Goal: Task Accomplishment & Management: Complete application form

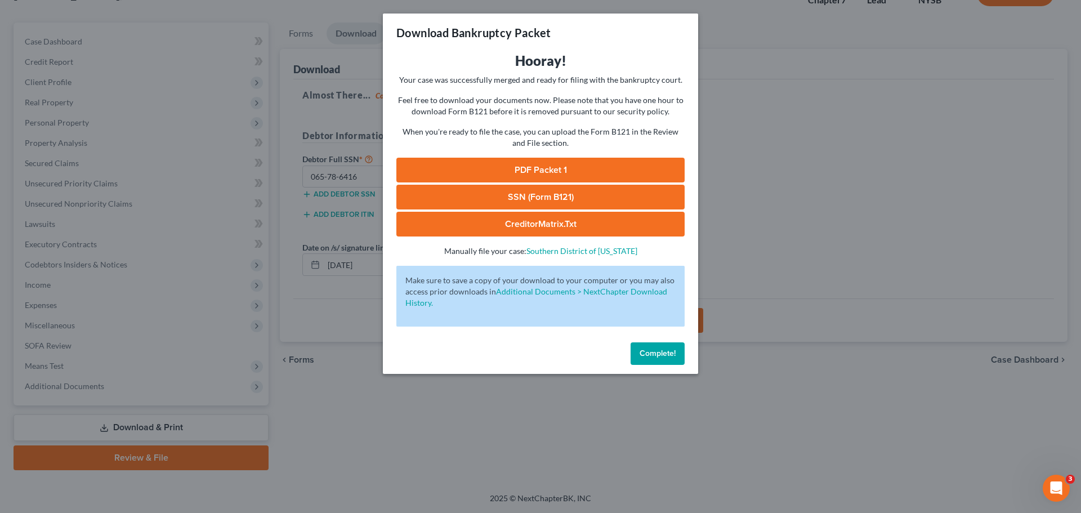
click at [669, 352] on span "Complete!" at bounding box center [658, 354] width 36 height 10
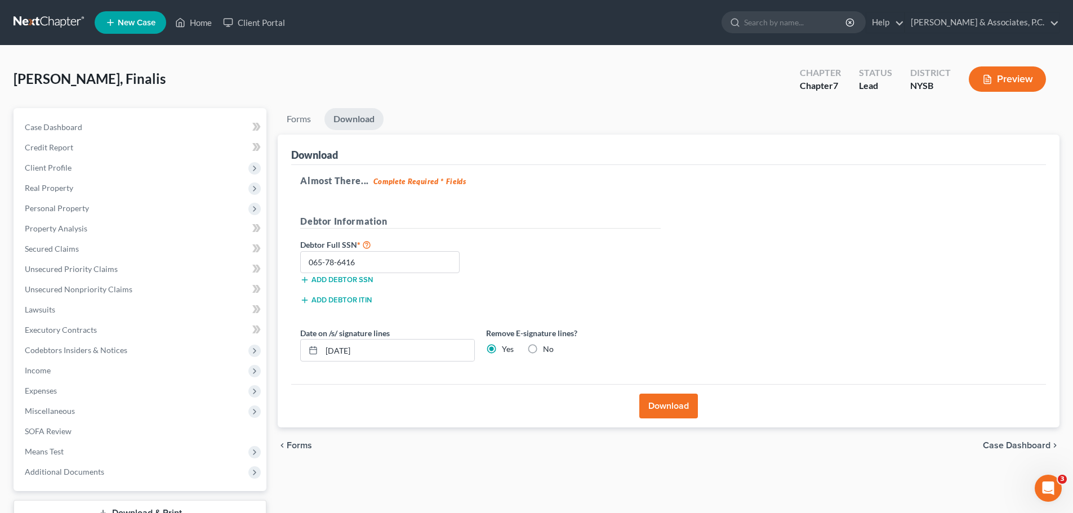
click at [45, 22] on link at bounding box center [50, 22] width 72 height 20
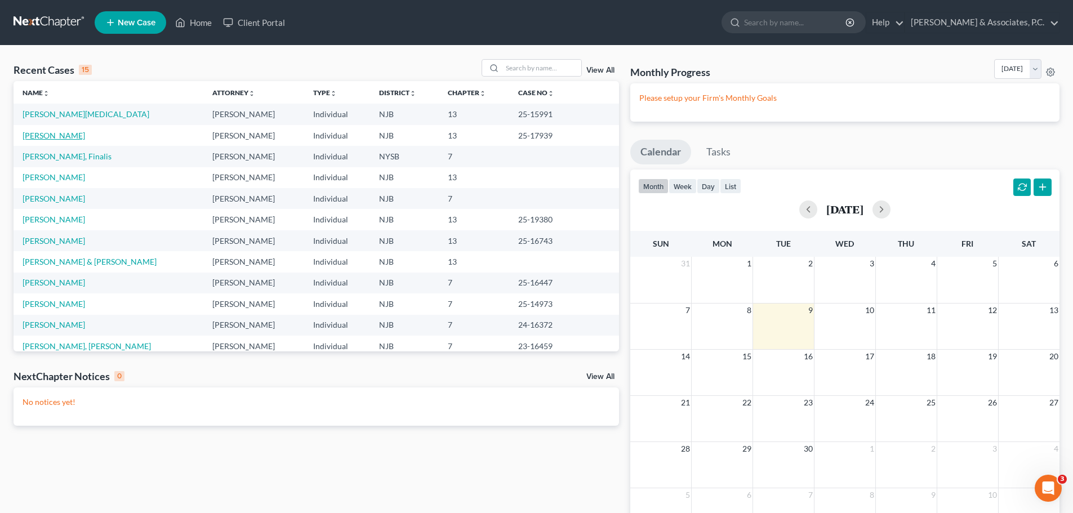
click at [57, 133] on link "[PERSON_NAME]" at bounding box center [54, 136] width 62 height 10
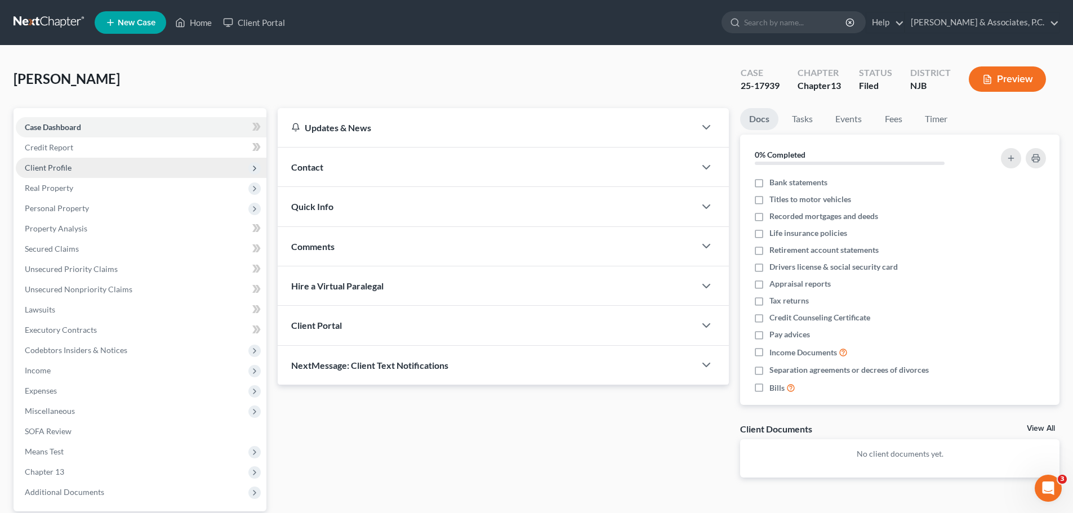
click at [48, 170] on span "Client Profile" at bounding box center [48, 168] width 47 height 10
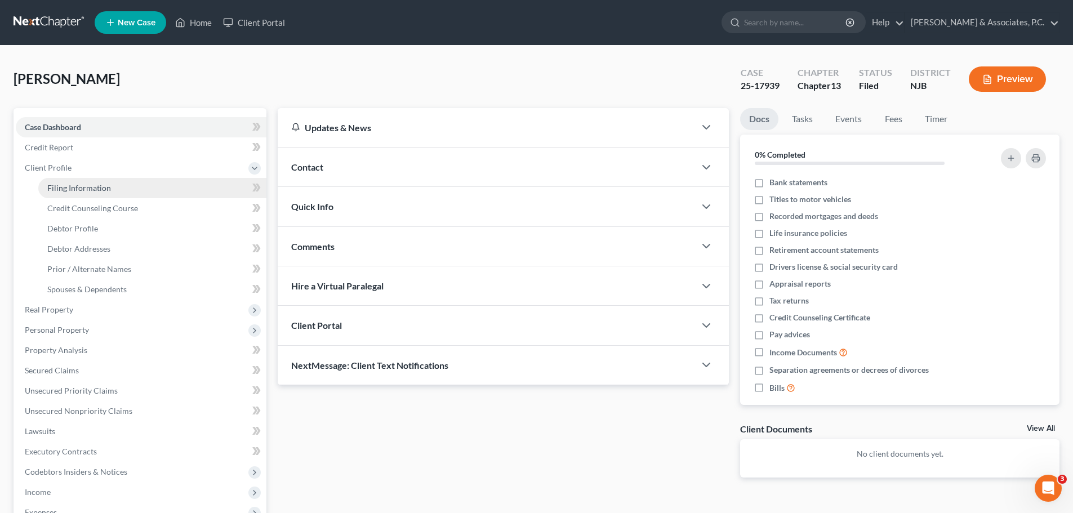
click at [106, 181] on link "Filing Information" at bounding box center [152, 188] width 228 height 20
select select "1"
select select "0"
select select "3"
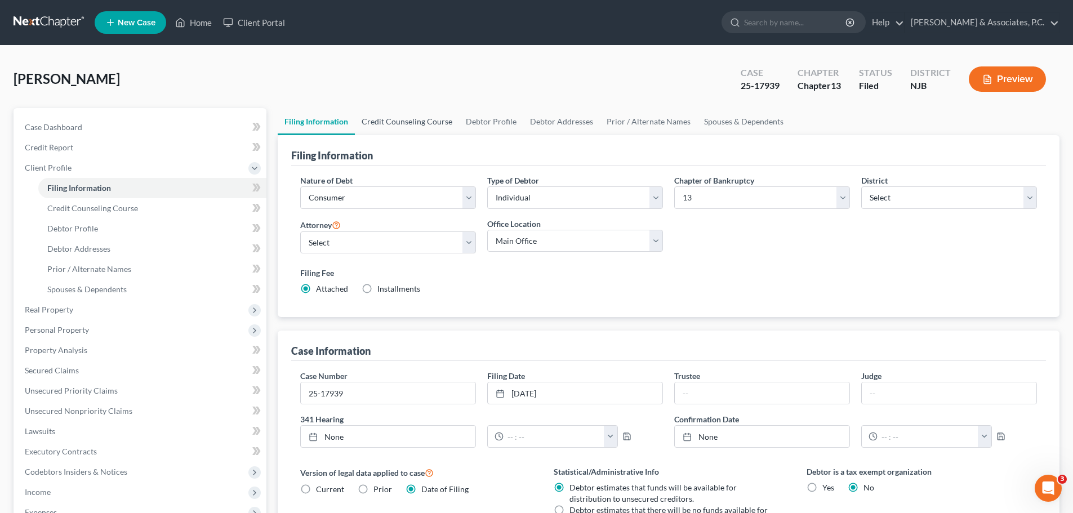
click at [393, 118] on link "Credit Counseling Course" at bounding box center [407, 121] width 104 height 27
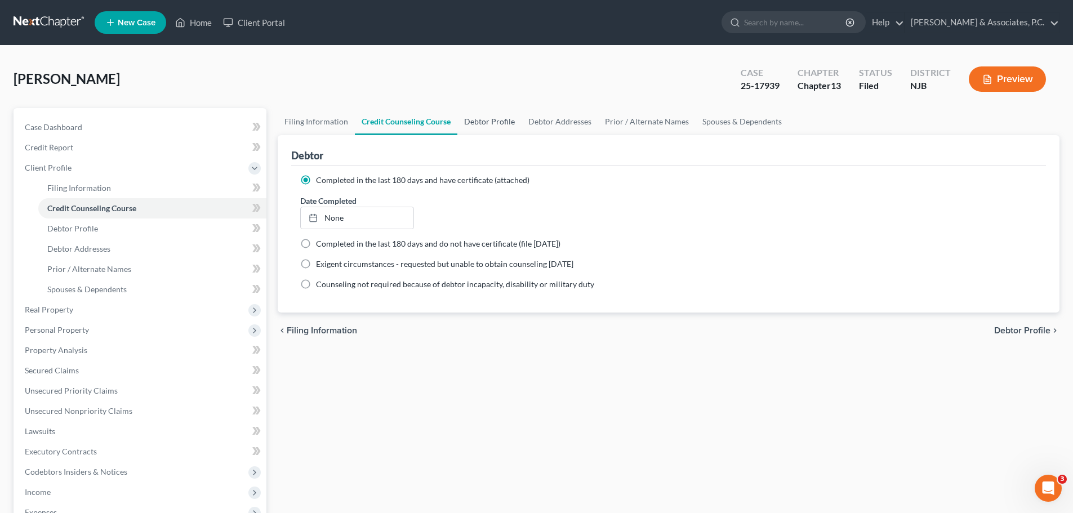
click at [483, 117] on link "Debtor Profile" at bounding box center [489, 121] width 64 height 27
select select "0"
select select "5"
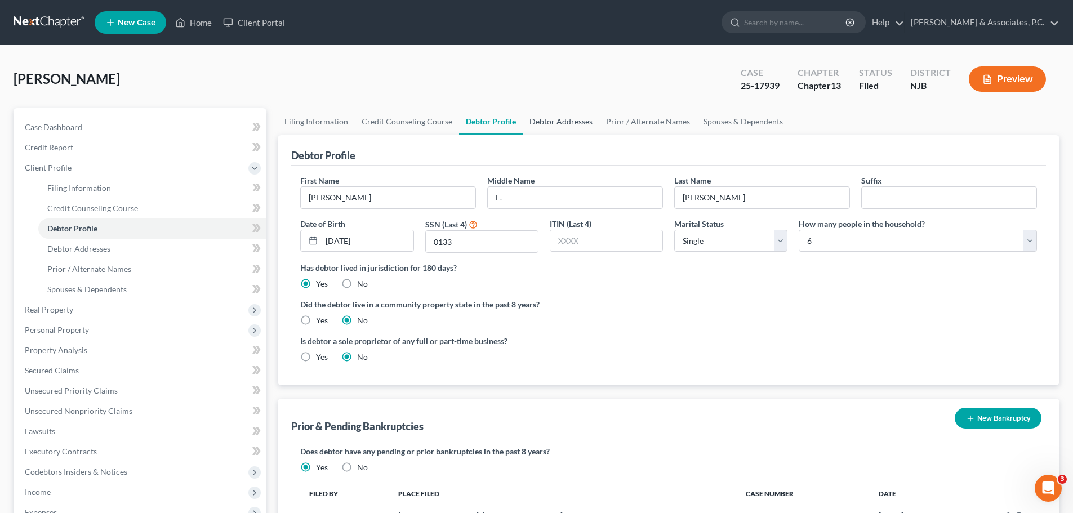
click at [557, 120] on link "Debtor Addresses" at bounding box center [560, 121] width 77 height 27
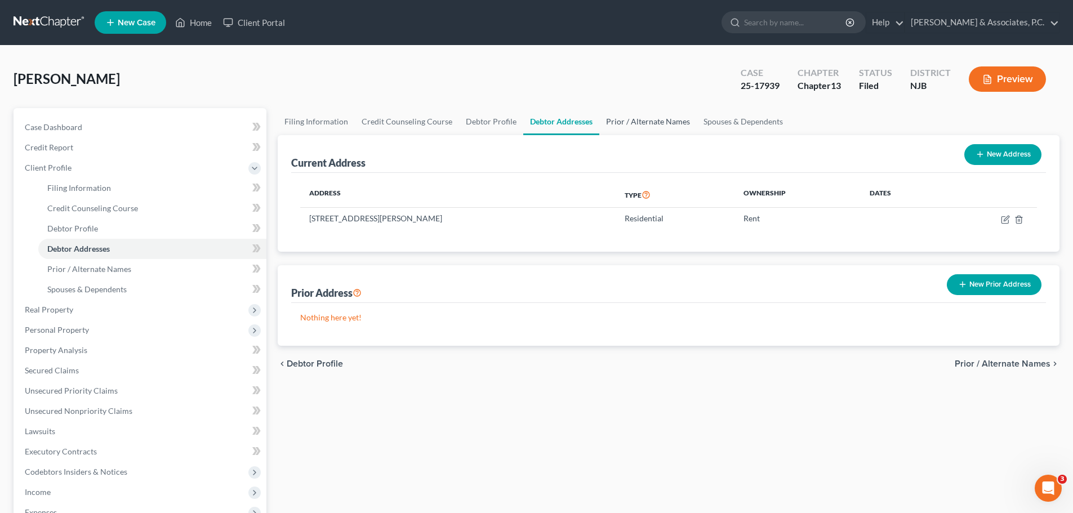
click at [636, 119] on link "Prior / Alternate Names" at bounding box center [647, 121] width 97 height 27
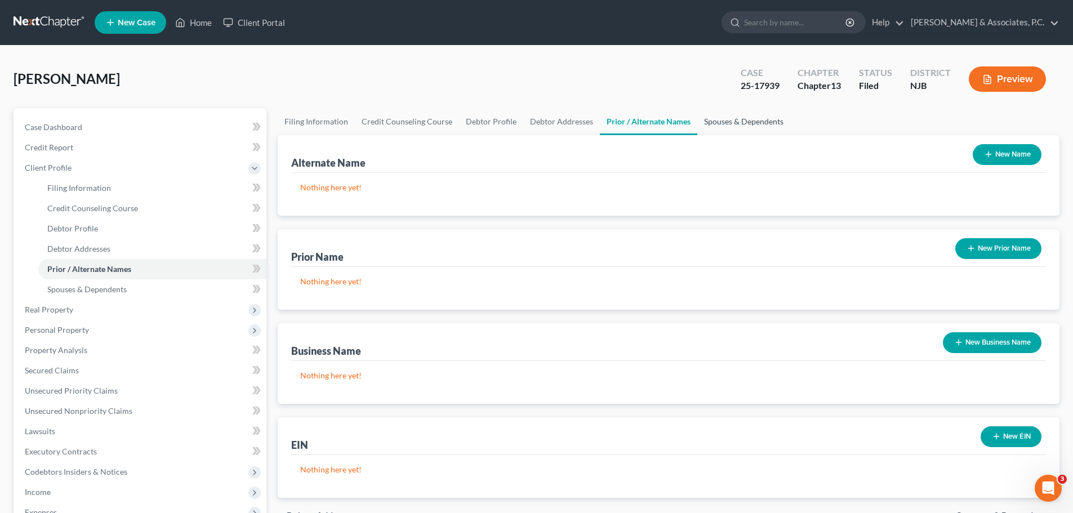
click at [734, 118] on link "Spouses & Dependents" at bounding box center [743, 121] width 93 height 27
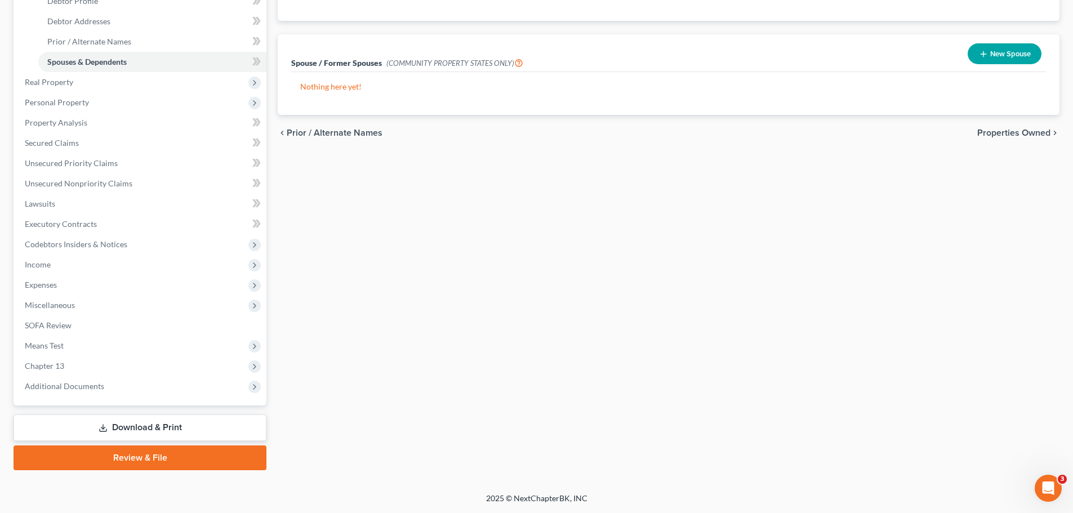
click at [1012, 131] on span "Properties Owned" at bounding box center [1013, 132] width 73 height 9
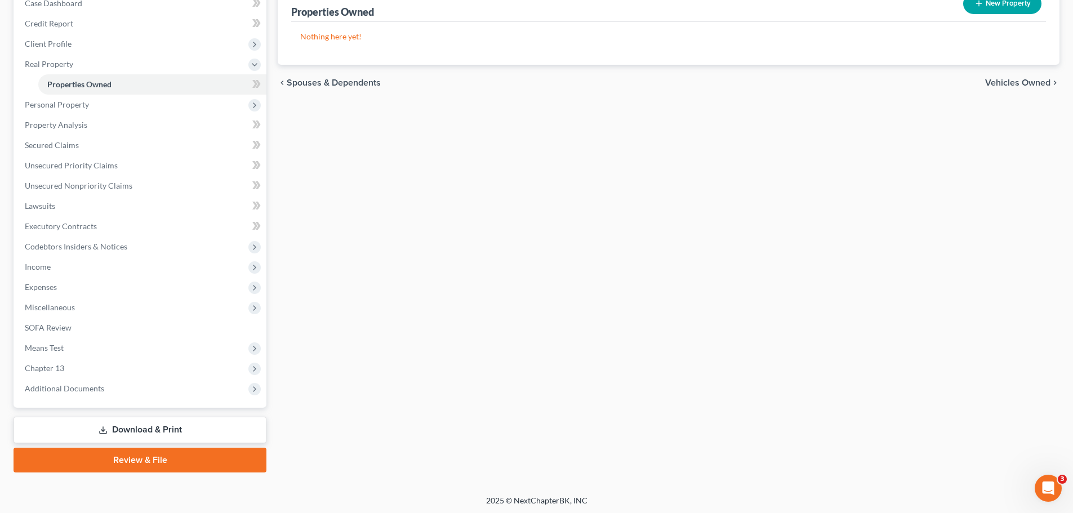
scroll to position [126, 0]
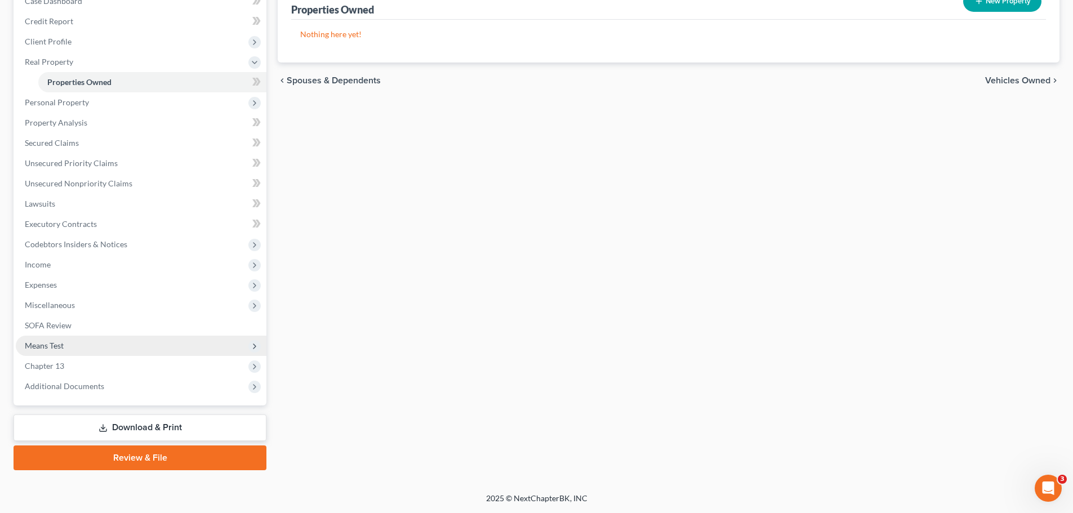
click at [54, 351] on span "Means Test" at bounding box center [141, 346] width 251 height 20
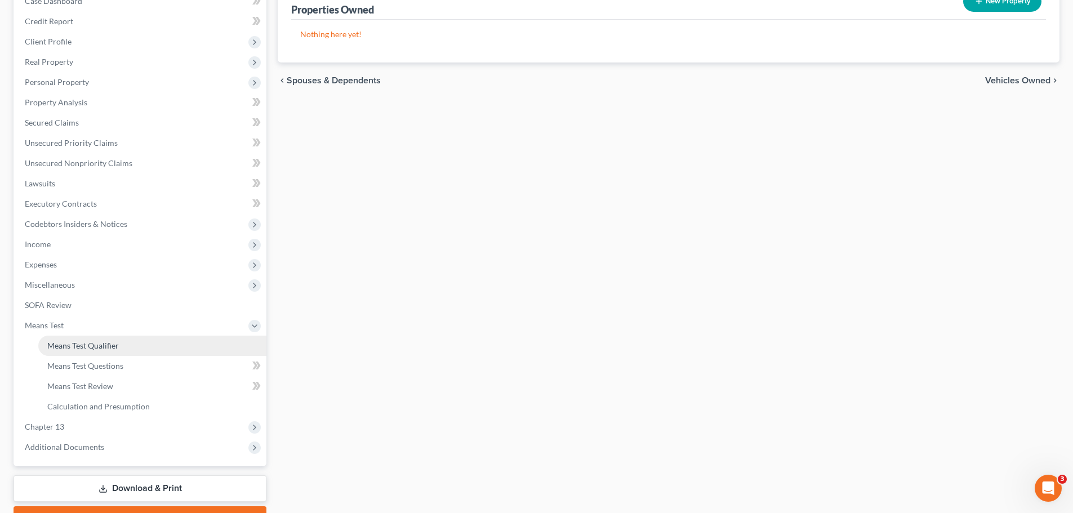
click at [138, 340] on link "Means Test Qualifier" at bounding box center [152, 346] width 228 height 20
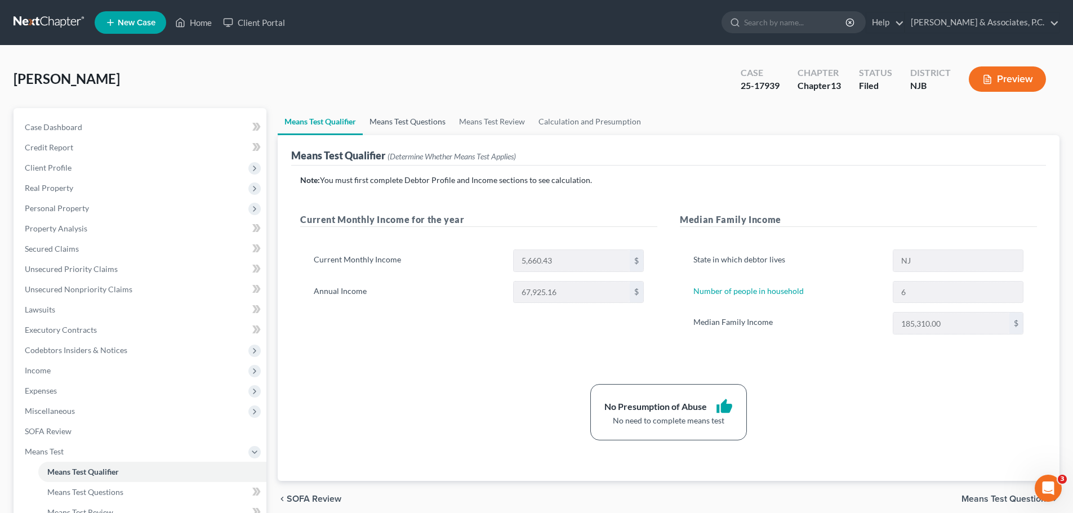
click at [412, 120] on link "Means Test Questions" at bounding box center [408, 121] width 90 height 27
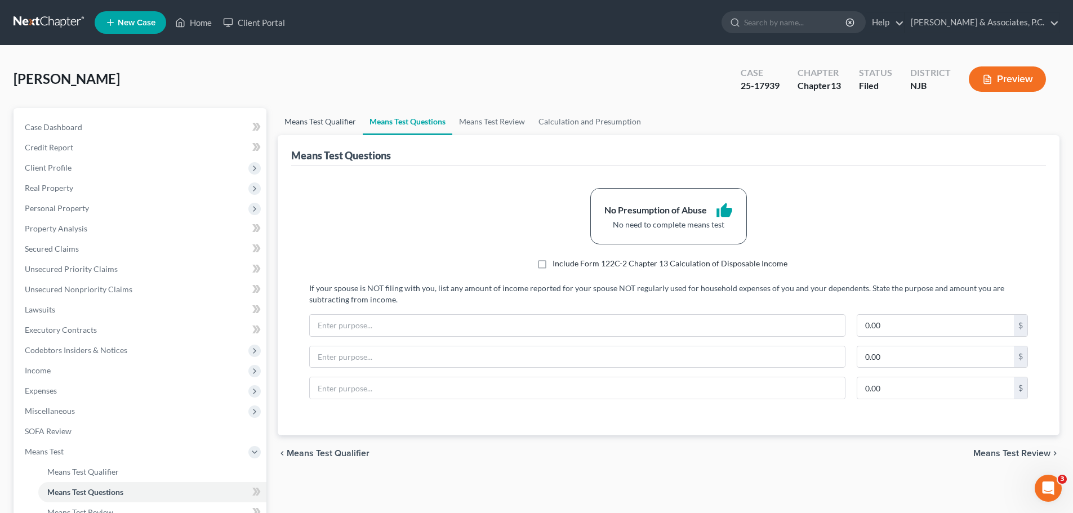
click at [309, 116] on link "Means Test Qualifier" at bounding box center [320, 121] width 85 height 27
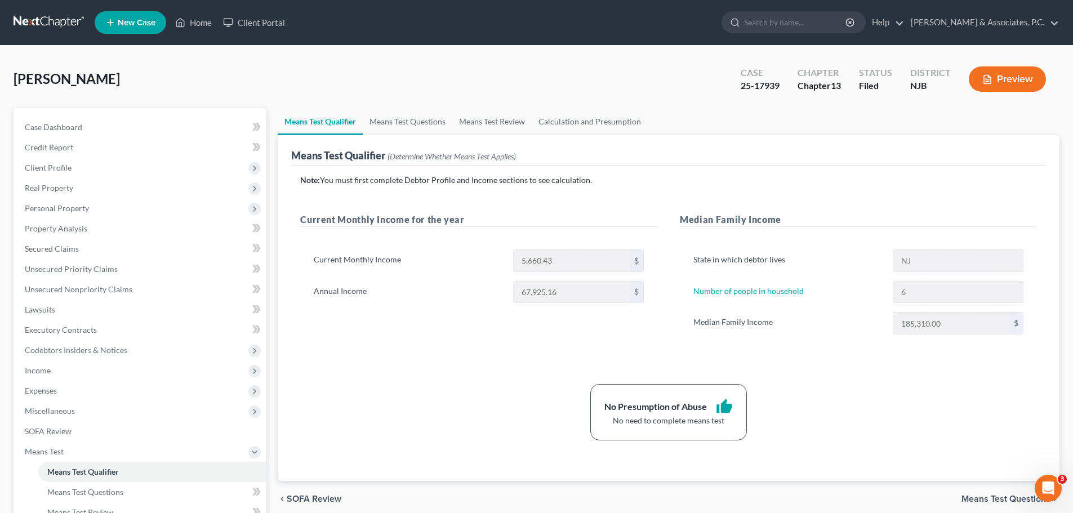
drag, startPoint x: 65, startPoint y: 169, endPoint x: 101, endPoint y: 180, distance: 38.3
click at [64, 168] on span "Client Profile" at bounding box center [48, 168] width 47 height 10
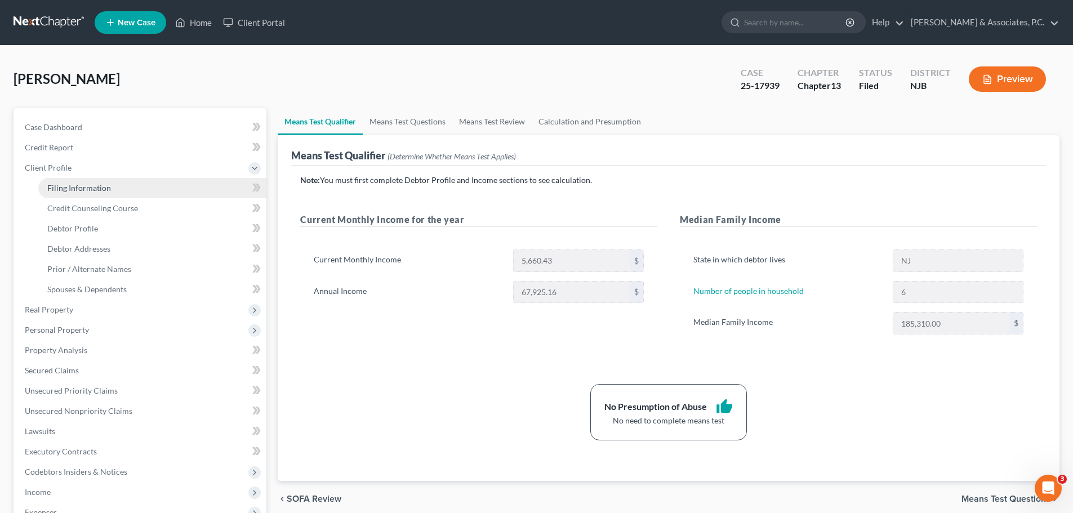
drag, startPoint x: 105, startPoint y: 184, endPoint x: 113, endPoint y: 185, distance: 8.0
click at [106, 184] on span "Filing Information" at bounding box center [79, 188] width 64 height 10
select select "1"
select select "0"
select select "3"
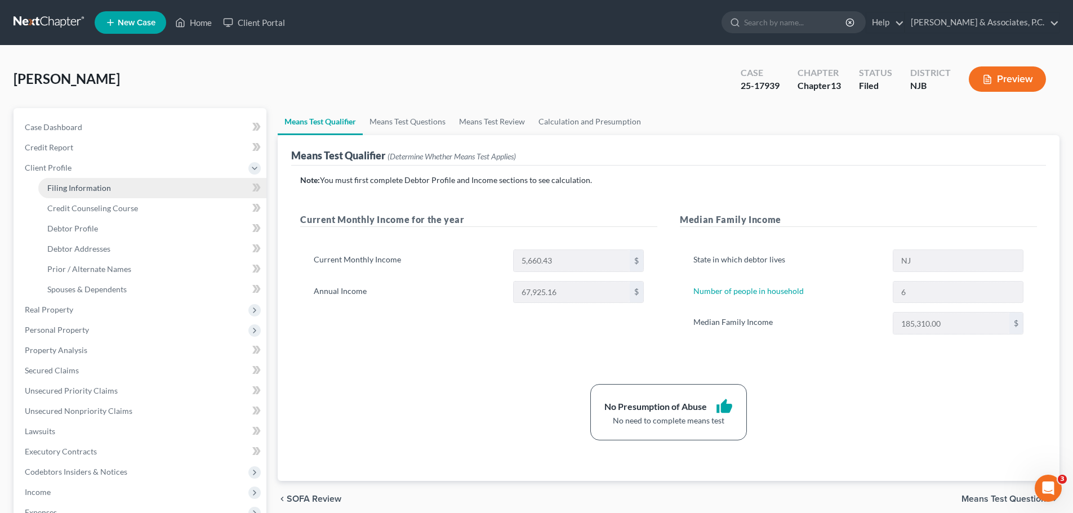
select select "51"
select select "0"
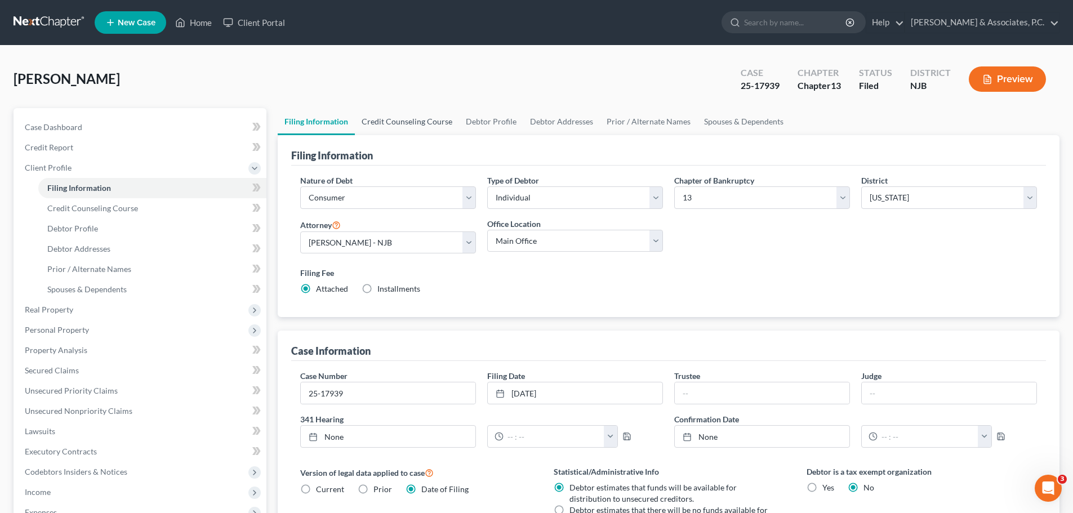
click at [399, 122] on link "Credit Counseling Course" at bounding box center [407, 121] width 104 height 27
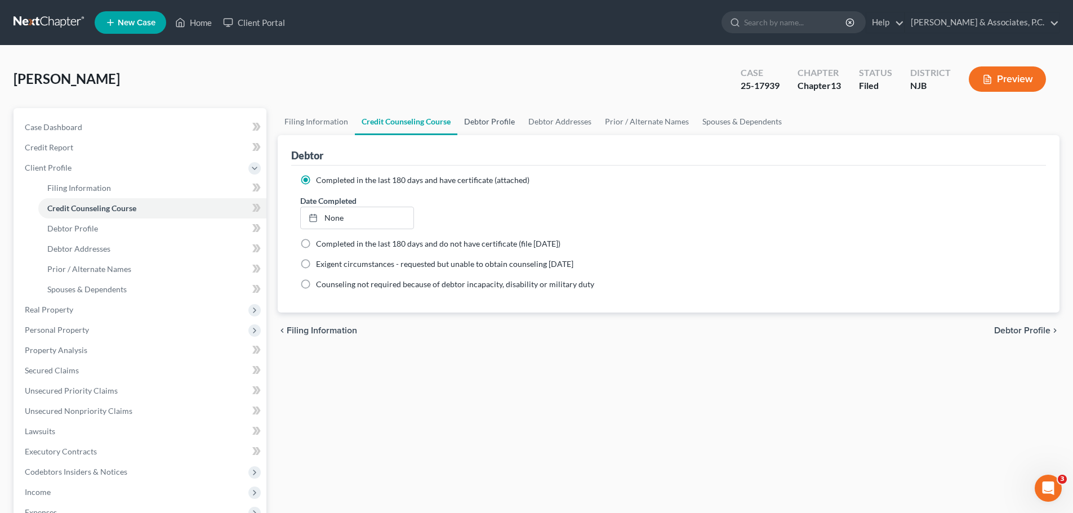
click at [488, 117] on link "Debtor Profile" at bounding box center [489, 121] width 64 height 27
select select "0"
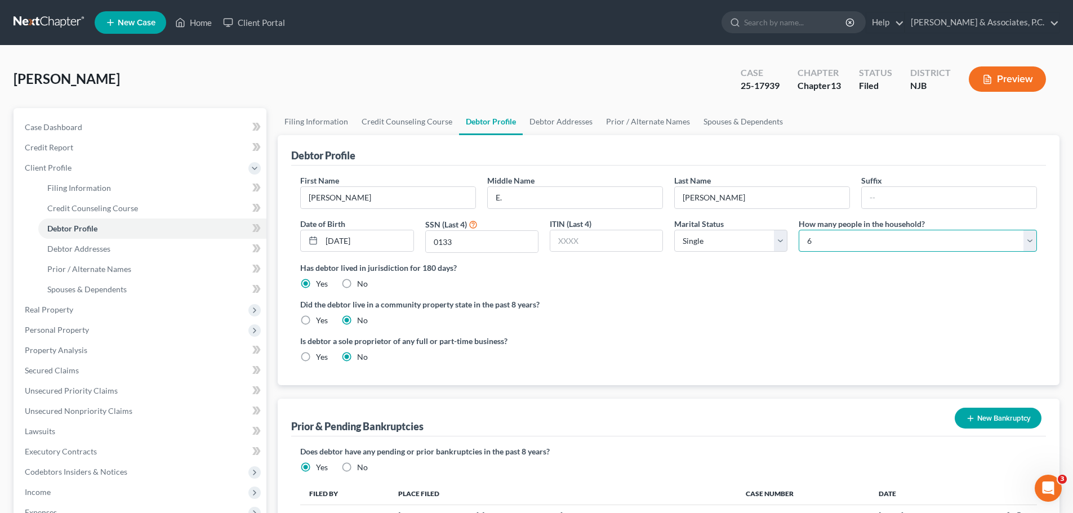
click at [926, 243] on select "Select 1 2 3 4 5 6 7 8 9 10 11 12 13 14 15 16 17 18 19 20" at bounding box center [917, 241] width 238 height 23
click at [798, 230] on select "Select 1 2 3 4 5 6 7 8 9 10 11 12 13 14 15 16 17 18 19 20" at bounding box center [917, 241] width 238 height 23
click at [766, 307] on label "Did the debtor live in a community property state in the past 8 years?" at bounding box center [668, 304] width 736 height 12
click at [865, 239] on select "Select 1 2 3 4 5 6 7 8 9 10 11 12 13 14 15 16 17 18 19 20" at bounding box center [917, 241] width 238 height 23
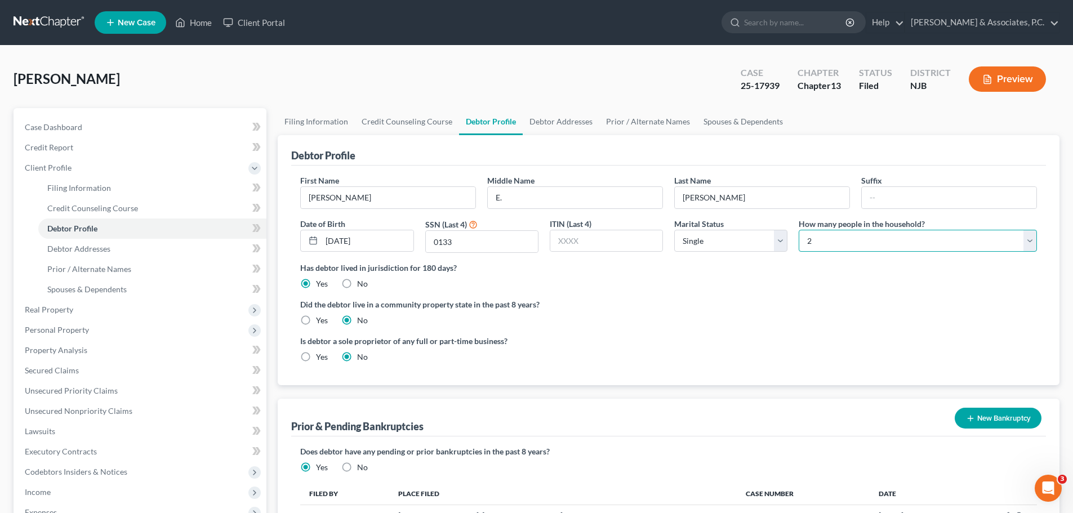
click at [864, 240] on select "Select 1 2 3 4 5 6 7 8 9 10 11 12 13 14 15 16 17 18 19 20" at bounding box center [917, 241] width 238 height 23
select select "0"
click at [798, 230] on select "Select 1 2 3 4 5 6 7 8 9 10 11 12 13 14 15 16 17 18 19 20" at bounding box center [917, 241] width 238 height 23
click at [764, 297] on ng-include "First Name Daniel Middle Name E. Last Name Peguero Suffix Date of Birth 09/13/1…" at bounding box center [668, 273] width 736 height 197
click at [841, 237] on select "Select 1 2 3 4 5 6 7 8 9 10 11 12 13 14 15 16 17 18 19 20" at bounding box center [917, 241] width 238 height 23
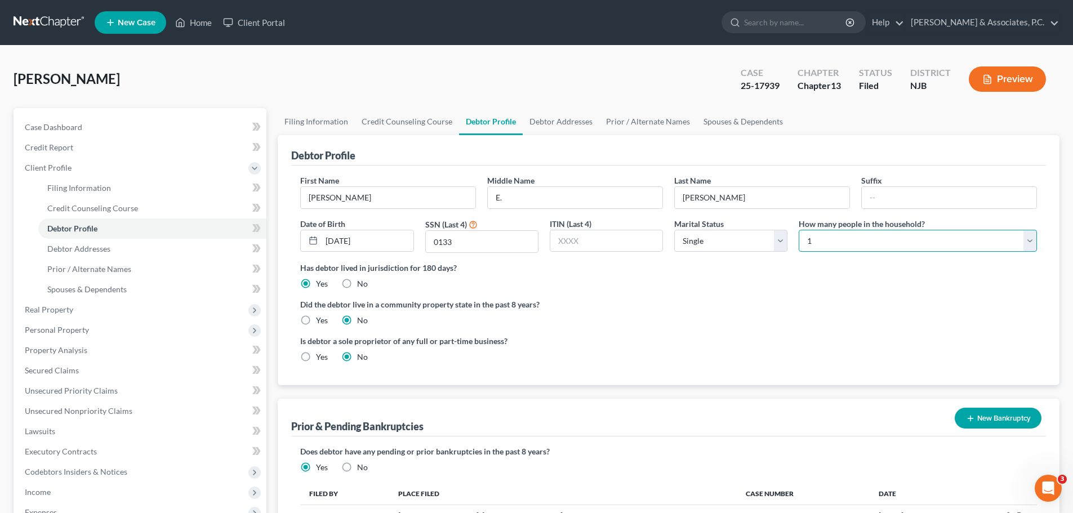
click at [842, 237] on select "Select 1 2 3 4 5 6 7 8 9 10 11 12 13 14 15 16 17 18 19 20" at bounding box center [917, 241] width 238 height 23
click at [709, 123] on link "Spouses & Dependents" at bounding box center [742, 121] width 93 height 27
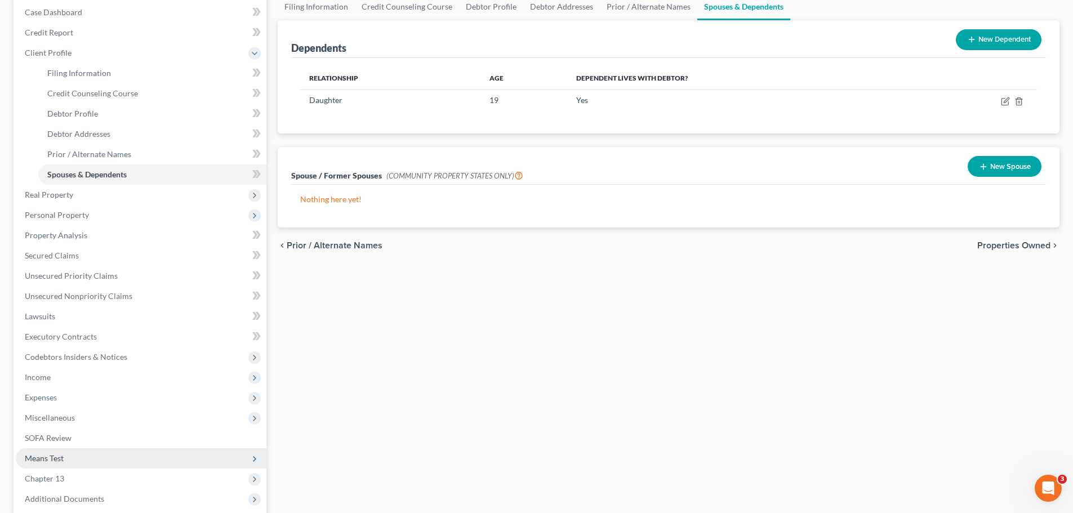
scroll to position [225, 0]
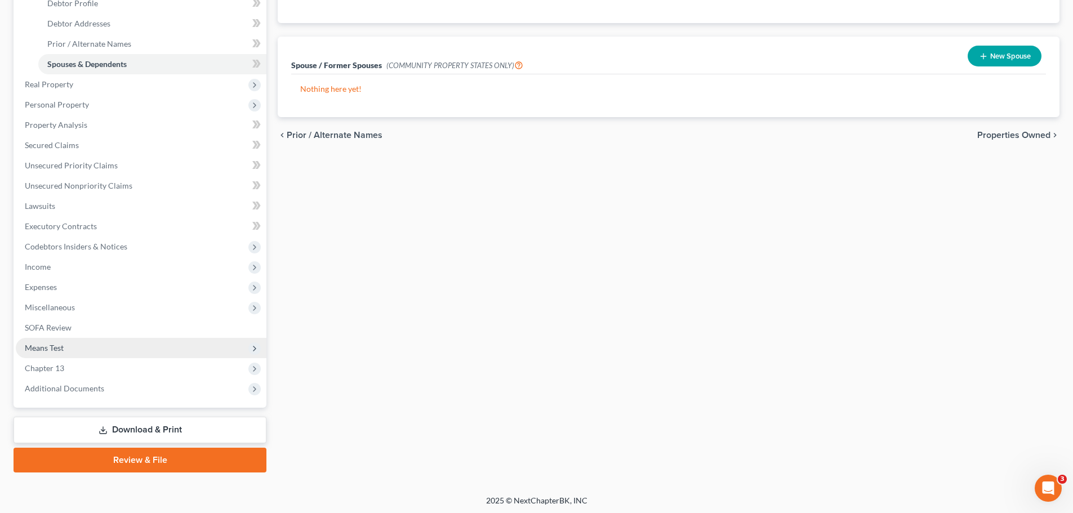
click at [86, 347] on span "Means Test" at bounding box center [141, 348] width 251 height 20
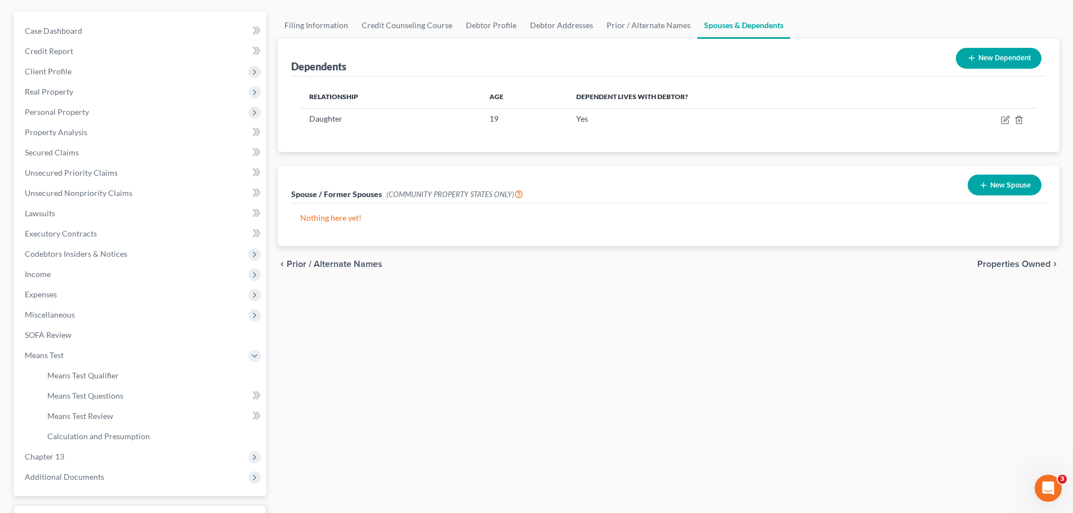
scroll to position [0, 0]
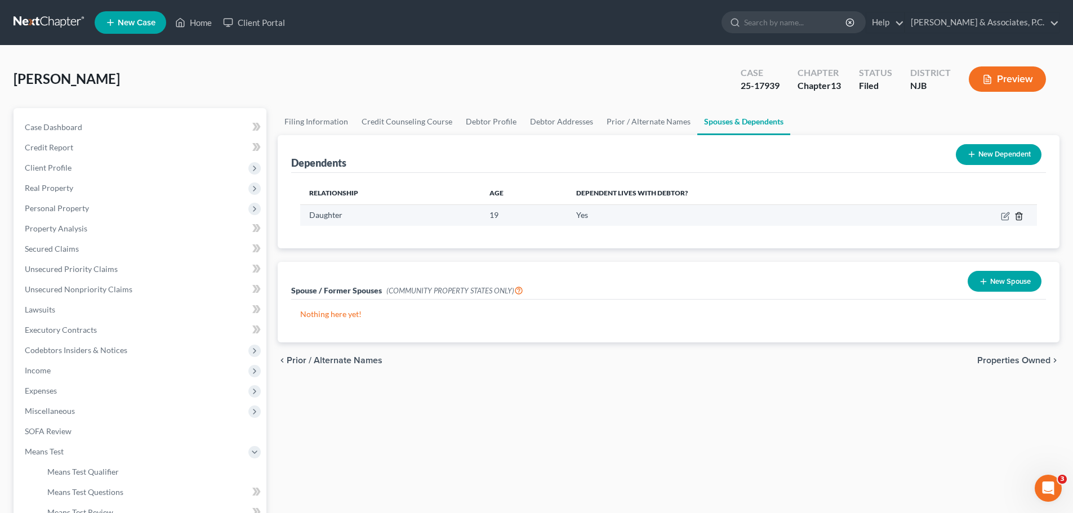
click at [1019, 216] on icon "button" at bounding box center [1018, 216] width 9 height 9
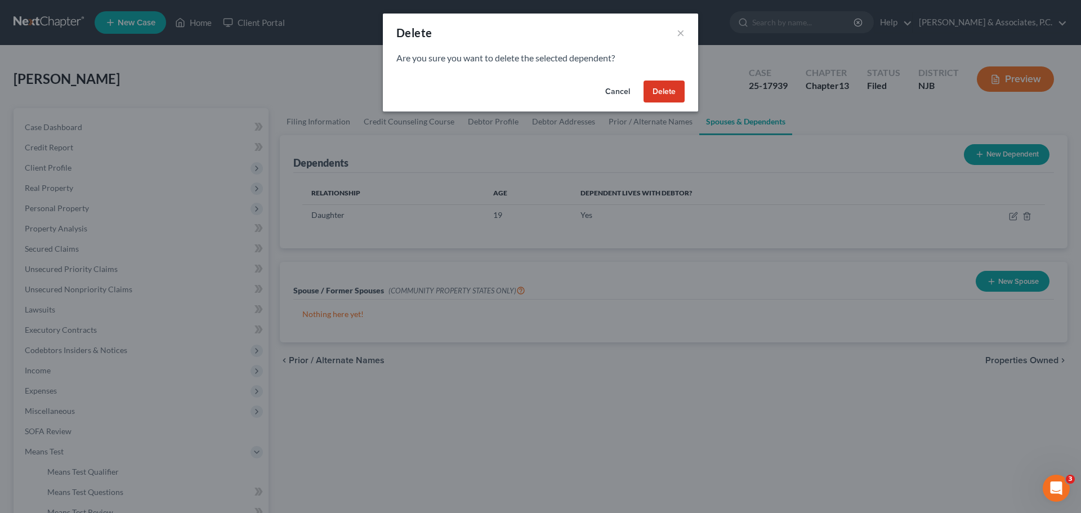
click at [654, 92] on button "Delete" at bounding box center [664, 92] width 41 height 23
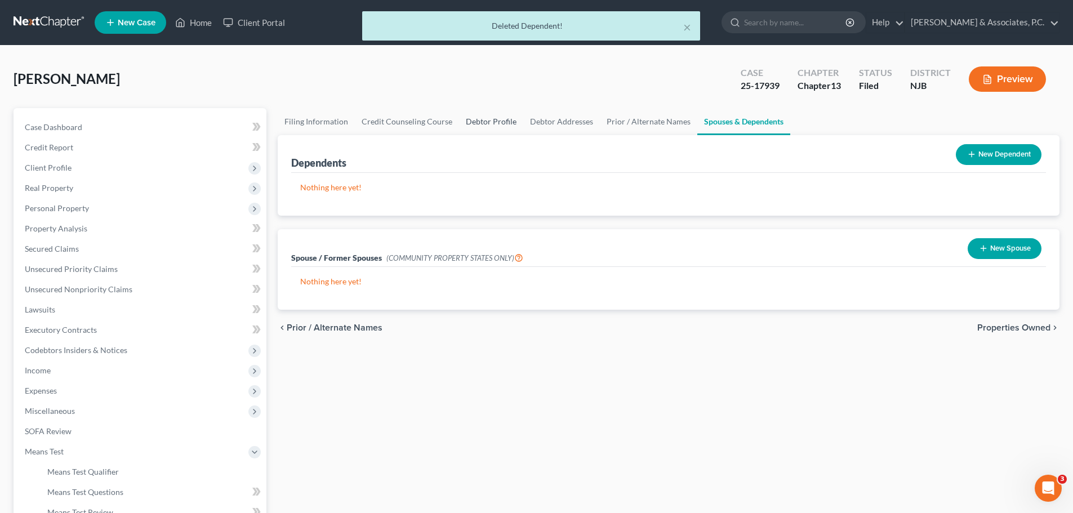
click at [491, 120] on link "Debtor Profile" at bounding box center [491, 121] width 64 height 27
select select "0"
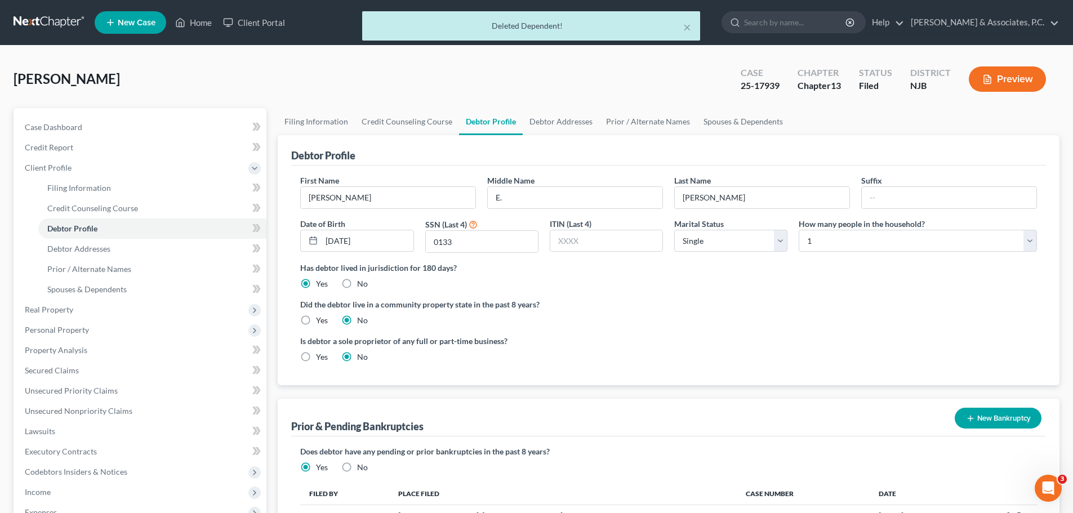
click at [793, 291] on ng-include "First Name Daniel Middle Name E. Last Name Peguero Suffix Date of Birth 09/13/1…" at bounding box center [668, 273] width 736 height 197
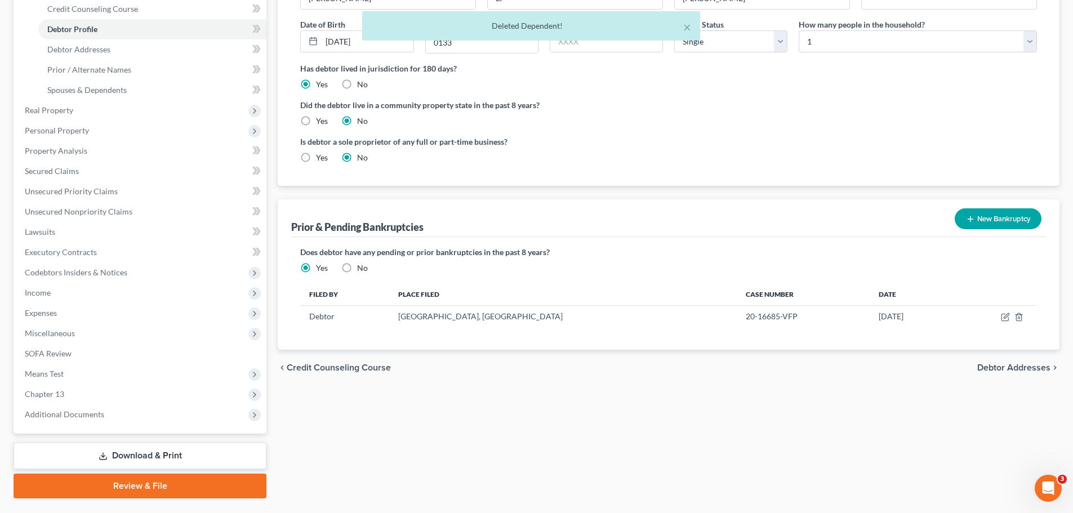
scroll to position [227, 0]
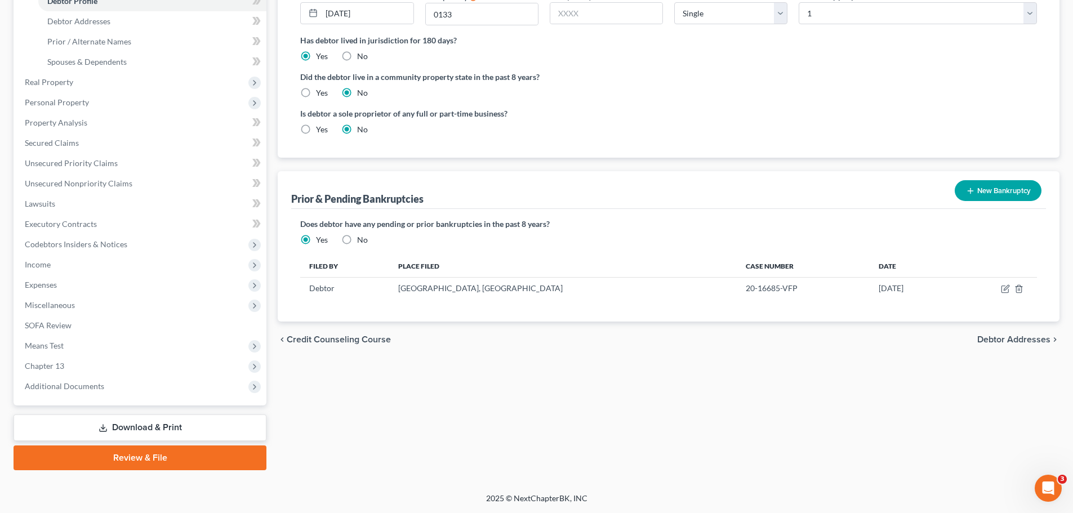
click at [995, 336] on span "Debtor Addresses" at bounding box center [1013, 339] width 73 height 9
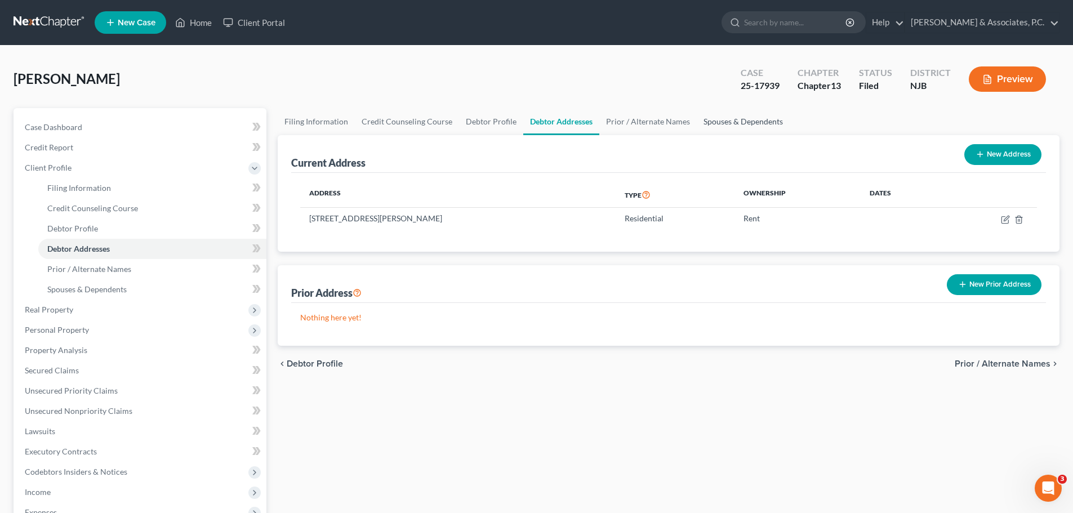
click at [729, 119] on link "Spouses & Dependents" at bounding box center [742, 121] width 93 height 27
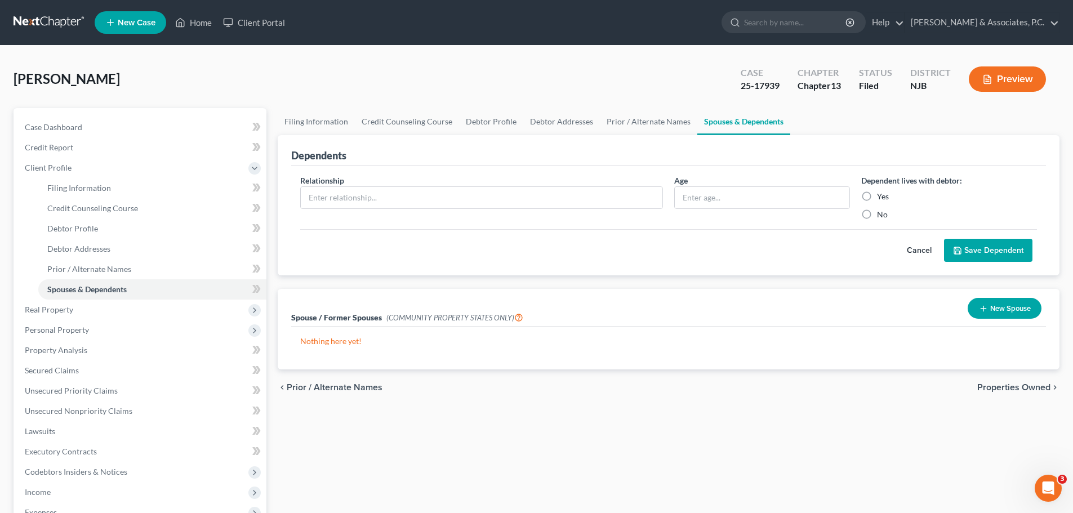
click at [1010, 394] on div "chevron_left Prior / Alternate Names Properties Owned chevron_right" at bounding box center [668, 387] width 781 height 36
drag, startPoint x: 1009, startPoint y: 391, endPoint x: 991, endPoint y: 383, distance: 19.4
click at [1007, 391] on span "Properties Owned" at bounding box center [1013, 387] width 73 height 9
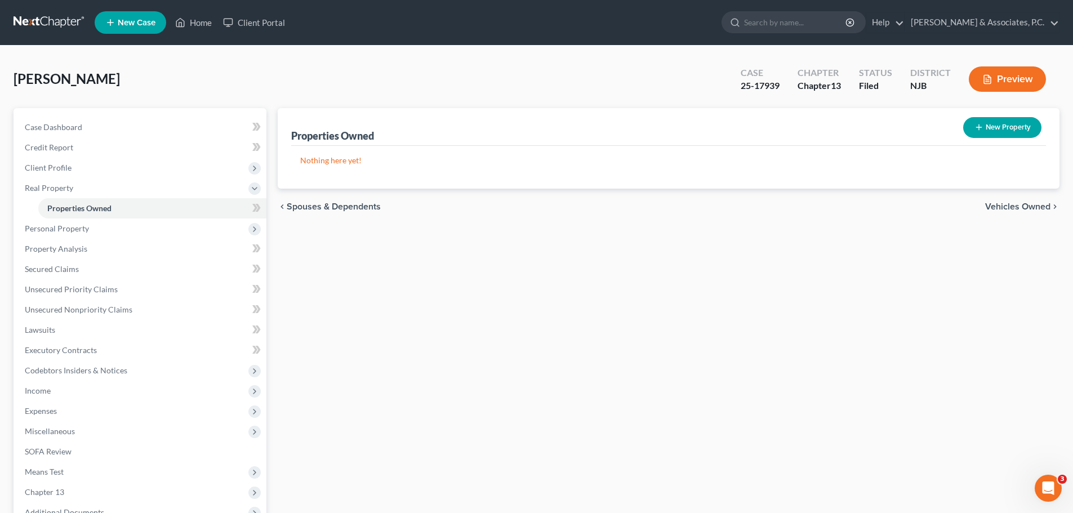
click at [1021, 202] on span "Vehicles Owned" at bounding box center [1017, 206] width 65 height 9
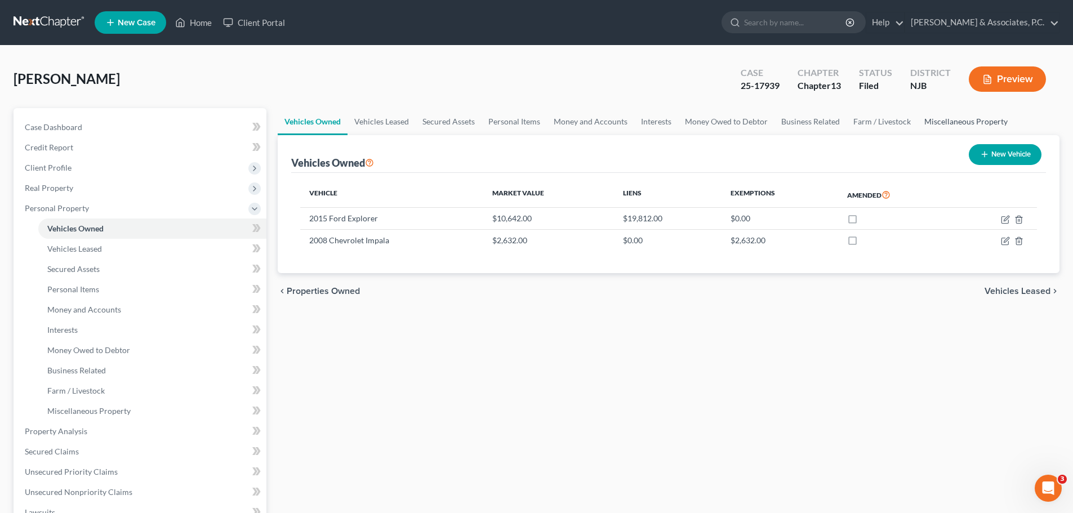
click at [952, 115] on link "Miscellaneous Property" at bounding box center [965, 121] width 97 height 27
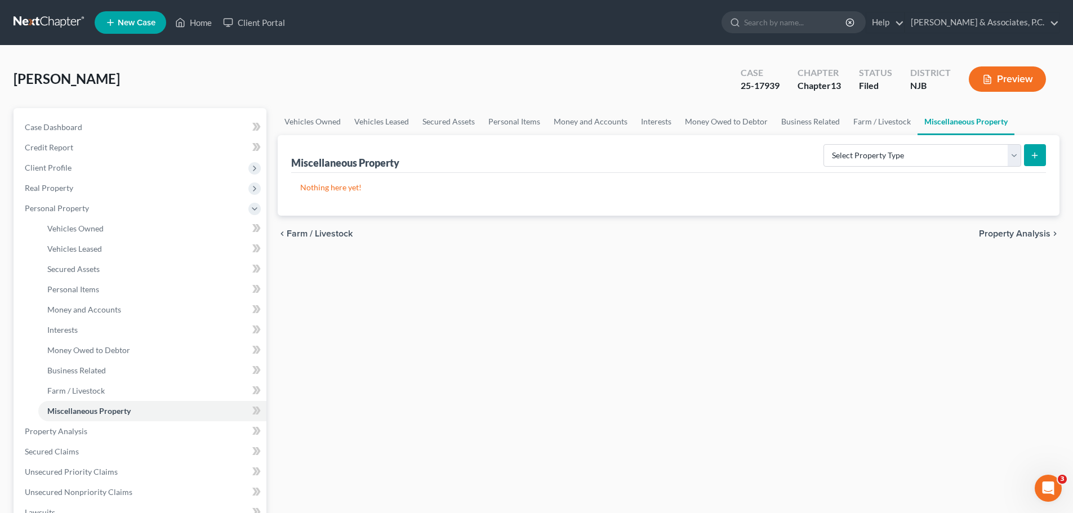
click at [1020, 231] on span "Property Analysis" at bounding box center [1015, 233] width 72 height 9
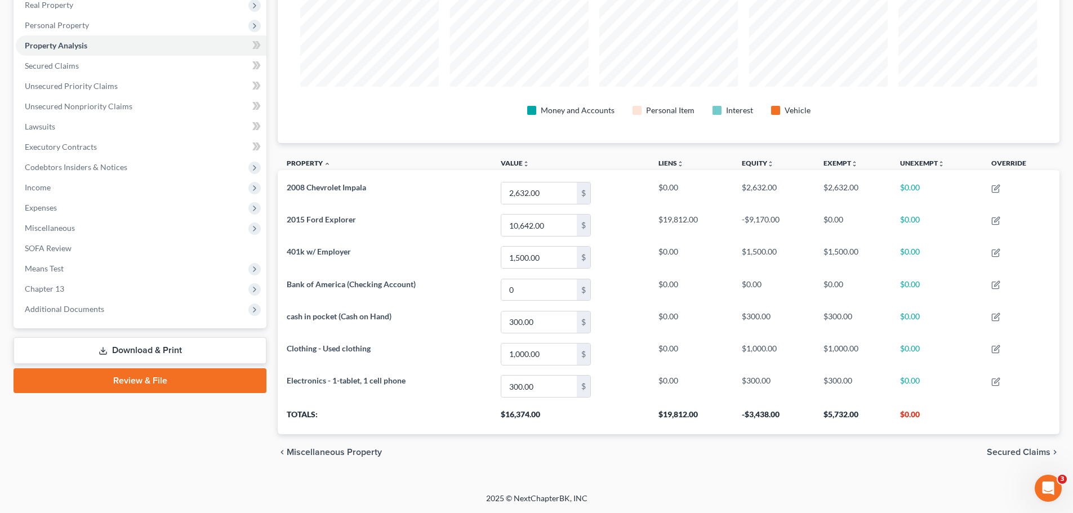
click at [997, 450] on span "Secured Claims" at bounding box center [1018, 452] width 64 height 9
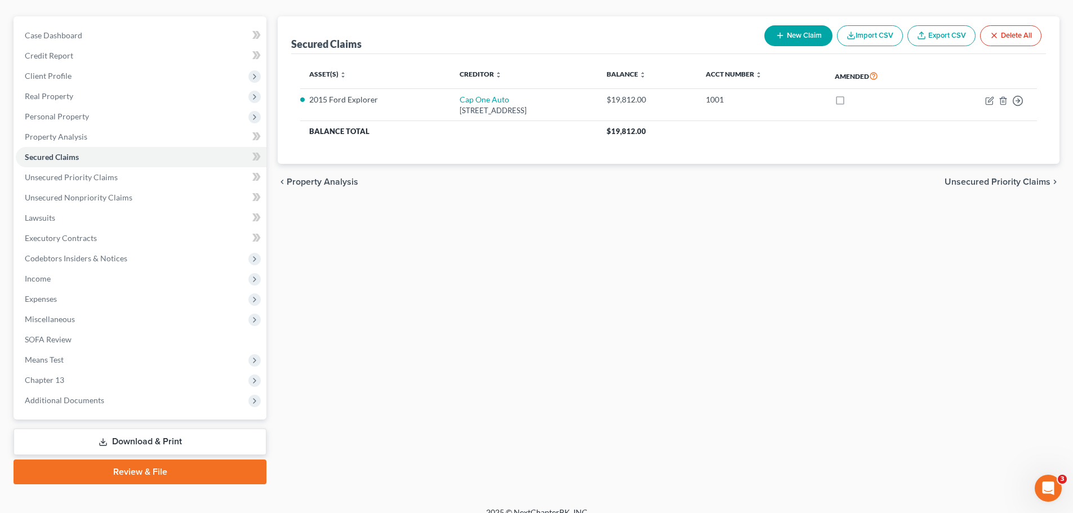
scroll to position [106, 0]
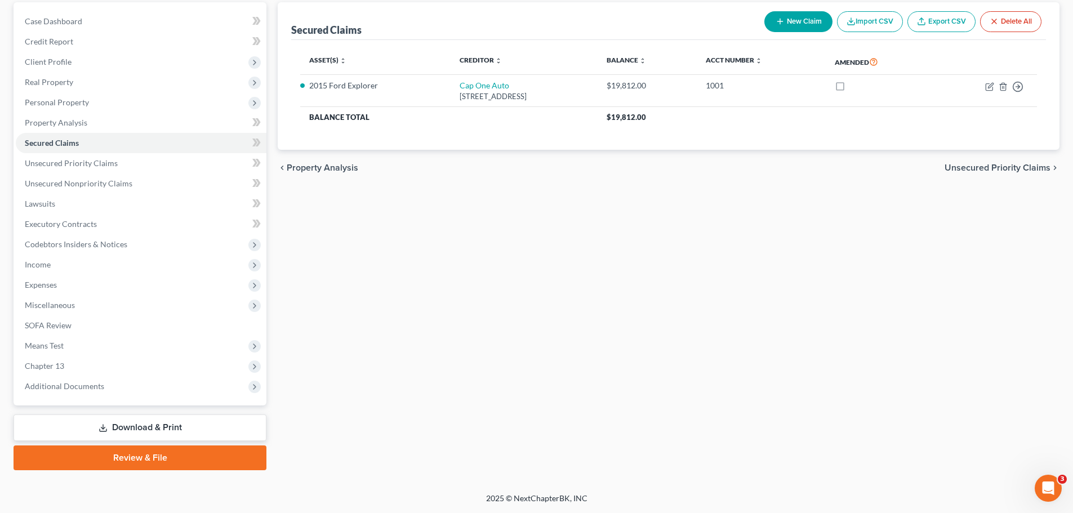
drag, startPoint x: 1000, startPoint y: 167, endPoint x: 984, endPoint y: 169, distance: 16.0
click at [1001, 167] on span "Unsecured Priority Claims" at bounding box center [997, 167] width 106 height 9
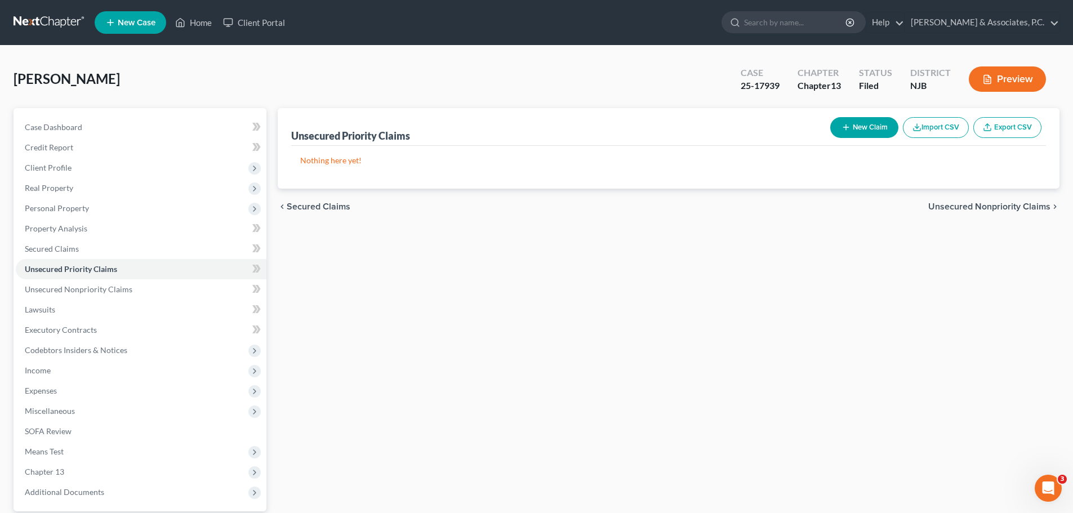
click at [964, 205] on span "Unsecured Nonpriority Claims" at bounding box center [989, 206] width 122 height 9
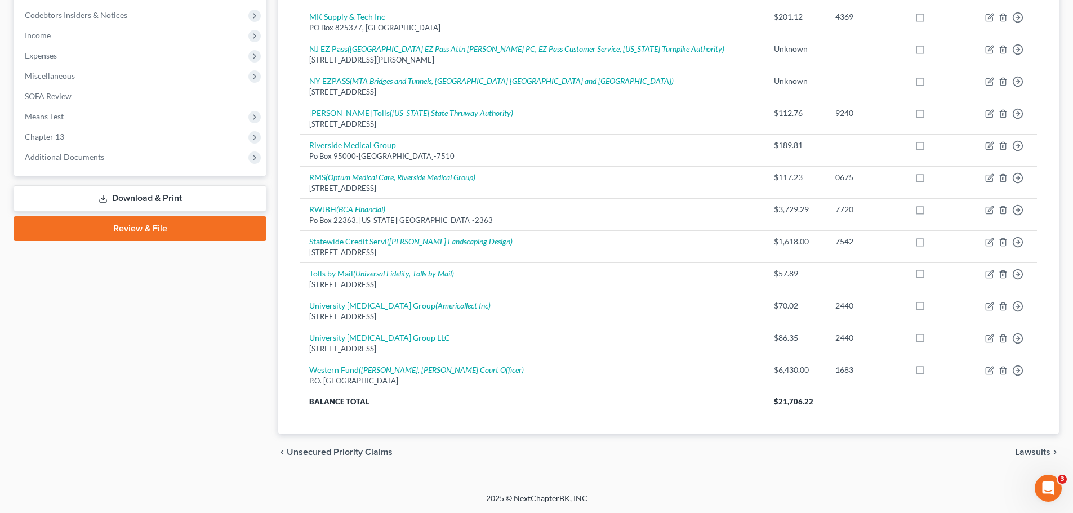
click at [1024, 451] on span "Lawsuits" at bounding box center [1032, 452] width 35 height 9
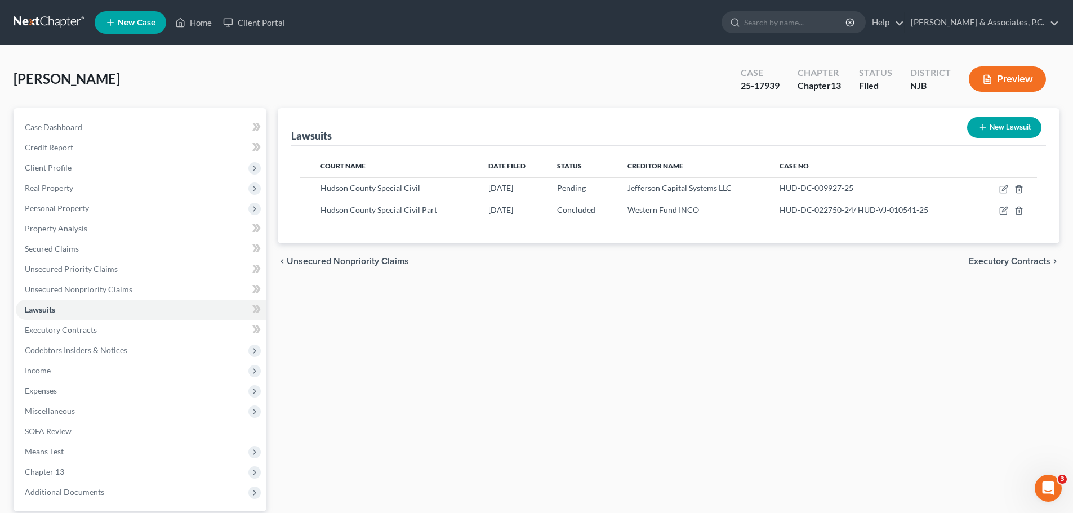
click at [1025, 260] on span "Executory Contracts" at bounding box center [1009, 261] width 82 height 9
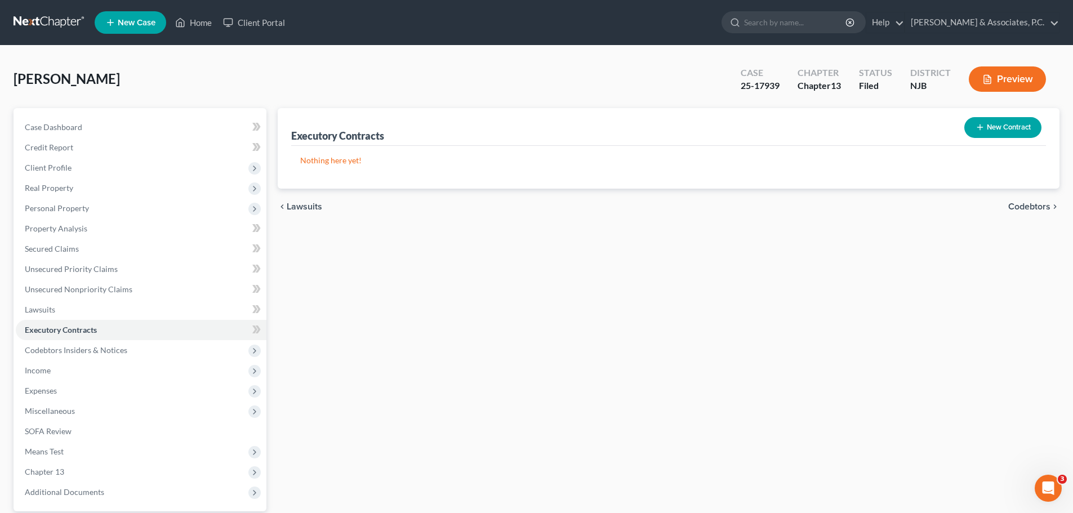
click at [1030, 205] on span "Codebtors" at bounding box center [1029, 206] width 42 height 9
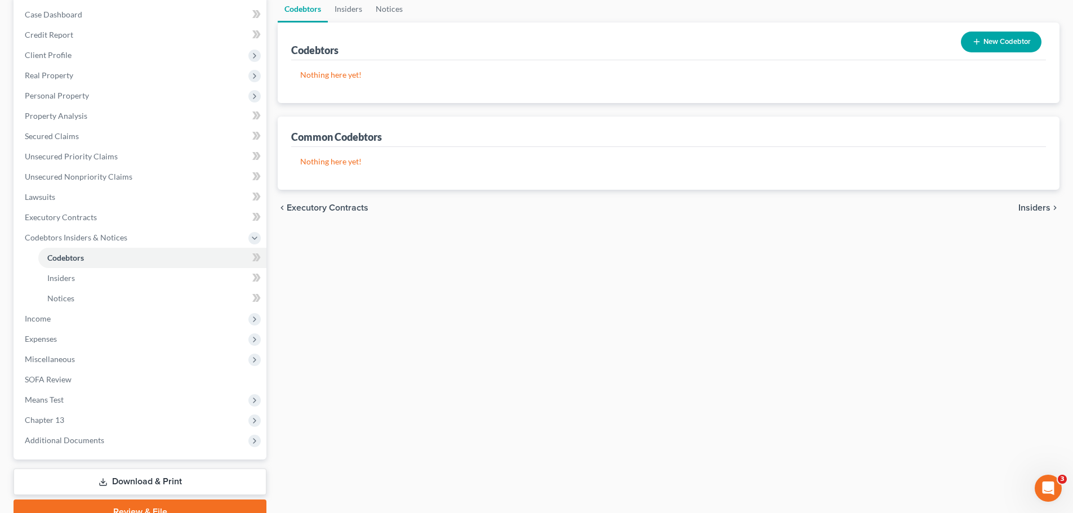
click at [1028, 208] on span "Insiders" at bounding box center [1034, 207] width 32 height 9
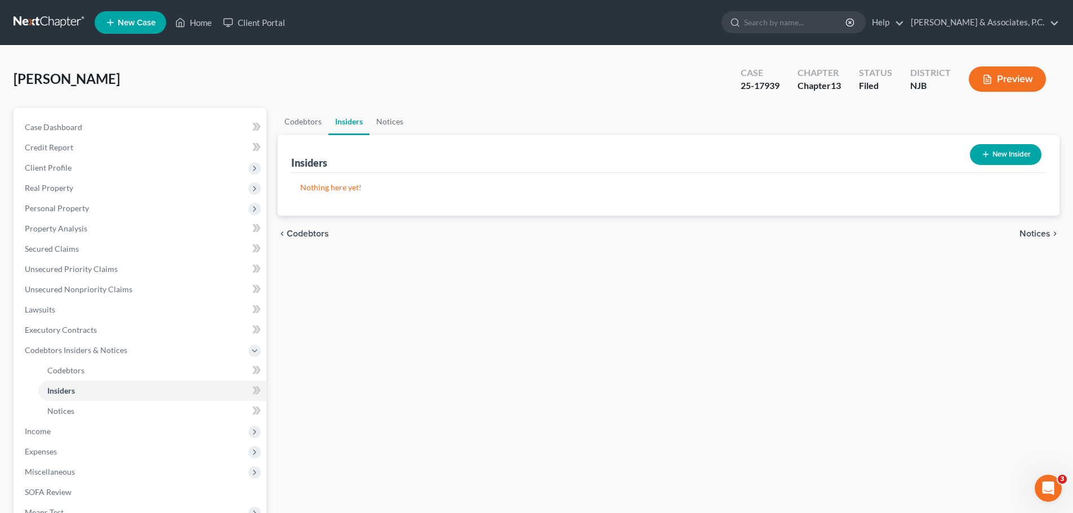
click at [1043, 235] on span "Notices" at bounding box center [1034, 233] width 31 height 9
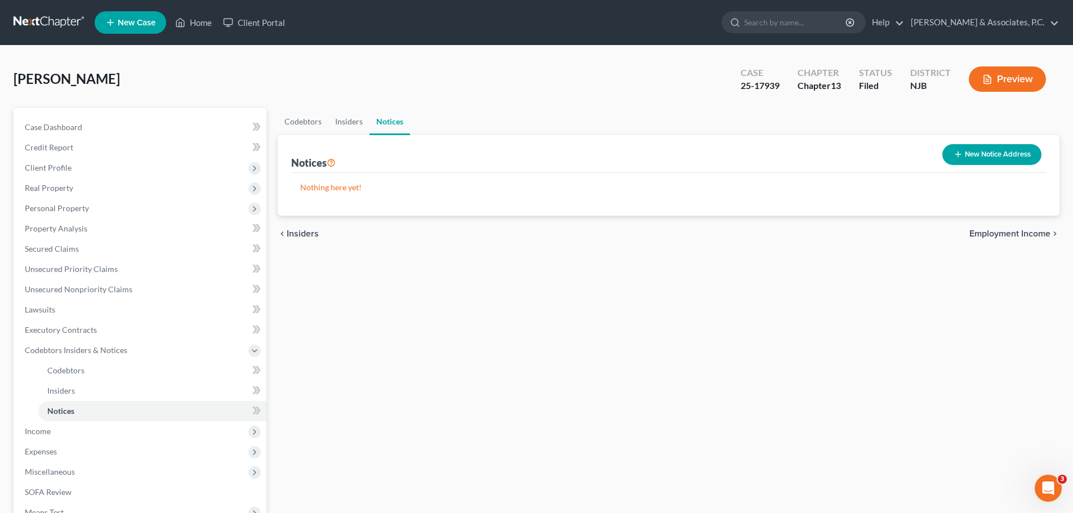
click at [1019, 233] on span "Employment Income" at bounding box center [1009, 233] width 81 height 9
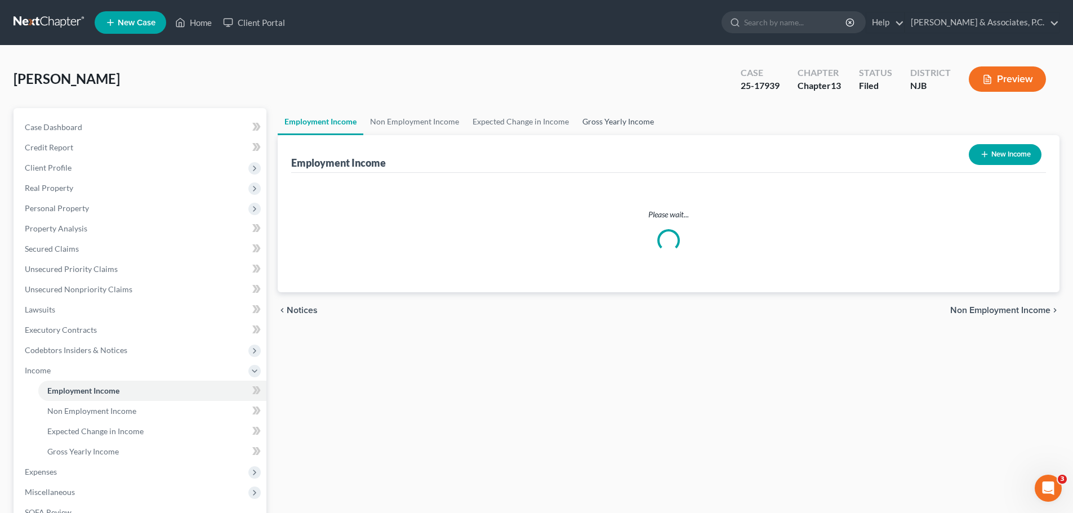
click at [624, 123] on link "Gross Yearly Income" at bounding box center [617, 121] width 85 height 27
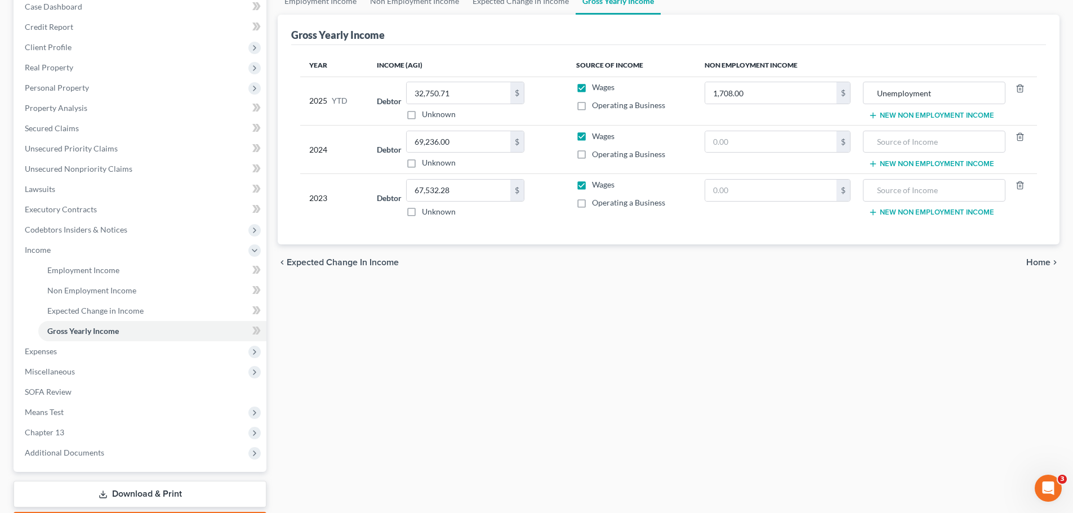
scroll to position [187, 0]
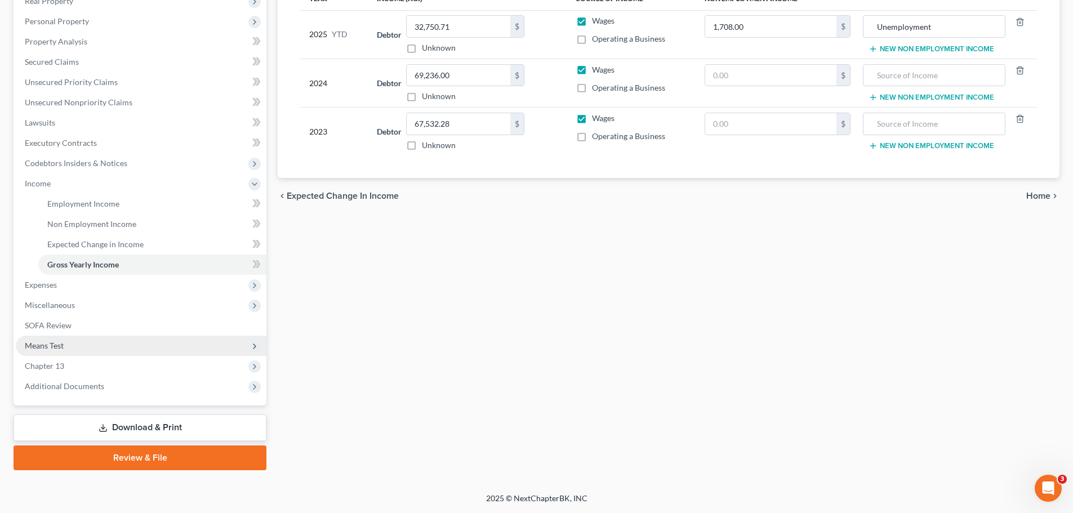
click at [42, 342] on span "Means Test" at bounding box center [44, 346] width 39 height 10
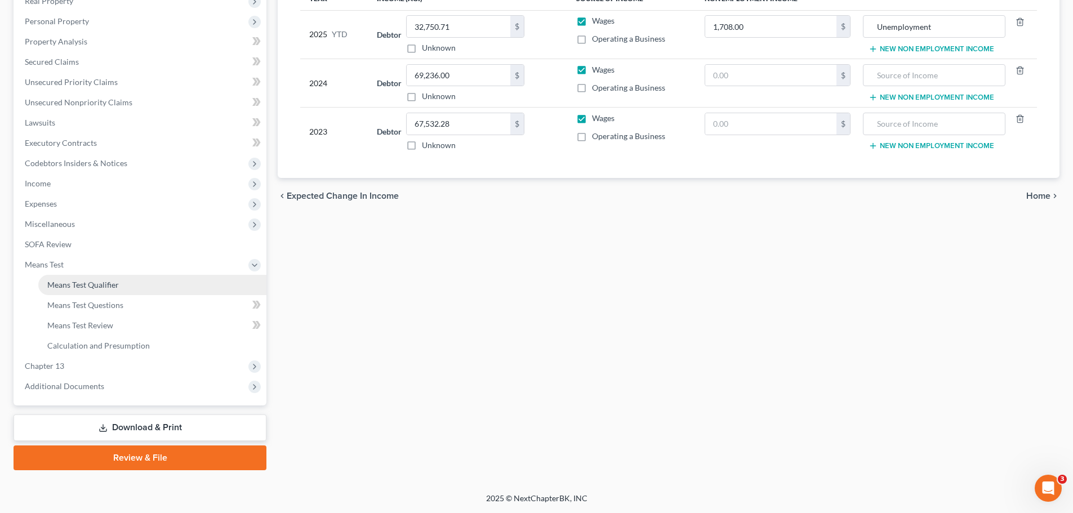
click at [115, 283] on span "Means Test Qualifier" at bounding box center [83, 285] width 72 height 10
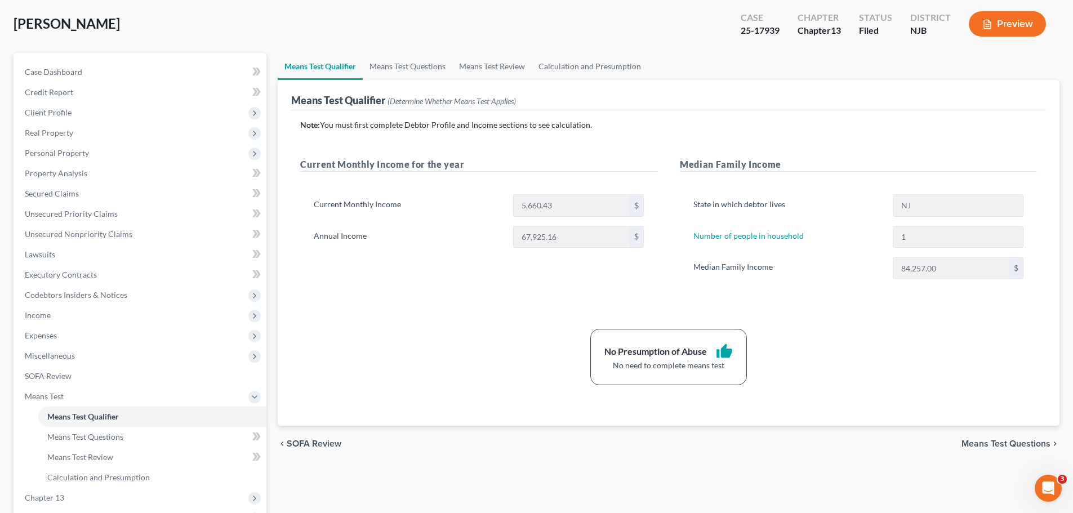
scroll to position [1, 0]
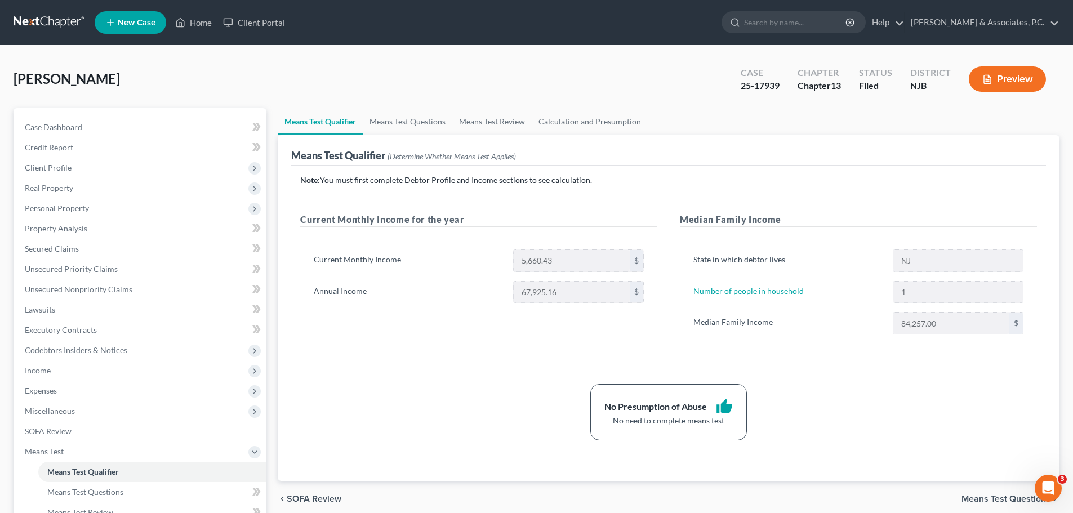
drag, startPoint x: 432, startPoint y: 329, endPoint x: 395, endPoint y: 323, distance: 37.1
click at [432, 326] on div "Current Monthly Income for the year Current Monthly Income 5,660.43 $ Annual In…" at bounding box center [478, 285] width 379 height 144
click at [414, 115] on link "Means Test Questions" at bounding box center [408, 121] width 90 height 27
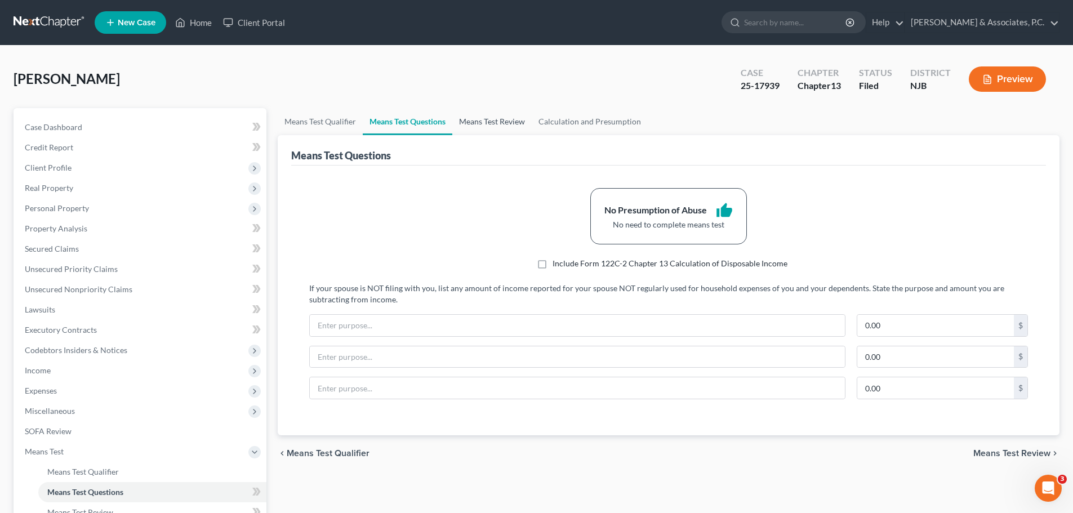
click at [513, 117] on link "Means Test Review" at bounding box center [491, 121] width 79 height 27
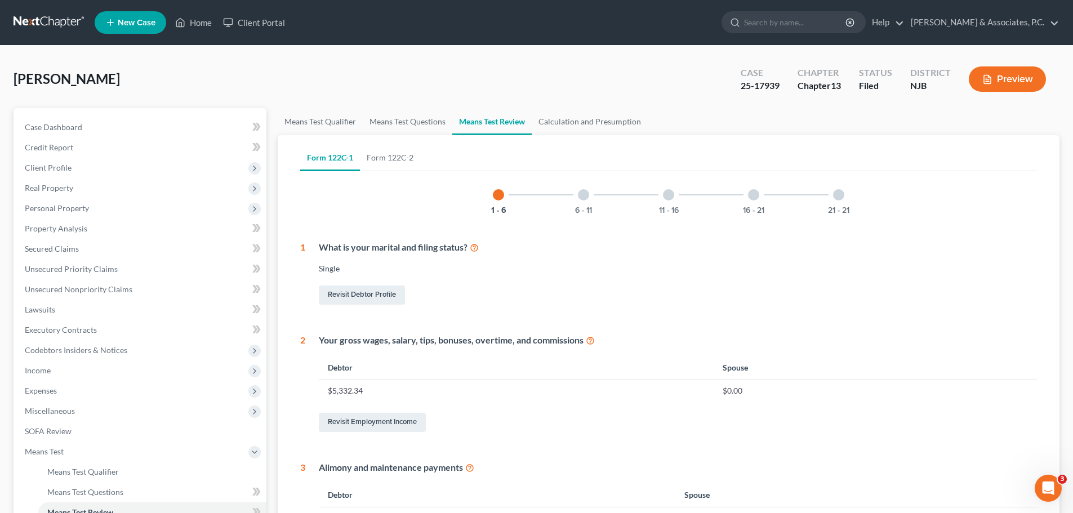
click at [587, 195] on div at bounding box center [583, 194] width 11 height 11
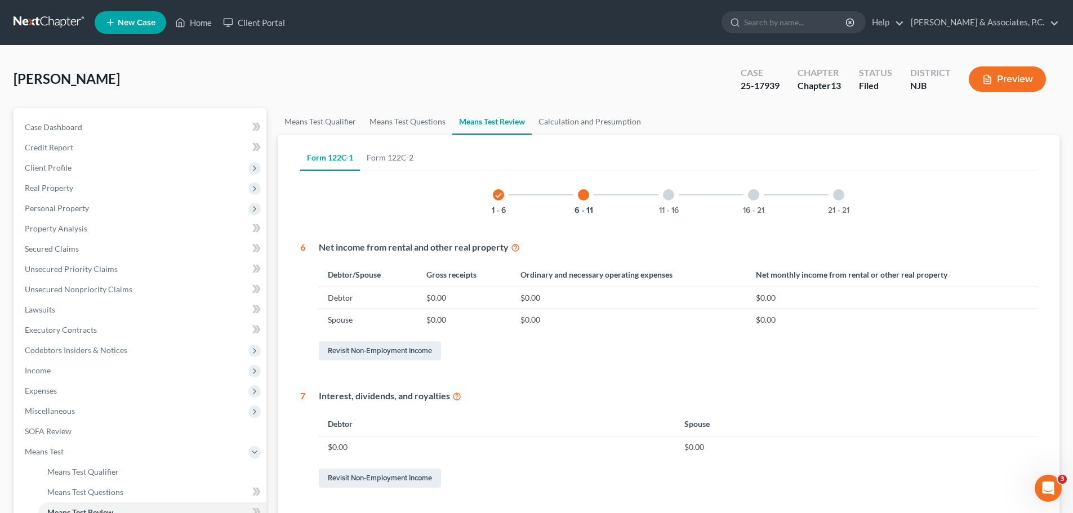
click at [673, 198] on div at bounding box center [668, 194] width 11 height 11
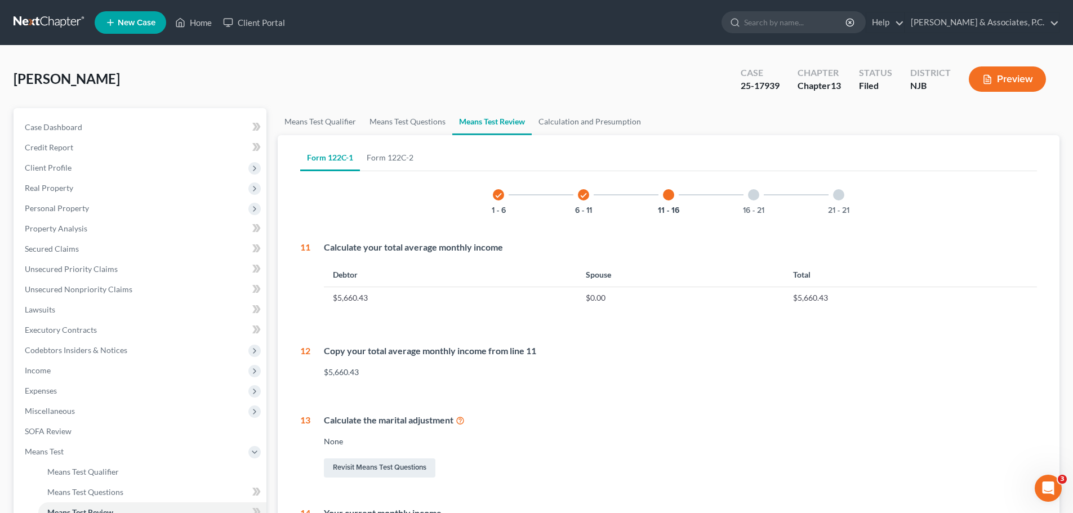
click at [761, 196] on div "16 - 21" at bounding box center [753, 195] width 38 height 38
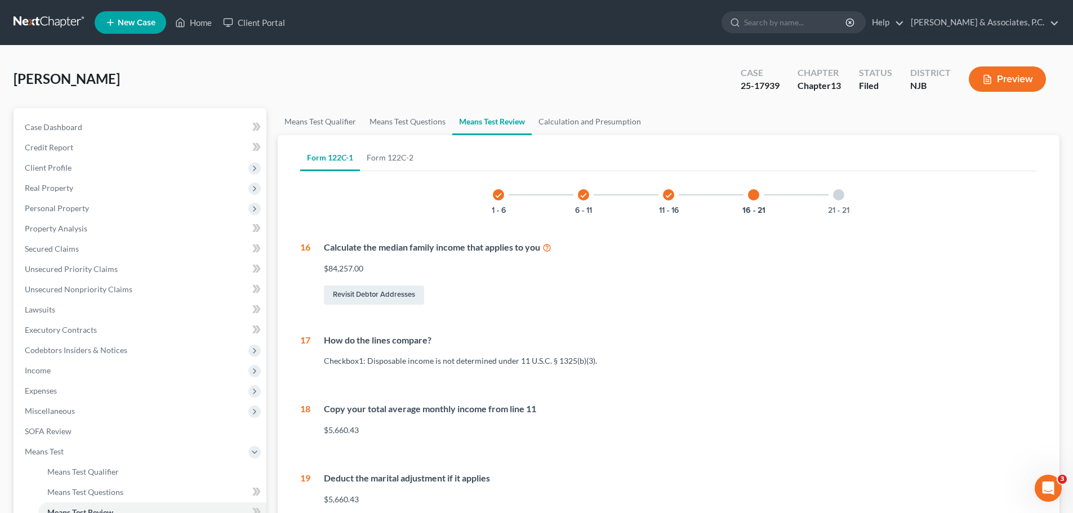
click at [838, 198] on div at bounding box center [838, 194] width 11 height 11
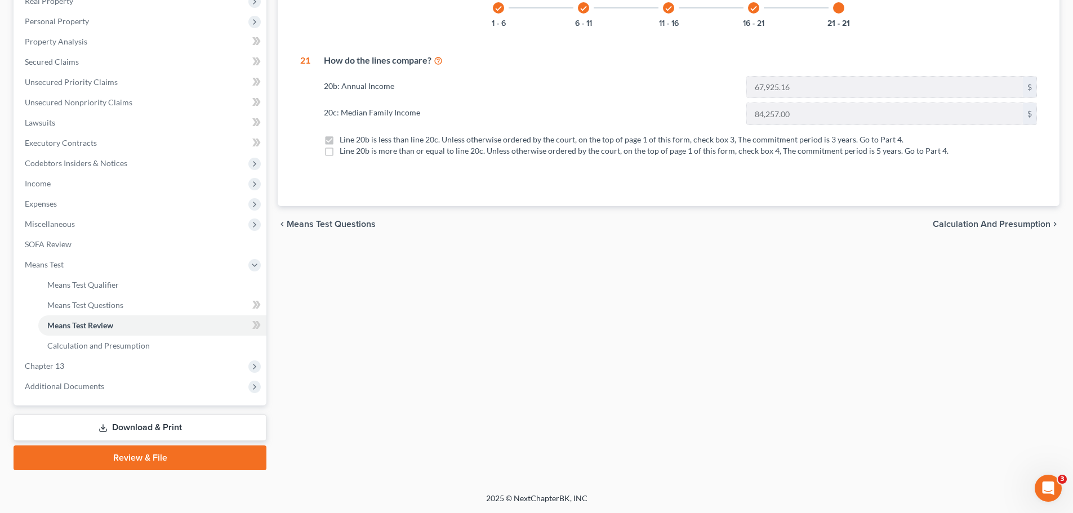
drag, startPoint x: 965, startPoint y: 221, endPoint x: 951, endPoint y: 227, distance: 15.4
click at [965, 220] on span "Calculation and Presumption" at bounding box center [991, 224] width 118 height 9
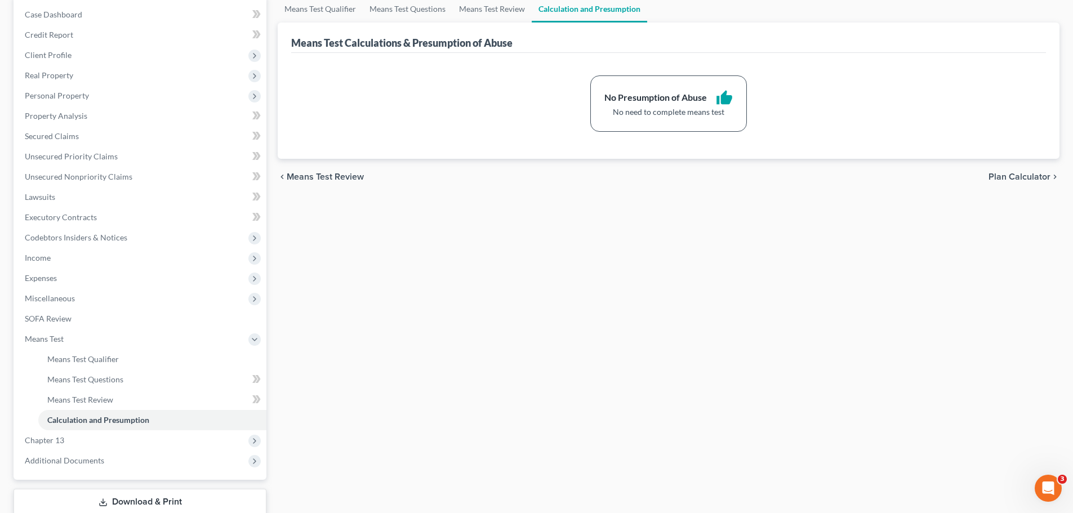
click at [1039, 175] on span "Plan Calculator" at bounding box center [1019, 176] width 62 height 9
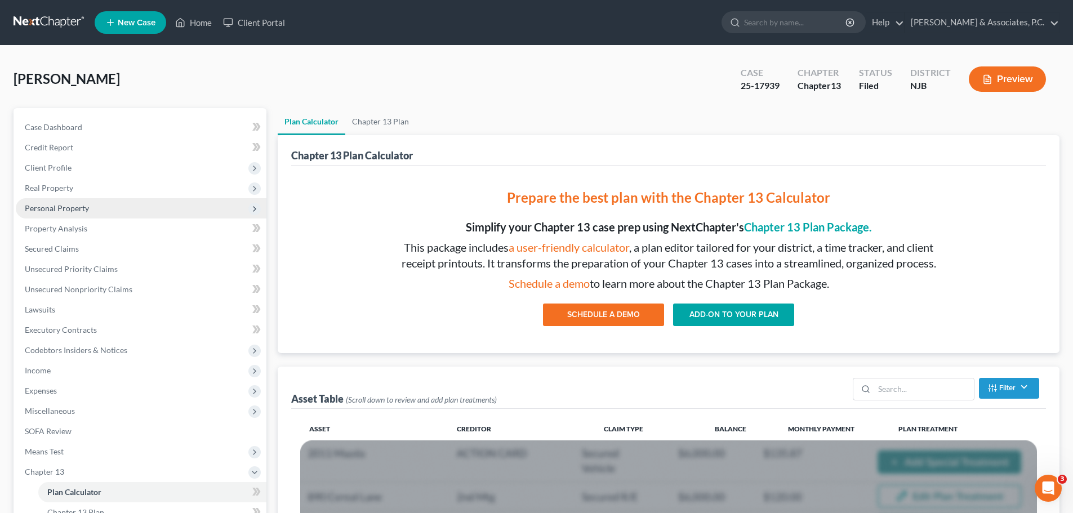
click at [60, 206] on span "Personal Property" at bounding box center [57, 208] width 64 height 10
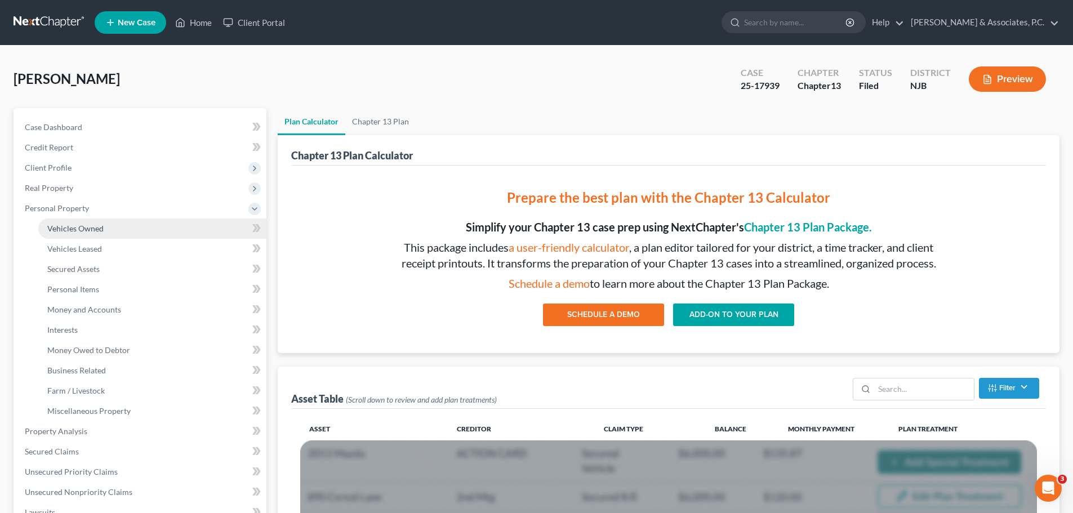
click at [96, 226] on span "Vehicles Owned" at bounding box center [75, 229] width 56 height 10
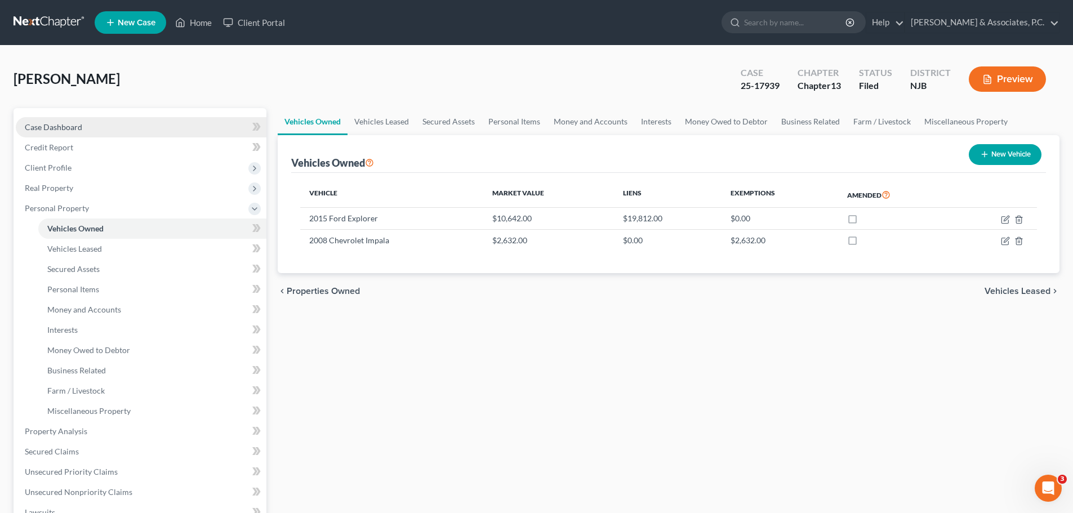
click at [43, 127] on span "Case Dashboard" at bounding box center [53, 127] width 57 height 10
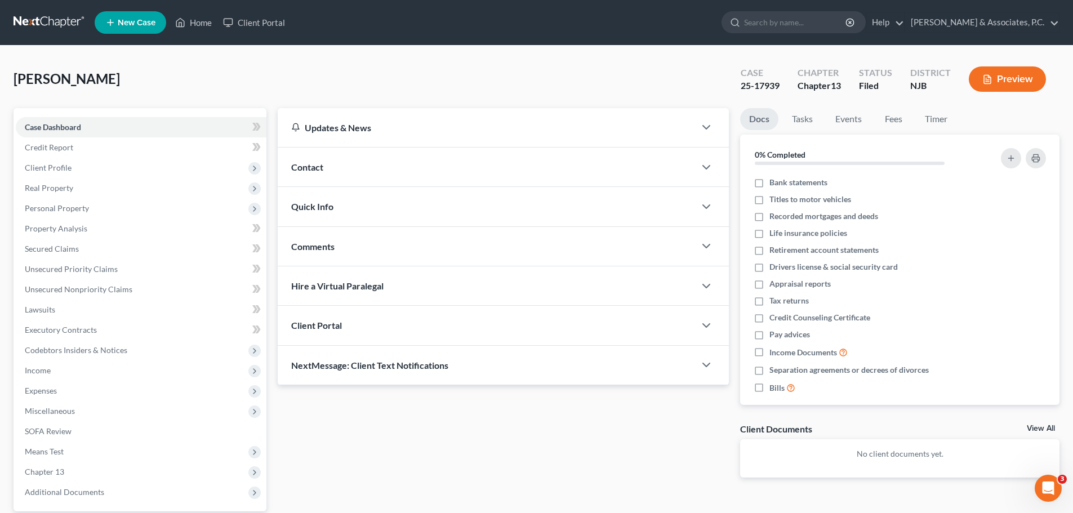
click at [35, 21] on link at bounding box center [50, 22] width 72 height 20
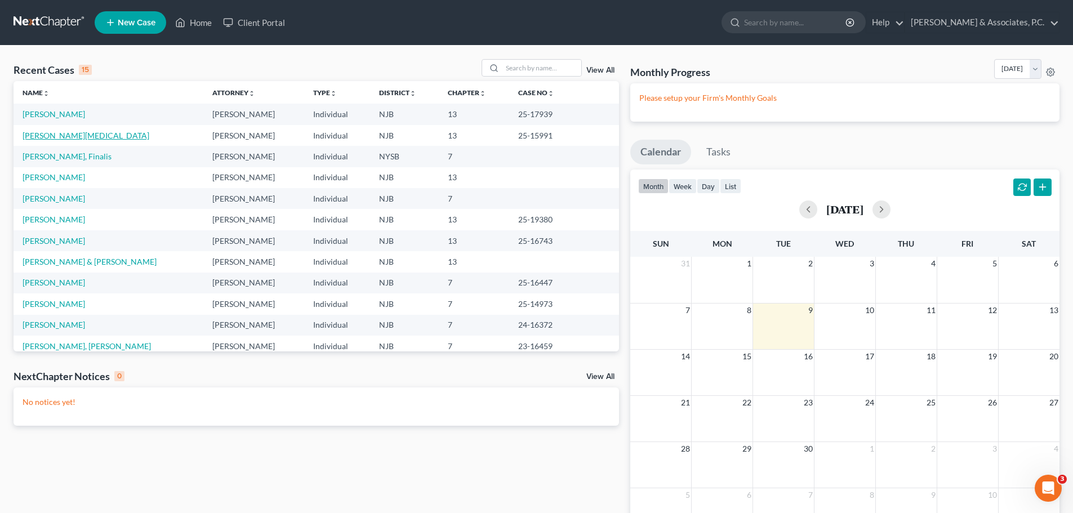
click at [41, 134] on link "Unnisa, Syeda" at bounding box center [86, 136] width 127 height 10
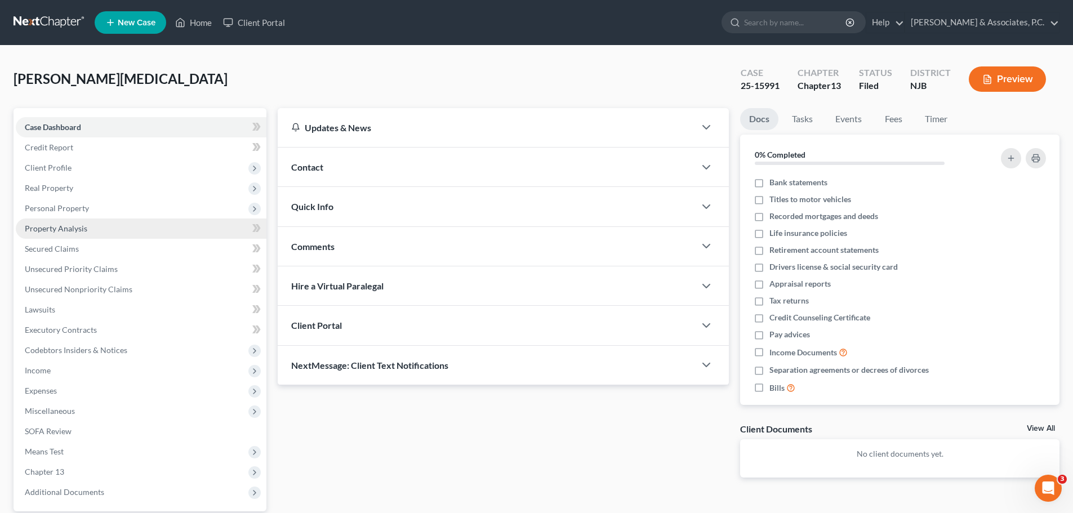
click at [62, 224] on span "Property Analysis" at bounding box center [56, 229] width 62 height 10
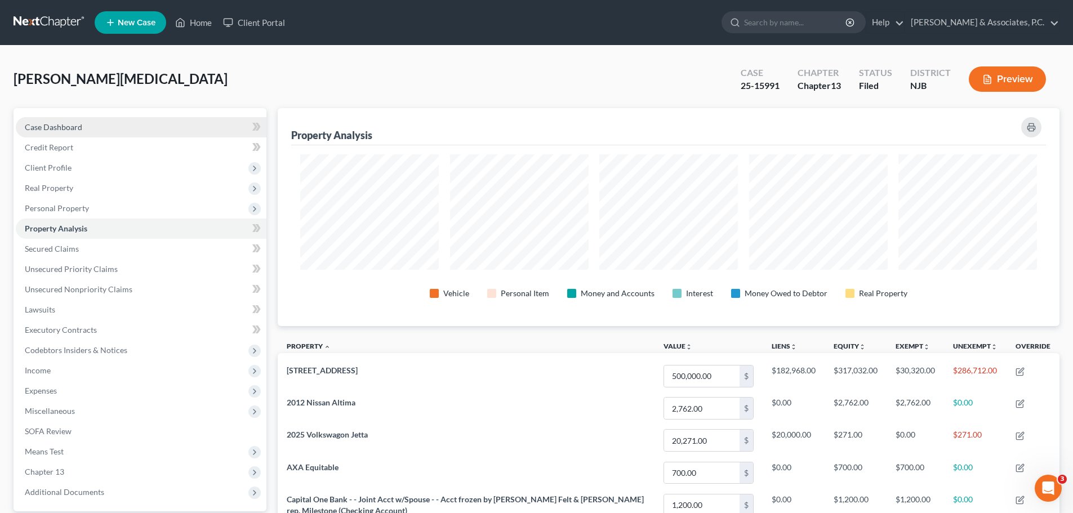
click at [53, 130] on span "Case Dashboard" at bounding box center [53, 127] width 57 height 10
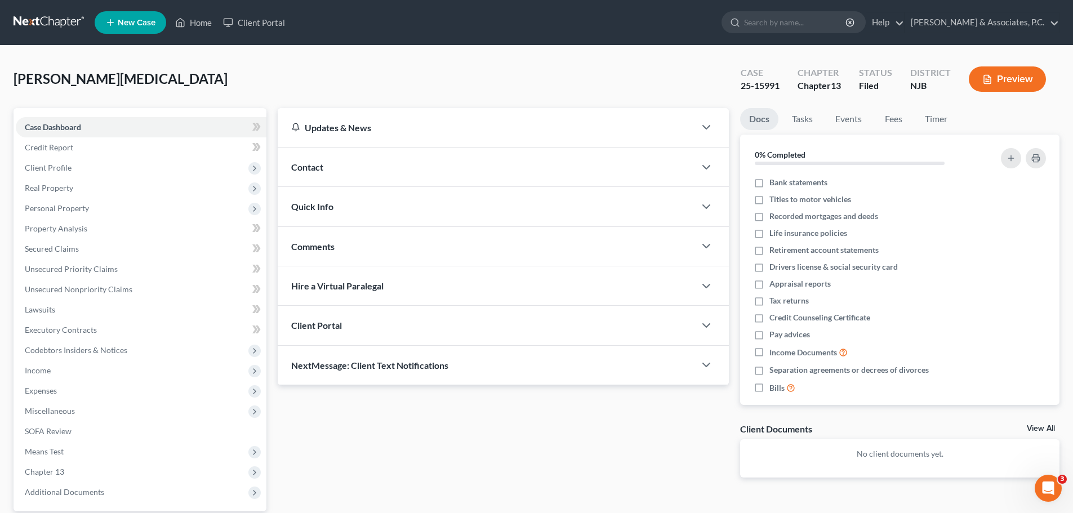
click at [42, 20] on link at bounding box center [50, 22] width 72 height 20
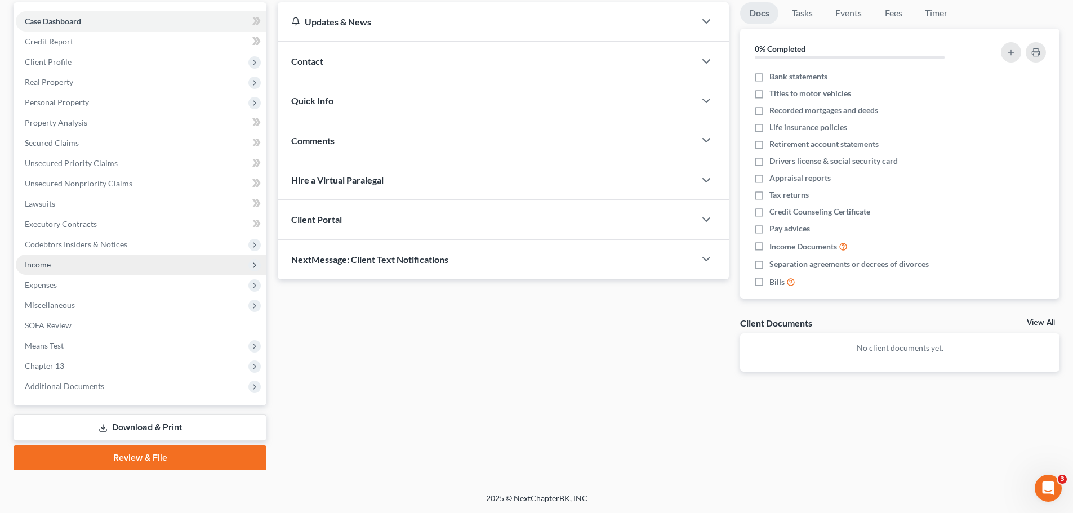
click at [41, 265] on span "Income" at bounding box center [38, 265] width 26 height 10
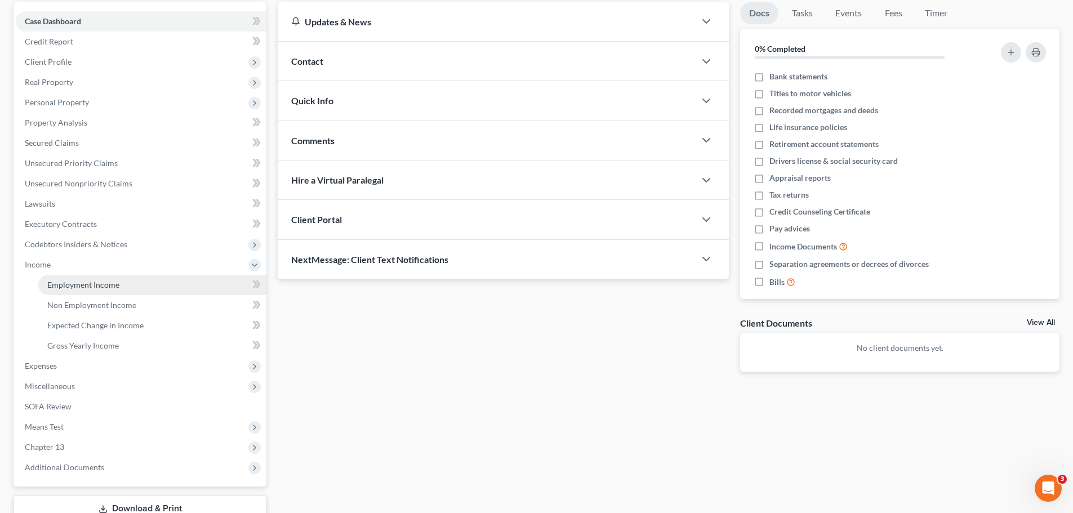
click at [79, 284] on span "Employment Income" at bounding box center [83, 285] width 72 height 10
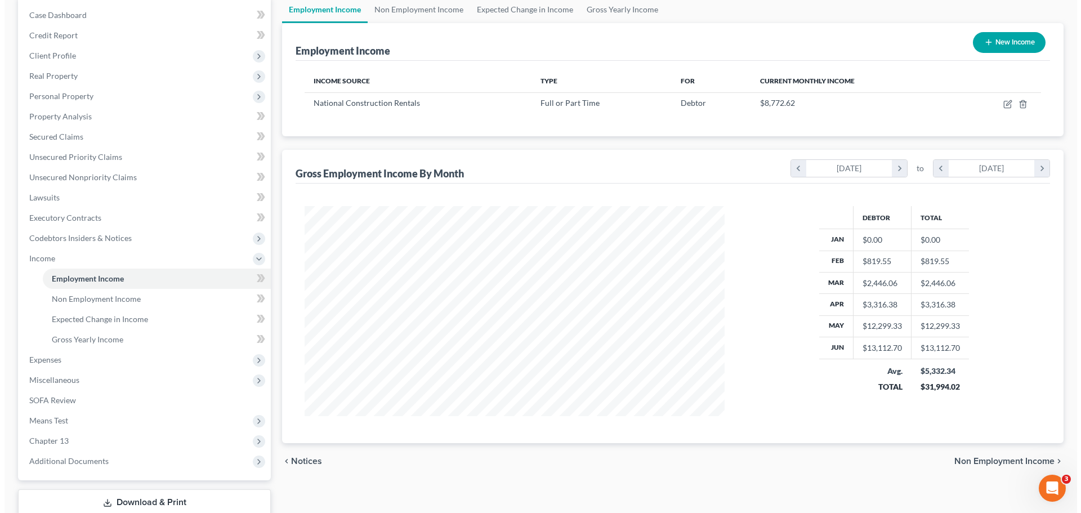
scroll to position [18, 0]
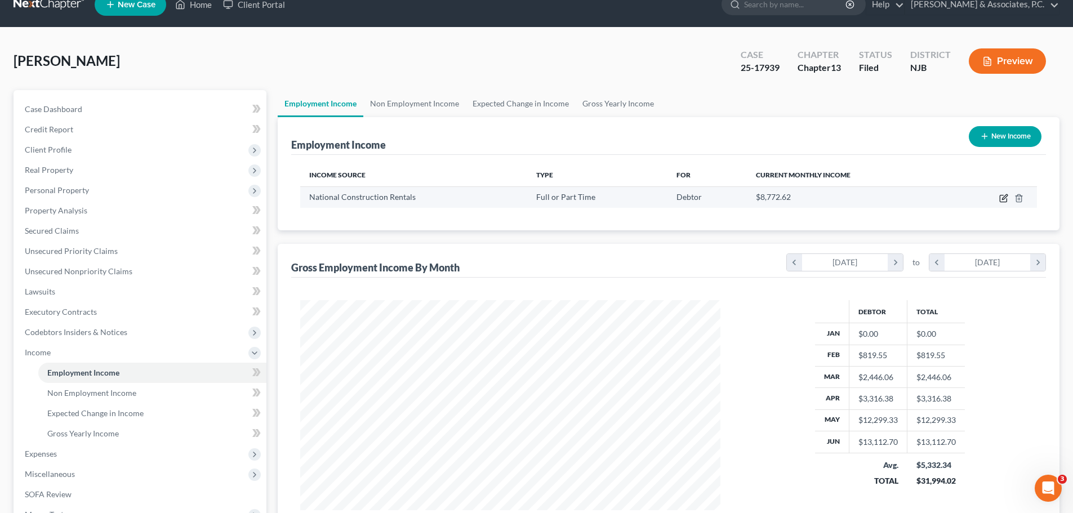
click at [1001, 198] on icon "button" at bounding box center [1003, 198] width 9 height 9
select select "0"
select select "33"
select select "3"
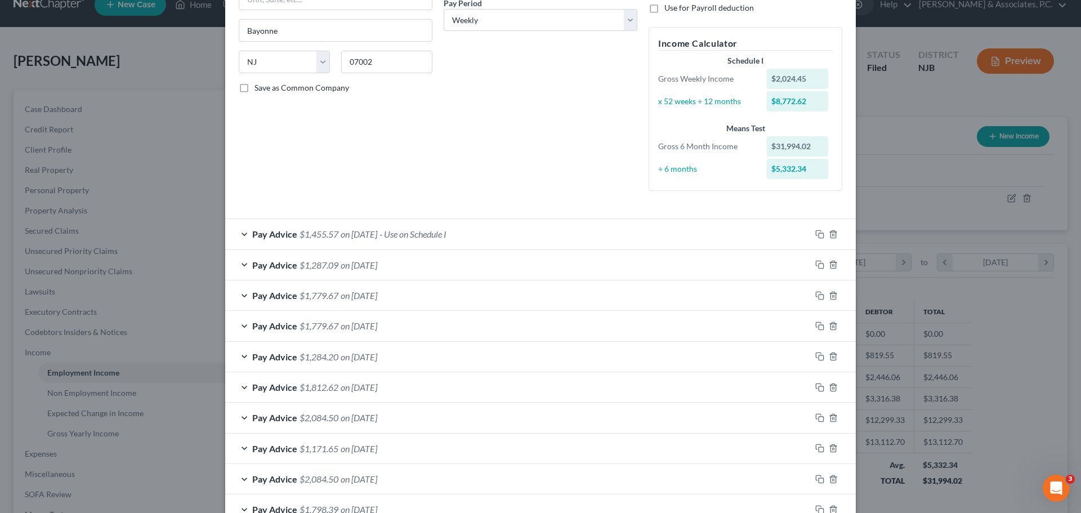
scroll to position [169, 0]
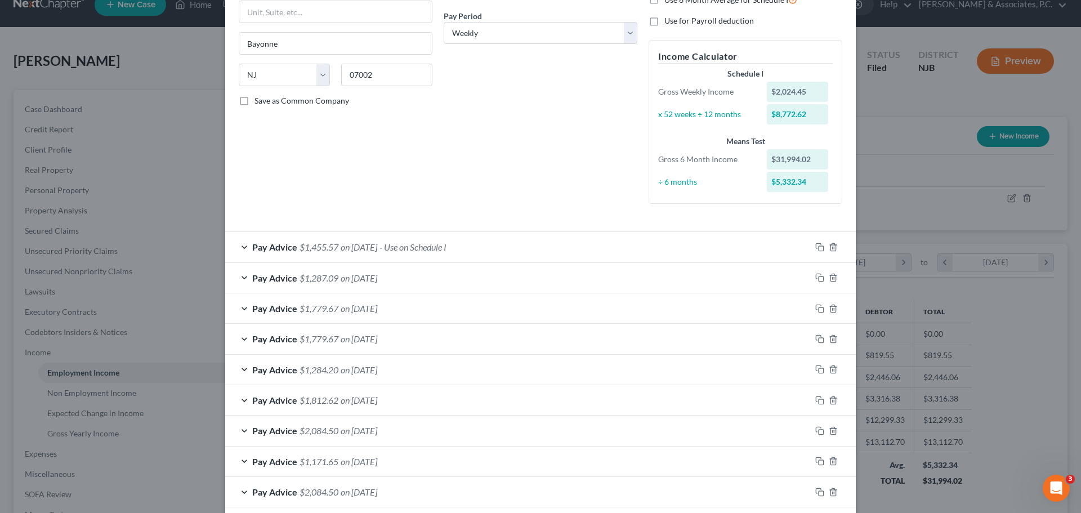
click at [561, 243] on div "Pay Advice $1,455.57 on 07/11/2025 - Use on Schedule I" at bounding box center [518, 247] width 586 height 30
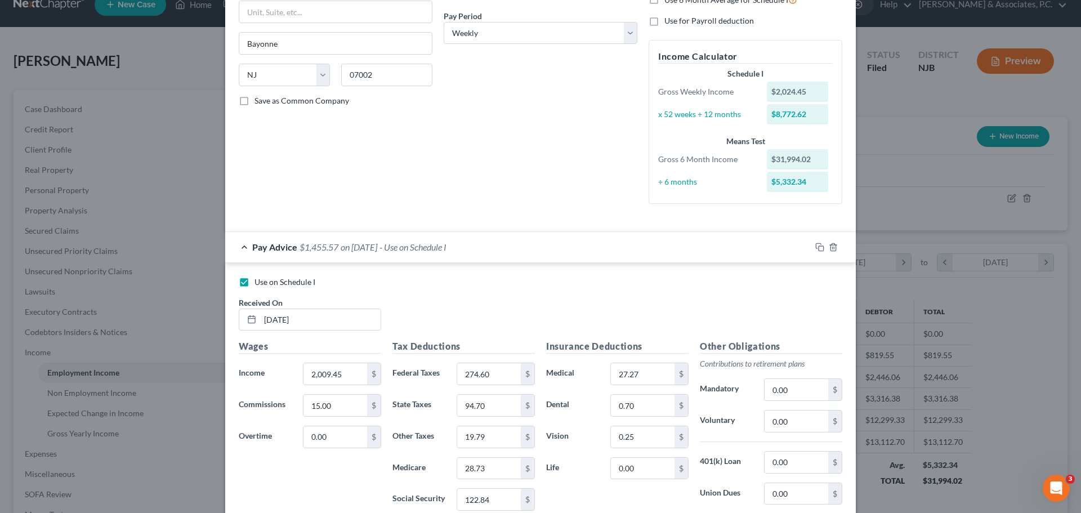
click at [543, 247] on div "Pay Advice $1,455.57 on 07/11/2025 - Use on Schedule I" at bounding box center [518, 247] width 586 height 30
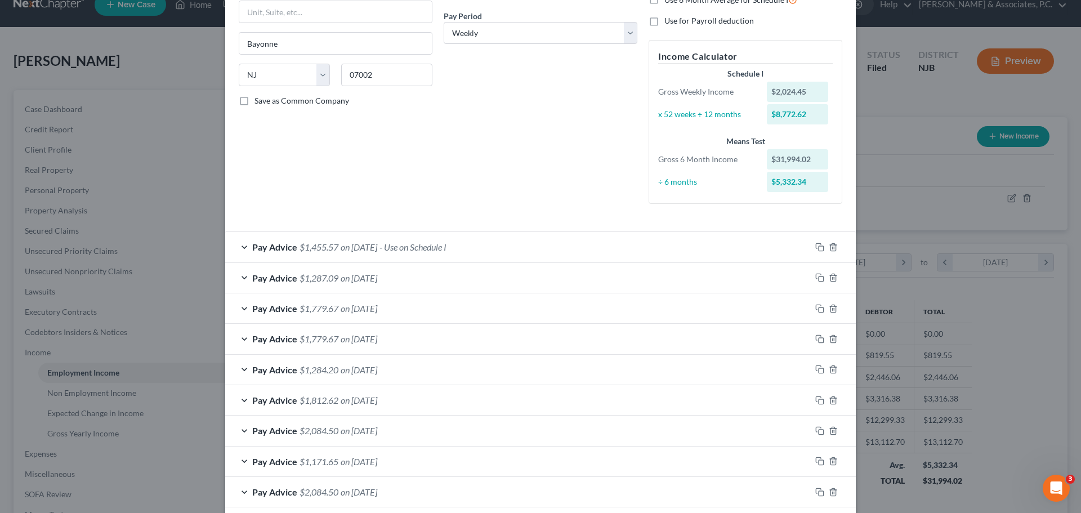
click at [543, 243] on div "Pay Advice $1,455.57 on 07/11/2025 - Use on Schedule I" at bounding box center [518, 247] width 586 height 30
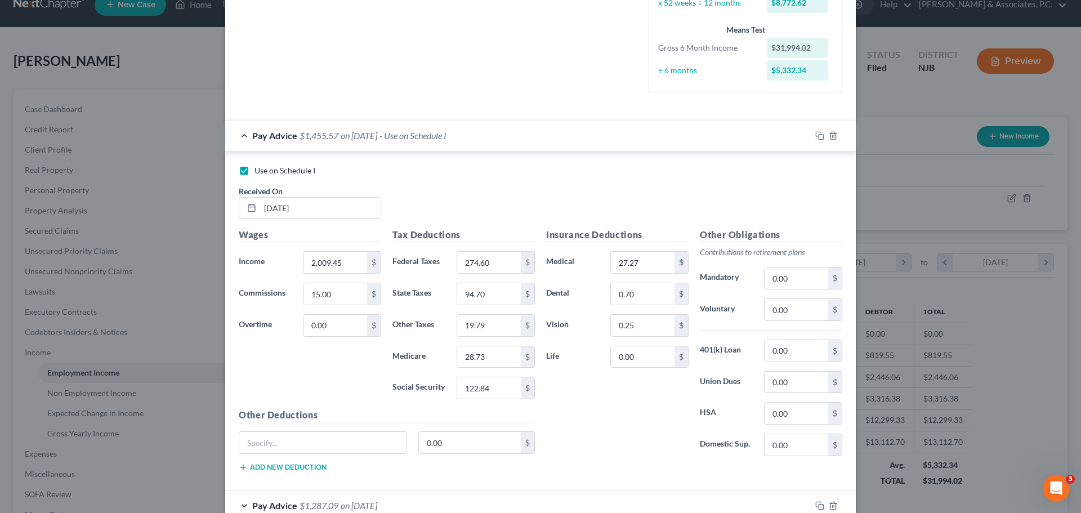
scroll to position [282, 0]
click at [528, 135] on div "Pay Advice $1,455.57 on 07/11/2025 - Use on Schedule I" at bounding box center [518, 134] width 586 height 30
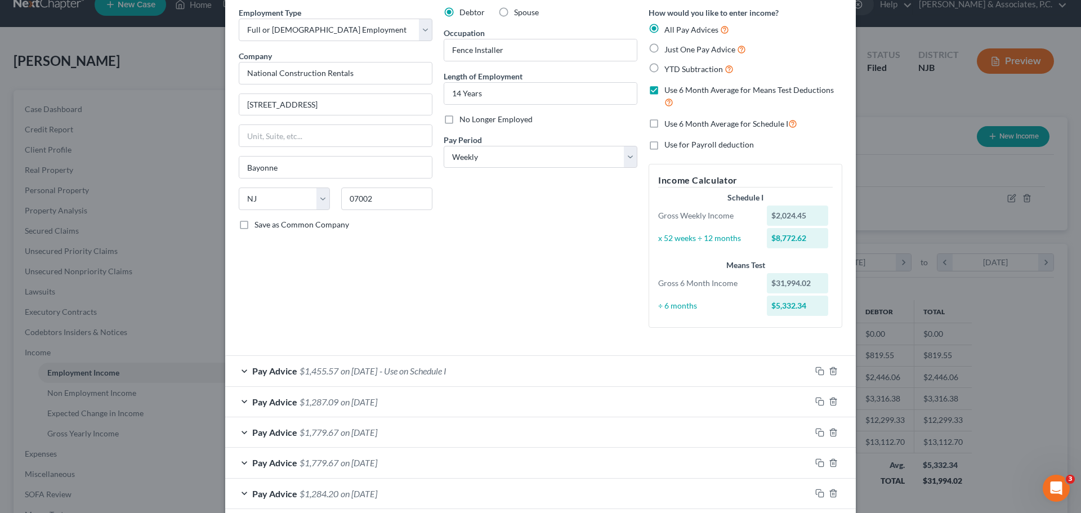
scroll to position [113, 0]
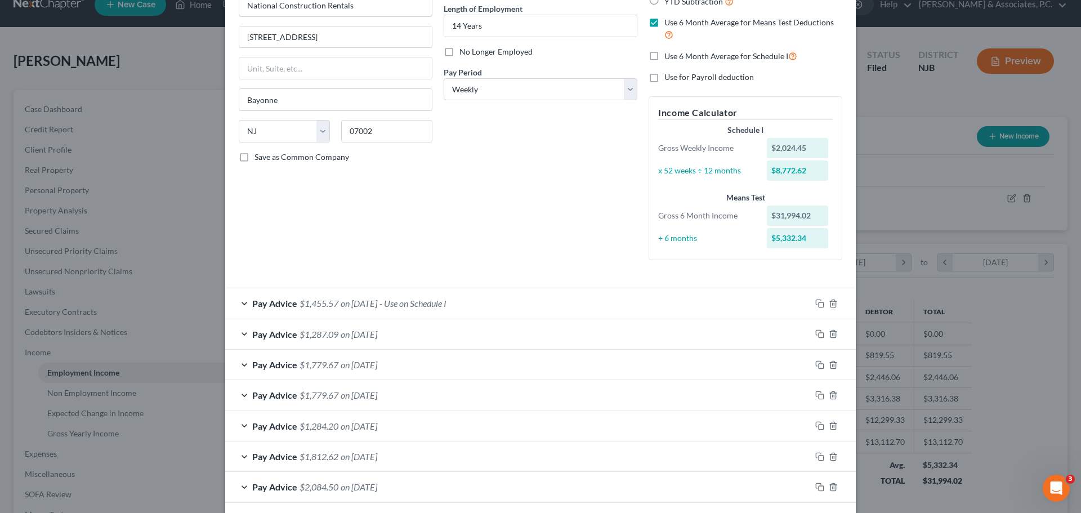
click at [529, 305] on div "Pay Advice $1,455.57 on 07/11/2025 - Use on Schedule I" at bounding box center [518, 303] width 586 height 30
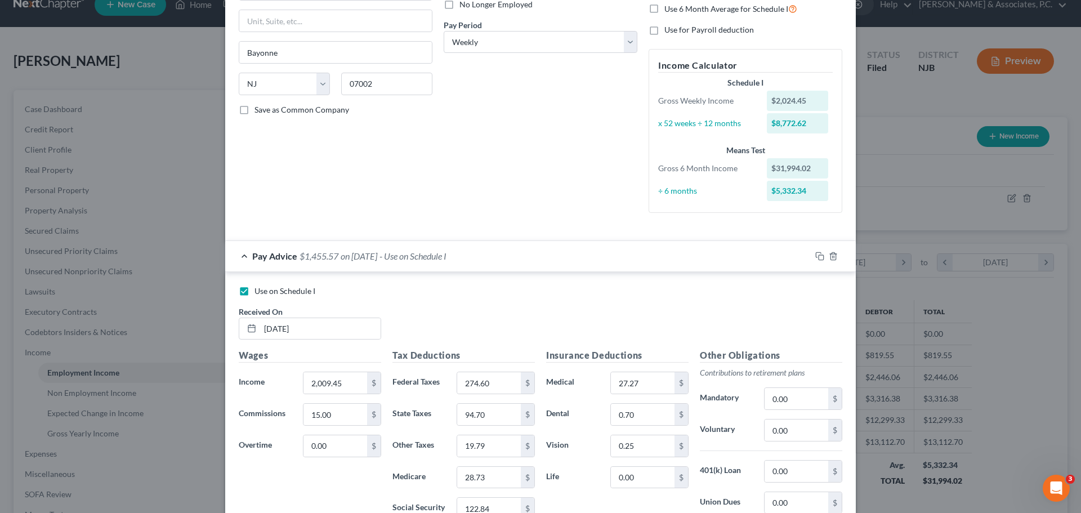
scroll to position [225, 0]
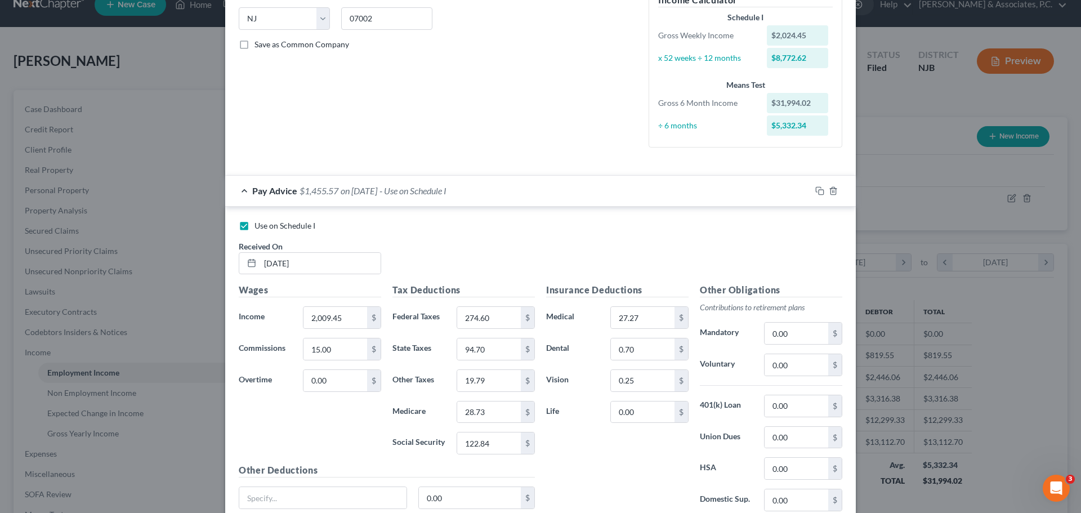
click at [254, 225] on label "Use on Schedule I" at bounding box center [284, 225] width 61 height 11
click at [259, 225] on input "Use on Schedule I" at bounding box center [262, 223] width 7 height 7
checkbox input "false"
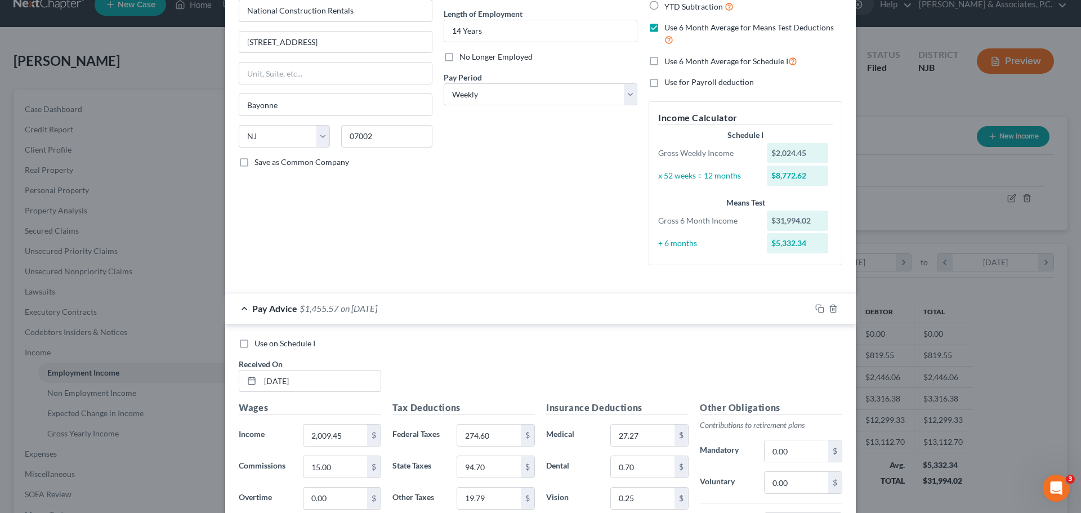
scroll to position [199, 0]
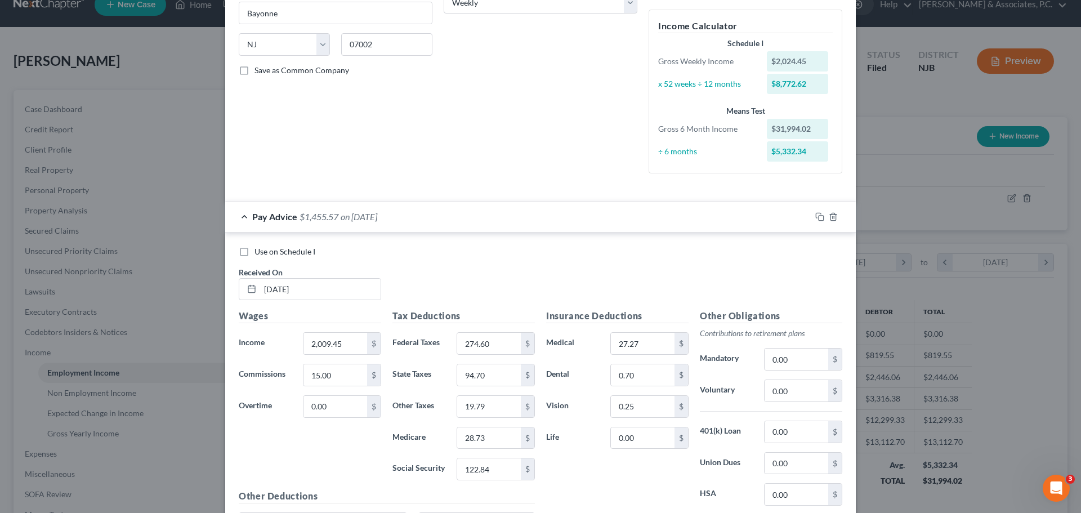
click at [526, 213] on div "Pay Advice $1,455.57 on 07/11/2025" at bounding box center [518, 217] width 586 height 30
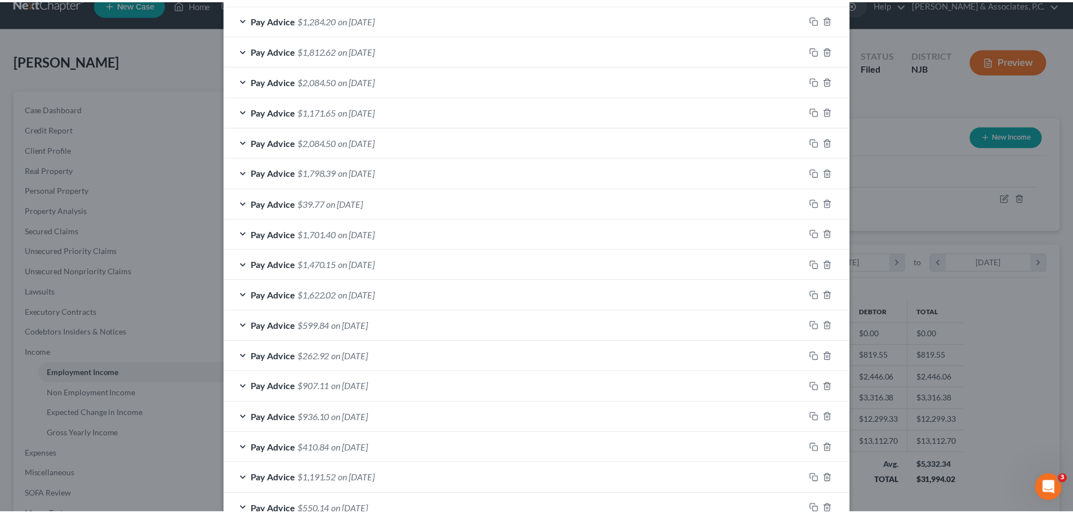
scroll to position [592, 0]
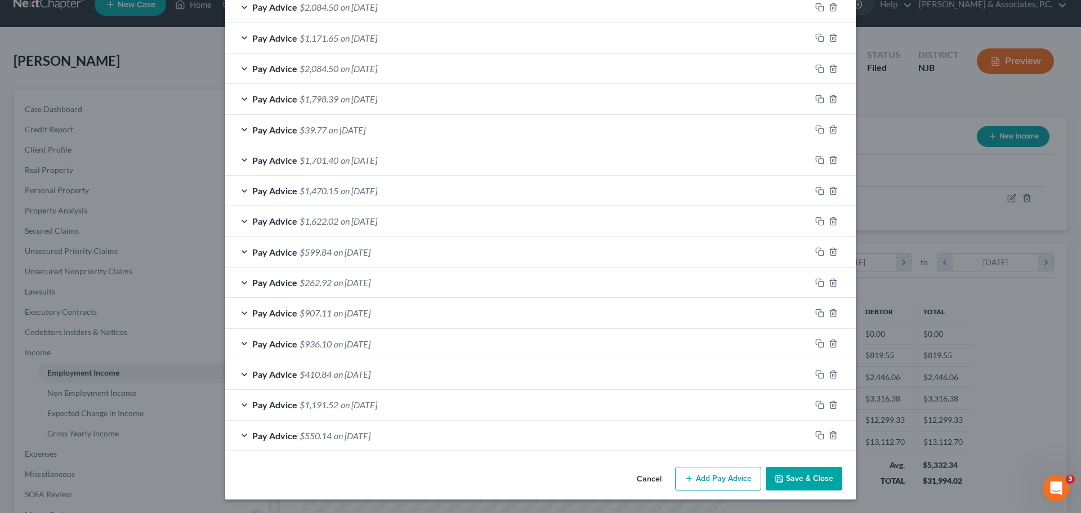
drag, startPoint x: 796, startPoint y: 481, endPoint x: 782, endPoint y: 473, distance: 16.4
click at [792, 482] on button "Save & Close" at bounding box center [804, 479] width 77 height 24
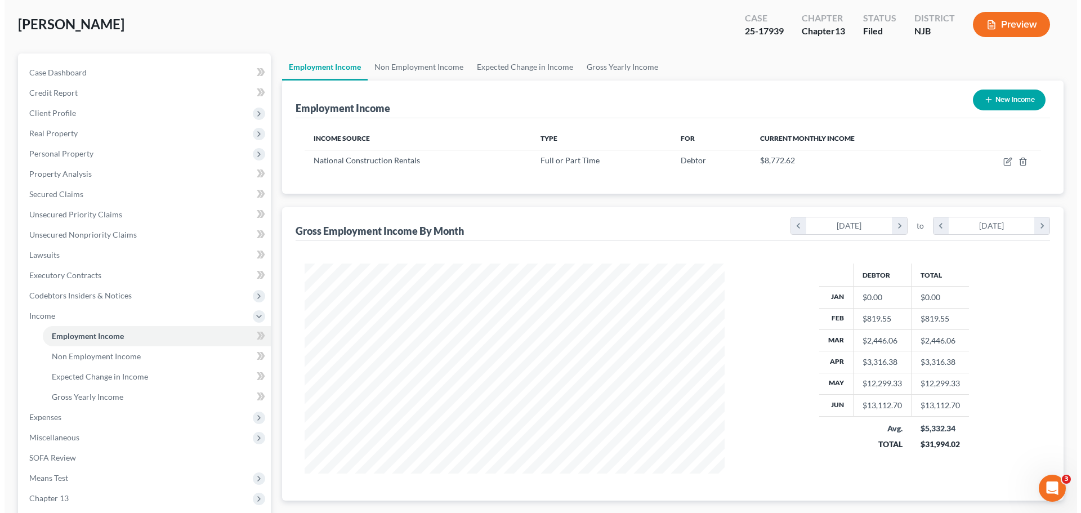
scroll to position [74, 0]
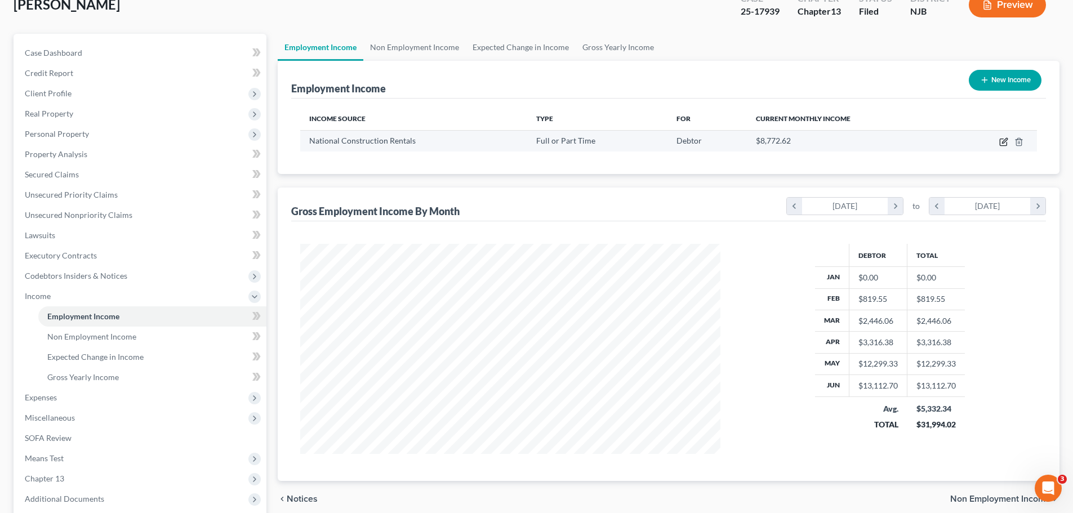
click at [1003, 139] on icon "button" at bounding box center [1002, 142] width 7 height 7
select select "0"
select select "33"
select select "3"
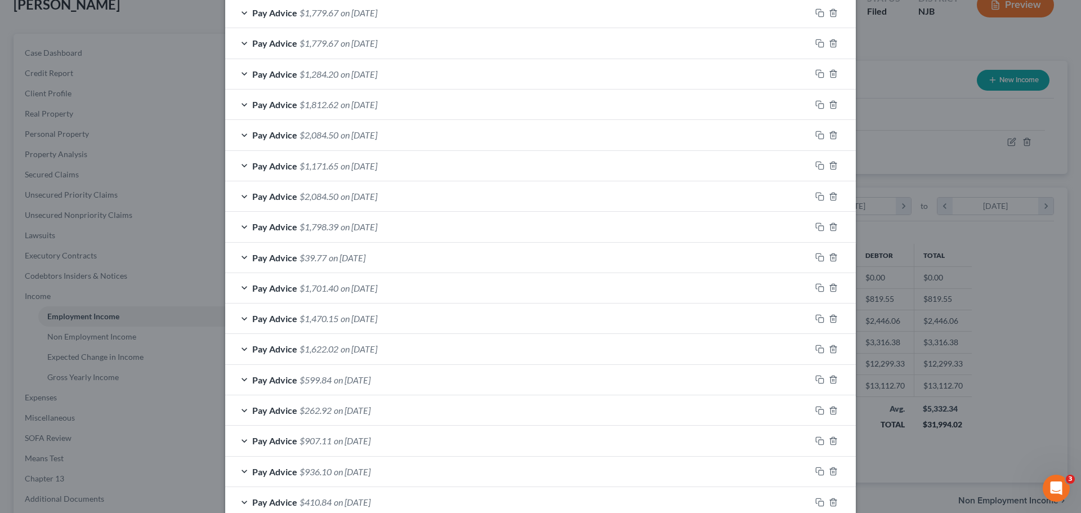
scroll to position [592, 0]
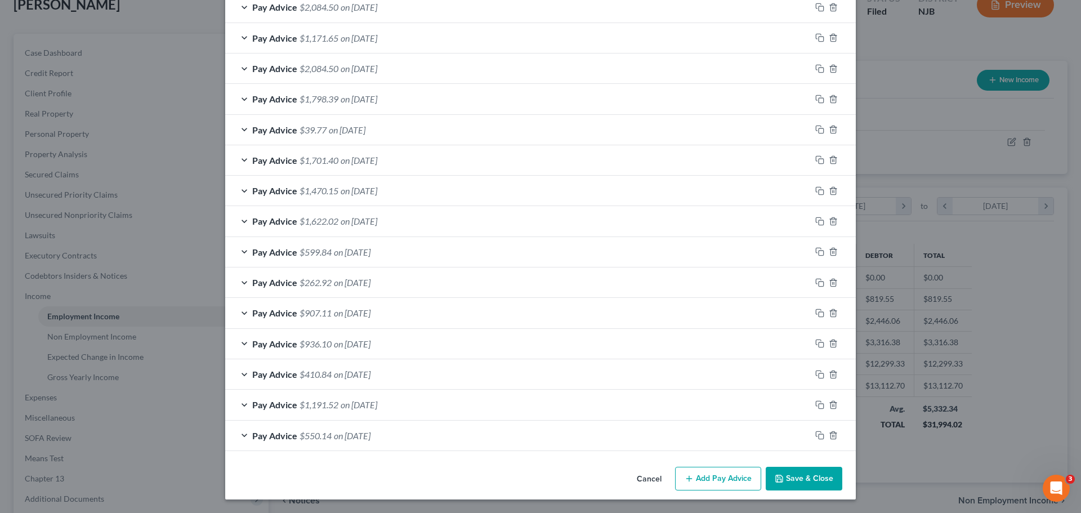
click at [432, 435] on div "Pay Advice $550.14 on 02/14/2025" at bounding box center [518, 436] width 586 height 30
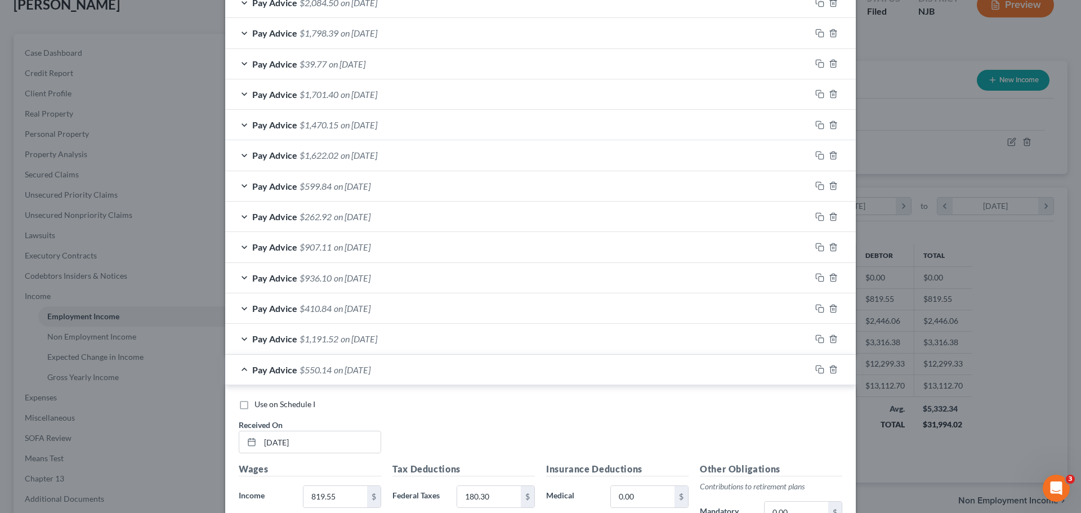
scroll to position [761, 0]
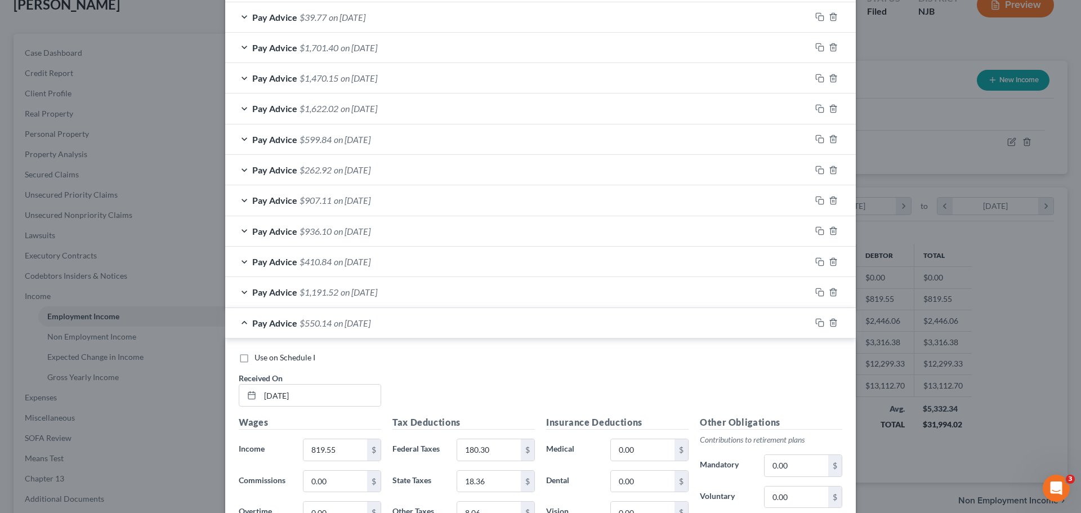
click at [428, 323] on div "Pay Advice $550.14 on 02/14/2025" at bounding box center [518, 323] width 586 height 30
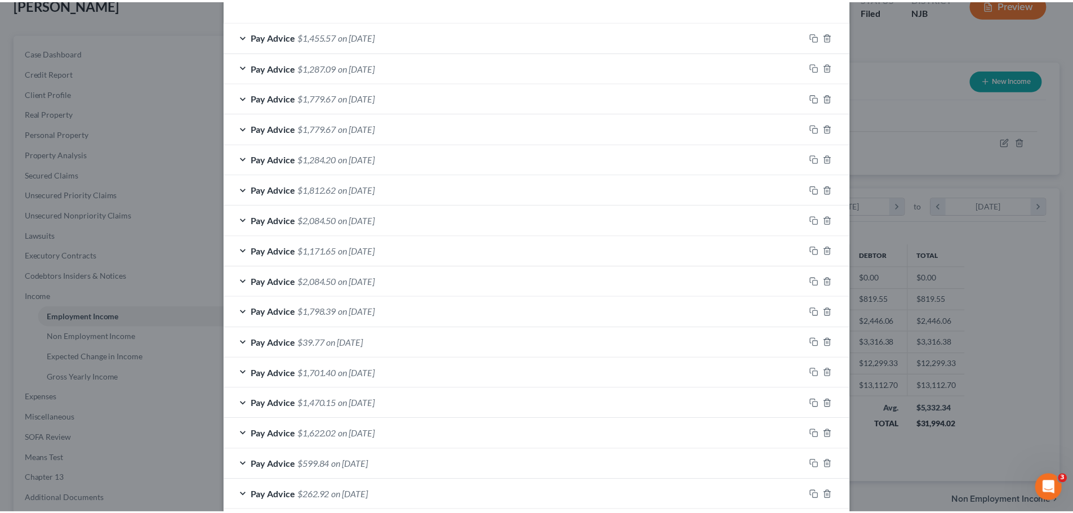
scroll to position [592, 0]
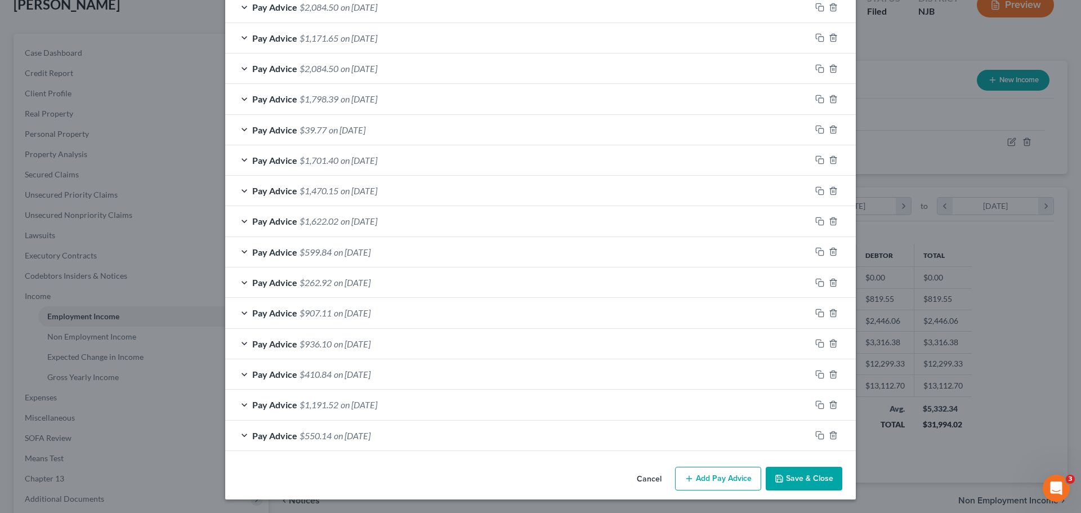
click at [783, 485] on button "Save & Close" at bounding box center [804, 479] width 77 height 24
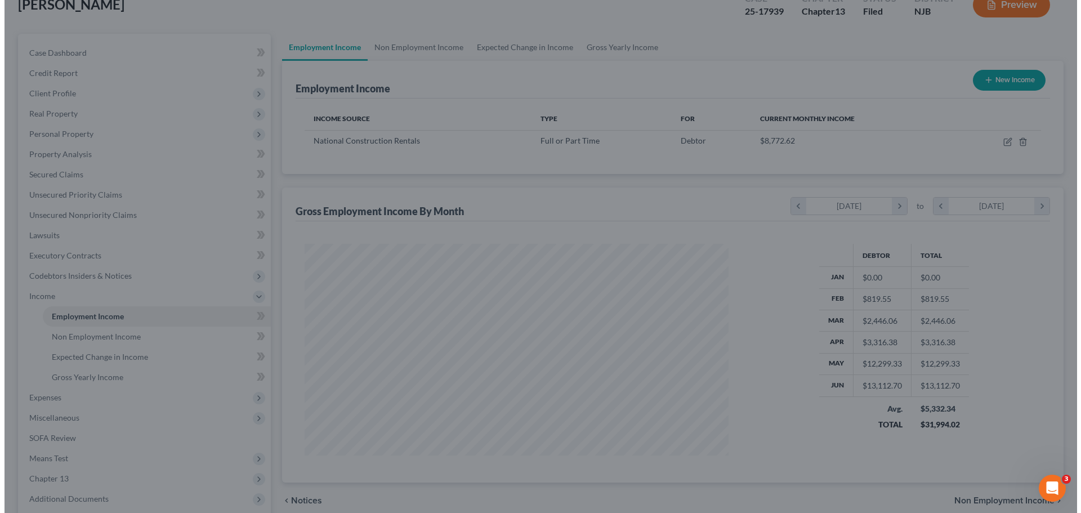
scroll to position [562820, 562587]
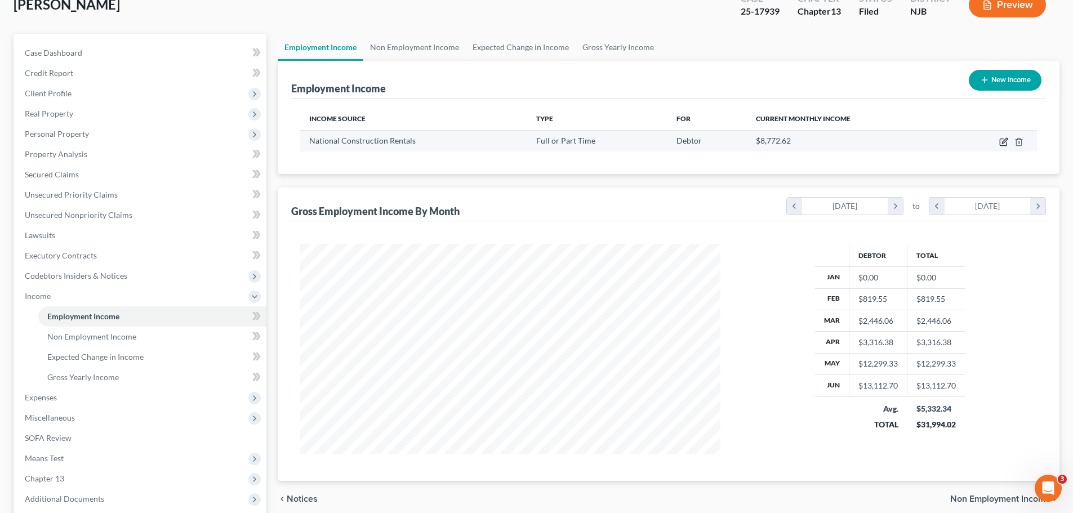
click at [1006, 140] on icon "button" at bounding box center [1003, 141] width 9 height 9
select select "0"
select select "33"
select select "3"
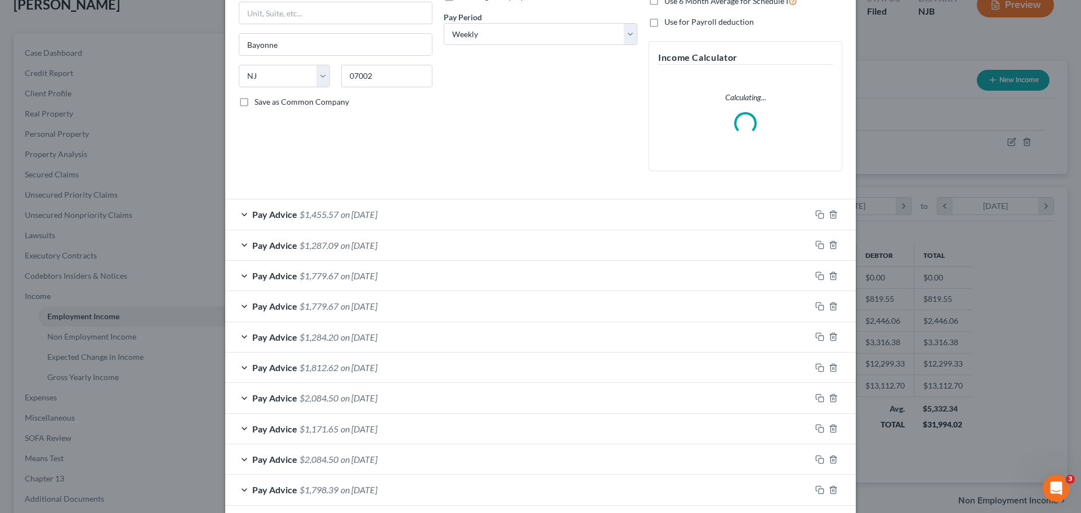
scroll to position [169, 0]
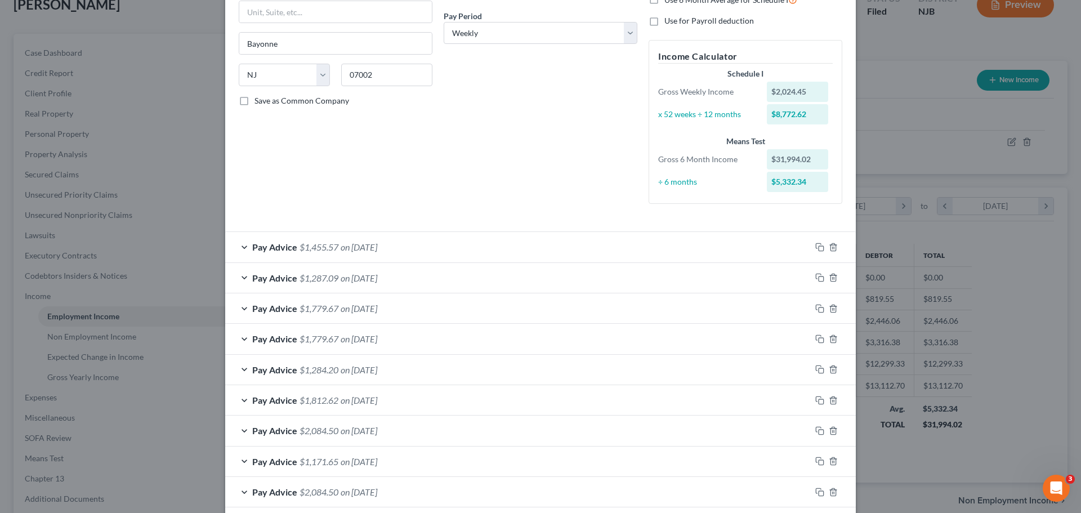
click at [466, 273] on div "Pay Advice $1,287.09 on 07/03/2025" at bounding box center [518, 278] width 586 height 30
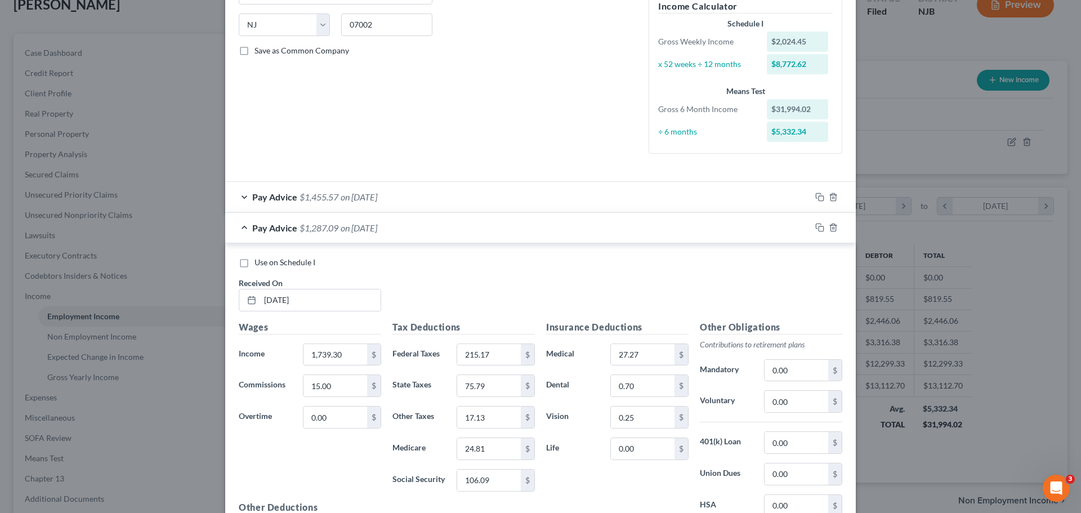
scroll to position [282, 0]
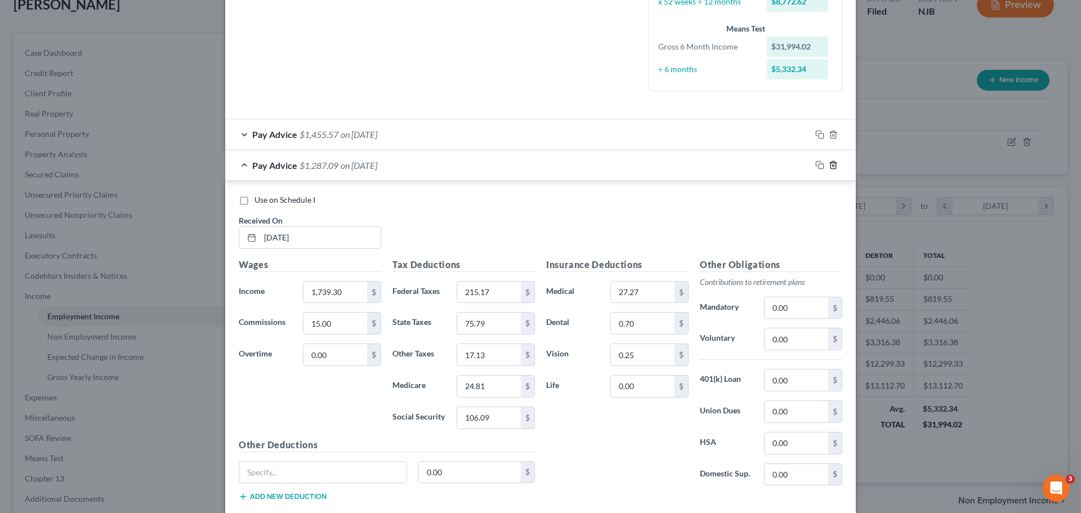
click at [829, 168] on icon "button" at bounding box center [833, 164] width 9 height 9
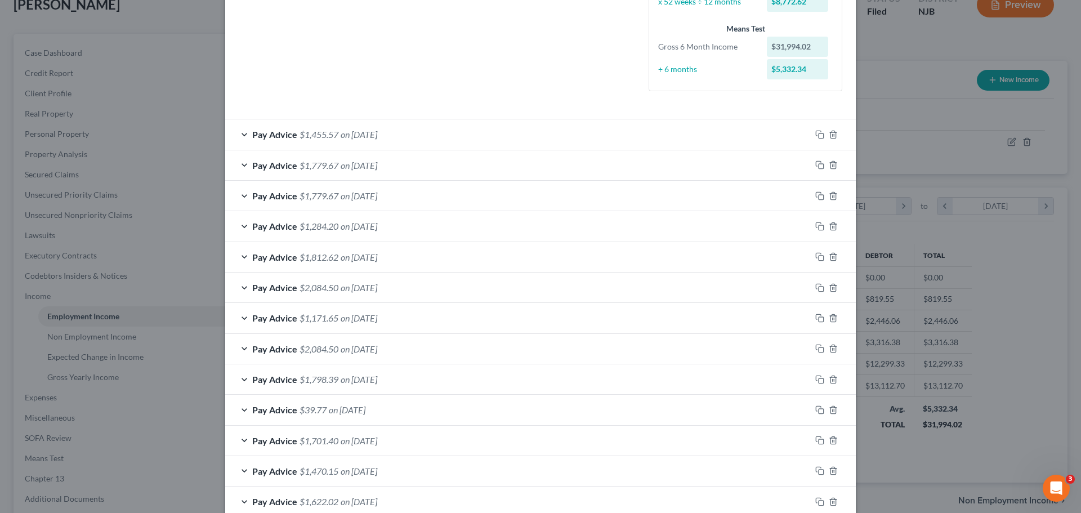
click at [457, 133] on div "Pay Advice $1,455.57 on 07/11/2025" at bounding box center [518, 134] width 586 height 30
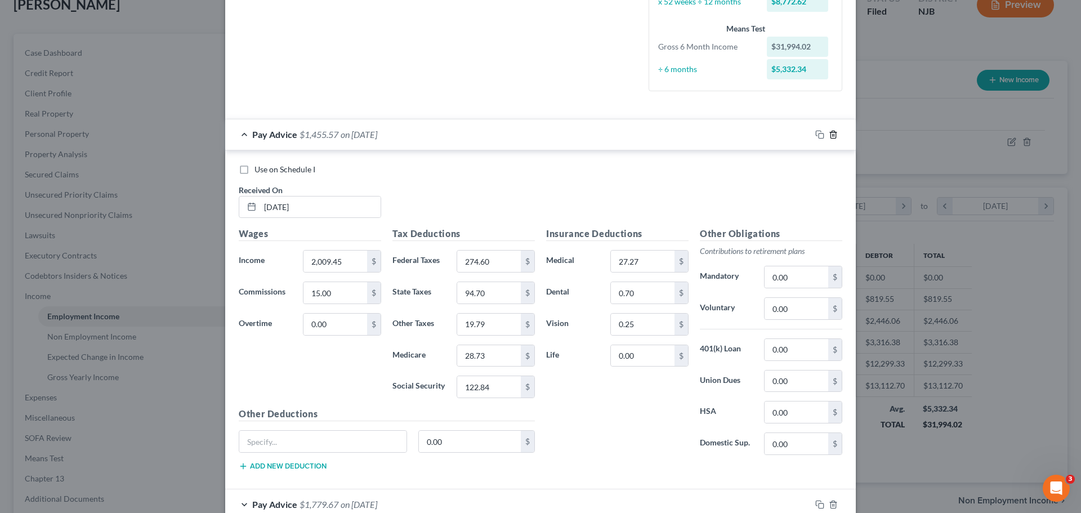
click at [833, 133] on icon "button" at bounding box center [833, 134] width 9 height 9
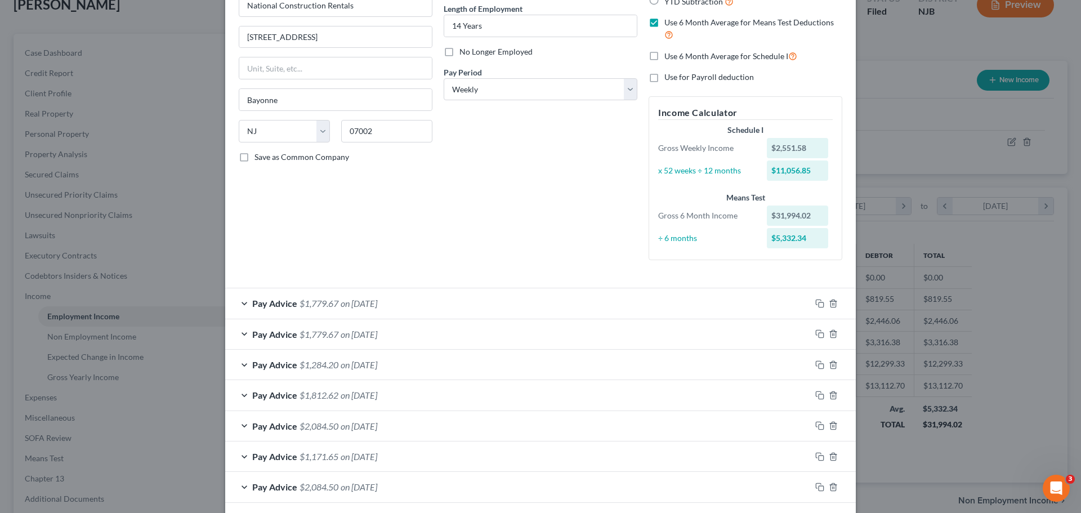
scroll to position [81, 0]
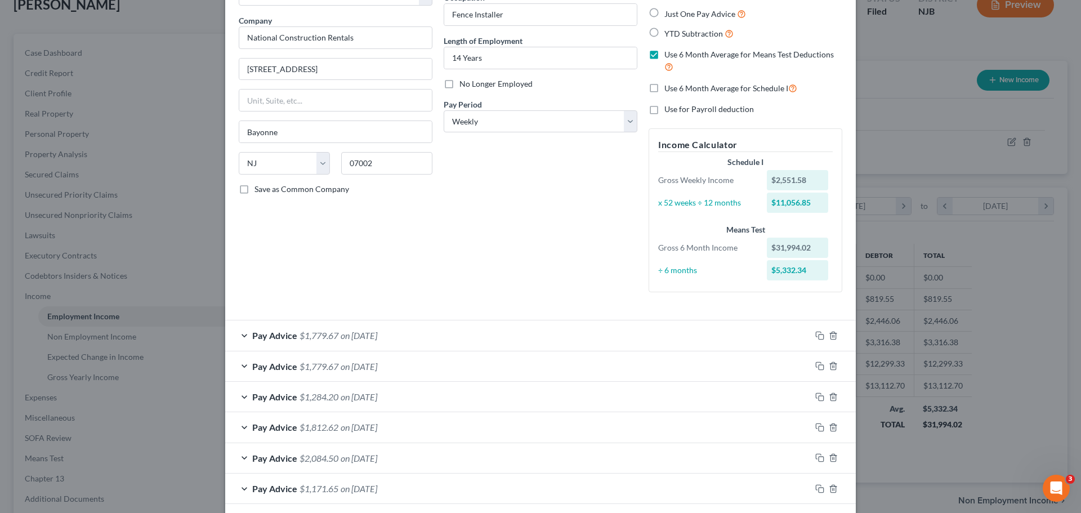
click at [458, 334] on div "Pay Advice $1,779.67 on [DATE]" at bounding box center [518, 335] width 586 height 30
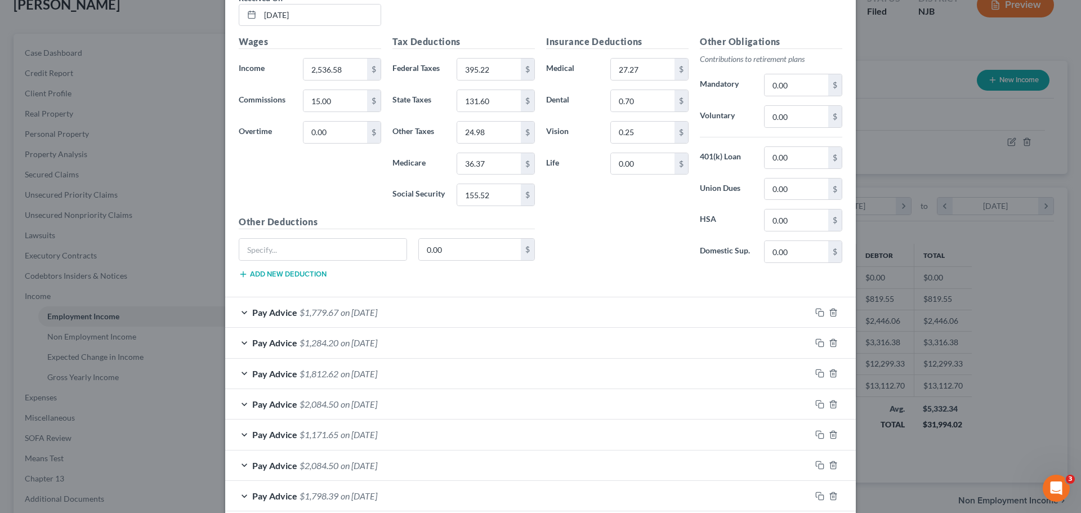
scroll to position [475, 0]
click at [443, 314] on div "Pay Advice $1,779.67 on [DATE]" at bounding box center [518, 311] width 586 height 30
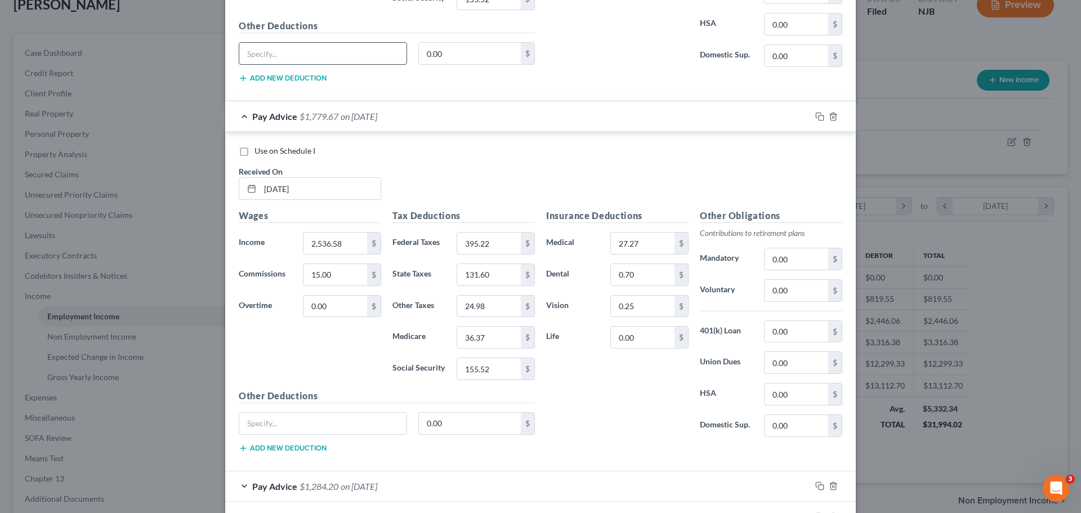
scroll to position [644, 0]
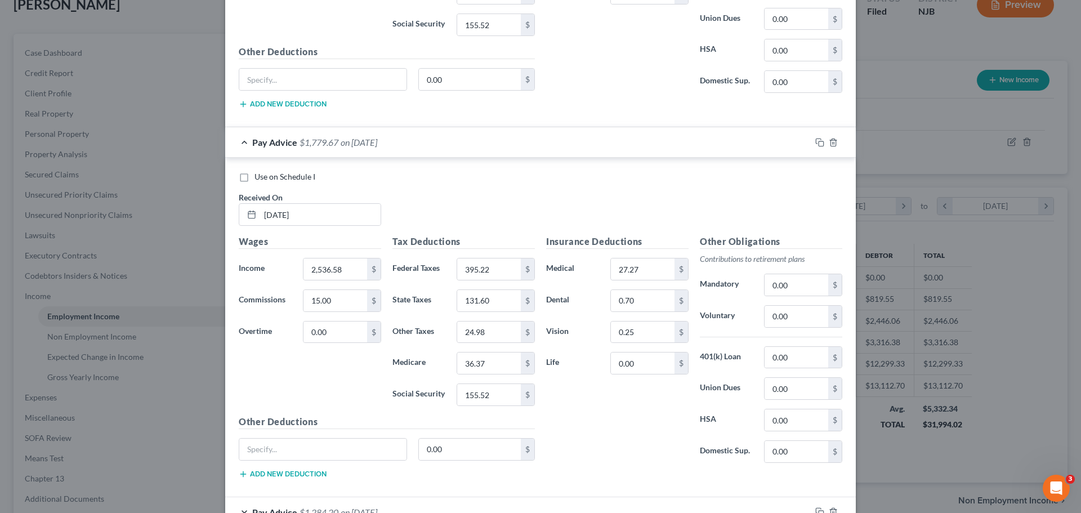
click at [518, 150] on div "Pay Advice $1,779.67 on [DATE]" at bounding box center [518, 142] width 586 height 30
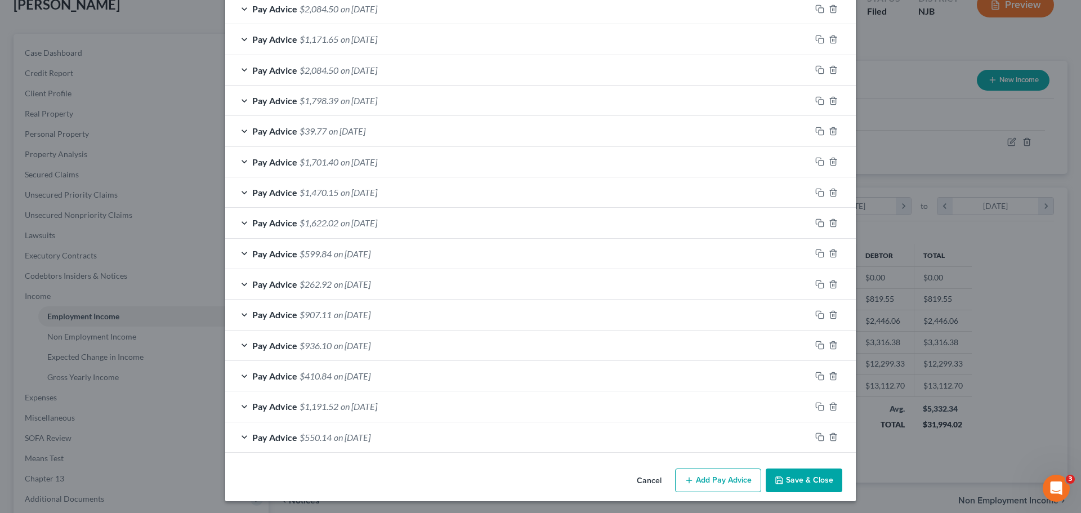
scroll to position [870, 0]
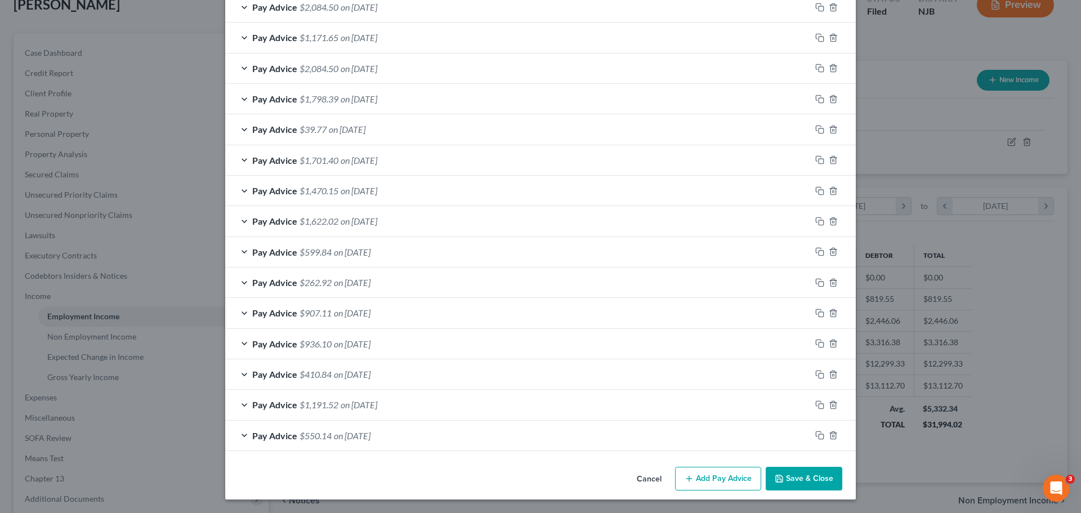
click at [365, 131] on span "on [DATE]" at bounding box center [347, 129] width 37 height 11
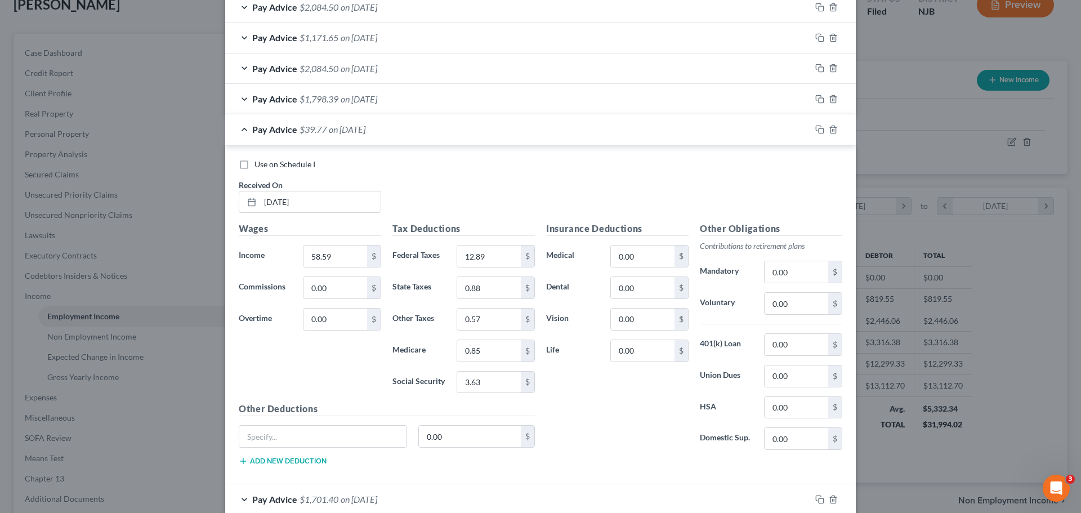
click at [454, 122] on div "Pay Advice $39.77 on 05/16/2025" at bounding box center [518, 129] width 586 height 30
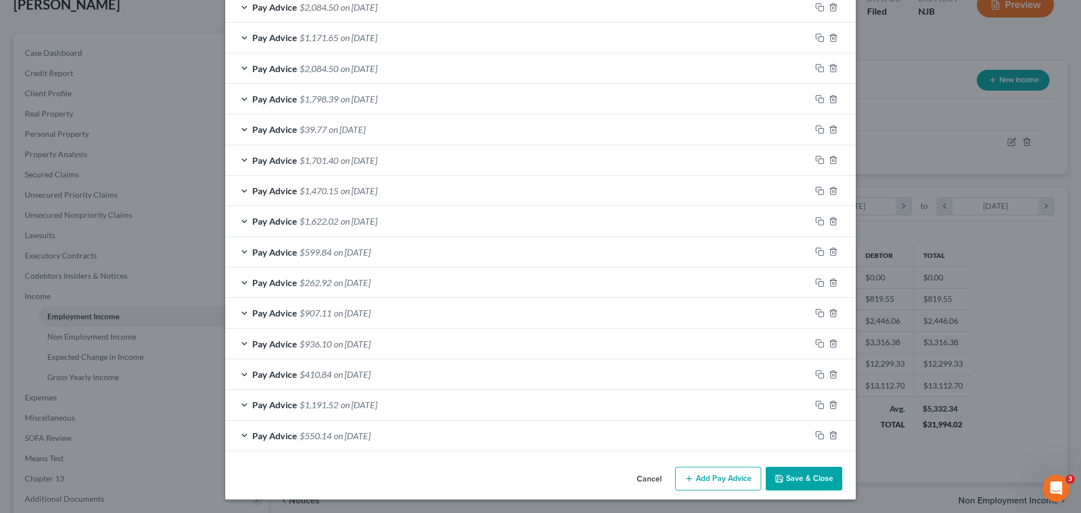
click at [416, 128] on div "Pay Advice $39.77 on 05/16/2025" at bounding box center [518, 129] width 586 height 30
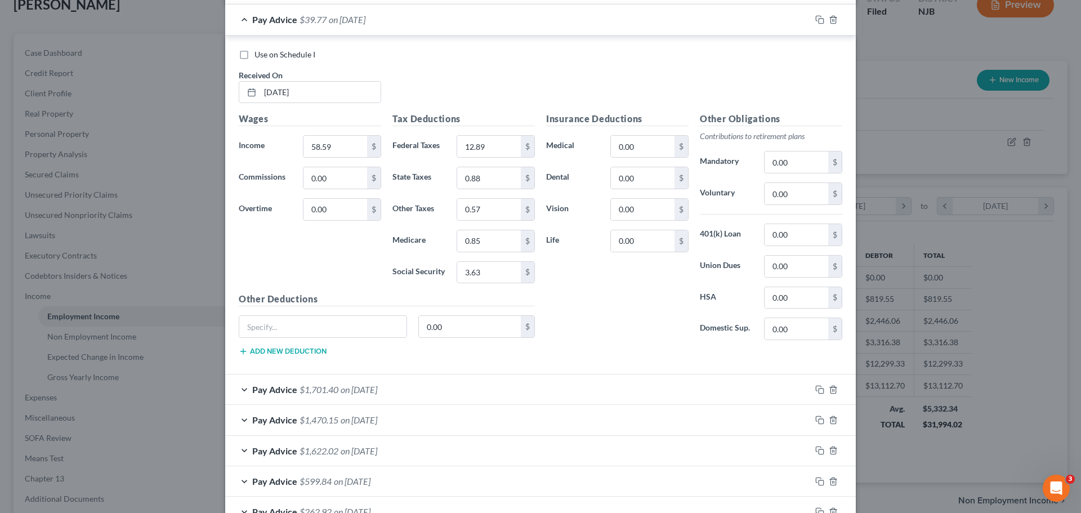
scroll to position [1096, 0]
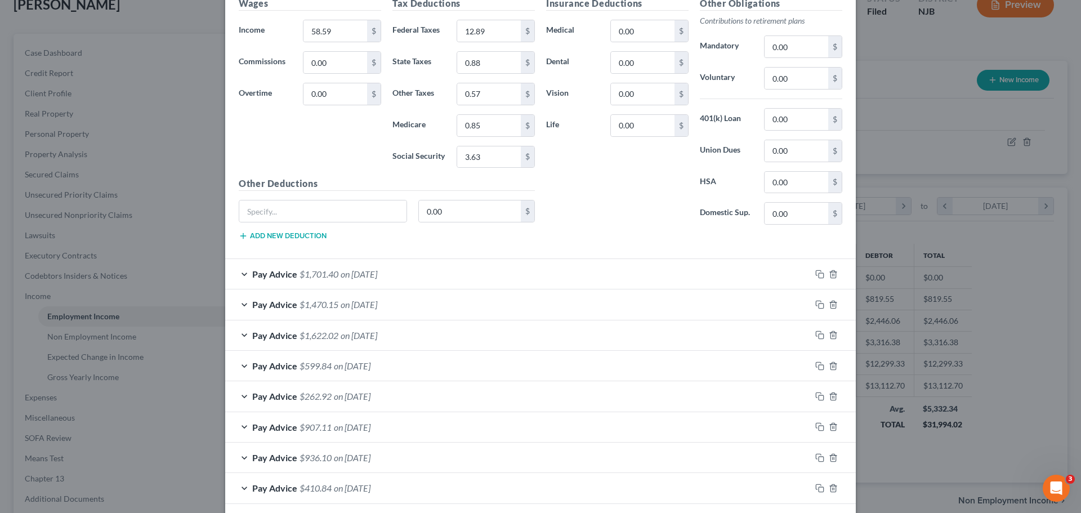
click at [438, 268] on div "Pay Advice $1,701.40 on 05/16/2025" at bounding box center [518, 274] width 586 height 30
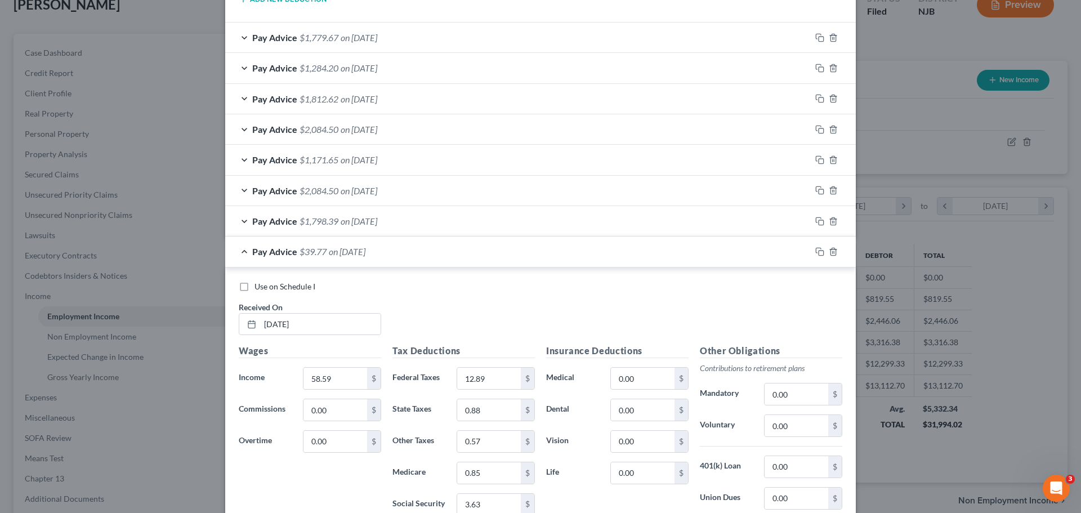
scroll to position [645, 0]
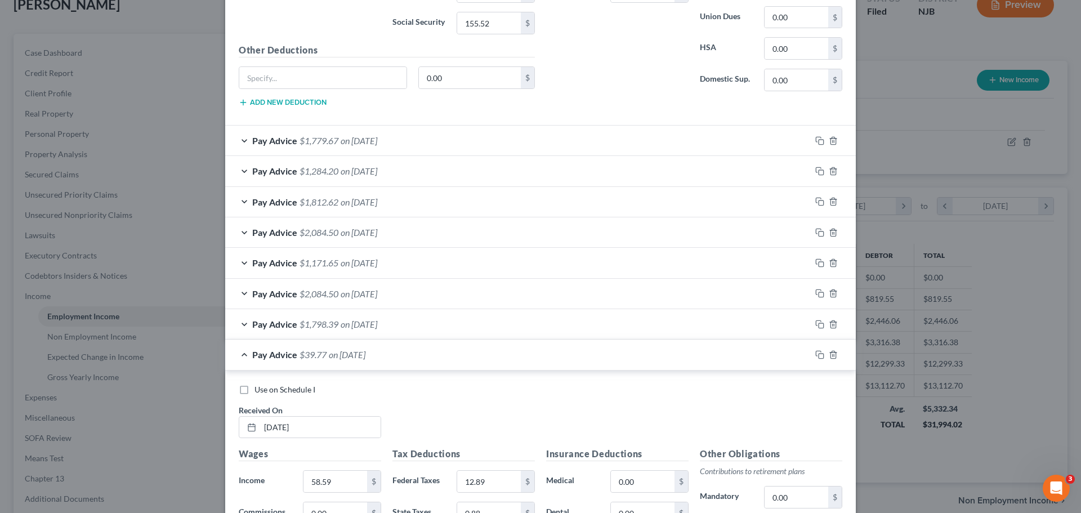
click at [465, 262] on div "Pay Advice $1,171.65 on [DATE]" at bounding box center [518, 263] width 586 height 30
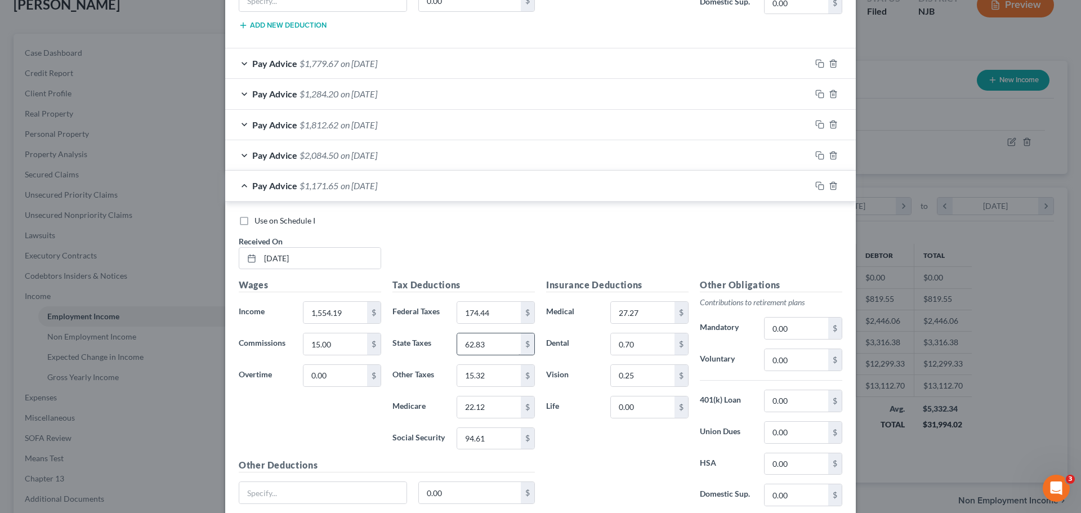
scroll to position [814, 0]
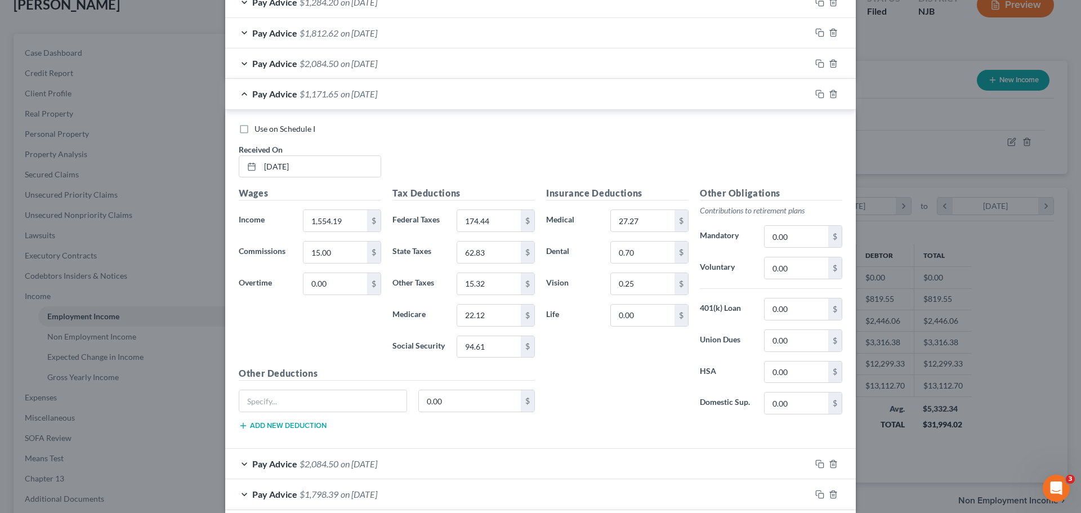
click at [446, 98] on div "Pay Advice $1,171.65 on [DATE]" at bounding box center [518, 94] width 586 height 30
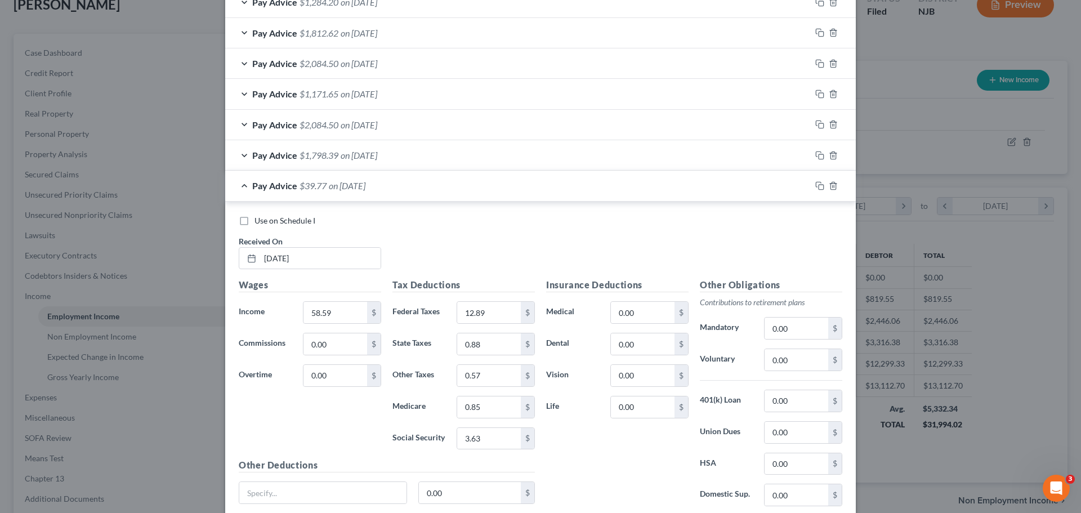
click at [412, 65] on div "Pay Advice $2,084.50 on 06/06/2025" at bounding box center [518, 63] width 586 height 30
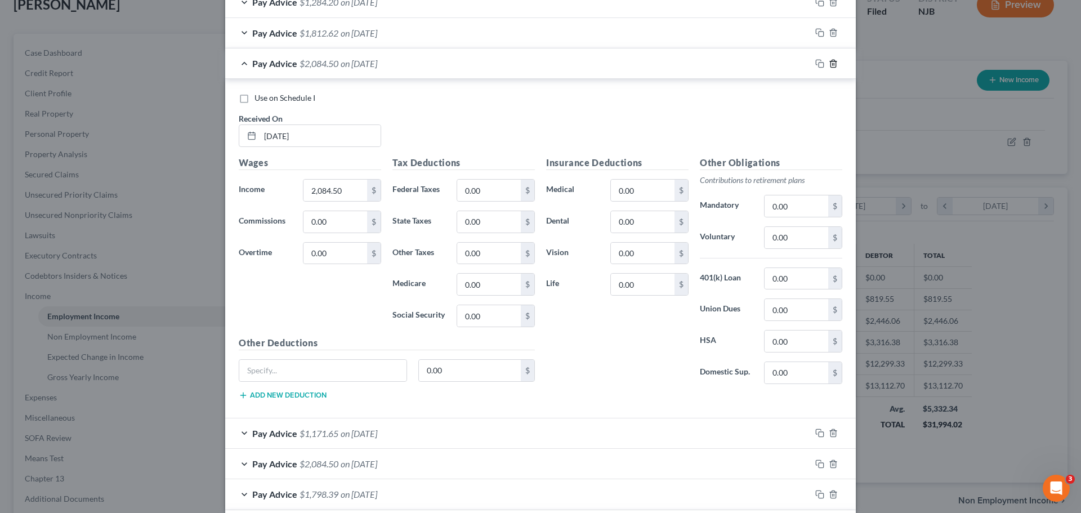
click at [832, 66] on icon "button" at bounding box center [833, 63] width 9 height 9
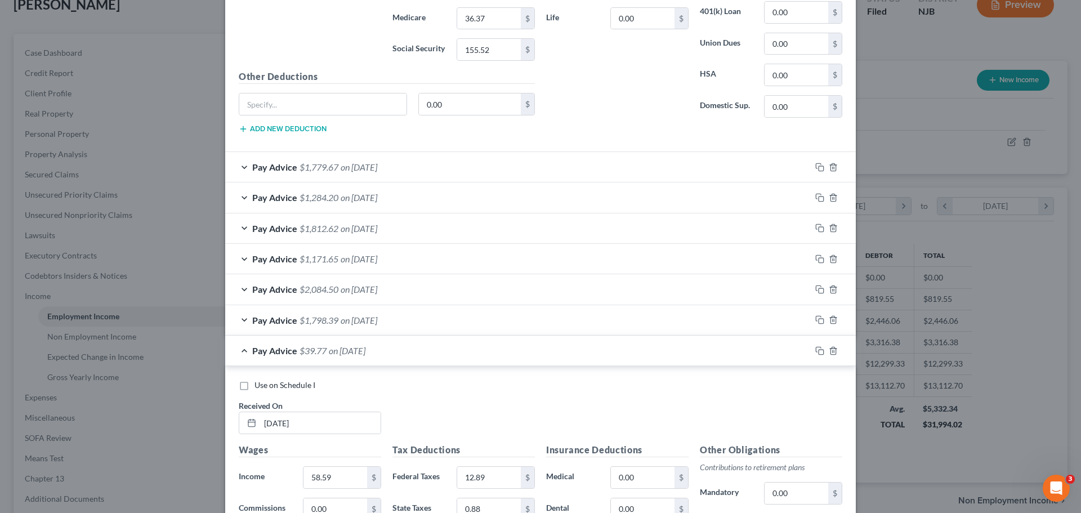
scroll to position [589, 0]
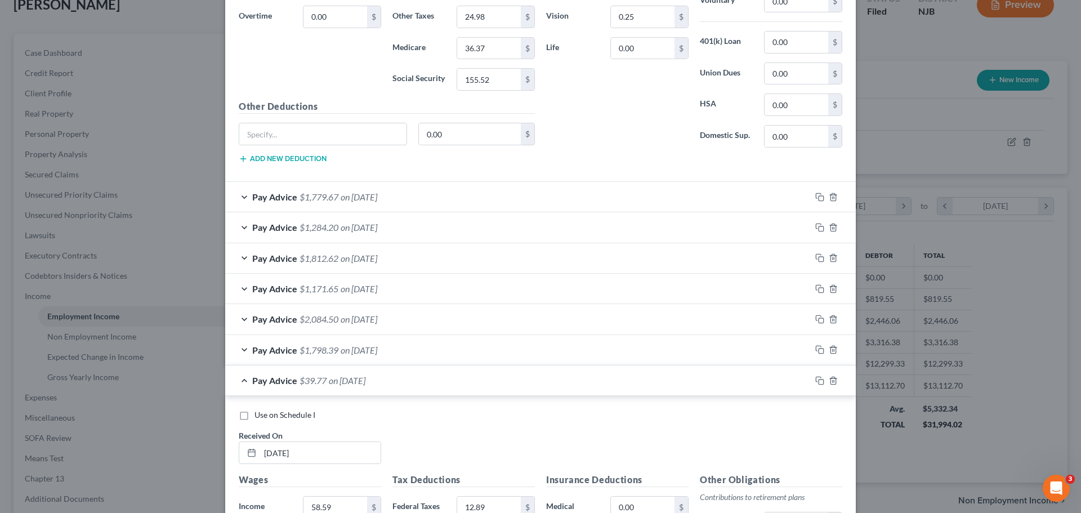
click at [463, 195] on div "Pay Advice $1,779.67 on [DATE]" at bounding box center [518, 197] width 586 height 30
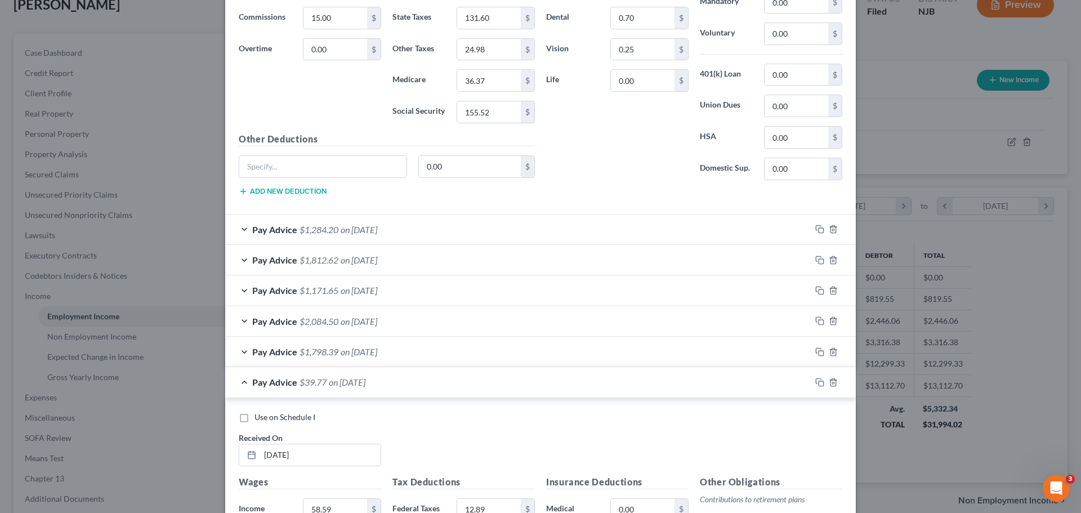
scroll to position [927, 0]
click at [454, 232] on div "Pay Advice $1,284.20 on [DATE]" at bounding box center [518, 229] width 586 height 30
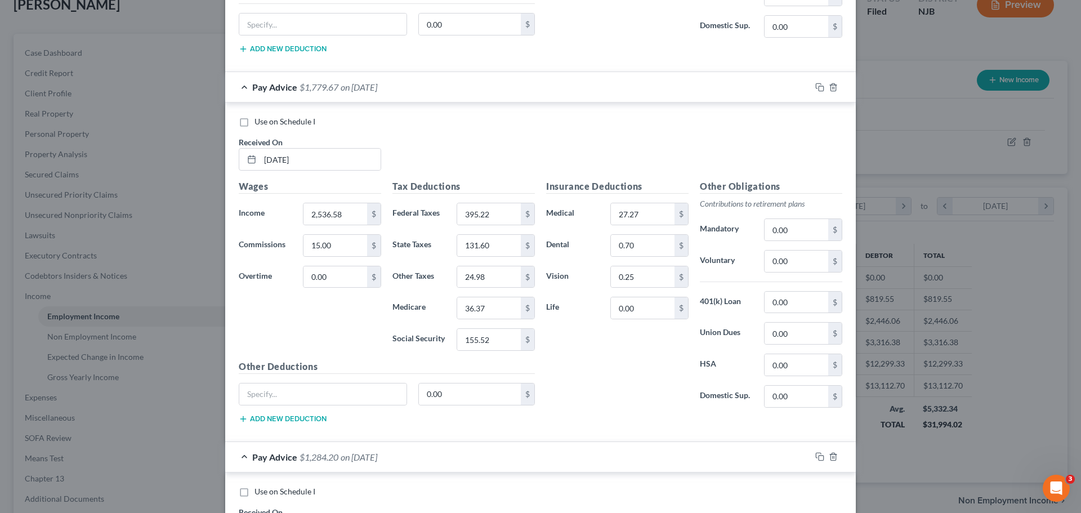
scroll to position [645, 0]
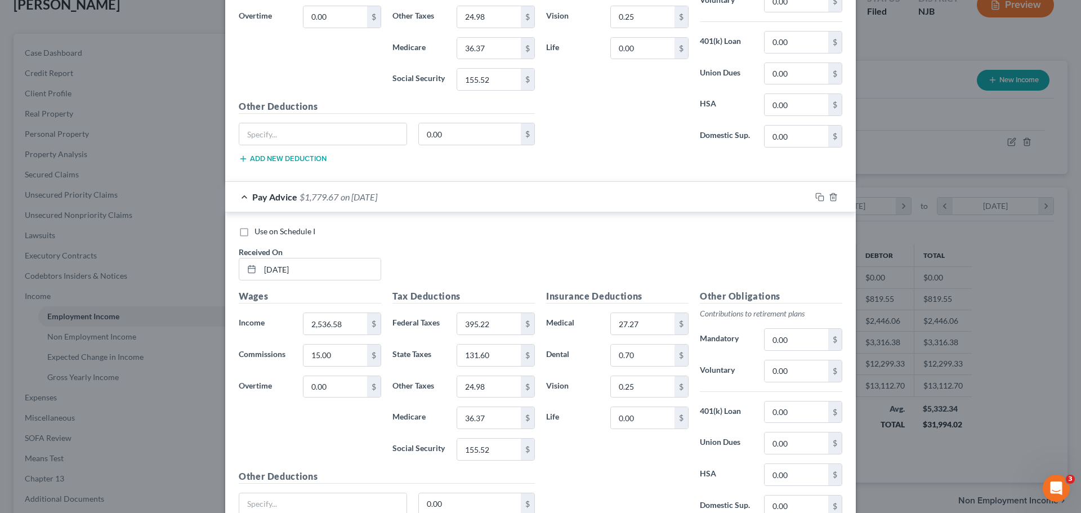
click at [572, 198] on div "Pay Advice $1,779.67 on [DATE]" at bounding box center [518, 197] width 586 height 30
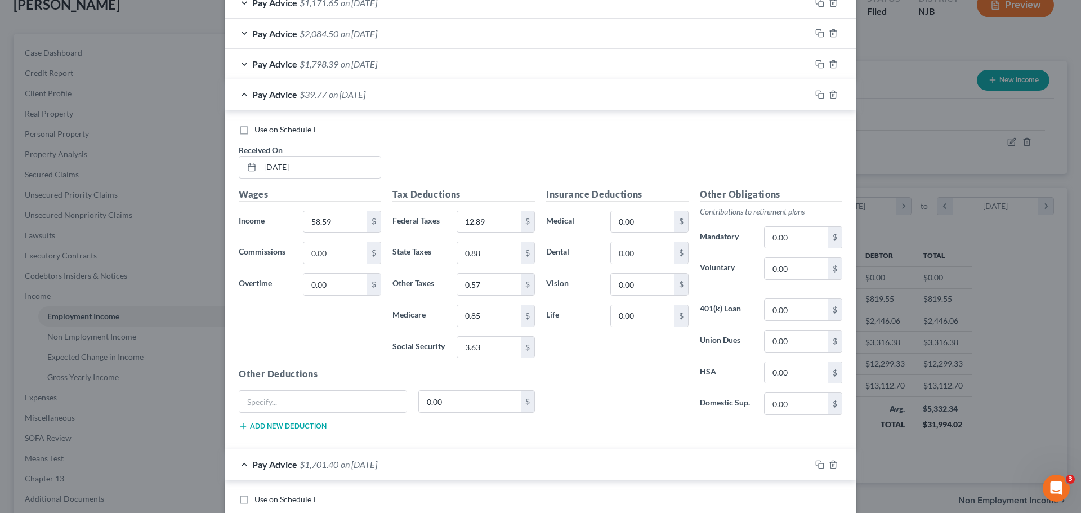
scroll to position [1096, 0]
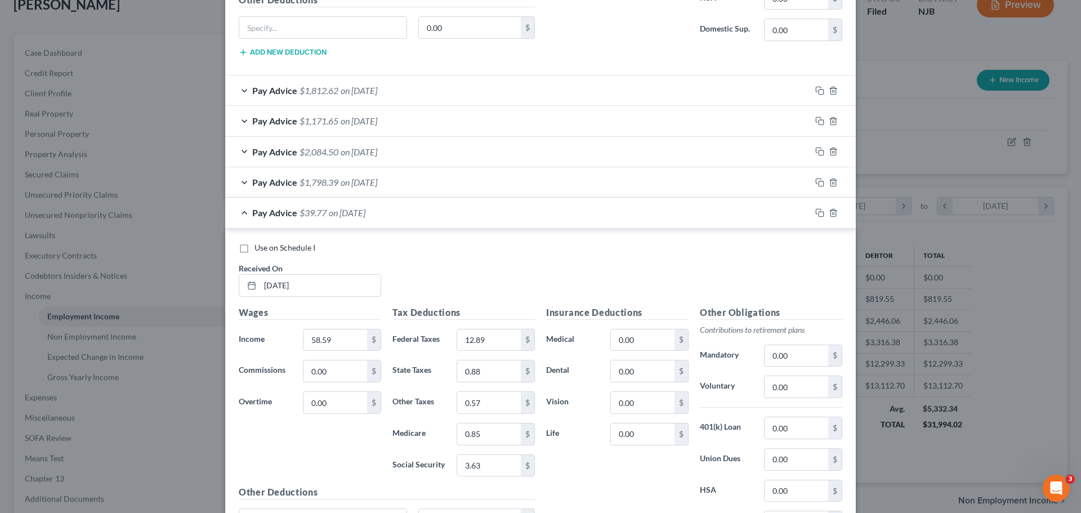
click at [421, 215] on div "Pay Advice $39.77 on 05/16/2025" at bounding box center [518, 213] width 586 height 30
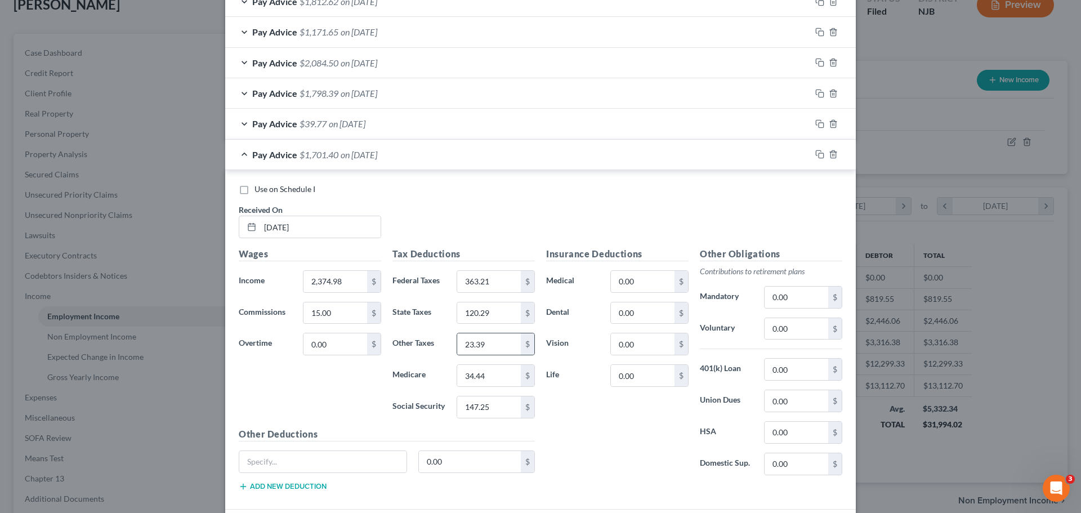
scroll to position [1321, 0]
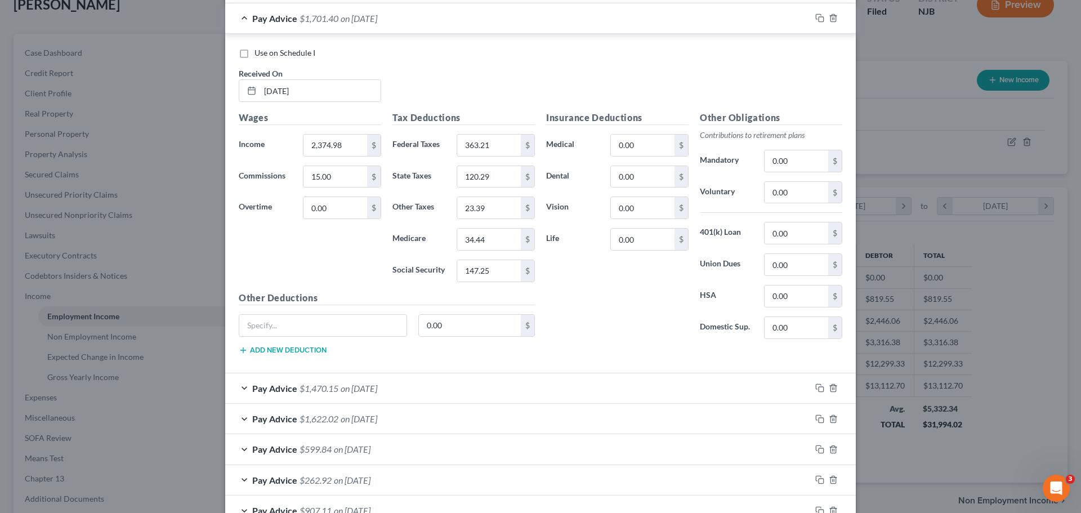
click at [541, 30] on div "Pay Advice $1,701.40 on 05/16/2025" at bounding box center [518, 18] width 586 height 30
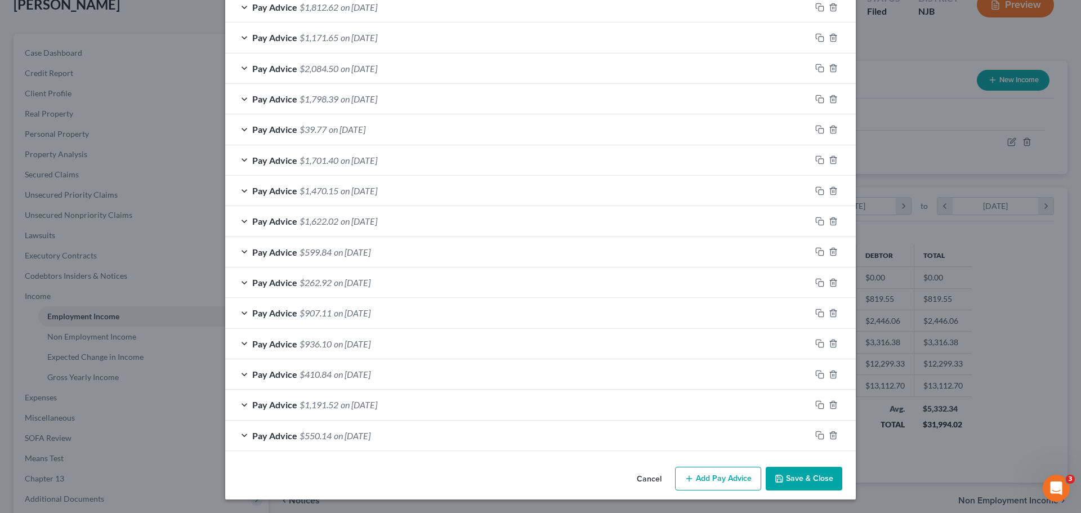
scroll to position [1179, 0]
click at [474, 408] on div "Pay Advice $1,191.52 on 03/28/2025" at bounding box center [518, 405] width 586 height 30
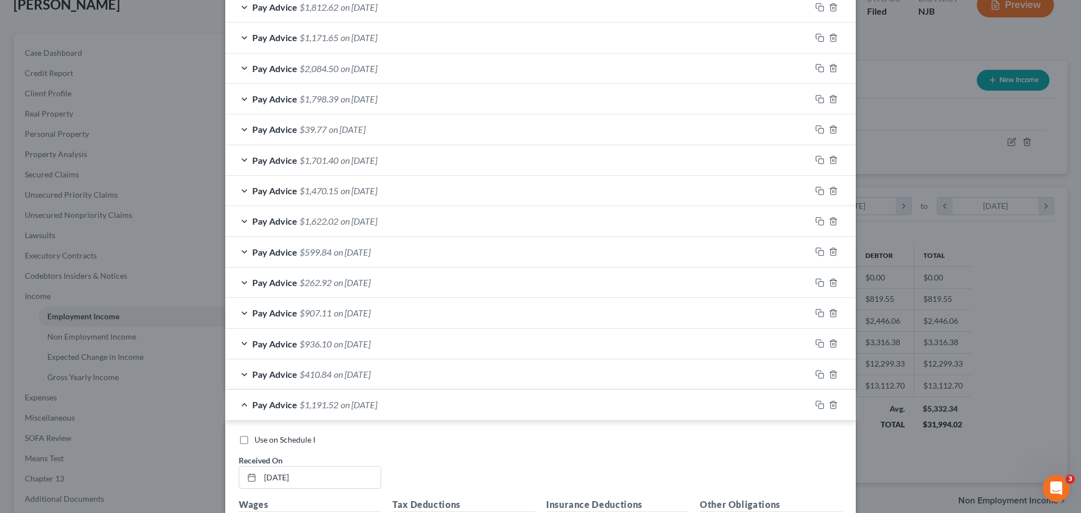
scroll to position [1321, 0]
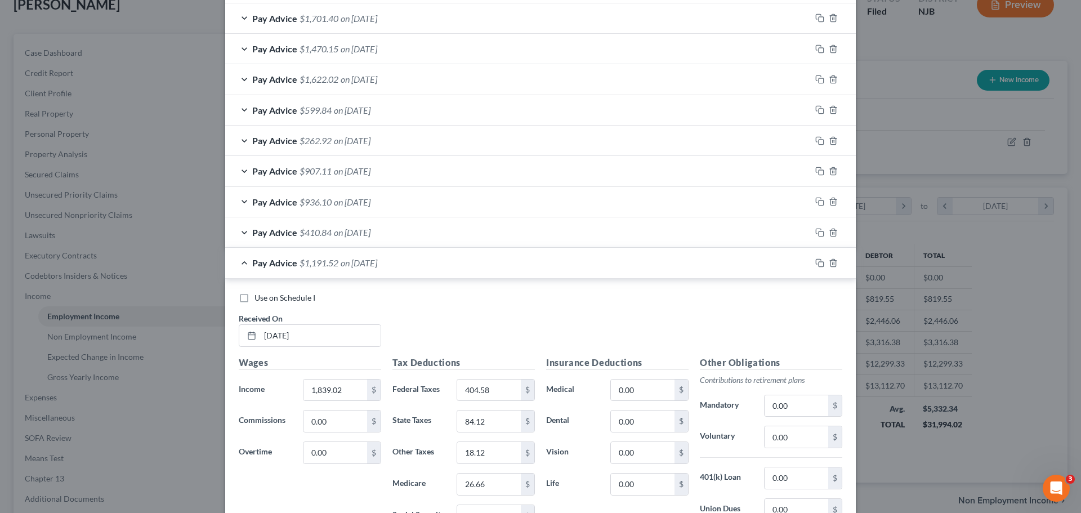
click at [475, 230] on div "Pay Advice $410.84 on 03/28/2025" at bounding box center [518, 232] width 586 height 30
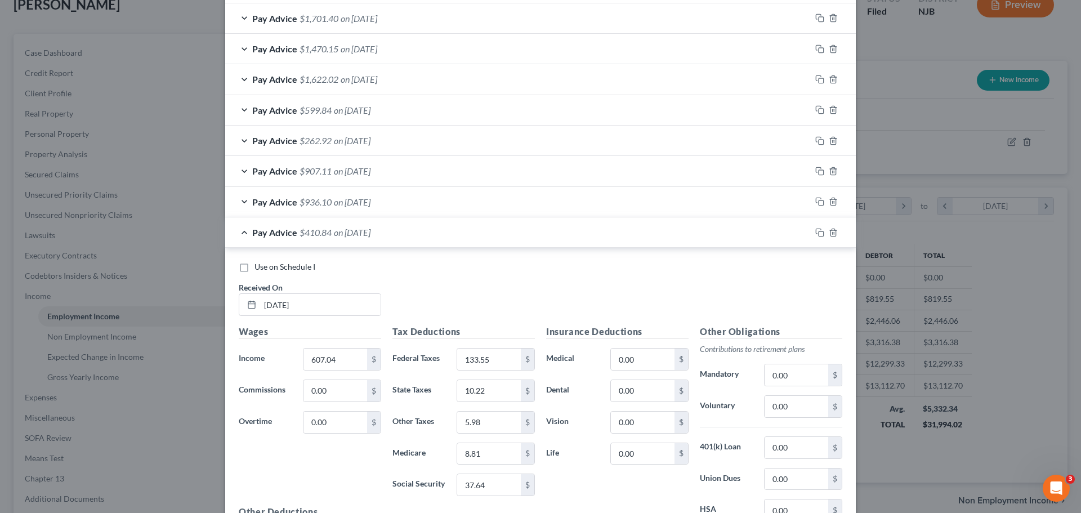
click at [490, 233] on div "Pay Advice $410.84 on 03/28/2025" at bounding box center [518, 232] width 586 height 30
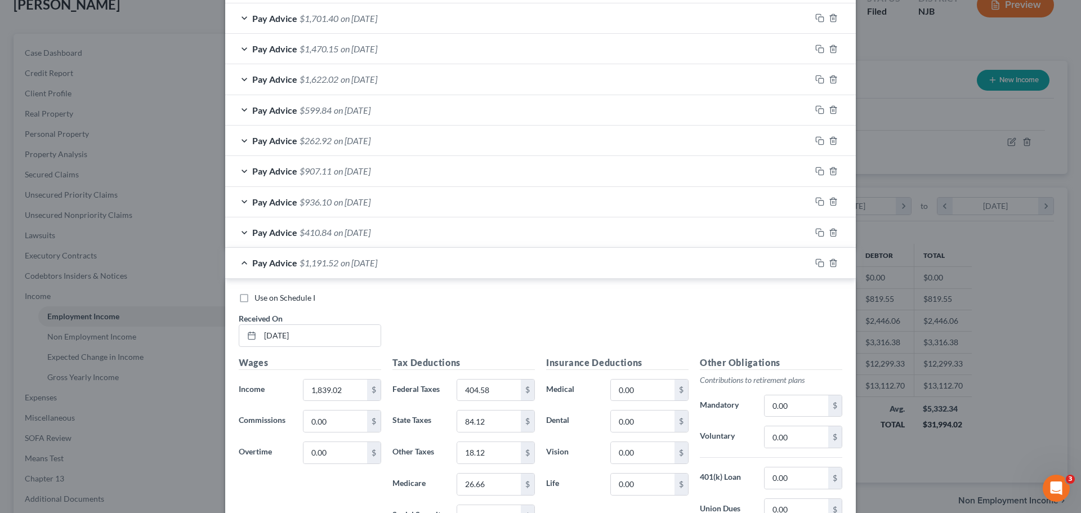
click at [486, 257] on div "Pay Advice $1,191.52 on 03/28/2025" at bounding box center [518, 263] width 586 height 30
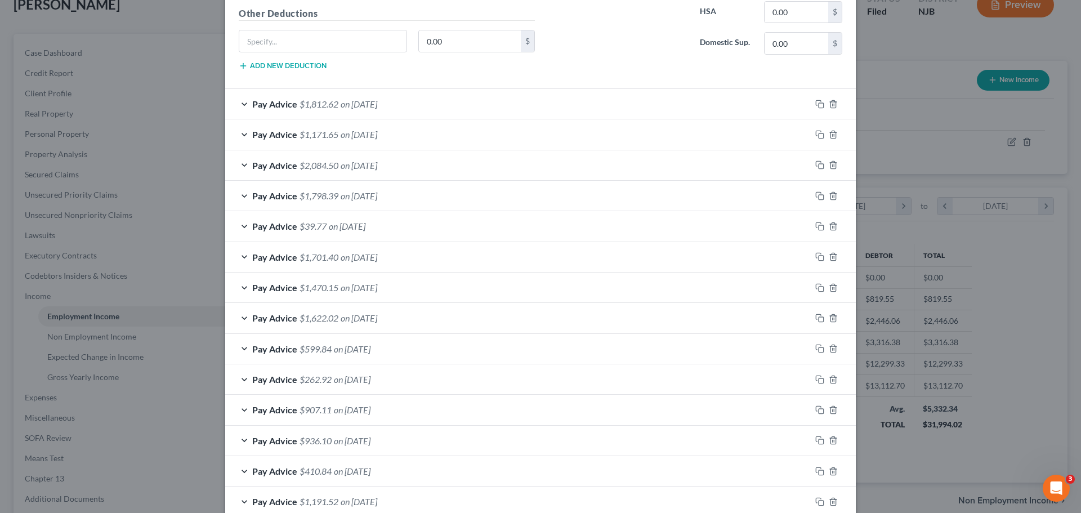
scroll to position [1179, 0]
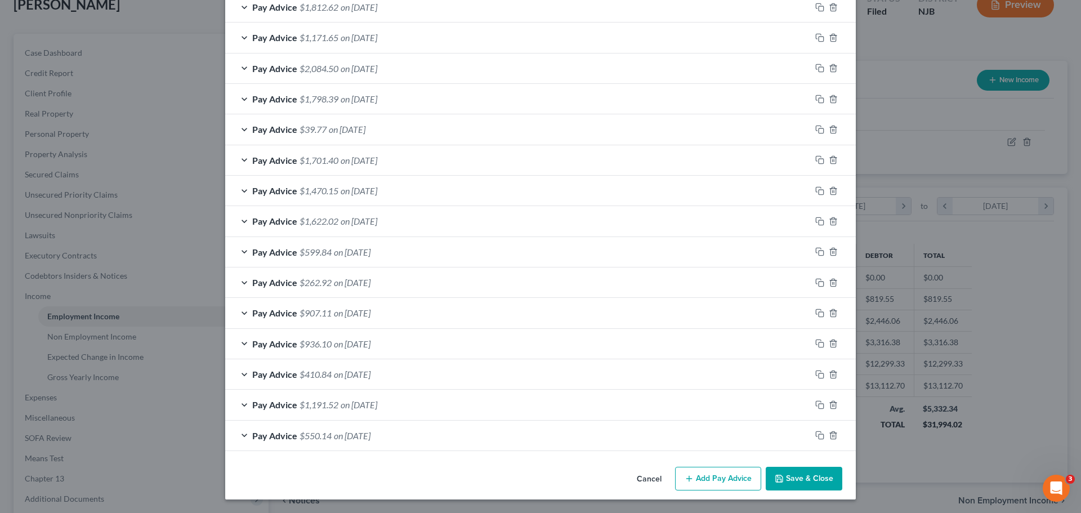
click at [470, 318] on div "Pay Advice $907.11 on 04/11/2025" at bounding box center [518, 313] width 586 height 30
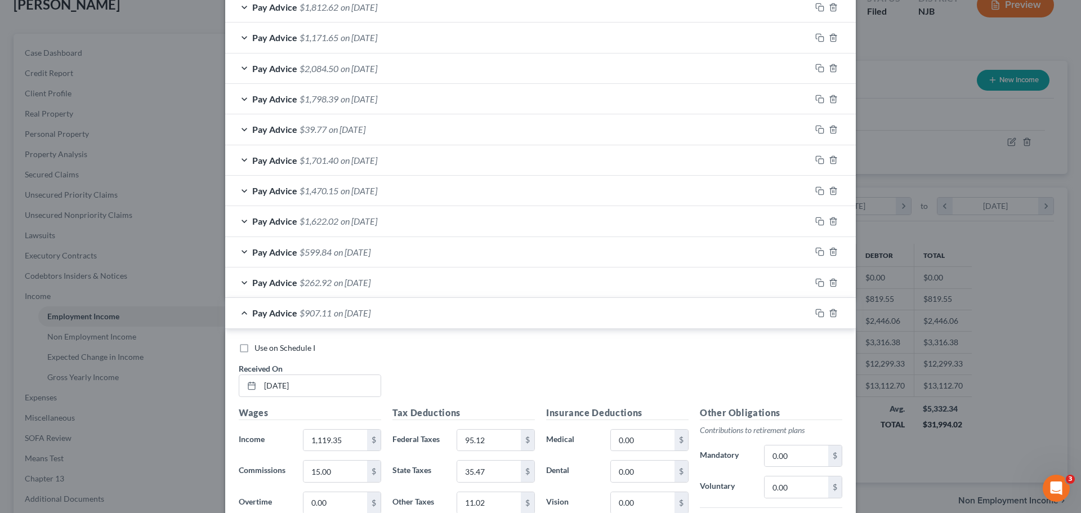
click at [455, 315] on div "Pay Advice $907.11 on 04/11/2025" at bounding box center [518, 313] width 586 height 30
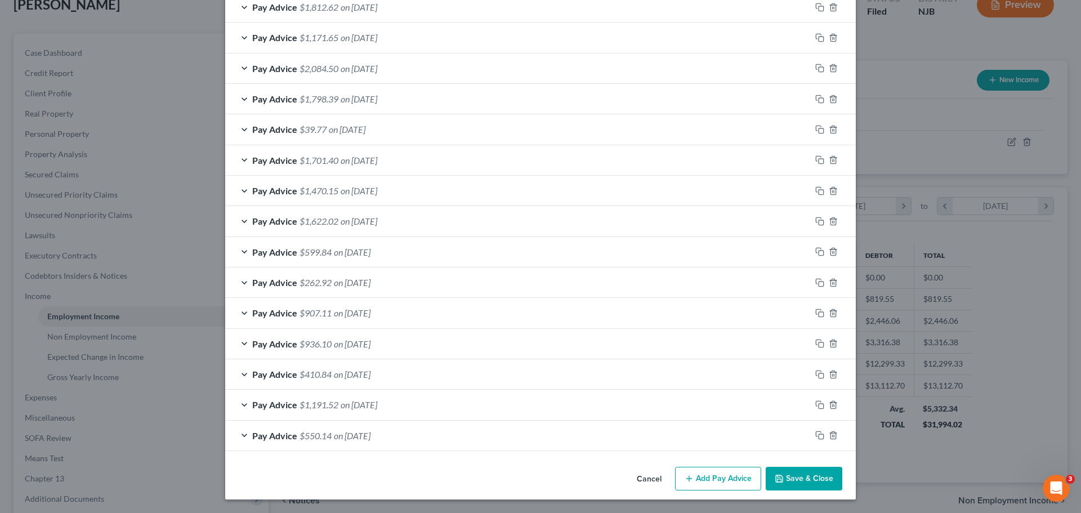
click at [466, 276] on div "Pay Advice $262.92 on 04/18/2025" at bounding box center [518, 282] width 586 height 30
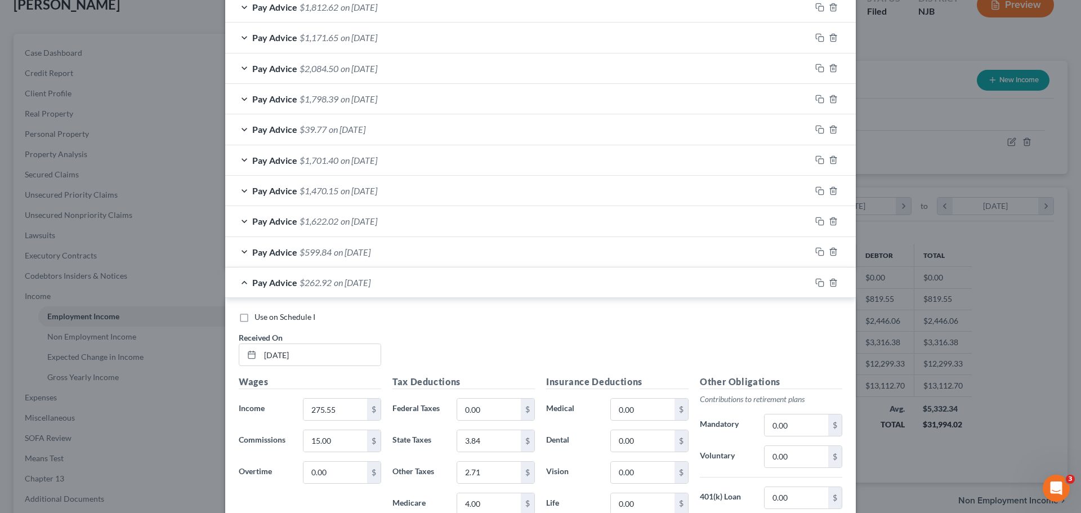
click at [459, 241] on div "Pay Advice $599.84 on 04/25/2025" at bounding box center [518, 252] width 586 height 30
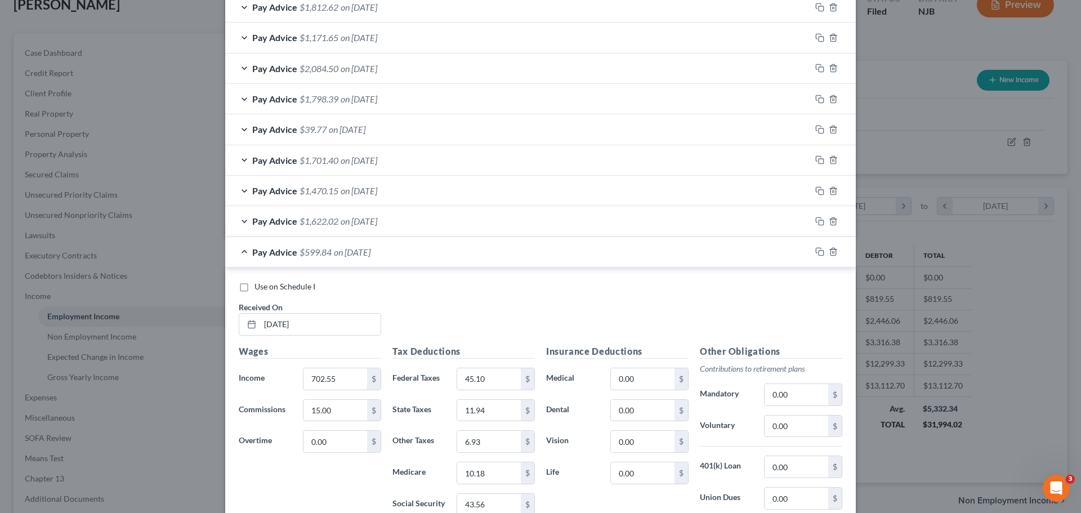
click at [514, 244] on div "Pay Advice $599.84 on 04/25/2025" at bounding box center [518, 252] width 586 height 30
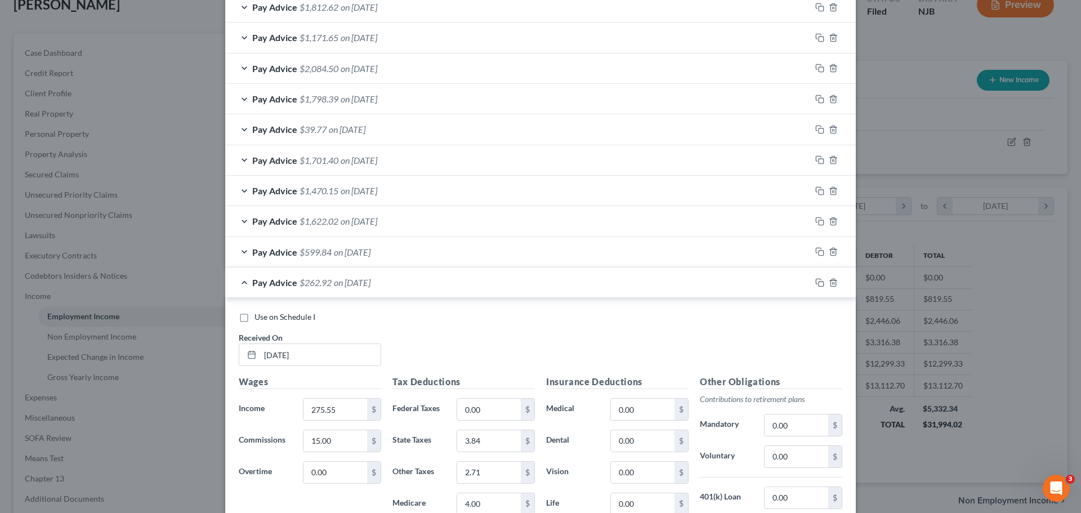
click at [488, 289] on div "Pay Advice $262.92 on 04/18/2025" at bounding box center [518, 282] width 586 height 30
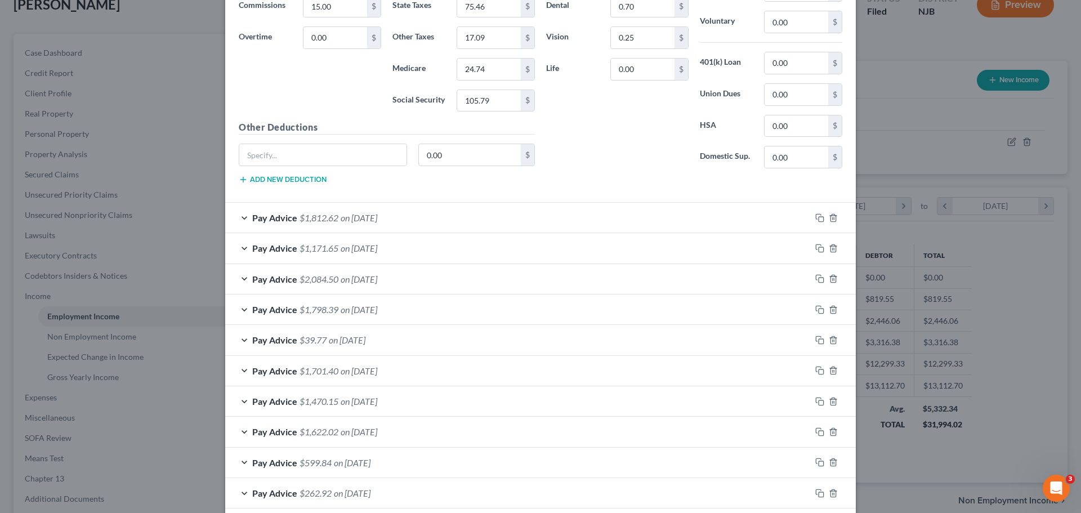
scroll to position [954, 0]
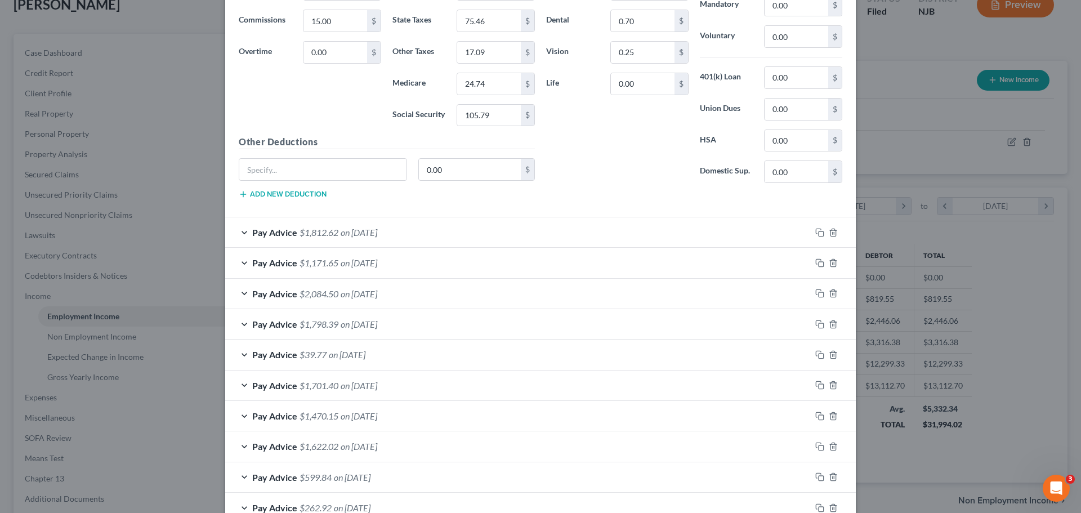
click at [503, 233] on div "Pay Advice $1,812.62 on [DATE]" at bounding box center [518, 232] width 586 height 30
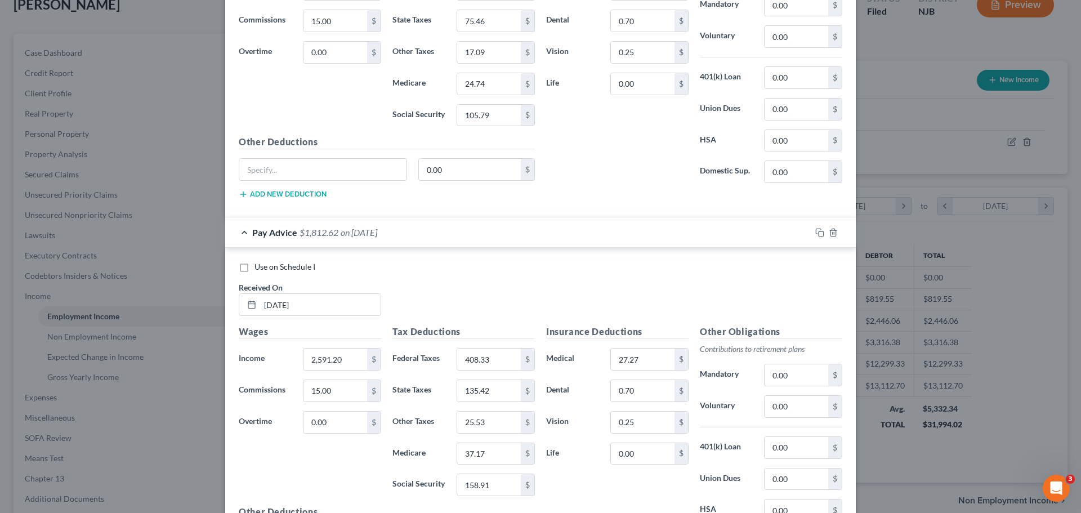
scroll to position [841, 0]
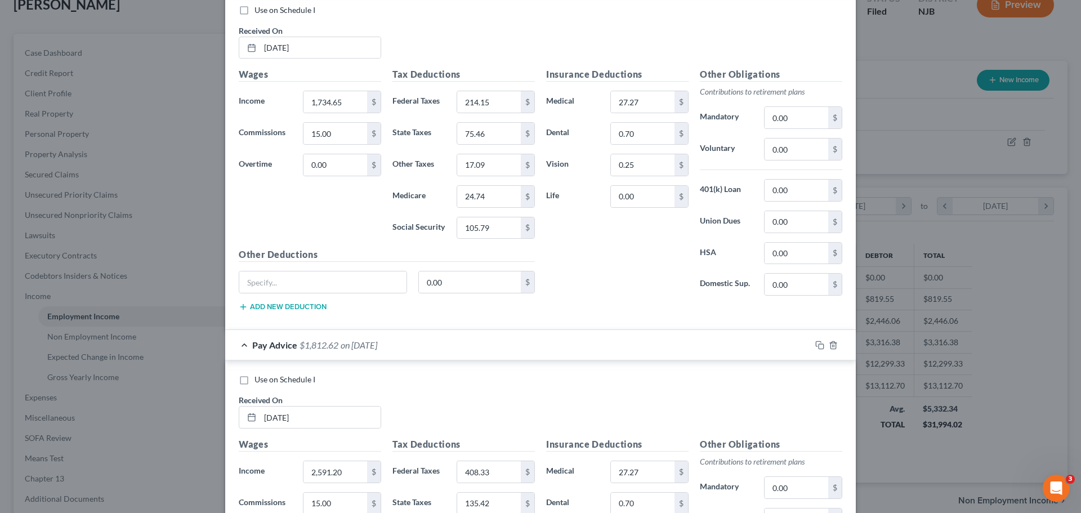
click at [381, 353] on div "Pay Advice $1,812.62 on [DATE]" at bounding box center [518, 345] width 586 height 30
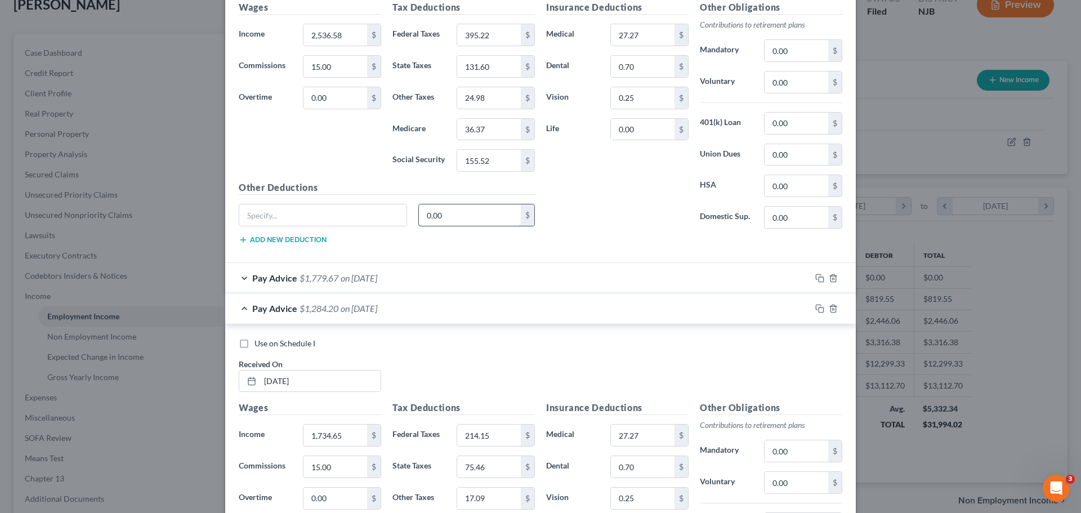
scroll to position [503, 0]
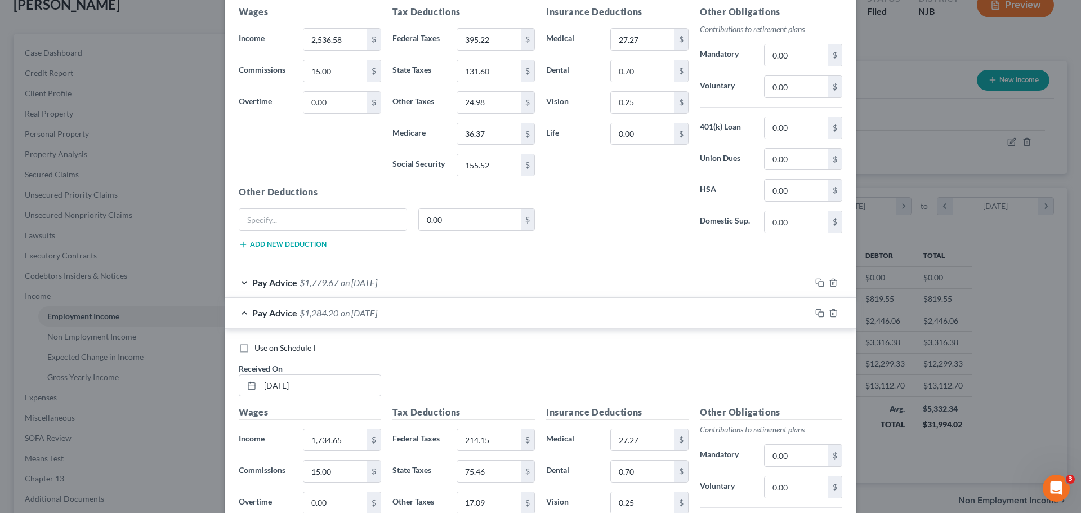
click at [446, 317] on div "Pay Advice $1,284.20 on [DATE]" at bounding box center [518, 313] width 586 height 30
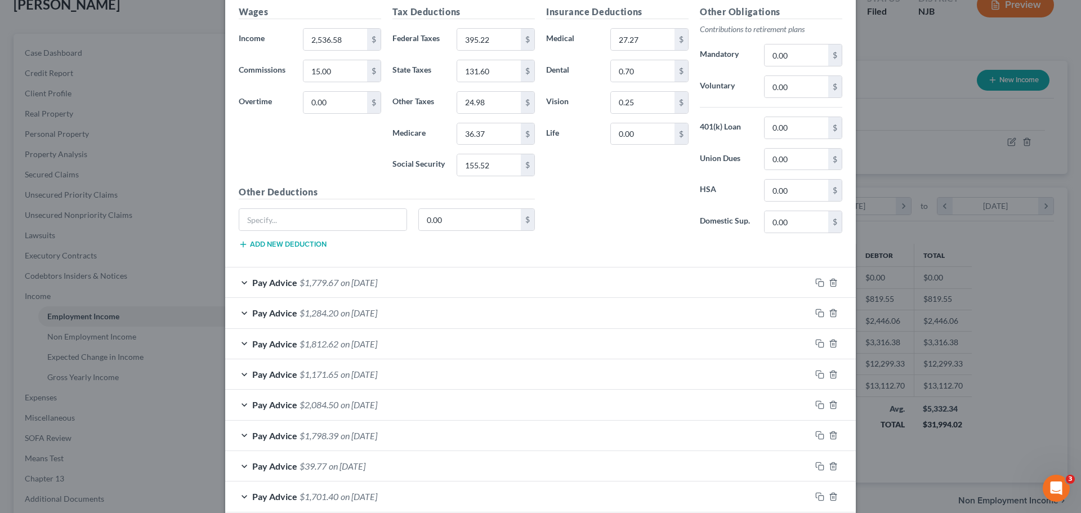
click at [484, 277] on div "Pay Advice $1,779.67 on [DATE]" at bounding box center [518, 282] width 586 height 30
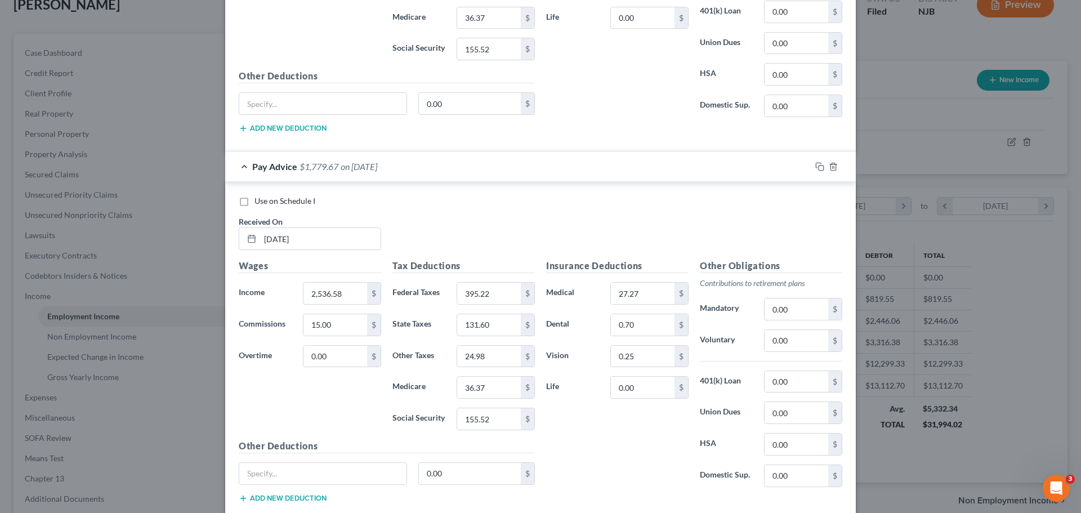
scroll to position [394, 0]
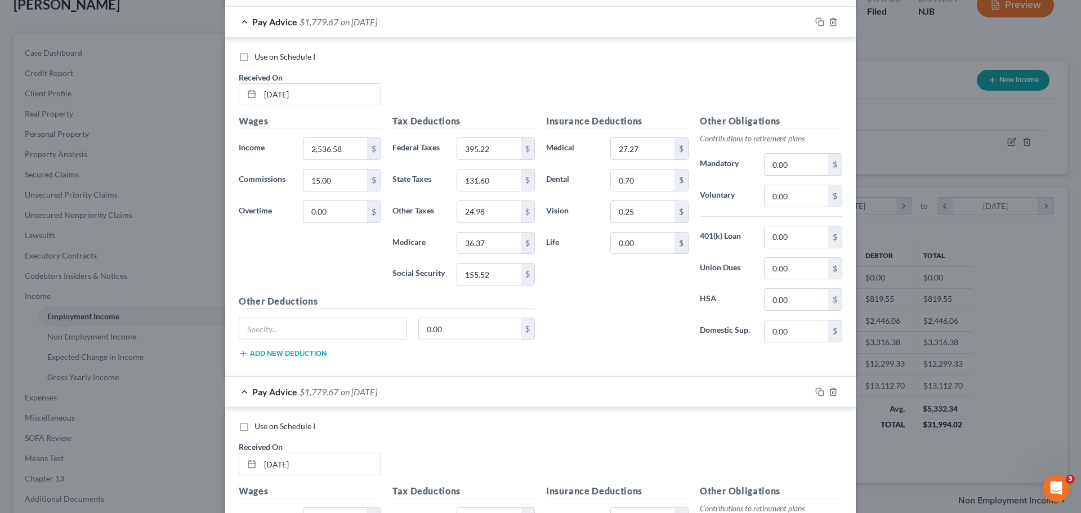
click at [532, 24] on div "Pay Advice $1,779.67 on [DATE]" at bounding box center [518, 22] width 586 height 30
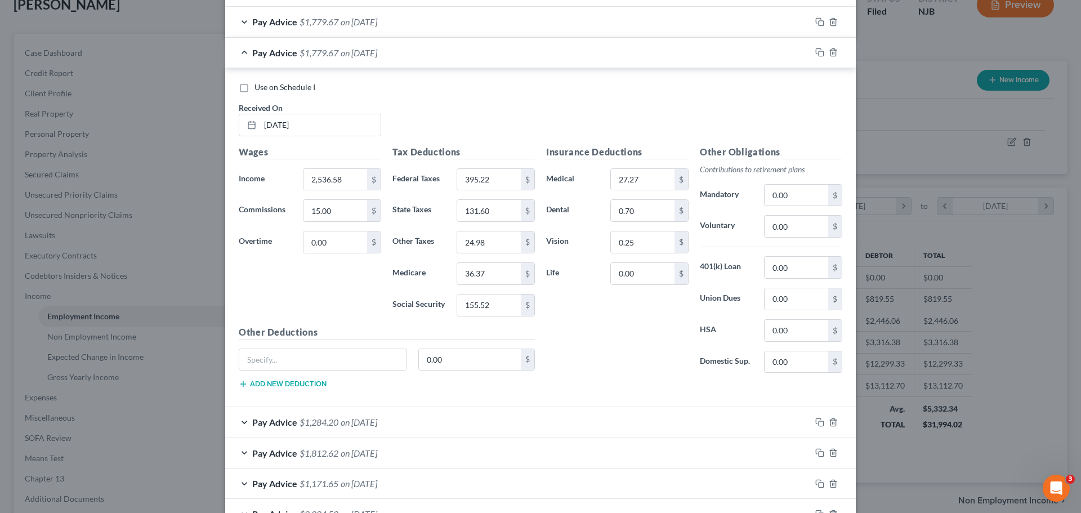
click at [592, 53] on div "Pay Advice $1,779.67 on [DATE]" at bounding box center [518, 53] width 586 height 30
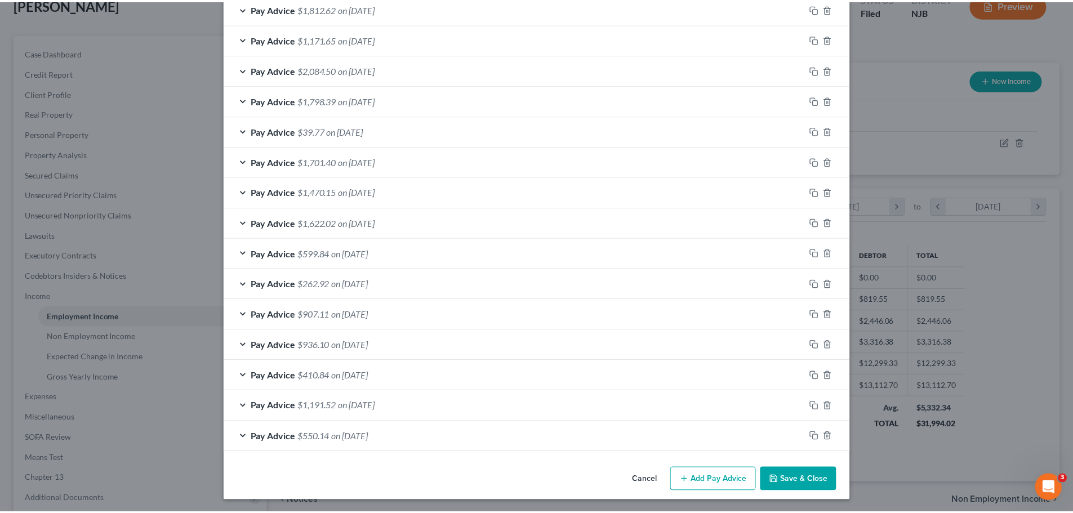
scroll to position [501, 0]
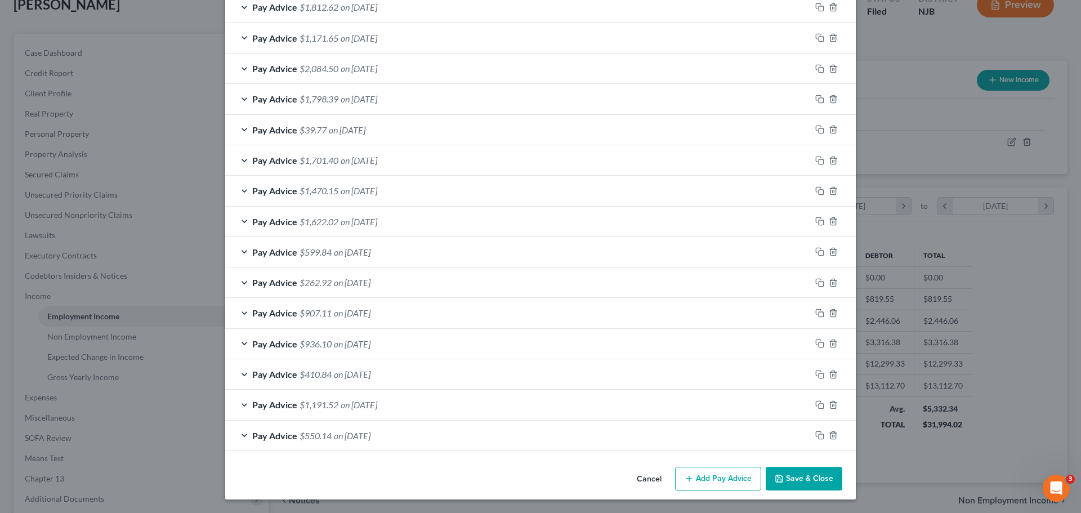
click at [807, 481] on button "Save & Close" at bounding box center [804, 479] width 77 height 24
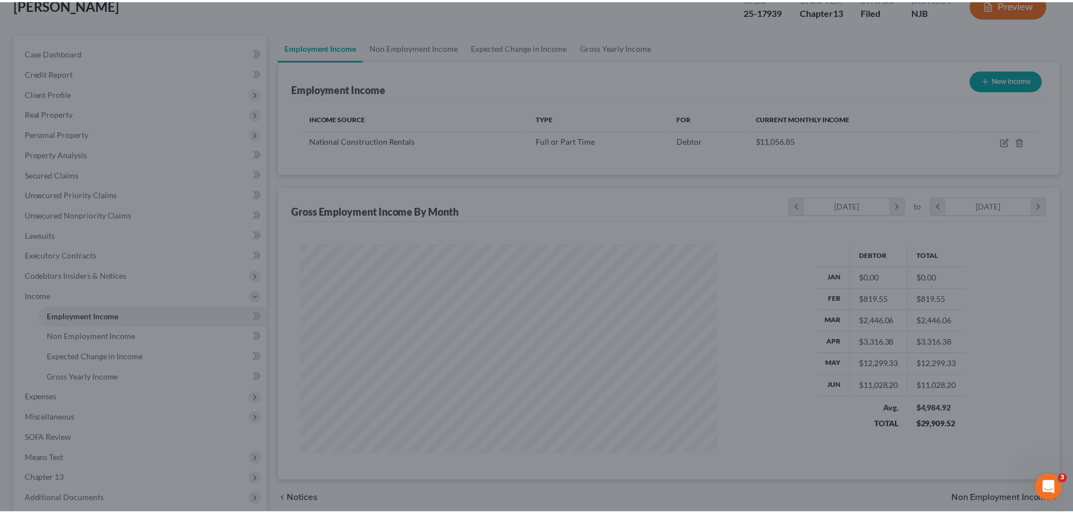
scroll to position [562820, 562587]
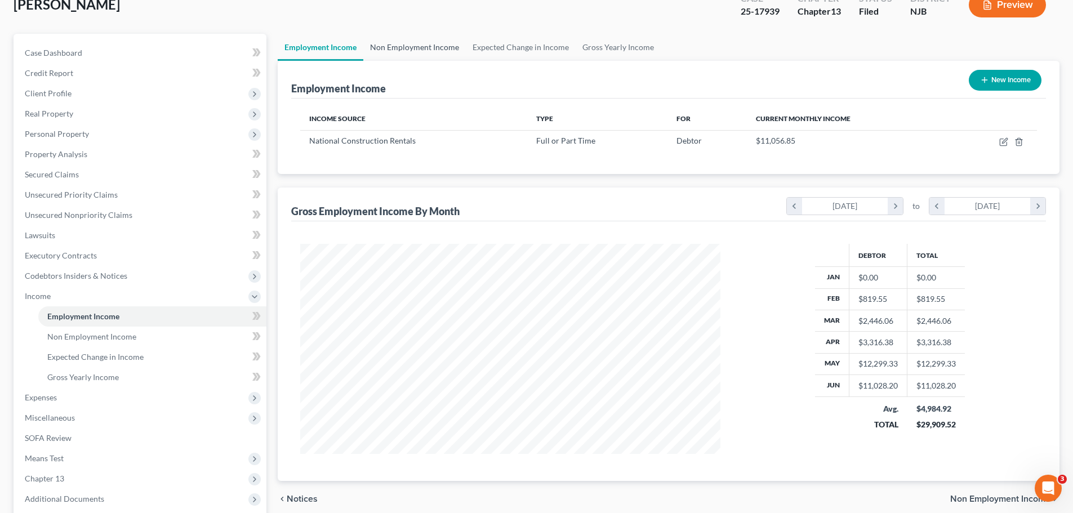
click at [429, 44] on link "Non Employment Income" at bounding box center [414, 47] width 102 height 27
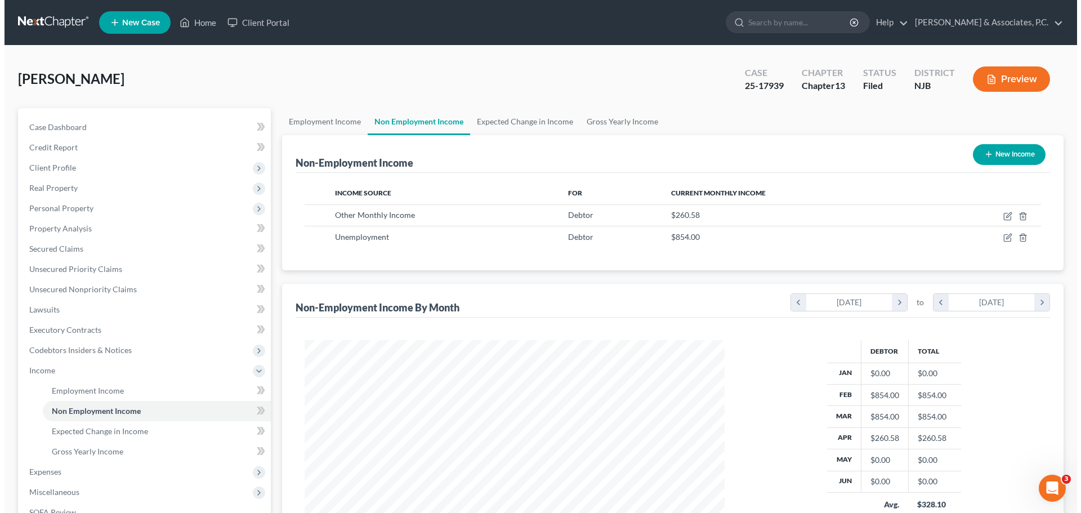
scroll to position [210, 443]
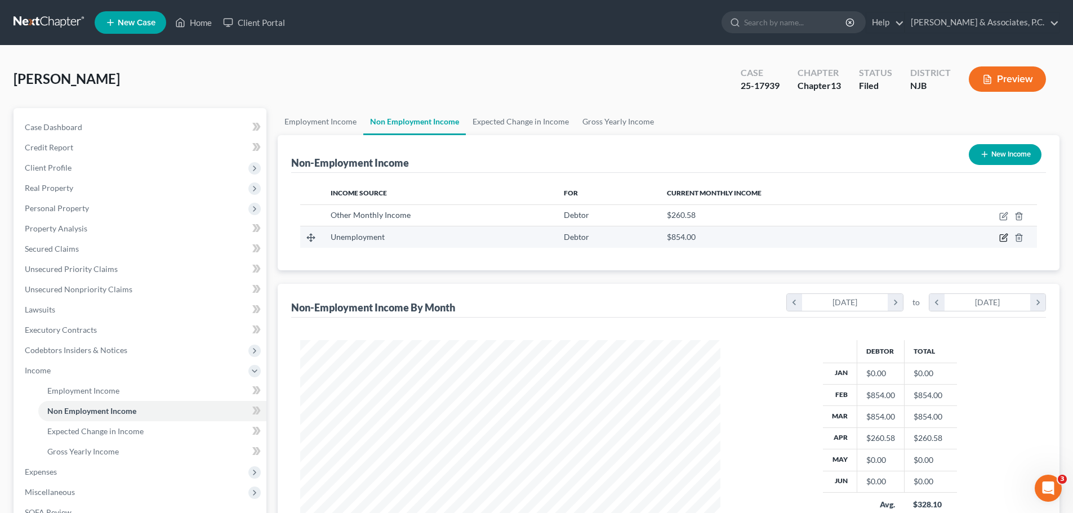
click at [1003, 237] on icon "button" at bounding box center [1004, 236] width 5 height 5
select select "0"
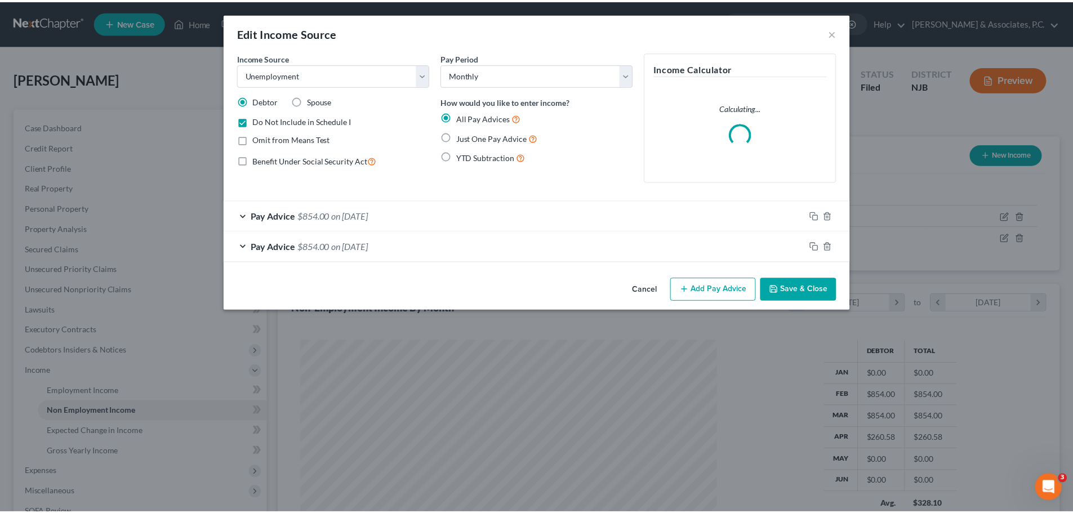
scroll to position [212, 446]
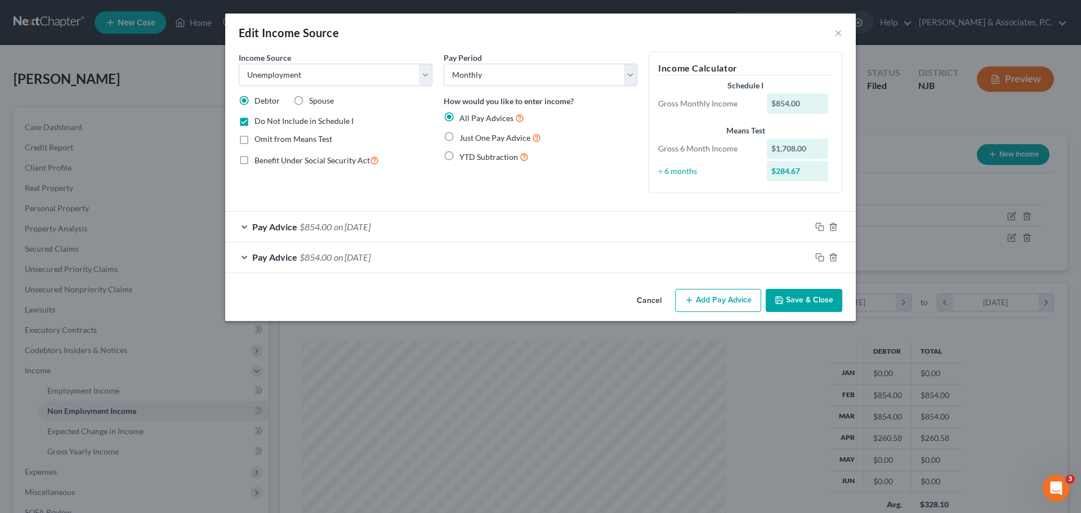
click at [458, 259] on div "Pay Advice $854.00 on 02/15/2025" at bounding box center [518, 257] width 586 height 30
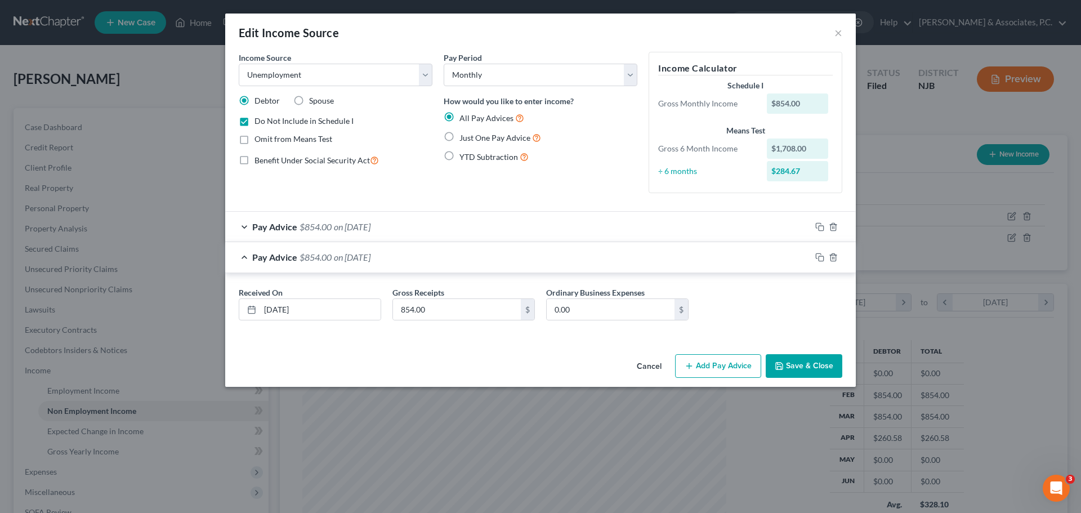
click at [440, 268] on div "Pay Advice $854.00 on 02/15/2025" at bounding box center [518, 257] width 586 height 30
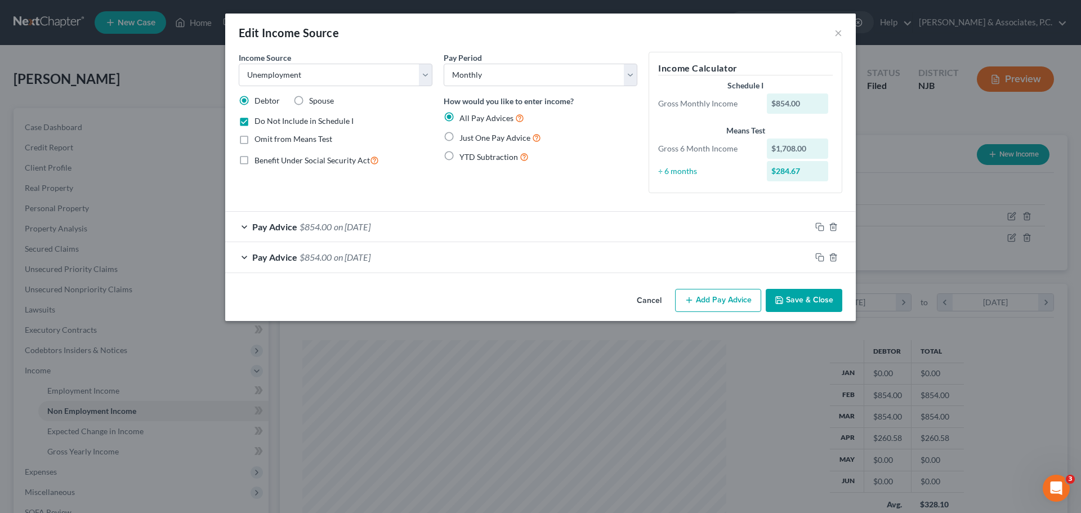
click at [802, 297] on button "Save & Close" at bounding box center [804, 301] width 77 height 24
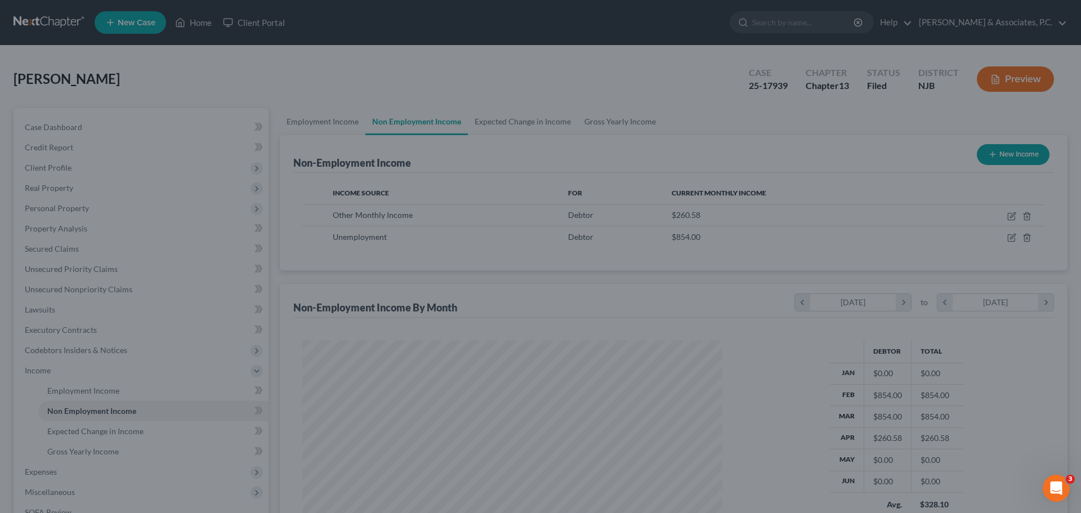
scroll to position [562820, 562587]
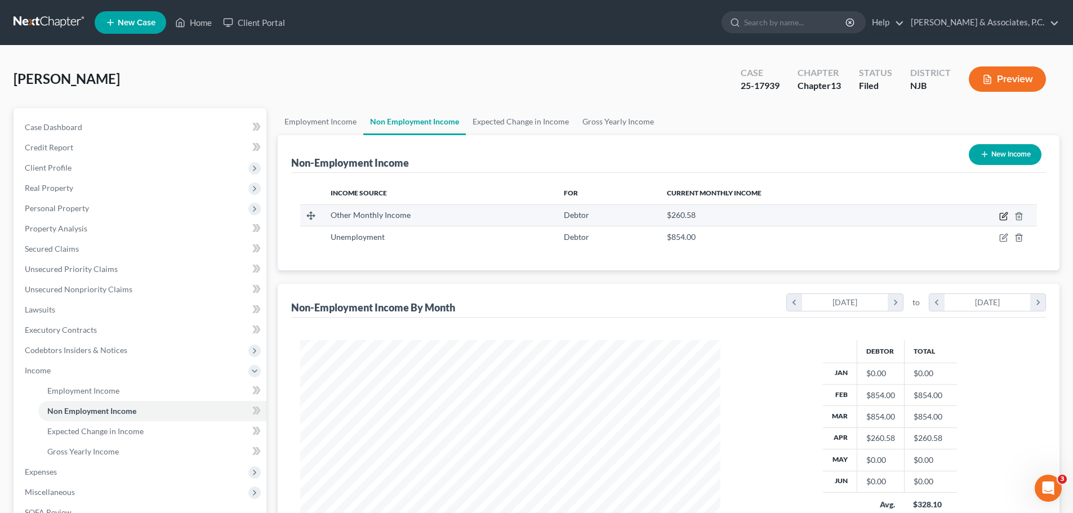
click at [1004, 217] on icon "button" at bounding box center [1004, 214] width 5 height 5
select select "13"
select select "0"
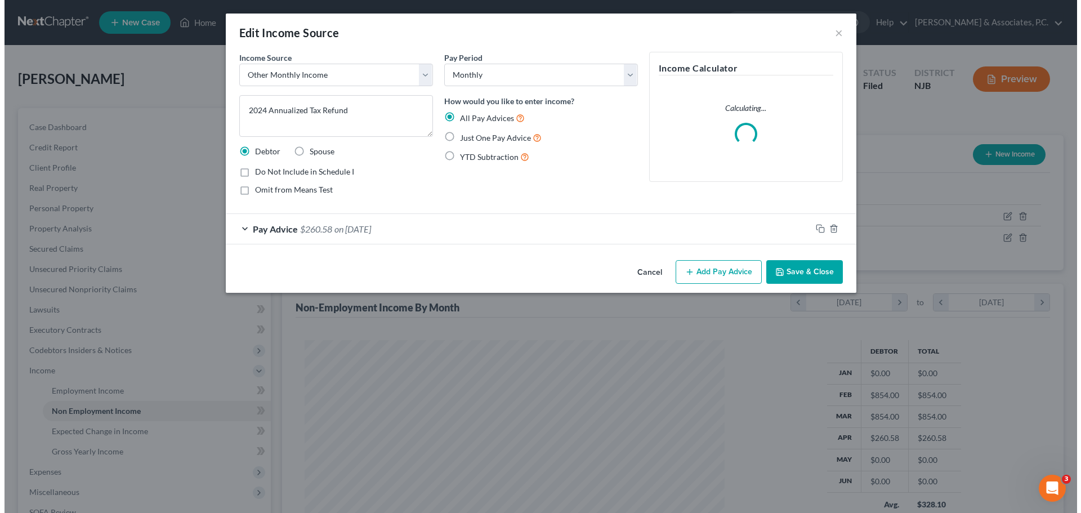
scroll to position [212, 446]
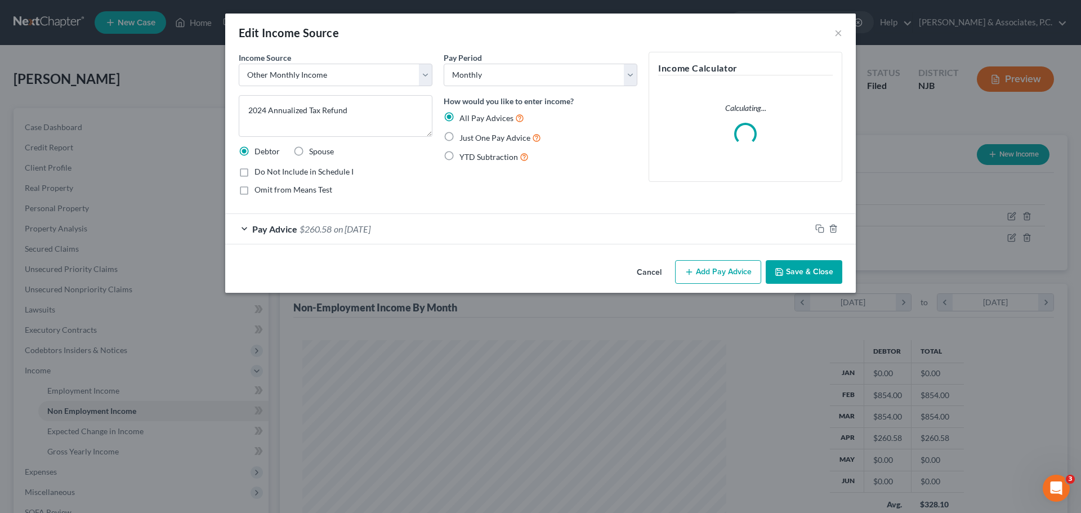
click at [432, 234] on div "Pay Advice $260.58 on 04/15/2025" at bounding box center [518, 229] width 586 height 30
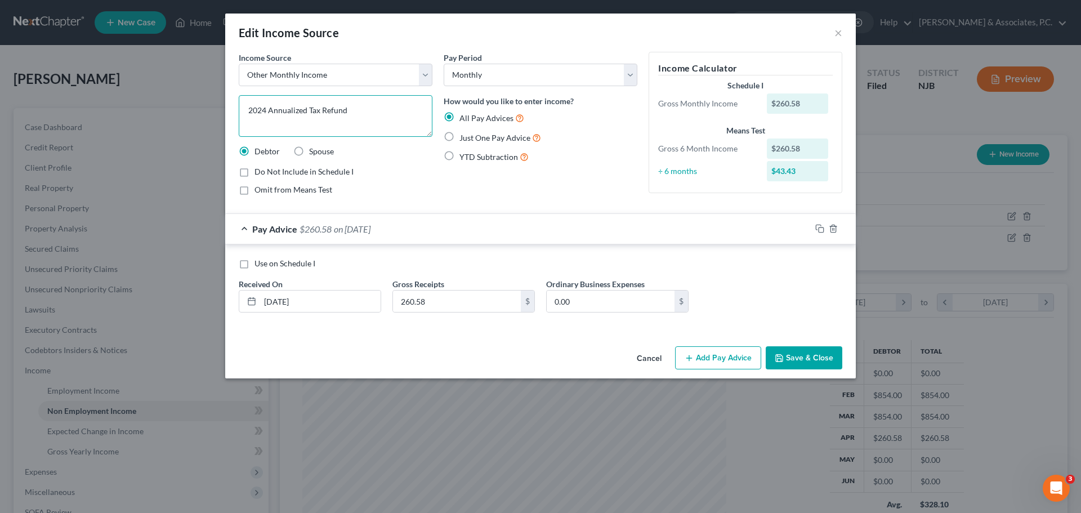
click at [363, 108] on textarea "2024 Annualized Tax Refund" at bounding box center [336, 116] width 194 height 42
click at [466, 298] on input "260.58" at bounding box center [457, 301] width 128 height 21
click at [350, 124] on textarea "2024 Tax Refund State & Federal totaled $4,579.00" at bounding box center [336, 116] width 194 height 42
drag, startPoint x: 300, startPoint y: 118, endPoint x: 346, endPoint y: 131, distance: 48.1
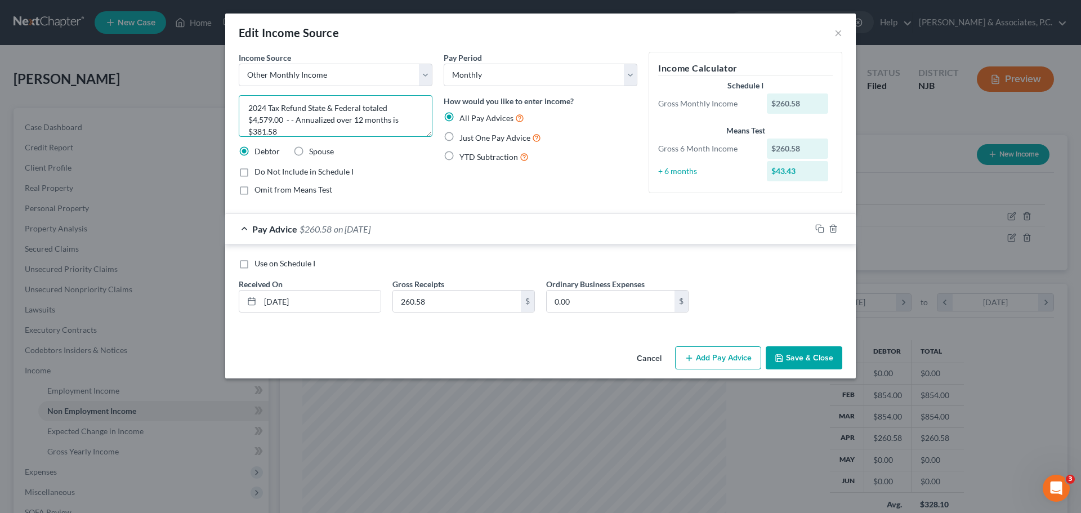
click at [300, 118] on textarea "2024 Tax Refund State & Federal totaled $4,579.00 - - Annualized over 12 months…" at bounding box center [336, 116] width 194 height 42
click at [319, 115] on textarea "2024 Tax Refund State & Federal totaled $4,579.00 - - Annualized over 12 months…" at bounding box center [336, 116] width 194 height 42
drag, startPoint x: 353, startPoint y: 108, endPoint x: 369, endPoint y: 110, distance: 16.6
click at [354, 108] on textarea "2024 Tax Refund State & Federal totaled $4,579.00 - - Annualized over 12 months…" at bounding box center [336, 116] width 194 height 42
click at [394, 109] on textarea "2024 Tax Refund State & Federal totaled $4,579.00 - - Annualized over 12 months…" at bounding box center [336, 116] width 194 height 42
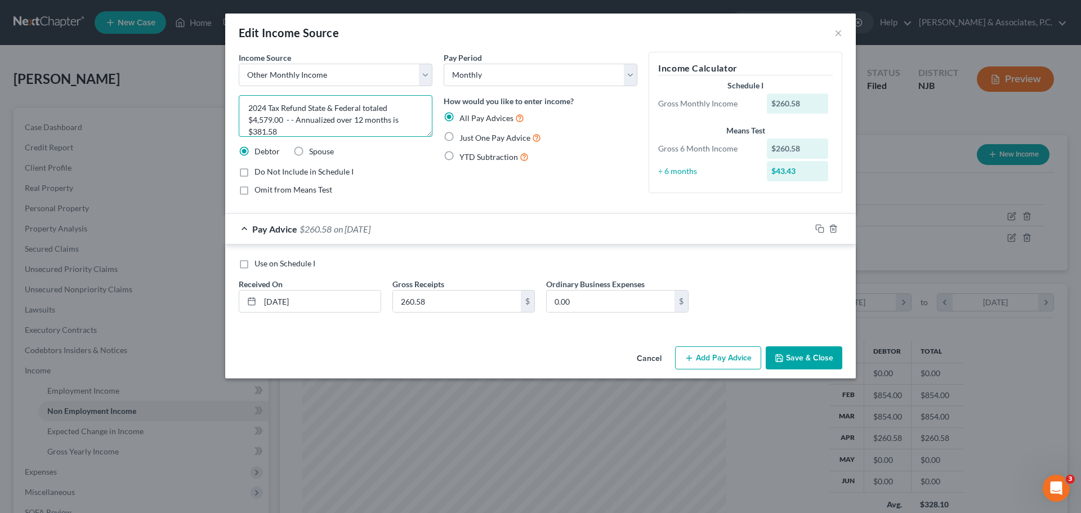
drag, startPoint x: 393, startPoint y: 108, endPoint x: 404, endPoint y: 109, distance: 10.8
click at [395, 108] on textarea "2024 Tax Refund State & Federal totaled $4,579.00 - - Annualized over 12 months…" at bounding box center [336, 116] width 194 height 42
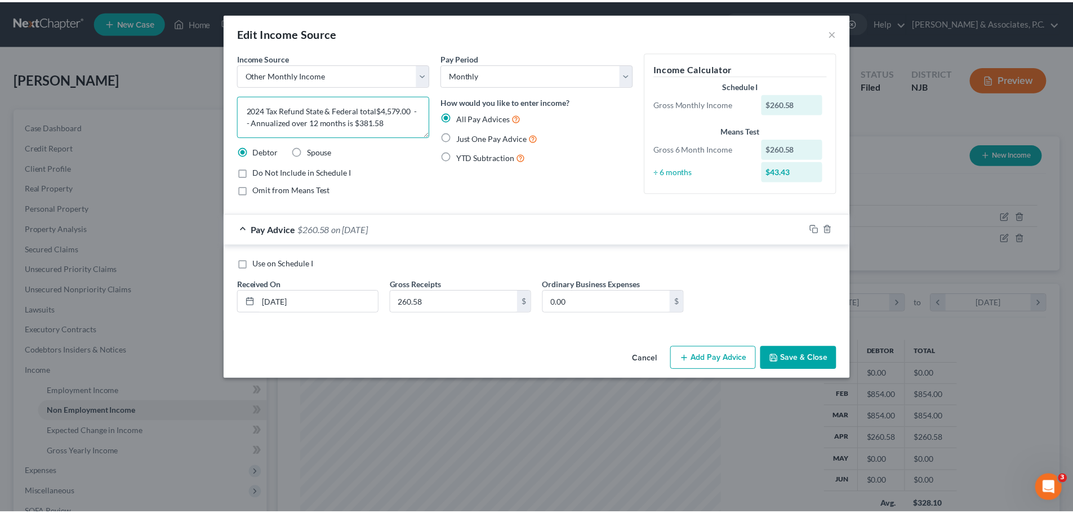
scroll to position [0, 0]
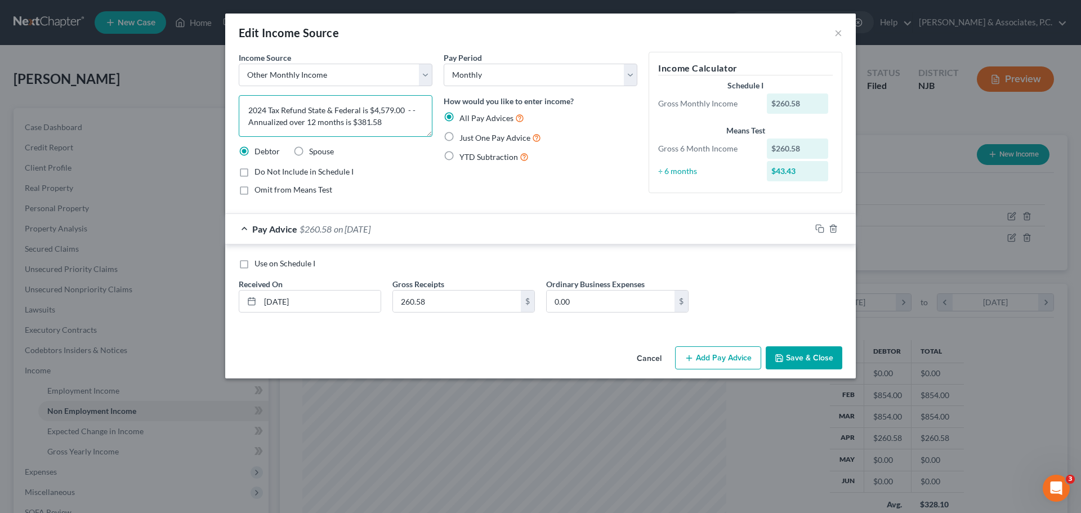
drag, startPoint x: 373, startPoint y: 110, endPoint x: 389, endPoint y: 114, distance: 16.1
click at [373, 110] on textarea "2024 Tax Refund State & Federal is $4,579.00 - - Annualized over 12 months is $…" at bounding box center [336, 116] width 194 height 42
click at [292, 123] on textarea "2024 Tax Refund State & Federal totaled $4,579.00 - - Annualized over 12 months…" at bounding box center [336, 116] width 194 height 42
drag, startPoint x: 406, startPoint y: 126, endPoint x: 410, endPoint y: 121, distance: 6.4
click at [407, 125] on textarea "2024 Tax Refund State & Federal totaled $4,579.00 - Annualized over 12 months i…" at bounding box center [336, 116] width 194 height 42
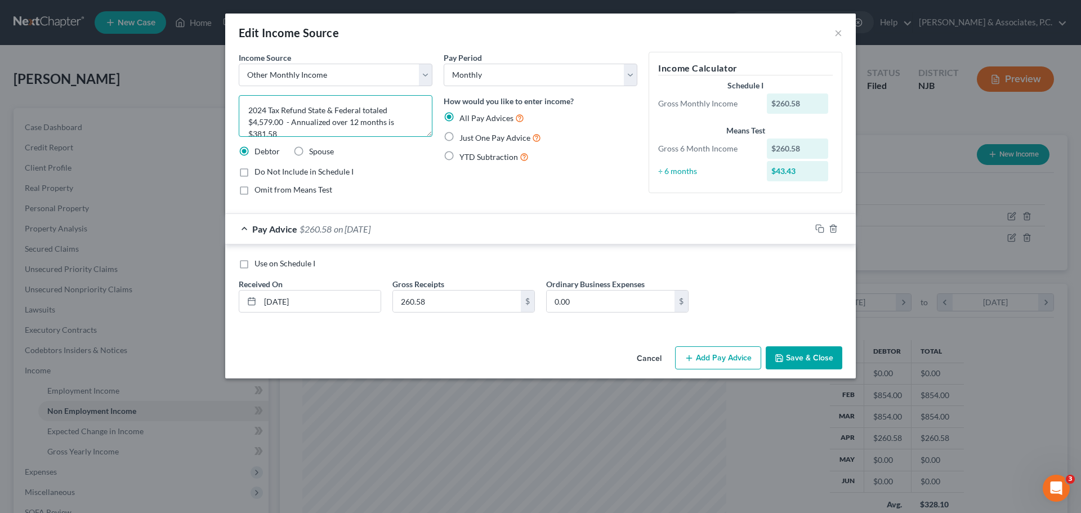
click at [275, 108] on textarea "2024 Tax Refund State & Federal totaled $4,579.00 - Annualized over 12 months i…" at bounding box center [336, 116] width 194 height 42
click at [310, 110] on textarea "2024 Tax Refund State & Federal totaled $4,579.00 - Annualized over 12 months i…" at bounding box center [336, 116] width 194 height 42
drag, startPoint x: 390, startPoint y: 110, endPoint x: 438, endPoint y: 111, distance: 47.9
click at [391, 110] on textarea "2024 Tax Refund State & Federal totaled $4,579.00 - Annualized over 12 months i…" at bounding box center [336, 116] width 194 height 42
click at [399, 123] on textarea "2024 Tax Refund State & Federal $4,579.00 - Annualized over 12 months is $381.58" at bounding box center [336, 116] width 194 height 42
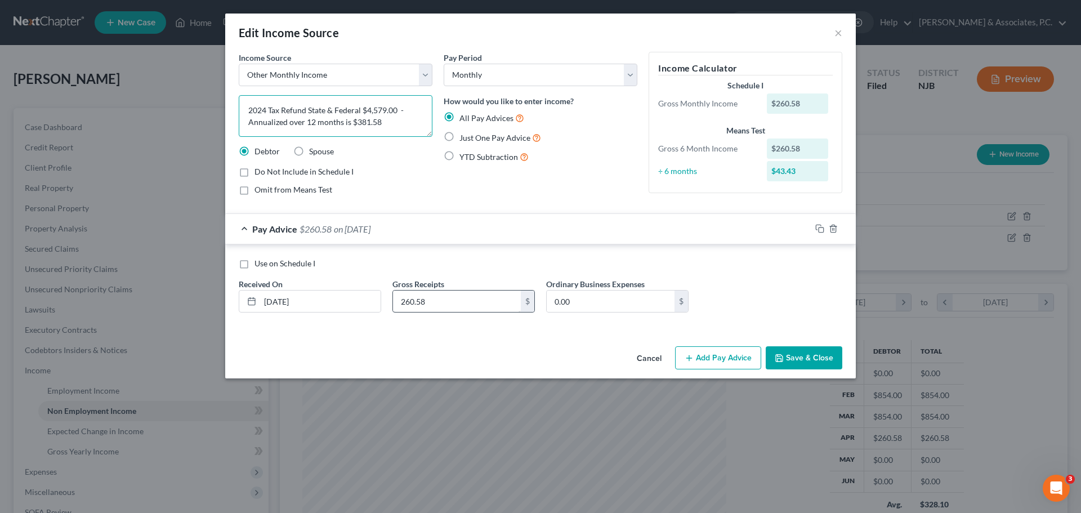
type textarea "2024 Tax Refund State & Federal $4,579.00 - Annualized over 12 months is $381.58"
click at [446, 300] on input "260.58" at bounding box center [457, 301] width 128 height 21
type input "381.58"
click at [254, 263] on label "Use on Schedule I" at bounding box center [284, 263] width 61 height 11
click at [259, 263] on input "Use on Schedule I" at bounding box center [262, 261] width 7 height 7
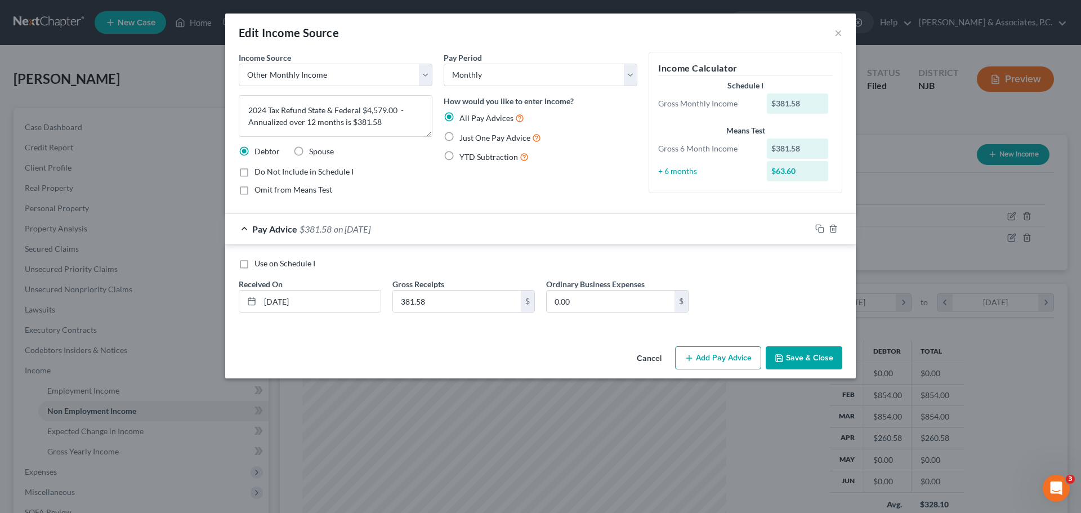
checkbox input "true"
click at [798, 359] on button "Save & Close" at bounding box center [804, 358] width 77 height 24
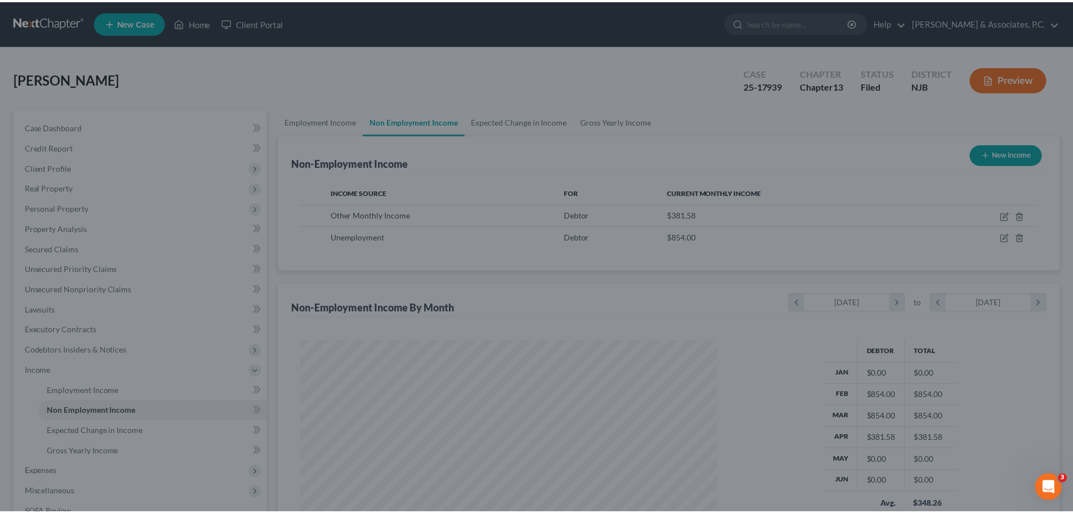
scroll to position [562820, 562587]
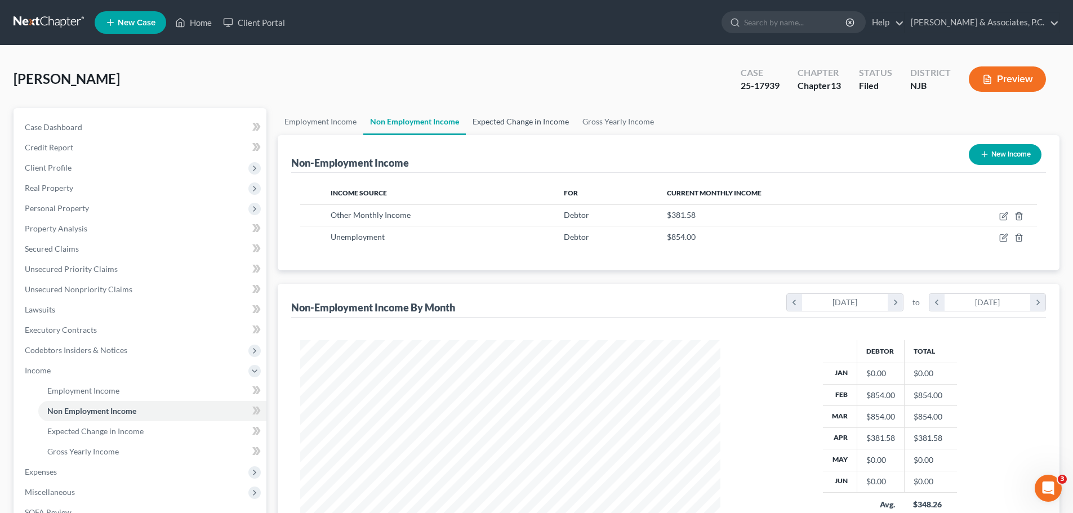
click at [527, 120] on link "Expected Change in Income" at bounding box center [521, 121] width 110 height 27
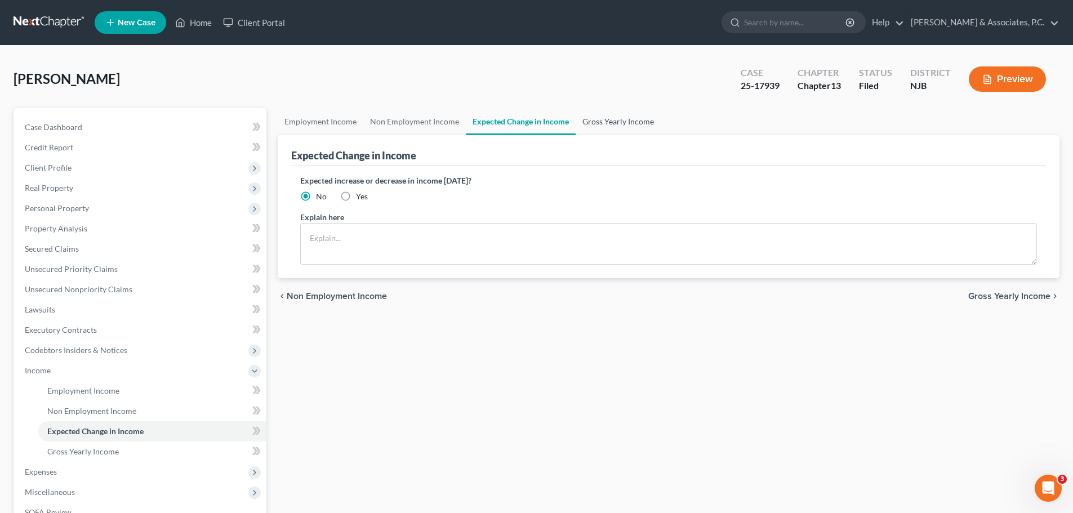
click at [631, 122] on link "Gross Yearly Income" at bounding box center [617, 121] width 85 height 27
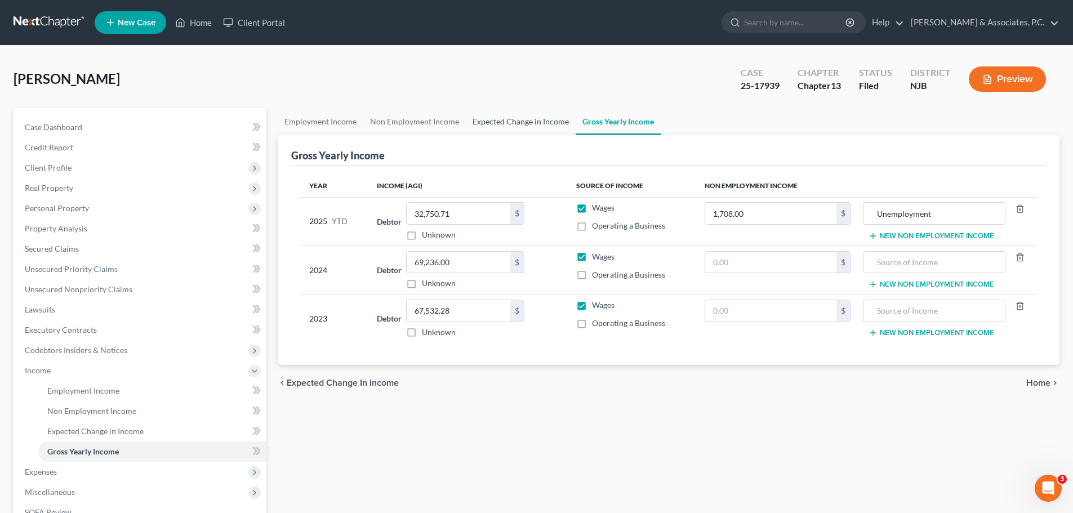
click at [503, 119] on link "Expected Change in Income" at bounding box center [521, 121] width 110 height 27
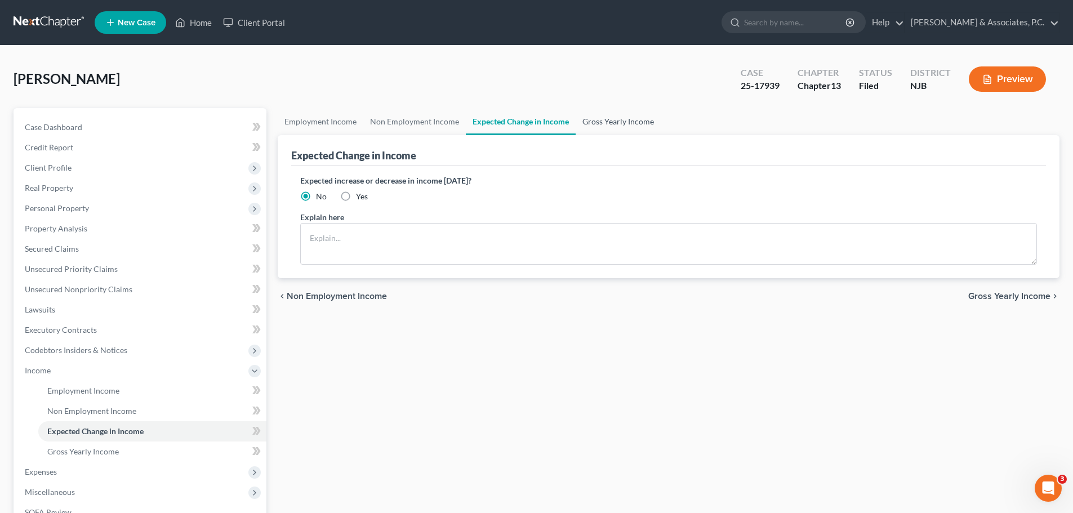
click at [602, 120] on link "Gross Yearly Income" at bounding box center [617, 121] width 85 height 27
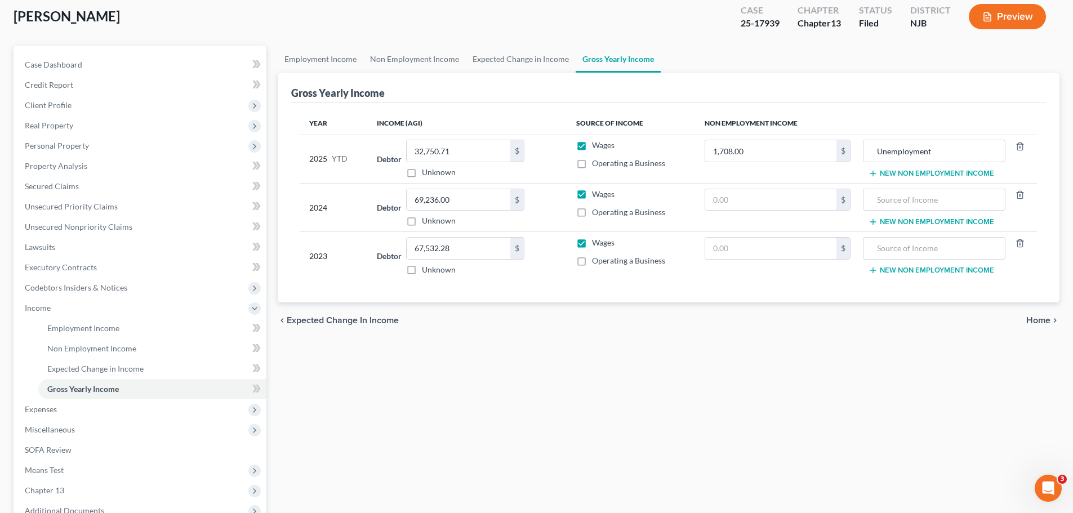
scroll to position [113, 0]
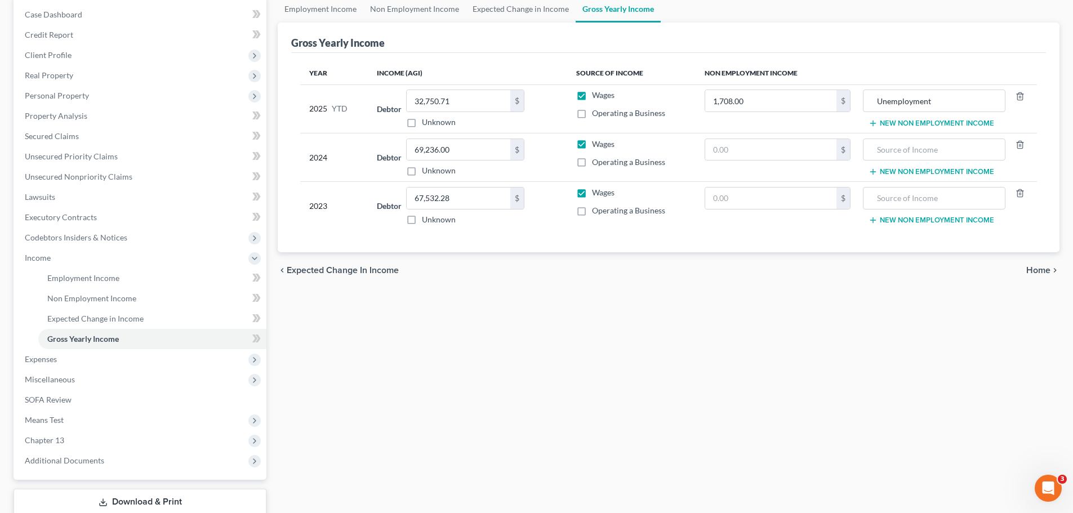
drag, startPoint x: 1040, startPoint y: 266, endPoint x: 1034, endPoint y: 269, distance: 6.3
click at [1040, 266] on span "Home" at bounding box center [1038, 270] width 24 height 9
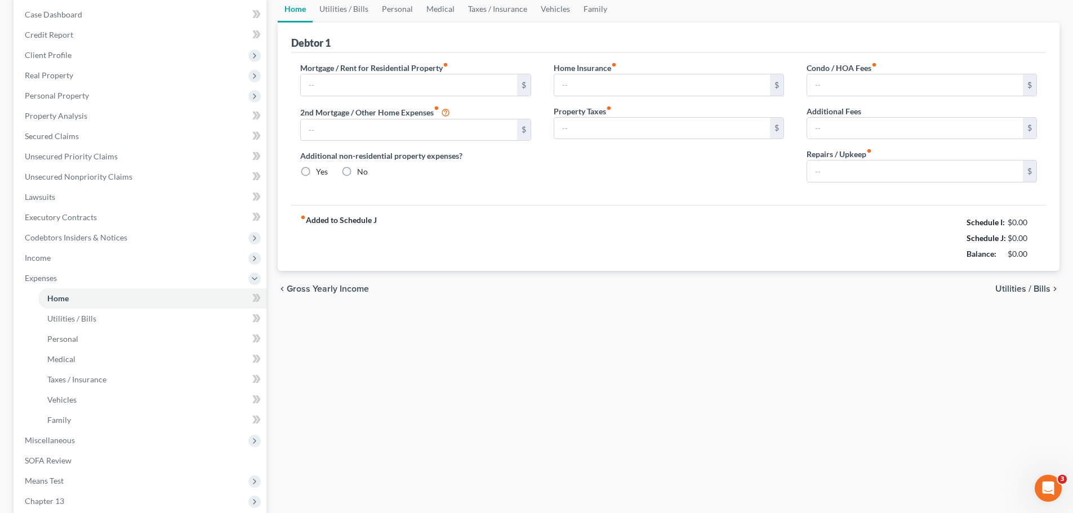
scroll to position [16, 0]
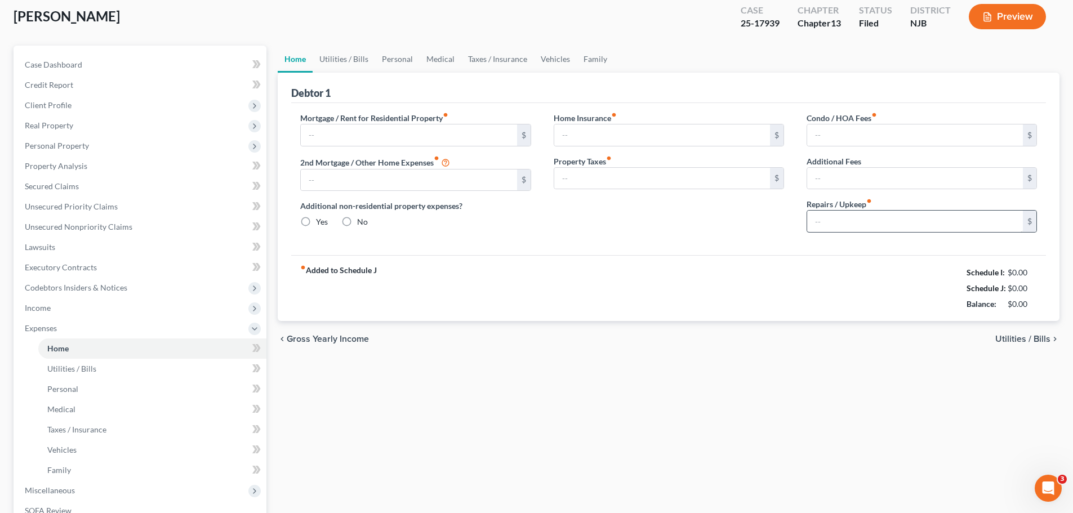
type input "1,200.00"
type input "0.00"
radio input "true"
type input "0.00"
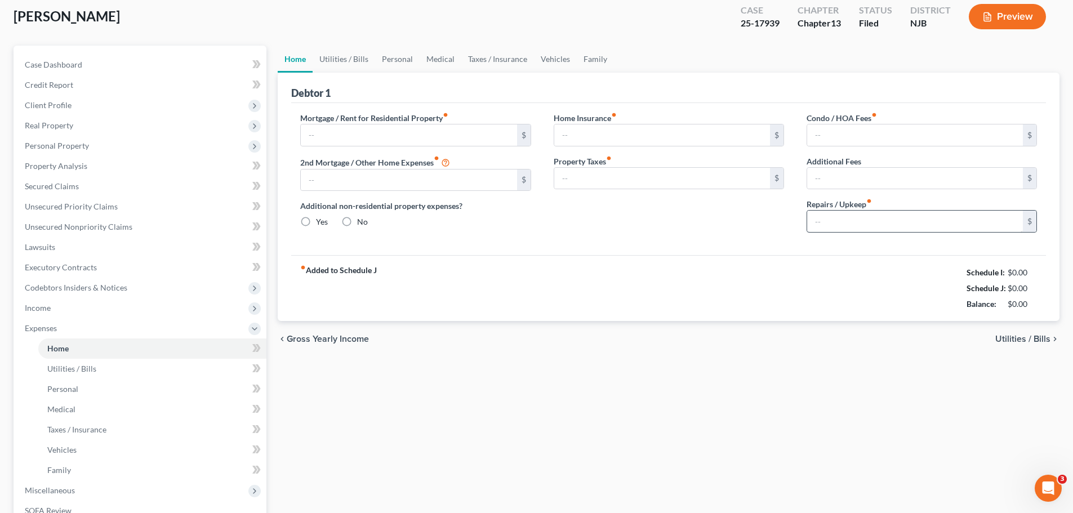
type input "0.00"
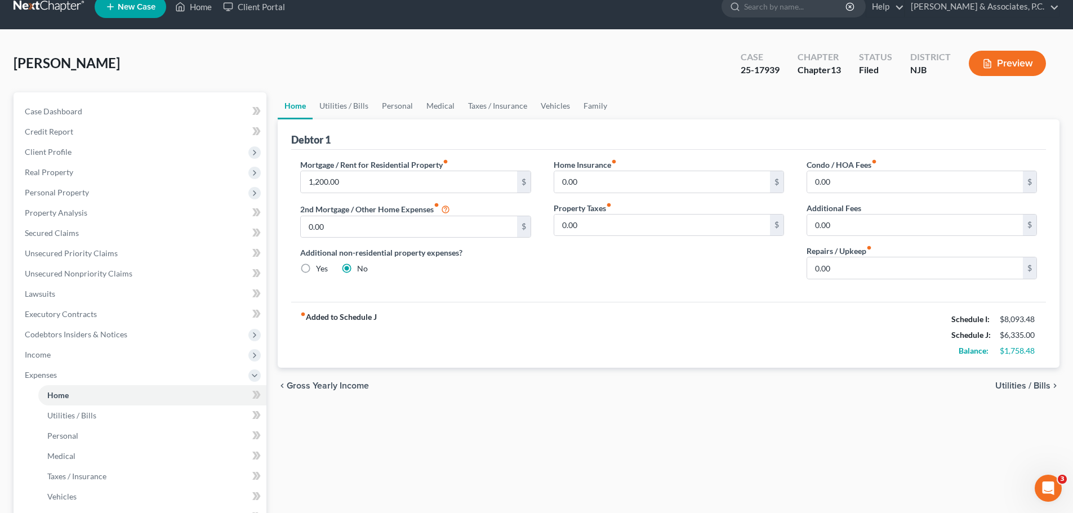
scroll to position [0, 0]
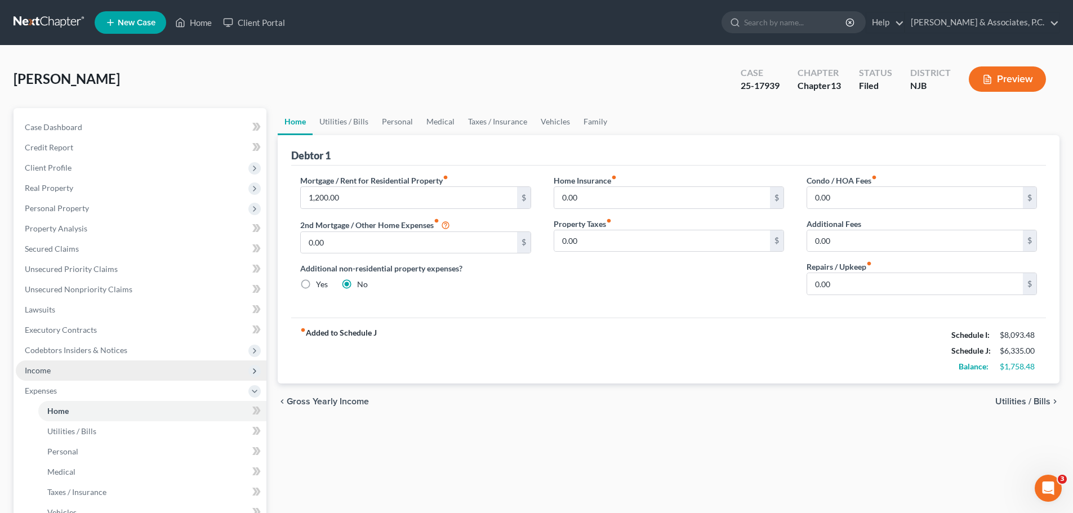
click at [56, 372] on span "Income" at bounding box center [141, 370] width 251 height 20
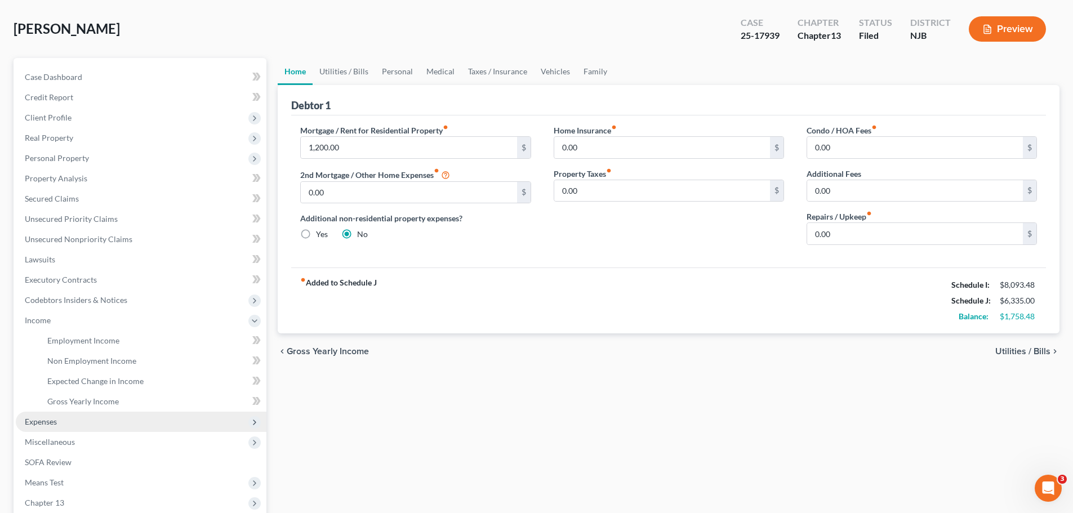
scroll to position [113, 0]
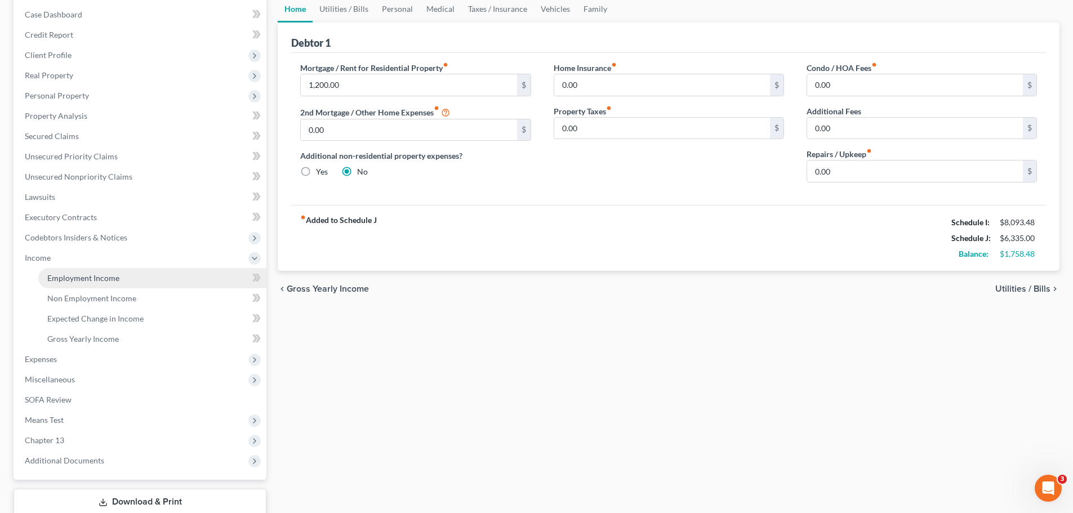
drag, startPoint x: 95, startPoint y: 278, endPoint x: 119, endPoint y: 273, distance: 24.6
click at [95, 278] on span "Employment Income" at bounding box center [83, 278] width 72 height 10
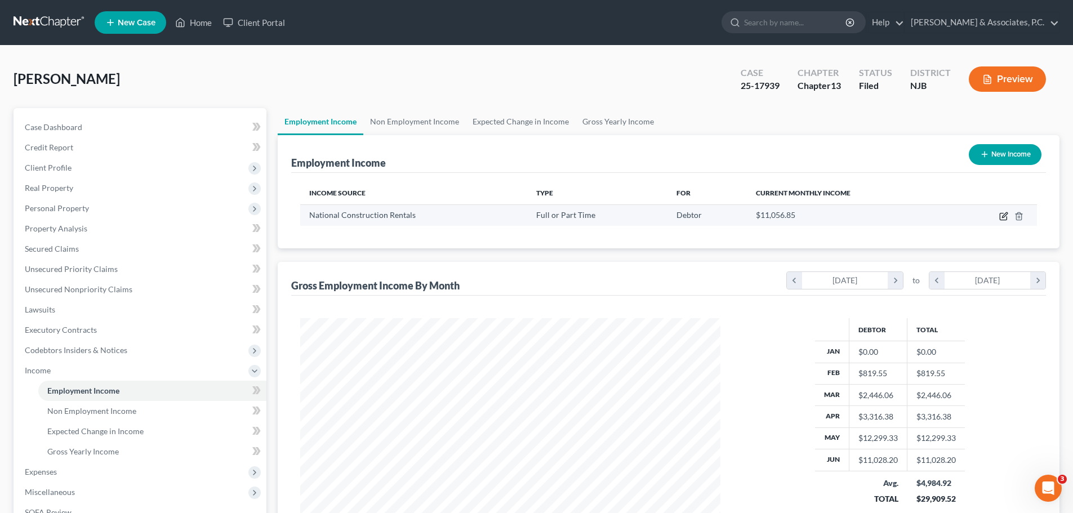
click at [1002, 215] on icon "button" at bounding box center [1003, 216] width 9 height 9
select select "0"
select select "33"
select select "3"
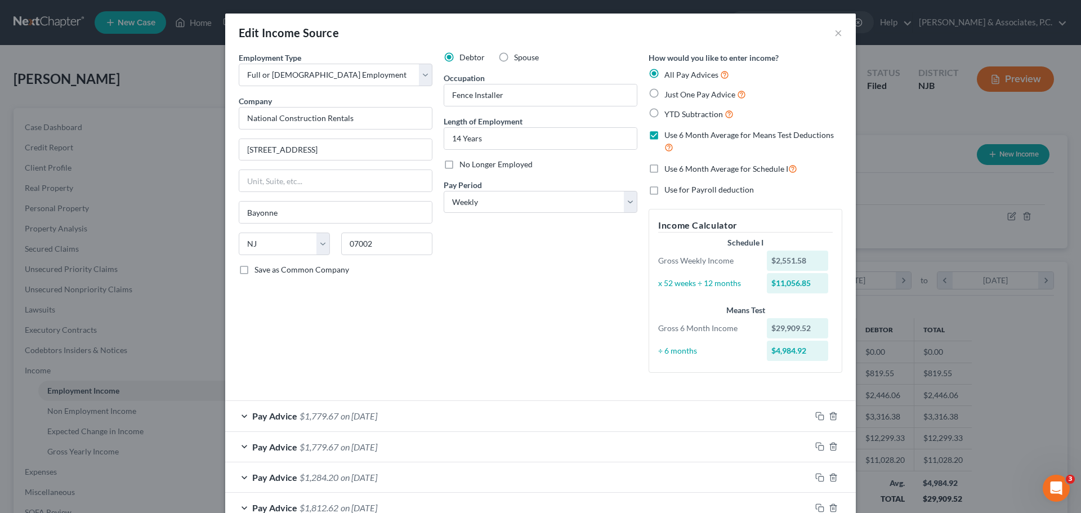
click at [664, 169] on label "Use 6 Month Average for Schedule I" at bounding box center [730, 168] width 133 height 13
click at [669, 169] on input "Use 6 Month Average for Schedule I" at bounding box center [672, 165] width 7 height 7
checkbox input "true"
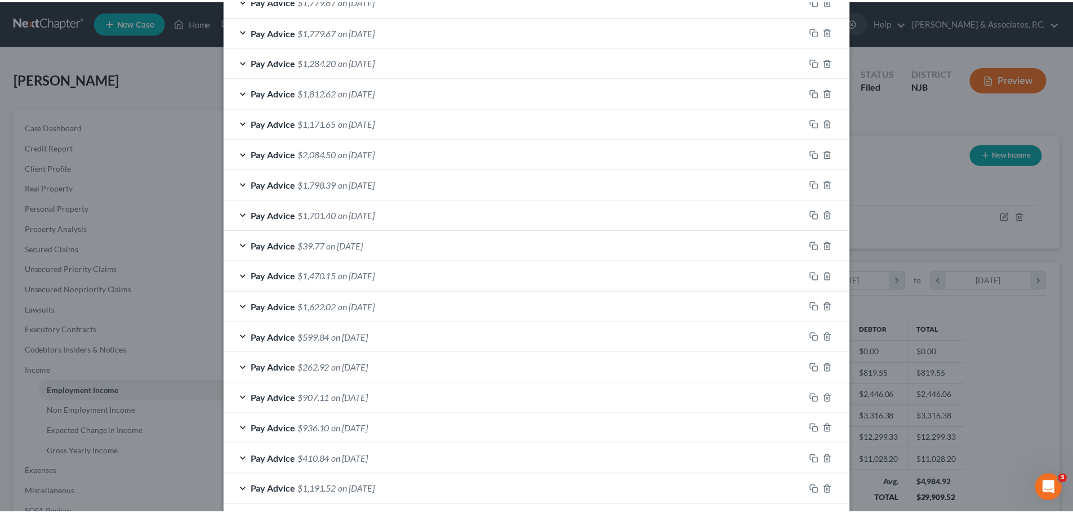
scroll to position [501, 0]
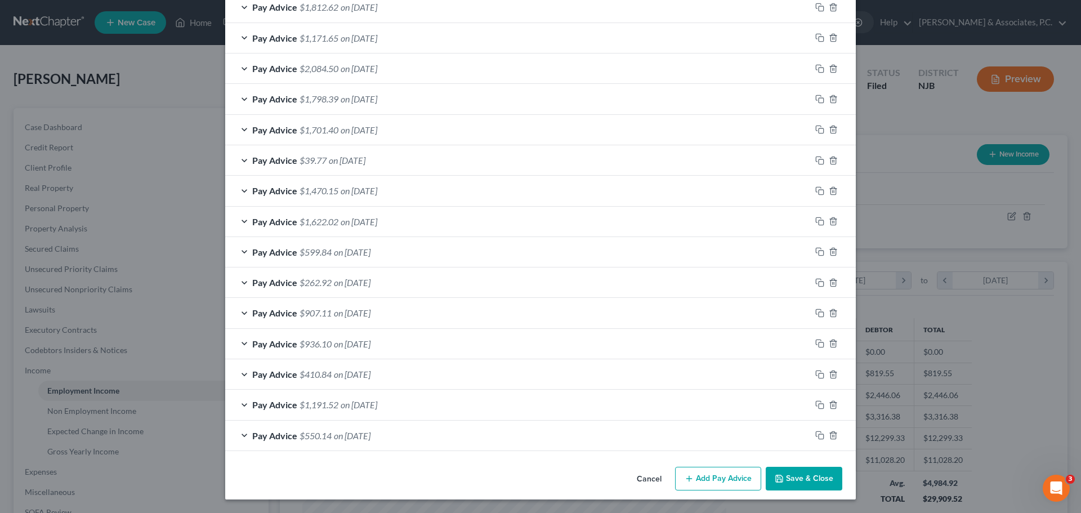
drag, startPoint x: 794, startPoint y: 478, endPoint x: 780, endPoint y: 449, distance: 32.5
click at [793, 478] on button "Save & Close" at bounding box center [804, 479] width 77 height 24
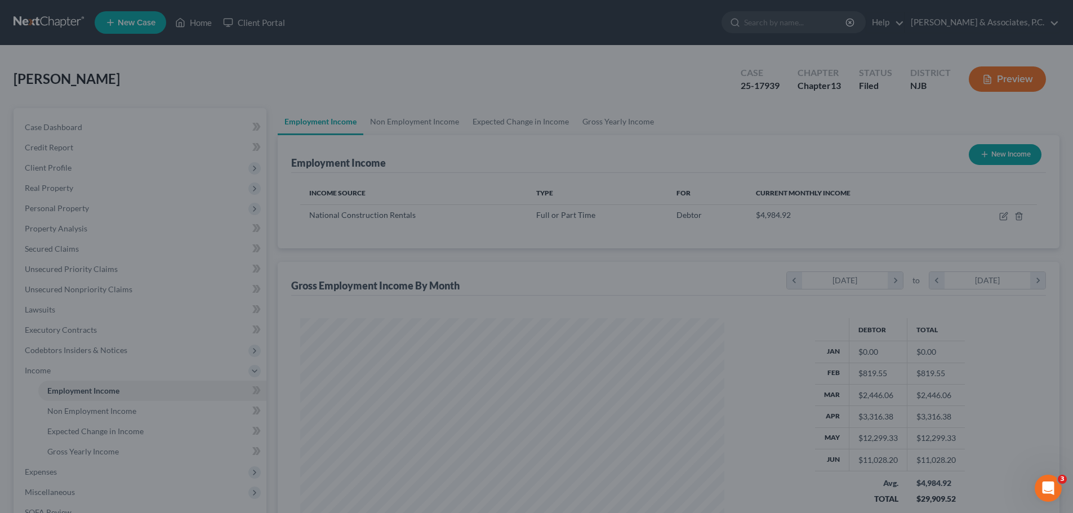
scroll to position [562820, 562587]
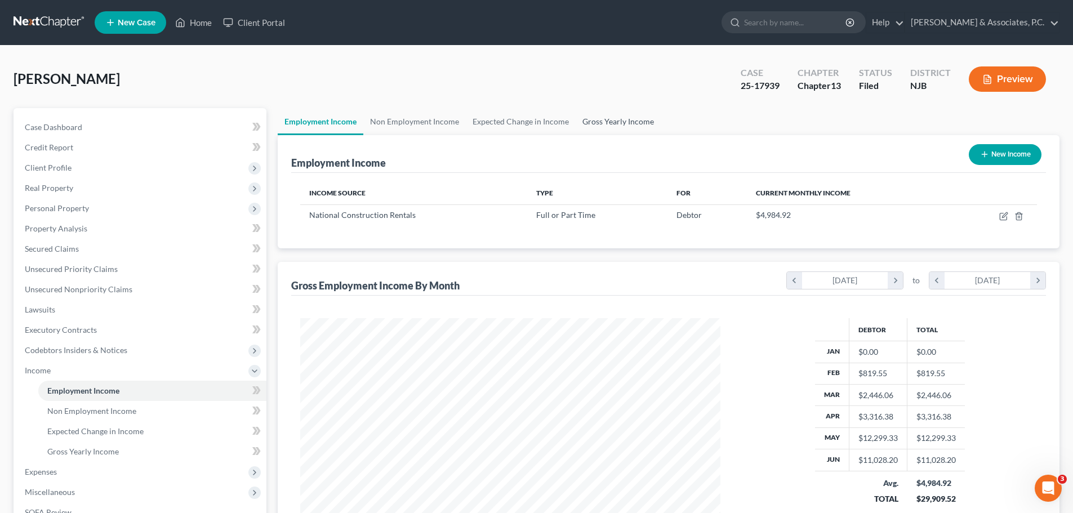
click at [615, 123] on link "Gross Yearly Income" at bounding box center [617, 121] width 85 height 27
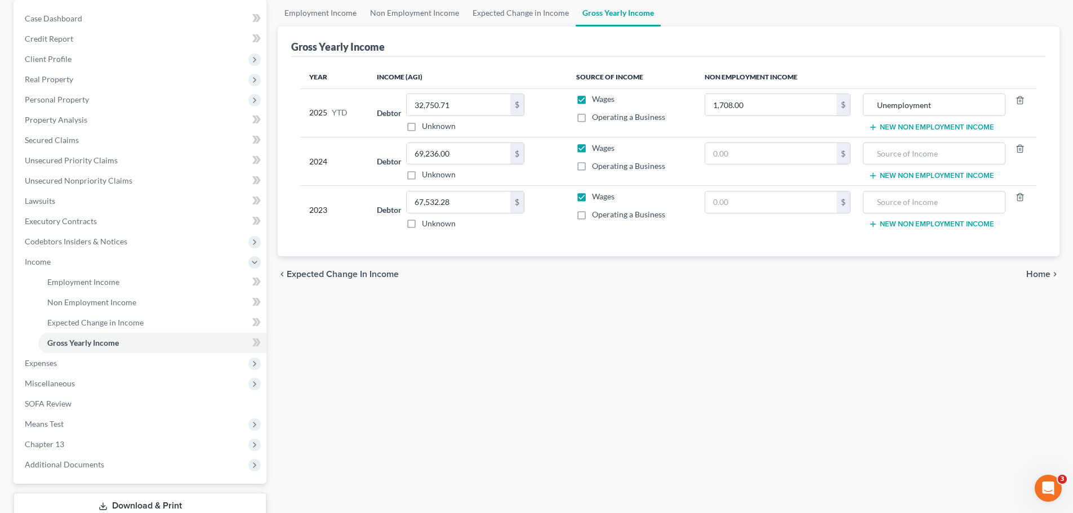
scroll to position [169, 0]
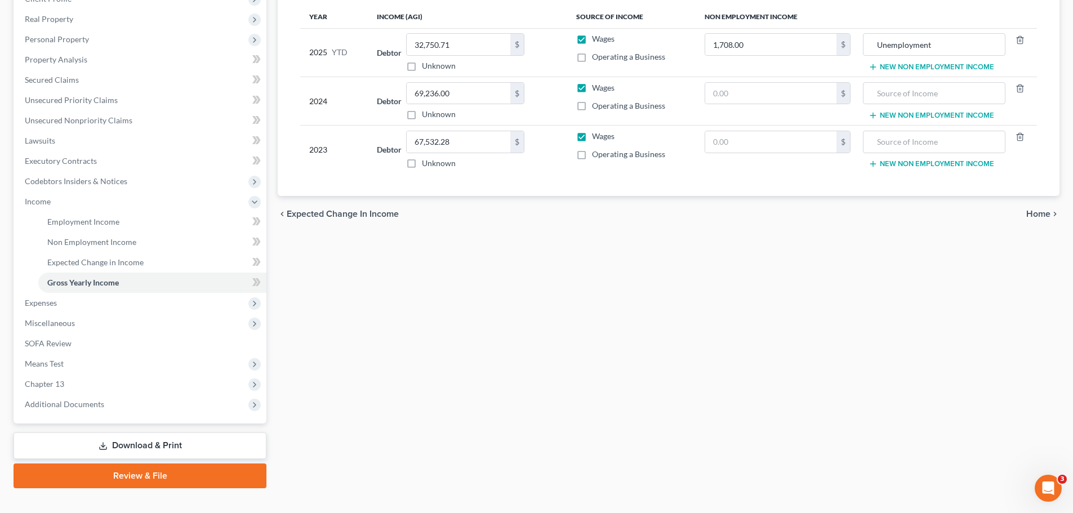
click at [1036, 212] on span "Home" at bounding box center [1038, 213] width 24 height 9
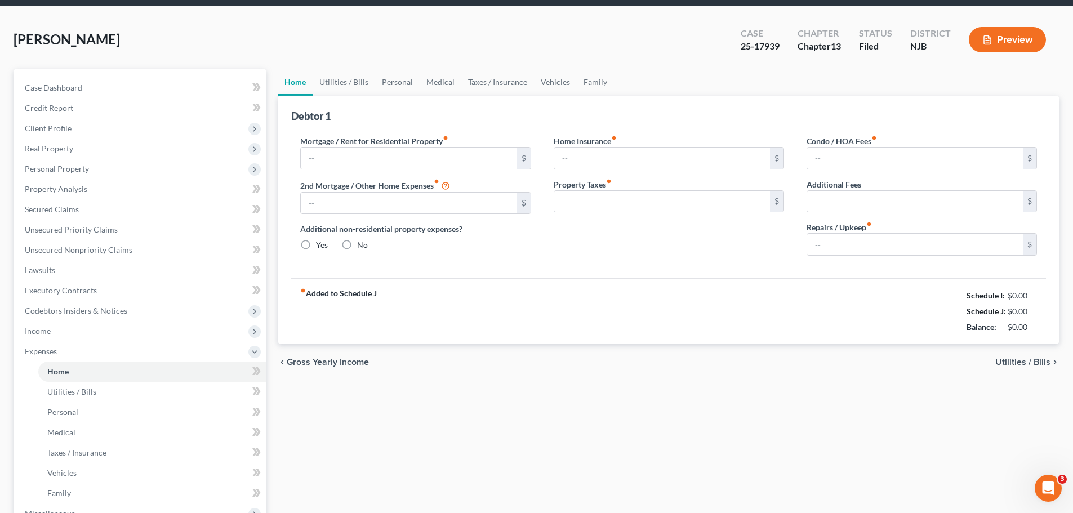
type input "1,200.00"
type input "0.00"
radio input "true"
type input "0.00"
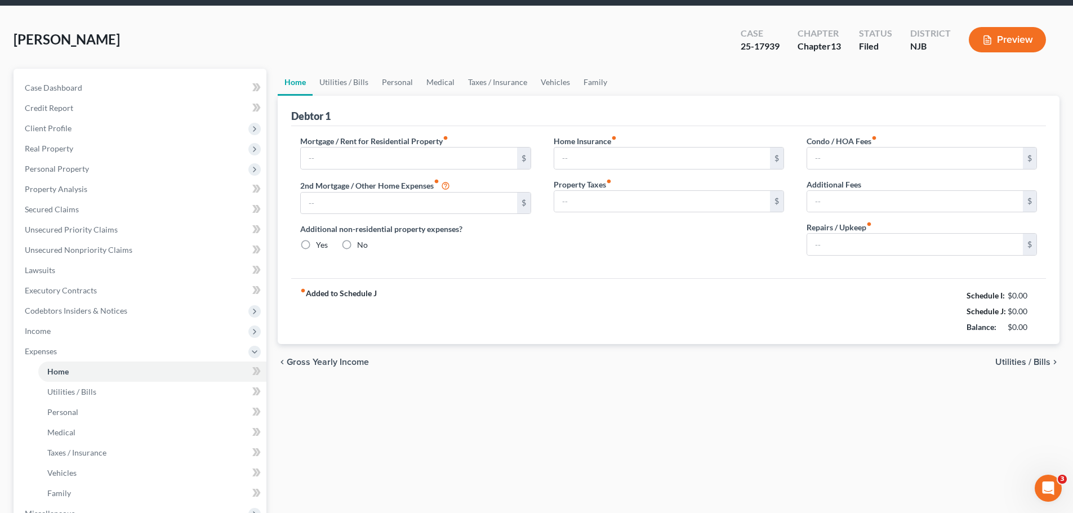
type input "0.00"
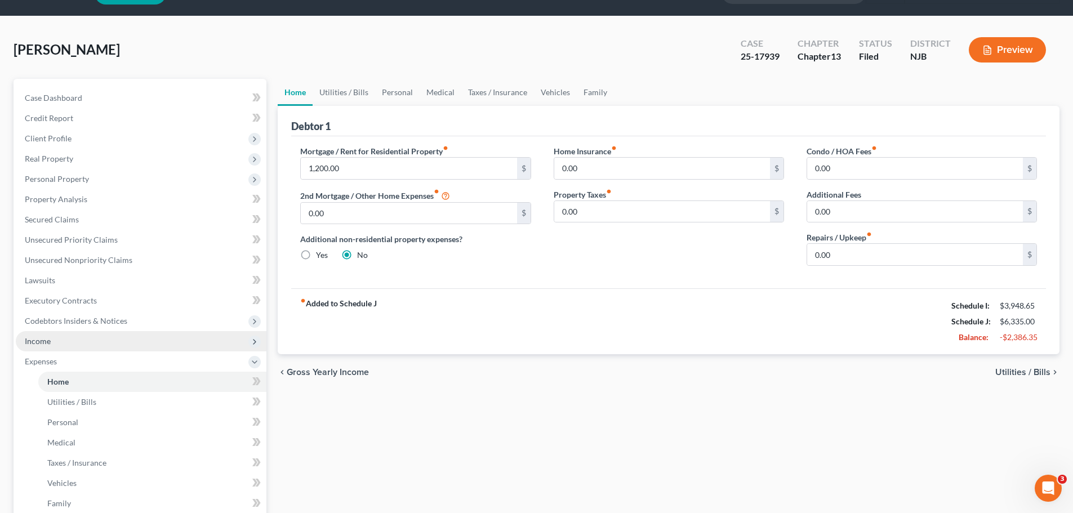
scroll to position [113, 0]
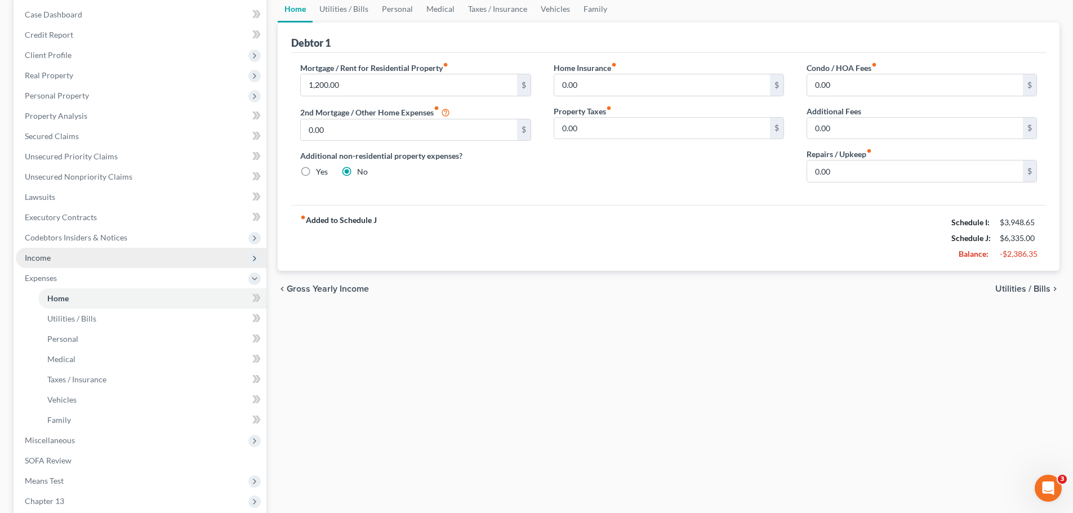
click at [55, 256] on span "Income" at bounding box center [141, 258] width 251 height 20
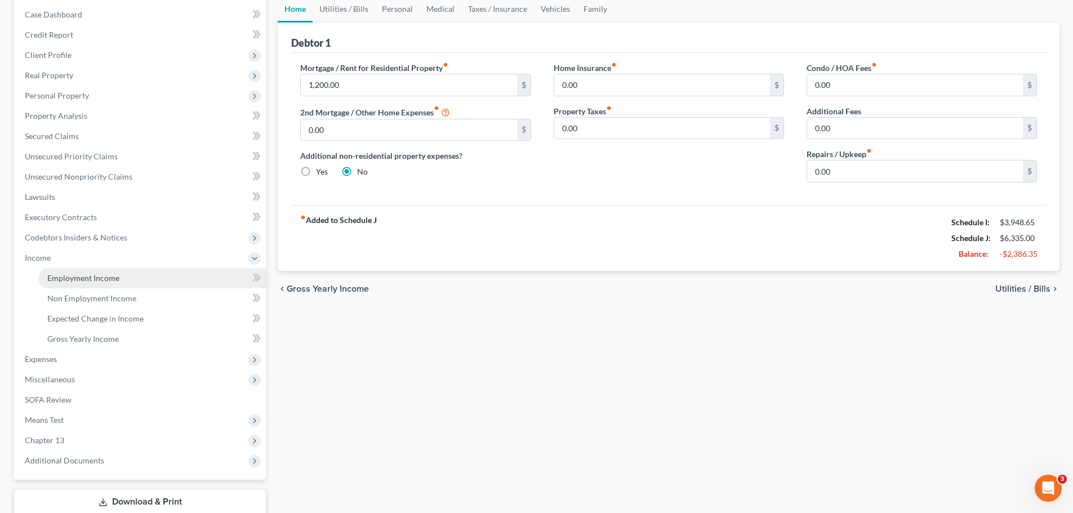
click at [70, 277] on span "Employment Income" at bounding box center [83, 278] width 72 height 10
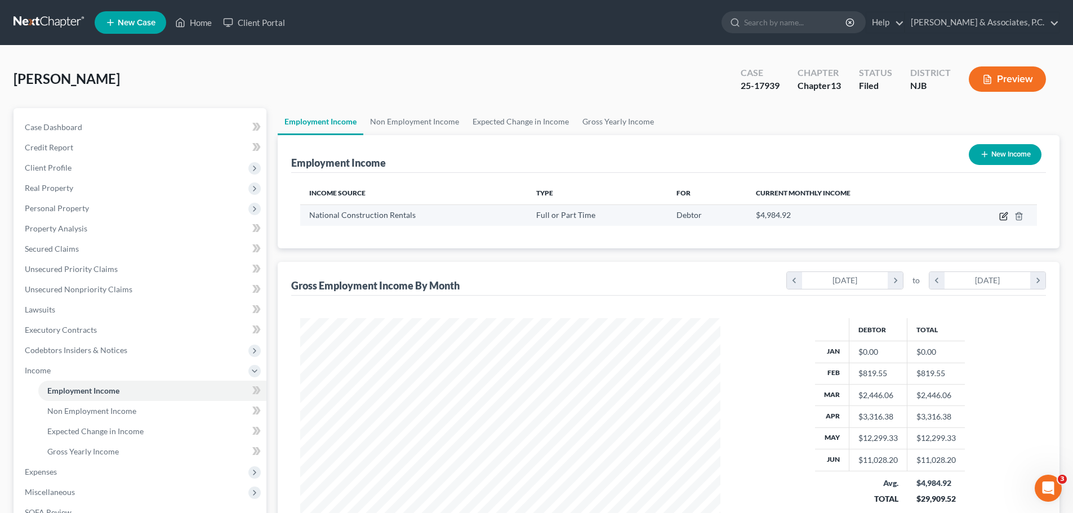
click at [1004, 214] on icon "button" at bounding box center [1003, 216] width 9 height 9
select select "0"
select select "33"
select select "3"
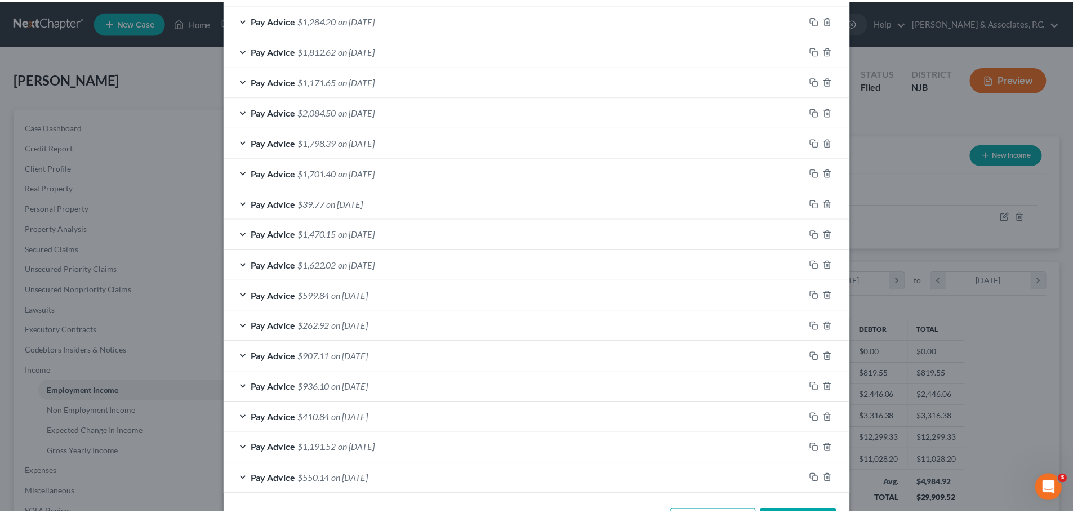
scroll to position [501, 0]
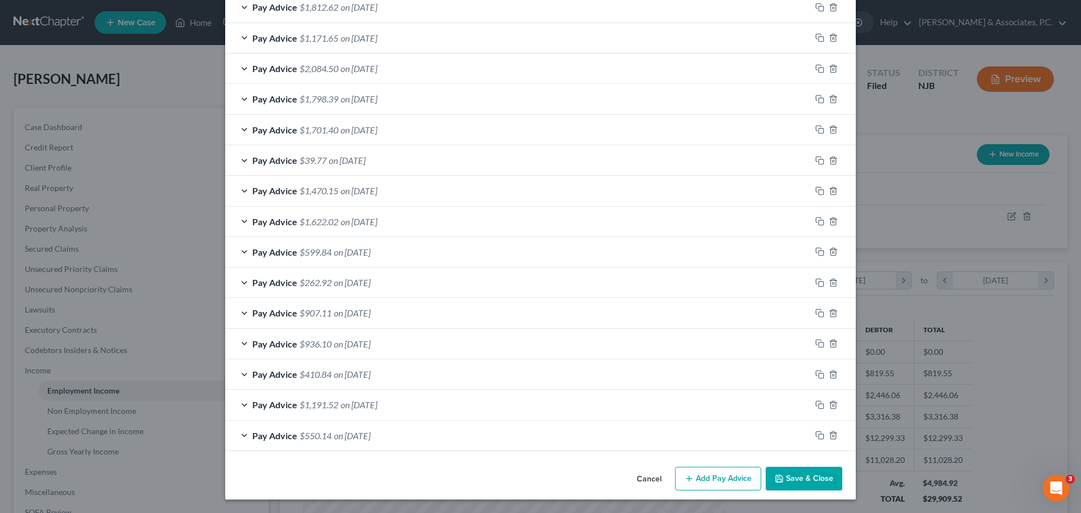
click at [794, 482] on button "Save & Close" at bounding box center [804, 479] width 77 height 24
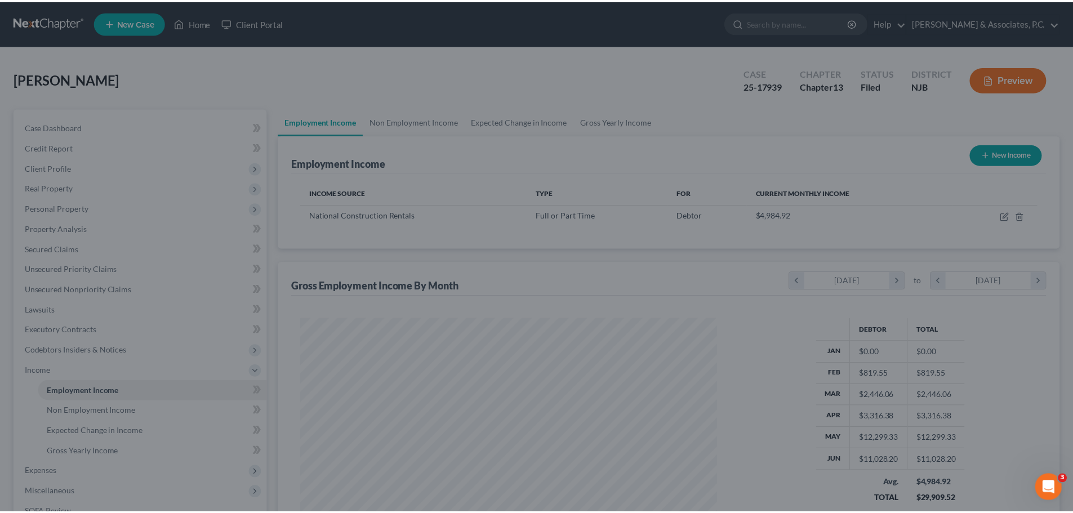
scroll to position [562820, 562587]
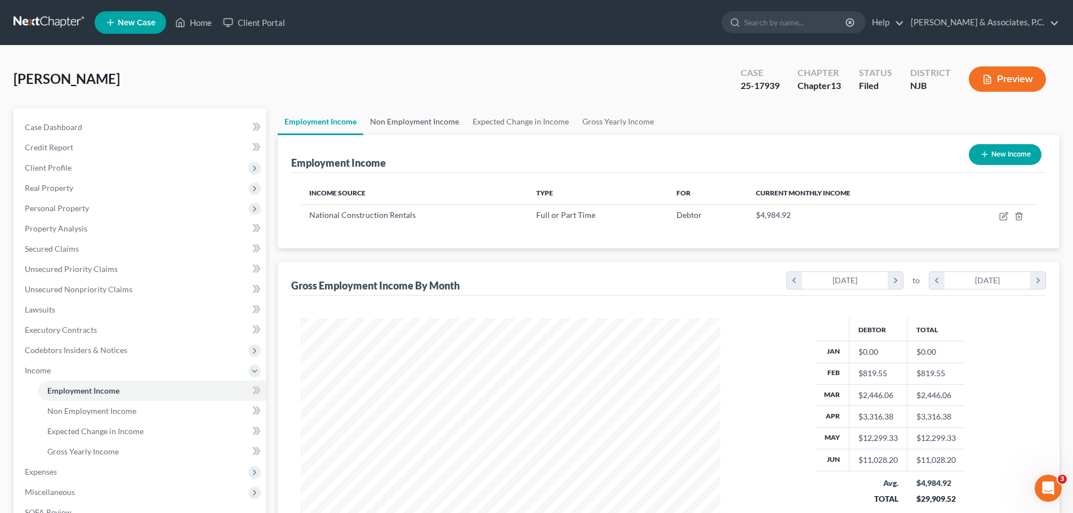
drag, startPoint x: 408, startPoint y: 122, endPoint x: 403, endPoint y: 126, distance: 6.0
click at [408, 122] on link "Non Employment Income" at bounding box center [414, 121] width 102 height 27
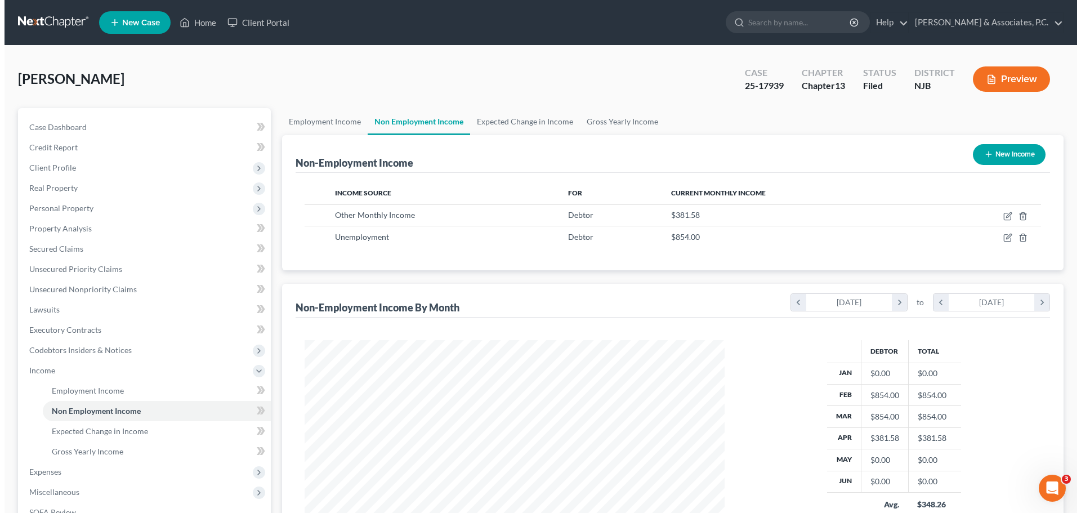
scroll to position [210, 443]
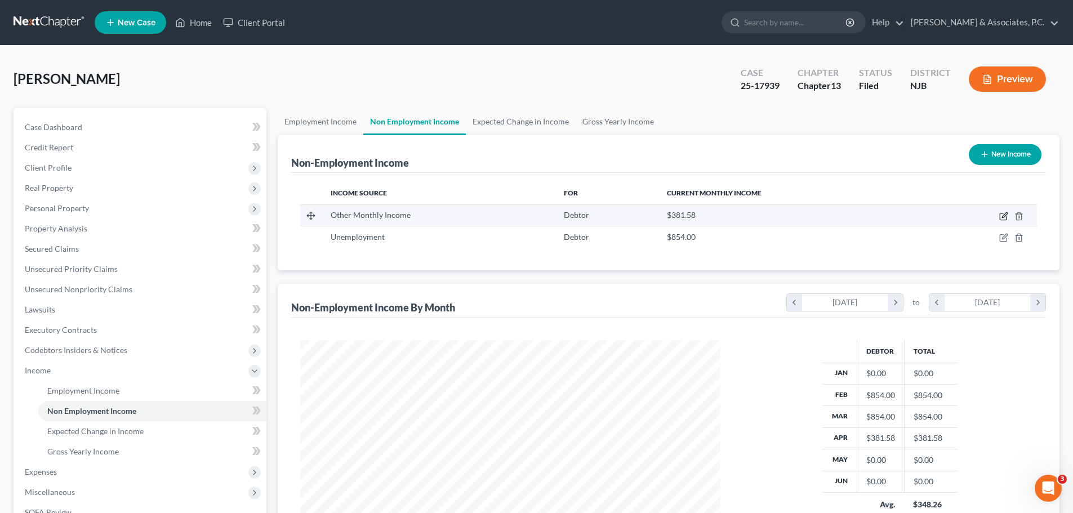
click at [1004, 214] on icon "button" at bounding box center [1003, 216] width 9 height 9
select select "13"
select select "0"
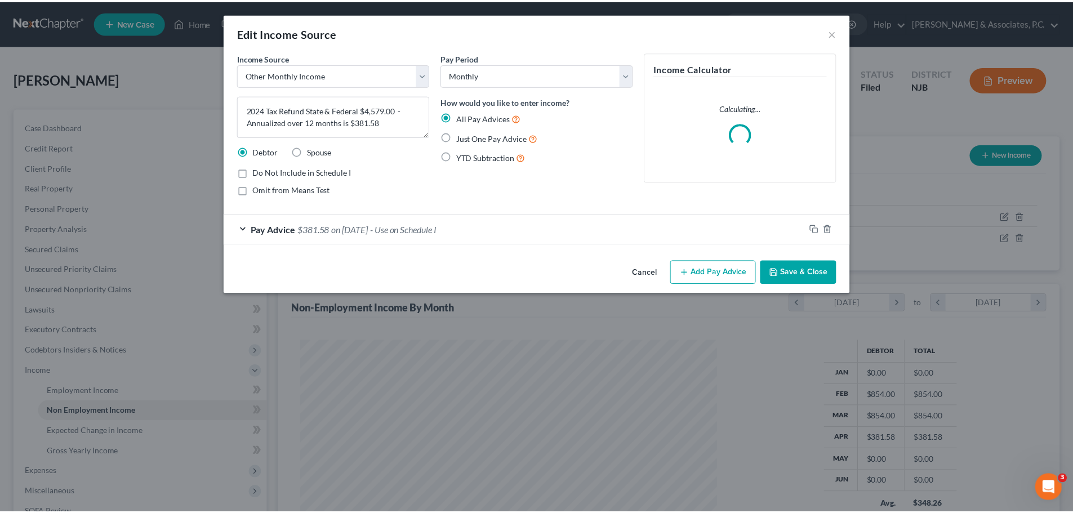
scroll to position [212, 446]
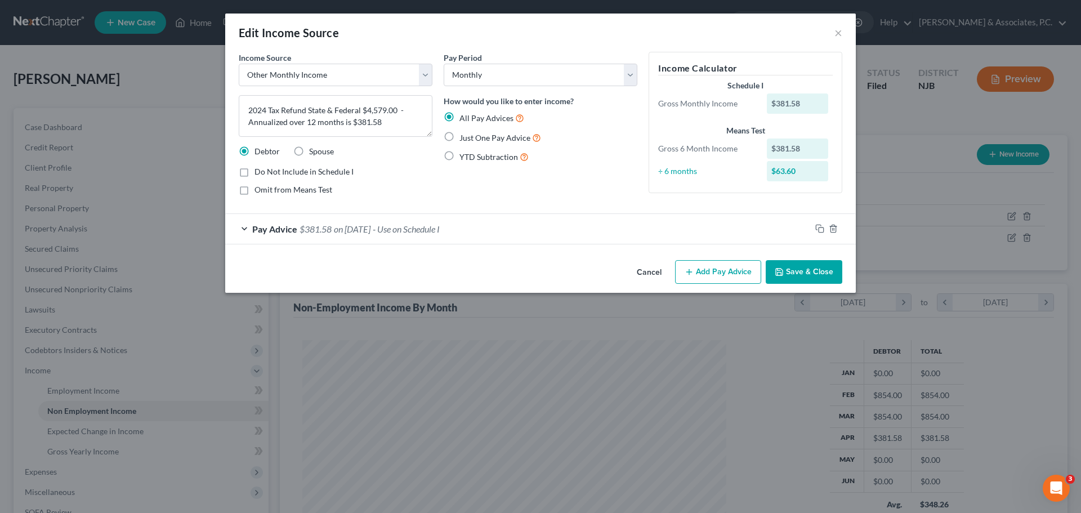
click at [798, 277] on button "Save & Close" at bounding box center [804, 272] width 77 height 24
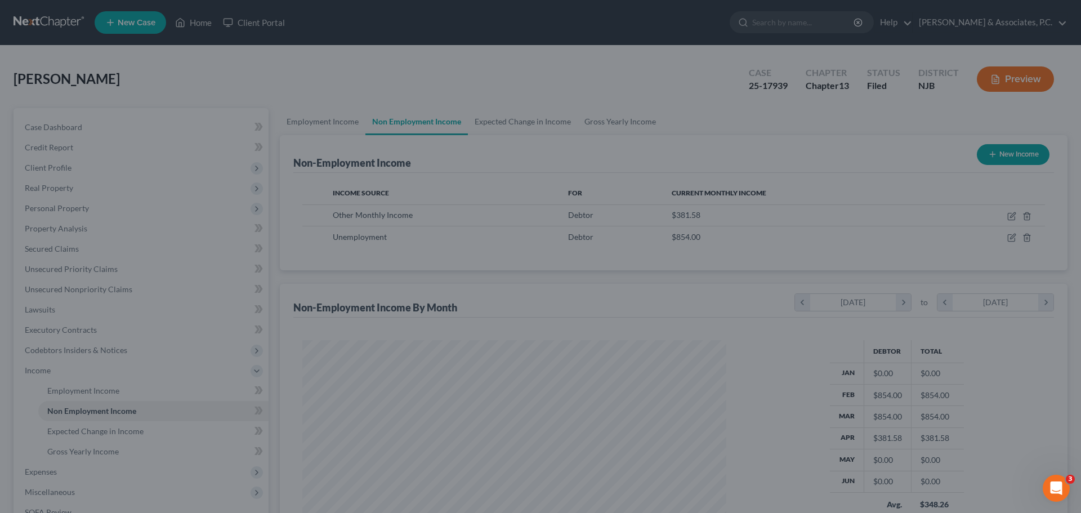
scroll to position [562820, 562587]
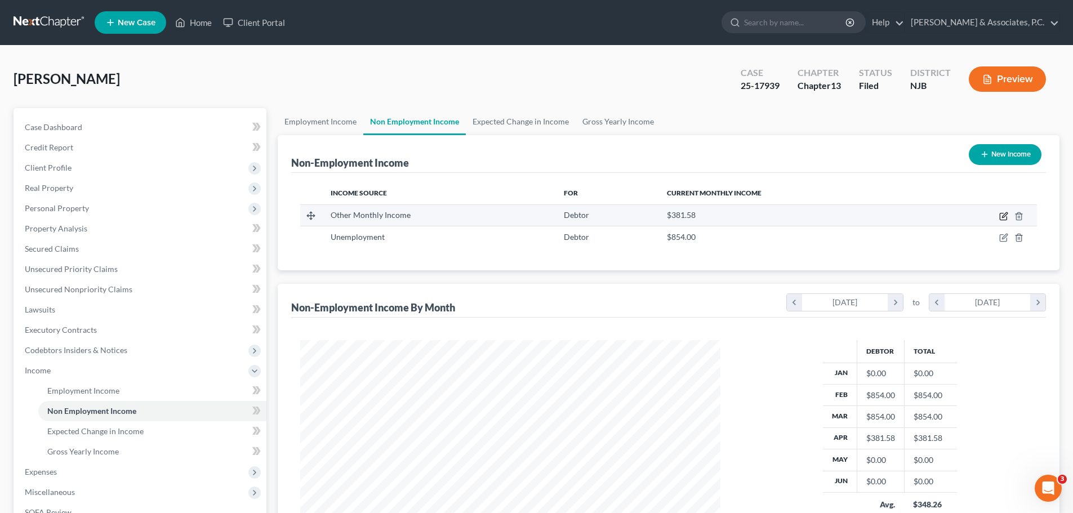
click at [1002, 216] on icon "button" at bounding box center [1003, 216] width 9 height 9
select select "13"
select select "0"
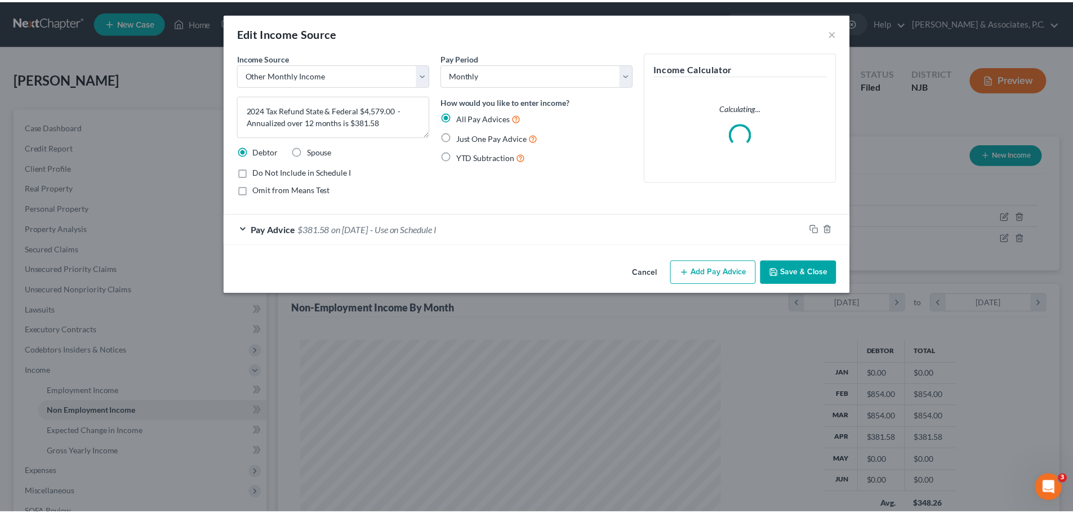
scroll to position [212, 446]
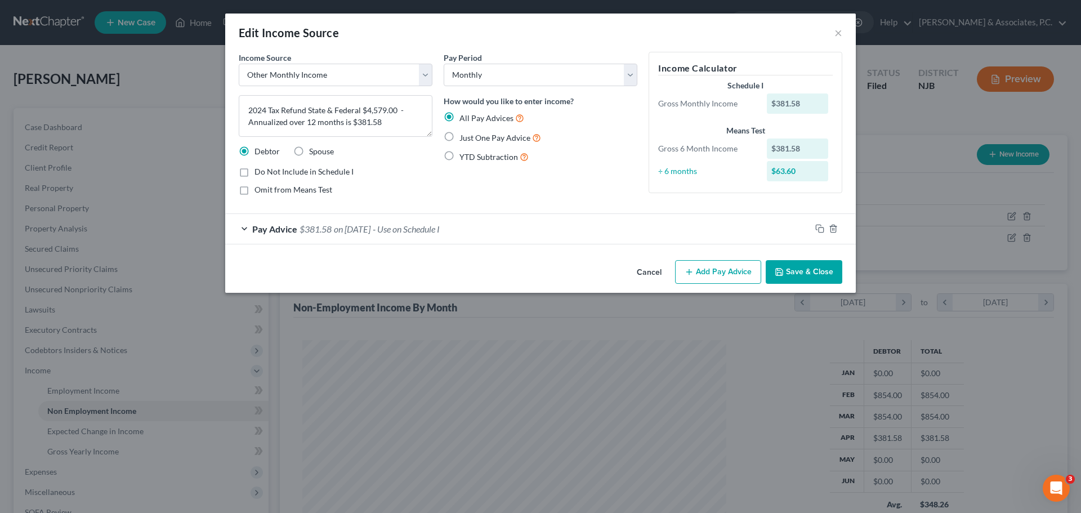
drag, startPoint x: 801, startPoint y: 269, endPoint x: 787, endPoint y: 270, distance: 14.7
click at [801, 269] on button "Save & Close" at bounding box center [804, 272] width 77 height 24
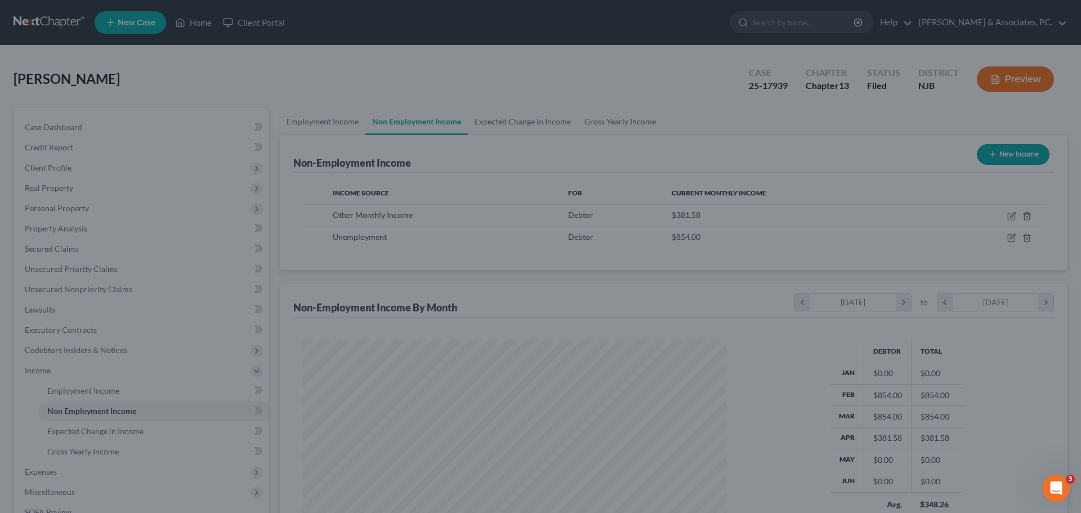
scroll to position [562820, 562587]
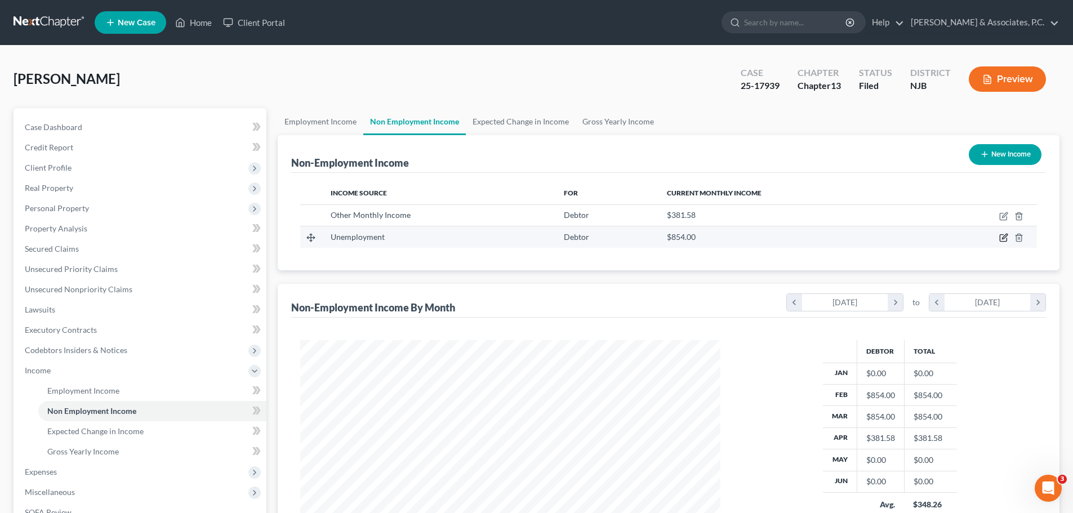
click at [1004, 235] on icon "button" at bounding box center [1003, 237] width 9 height 9
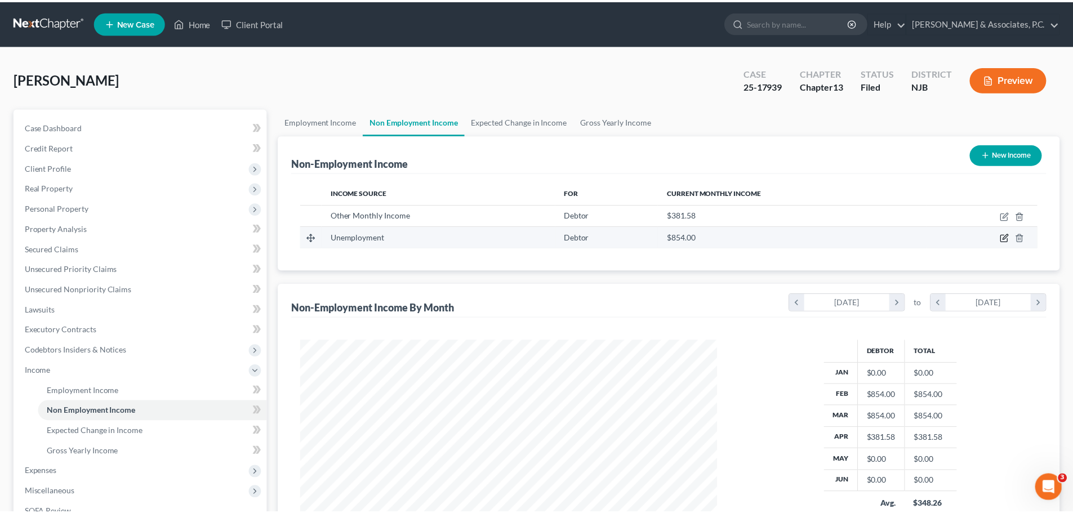
scroll to position [212, 446]
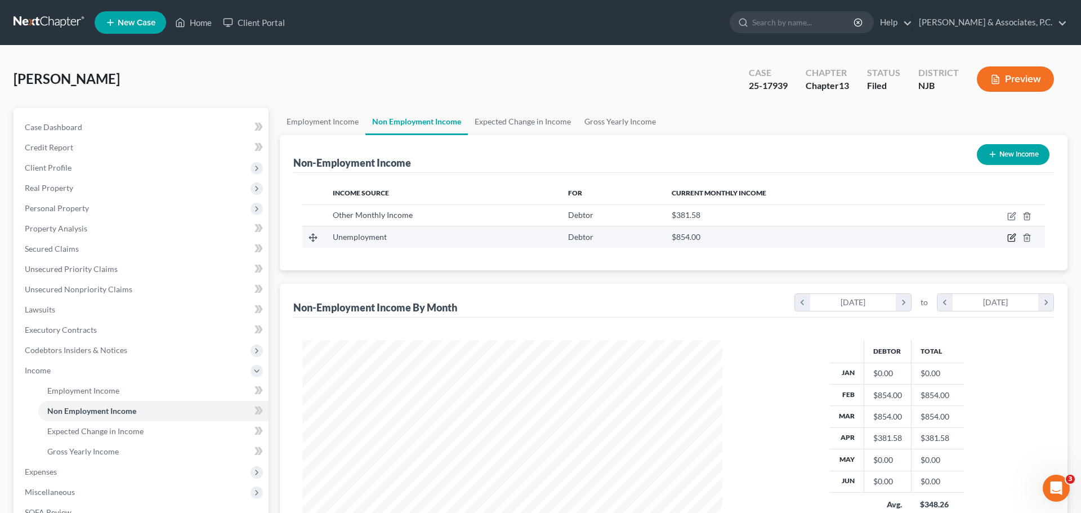
select select "0"
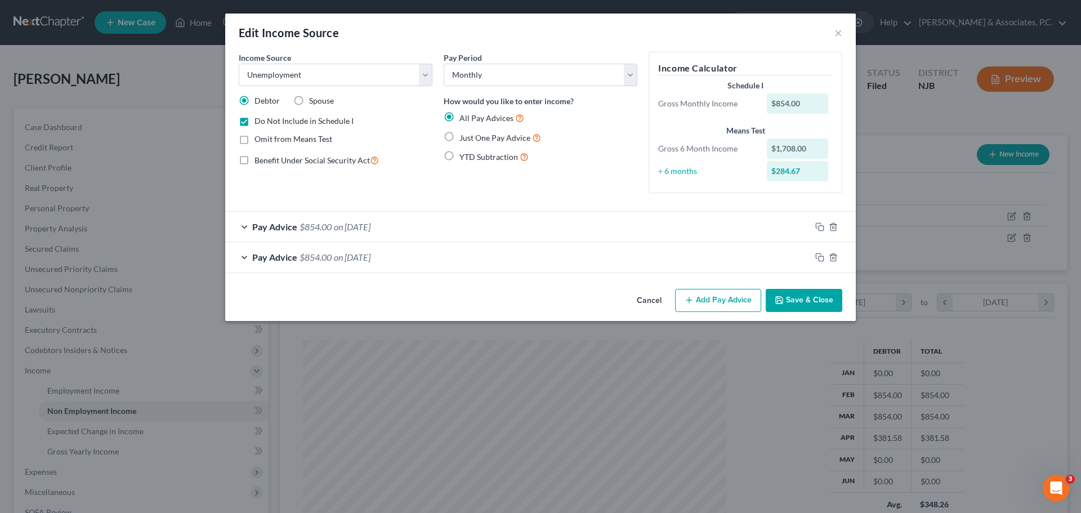
drag, startPoint x: 810, startPoint y: 301, endPoint x: 803, endPoint y: 306, distance: 8.8
click at [809, 301] on button "Save & Close" at bounding box center [804, 301] width 77 height 24
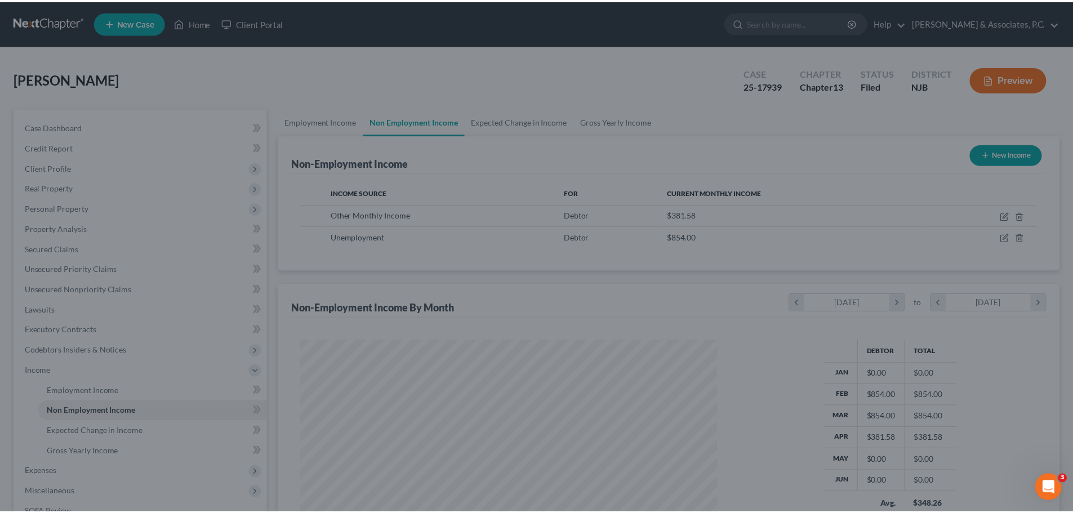
scroll to position [562820, 562587]
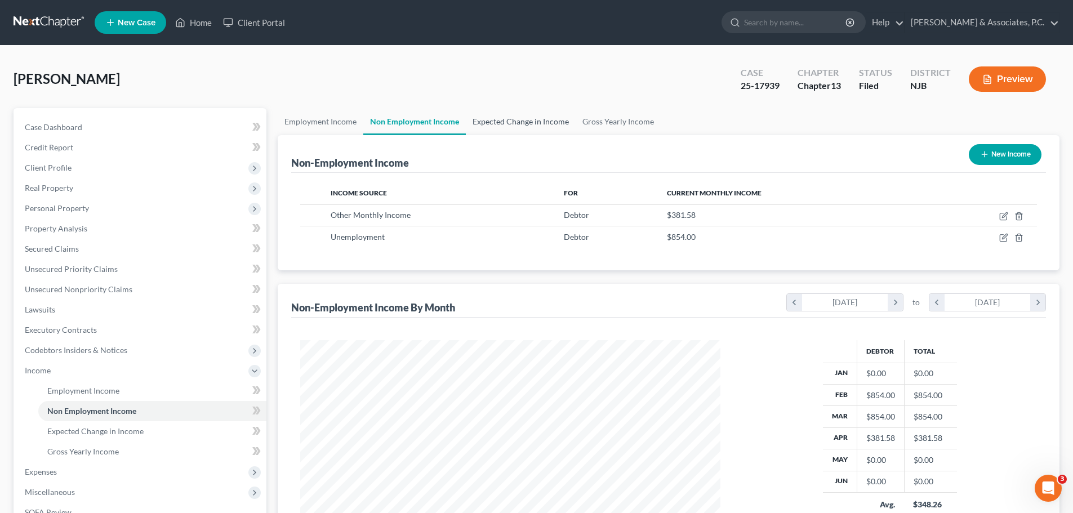
click at [511, 132] on link "Expected Change in Income" at bounding box center [521, 121] width 110 height 27
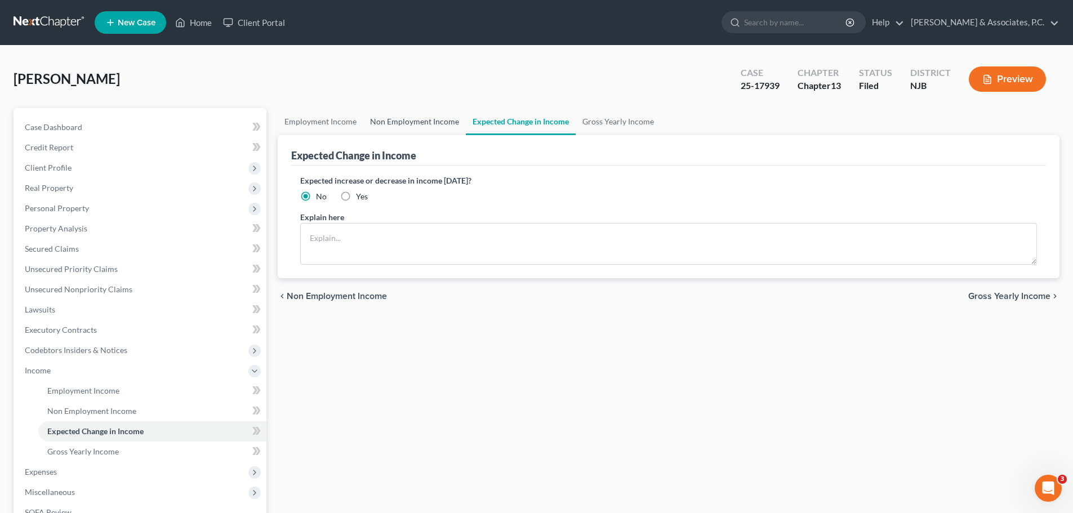
click at [440, 127] on link "Non Employment Income" at bounding box center [414, 121] width 102 height 27
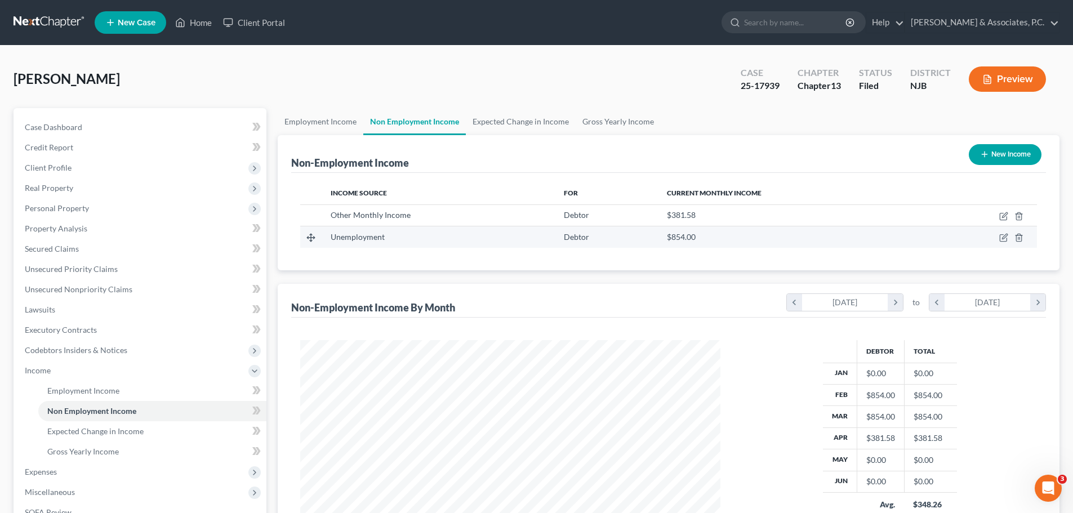
scroll to position [210, 443]
click at [535, 119] on link "Expected Change in Income" at bounding box center [521, 121] width 110 height 27
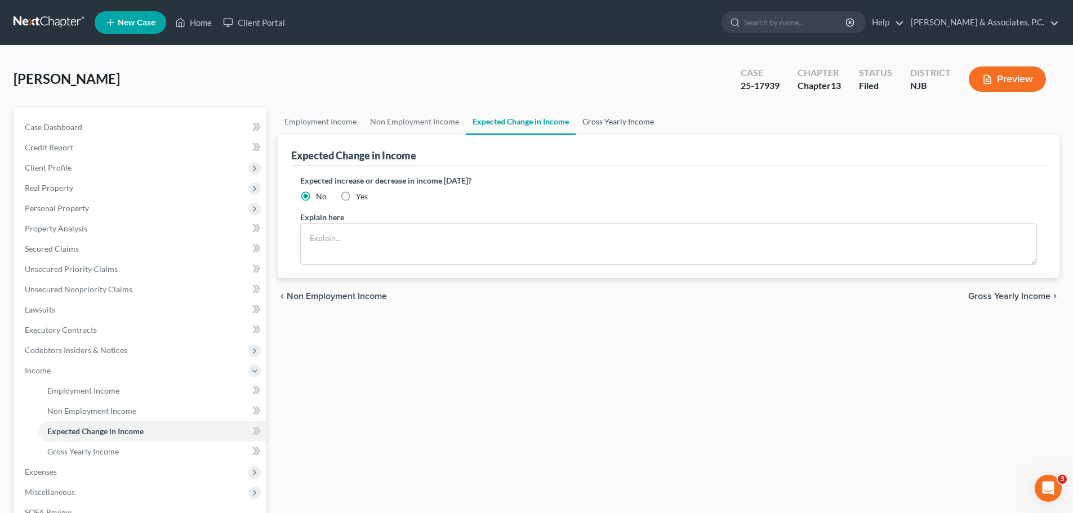
click at [619, 119] on link "Gross Yearly Income" at bounding box center [617, 121] width 85 height 27
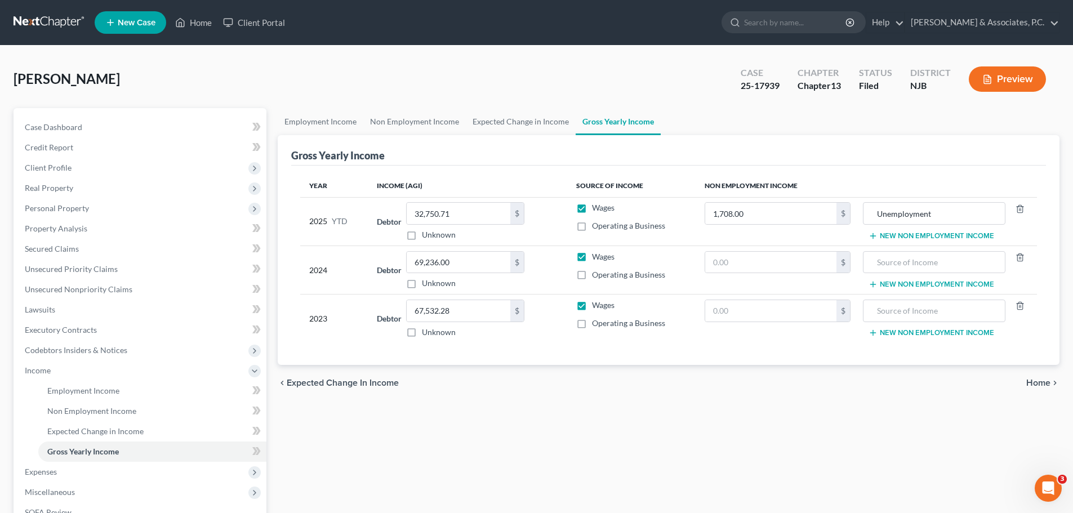
click at [1035, 381] on span "Home" at bounding box center [1038, 382] width 24 height 9
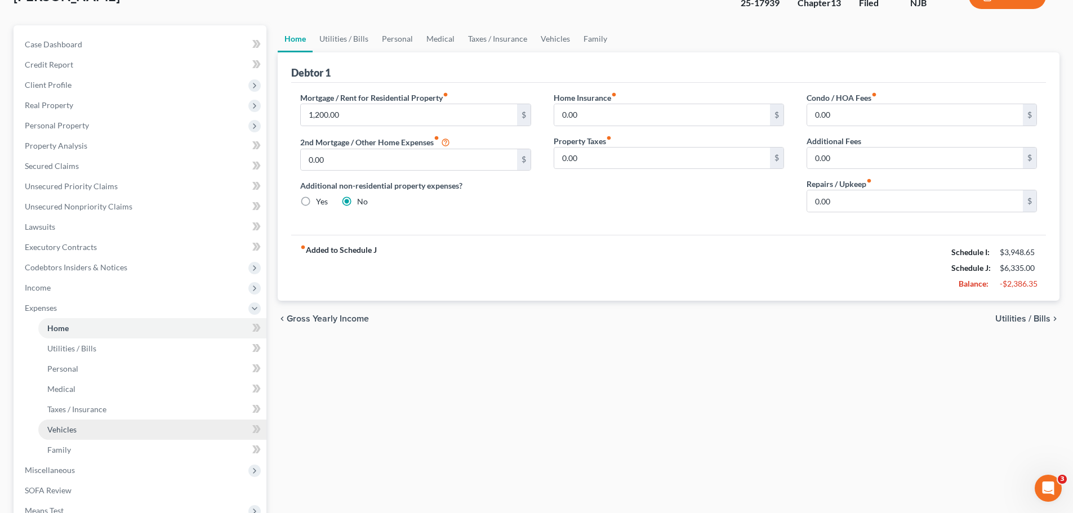
scroll to position [225, 0]
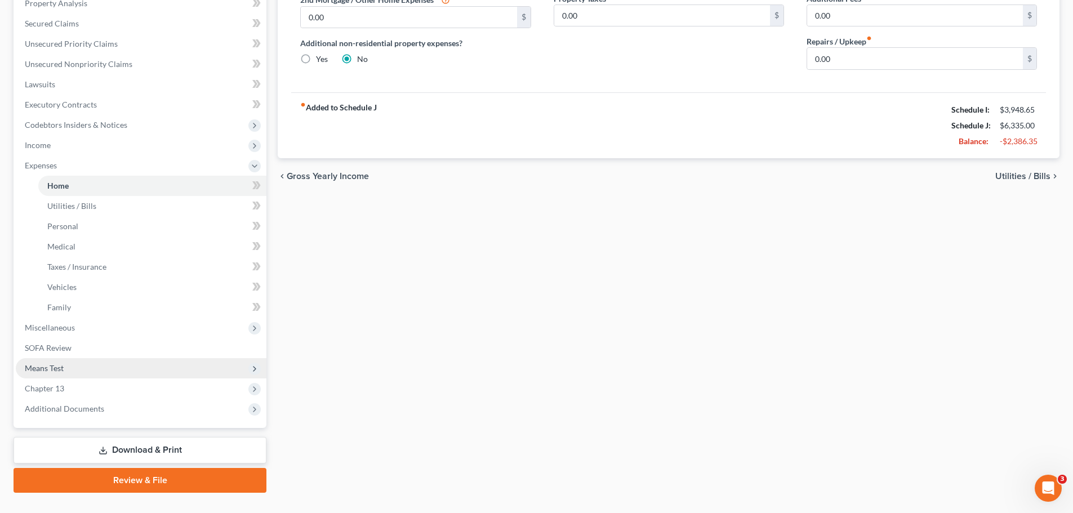
click at [43, 375] on span "Means Test" at bounding box center [141, 368] width 251 height 20
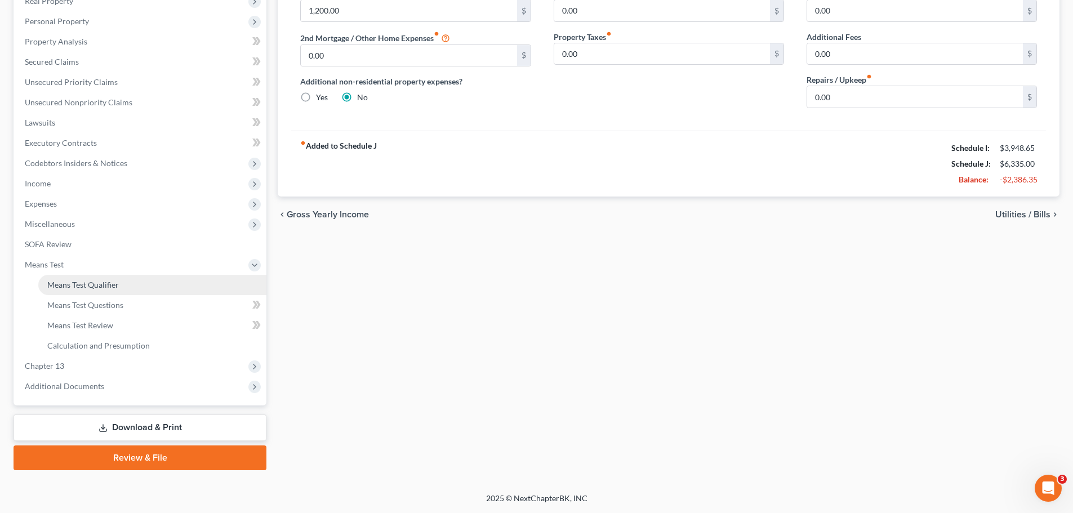
click at [96, 286] on span "Means Test Qualifier" at bounding box center [83, 285] width 72 height 10
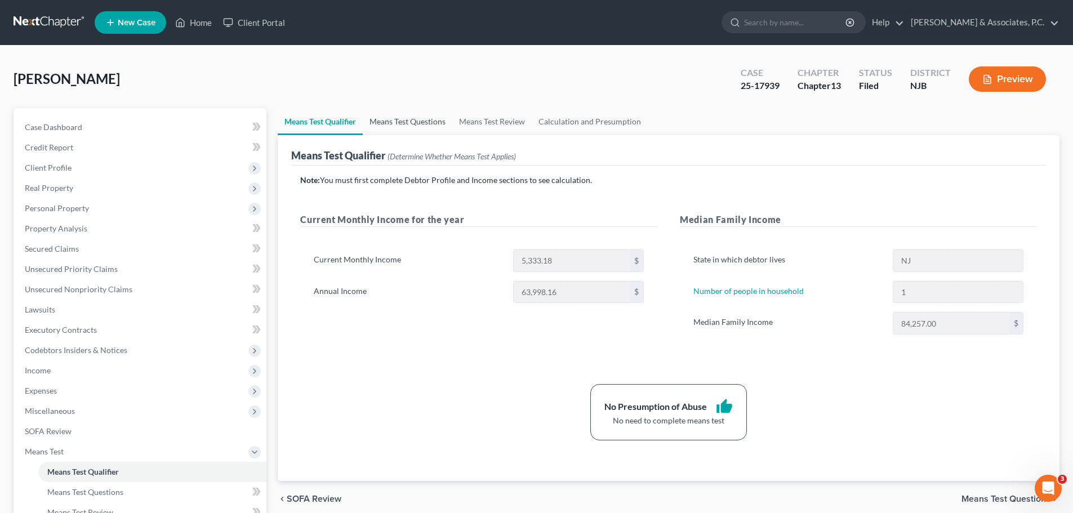
click at [435, 123] on link "Means Test Questions" at bounding box center [408, 121] width 90 height 27
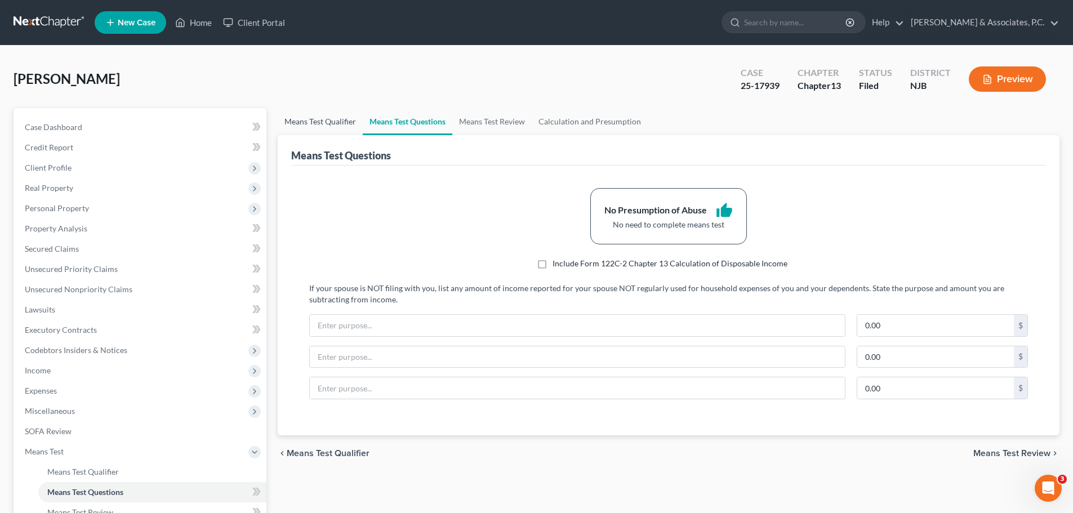
click at [327, 119] on link "Means Test Qualifier" at bounding box center [320, 121] width 85 height 27
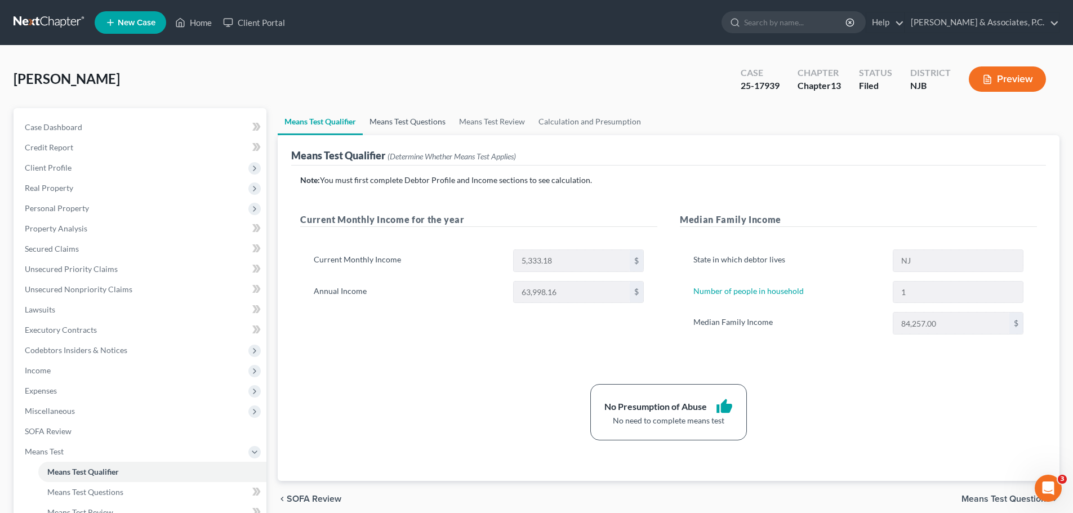
click at [407, 123] on link "Means Test Questions" at bounding box center [408, 121] width 90 height 27
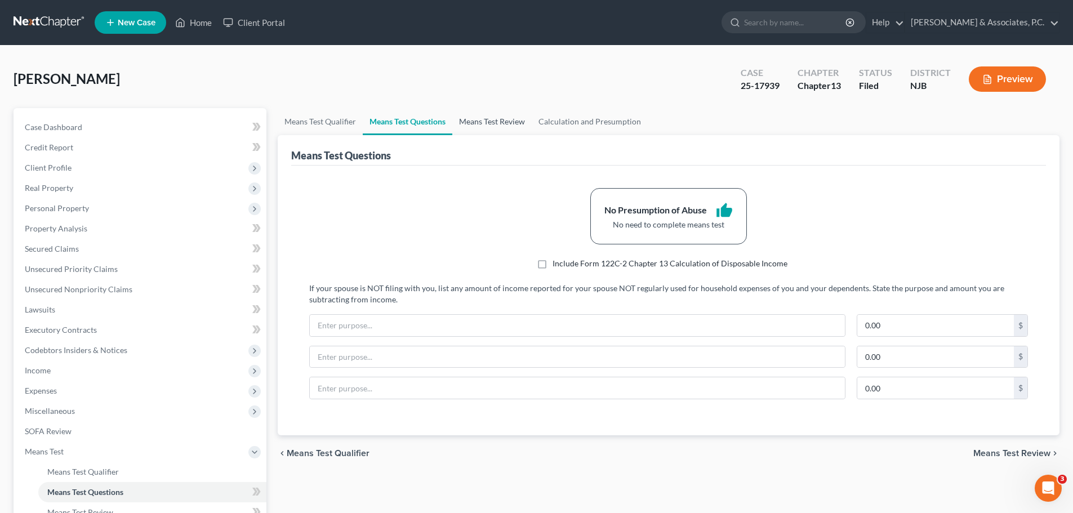
click at [502, 117] on link "Means Test Review" at bounding box center [491, 121] width 79 height 27
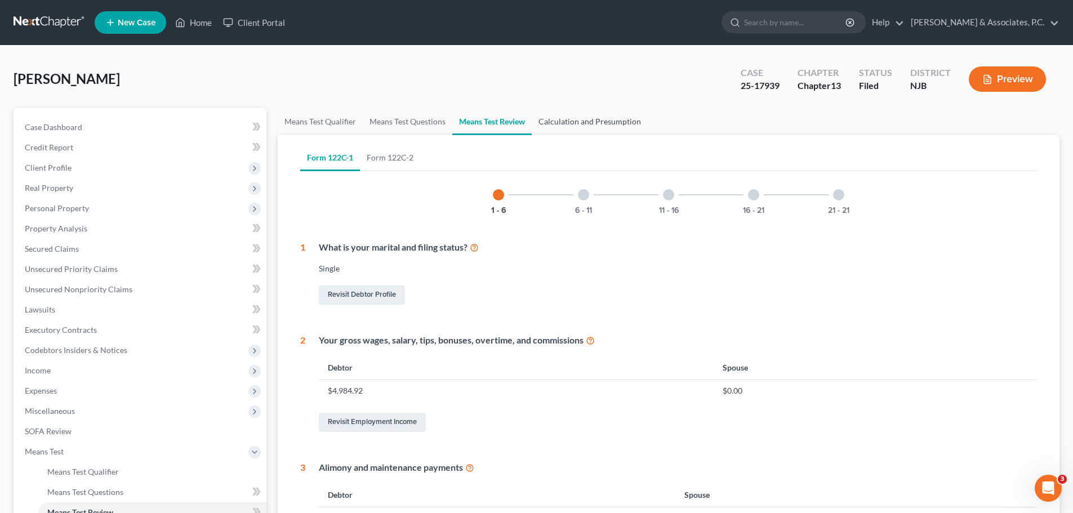
click at [593, 122] on link "Calculation and Presumption" at bounding box center [590, 121] width 116 height 27
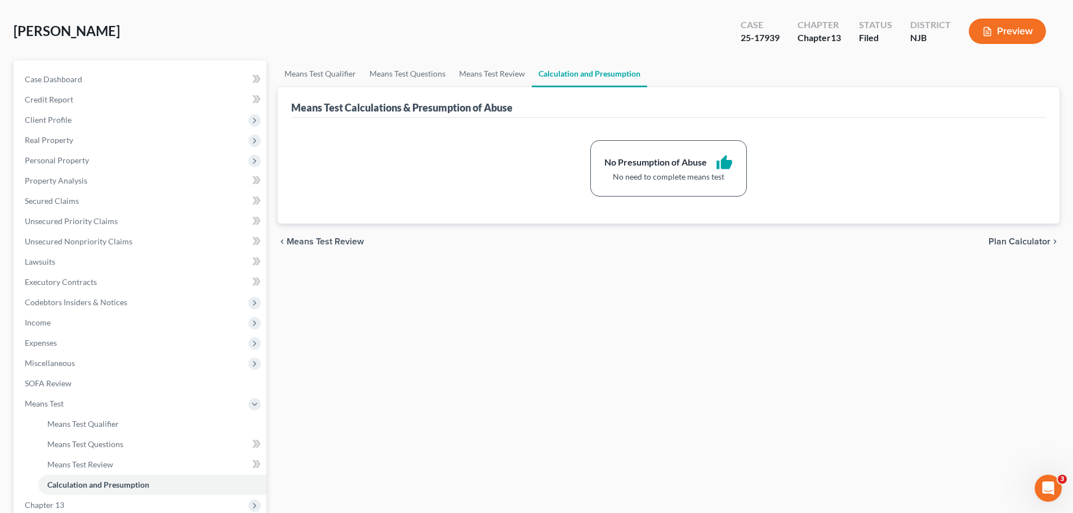
scroll to position [113, 0]
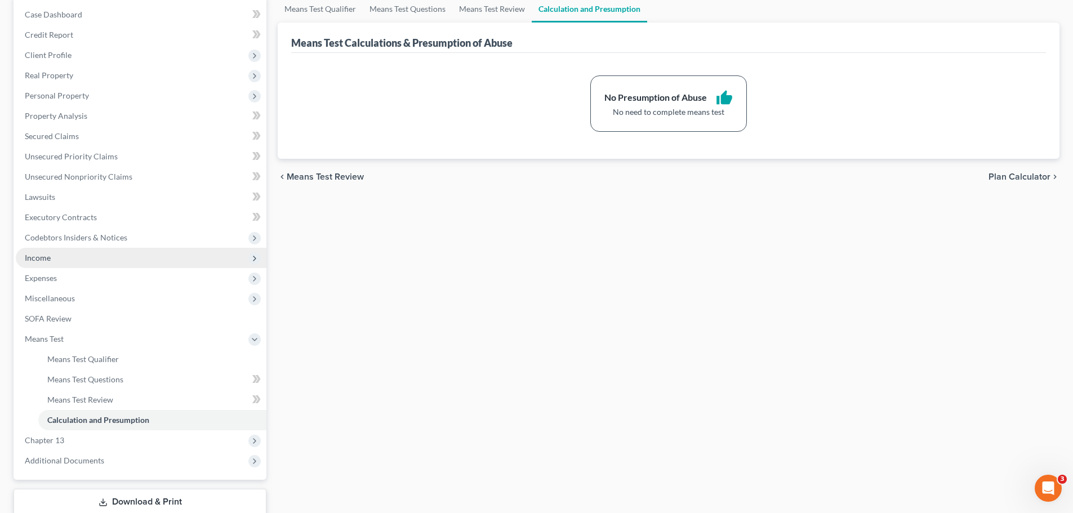
click at [49, 256] on span "Income" at bounding box center [38, 258] width 26 height 10
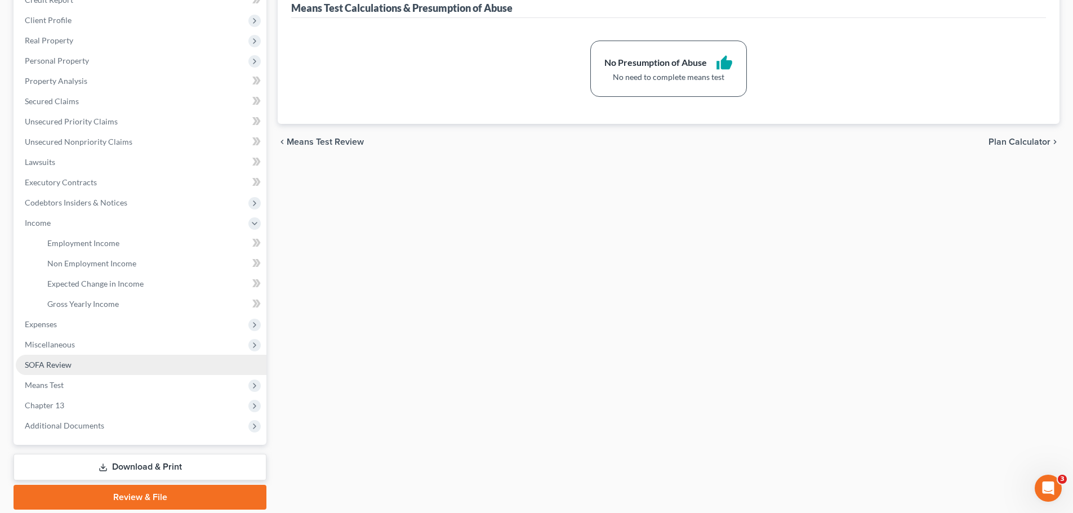
scroll to position [187, 0]
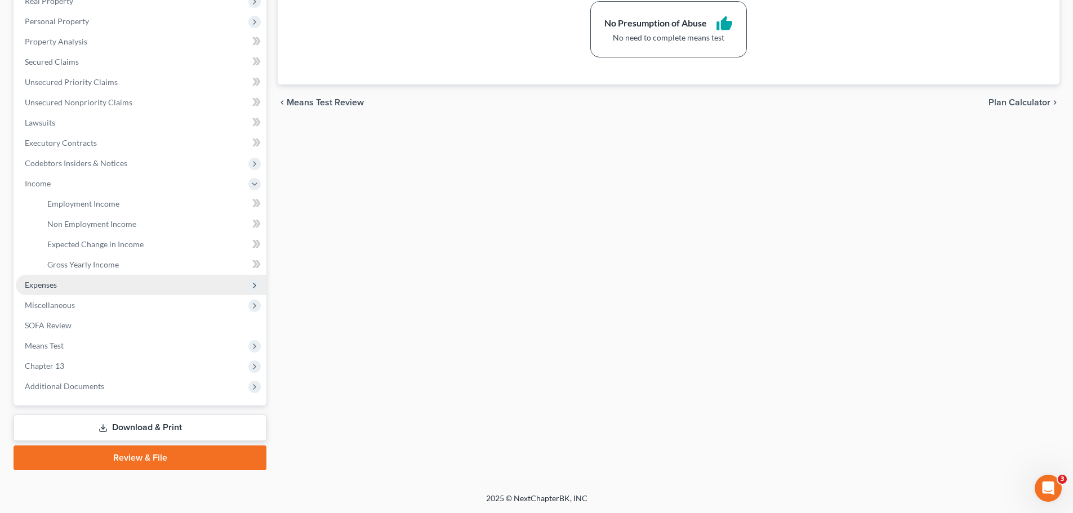
click at [44, 289] on span "Expenses" at bounding box center [141, 285] width 251 height 20
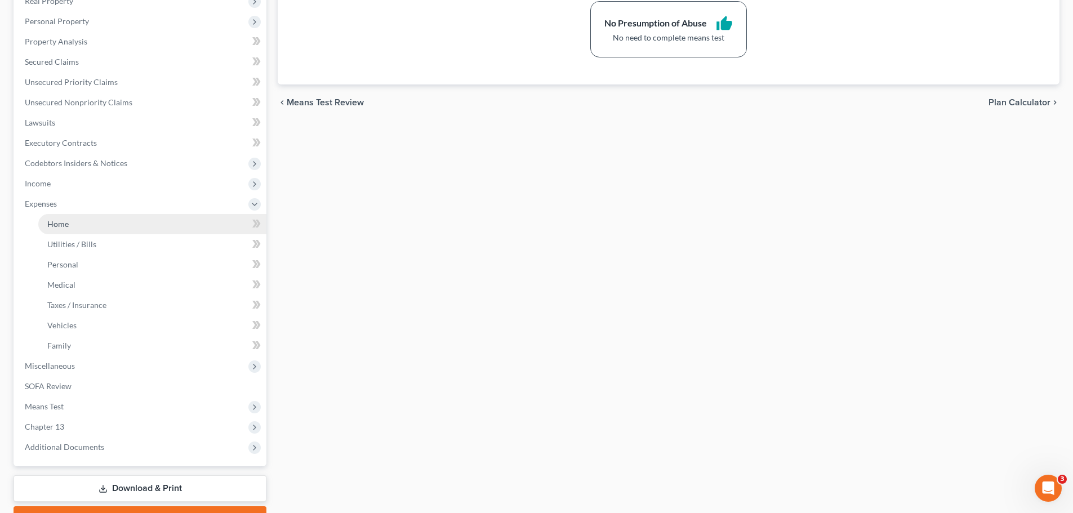
click at [67, 225] on span "Home" at bounding box center [57, 224] width 21 height 10
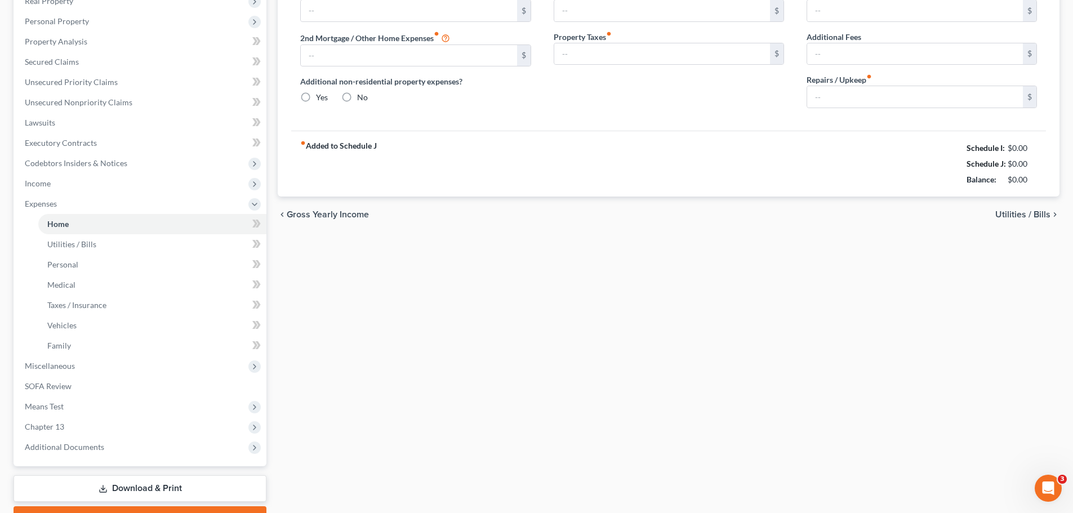
type input "1,200.00"
type input "0.00"
radio input "true"
type input "0.00"
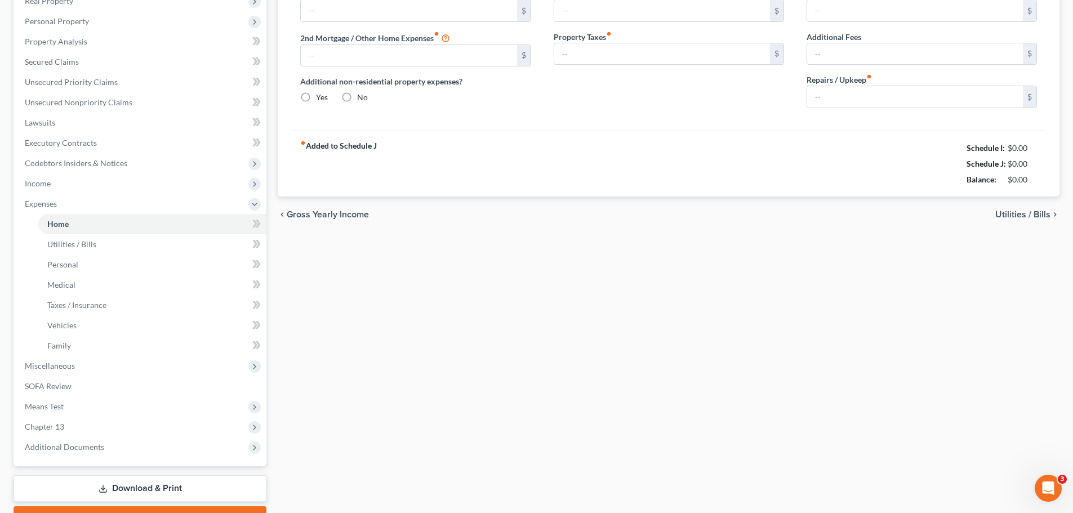
type input "0.00"
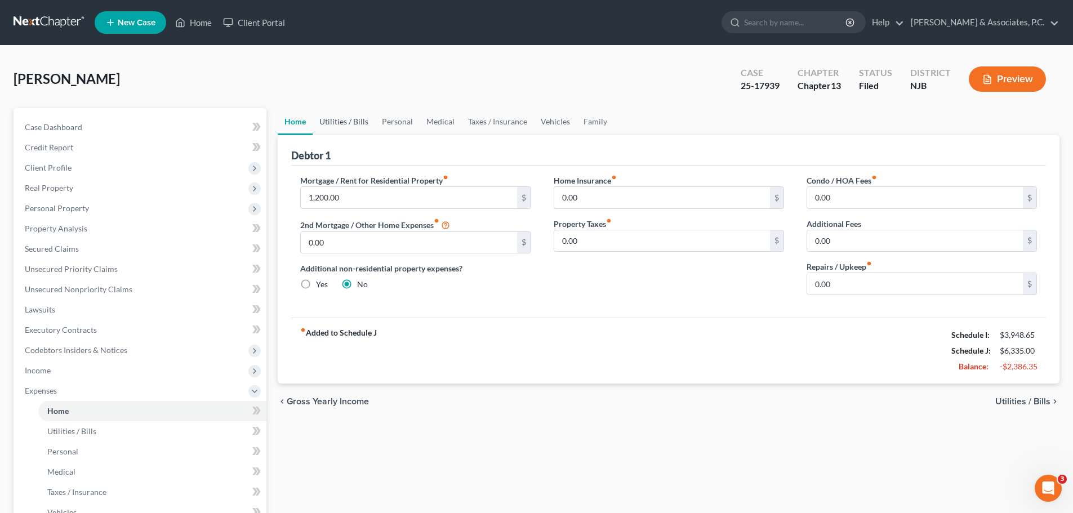
click at [365, 122] on link "Utilities / Bills" at bounding box center [343, 121] width 62 height 27
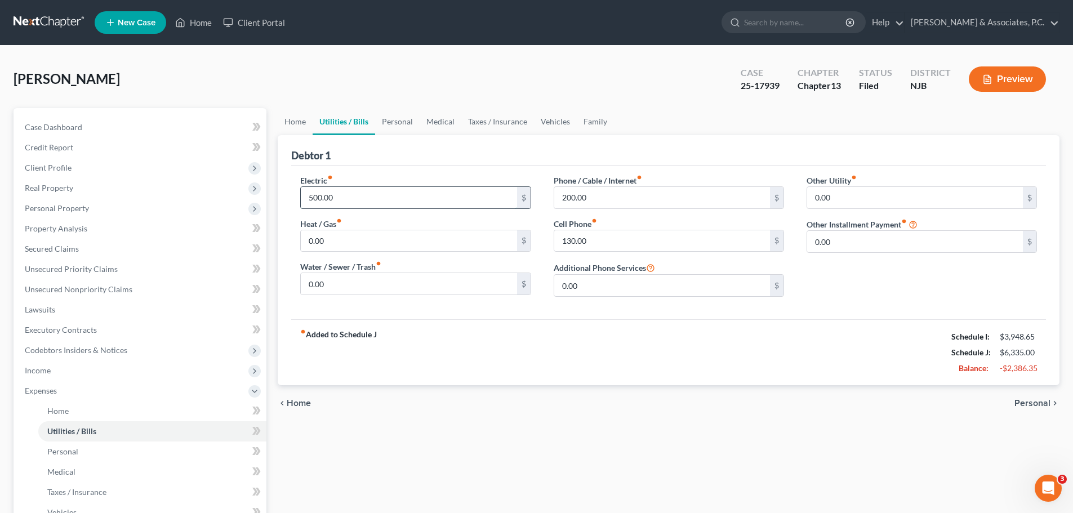
click at [383, 202] on input "500.00" at bounding box center [409, 197] width 216 height 21
click at [399, 193] on input "500.00" at bounding box center [409, 197] width 216 height 21
click at [406, 199] on input "500.00" at bounding box center [409, 197] width 216 height 21
type input "5"
type input "3"
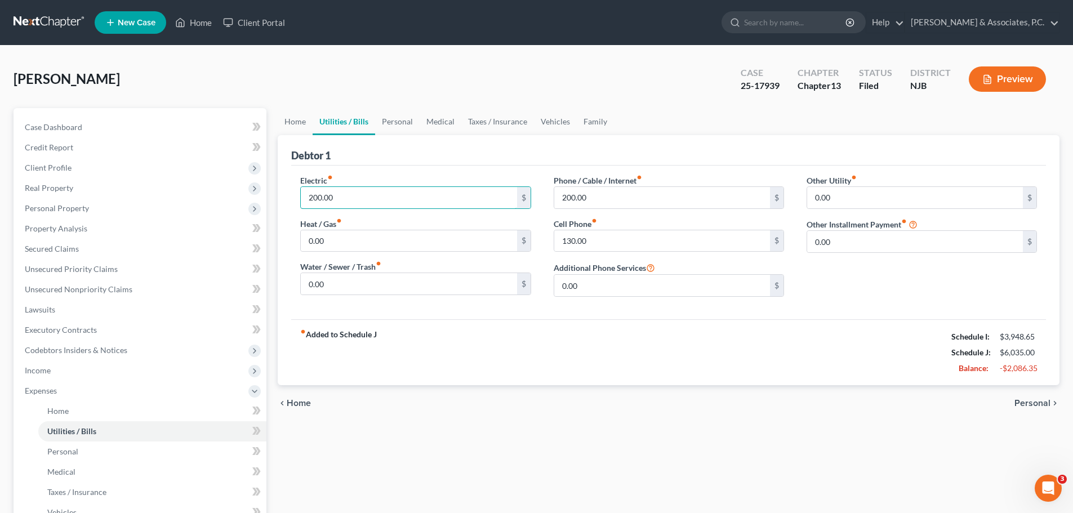
type input "200.00"
click at [659, 241] on input "130.00" at bounding box center [662, 240] width 216 height 21
click at [619, 200] on input "200.00" at bounding box center [662, 197] width 216 height 21
click at [627, 240] on input "130.00" at bounding box center [662, 240] width 216 height 21
click at [606, 195] on input "200.00" at bounding box center [662, 197] width 216 height 21
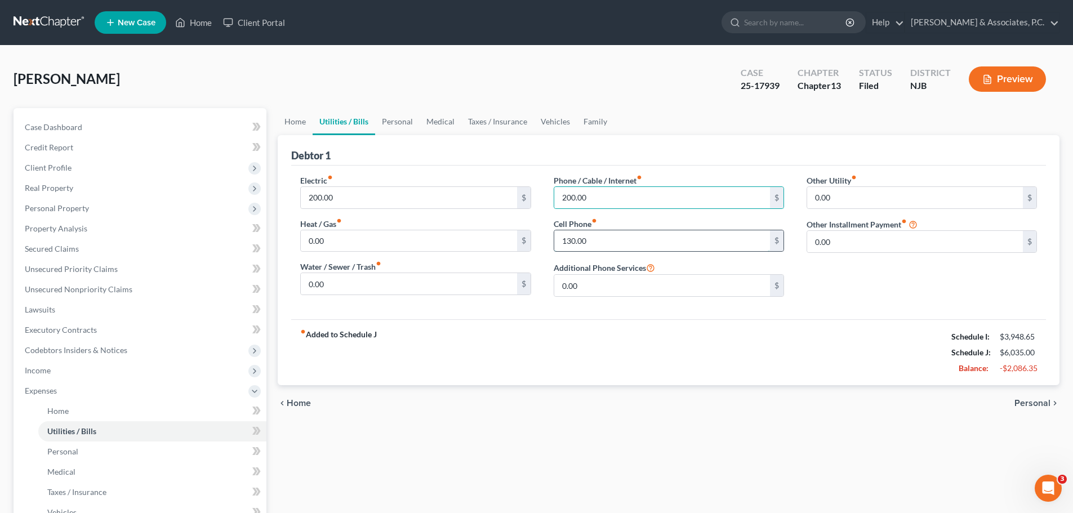
click at [643, 238] on input "130.00" at bounding box center [662, 240] width 216 height 21
click at [658, 199] on input "200.00" at bounding box center [662, 197] width 216 height 21
click at [622, 245] on input "130.00" at bounding box center [662, 240] width 216 height 21
click at [615, 190] on input "200.00" at bounding box center [662, 197] width 216 height 21
click at [403, 123] on link "Personal" at bounding box center [397, 121] width 44 height 27
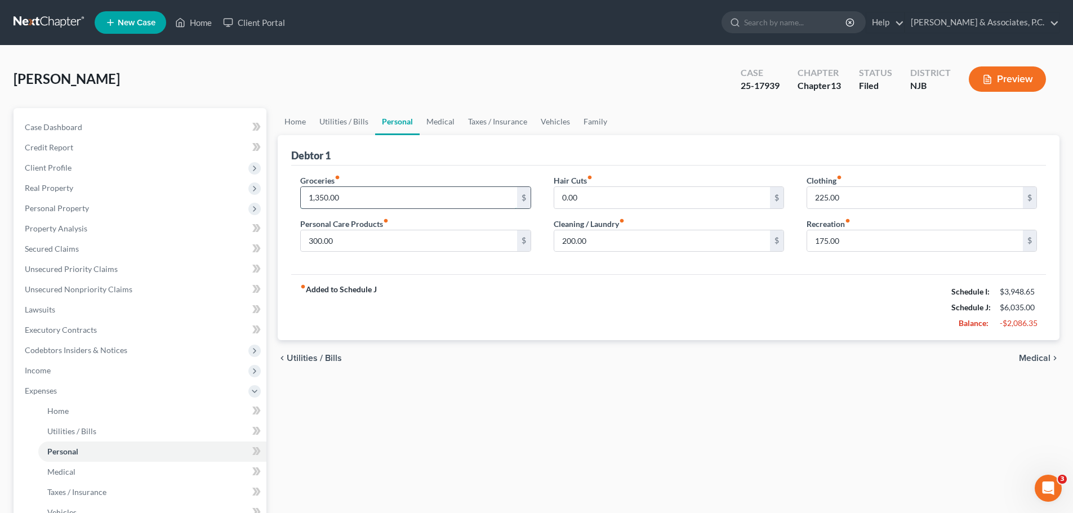
click at [441, 194] on input "1,350.00" at bounding box center [409, 197] width 216 height 21
type input "800.00"
click at [574, 392] on div "Home Utilities / Bills Personal Medical Taxes / Insurance Vehicles Family Debto…" at bounding box center [668, 413] width 793 height 610
click at [430, 197] on input "800.00" at bounding box center [409, 197] width 216 height 21
click at [608, 194] on input "0.00" at bounding box center [662, 197] width 216 height 21
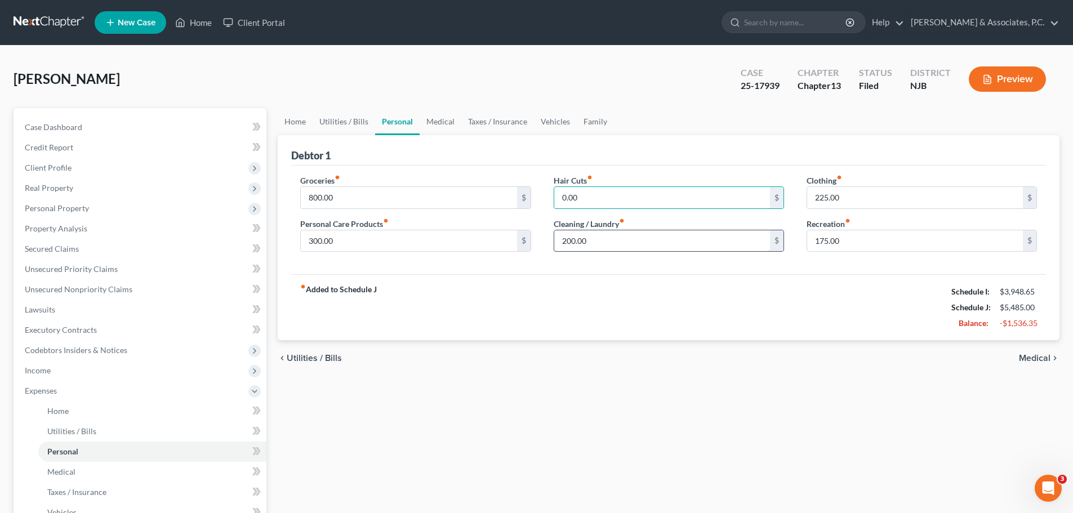
click at [620, 239] on input "200.00" at bounding box center [662, 240] width 216 height 21
click at [663, 240] on input "200.00" at bounding box center [662, 240] width 216 height 21
click at [774, 410] on div "Home Utilities / Bills Personal Medical Taxes / Insurance Vehicles Family Debto…" at bounding box center [668, 413] width 793 height 610
click at [475, 310] on div "fiber_manual_record Added to Schedule J Schedule I: $3,948.65 Schedule J: $5,28…" at bounding box center [668, 307] width 754 height 66
click at [446, 287] on div "fiber_manual_record Added to Schedule J Schedule I: $3,948.65 Schedule J: $5,28…" at bounding box center [668, 307] width 754 height 66
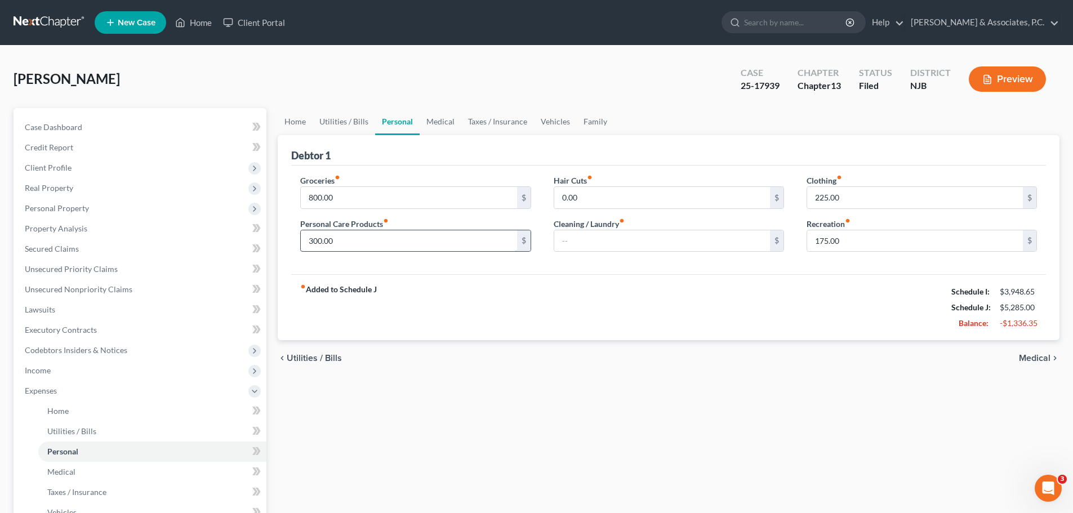
click at [419, 238] on input "300.00" at bounding box center [409, 240] width 216 height 21
drag, startPoint x: 605, startPoint y: 291, endPoint x: 618, endPoint y: 301, distance: 16.4
click at [605, 292] on div "fiber_manual_record Added to Schedule J Schedule I: $3,948.65 Schedule J: $5,28…" at bounding box center [668, 307] width 754 height 66
click at [454, 239] on input "300.00" at bounding box center [409, 240] width 216 height 21
click at [474, 241] on input "100.00" at bounding box center [409, 240] width 216 height 21
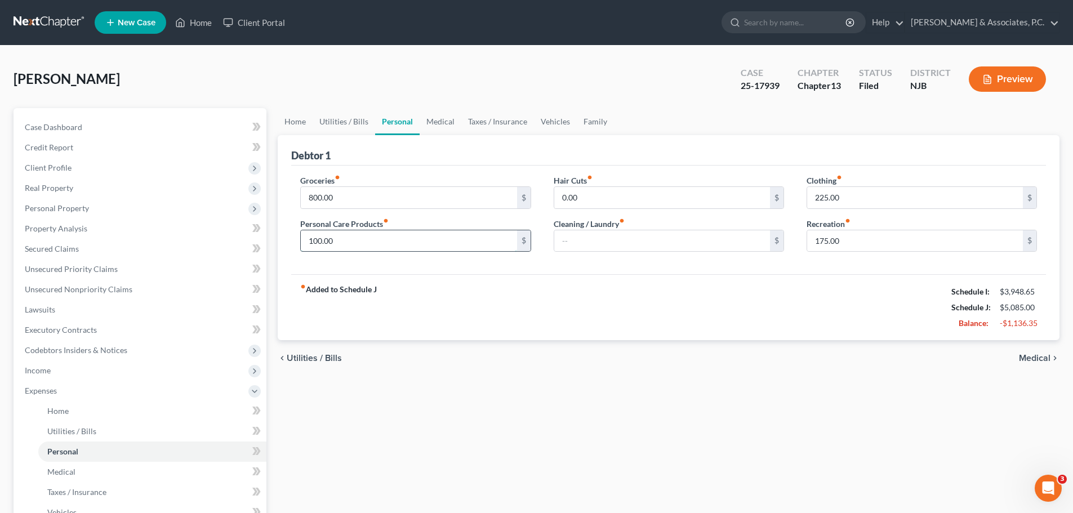
click at [418, 245] on input "100.00" at bounding box center [409, 240] width 216 height 21
click at [415, 247] on input "100.00" at bounding box center [409, 240] width 216 height 21
click at [448, 240] on input "100.00" at bounding box center [409, 240] width 216 height 21
type input "100.00"
click at [618, 195] on input "0.00" at bounding box center [662, 197] width 216 height 21
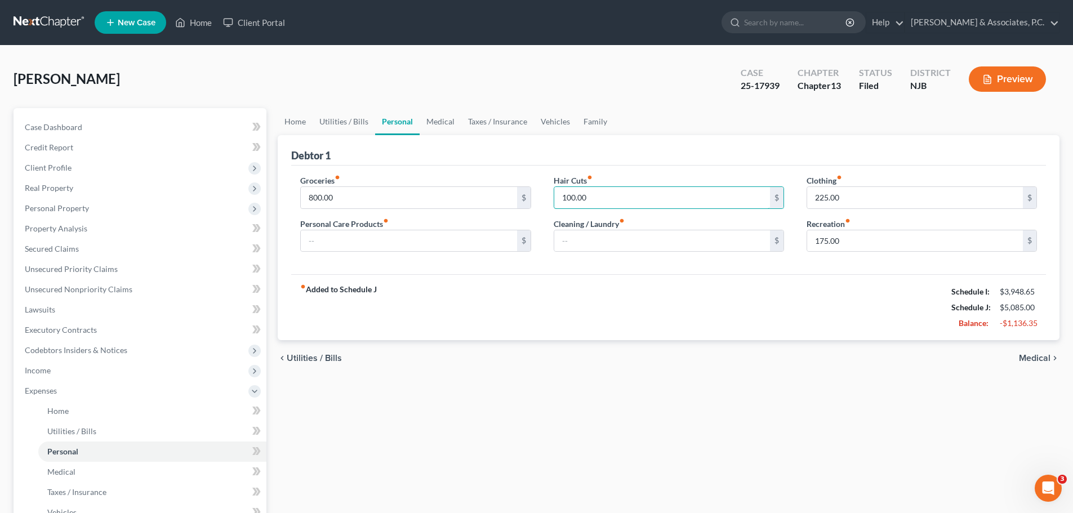
type input "100.00"
drag, startPoint x: 606, startPoint y: 294, endPoint x: 660, endPoint y: 277, distance: 56.8
click at [614, 292] on div "fiber_manual_record Added to Schedule J Schedule I: $3,948.65 Schedule J: $5,08…" at bounding box center [668, 307] width 754 height 66
click at [882, 243] on input "175.00" at bounding box center [915, 240] width 216 height 21
click at [883, 196] on input "225.00" at bounding box center [915, 197] width 216 height 21
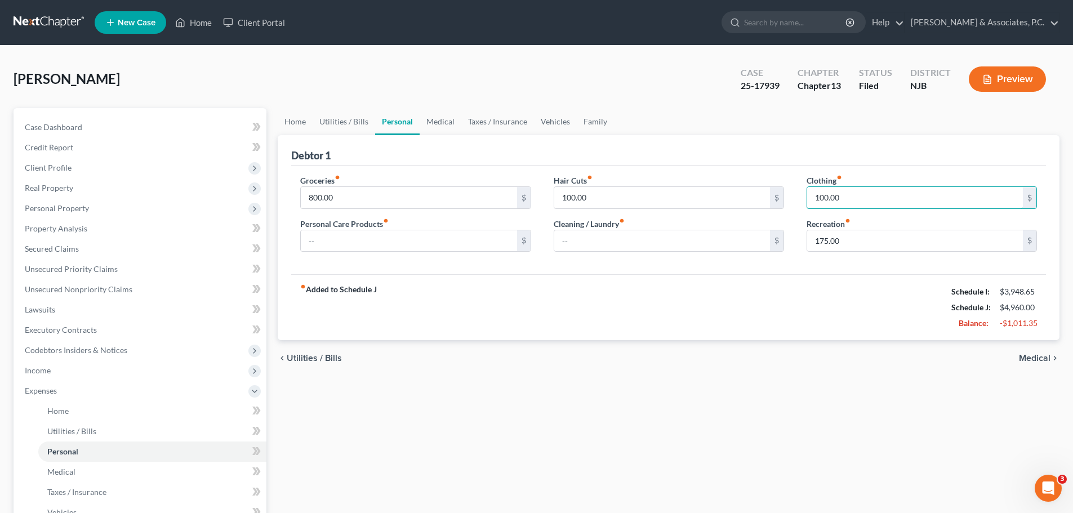
type input "100.00"
click at [855, 311] on div "fiber_manual_record Added to Schedule J Schedule I: $3,948.65 Schedule J: $4,96…" at bounding box center [668, 307] width 754 height 66
click at [439, 123] on link "Medical" at bounding box center [440, 121] width 42 height 27
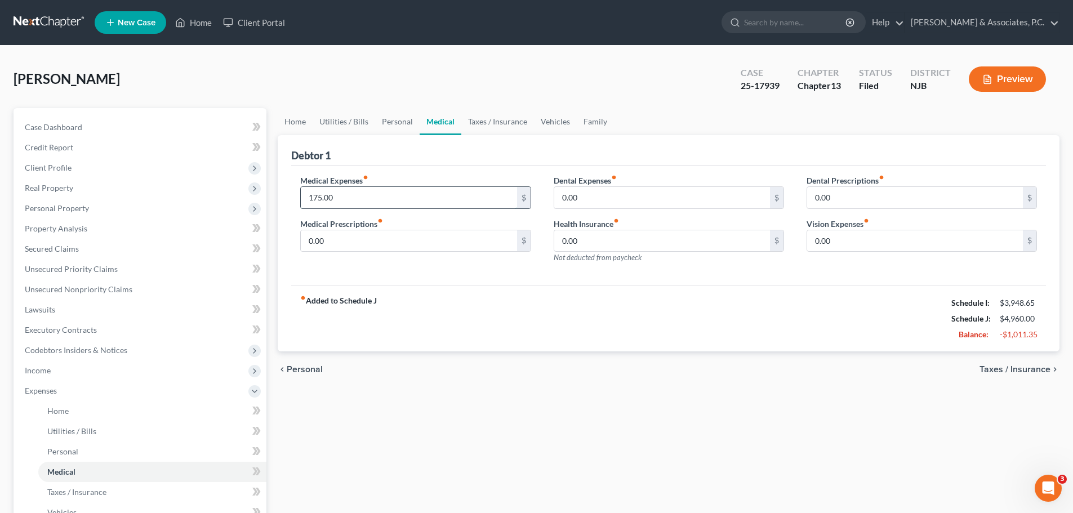
click at [431, 190] on input "175.00" at bounding box center [409, 197] width 216 height 21
click at [446, 239] on input "0.00" at bounding box center [409, 240] width 216 height 21
drag, startPoint x: 684, startPoint y: 201, endPoint x: 673, endPoint y: 208, distance: 13.0
click at [682, 201] on input "0.00" at bounding box center [662, 197] width 216 height 21
click at [406, 196] on input "80.00" at bounding box center [409, 197] width 216 height 21
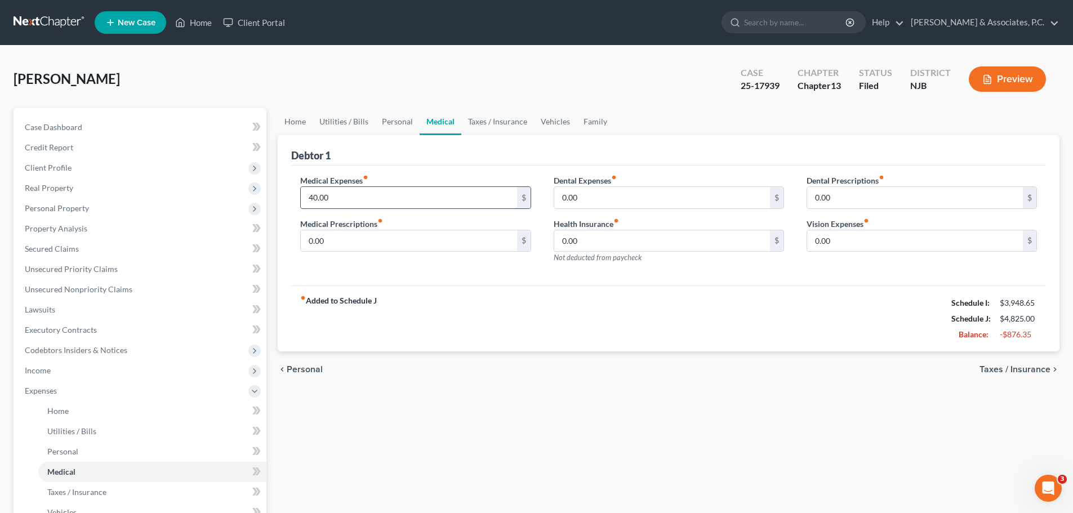
type input "40.00"
click at [373, 198] on input "40.00" at bounding box center [409, 197] width 216 height 21
drag, startPoint x: 870, startPoint y: 240, endPoint x: 852, endPoint y: 244, distance: 19.1
click at [870, 240] on input "0.00" at bounding box center [915, 240] width 216 height 21
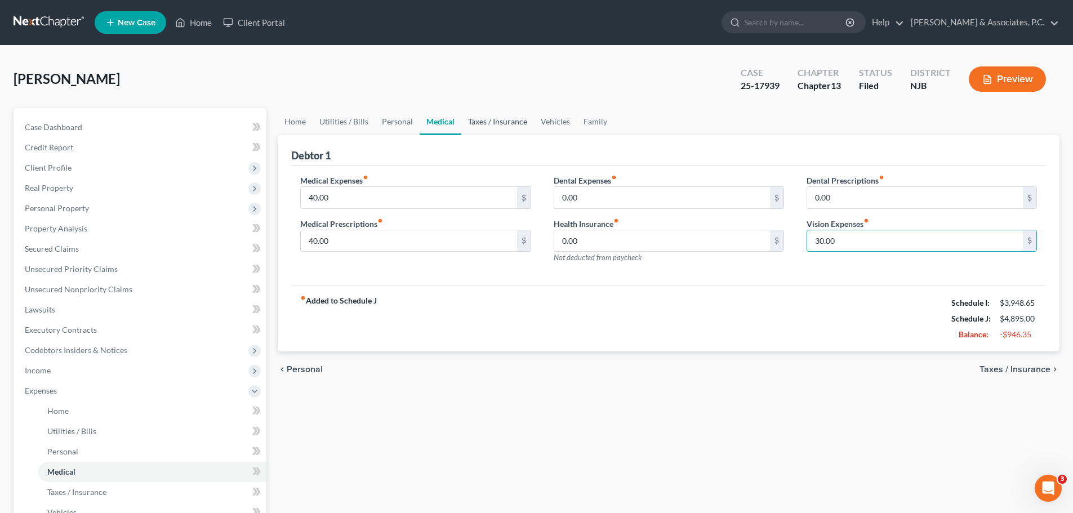
type input "30.00"
click at [498, 122] on link "Taxes / Insurance" at bounding box center [497, 121] width 73 height 27
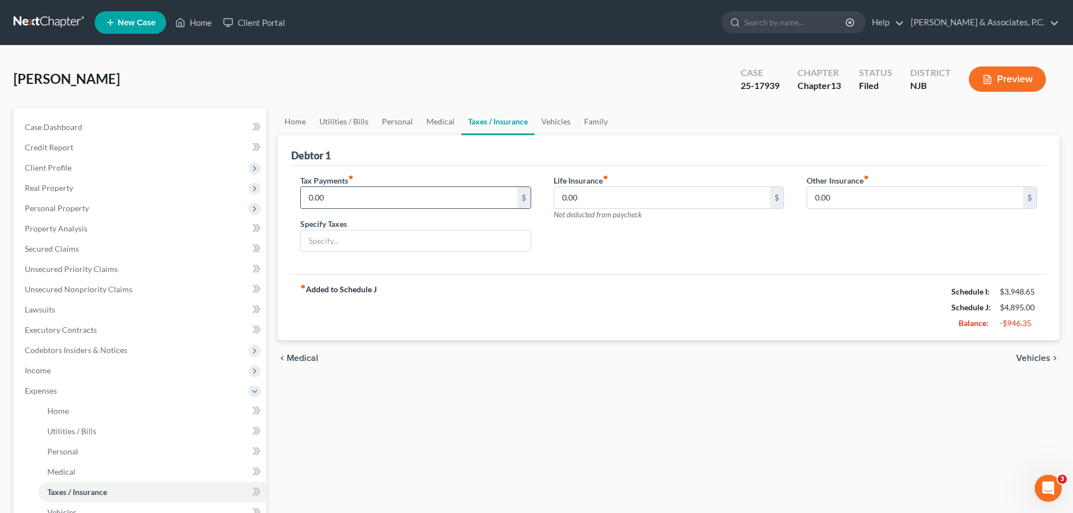
click at [386, 196] on input "0.00" at bounding box center [409, 197] width 216 height 21
click at [640, 276] on div "fiber_manual_record Added to Schedule J Schedule I: $3,948.65 Schedule J: $4,89…" at bounding box center [668, 307] width 754 height 66
click at [613, 200] on input "0.00" at bounding box center [662, 197] width 216 height 21
click at [444, 198] on input "0.00" at bounding box center [409, 197] width 216 height 21
click at [562, 120] on link "Vehicles" at bounding box center [555, 121] width 43 height 27
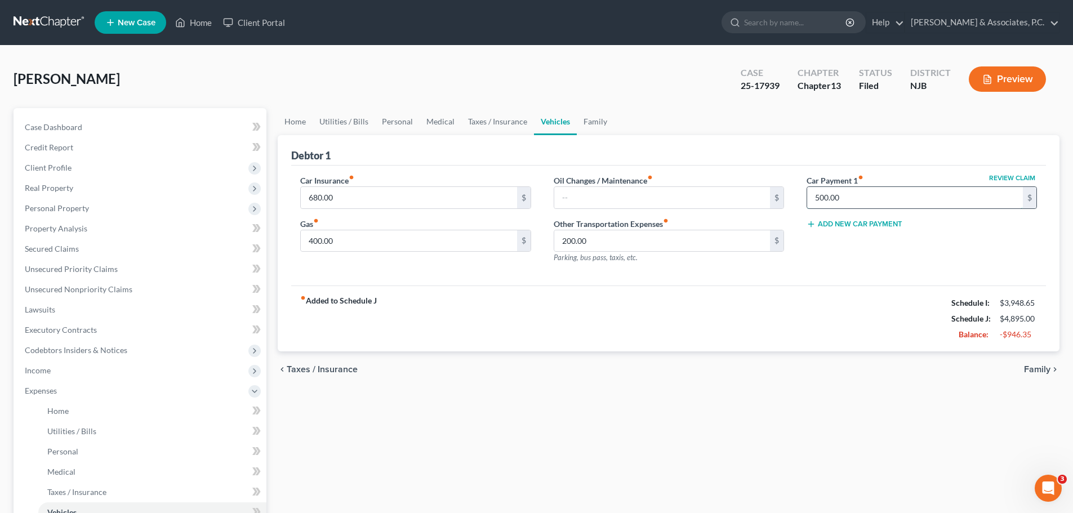
click at [897, 194] on input "500.00" at bounding box center [915, 197] width 216 height 21
click at [389, 190] on input "680.00" at bounding box center [409, 197] width 216 height 21
click at [519, 298] on div "fiber_manual_record Added to Schedule J Schedule I: $3,948.65 Schedule J: $4,89…" at bounding box center [668, 318] width 754 height 66
click at [385, 240] on input "400.00" at bounding box center [409, 240] width 216 height 21
click at [490, 324] on div "fiber_manual_record Added to Schedule J Schedule I: $3,948.65 Schedule J: $4,89…" at bounding box center [668, 318] width 754 height 66
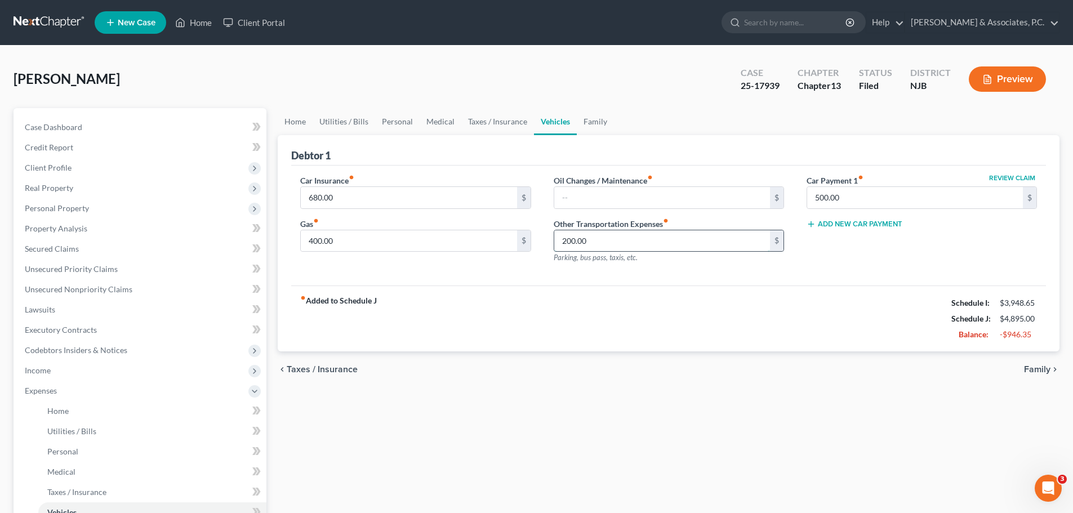
click at [642, 241] on input "200.00" at bounding box center [662, 240] width 216 height 21
drag, startPoint x: 659, startPoint y: 349, endPoint x: 661, endPoint y: 340, distance: 9.2
click at [661, 344] on div "fiber_manual_record Added to Schedule J Schedule I: $3,948.65 Schedule J: $4,89…" at bounding box center [668, 318] width 754 height 66
click at [436, 239] on input "400.00" at bounding box center [409, 240] width 216 height 21
type input "300.00"
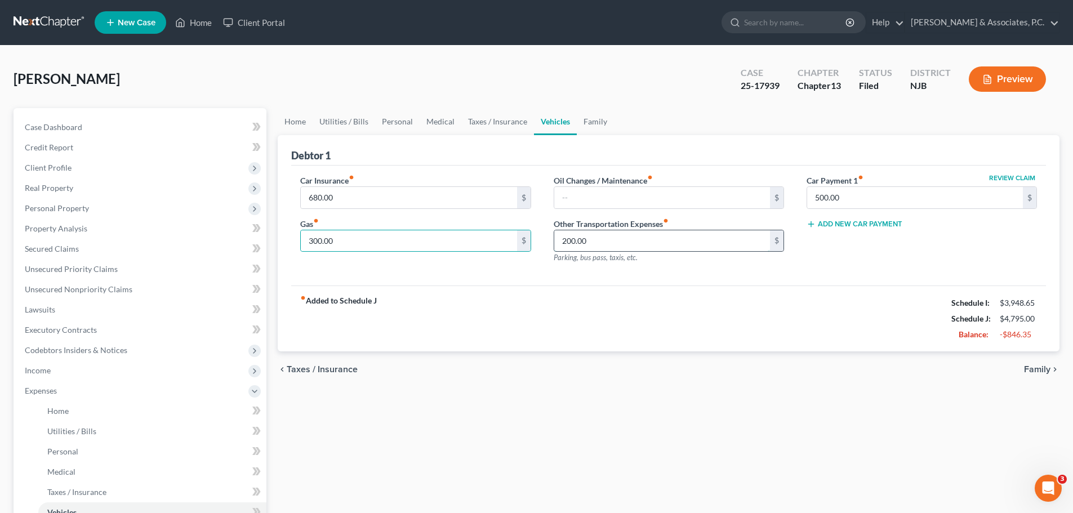
click at [691, 239] on input "200.00" at bounding box center [662, 240] width 216 height 21
type input "100.00"
click at [595, 285] on div "fiber_manual_record Added to Schedule J Schedule I: $3,948.65 Schedule J: $4,69…" at bounding box center [668, 318] width 754 height 66
click at [603, 119] on link "Family" at bounding box center [595, 121] width 37 height 27
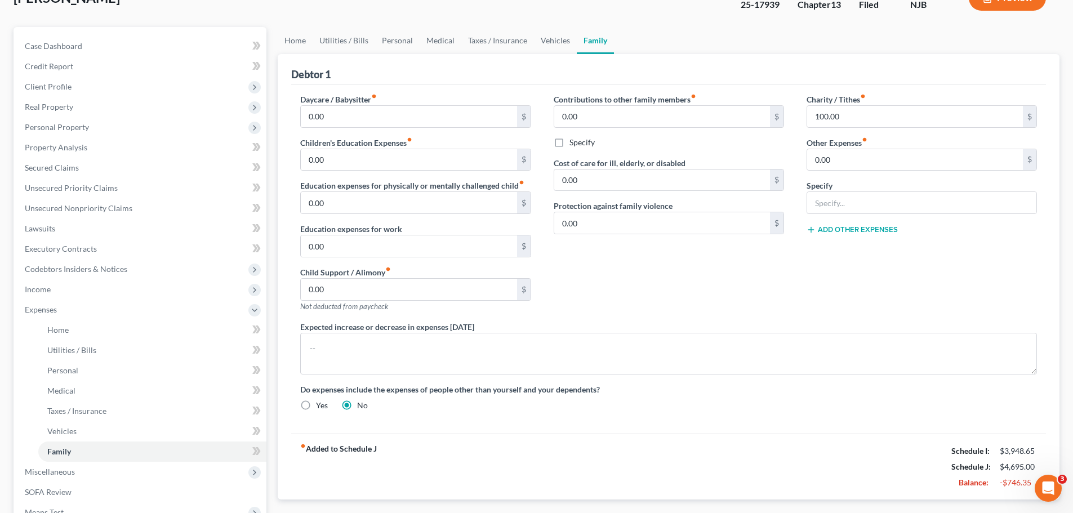
scroll to position [23, 0]
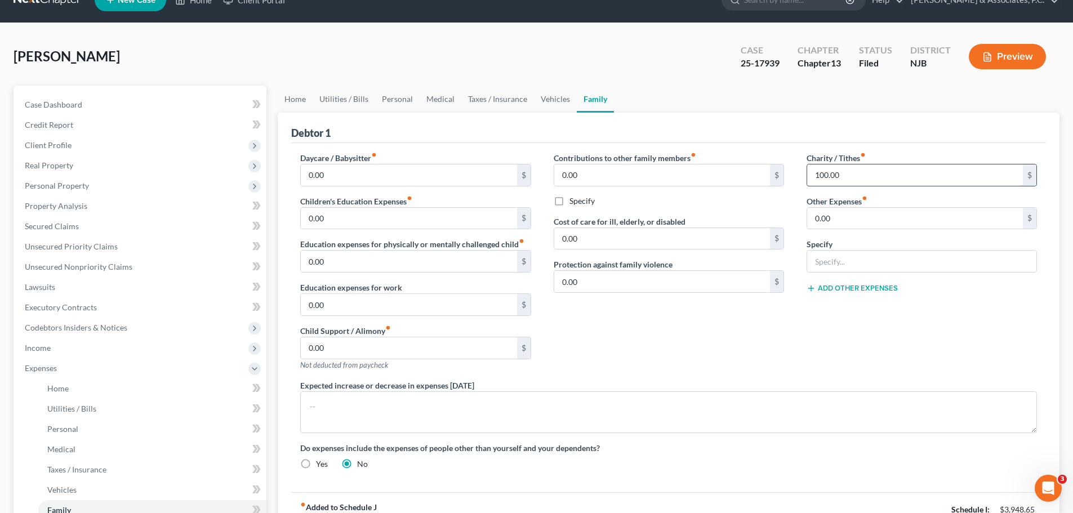
click at [874, 172] on input "100.00" at bounding box center [915, 174] width 216 height 21
click at [744, 316] on div "Contributions to other family members fiber_manual_record 0.00 $ Specify Cost o…" at bounding box center [668, 265] width 253 height 227
click at [859, 169] on input "100.00" at bounding box center [915, 174] width 216 height 21
click at [876, 355] on div "Charity / Tithes fiber_manual_record $ Other Expenses fiber_manual_record 0.00 …" at bounding box center [921, 265] width 253 height 227
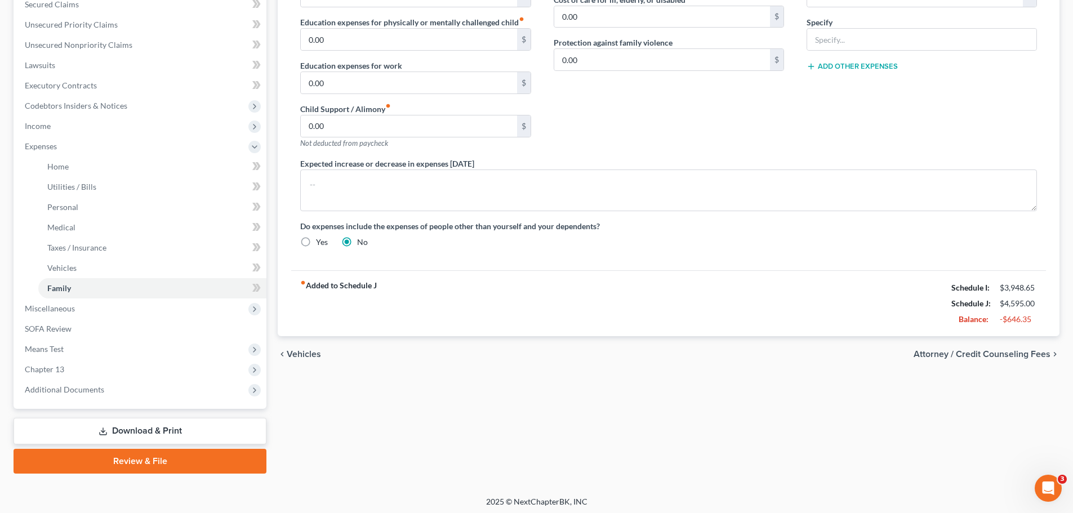
scroll to position [248, 0]
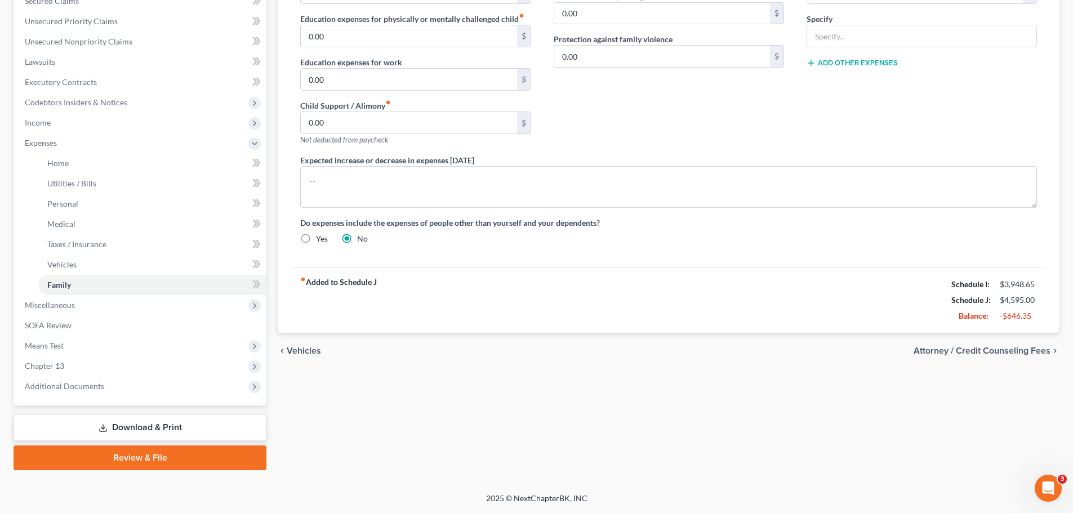
click at [953, 355] on span "Attorney / Credit Counseling Fees" at bounding box center [981, 350] width 137 height 9
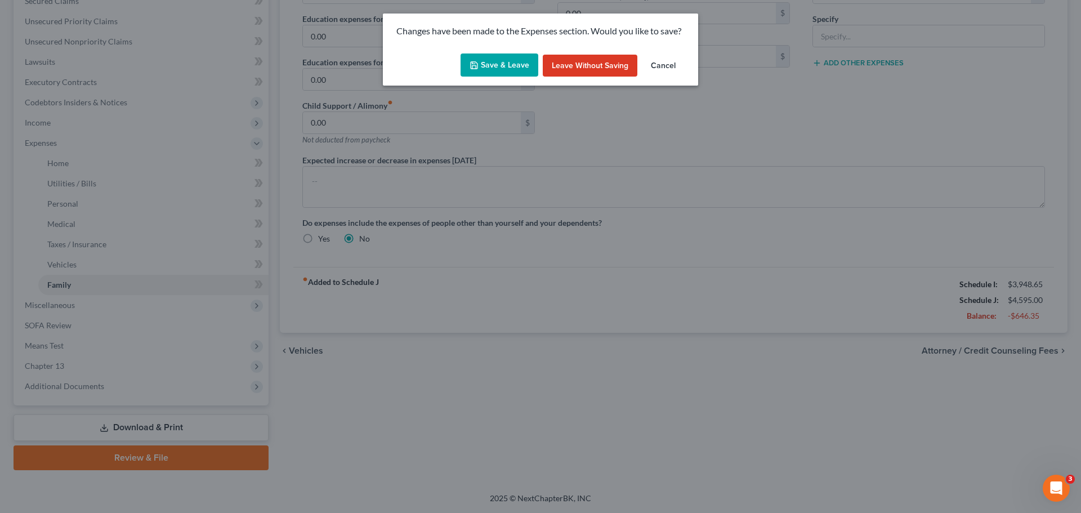
drag, startPoint x: 498, startPoint y: 60, endPoint x: 512, endPoint y: 73, distance: 18.7
click at [498, 60] on button "Save & Leave" at bounding box center [500, 65] width 78 height 24
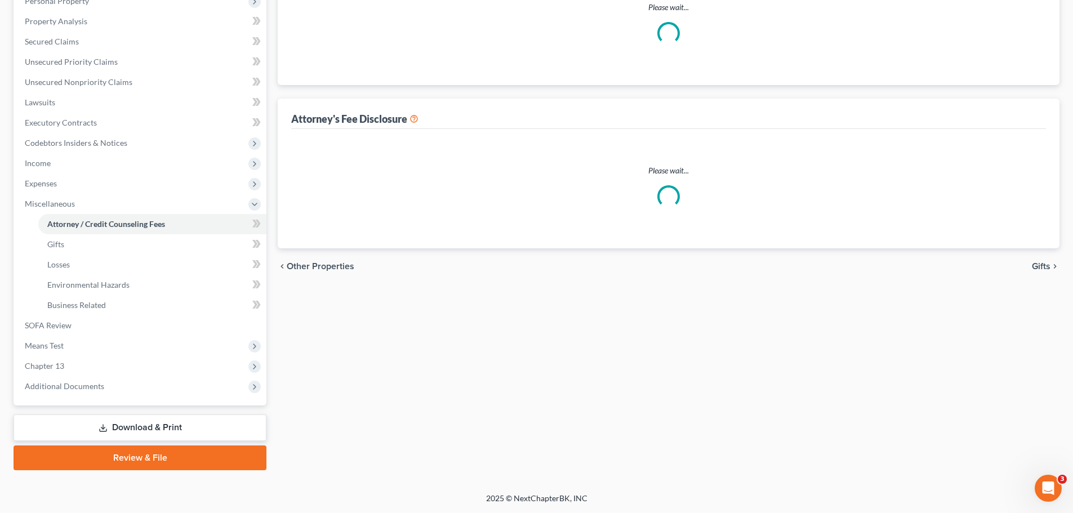
scroll to position [86, 0]
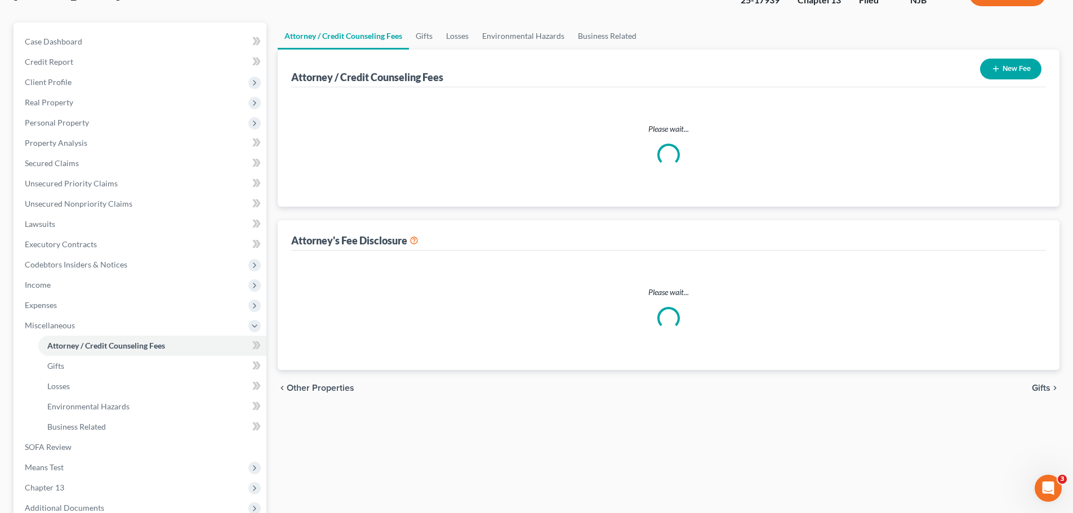
select select "0"
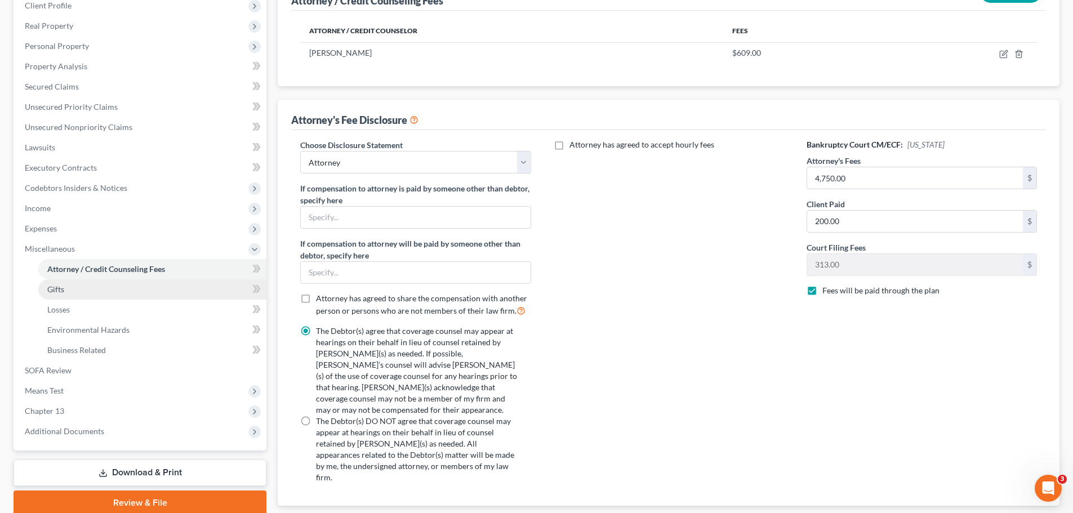
scroll to position [169, 0]
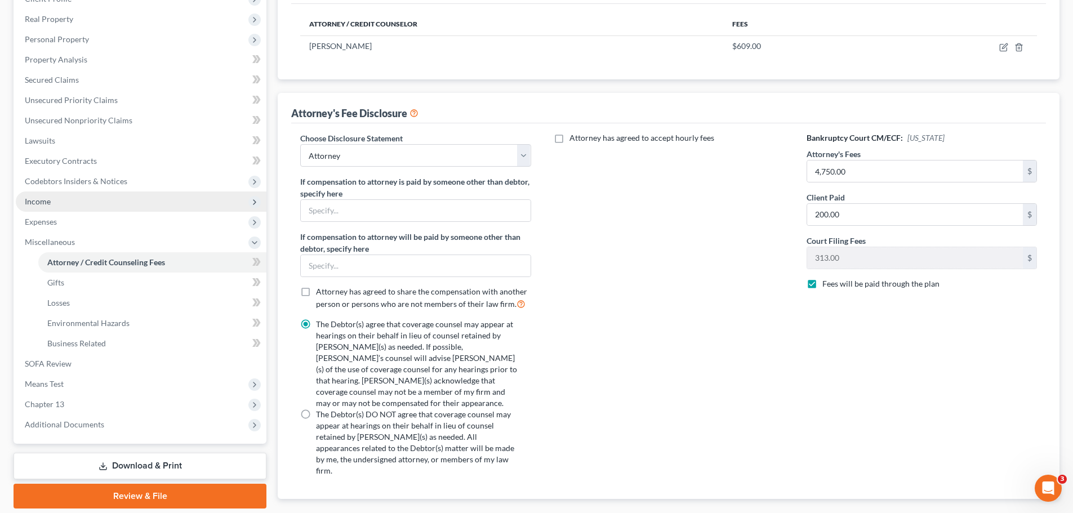
click at [50, 200] on span "Income" at bounding box center [38, 201] width 26 height 10
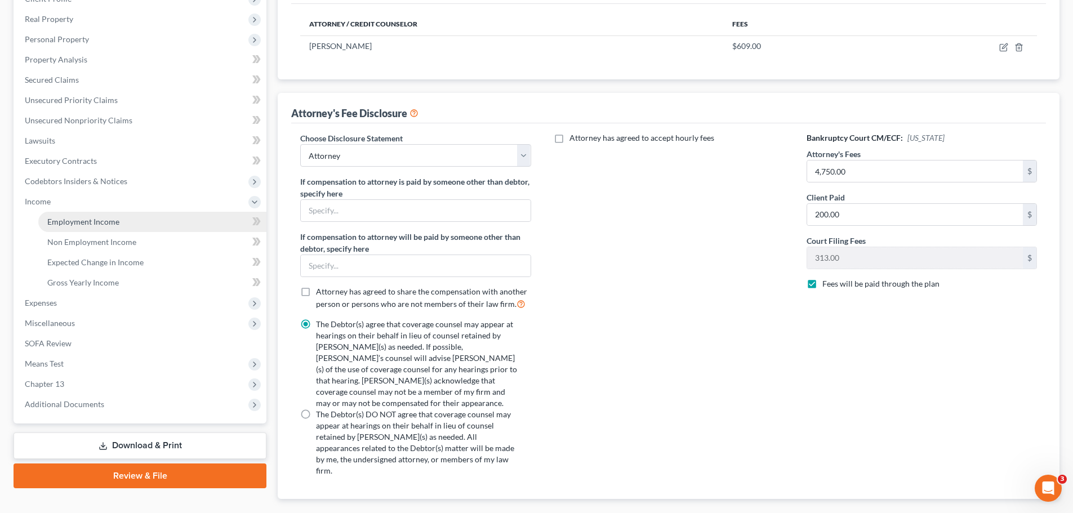
click at [113, 227] on link "Employment Income" at bounding box center [152, 222] width 228 height 20
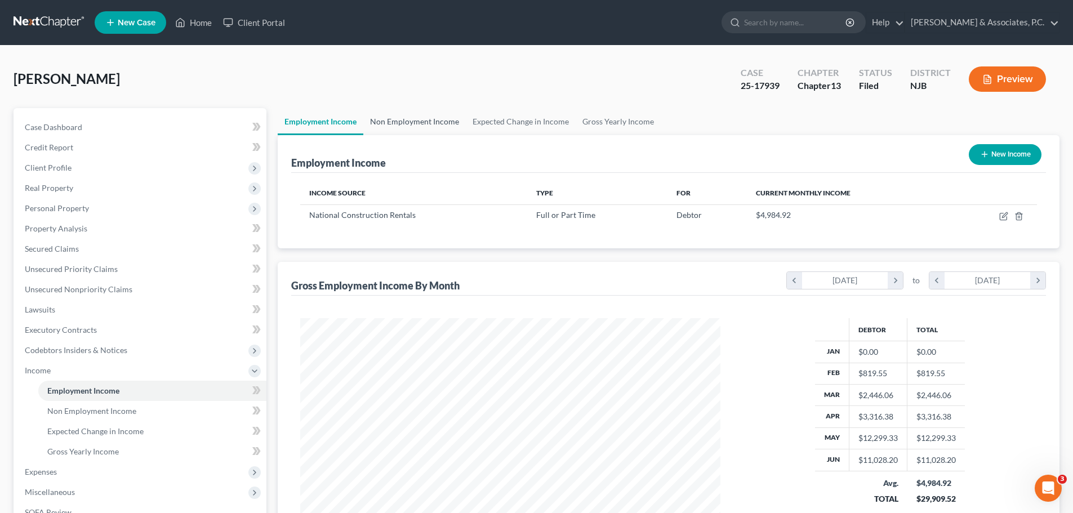
click at [408, 119] on link "Non Employment Income" at bounding box center [414, 121] width 102 height 27
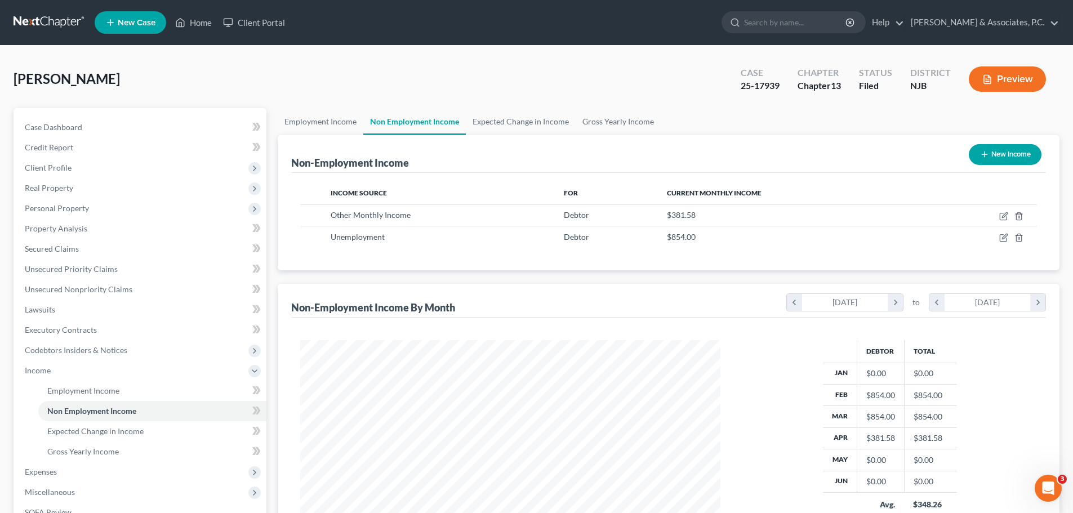
scroll to position [210, 443]
click at [318, 119] on link "Employment Income" at bounding box center [321, 121] width 86 height 27
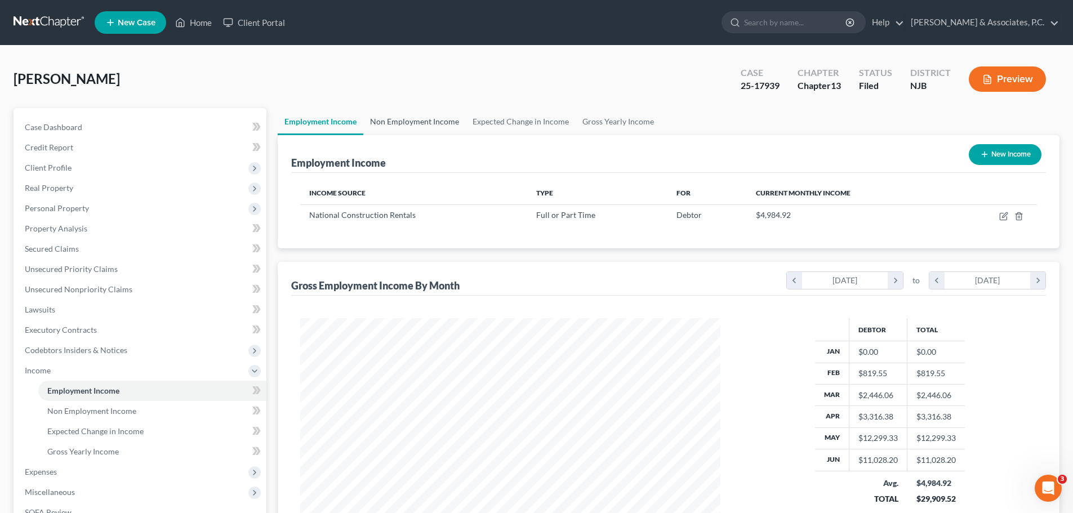
click at [418, 122] on link "Non Employment Income" at bounding box center [414, 121] width 102 height 27
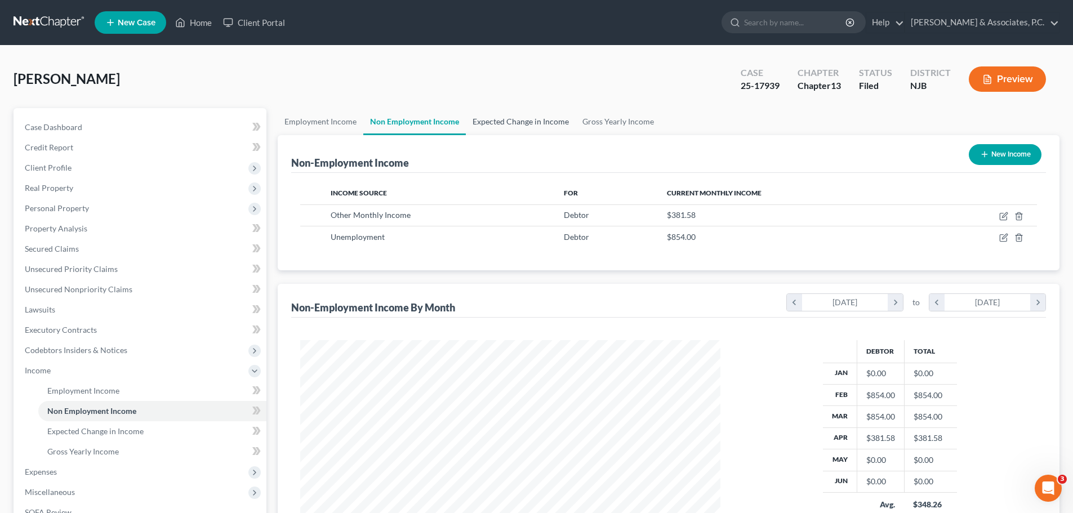
scroll to position [210, 443]
click at [503, 117] on link "Expected Change in Income" at bounding box center [521, 121] width 110 height 27
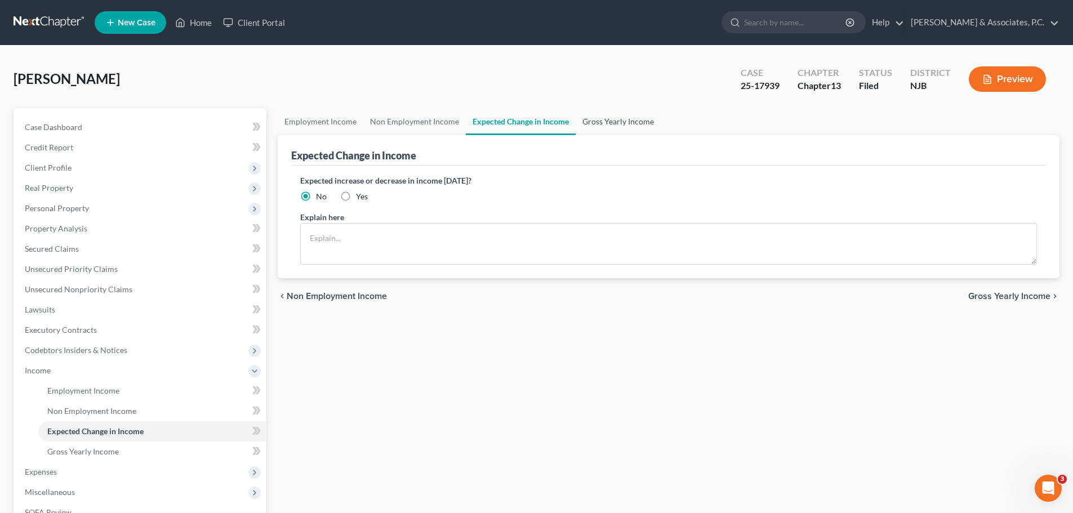
click at [596, 122] on link "Gross Yearly Income" at bounding box center [617, 121] width 85 height 27
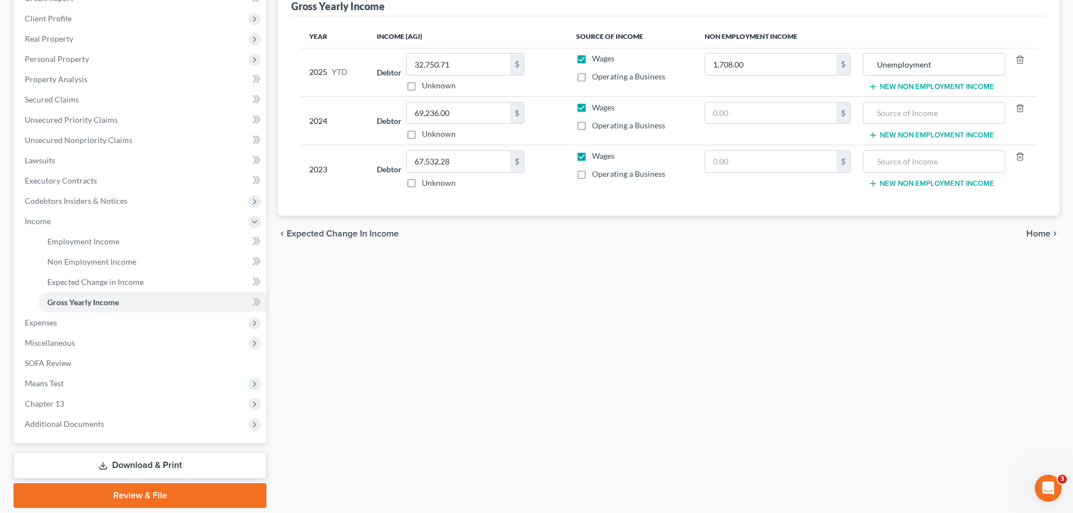
scroll to position [187, 0]
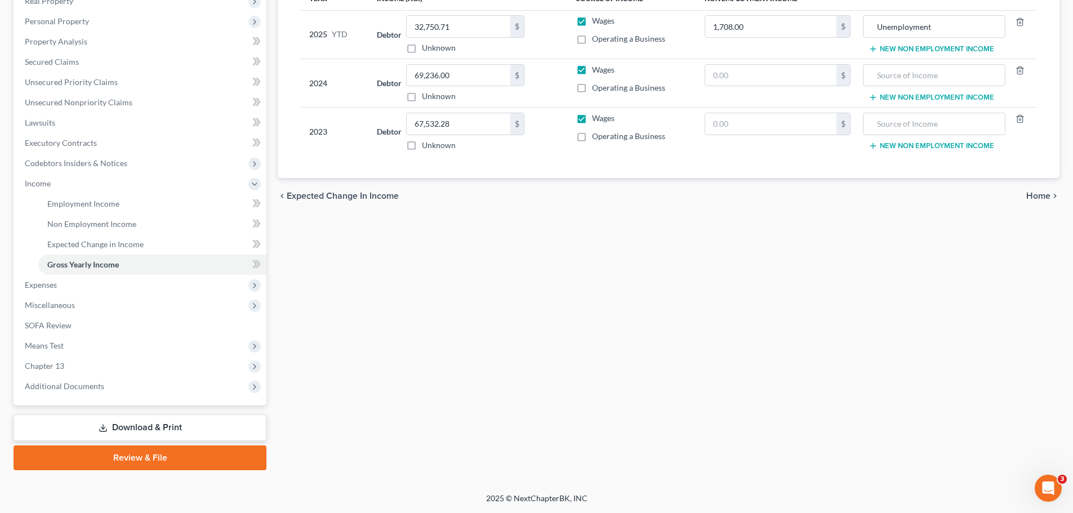
click at [1038, 194] on span "Home" at bounding box center [1038, 195] width 24 height 9
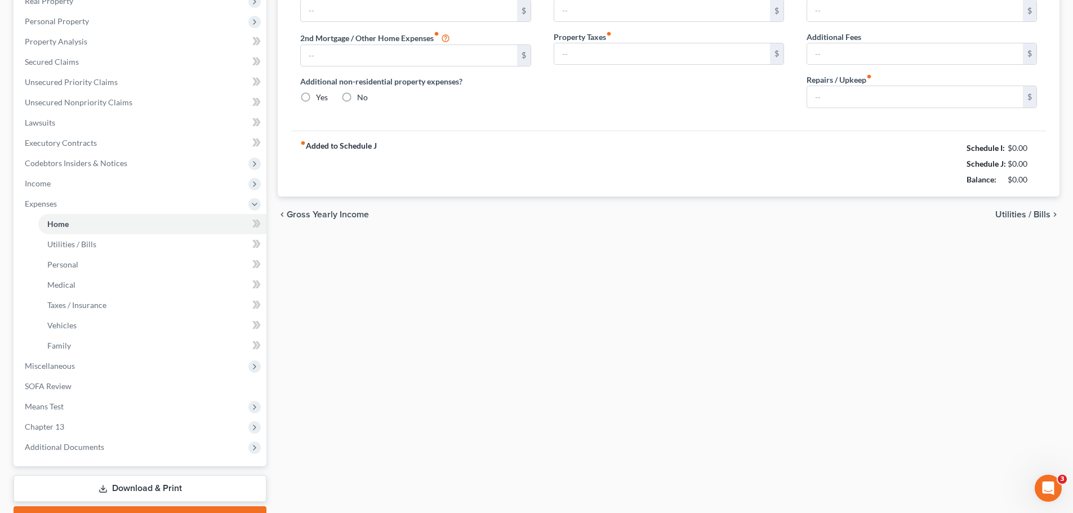
type input "1,200.00"
type input "0.00"
radio input "true"
type input "0.00"
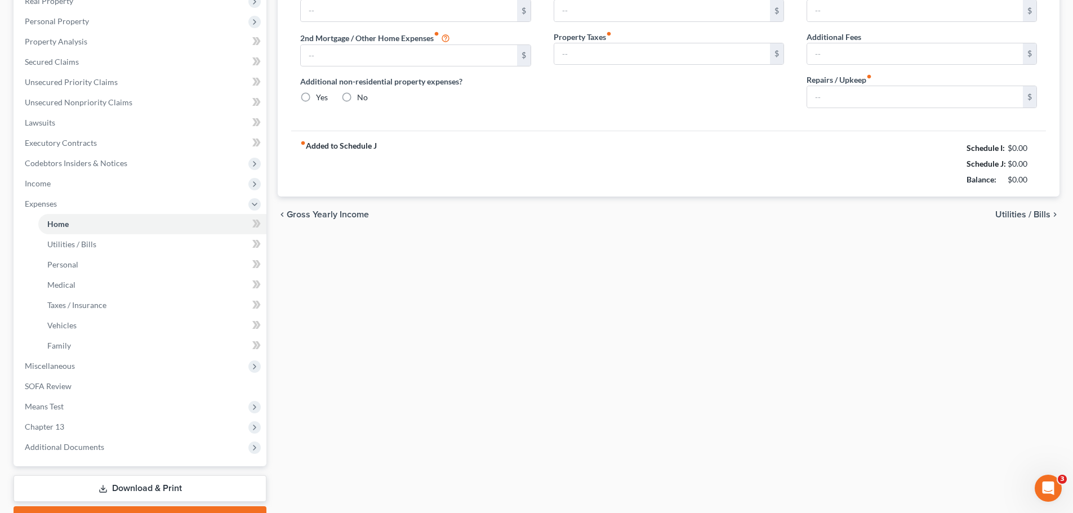
type input "0.00"
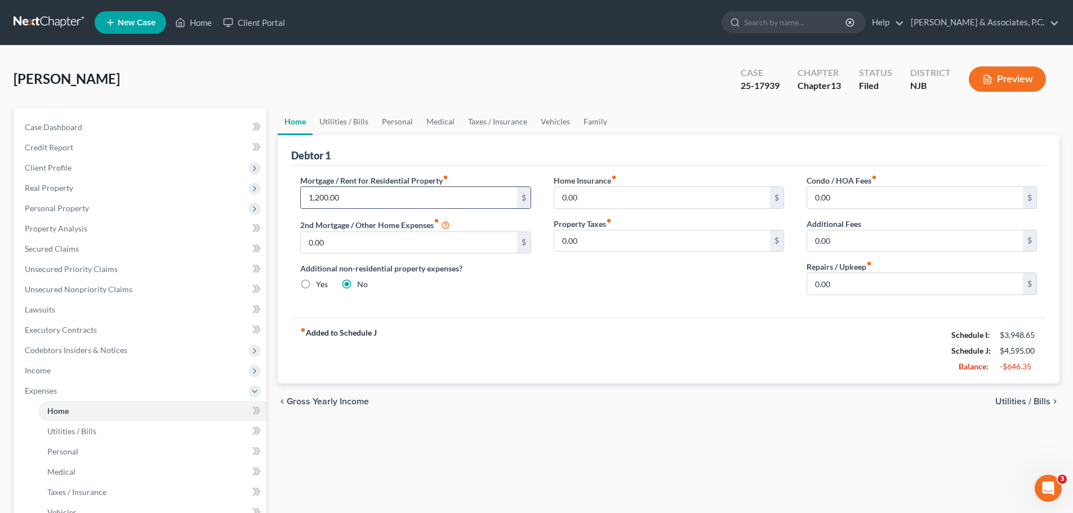
click at [381, 196] on input "1,200.00" at bounding box center [409, 197] width 216 height 21
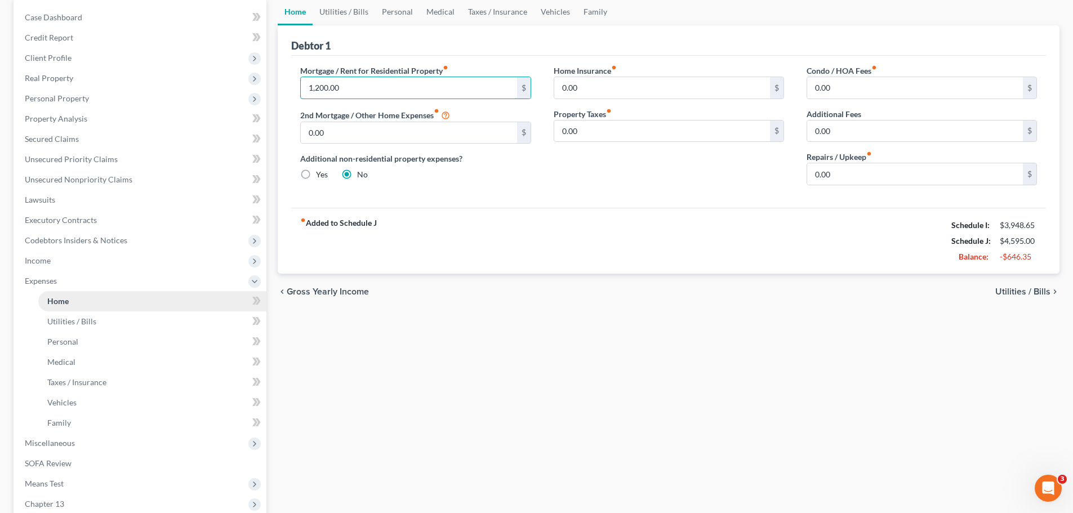
scroll to position [113, 0]
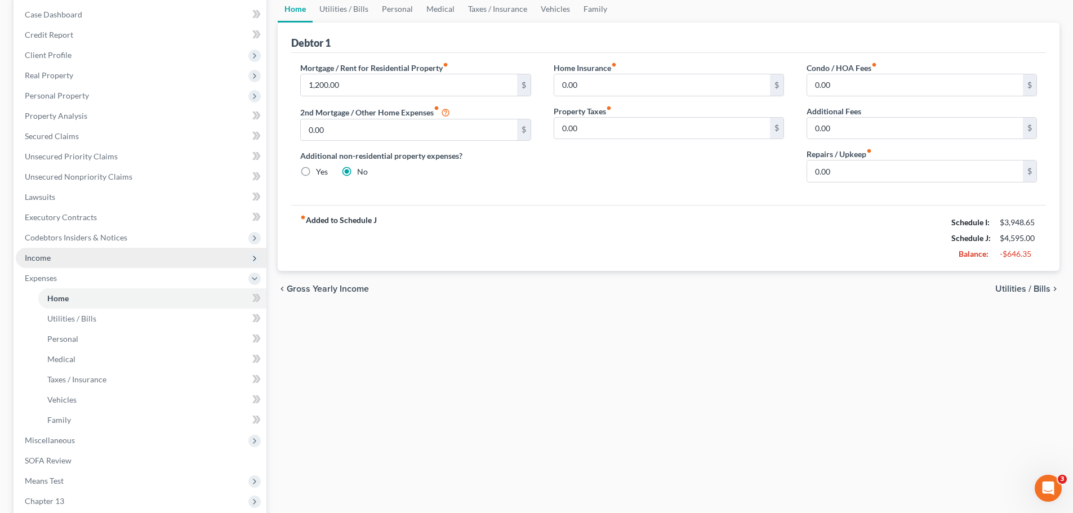
click at [43, 261] on span "Income" at bounding box center [38, 258] width 26 height 10
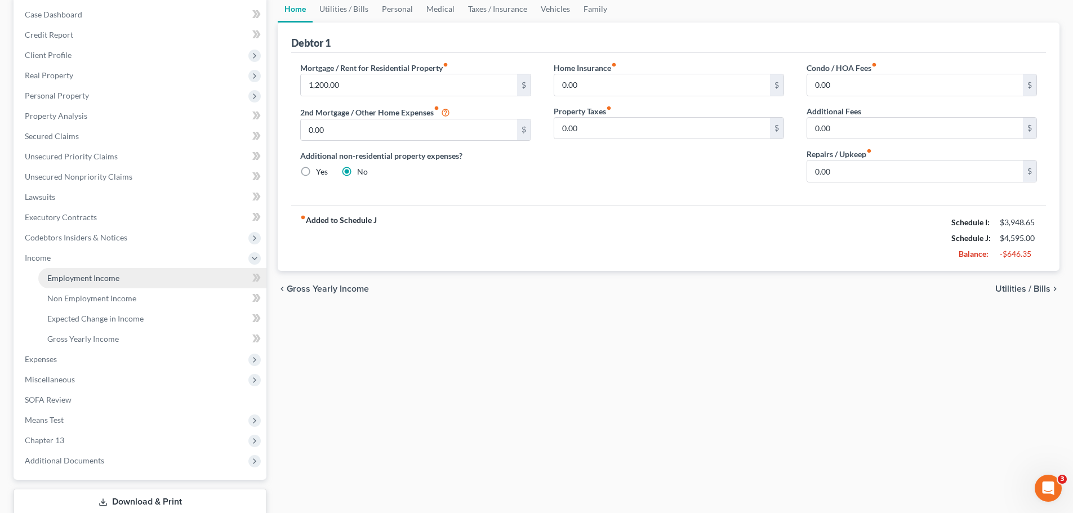
click at [101, 279] on span "Employment Income" at bounding box center [83, 278] width 72 height 10
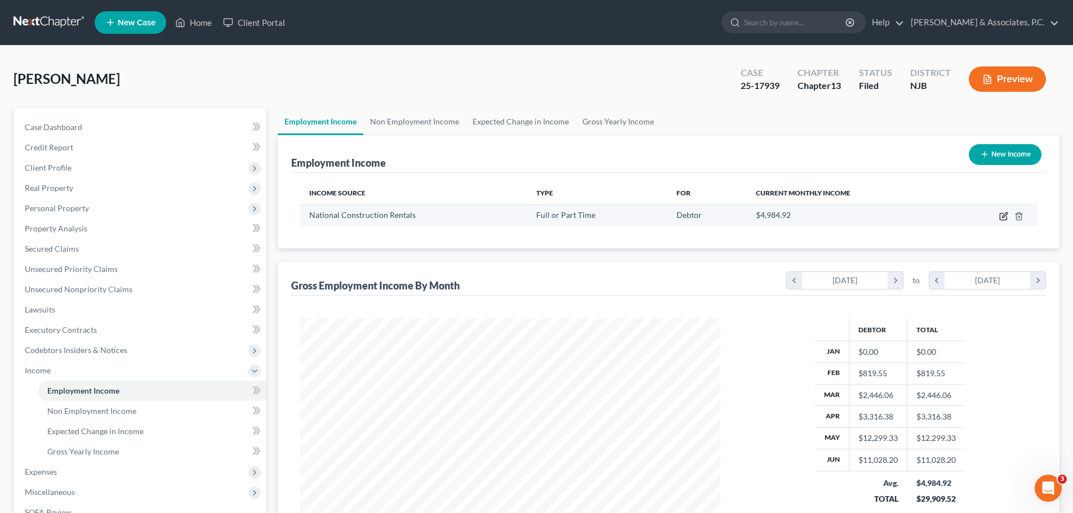
click at [1003, 216] on icon "button" at bounding box center [1003, 216] width 9 height 9
select select "0"
select select "33"
select select "3"
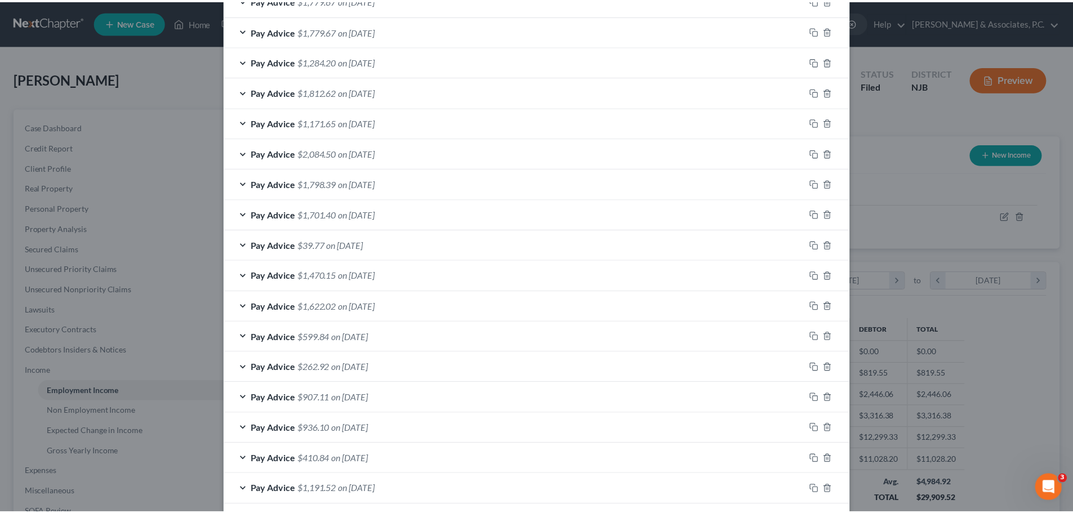
scroll to position [501, 0]
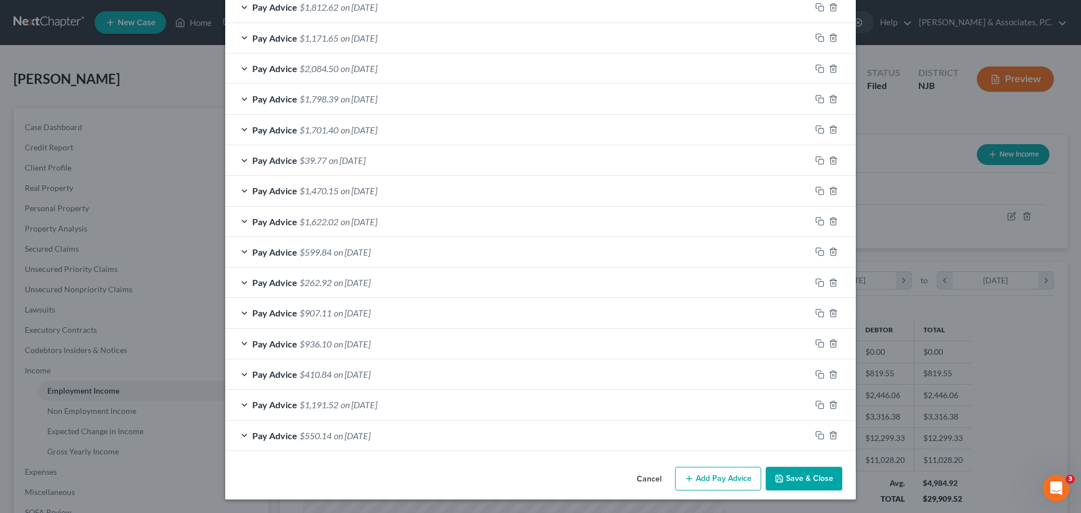
click at [656, 481] on button "Cancel" at bounding box center [649, 479] width 43 height 23
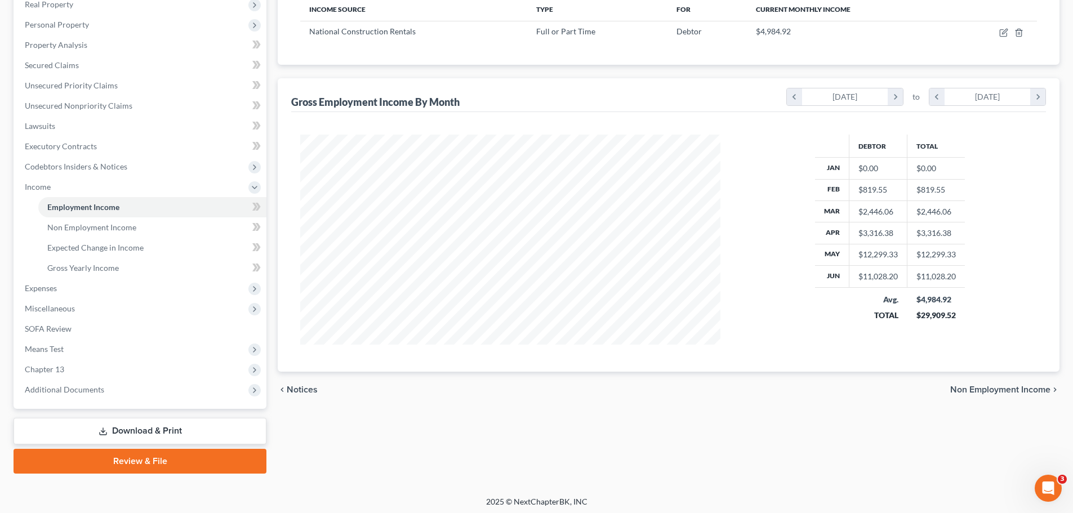
scroll to position [0, 0]
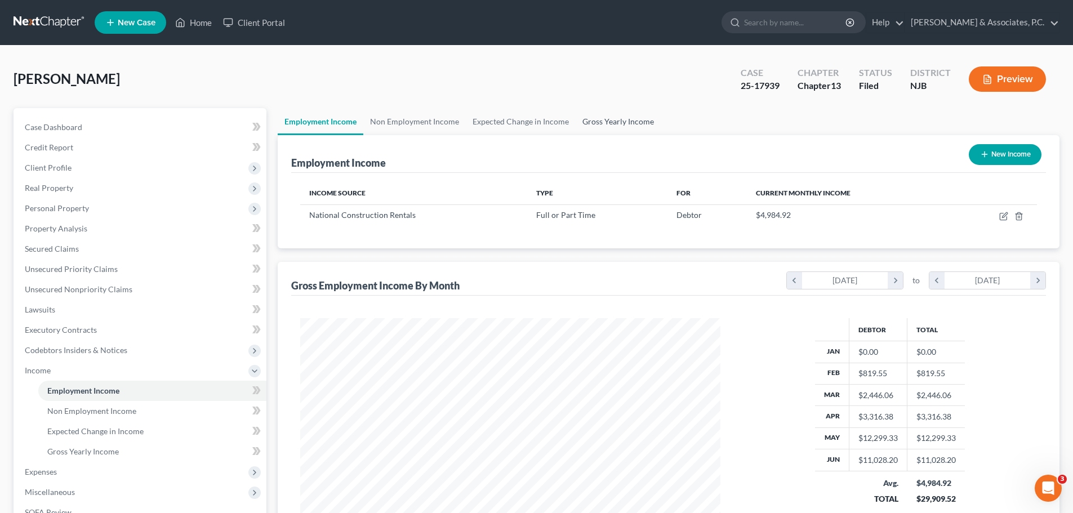
click at [644, 122] on link "Gross Yearly Income" at bounding box center [617, 121] width 85 height 27
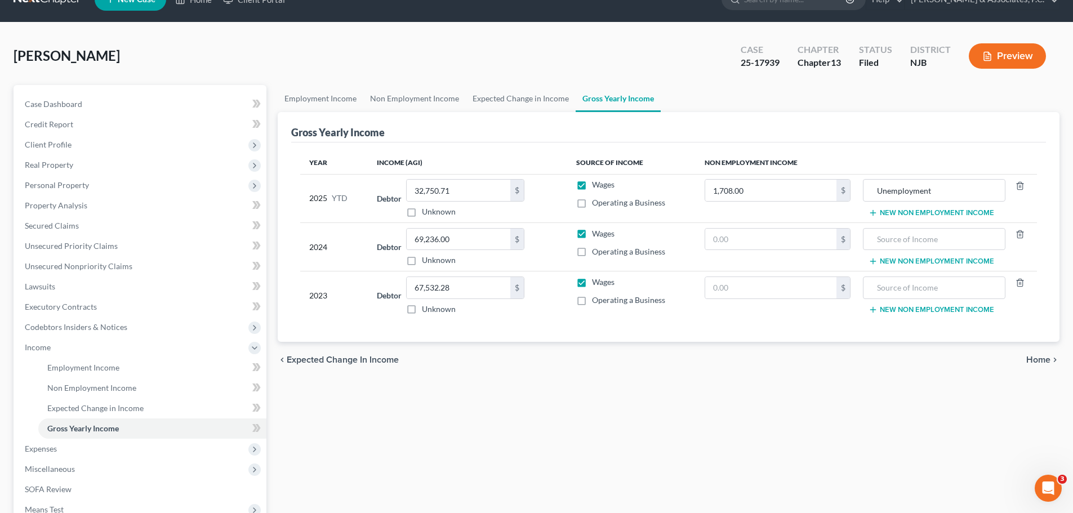
scroll to position [187, 0]
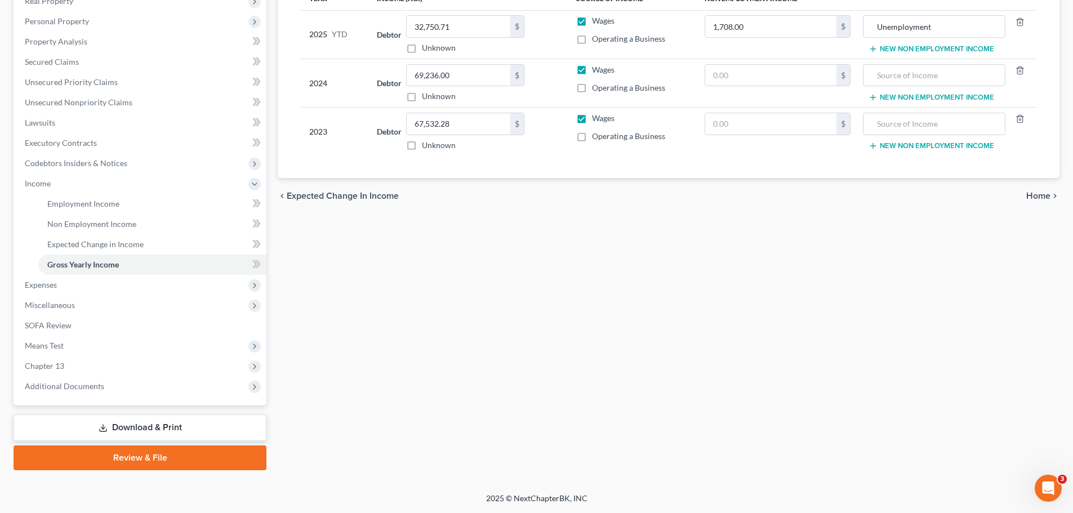
click at [1041, 194] on span "Home" at bounding box center [1038, 195] width 24 height 9
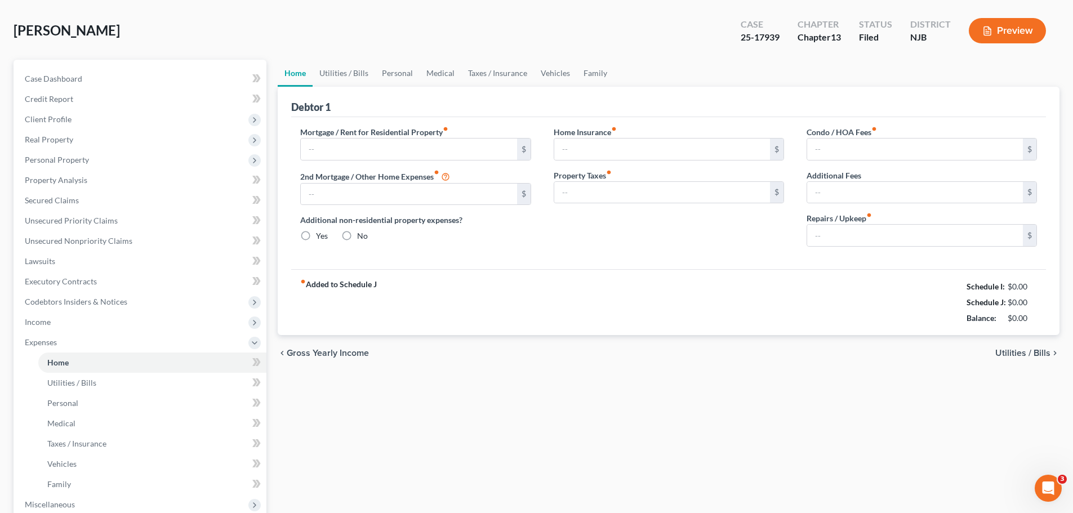
type input "1,200.00"
type input "0.00"
radio input "true"
type input "0.00"
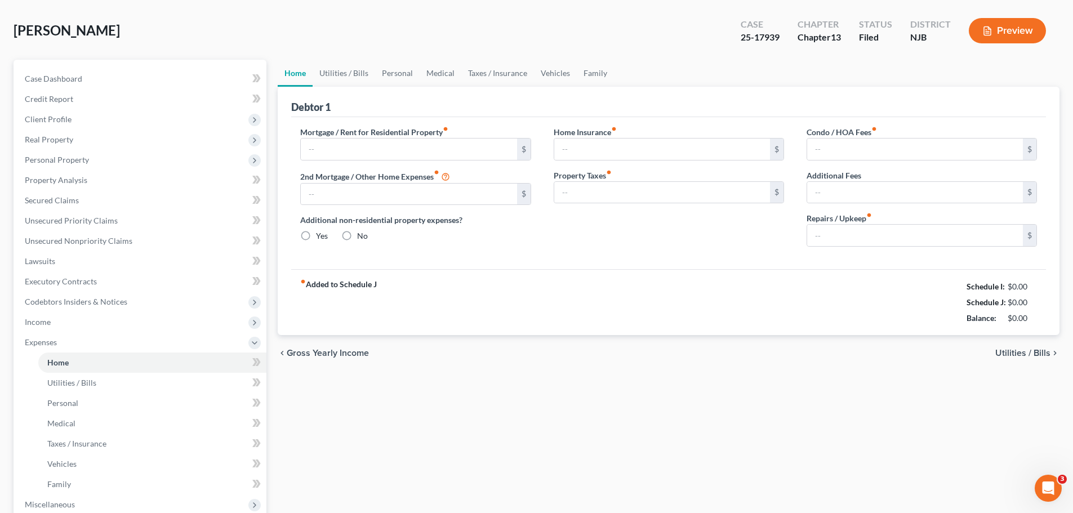
type input "0.00"
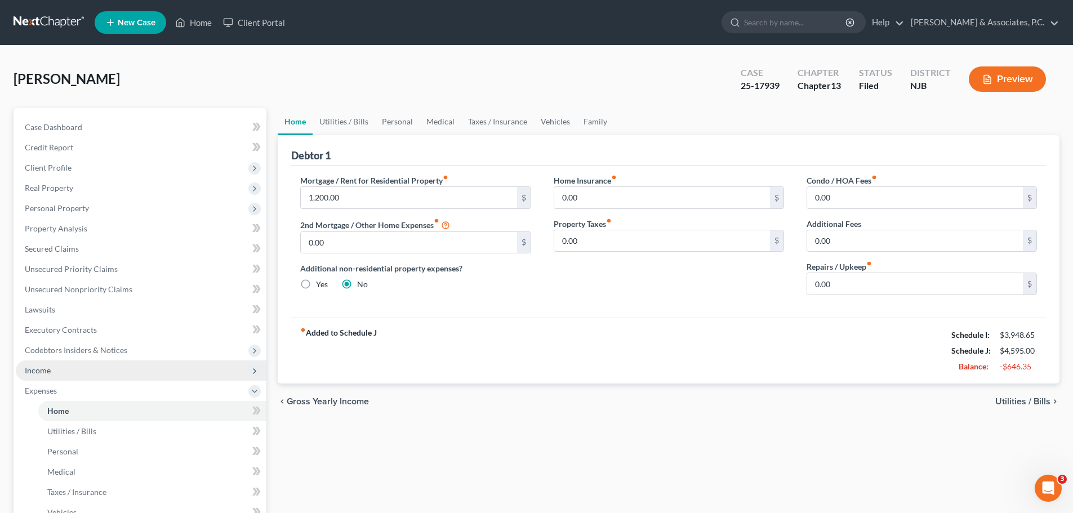
click at [52, 370] on span "Income" at bounding box center [141, 370] width 251 height 20
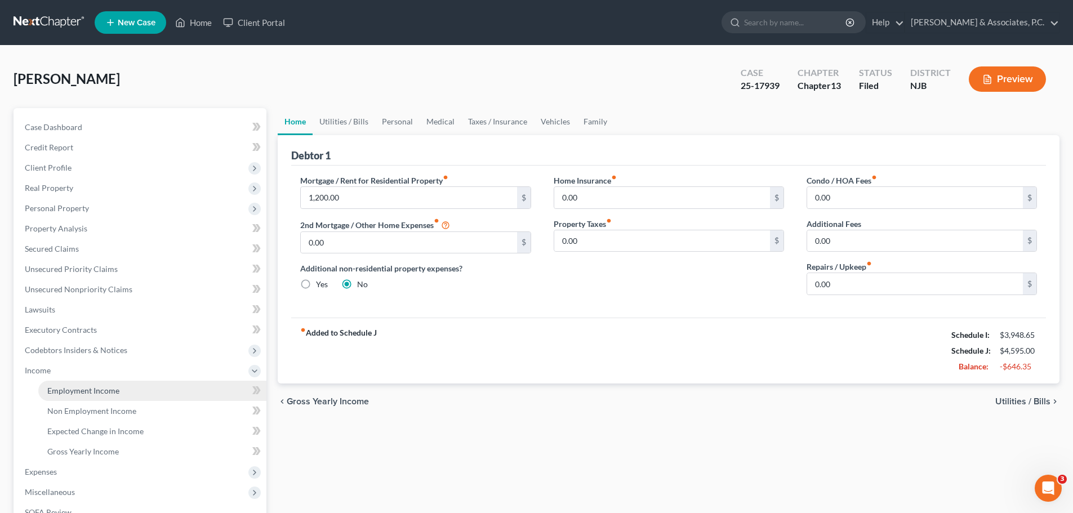
click at [86, 389] on span "Employment Income" at bounding box center [83, 391] width 72 height 10
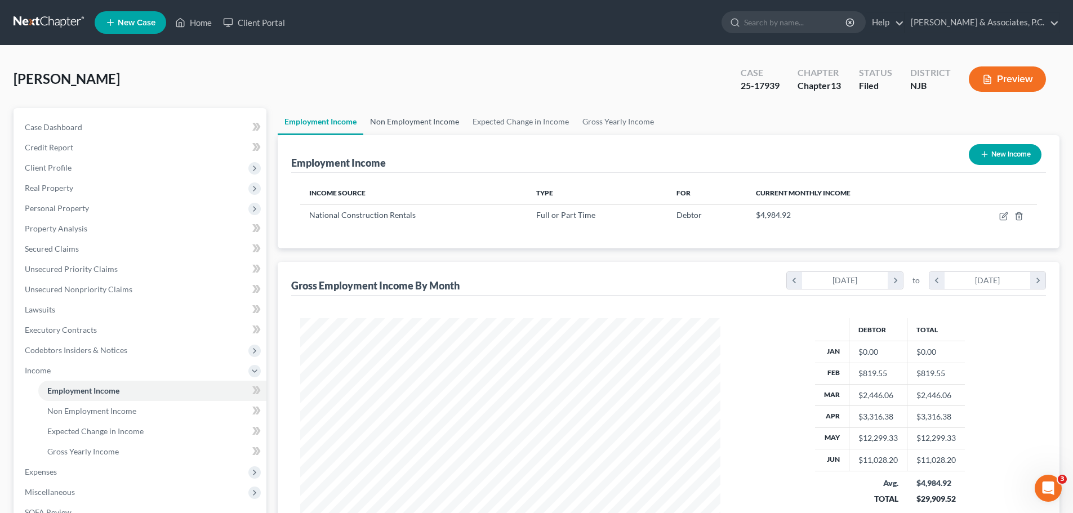
scroll to position [210, 443]
click at [415, 127] on link "Non Employment Income" at bounding box center [414, 121] width 102 height 27
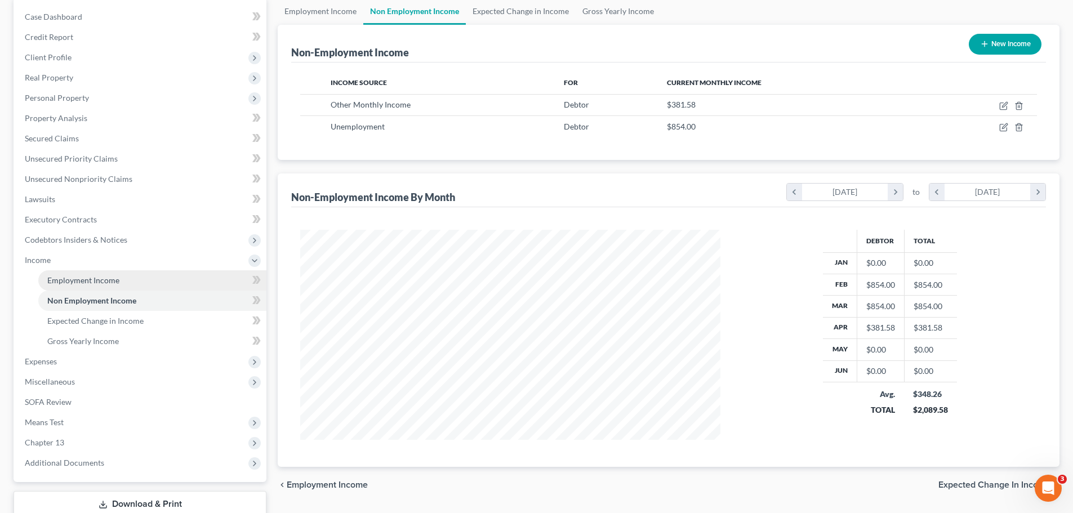
scroll to position [113, 0]
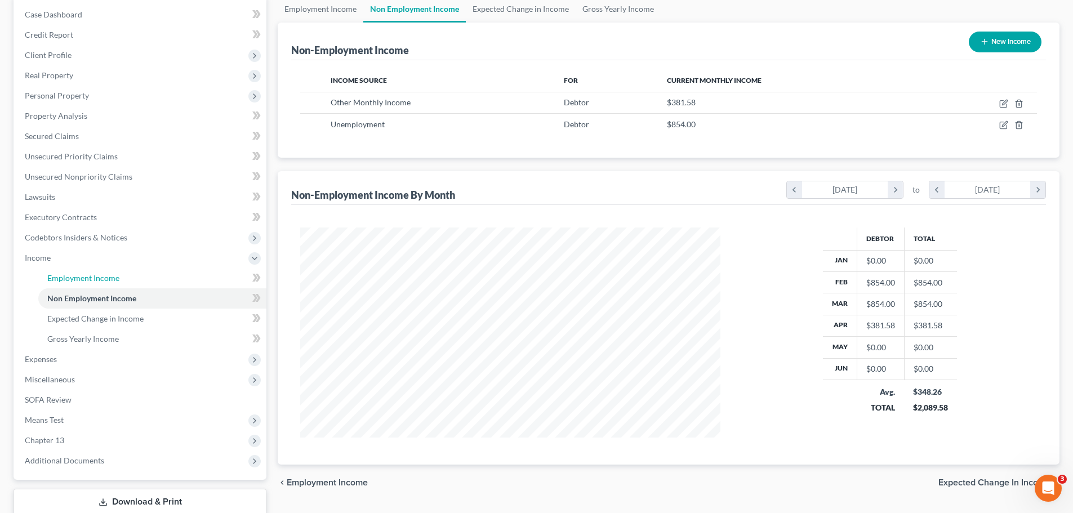
click at [91, 276] on span "Employment Income" at bounding box center [83, 278] width 72 height 10
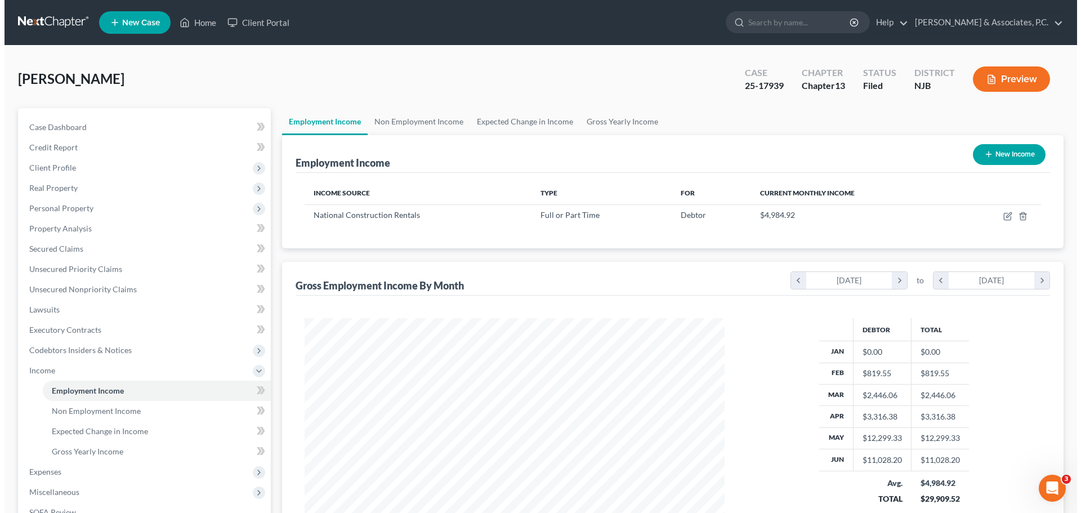
scroll to position [210, 443]
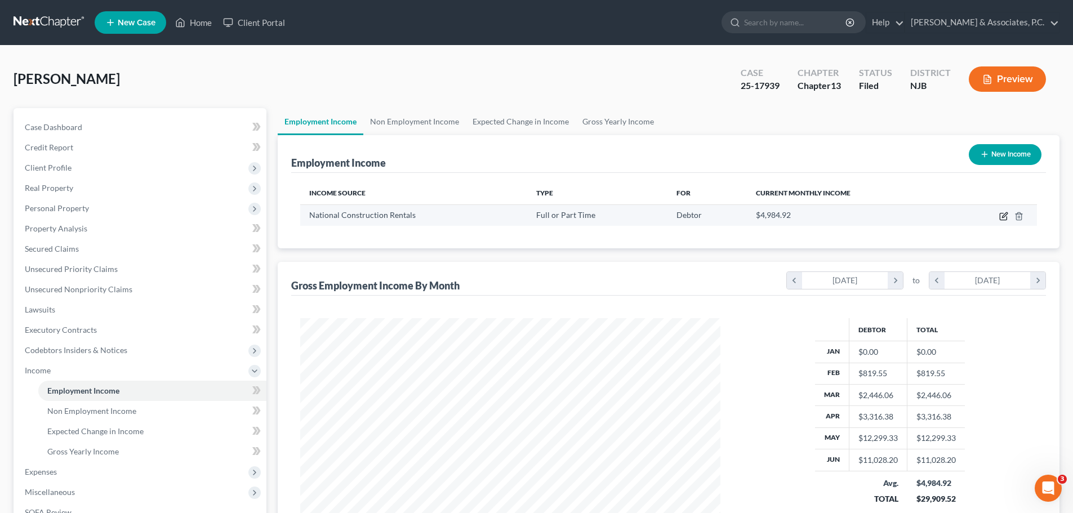
click at [1004, 217] on icon "button" at bounding box center [1003, 216] width 9 height 9
select select "0"
select select "33"
select select "3"
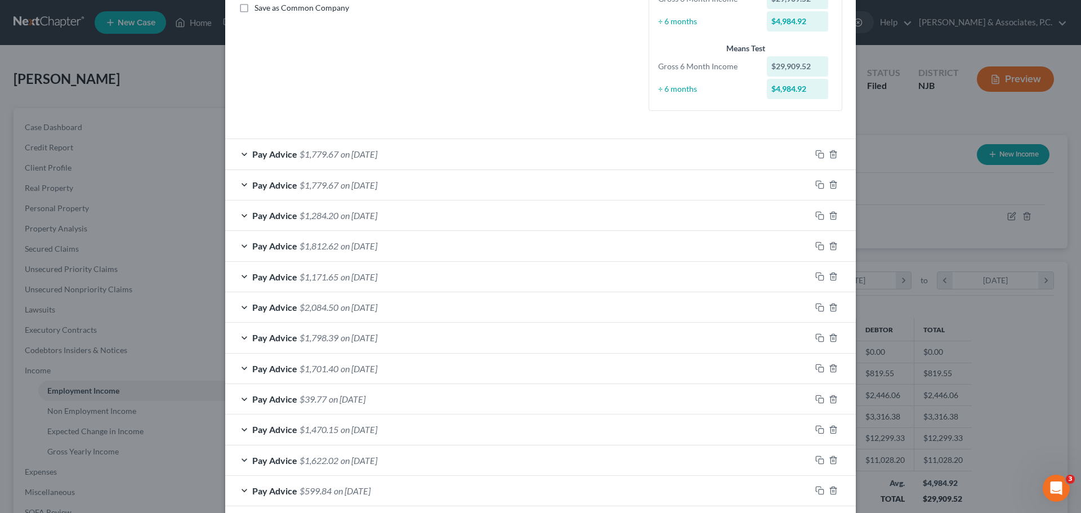
scroll to position [282, 0]
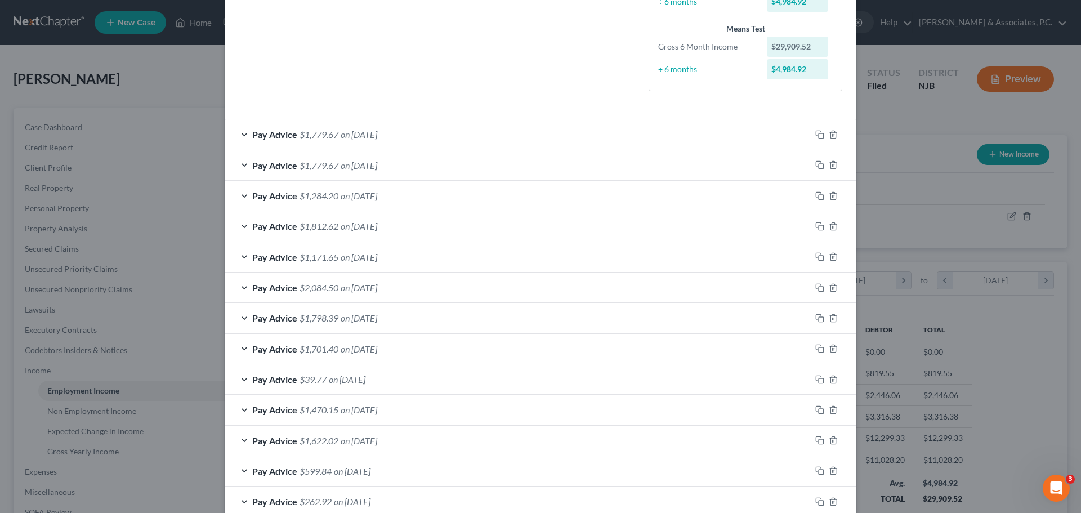
click at [455, 192] on div "Pay Advice $1,284.20 on [DATE]" at bounding box center [518, 196] width 586 height 30
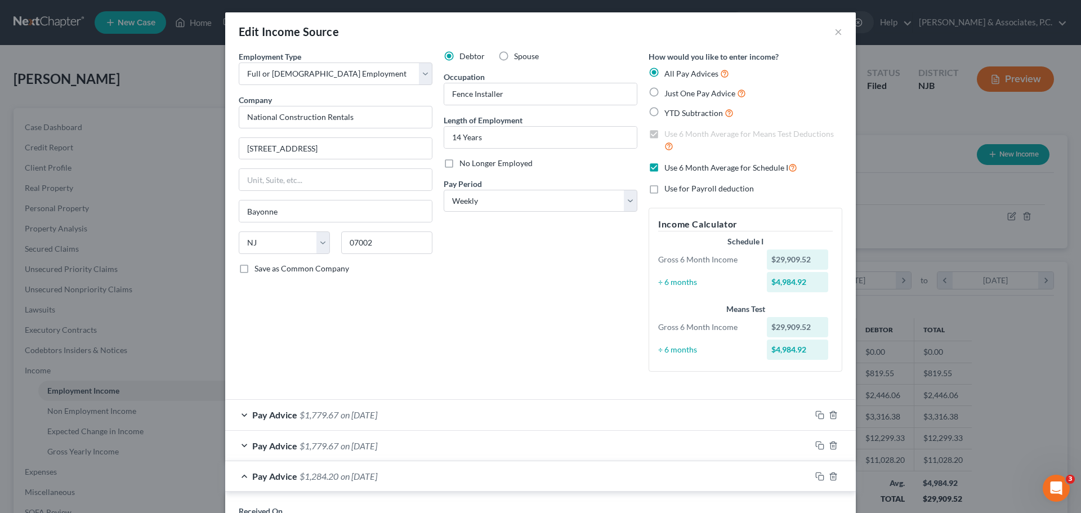
scroll to position [0, 0]
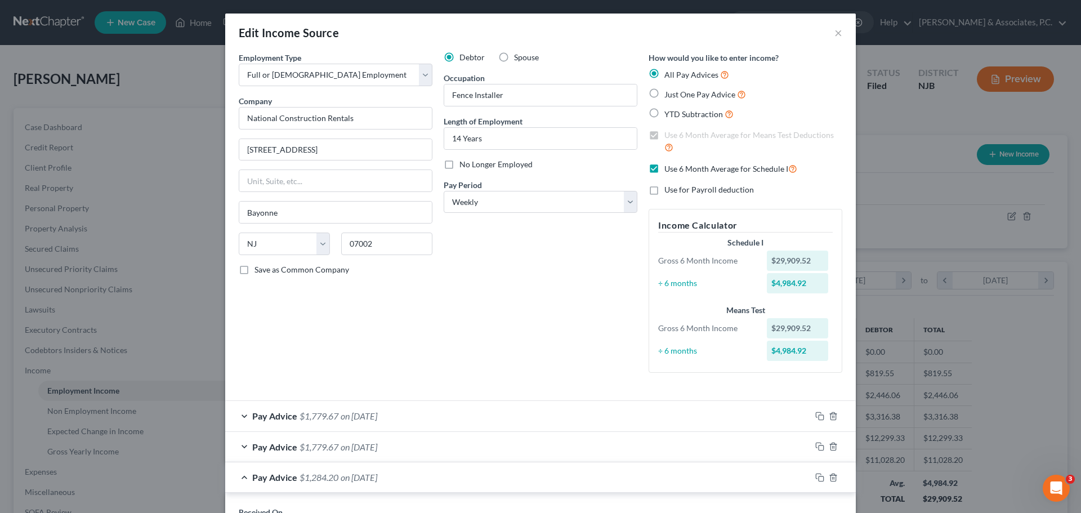
click at [664, 169] on label "Use 6 Month Average for Schedule I" at bounding box center [730, 168] width 133 height 13
click at [669, 169] on input "Use 6 Month Average for Schedule I" at bounding box center [672, 165] width 7 height 7
checkbox input "false"
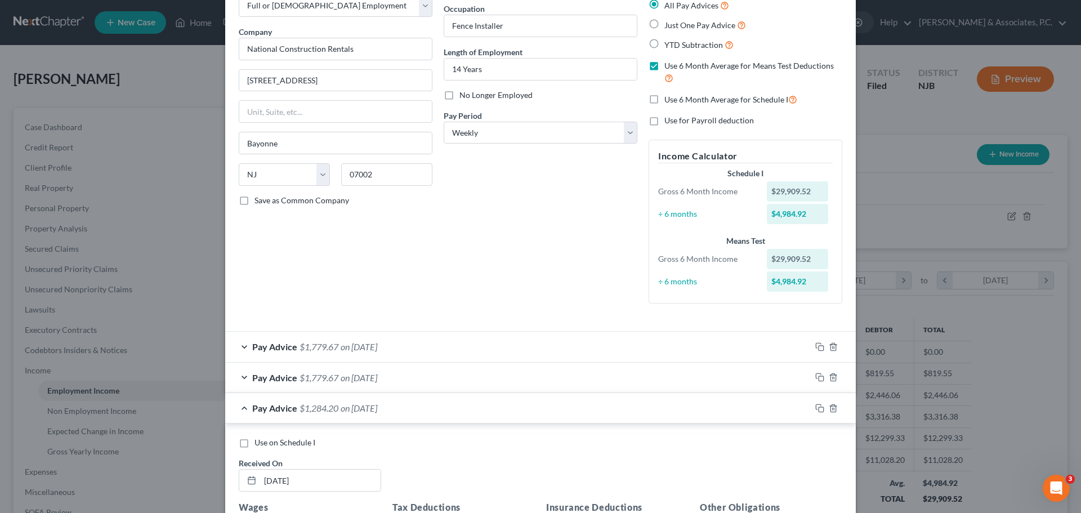
scroll to position [169, 0]
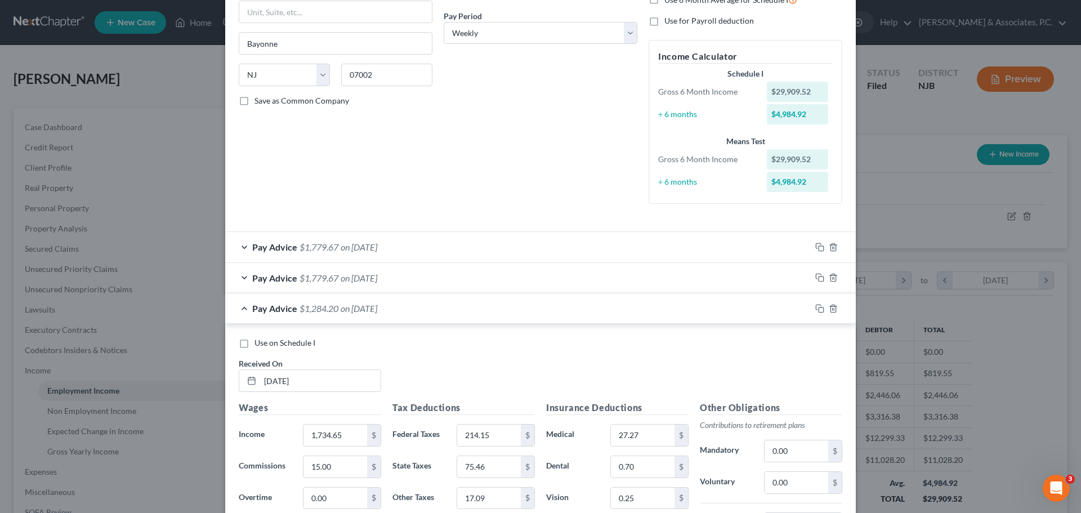
click at [254, 344] on label "Use on Schedule I" at bounding box center [284, 342] width 61 height 11
click at [259, 344] on input "Use on Schedule I" at bounding box center [262, 340] width 7 height 7
checkbox input "true"
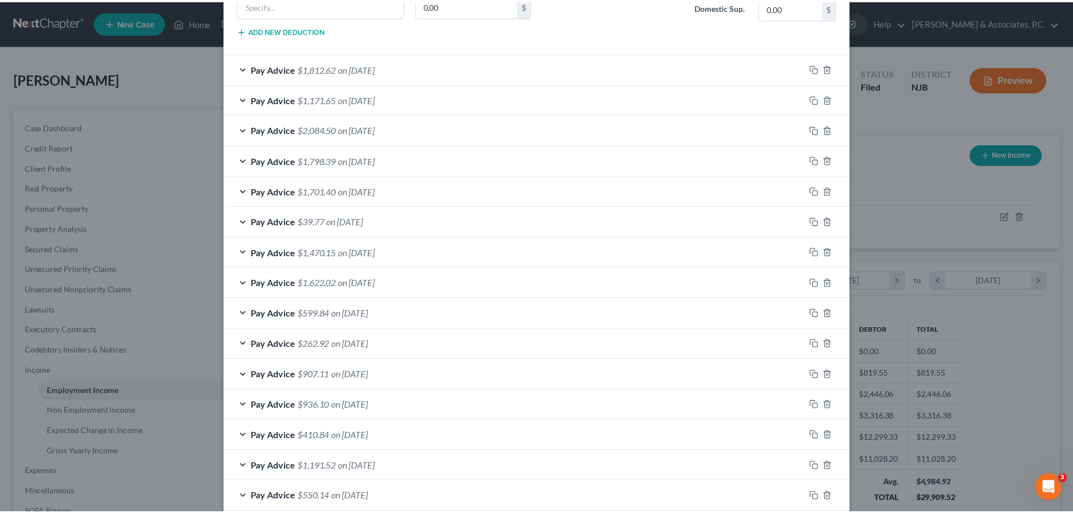
scroll to position [839, 0]
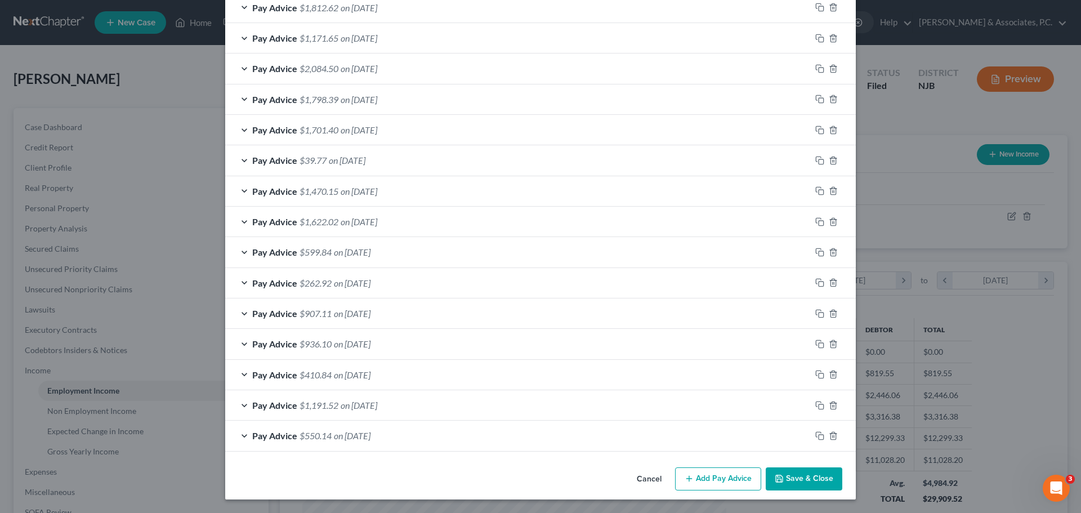
click at [810, 483] on button "Save & Close" at bounding box center [804, 479] width 77 height 24
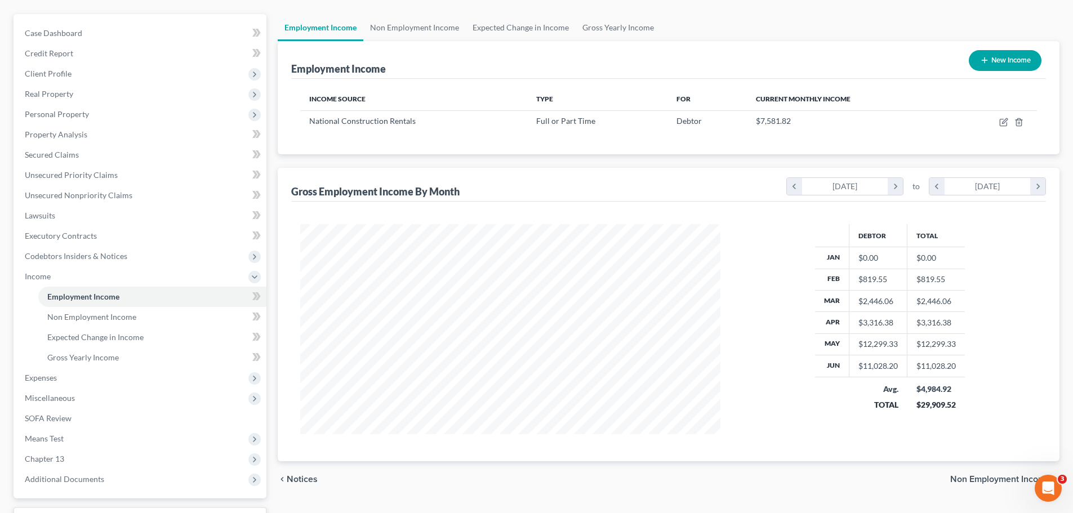
scroll to position [0, 0]
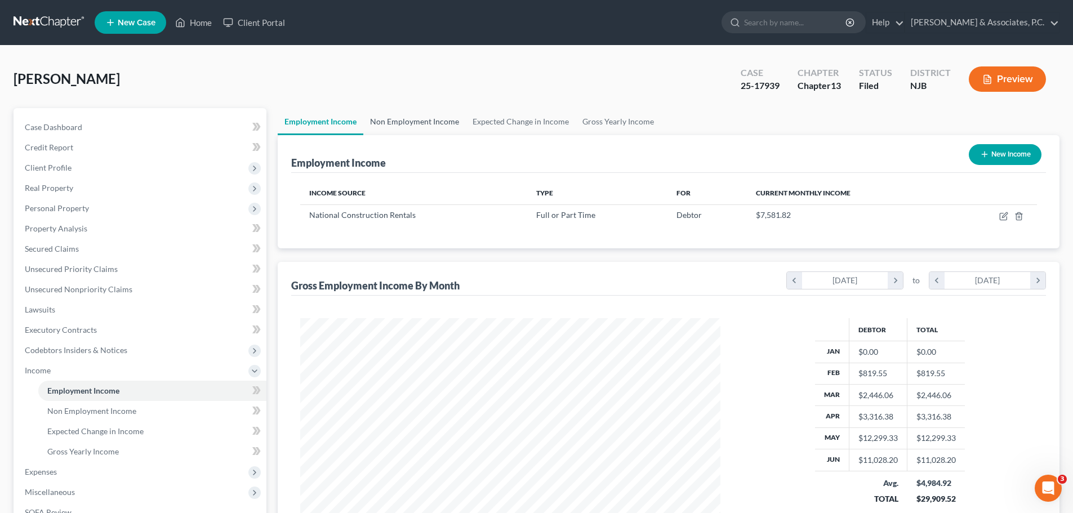
click at [424, 119] on link "Non Employment Income" at bounding box center [414, 121] width 102 height 27
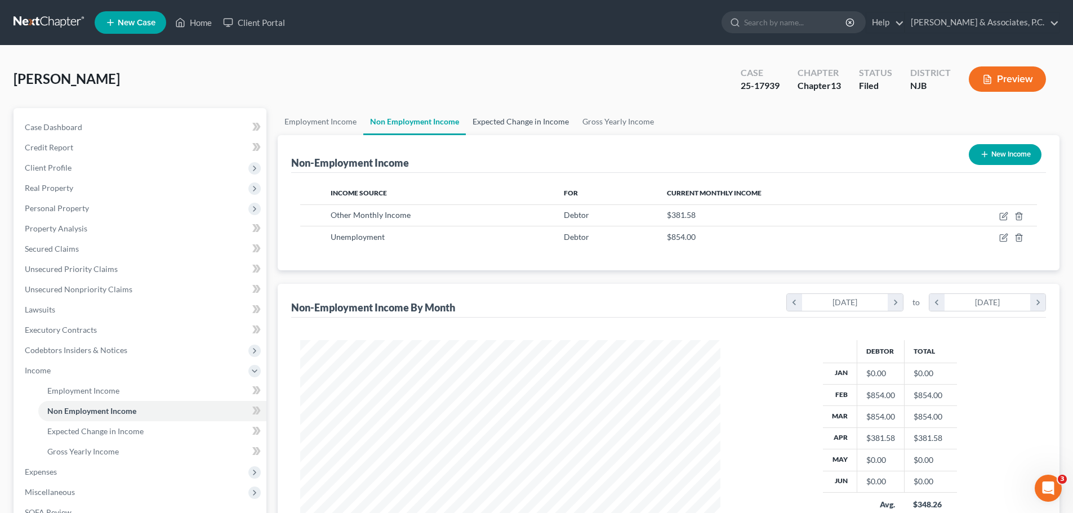
click at [506, 121] on link "Expected Change in Income" at bounding box center [521, 121] width 110 height 27
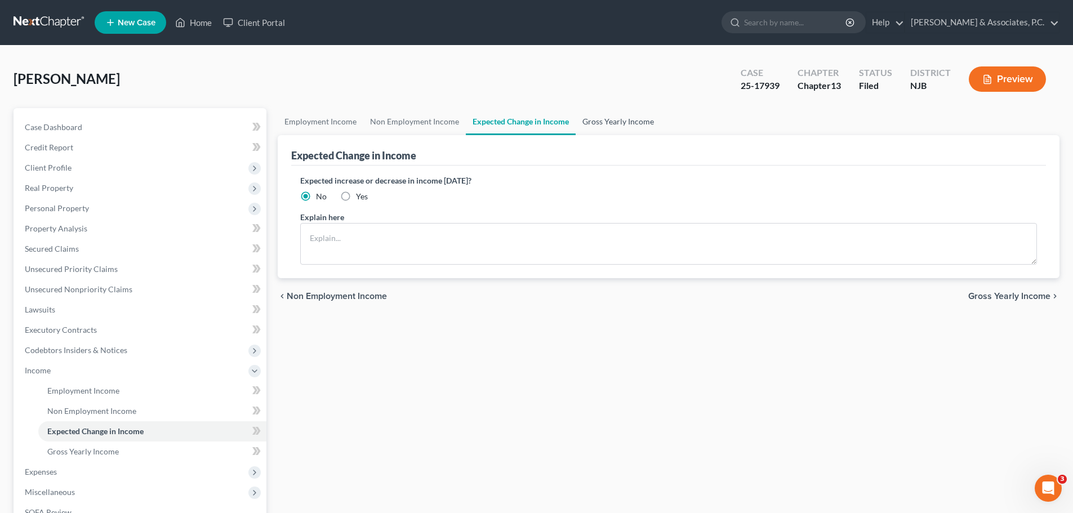
click at [600, 117] on link "Gross Yearly Income" at bounding box center [617, 121] width 85 height 27
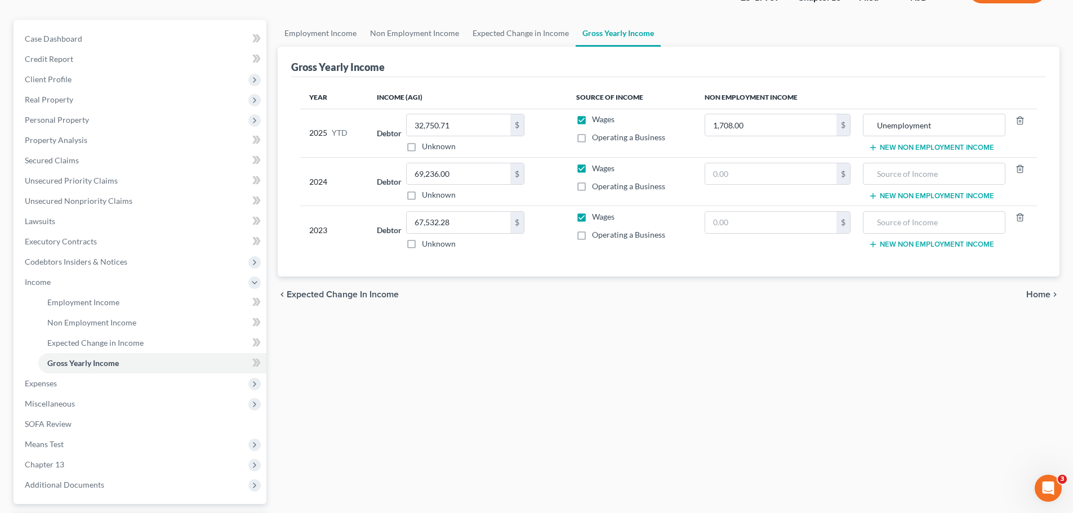
scroll to position [169, 0]
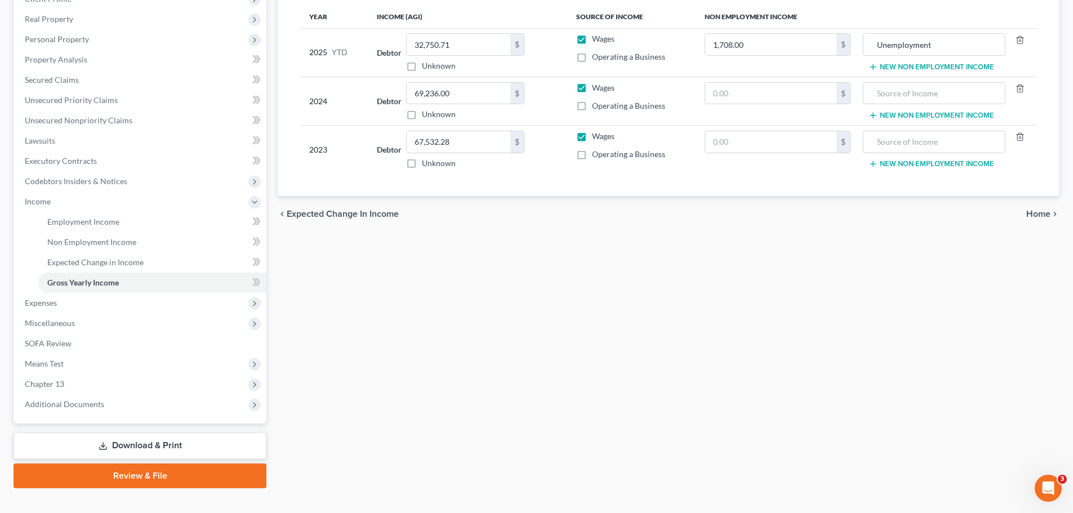
click at [1035, 213] on span "Home" at bounding box center [1038, 213] width 24 height 9
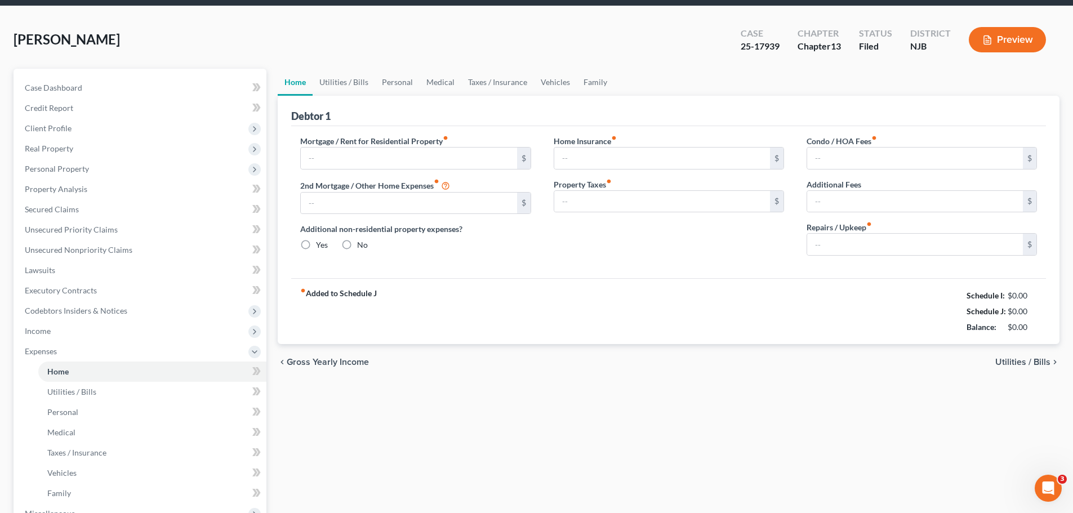
type input "1,200.00"
type input "0.00"
radio input "true"
type input "0.00"
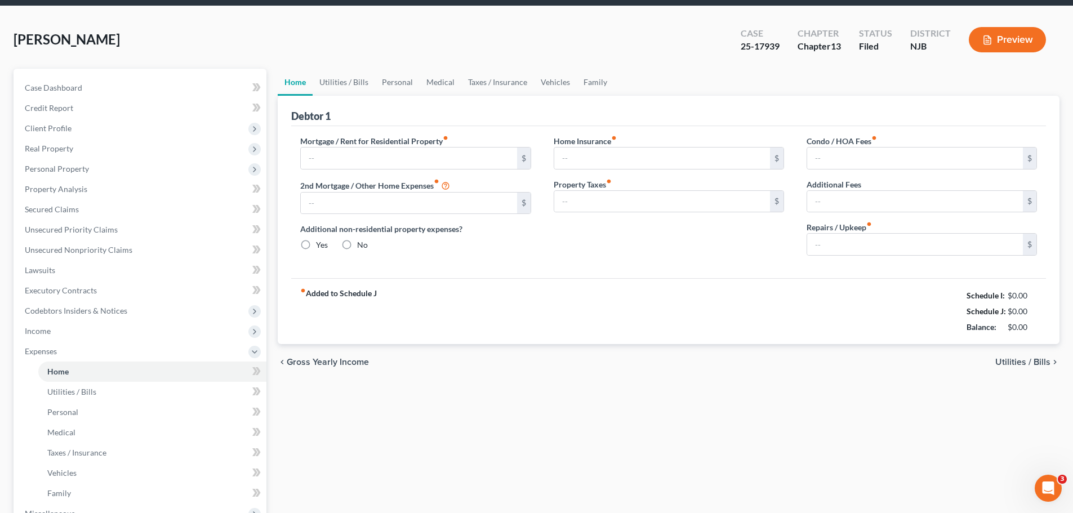
type input "0.00"
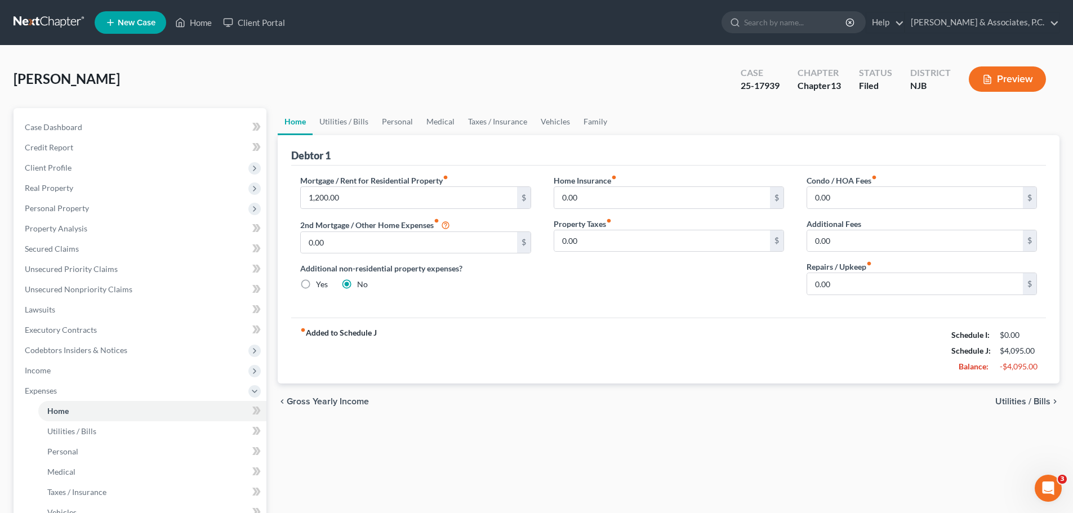
click at [1019, 400] on span "Utilities / Bills" at bounding box center [1022, 401] width 55 height 9
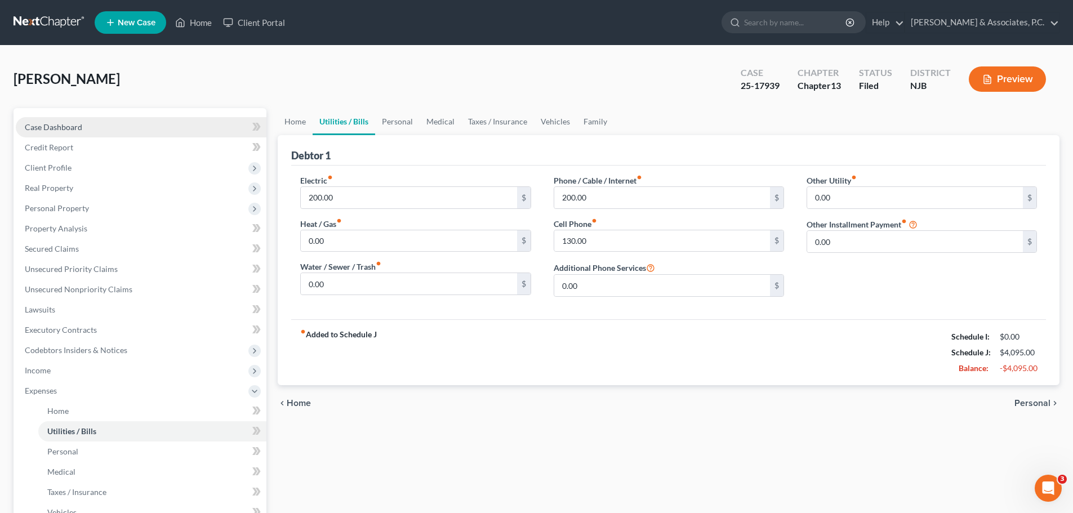
click at [55, 132] on link "Case Dashboard" at bounding box center [141, 127] width 251 height 20
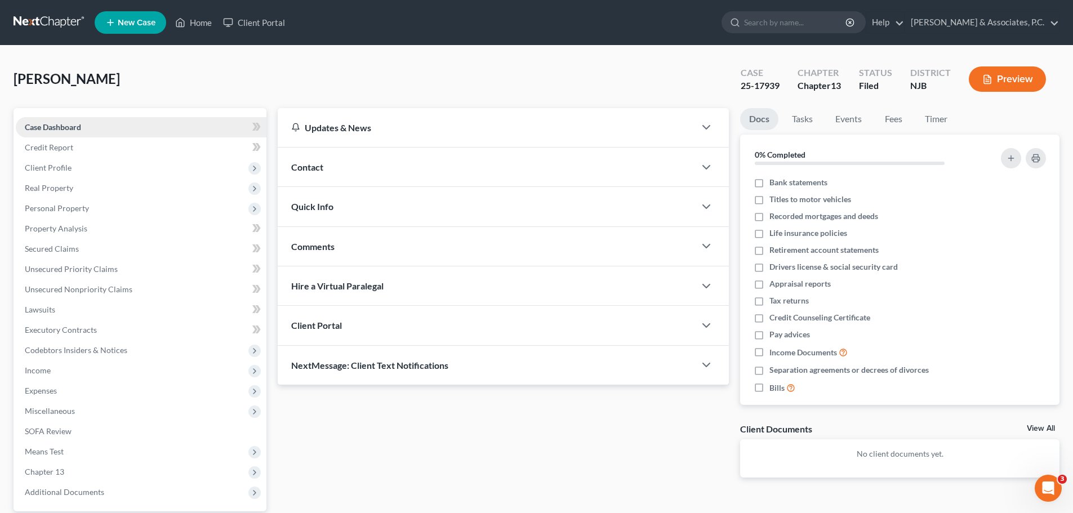
click at [67, 124] on span "Case Dashboard" at bounding box center [53, 127] width 56 height 10
click at [41, 21] on link at bounding box center [50, 22] width 72 height 20
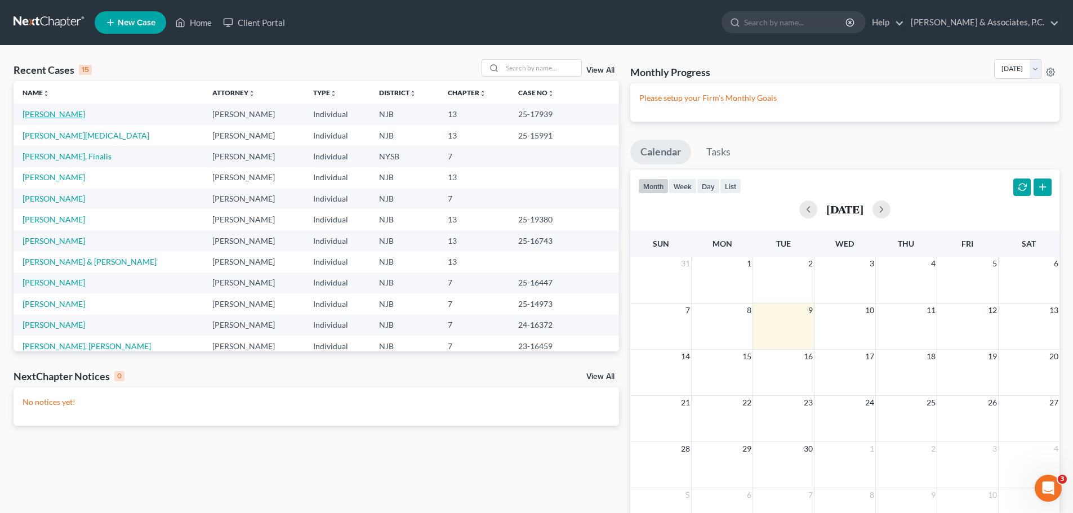
click at [47, 115] on link "[PERSON_NAME]" at bounding box center [54, 114] width 62 height 10
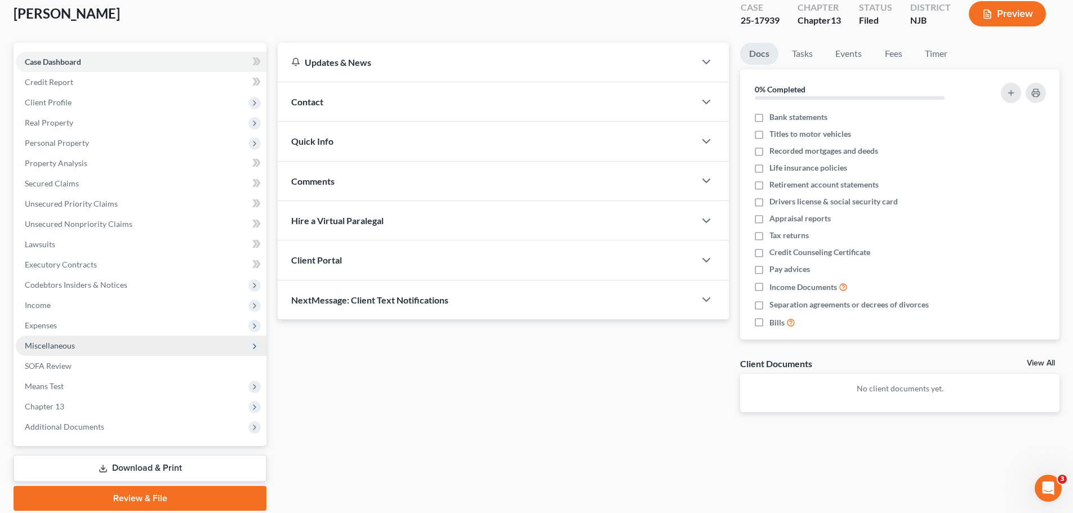
scroll to position [106, 0]
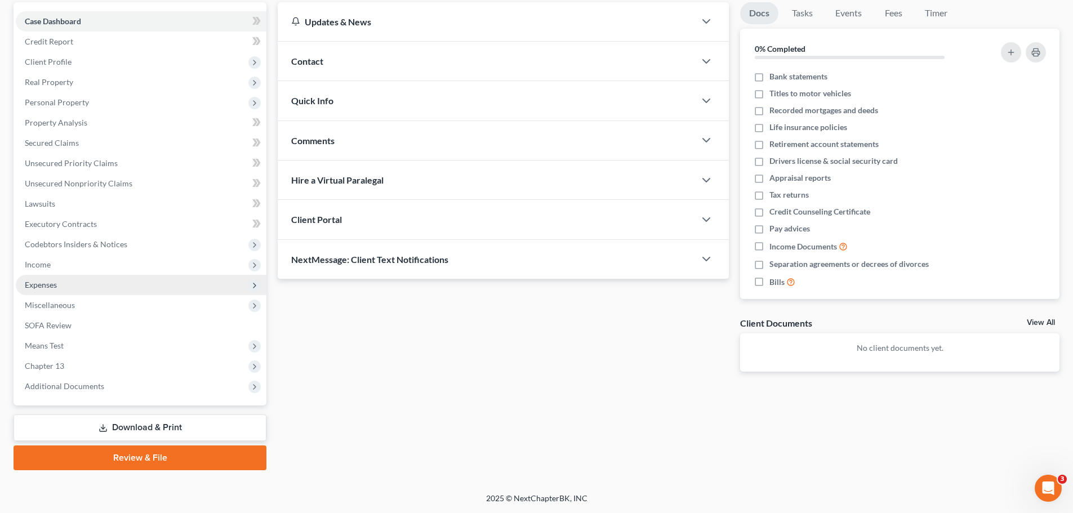
click at [52, 287] on span "Expenses" at bounding box center [41, 285] width 32 height 10
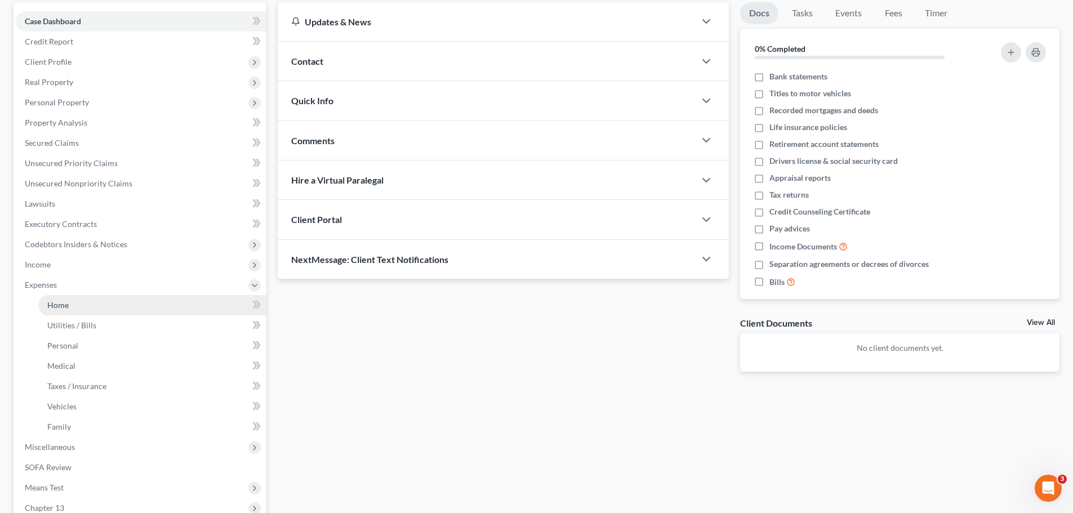
drag, startPoint x: 69, startPoint y: 303, endPoint x: 154, endPoint y: 301, distance: 85.6
click at [69, 303] on link "Home" at bounding box center [152, 305] width 228 height 20
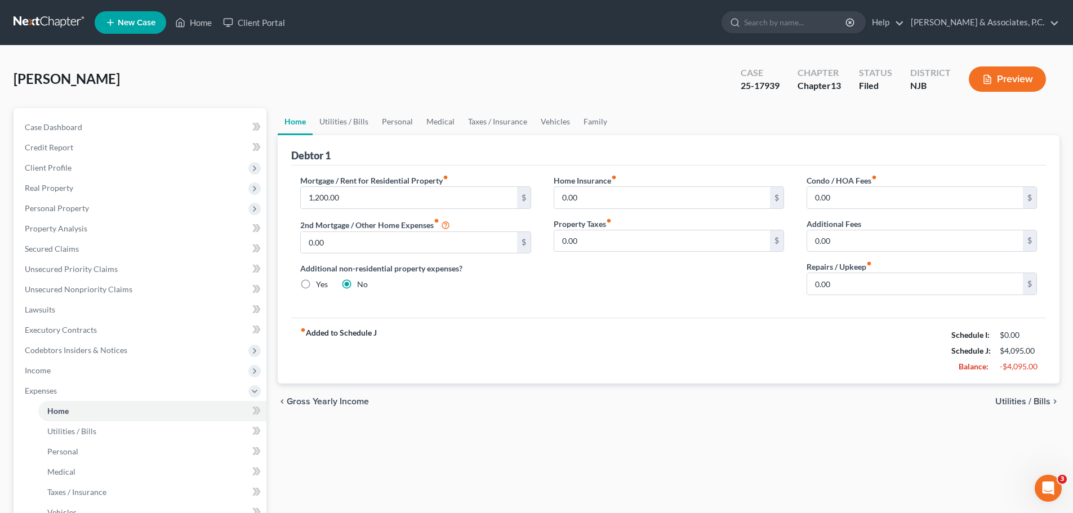
click at [1009, 401] on span "Utilities / Bills" at bounding box center [1022, 401] width 55 height 9
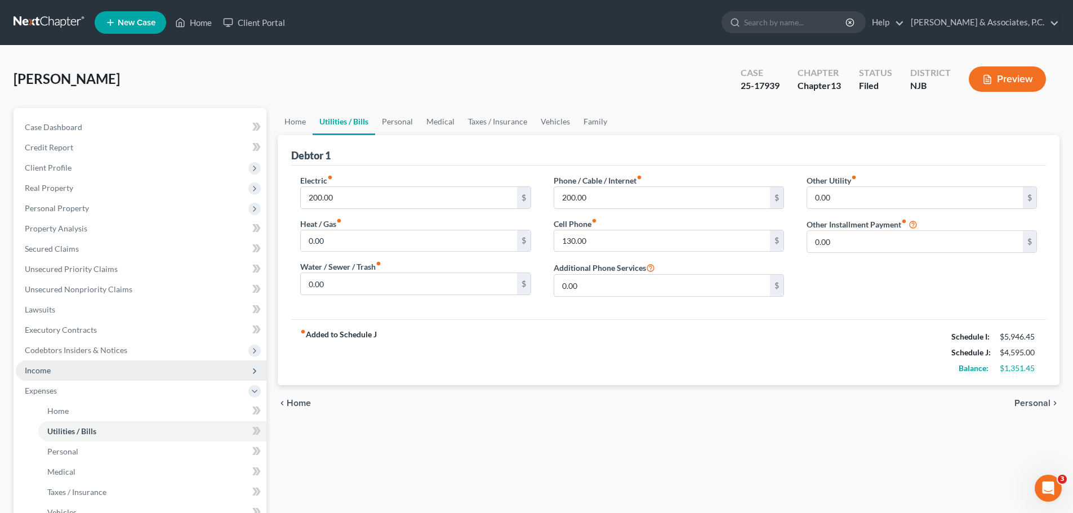
click at [50, 369] on span "Income" at bounding box center [38, 370] width 26 height 10
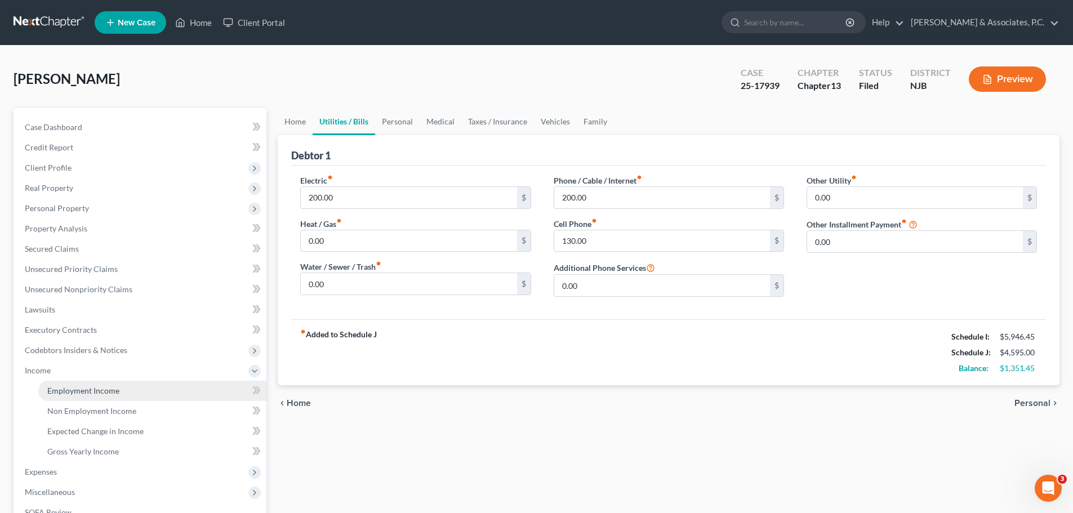
click at [69, 392] on span "Employment Income" at bounding box center [83, 391] width 72 height 10
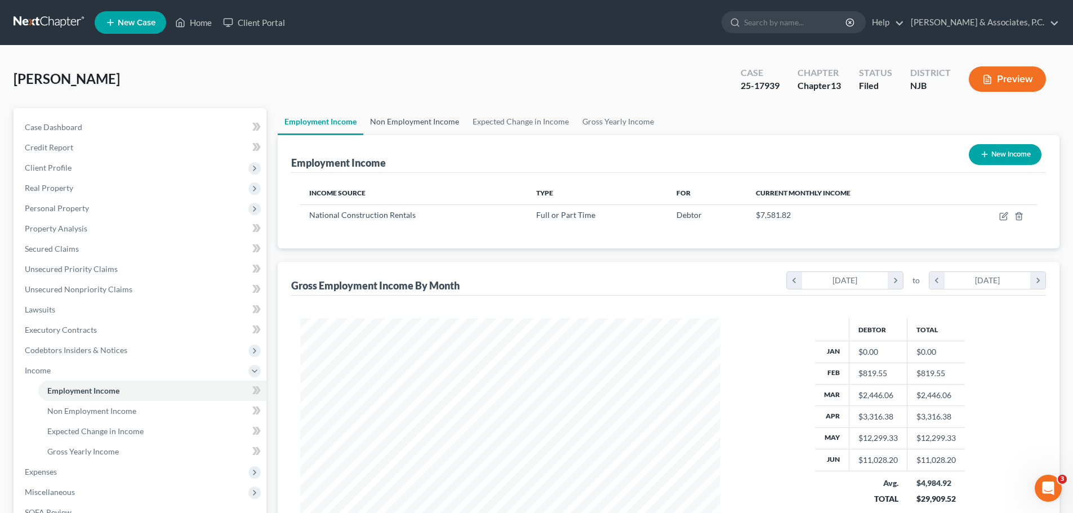
click at [403, 118] on link "Non Employment Income" at bounding box center [414, 121] width 102 height 27
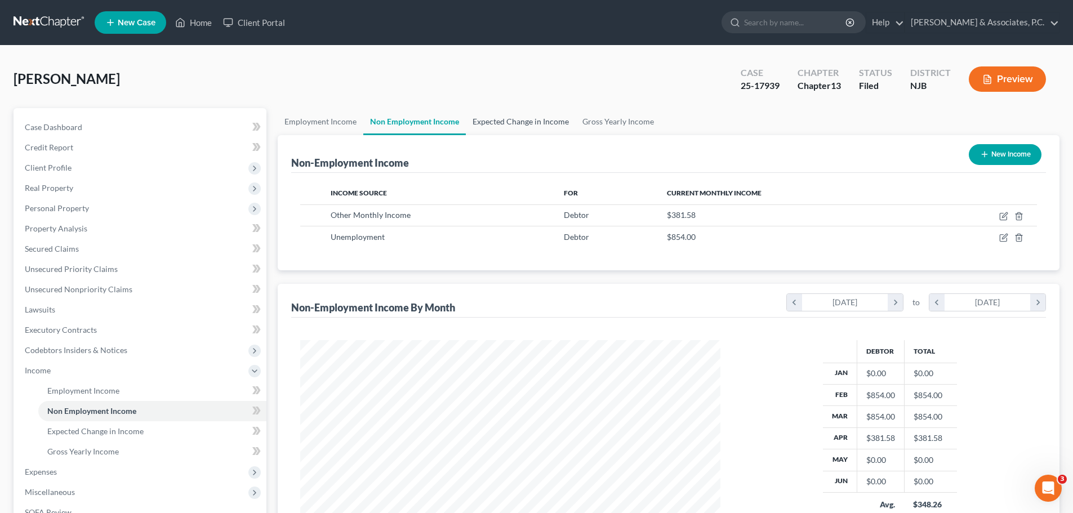
scroll to position [210, 443]
click at [504, 122] on link "Expected Change in Income" at bounding box center [521, 121] width 110 height 27
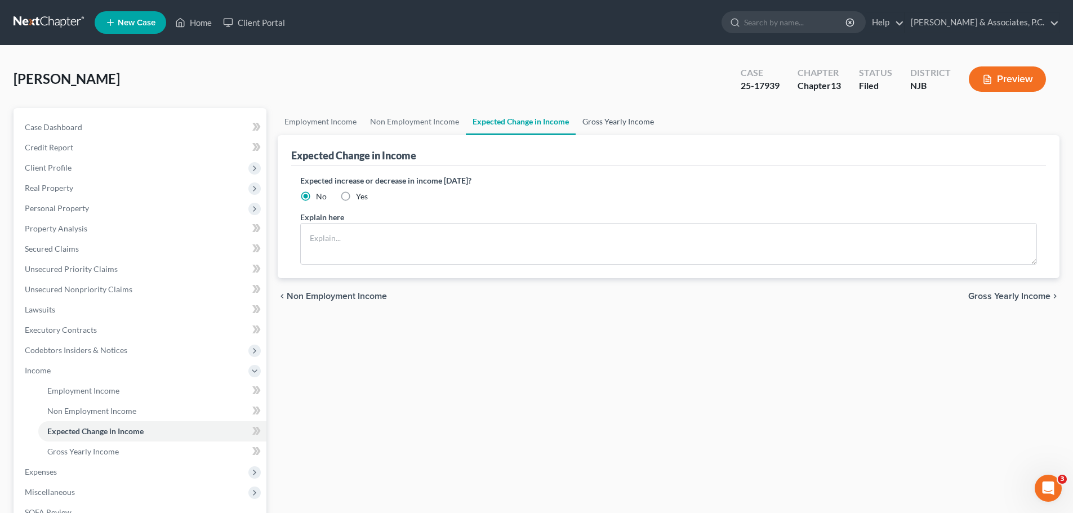
click at [629, 120] on link "Gross Yearly Income" at bounding box center [617, 121] width 85 height 27
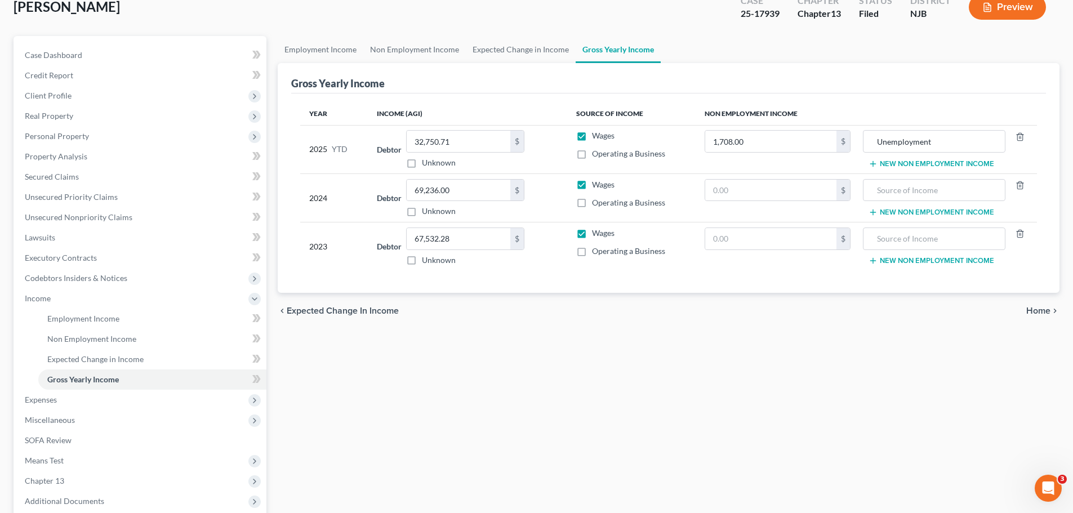
scroll to position [169, 0]
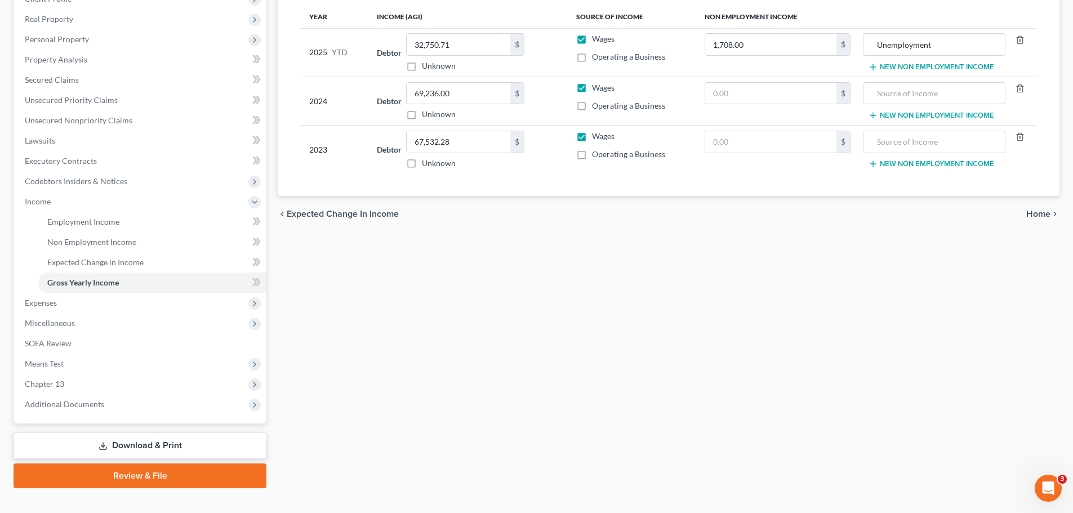
click at [1042, 213] on span "Home" at bounding box center [1038, 213] width 24 height 9
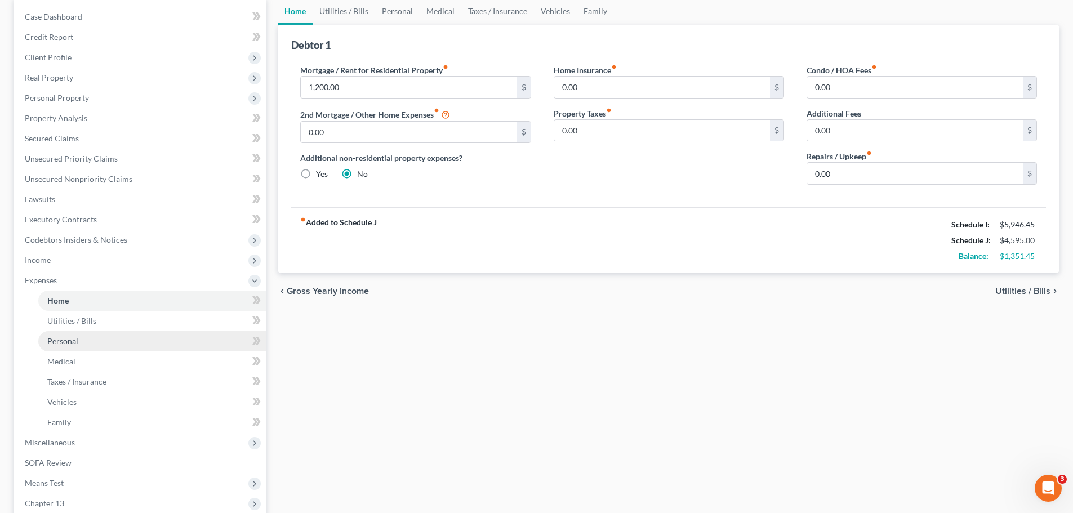
scroll to position [113, 0]
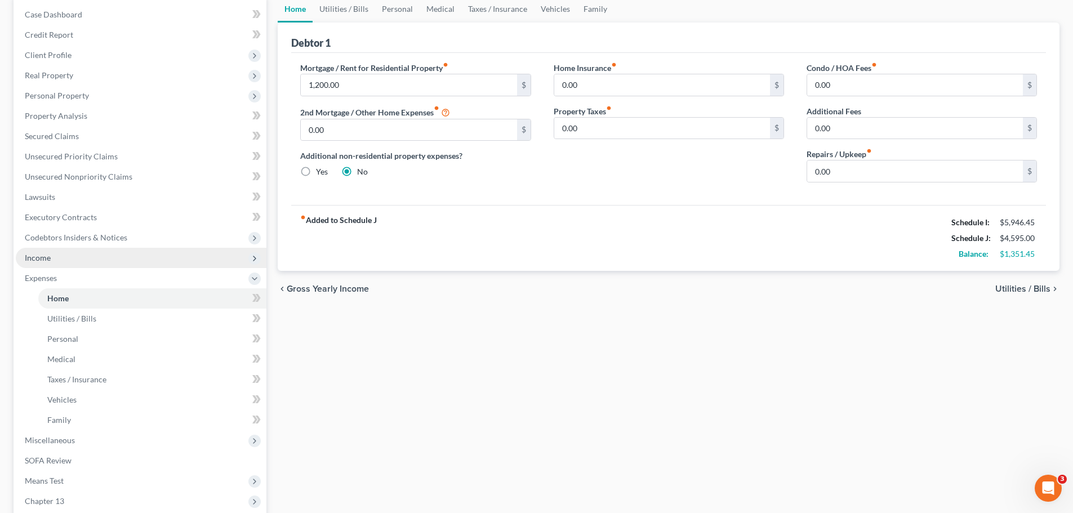
click at [48, 263] on span "Income" at bounding box center [141, 258] width 251 height 20
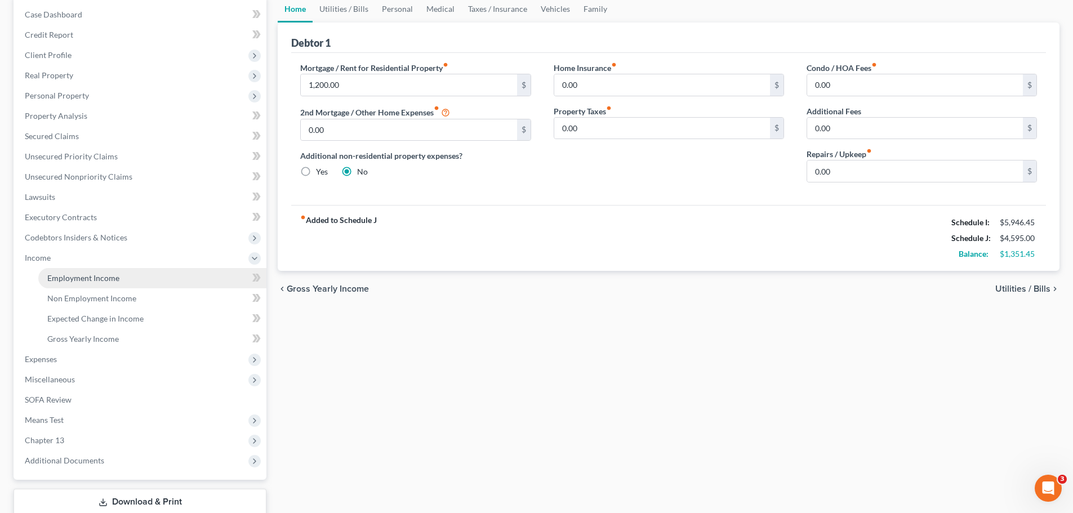
click at [98, 281] on span "Employment Income" at bounding box center [83, 278] width 72 height 10
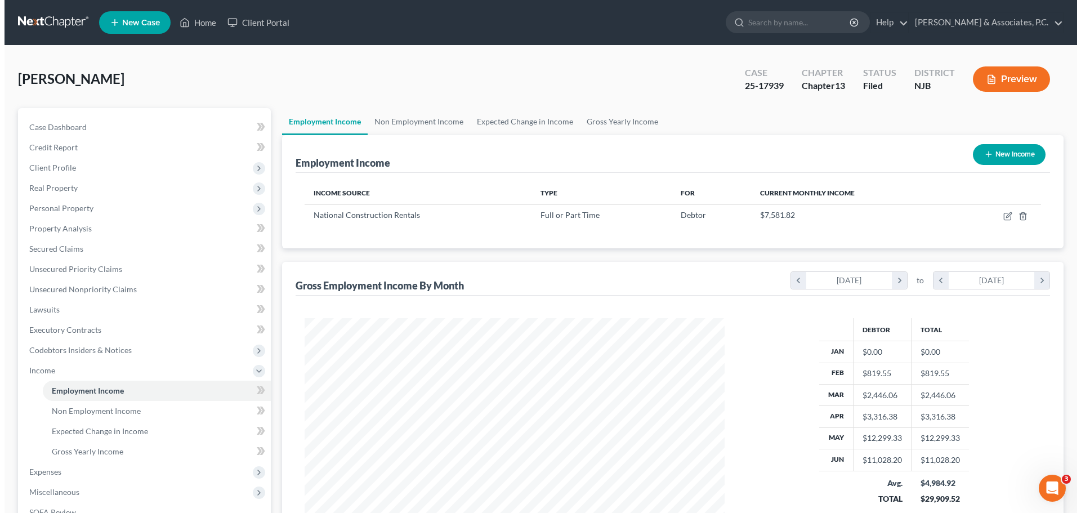
scroll to position [210, 443]
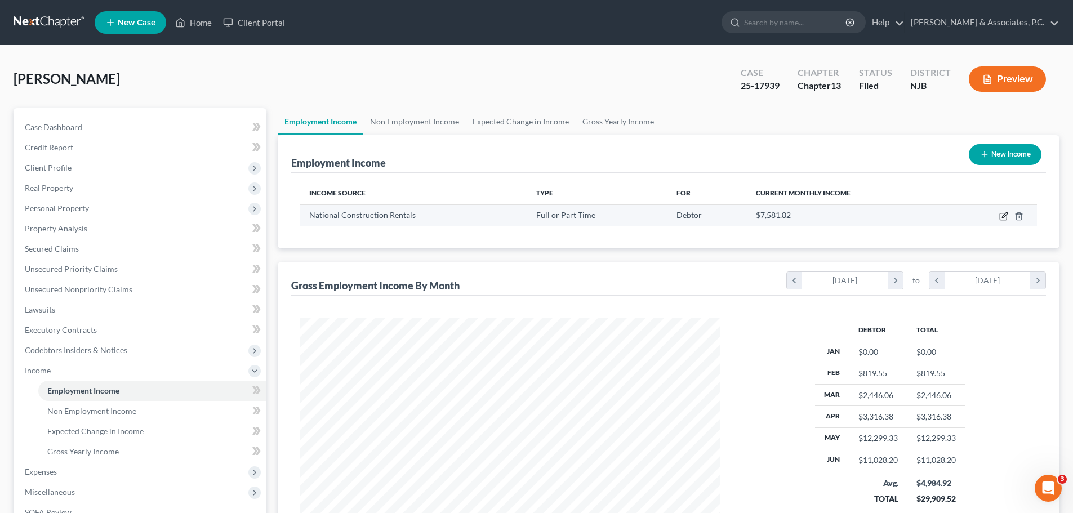
click at [1004, 216] on icon "button" at bounding box center [1003, 216] width 9 height 9
select select "0"
select select "33"
select select "3"
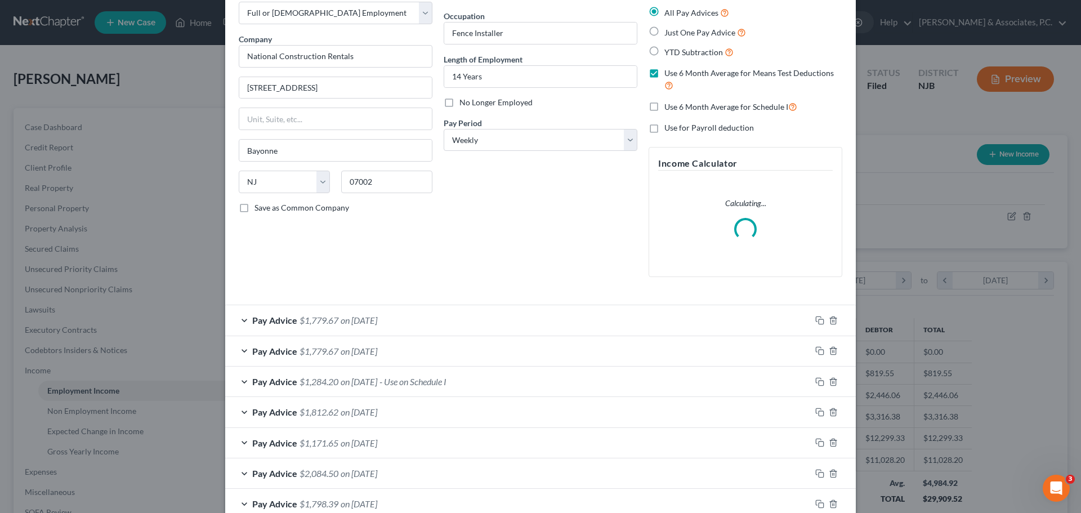
scroll to position [169, 0]
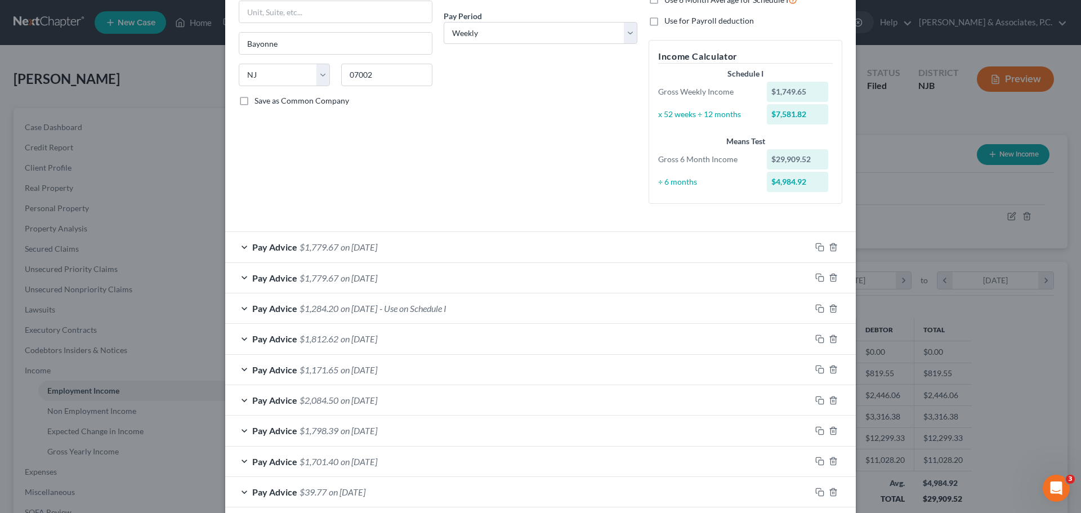
click at [516, 274] on div "Pay Advice $1,779.67 on [DATE]" at bounding box center [518, 278] width 586 height 30
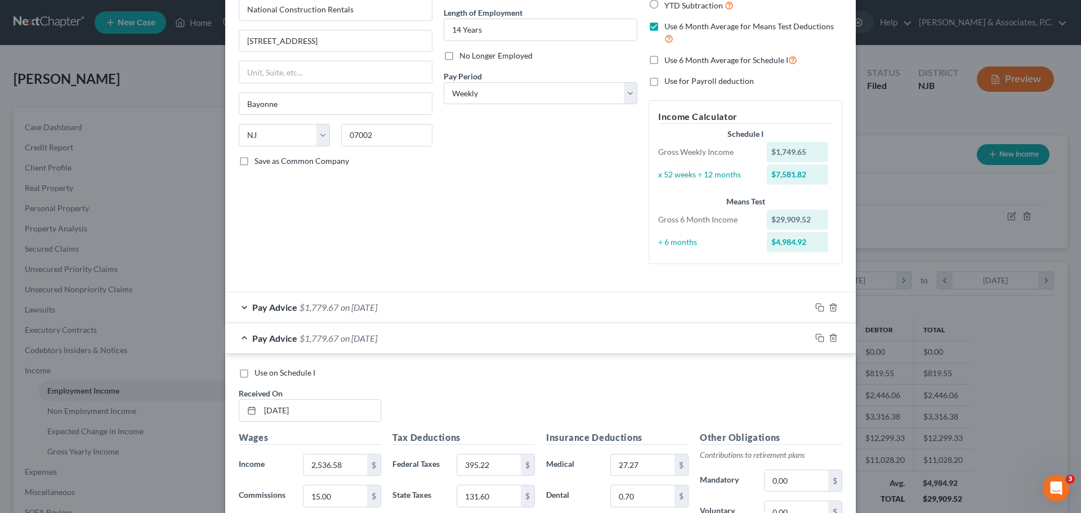
scroll to position [113, 0]
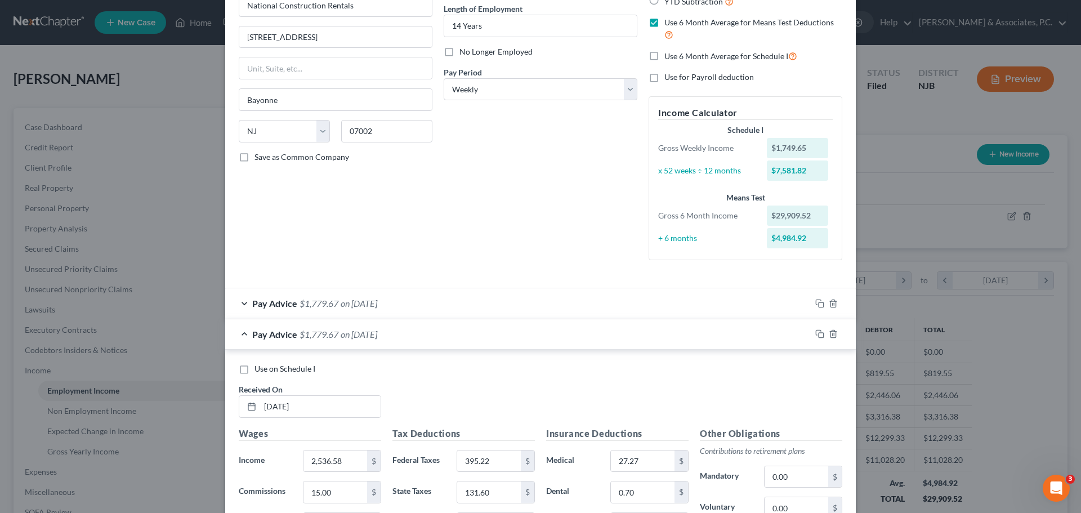
click at [447, 329] on div "Pay Advice $1,779.67 on [DATE]" at bounding box center [518, 334] width 586 height 30
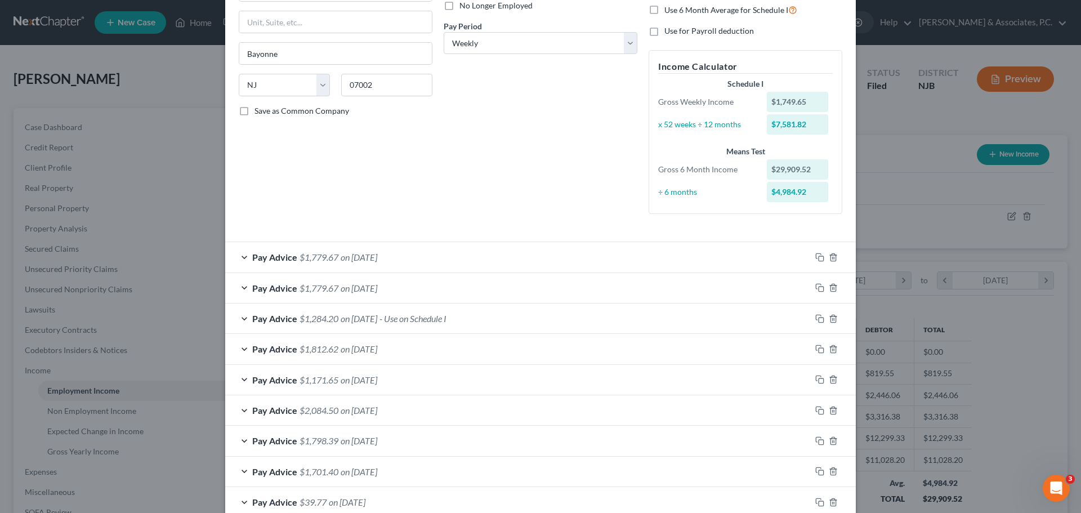
scroll to position [282, 0]
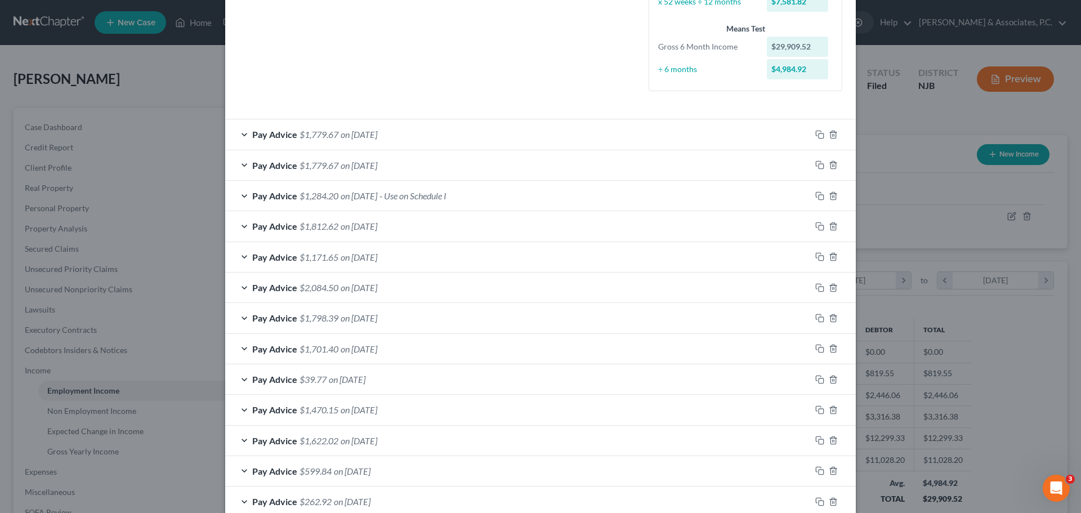
click at [515, 195] on div "Pay Advice $1,284.20 on [DATE] - Use on Schedule I" at bounding box center [518, 196] width 586 height 30
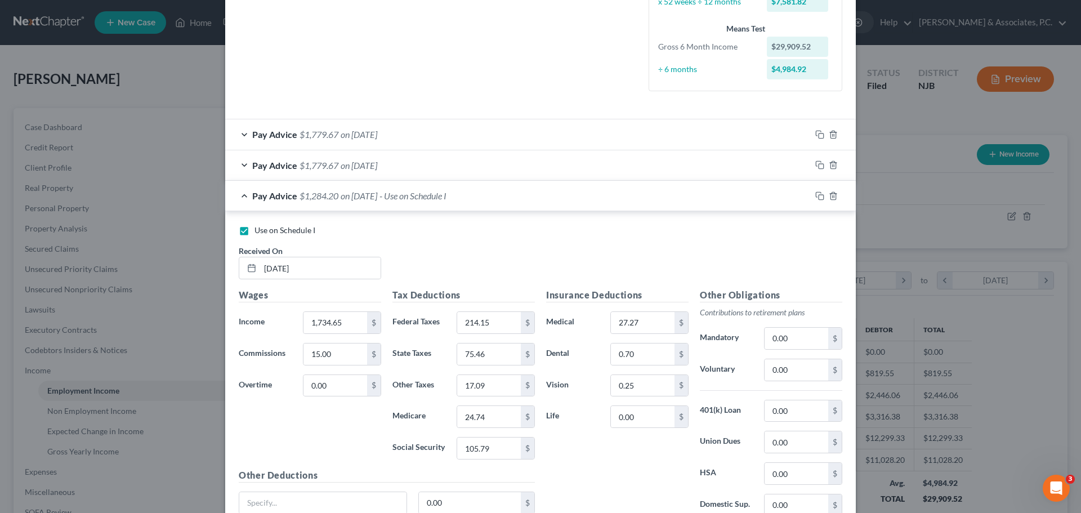
click at [254, 234] on label "Use on Schedule I" at bounding box center [284, 230] width 61 height 11
click at [259, 232] on input "Use on Schedule I" at bounding box center [262, 228] width 7 height 7
checkbox input "false"
click at [470, 189] on div "Pay Advice $1,284.20 on [DATE]" at bounding box center [518, 196] width 586 height 30
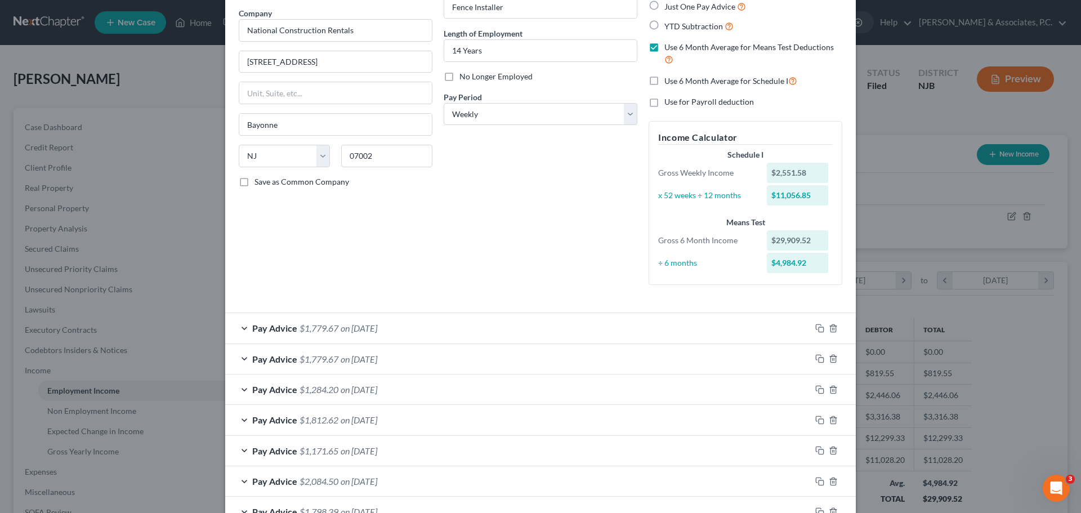
scroll to position [113, 0]
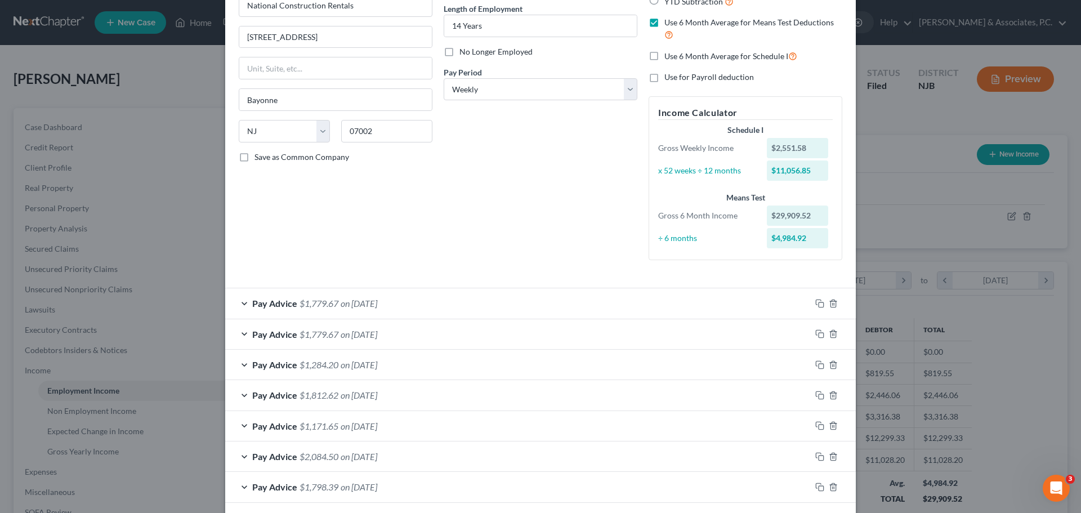
click at [664, 56] on label "Use 6 Month Average for Schedule I" at bounding box center [730, 56] width 133 height 13
click at [669, 56] on input "Use 6 Month Average for Schedule I" at bounding box center [672, 53] width 7 height 7
checkbox input "true"
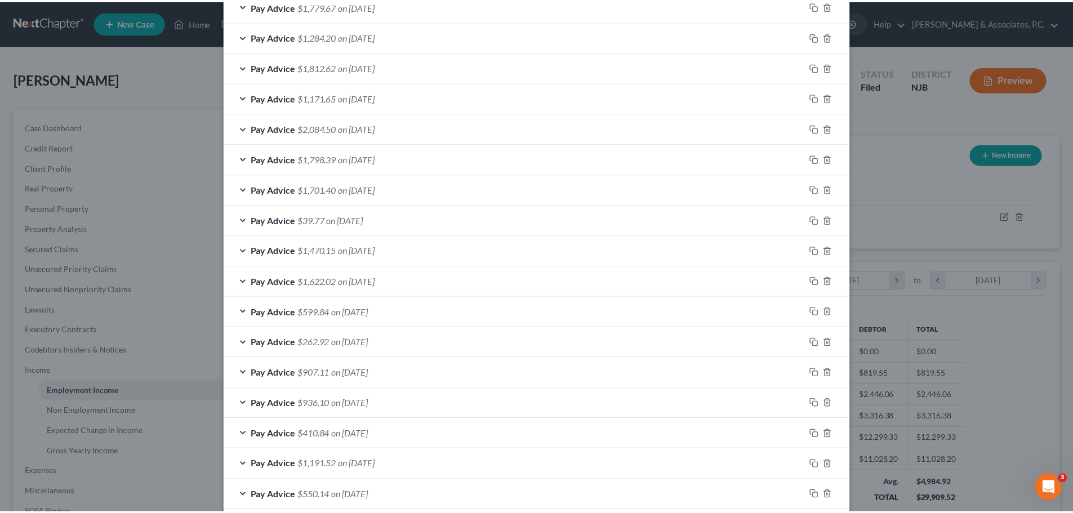
scroll to position [501, 0]
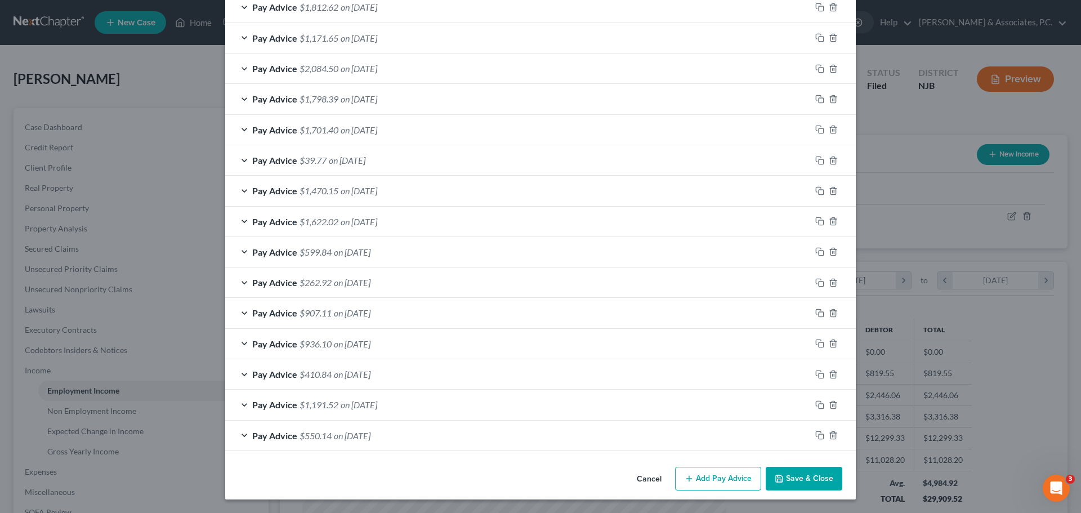
click at [797, 479] on button "Save & Close" at bounding box center [804, 479] width 77 height 24
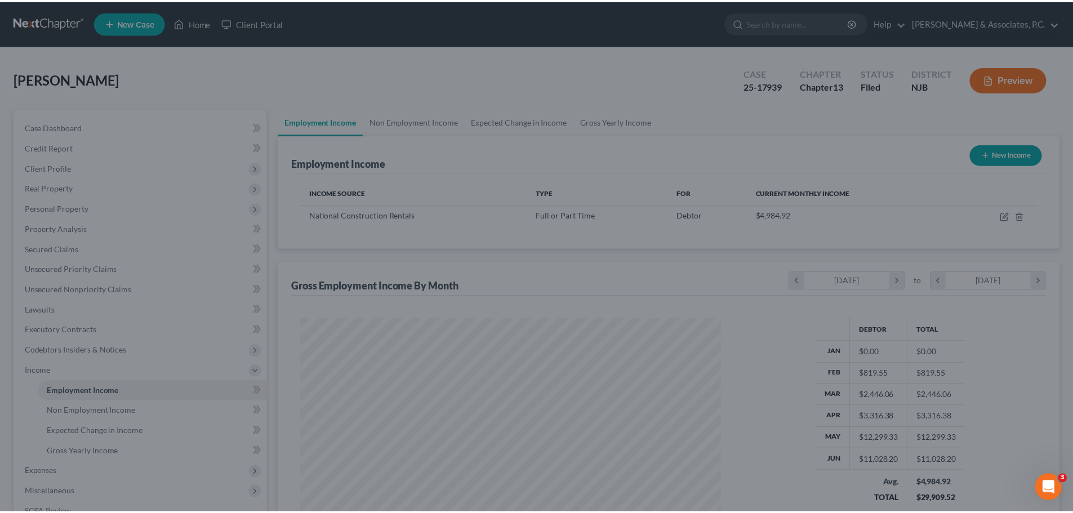
scroll to position [562820, 562587]
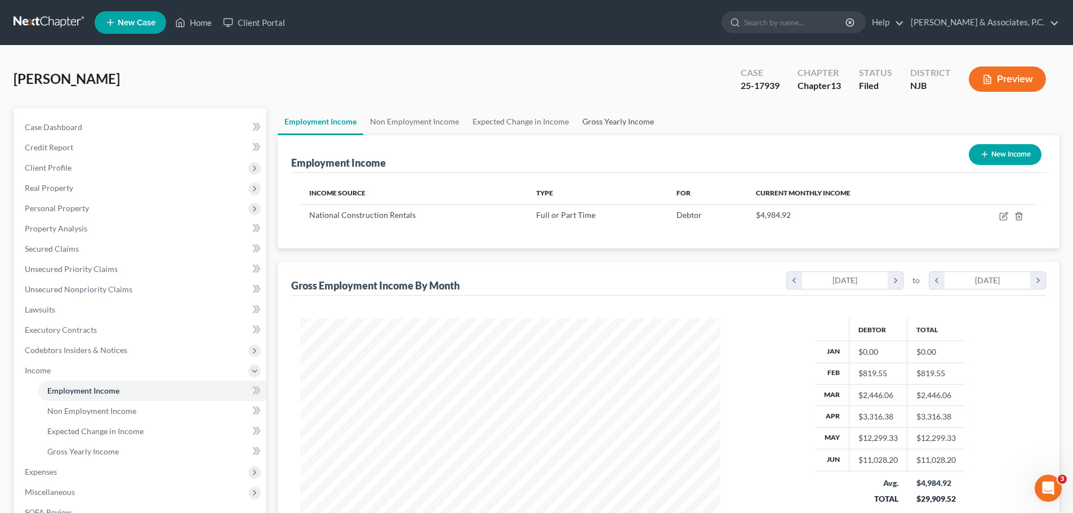
click at [597, 117] on link "Gross Yearly Income" at bounding box center [617, 121] width 85 height 27
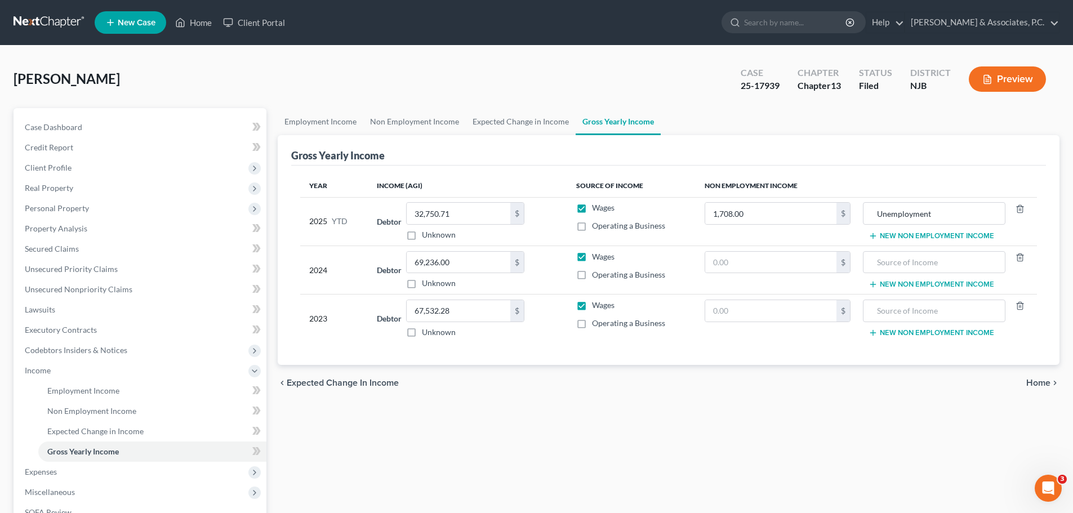
click at [1030, 386] on span "Home" at bounding box center [1038, 382] width 24 height 9
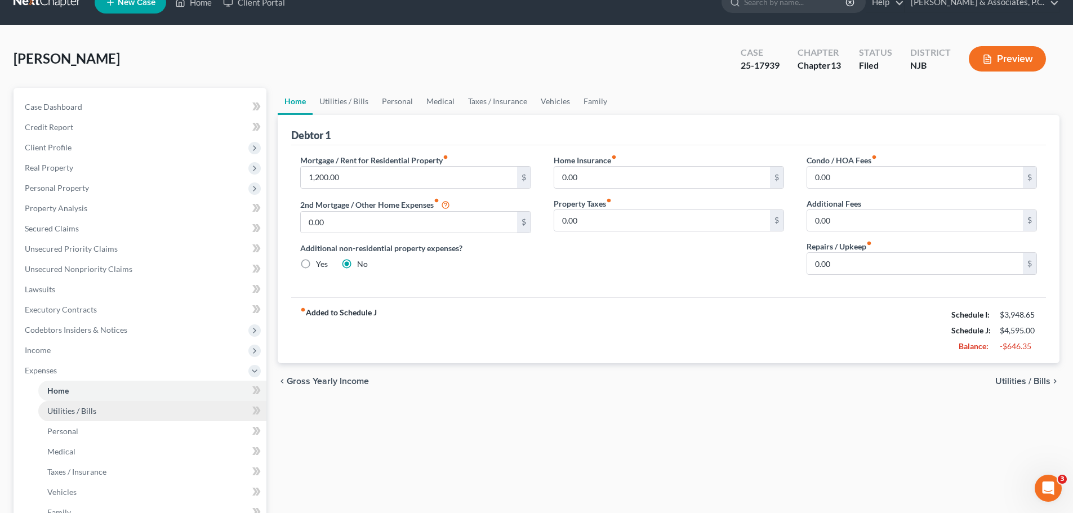
scroll to position [56, 0]
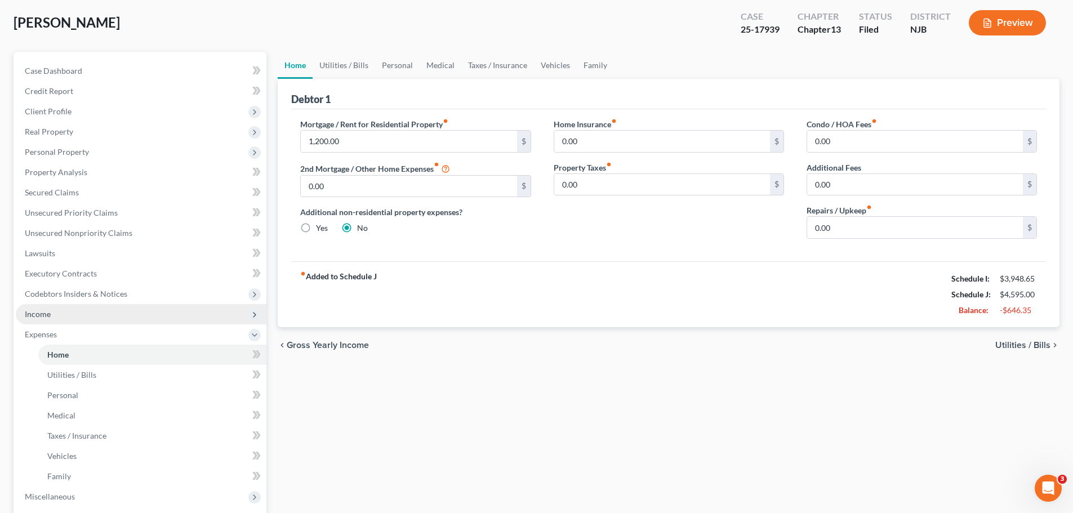
click at [51, 315] on span "Income" at bounding box center [141, 314] width 251 height 20
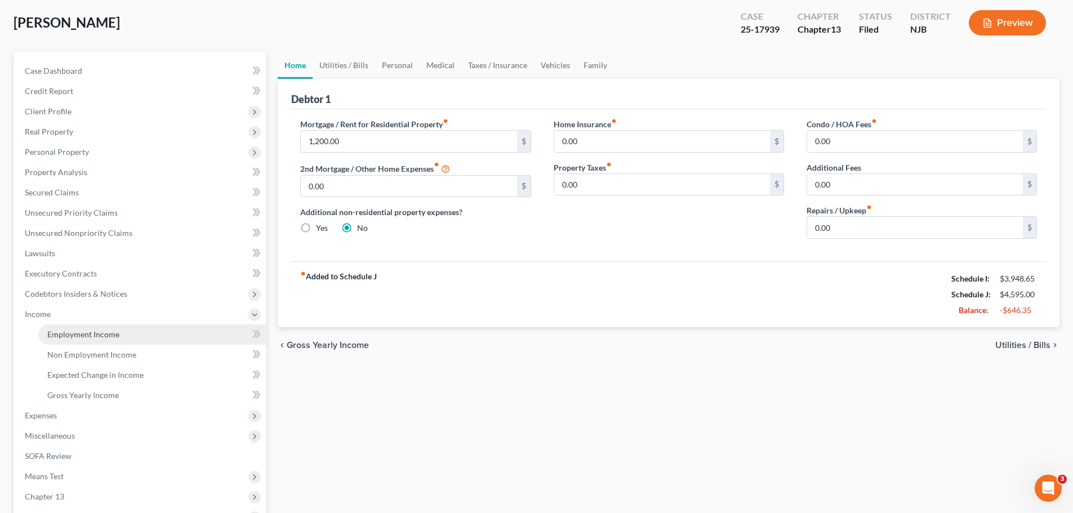
click at [84, 329] on span "Employment Income" at bounding box center [83, 334] width 72 height 10
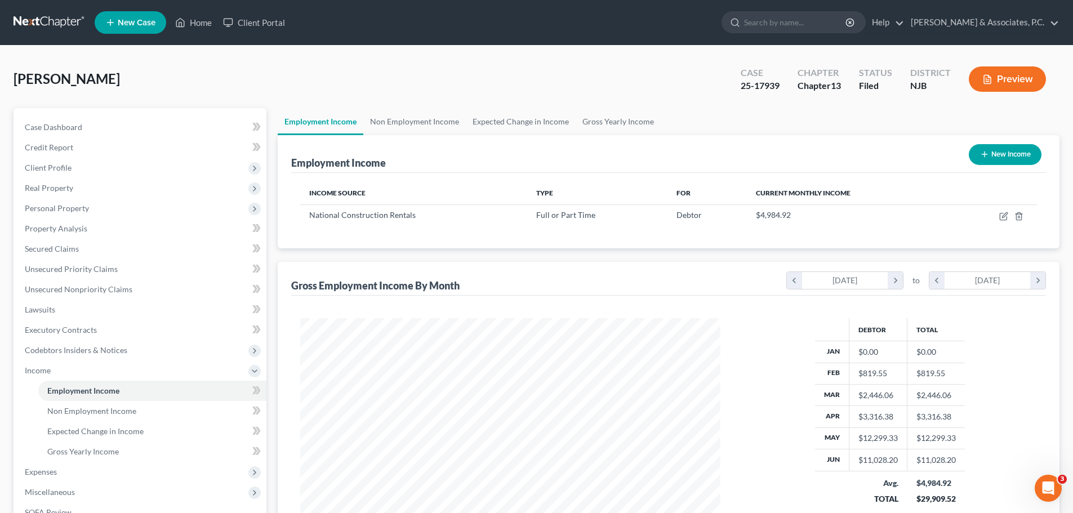
scroll to position [210, 443]
click at [399, 119] on link "Non Employment Income" at bounding box center [414, 121] width 102 height 27
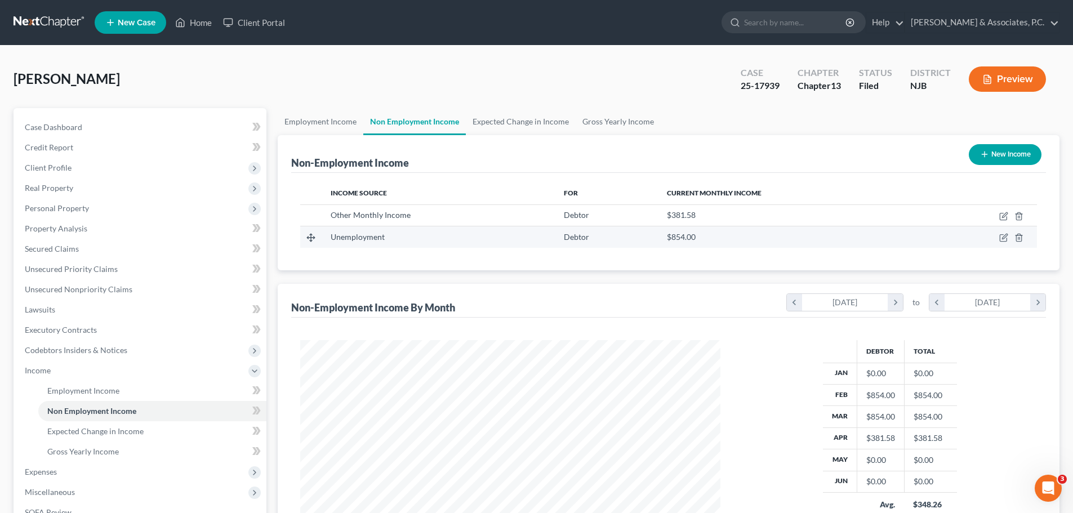
scroll to position [210, 443]
click at [316, 118] on link "Employment Income" at bounding box center [321, 121] width 86 height 27
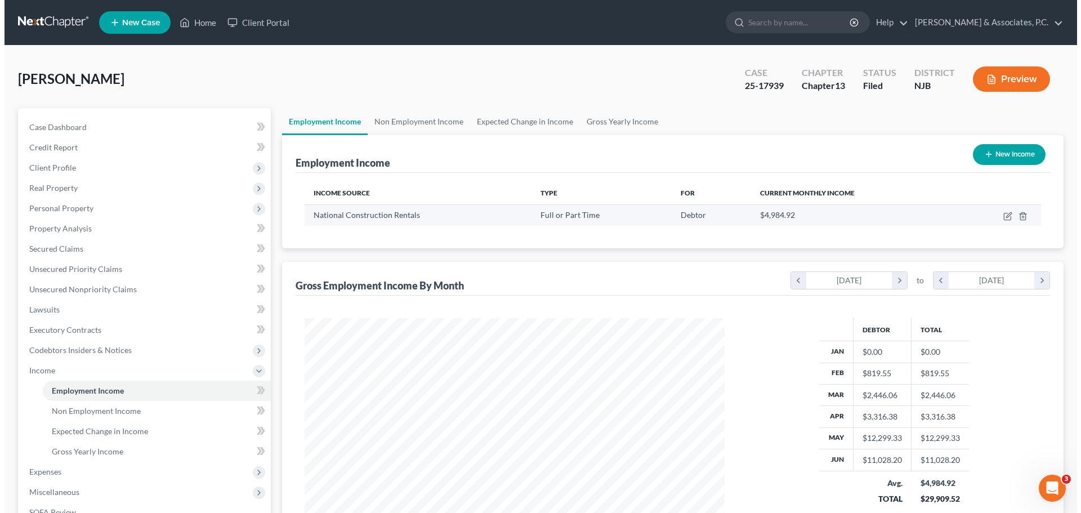
scroll to position [210, 443]
click at [1006, 217] on icon "button" at bounding box center [1003, 216] width 9 height 9
select select "0"
select select "33"
select select "3"
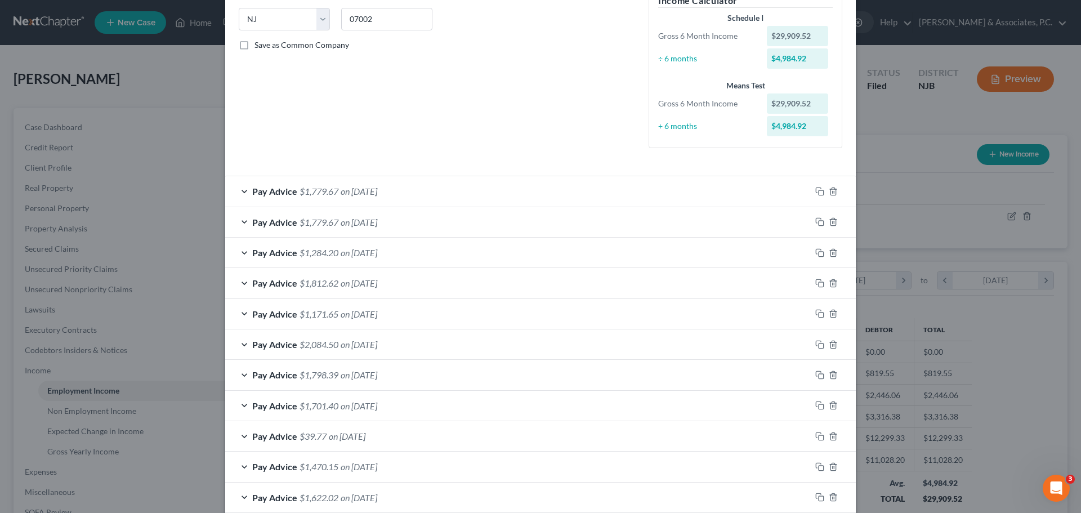
scroll to position [56, 0]
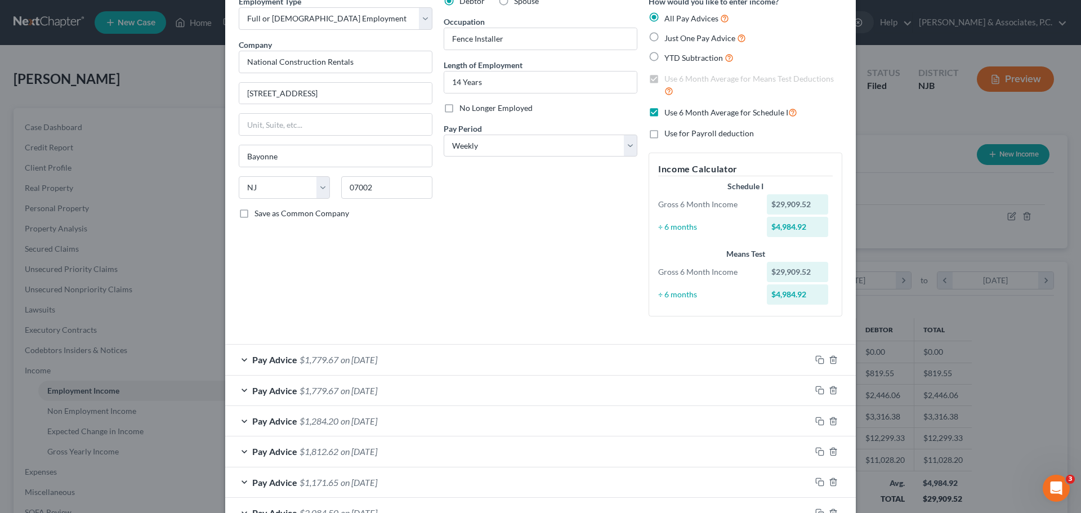
drag, startPoint x: 651, startPoint y: 114, endPoint x: 644, endPoint y: 121, distance: 10.4
click at [664, 114] on label "Use 6 Month Average for Schedule I" at bounding box center [730, 112] width 133 height 13
click at [669, 113] on input "Use 6 Month Average for Schedule I" at bounding box center [672, 109] width 7 height 7
checkbox input "false"
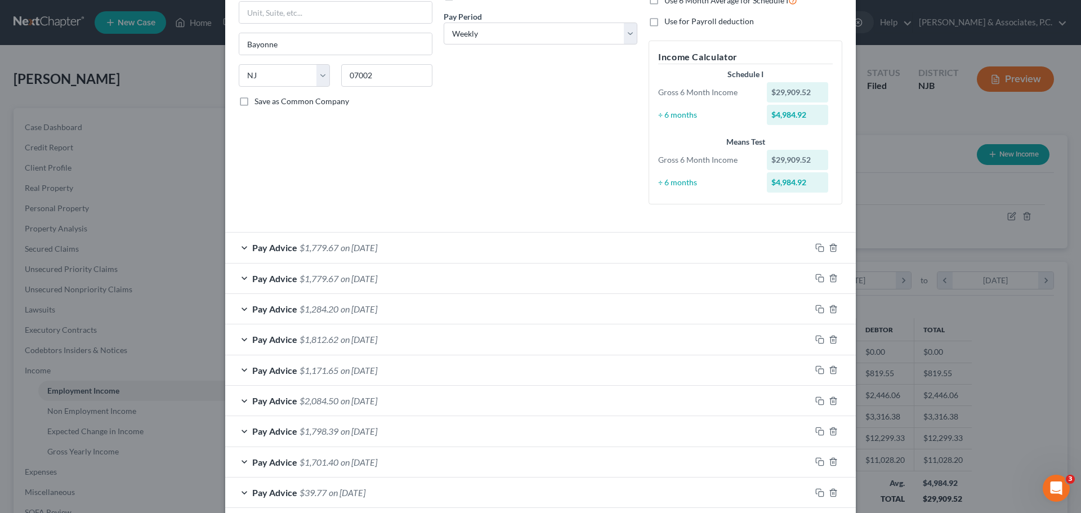
scroll to position [169, 0]
click at [458, 247] on div "Pay Advice $1,779.67 on [DATE]" at bounding box center [518, 247] width 586 height 30
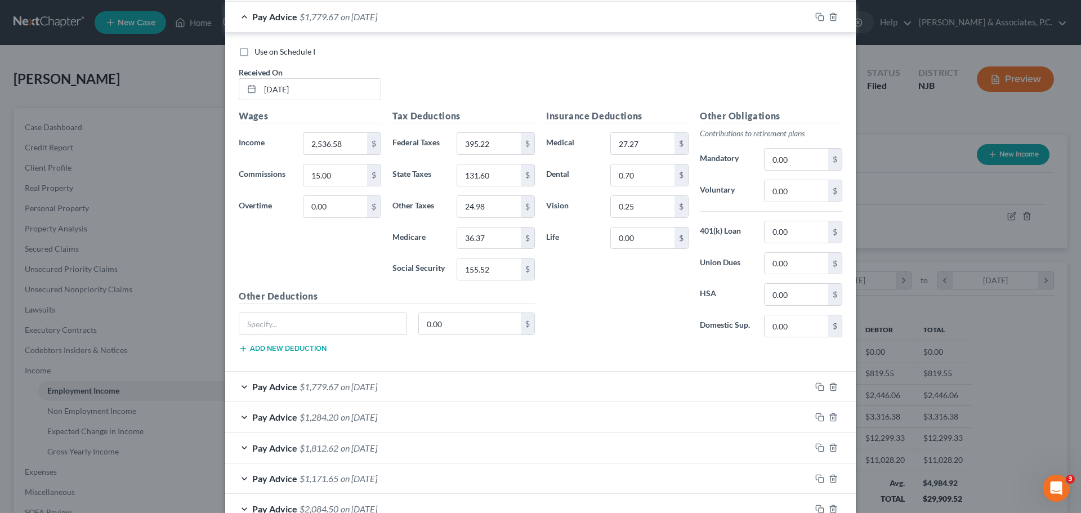
scroll to position [338, 0]
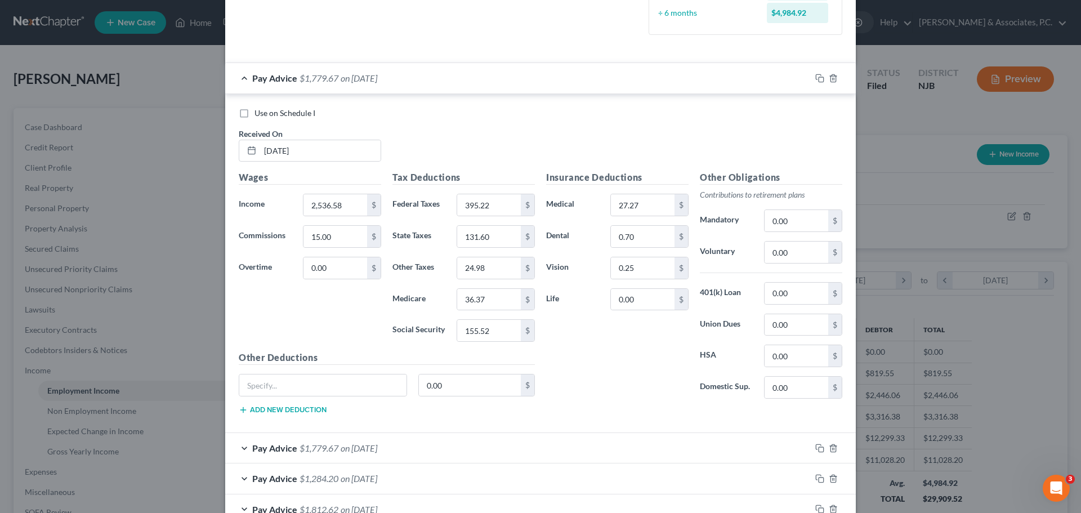
drag, startPoint x: 392, startPoint y: 86, endPoint x: 379, endPoint y: 90, distance: 13.7
click at [392, 85] on div "Pay Advice $1,779.67 on [DATE]" at bounding box center [518, 78] width 586 height 30
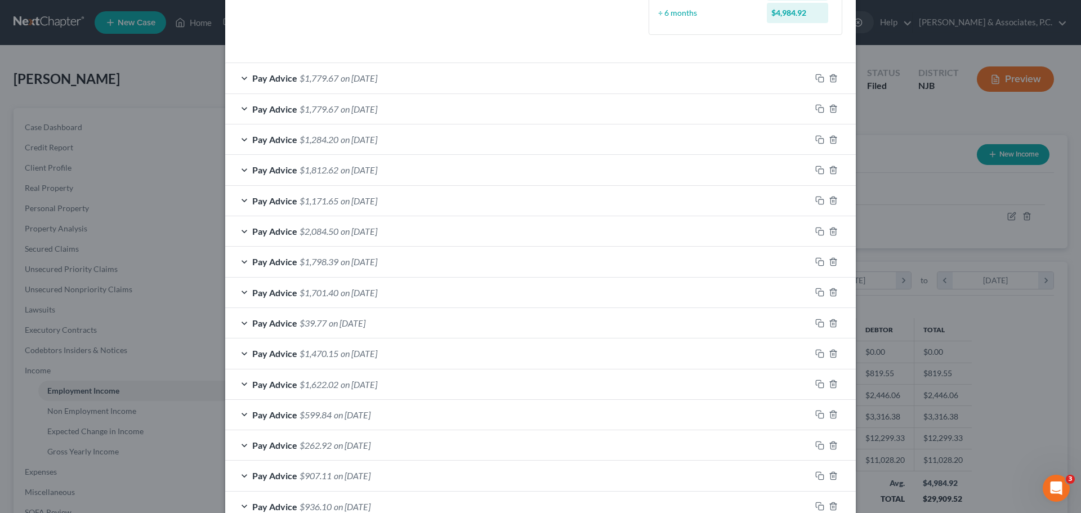
click at [483, 136] on div "Pay Advice $1,284.20 on [DATE]" at bounding box center [518, 139] width 586 height 30
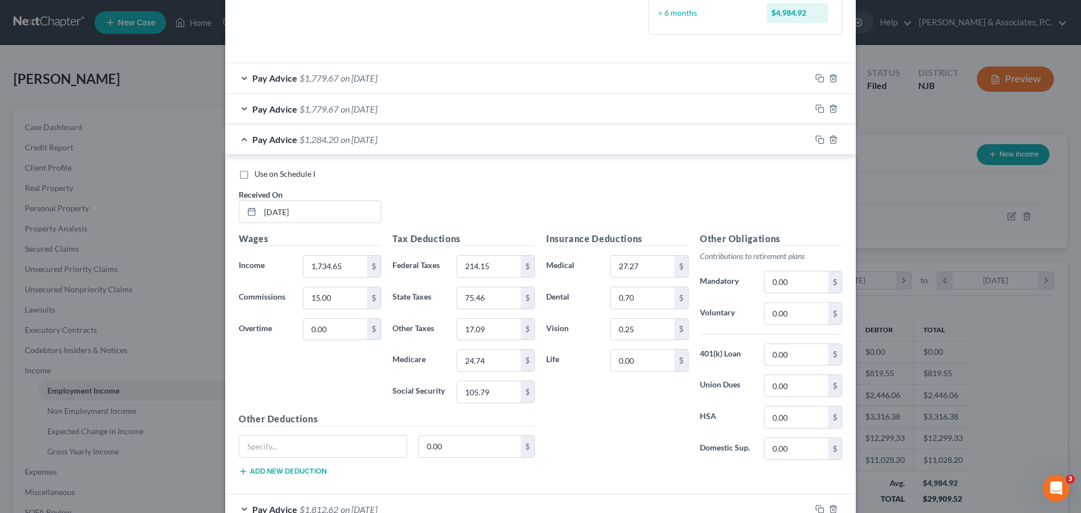
click at [483, 148] on div "Pay Advice $1,284.20 on [DATE]" at bounding box center [518, 139] width 586 height 30
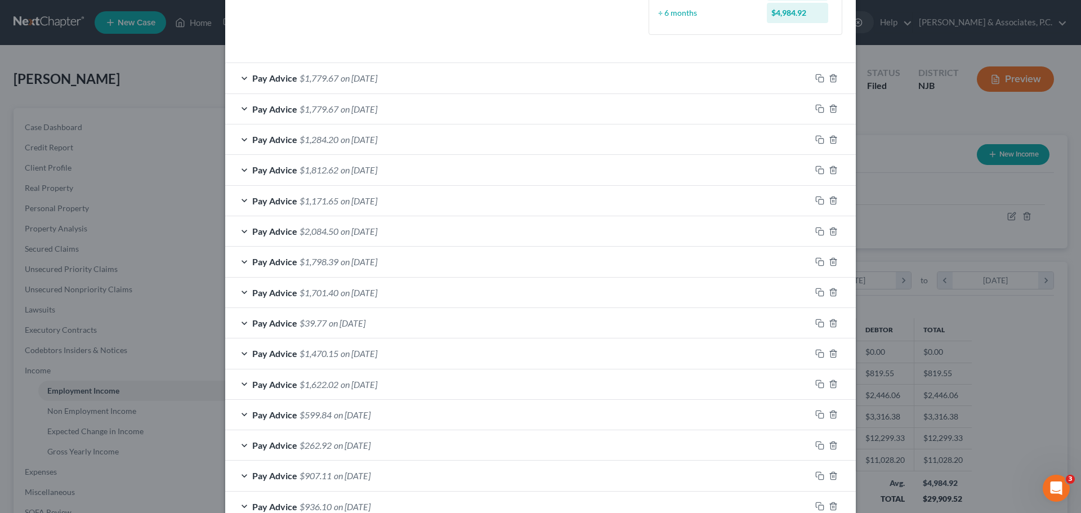
click at [439, 173] on div "Pay Advice $1,812.62 on [DATE]" at bounding box center [518, 170] width 586 height 30
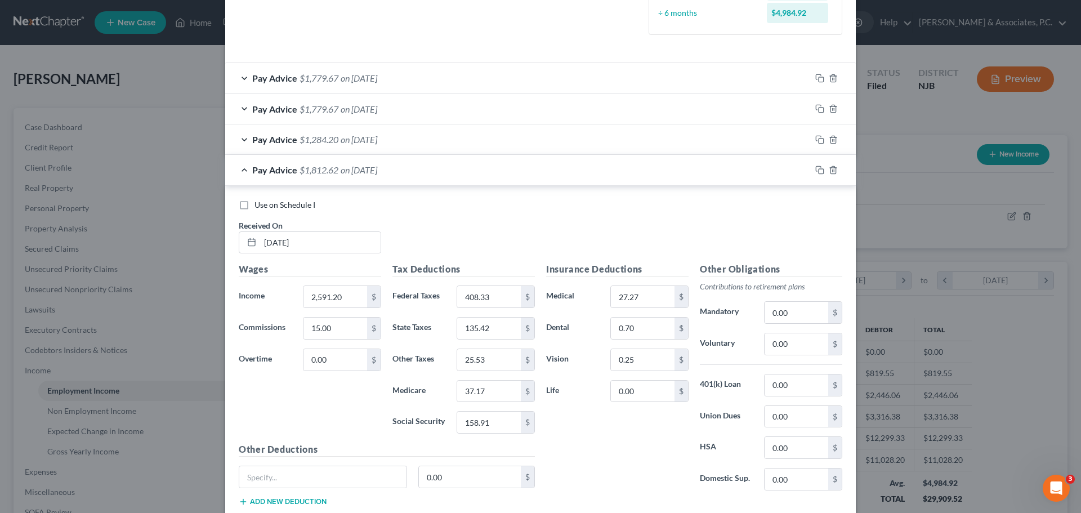
click at [377, 169] on span "on [DATE]" at bounding box center [359, 169] width 37 height 11
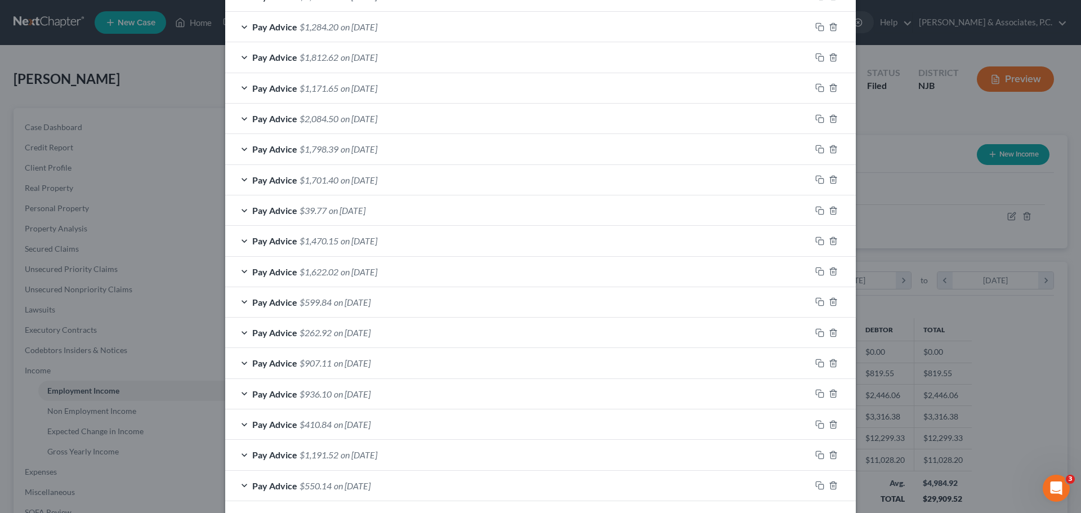
scroll to position [501, 0]
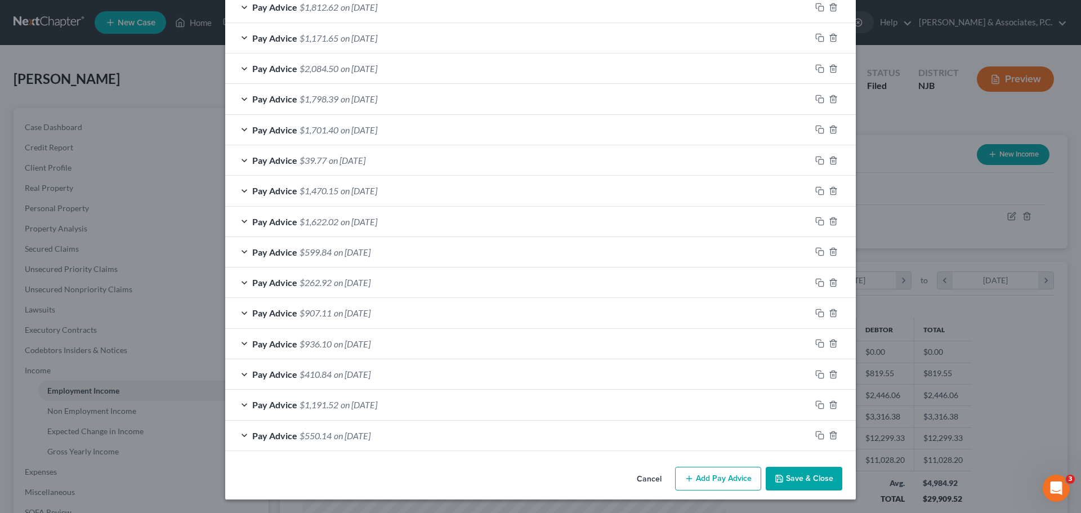
click at [468, 186] on div "Pay Advice $1,470.15 on [DATE]" at bounding box center [518, 191] width 586 height 30
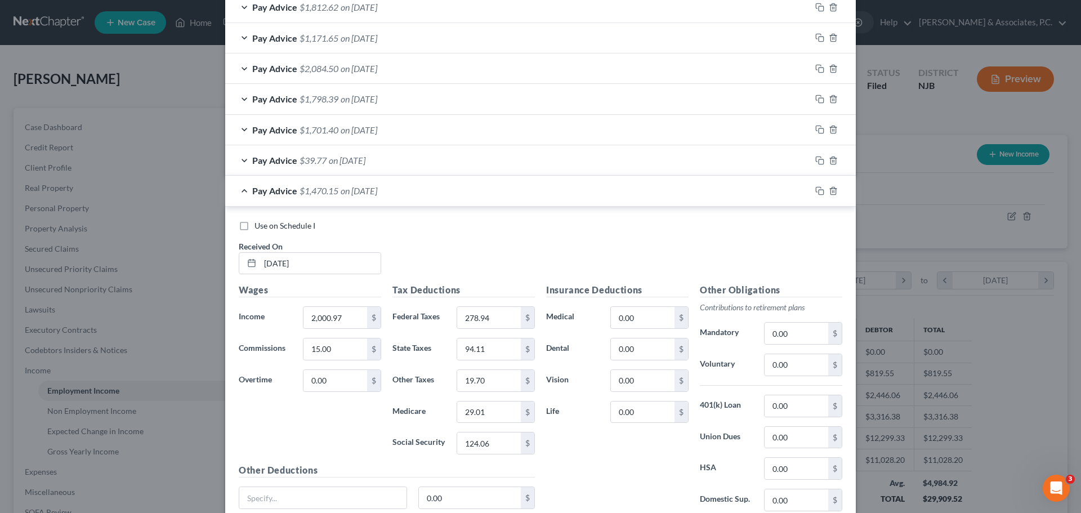
click at [450, 190] on div "Pay Advice $1,470.15 on [DATE]" at bounding box center [518, 191] width 586 height 30
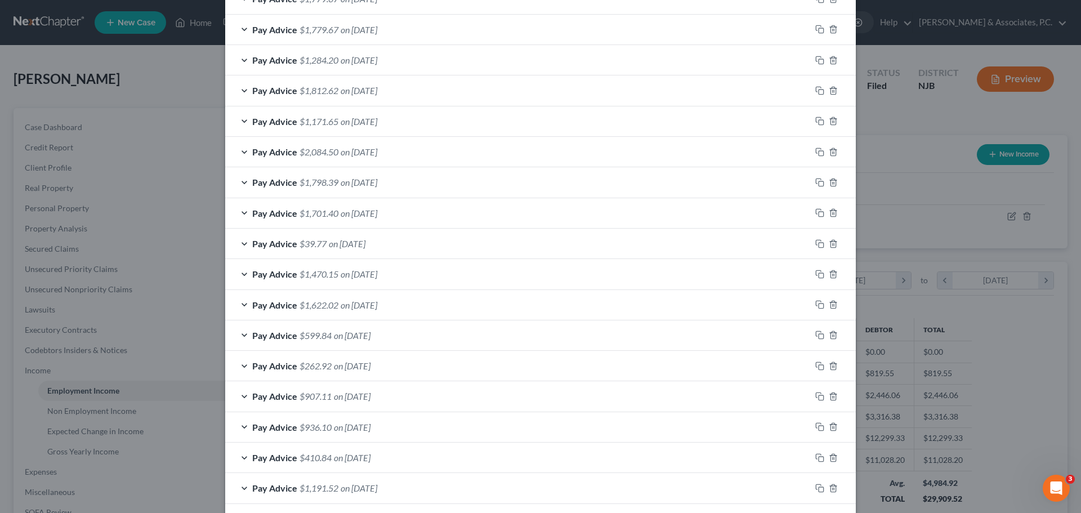
scroll to position [444, 0]
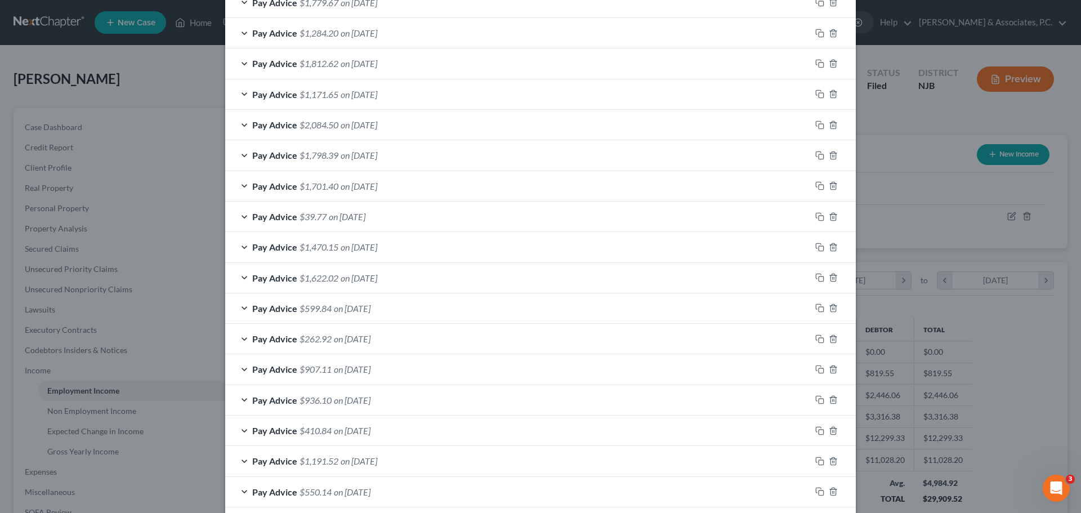
click at [441, 241] on div "Pay Advice $1,470.15 on [DATE]" at bounding box center [518, 247] width 586 height 30
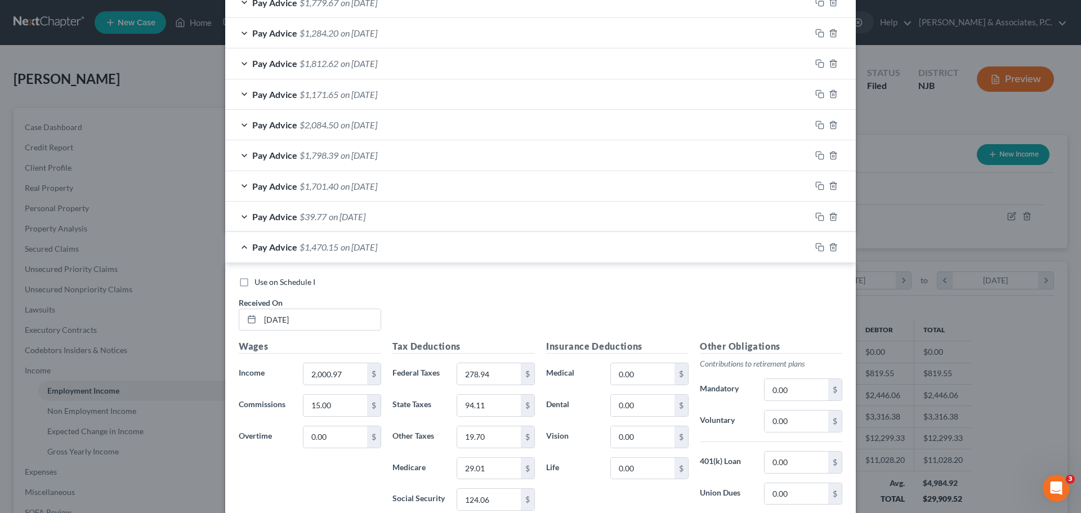
click at [254, 283] on label "Use on Schedule I" at bounding box center [284, 281] width 61 height 11
click at [259, 283] on input "Use on Schedule I" at bounding box center [262, 279] width 7 height 7
checkbox input "true"
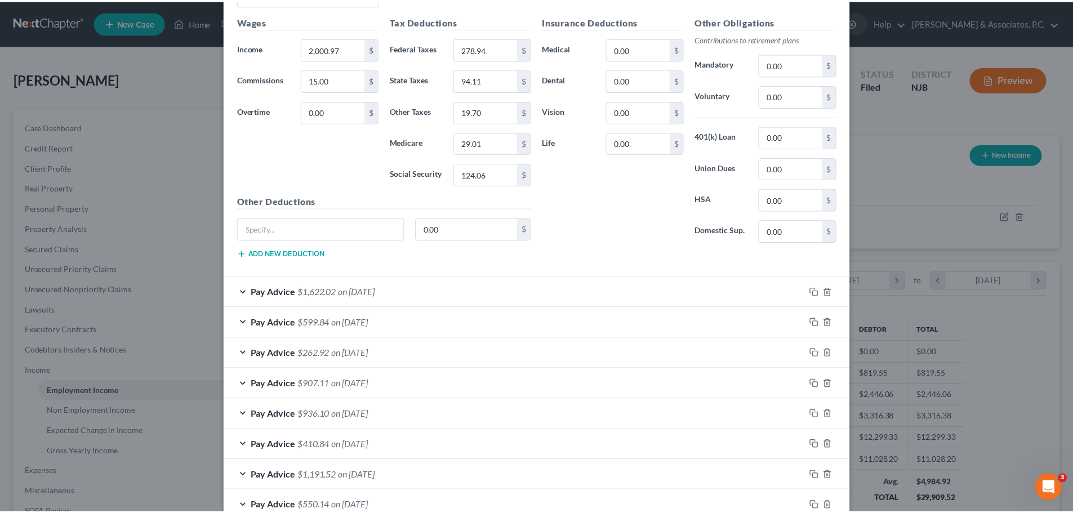
scroll to position [839, 0]
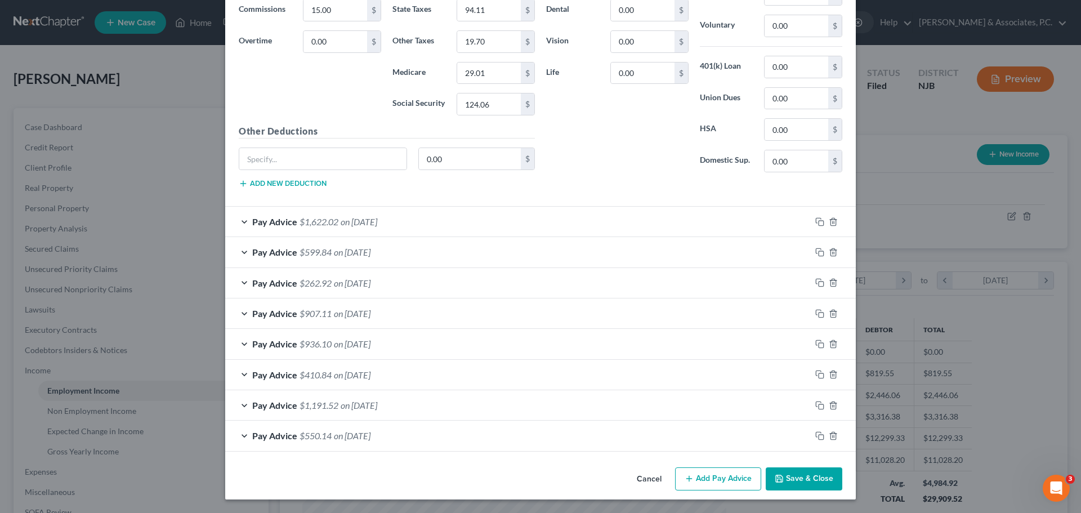
click at [823, 484] on button "Save & Close" at bounding box center [804, 479] width 77 height 24
click at [805, 480] on button "Save & Close" at bounding box center [804, 479] width 77 height 24
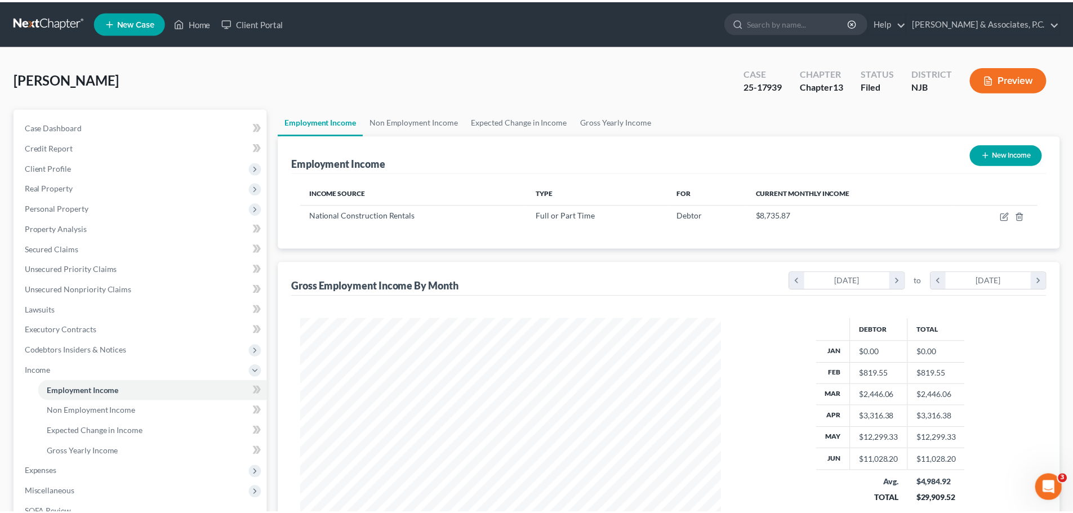
scroll to position [562820, 562587]
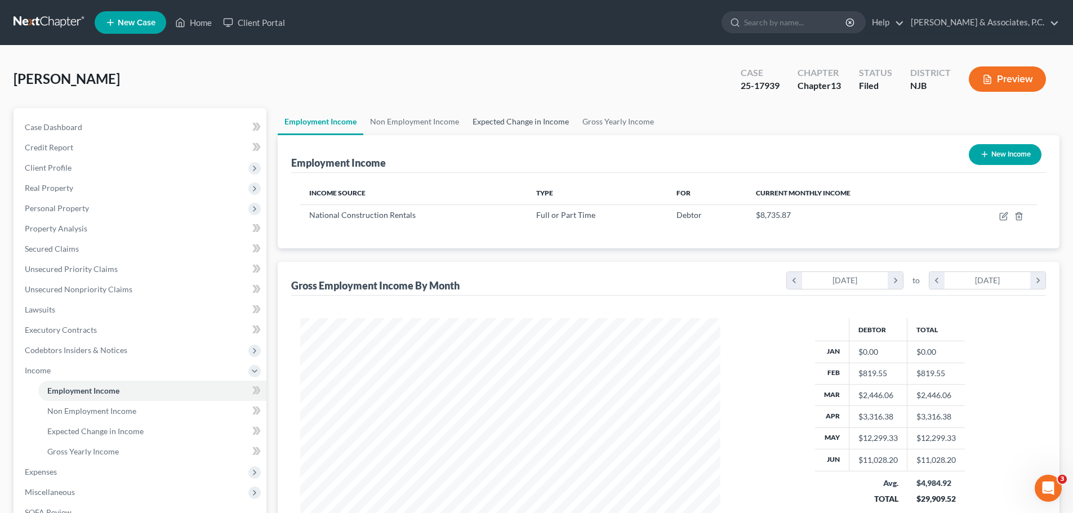
click at [497, 120] on link "Expected Change in Income" at bounding box center [521, 121] width 110 height 27
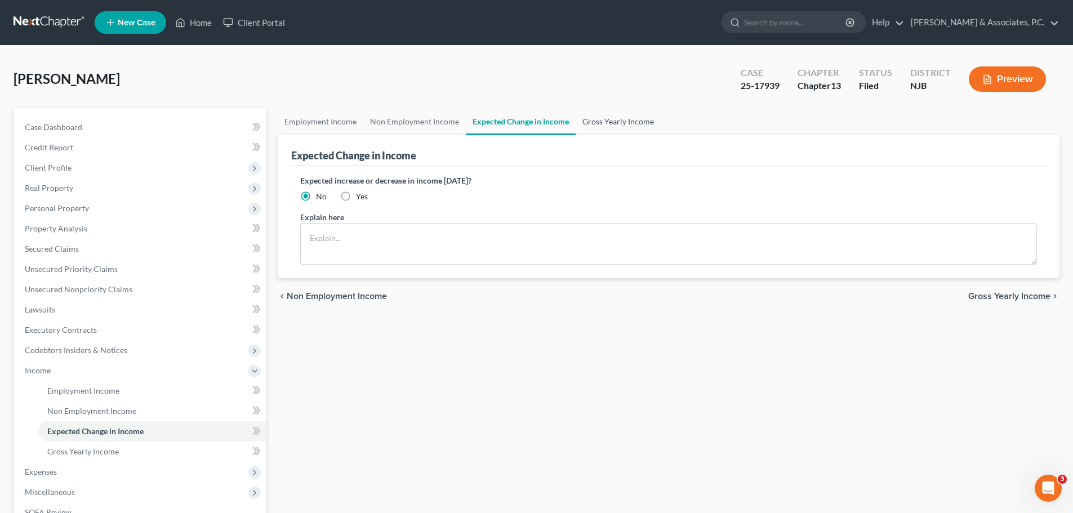
drag, startPoint x: 604, startPoint y: 121, endPoint x: 614, endPoint y: 128, distance: 12.5
click at [605, 122] on link "Gross Yearly Income" at bounding box center [617, 121] width 85 height 27
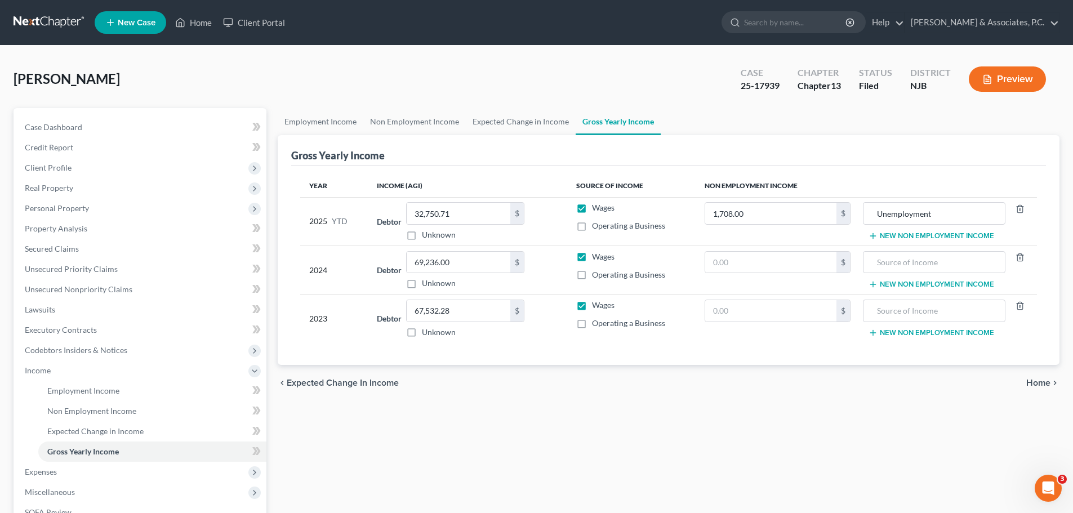
drag, startPoint x: 1037, startPoint y: 383, endPoint x: 1031, endPoint y: 384, distance: 6.2
click at [1038, 384] on span "Home" at bounding box center [1038, 382] width 24 height 9
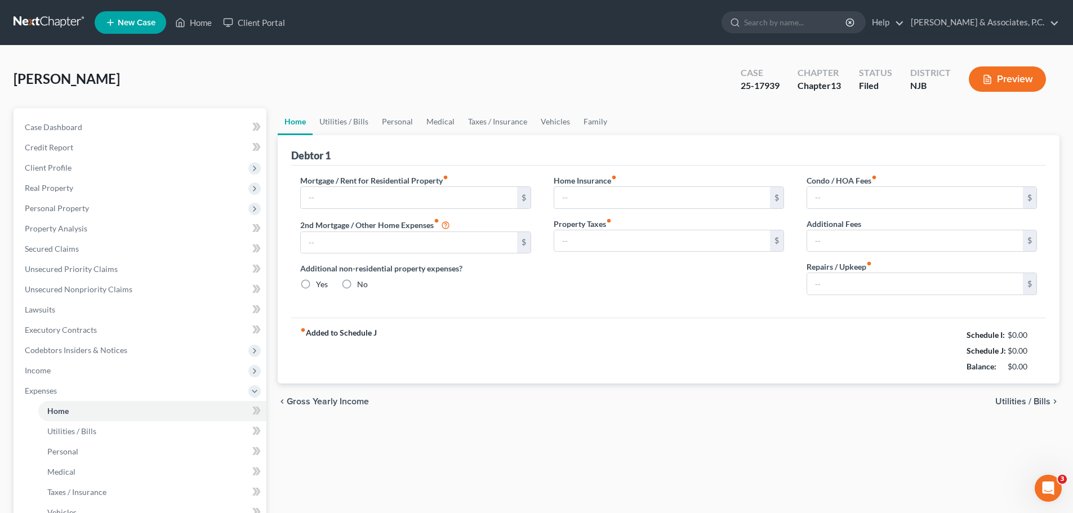
type input "1,200.00"
type input "0.00"
radio input "true"
type input "0.00"
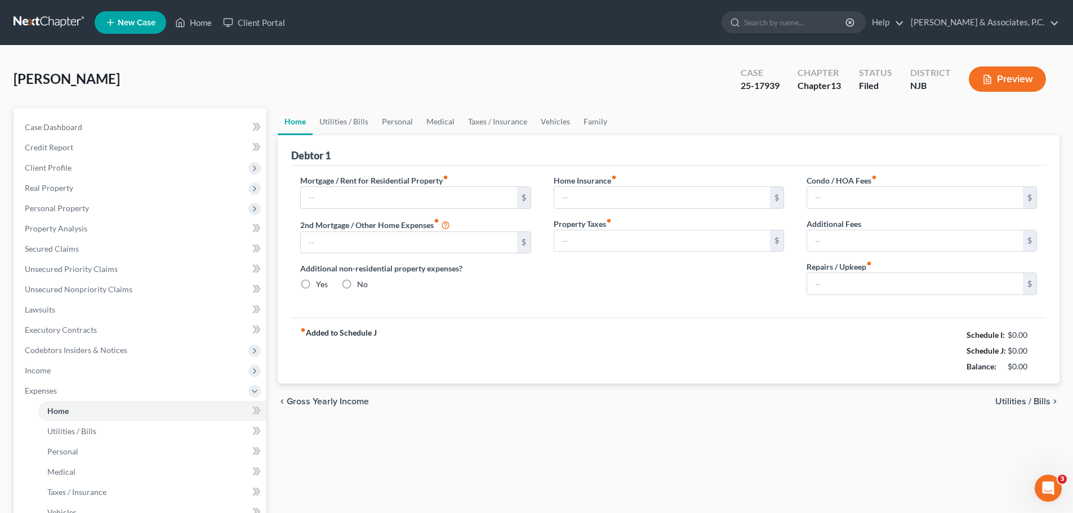
type input "0.00"
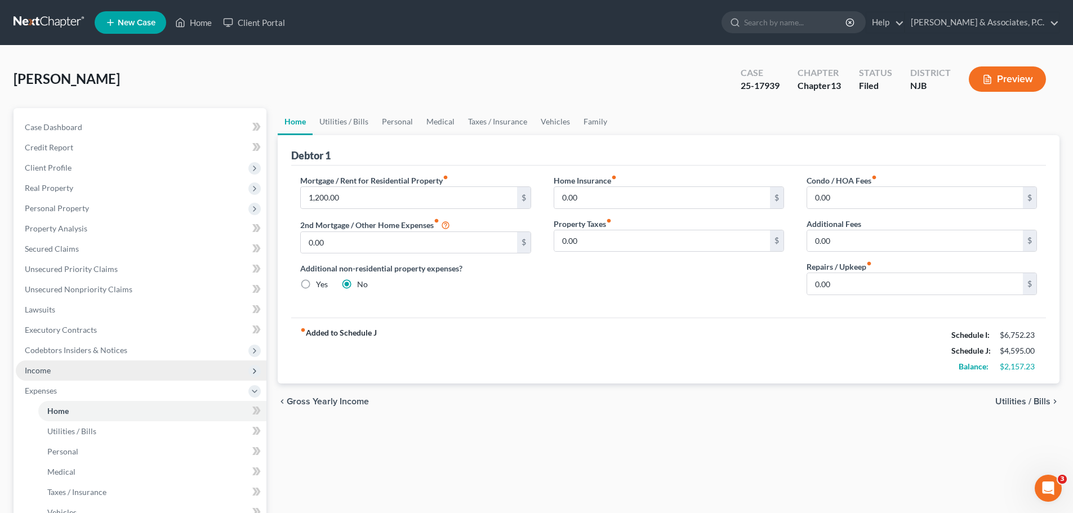
click at [44, 372] on span "Income" at bounding box center [38, 370] width 26 height 10
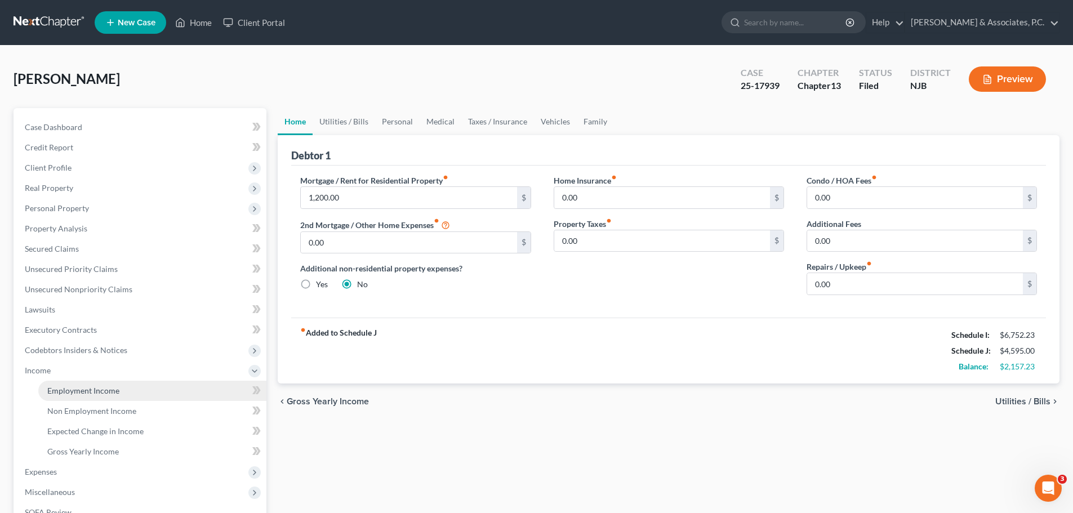
click at [84, 391] on span "Employment Income" at bounding box center [83, 391] width 72 height 10
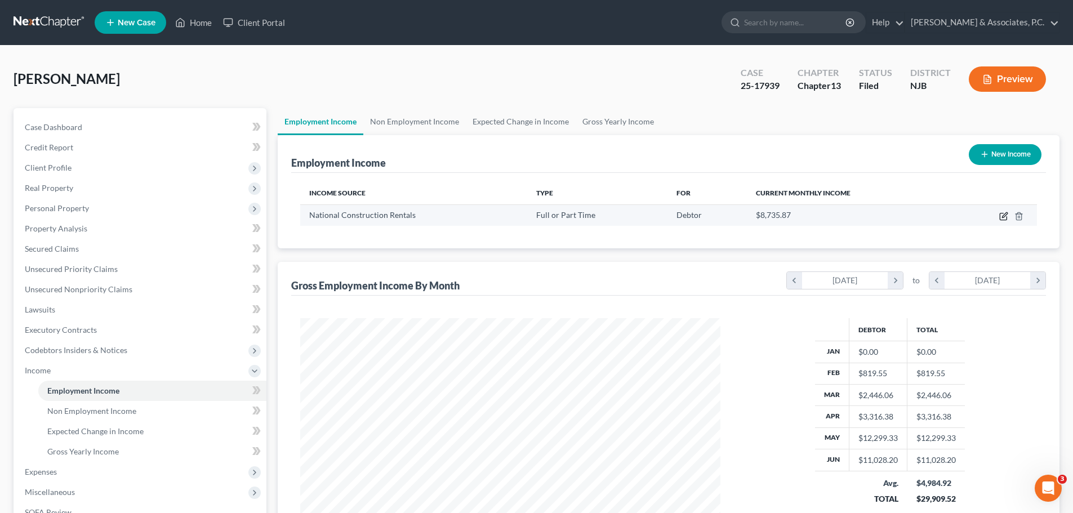
click at [1004, 216] on icon "button" at bounding box center [1004, 214] width 5 height 5
select select "0"
select select "33"
select select "3"
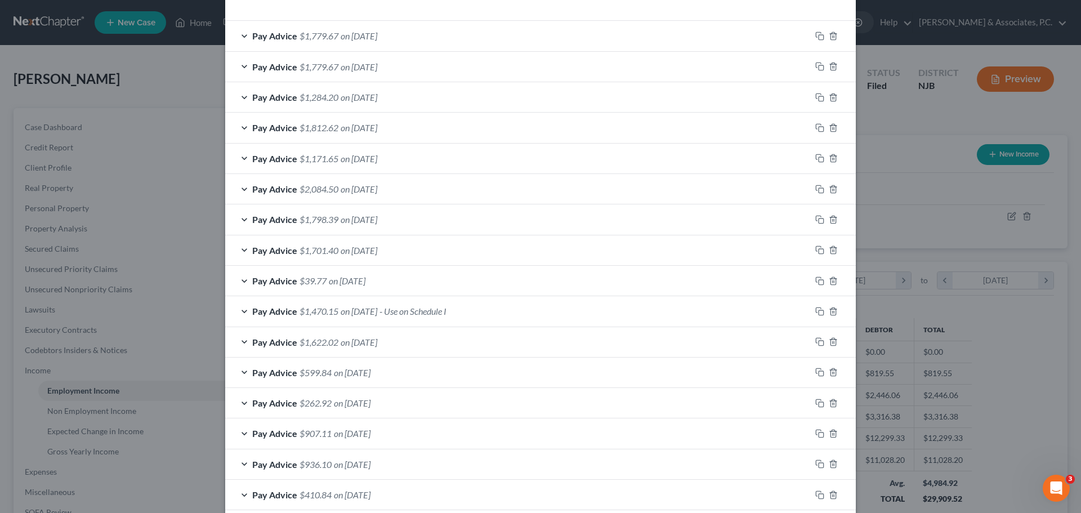
scroll to position [450, 0]
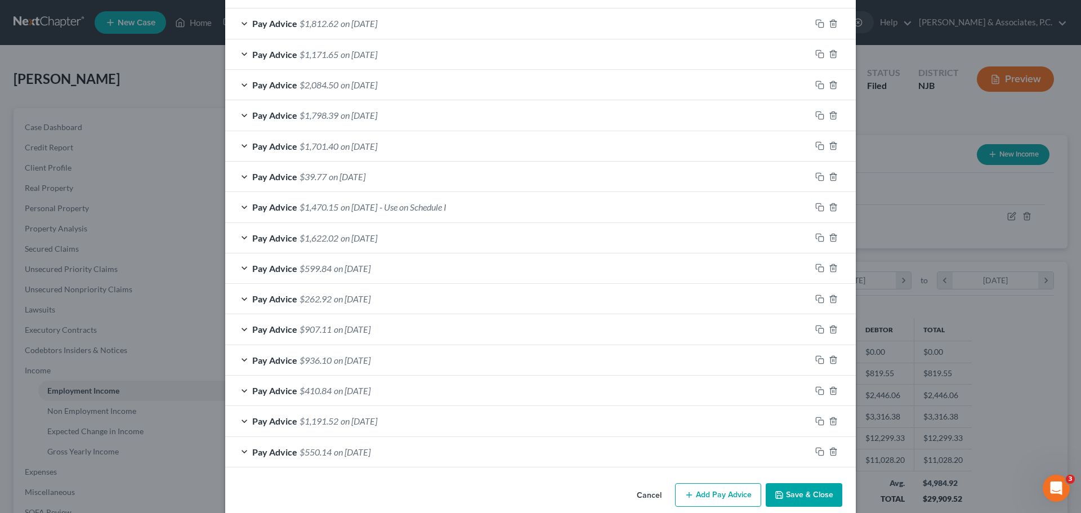
click at [529, 203] on div "Pay Advice $1,470.15 on [DATE] - Use on Schedule I" at bounding box center [518, 207] width 586 height 30
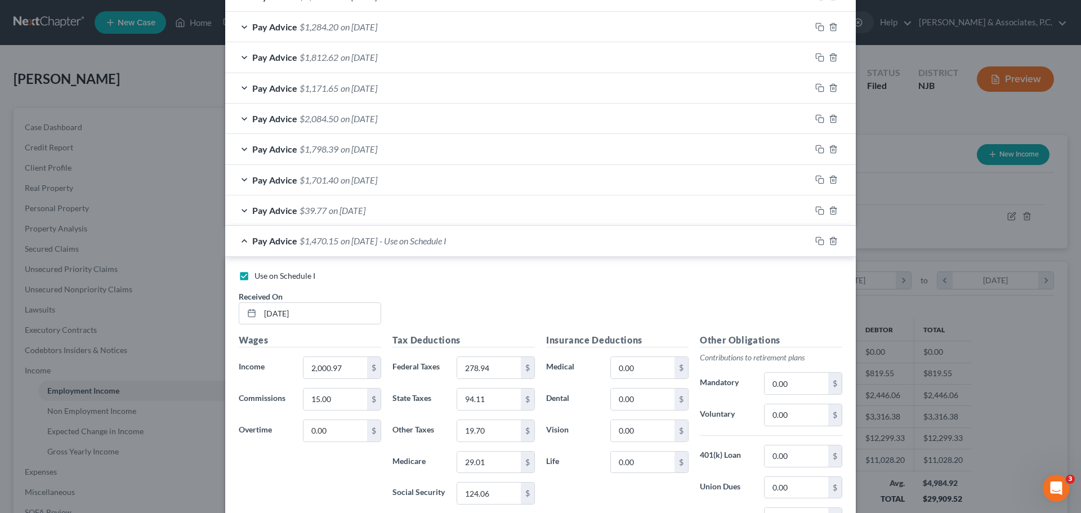
scroll to position [484, 0]
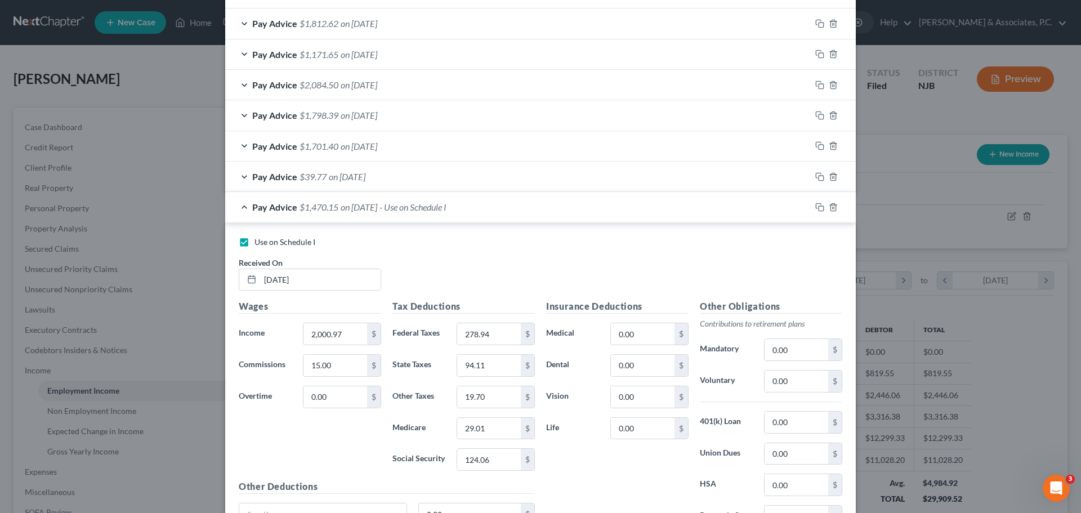
click at [254, 240] on label "Use on Schedule I" at bounding box center [284, 241] width 61 height 11
click at [259, 240] on input "Use on Schedule I" at bounding box center [262, 239] width 7 height 7
checkbox input "false"
click at [430, 204] on div "Pay Advice $1,470.15 on [DATE]" at bounding box center [518, 207] width 586 height 30
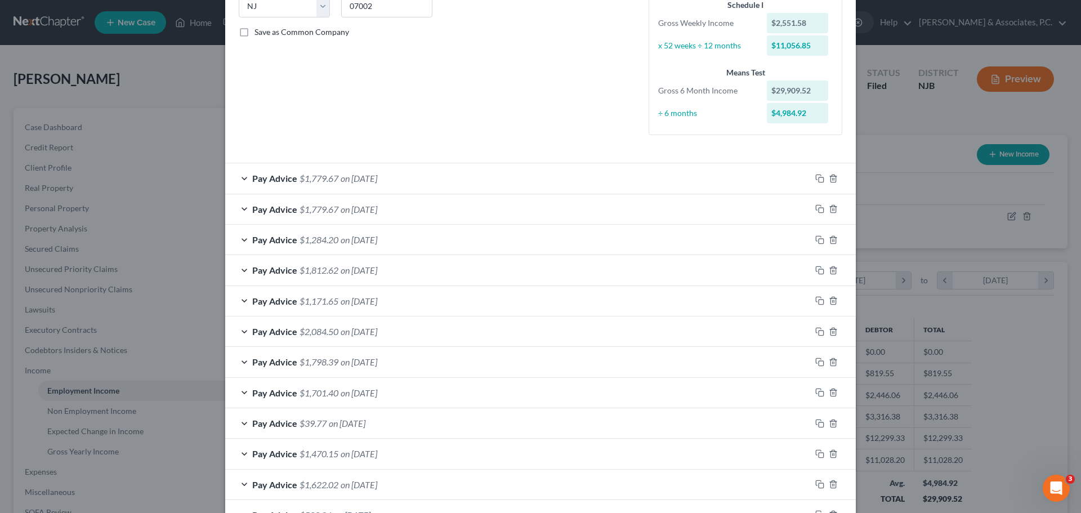
scroll to position [203, 0]
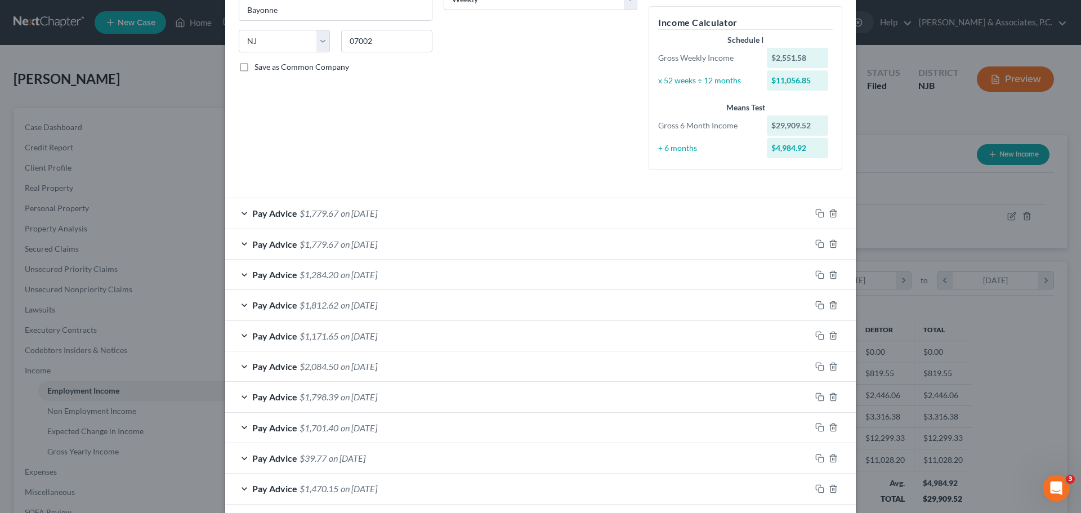
click at [443, 271] on div "Pay Advice $1,284.20 on [DATE]" at bounding box center [518, 275] width 586 height 30
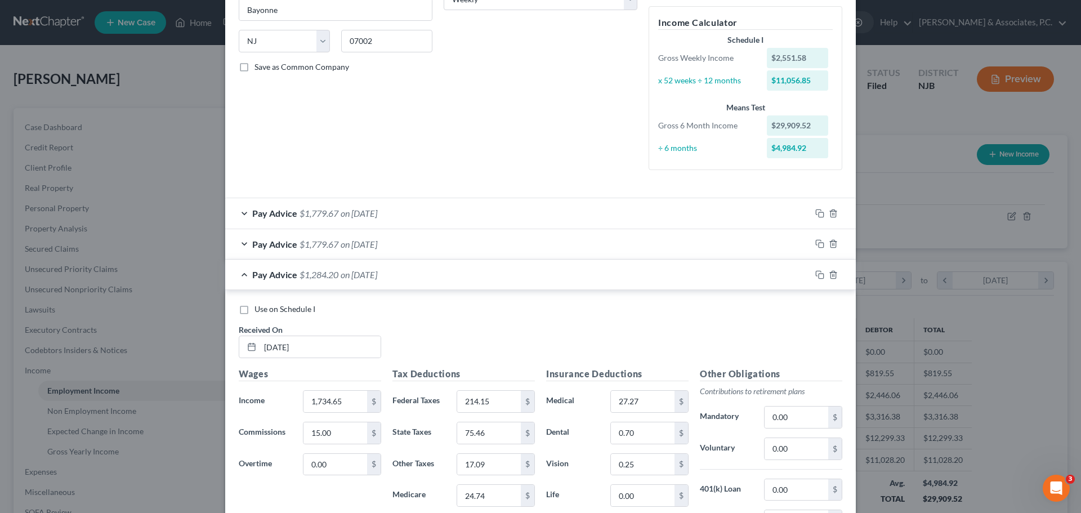
click at [254, 311] on label "Use on Schedule I" at bounding box center [284, 308] width 61 height 11
click at [259, 311] on input "Use on Schedule I" at bounding box center [262, 306] width 7 height 7
checkbox input "true"
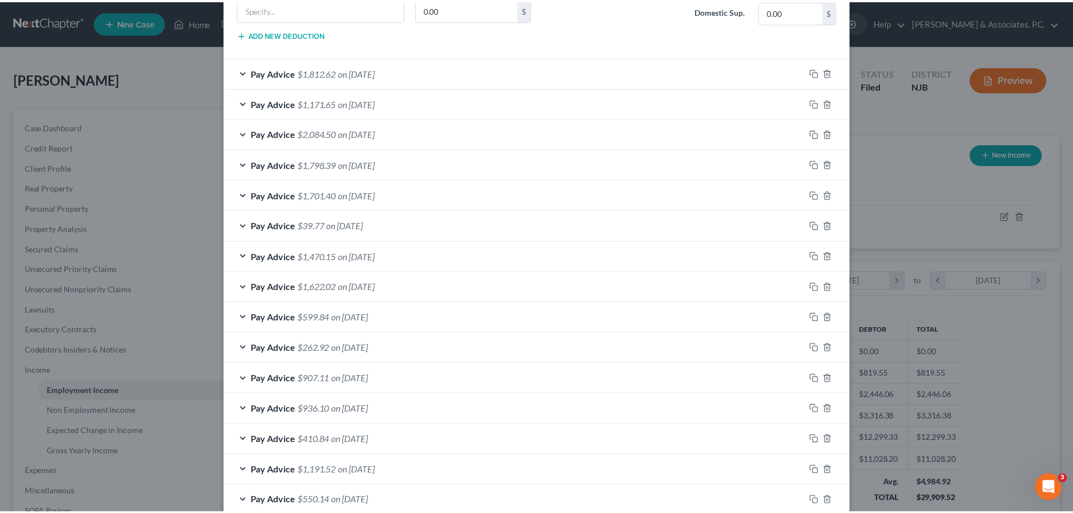
scroll to position [839, 0]
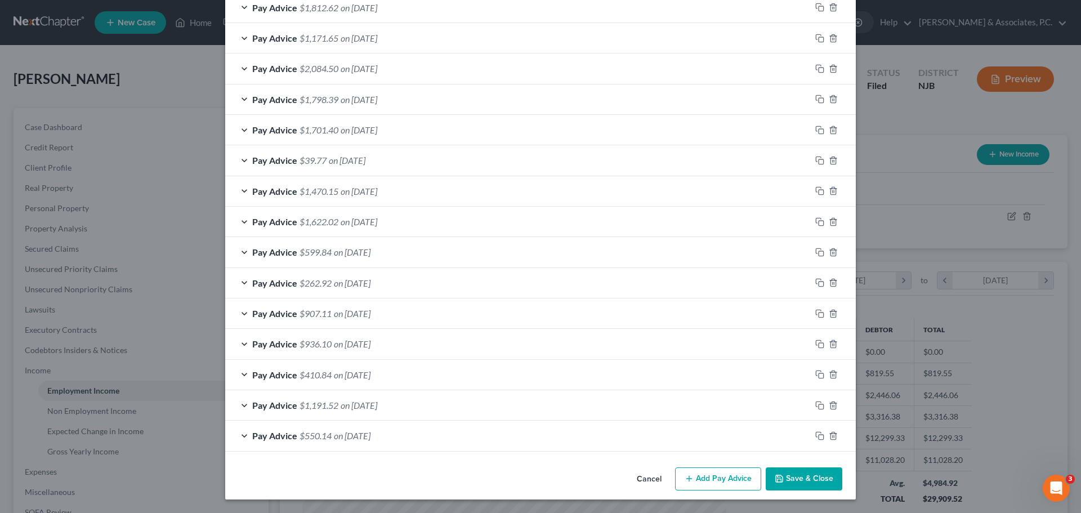
click at [800, 481] on button "Save & Close" at bounding box center [804, 479] width 77 height 24
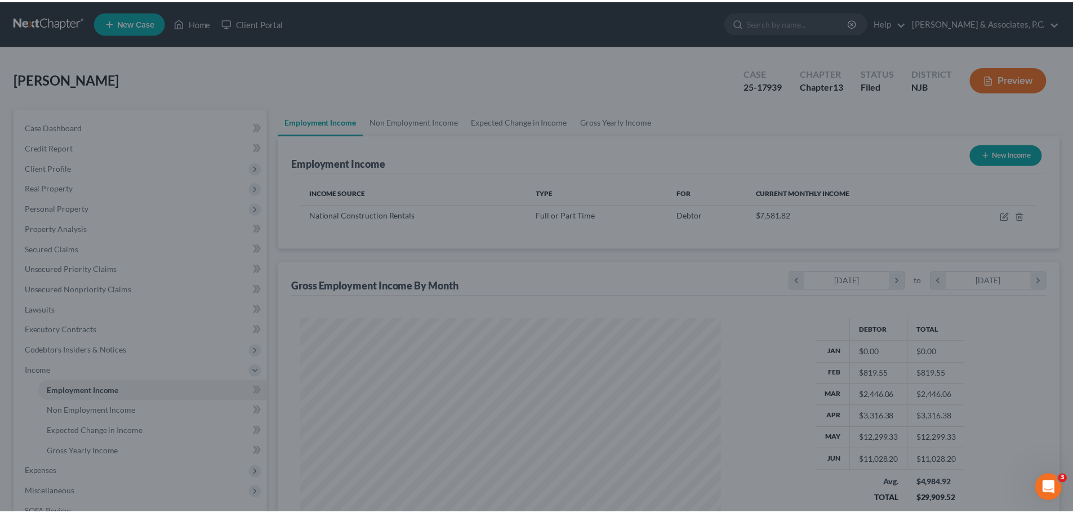
scroll to position [562820, 562587]
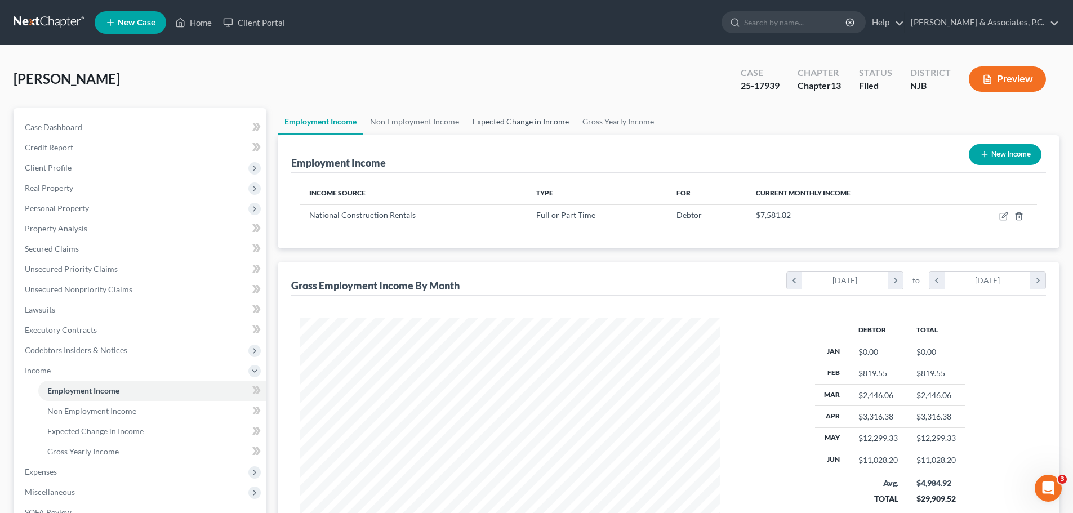
drag, startPoint x: 524, startPoint y: 120, endPoint x: 521, endPoint y: 126, distance: 6.6
click at [524, 120] on link "Expected Change in Income" at bounding box center [521, 121] width 110 height 27
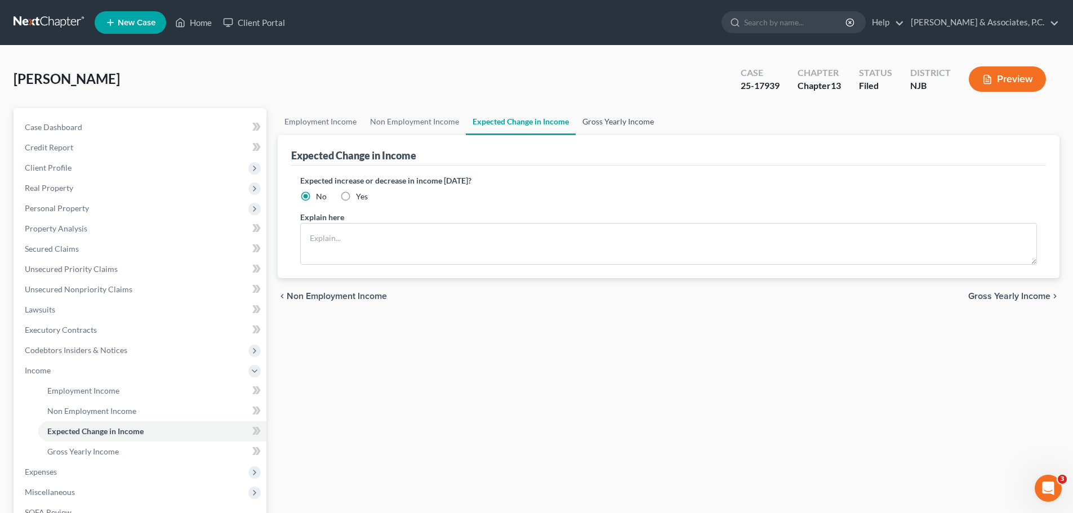
click at [632, 113] on link "Gross Yearly Income" at bounding box center [617, 121] width 85 height 27
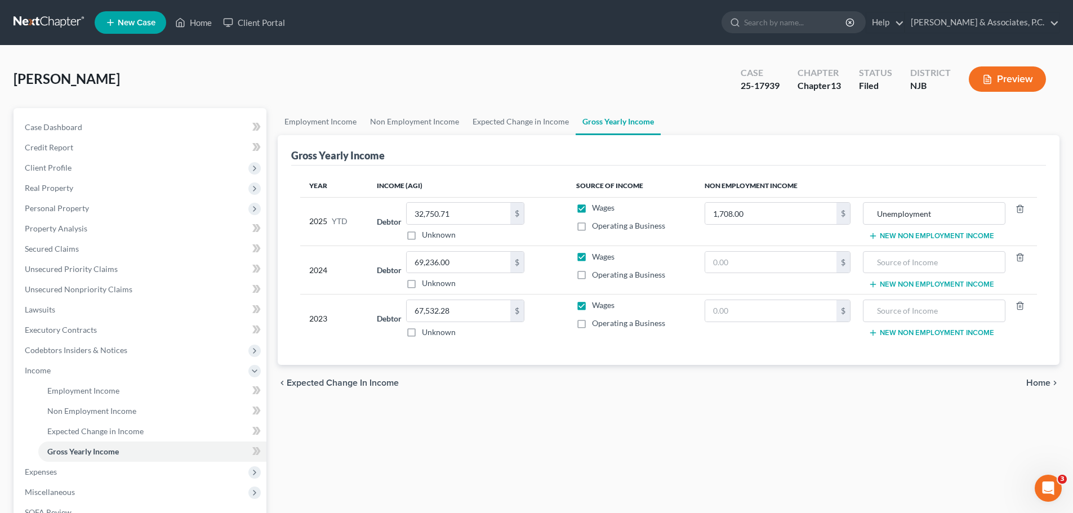
drag, startPoint x: 1045, startPoint y: 381, endPoint x: 1039, endPoint y: 380, distance: 5.7
click at [1044, 381] on span "Home" at bounding box center [1038, 382] width 24 height 9
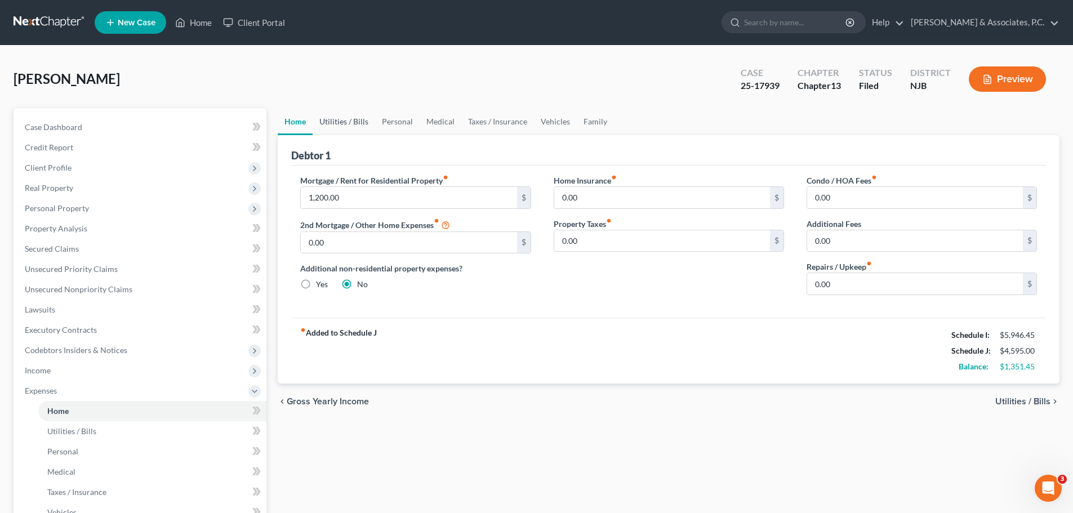
click at [340, 119] on link "Utilities / Bills" at bounding box center [343, 121] width 62 height 27
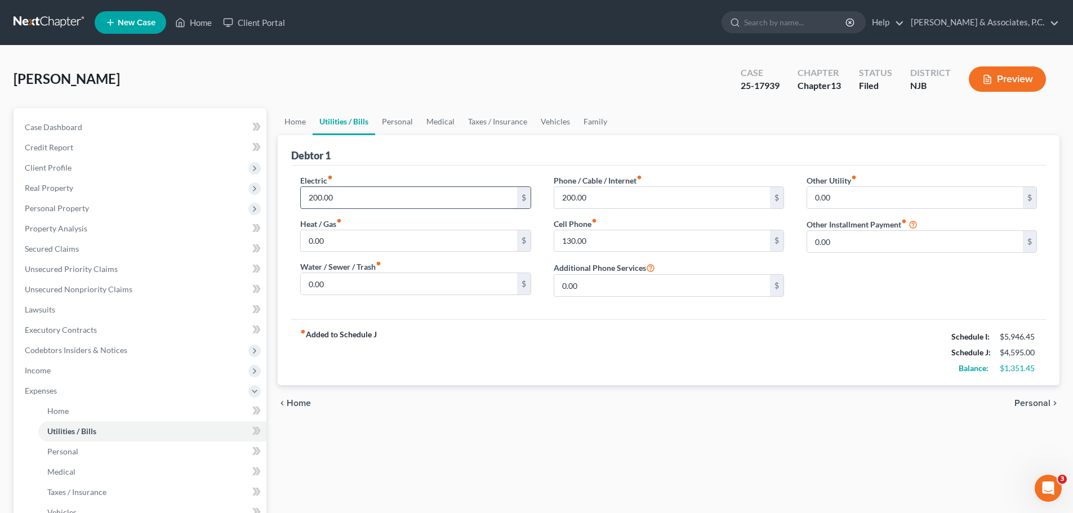
click at [384, 194] on input "200.00" at bounding box center [409, 197] width 216 height 21
type input "300.00"
click at [390, 122] on link "Personal" at bounding box center [397, 121] width 44 height 27
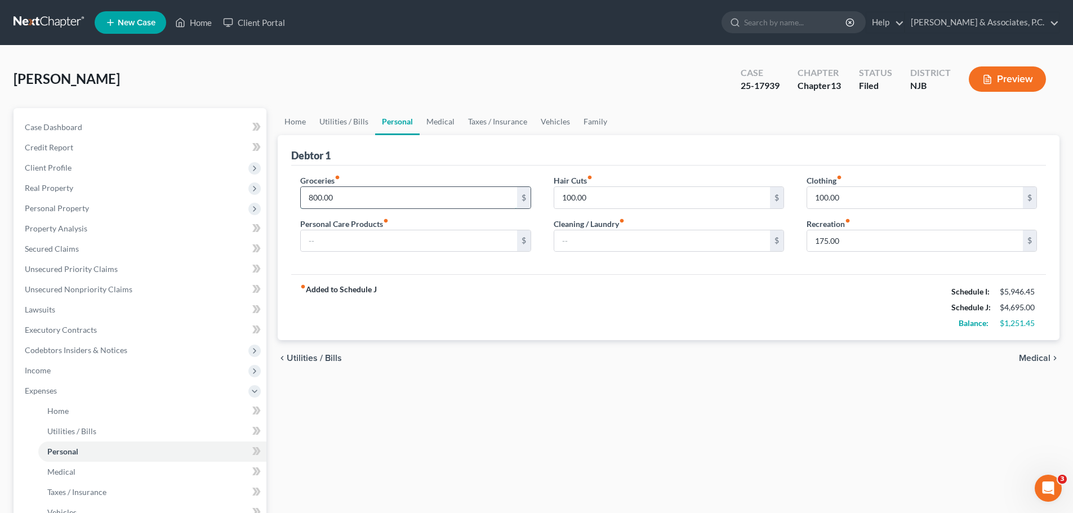
drag, startPoint x: 381, startPoint y: 198, endPoint x: 390, endPoint y: 197, distance: 9.6
click at [381, 198] on input "800.00" at bounding box center [409, 197] width 216 height 21
drag, startPoint x: 619, startPoint y: 238, endPoint x: 612, endPoint y: 239, distance: 6.8
click at [619, 238] on input "text" at bounding box center [662, 240] width 216 height 21
type input "100.00"
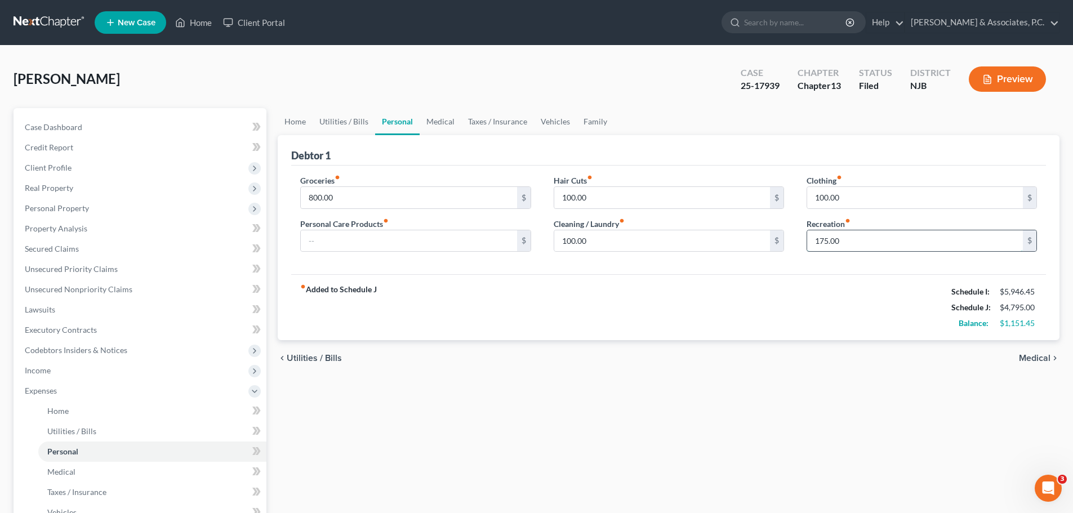
click at [864, 236] on input "175.00" at bounding box center [915, 240] width 216 height 21
click at [358, 196] on input "800.00" at bounding box center [409, 197] width 216 height 21
type input "1,000.00"
click at [446, 120] on link "Medical" at bounding box center [440, 121] width 42 height 27
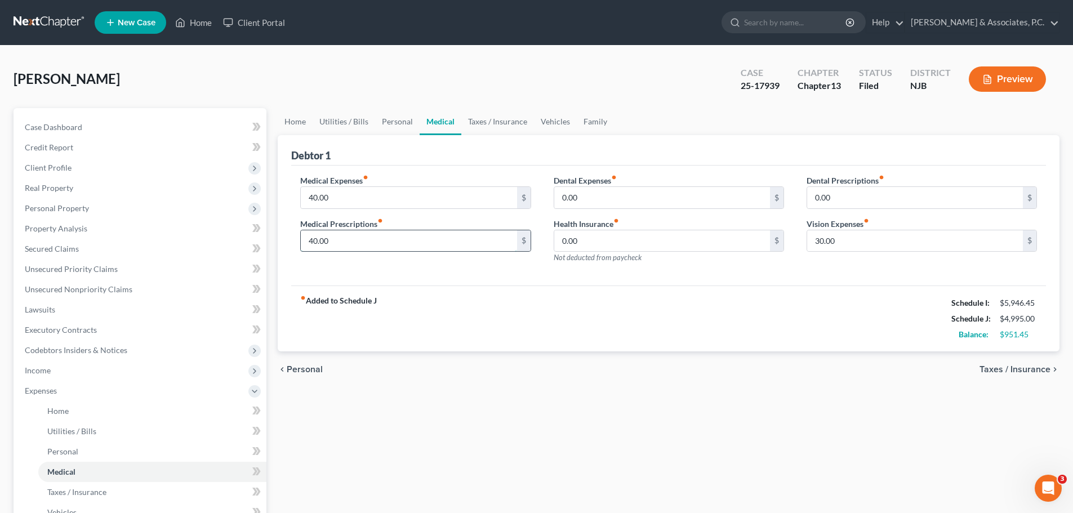
click at [397, 239] on input "40.00" at bounding box center [409, 240] width 216 height 21
drag, startPoint x: 606, startPoint y: 193, endPoint x: 604, endPoint y: 204, distance: 10.9
click at [607, 193] on input "0.00" at bounding box center [662, 197] width 216 height 21
click at [481, 115] on link "Taxes / Insurance" at bounding box center [497, 121] width 73 height 27
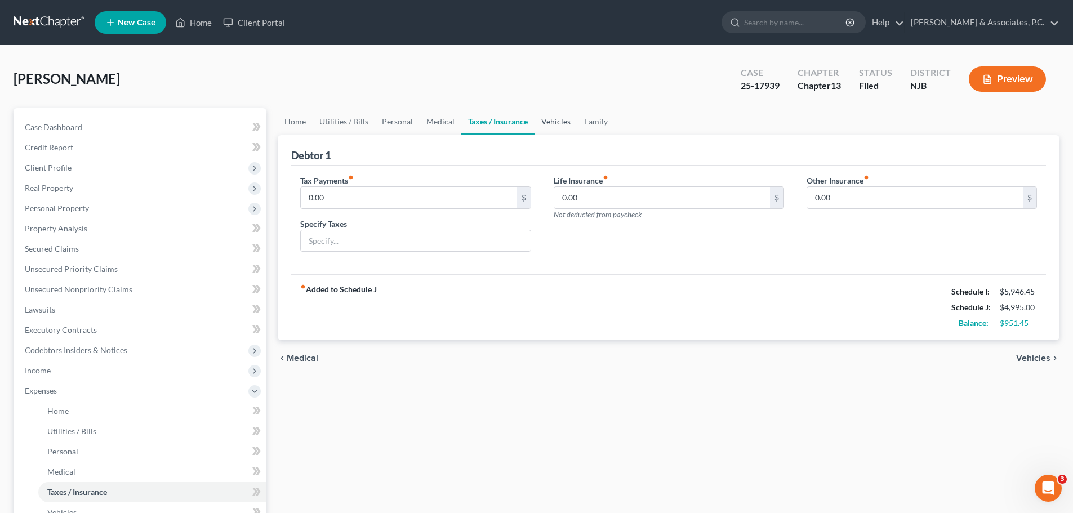
click at [559, 122] on link "Vehicles" at bounding box center [555, 121] width 43 height 27
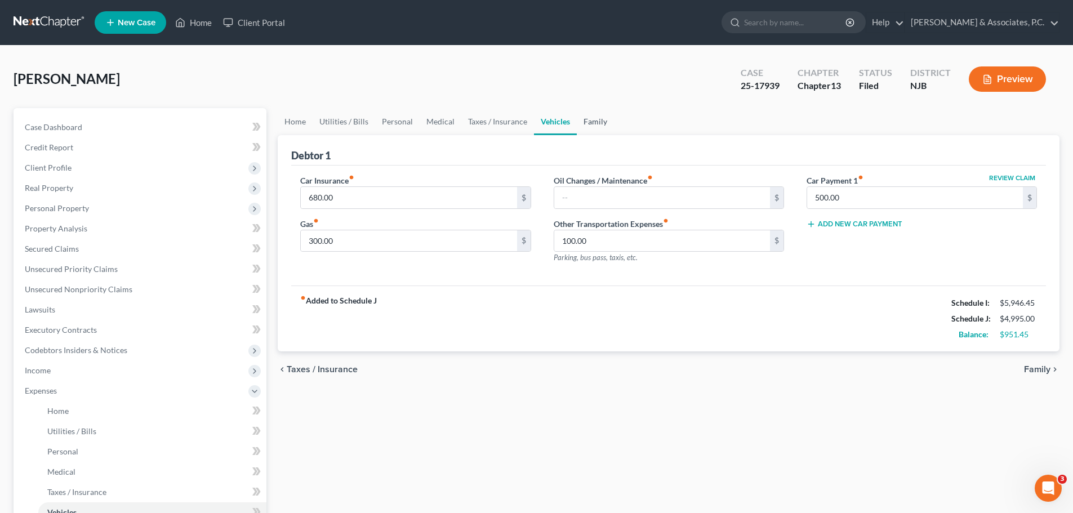
click at [602, 122] on link "Family" at bounding box center [595, 121] width 37 height 27
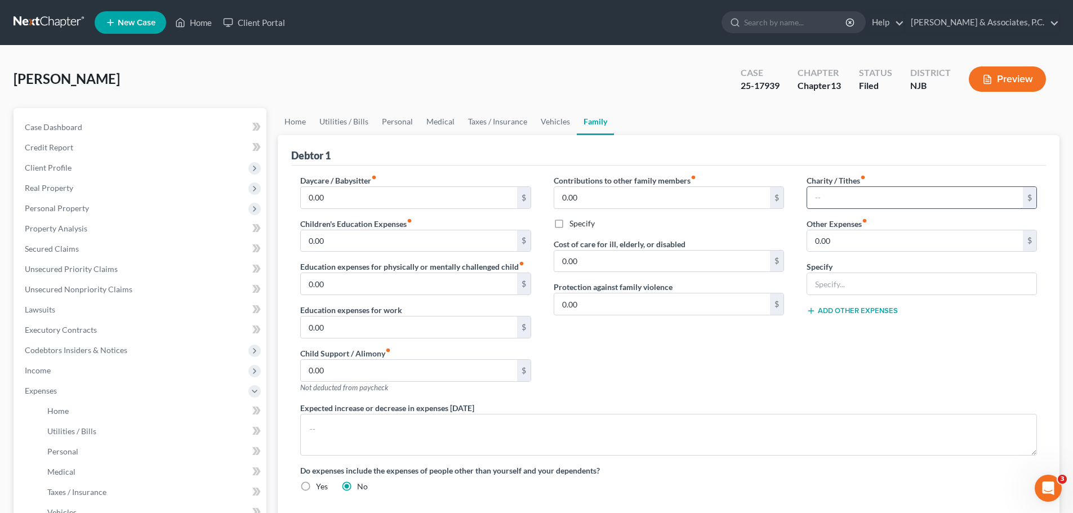
click at [854, 193] on input "text" at bounding box center [915, 197] width 216 height 21
type input "100.00"
drag, startPoint x: 708, startPoint y: 348, endPoint x: 711, endPoint y: 354, distance: 6.1
click at [709, 349] on div "Contributions to other family members fiber_manual_record 0.00 $ Specify Cost o…" at bounding box center [668, 288] width 253 height 227
click at [549, 119] on link "Vehicles" at bounding box center [555, 121] width 43 height 27
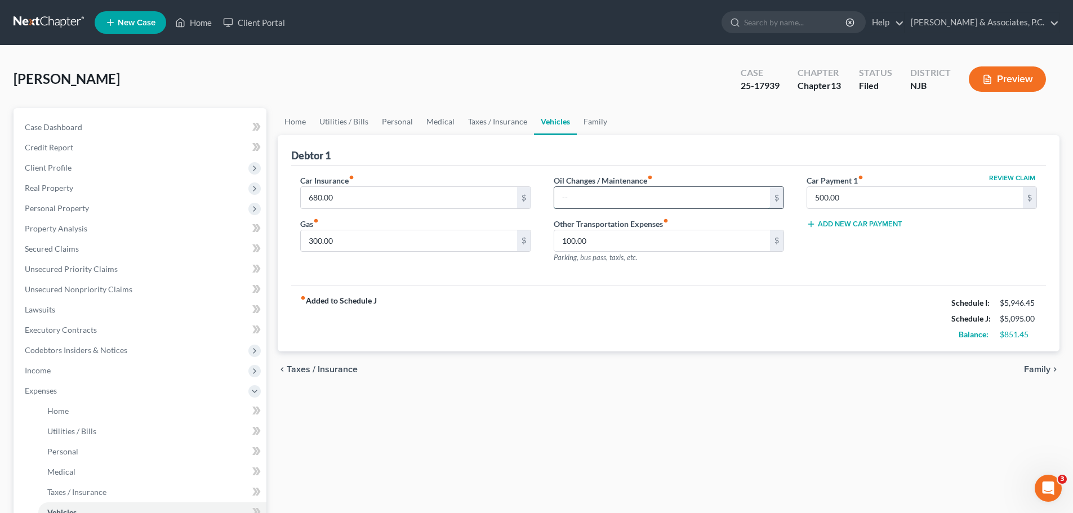
drag, startPoint x: 577, startPoint y: 194, endPoint x: 570, endPoint y: 198, distance: 8.1
click at [577, 194] on input "text" at bounding box center [662, 197] width 216 height 21
click at [295, 116] on link "Home" at bounding box center [295, 121] width 35 height 27
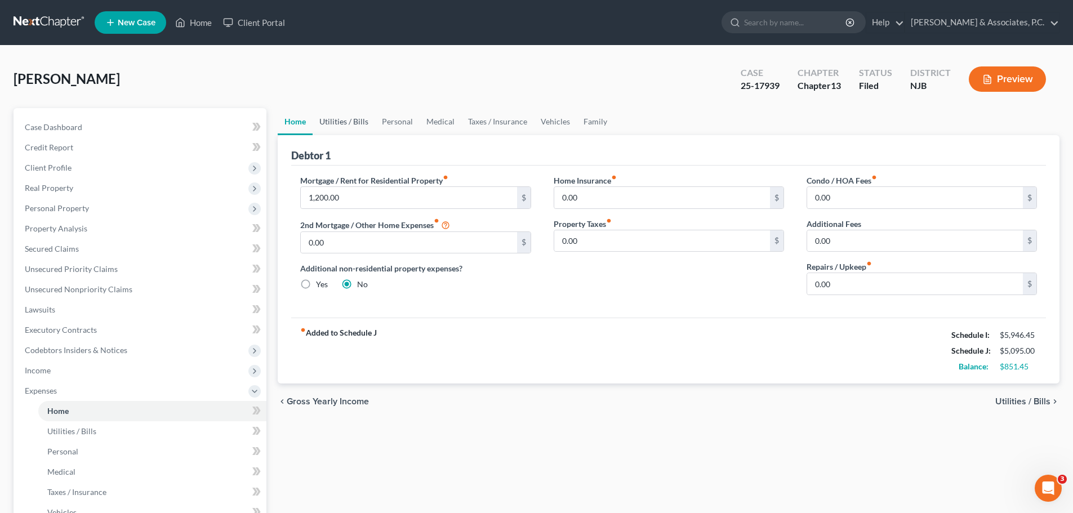
click at [352, 122] on link "Utilities / Bills" at bounding box center [343, 121] width 62 height 27
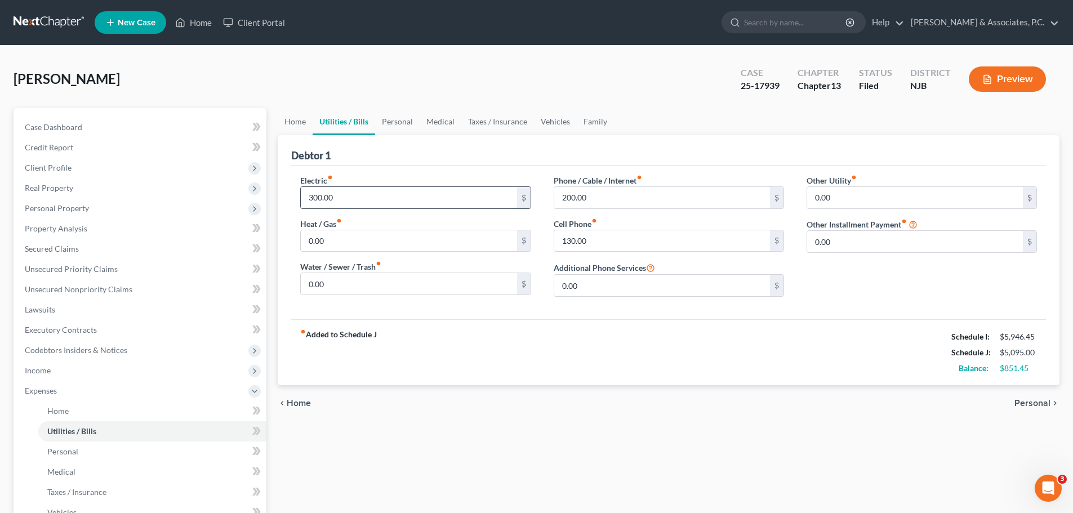
click at [388, 196] on input "300.00" at bounding box center [409, 197] width 216 height 21
click at [628, 195] on input "200.00" at bounding box center [662, 197] width 216 height 21
type input "250.00"
click at [562, 124] on link "Vehicles" at bounding box center [555, 121] width 43 height 27
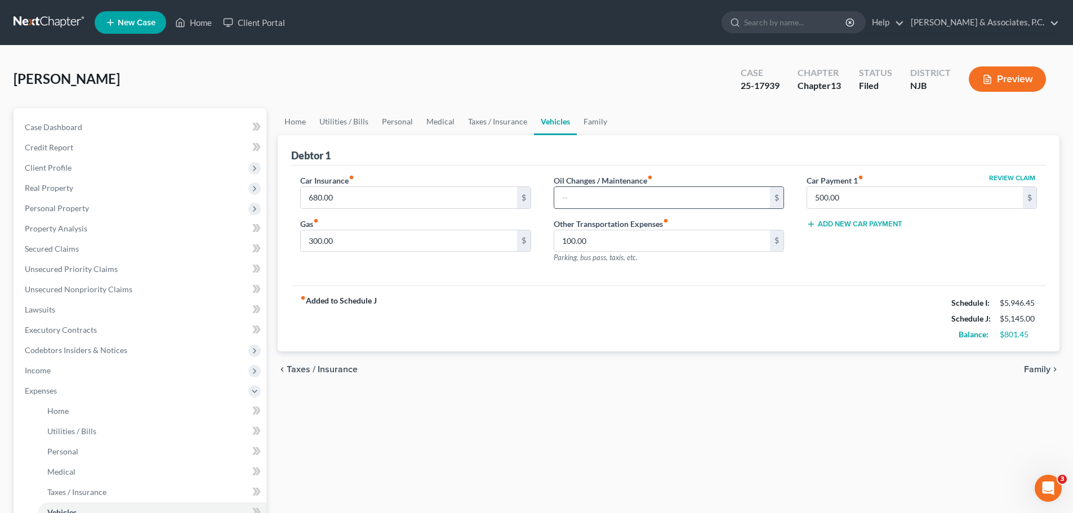
click at [591, 199] on input "text" at bounding box center [662, 197] width 216 height 21
type input "25.00"
click at [299, 126] on link "Home" at bounding box center [295, 121] width 35 height 27
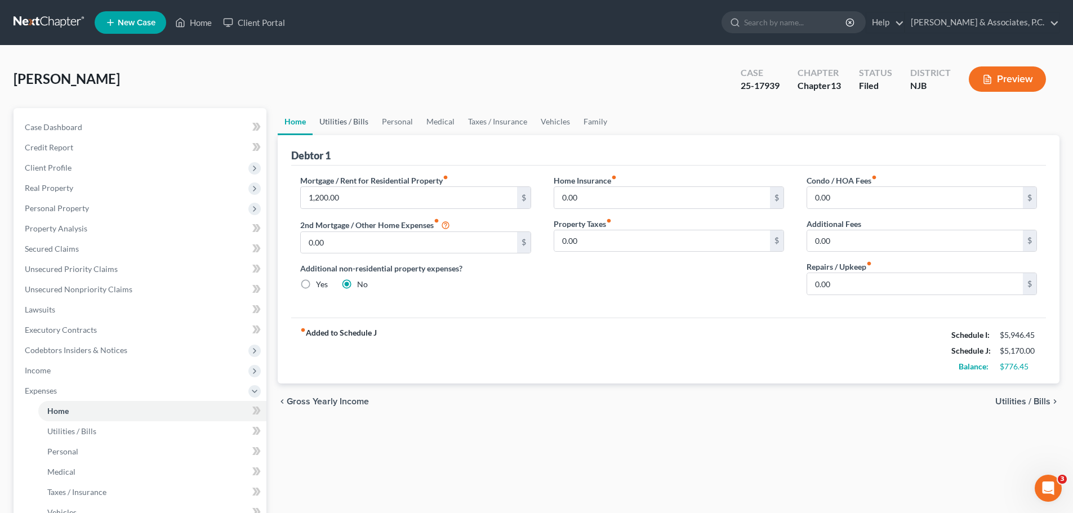
click at [341, 122] on link "Utilities / Bills" at bounding box center [343, 121] width 62 height 27
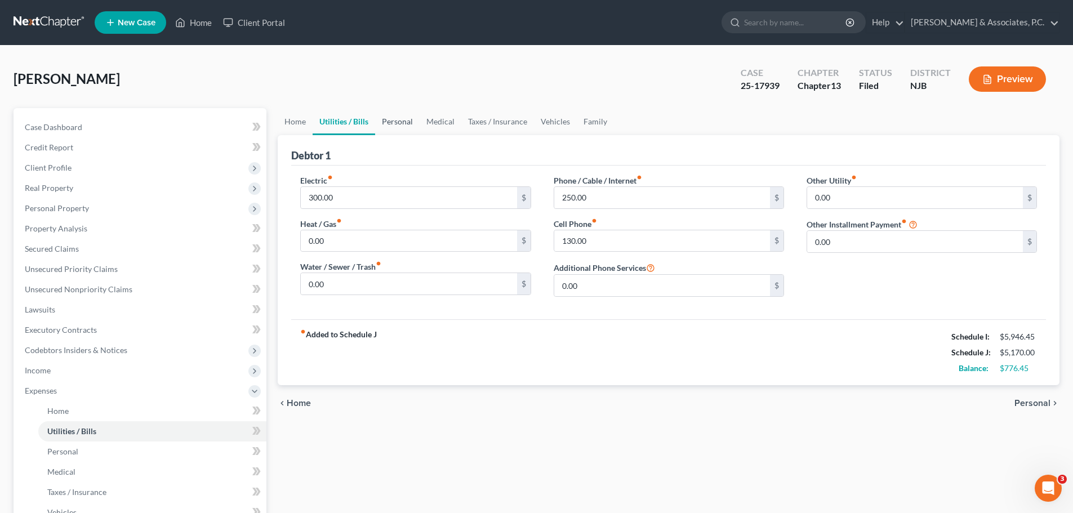
click at [390, 120] on link "Personal" at bounding box center [397, 121] width 44 height 27
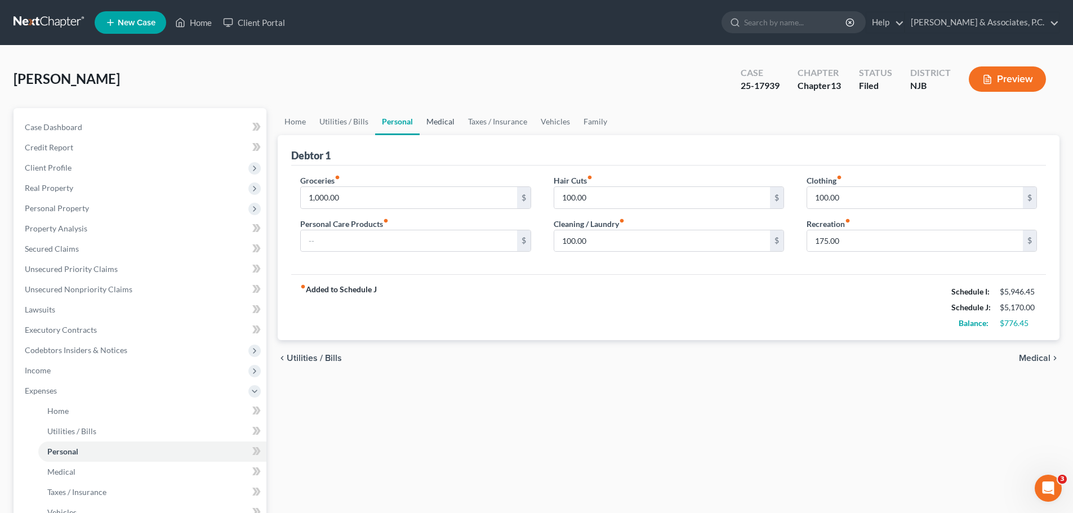
click at [446, 123] on link "Medical" at bounding box center [440, 121] width 42 height 27
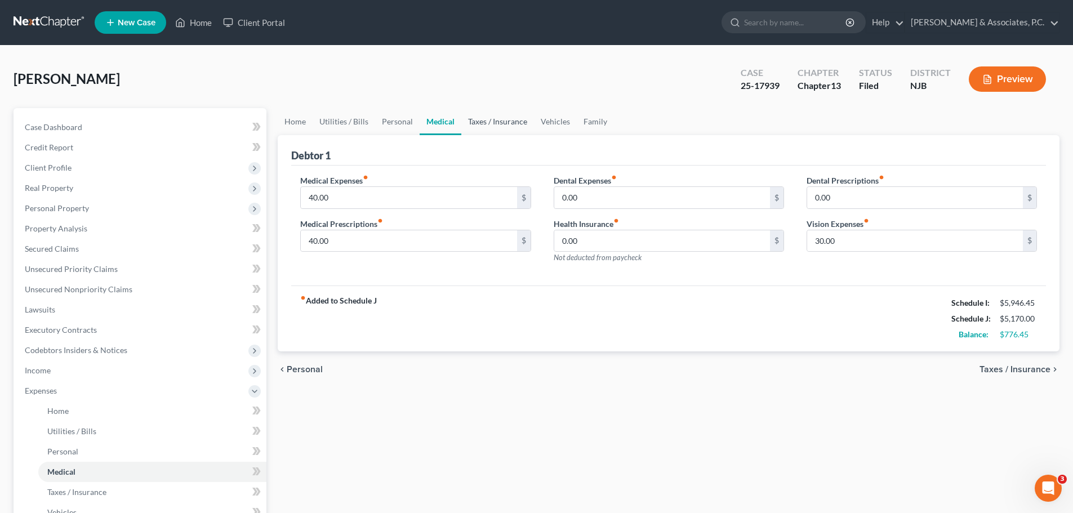
click at [508, 119] on link "Taxes / Insurance" at bounding box center [497, 121] width 73 height 27
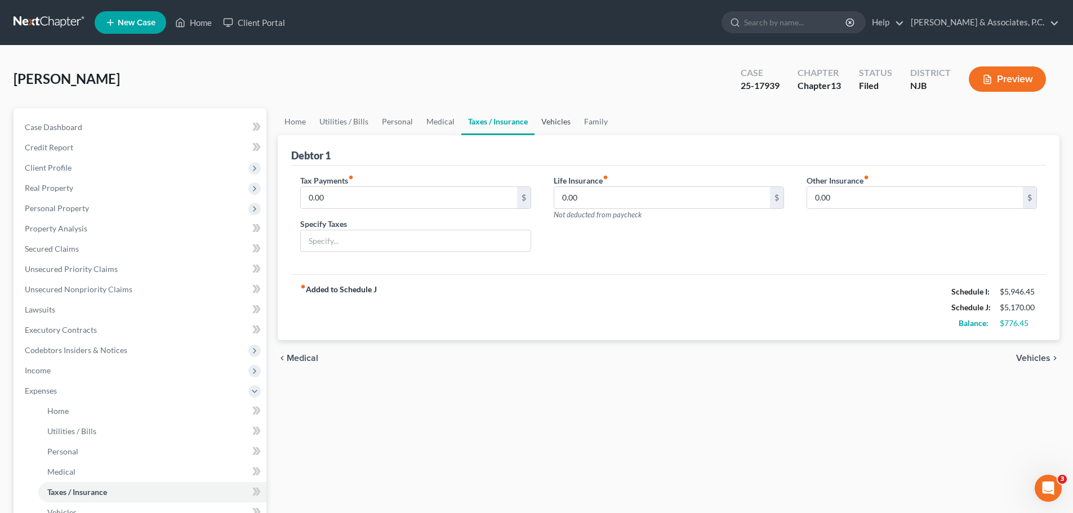
drag, startPoint x: 555, startPoint y: 120, endPoint x: 570, endPoint y: 119, distance: 15.8
click at [556, 120] on link "Vehicles" at bounding box center [555, 121] width 43 height 27
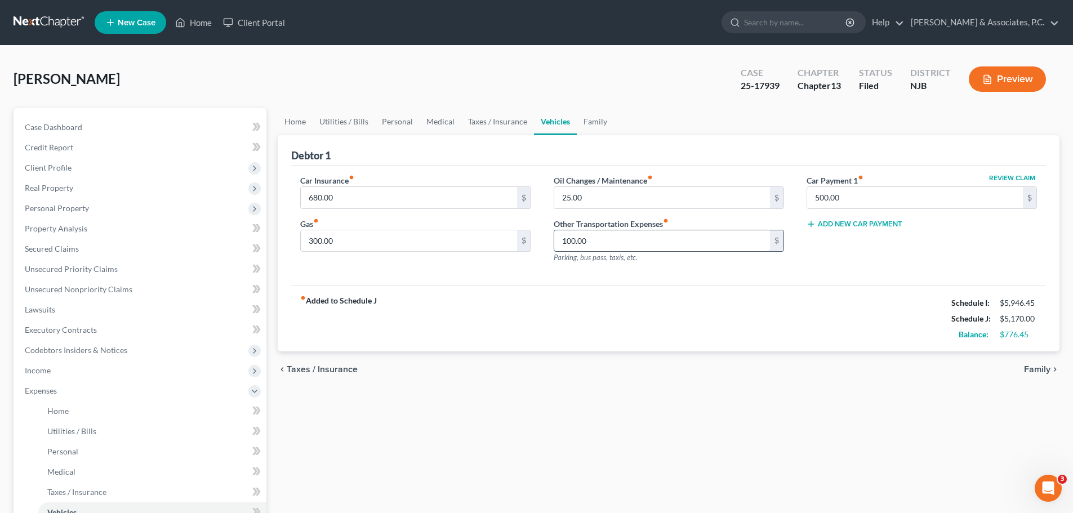
click at [613, 241] on input "100.00" at bounding box center [662, 240] width 216 height 21
type input "2"
type input "170.00"
click at [606, 124] on link "Family" at bounding box center [595, 121] width 37 height 27
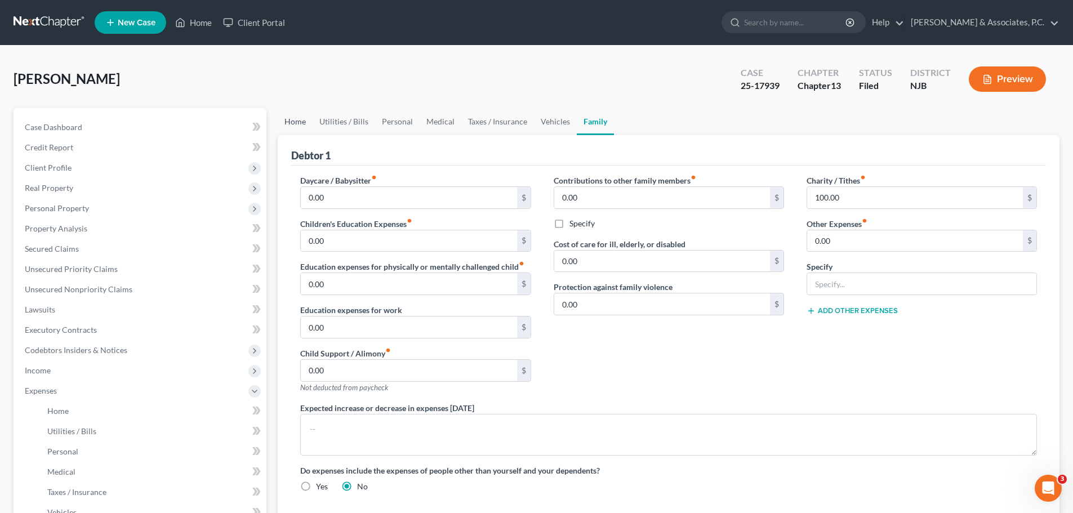
click at [303, 121] on link "Home" at bounding box center [295, 121] width 35 height 27
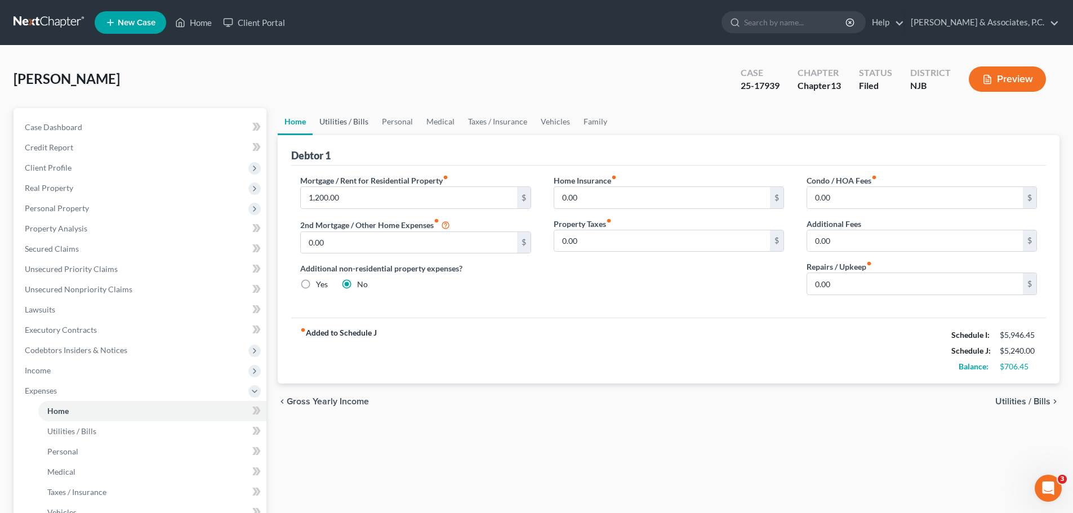
click at [352, 123] on link "Utilities / Bills" at bounding box center [343, 121] width 62 height 27
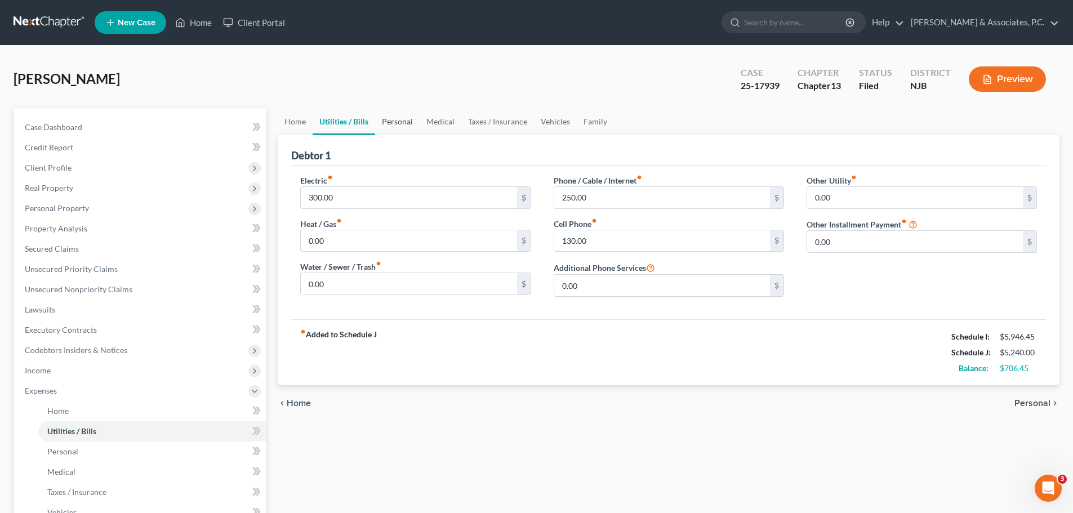
click at [397, 117] on link "Personal" at bounding box center [397, 121] width 44 height 27
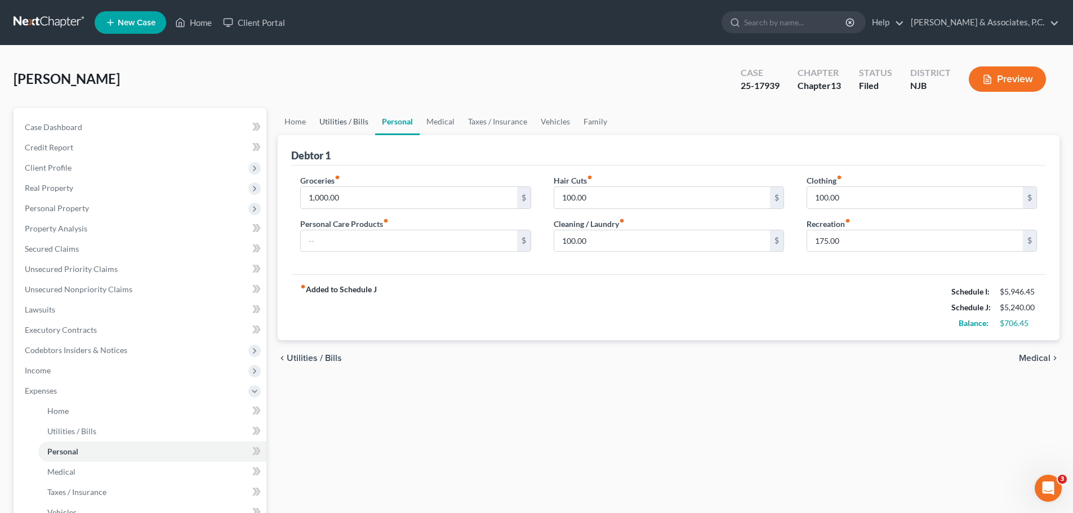
drag, startPoint x: 354, startPoint y: 117, endPoint x: 364, endPoint y: 132, distance: 18.6
click at [354, 118] on link "Utilities / Bills" at bounding box center [343, 121] width 62 height 27
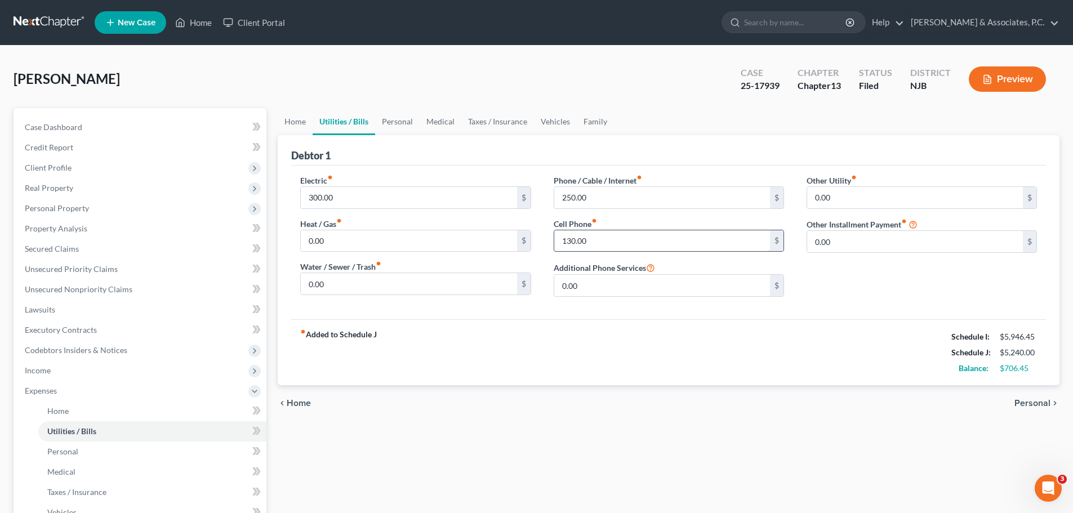
click at [633, 243] on input "130.00" at bounding box center [662, 240] width 216 height 21
click at [401, 114] on link "Personal" at bounding box center [397, 121] width 44 height 27
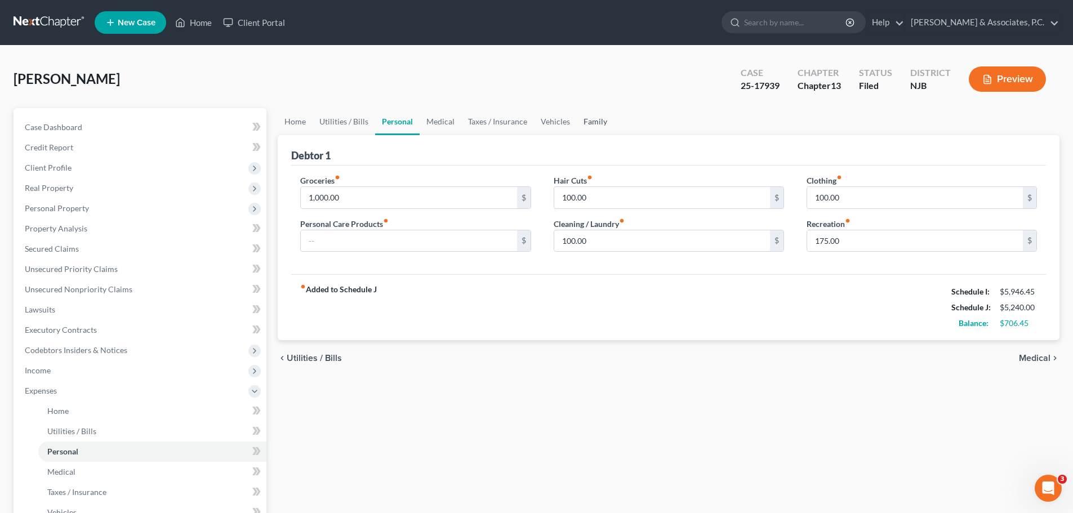
click at [602, 123] on link "Family" at bounding box center [595, 121] width 37 height 27
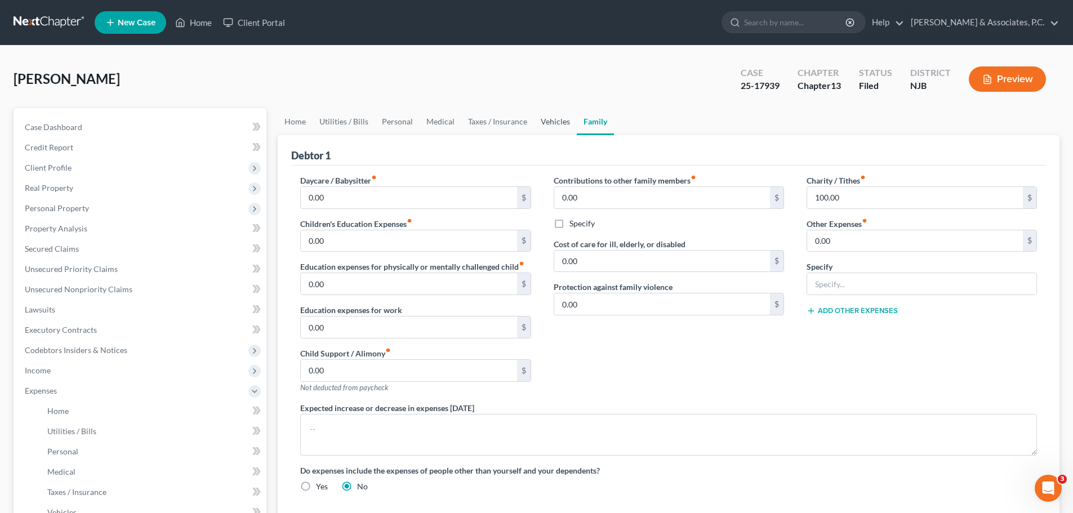
click at [546, 119] on link "Vehicles" at bounding box center [555, 121] width 43 height 27
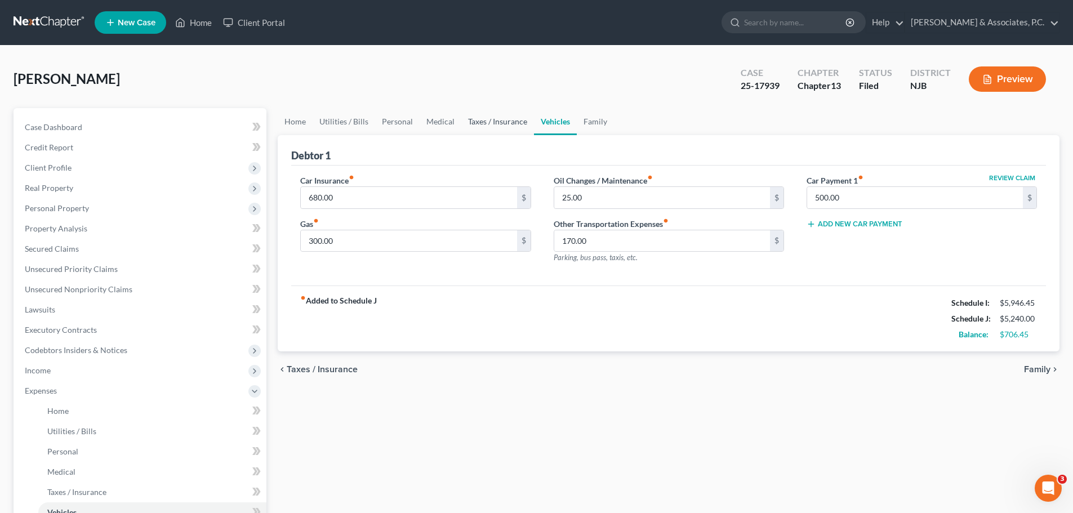
click at [476, 119] on link "Taxes / Insurance" at bounding box center [497, 121] width 73 height 27
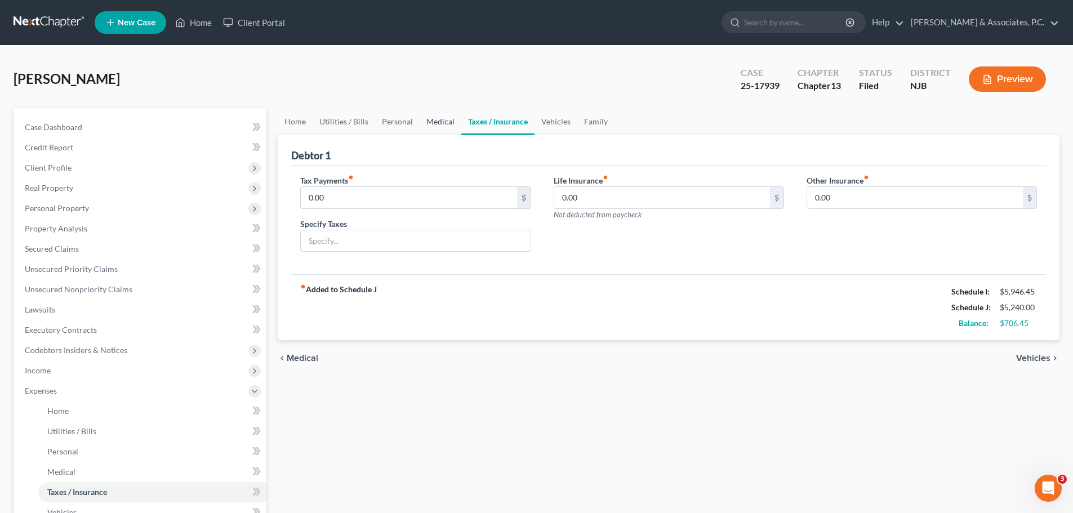
click at [444, 122] on link "Medical" at bounding box center [440, 121] width 42 height 27
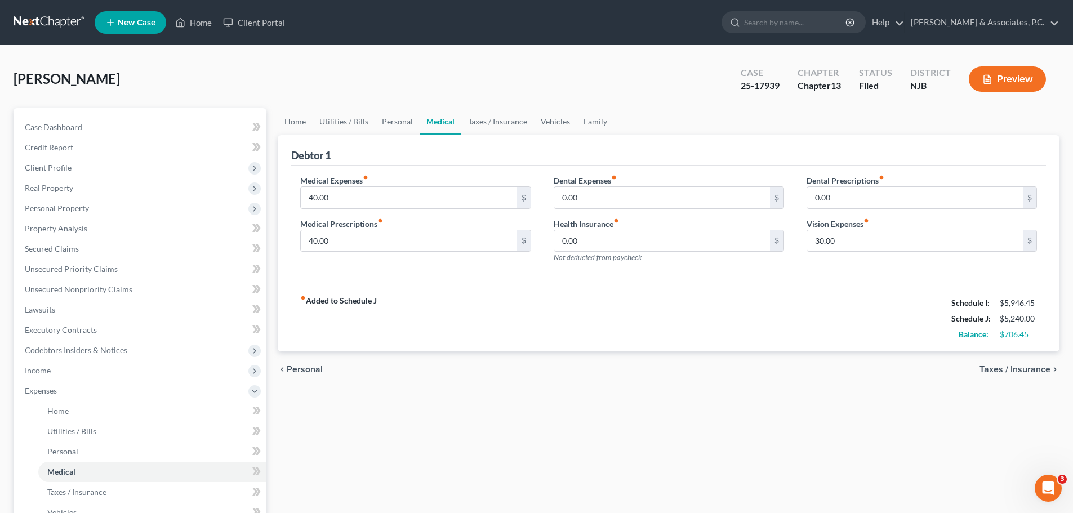
click at [1010, 365] on span "Taxes / Insurance" at bounding box center [1014, 369] width 71 height 9
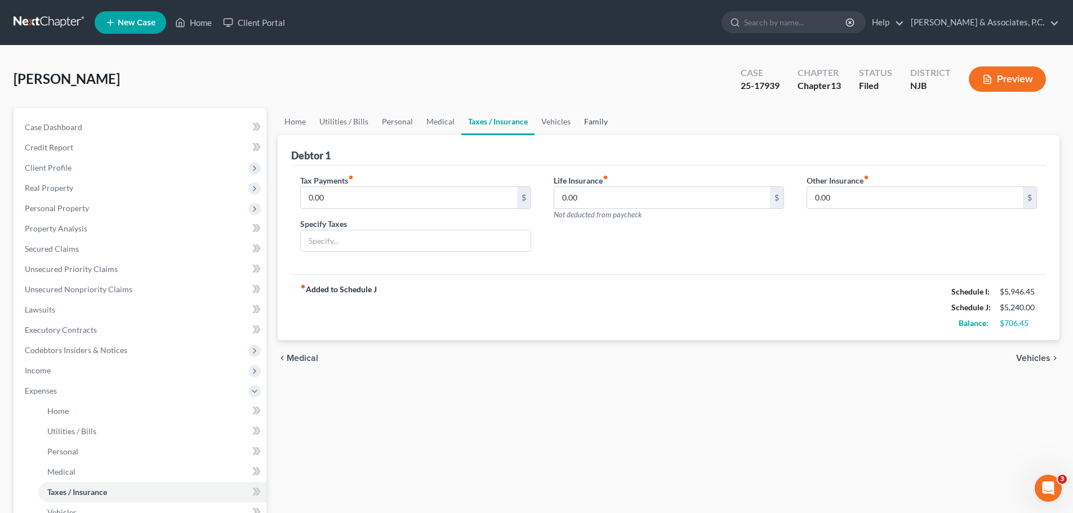
click at [594, 117] on link "Family" at bounding box center [595, 121] width 37 height 27
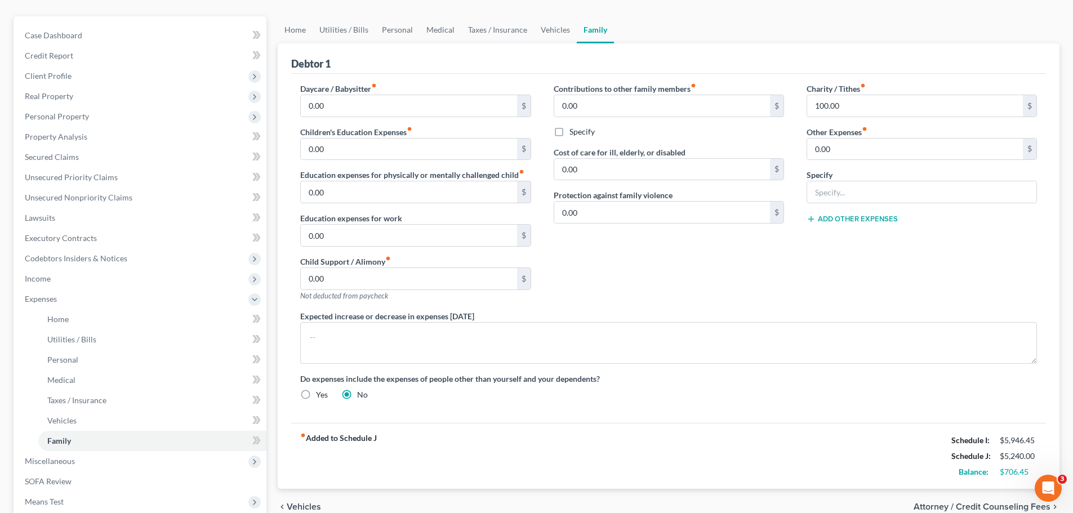
scroll to position [248, 0]
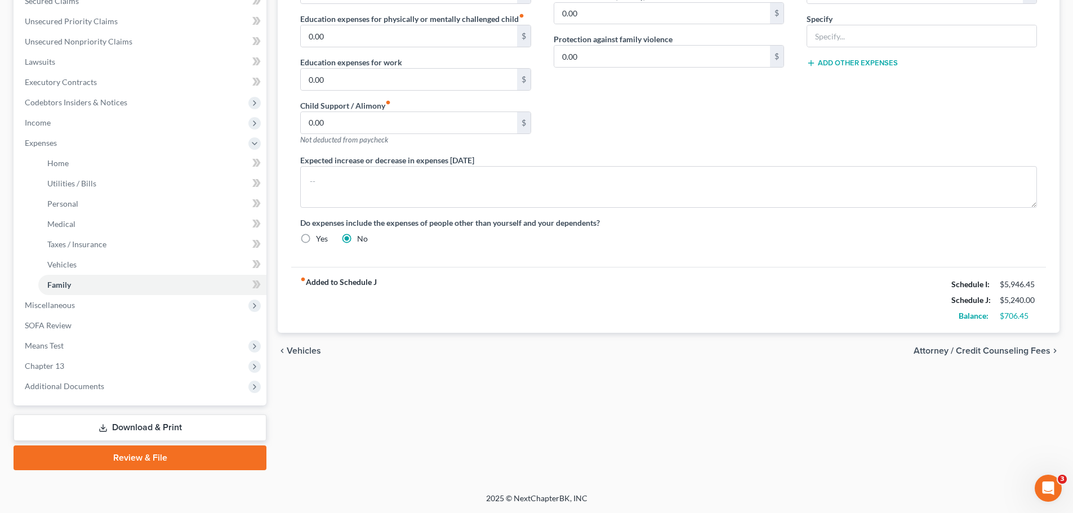
click at [972, 351] on span "Attorney / Credit Counseling Fees" at bounding box center [981, 350] width 137 height 9
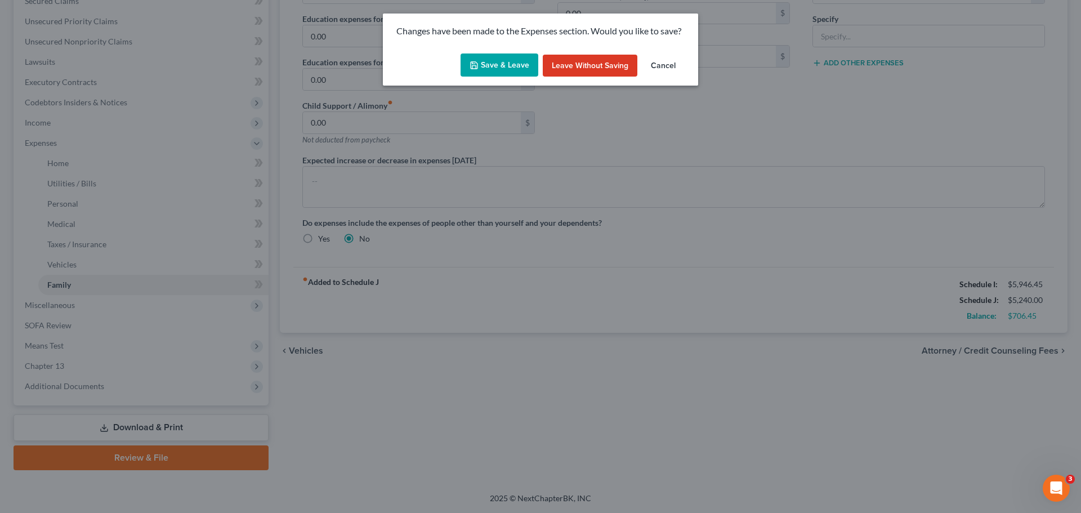
click at [498, 64] on button "Save & Leave" at bounding box center [500, 65] width 78 height 24
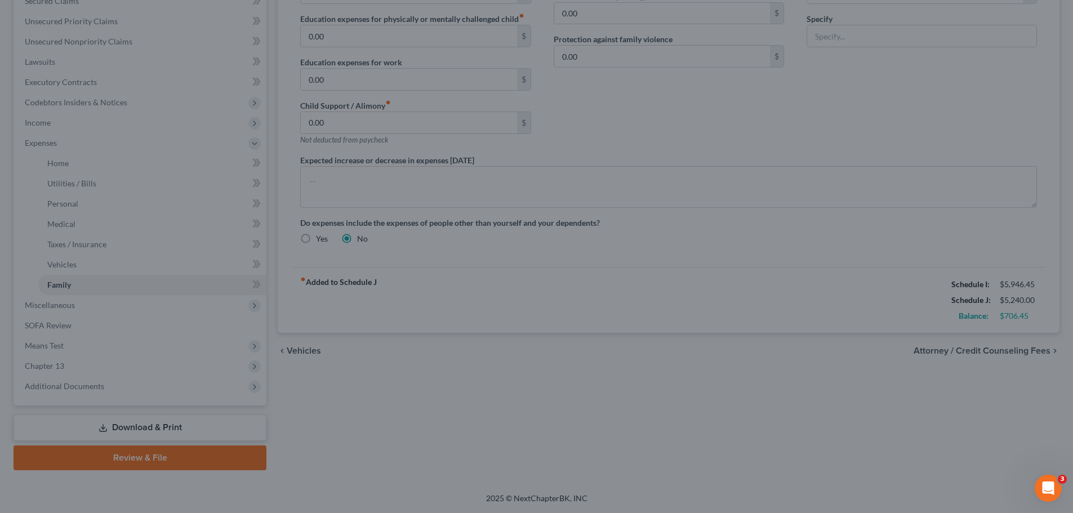
select select "0"
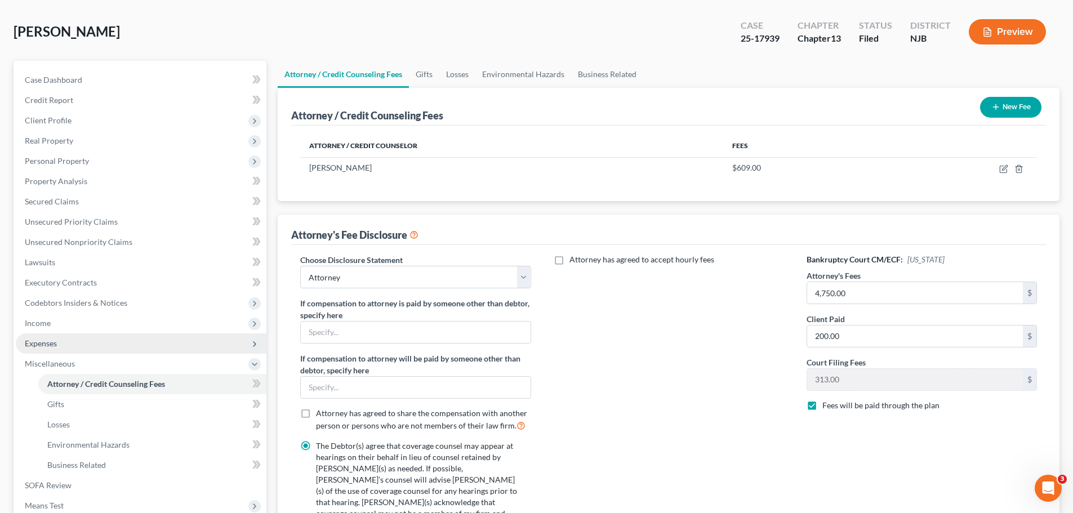
scroll to position [113, 0]
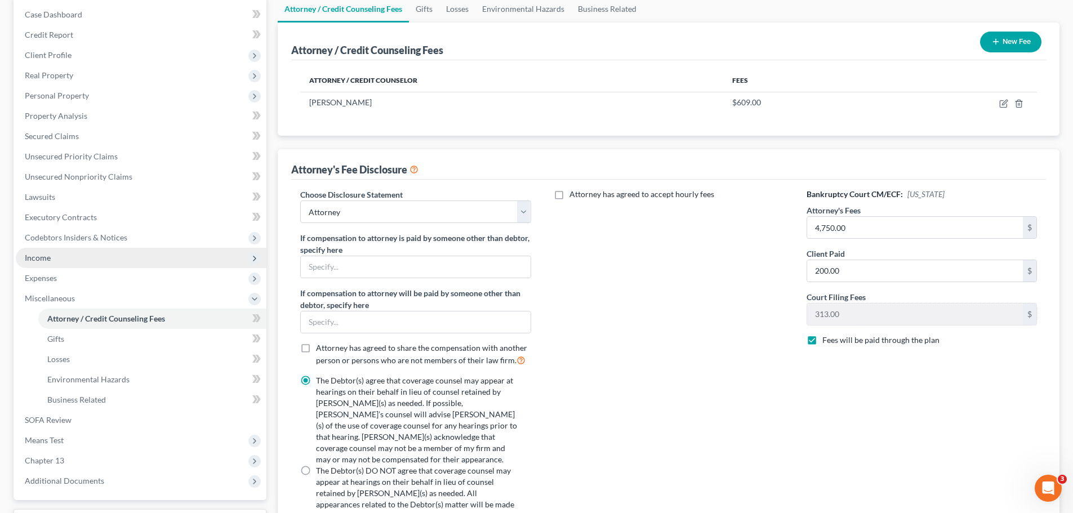
click at [35, 254] on span "Income" at bounding box center [38, 258] width 26 height 10
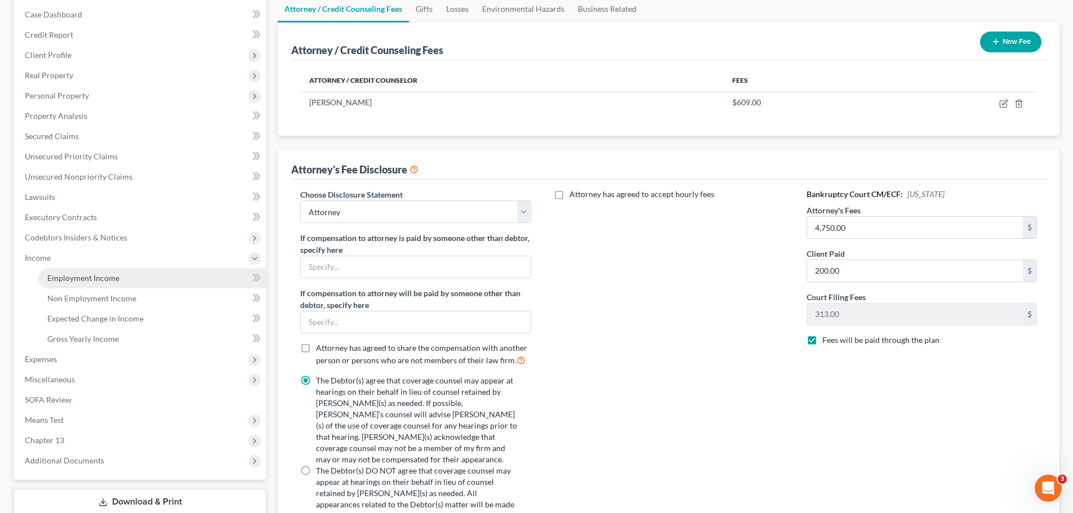
click at [67, 273] on span "Employment Income" at bounding box center [83, 278] width 72 height 10
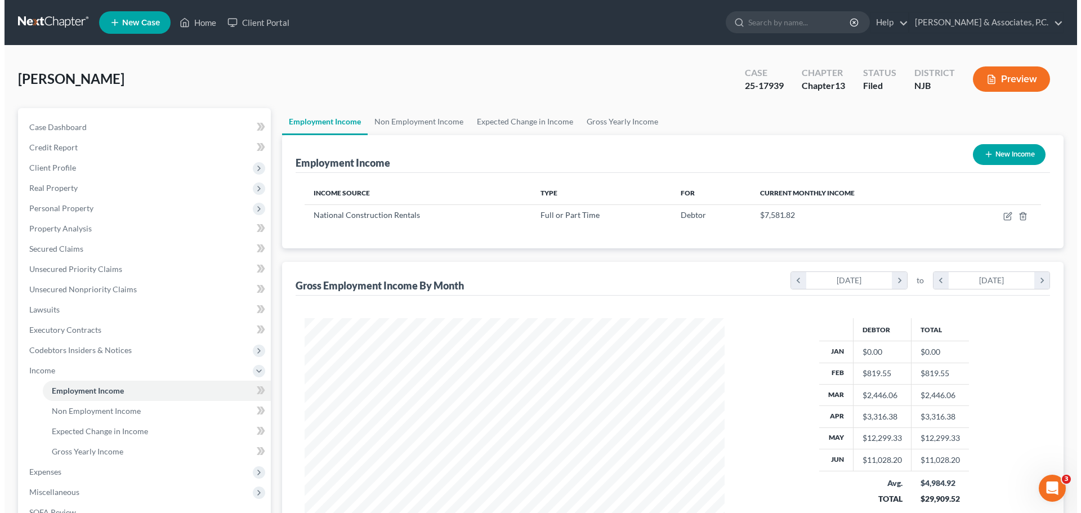
scroll to position [210, 443]
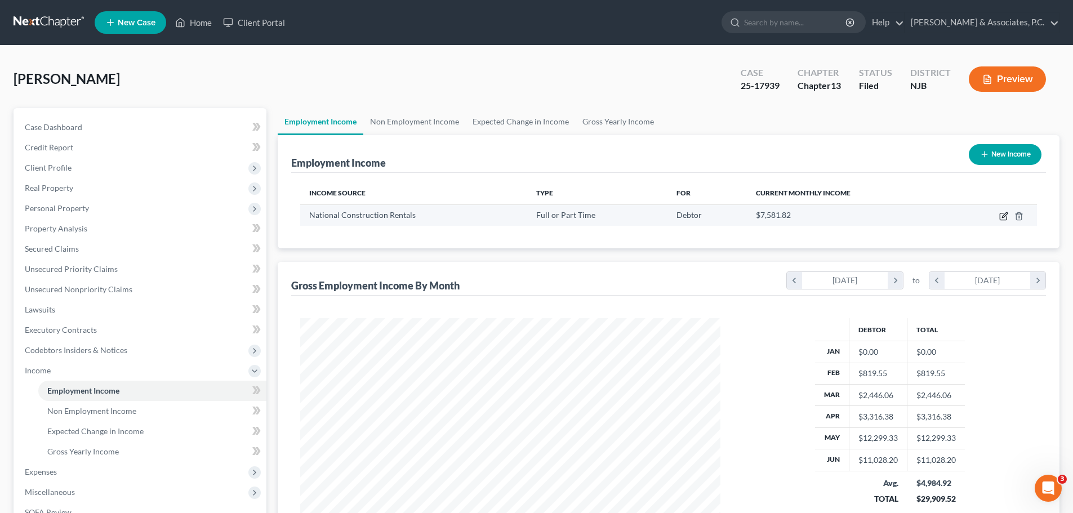
click at [1002, 213] on icon "button" at bounding box center [1002, 216] width 7 height 7
select select "0"
select select "33"
select select "3"
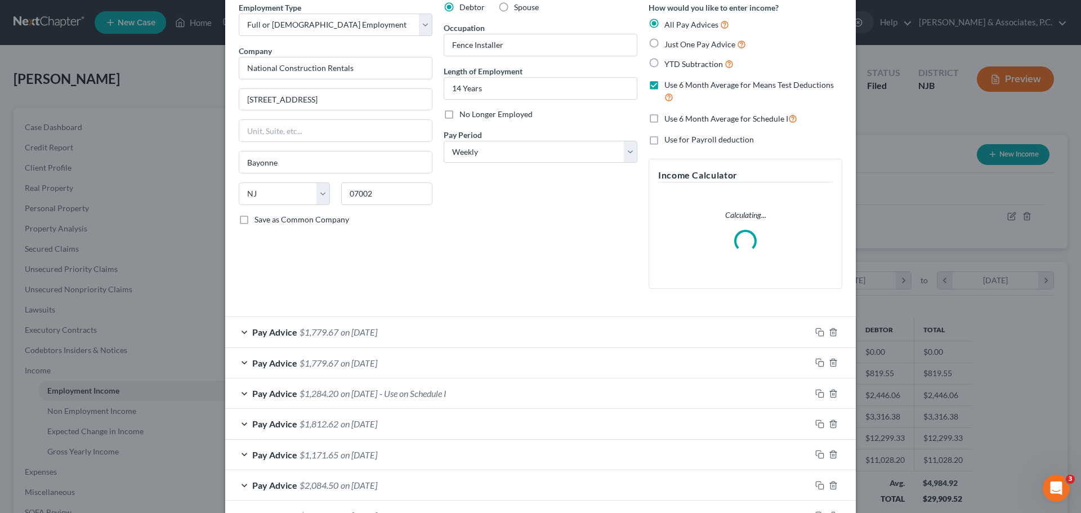
scroll to position [169, 0]
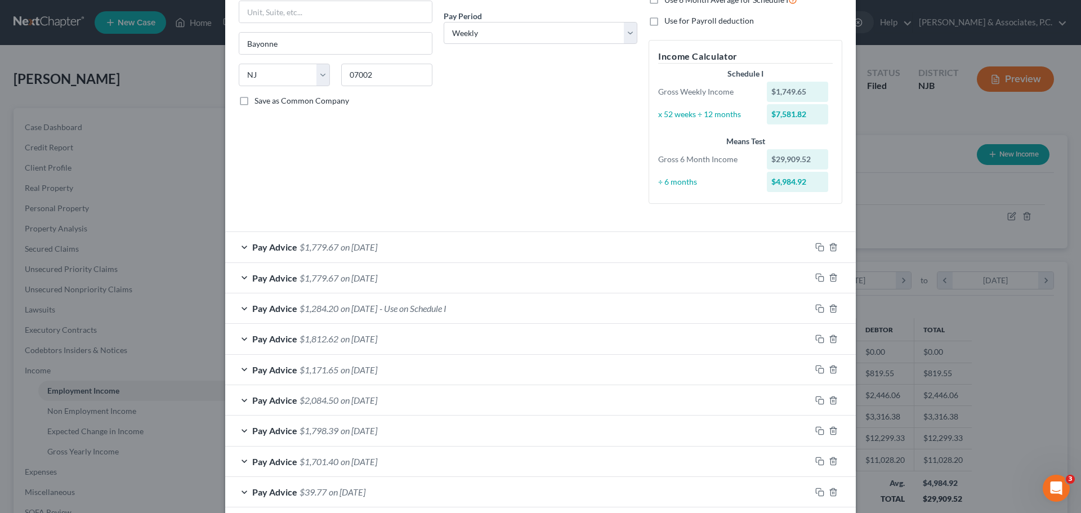
click at [531, 304] on div "Pay Advice $1,284.20 on [DATE] - Use on Schedule I" at bounding box center [518, 308] width 586 height 30
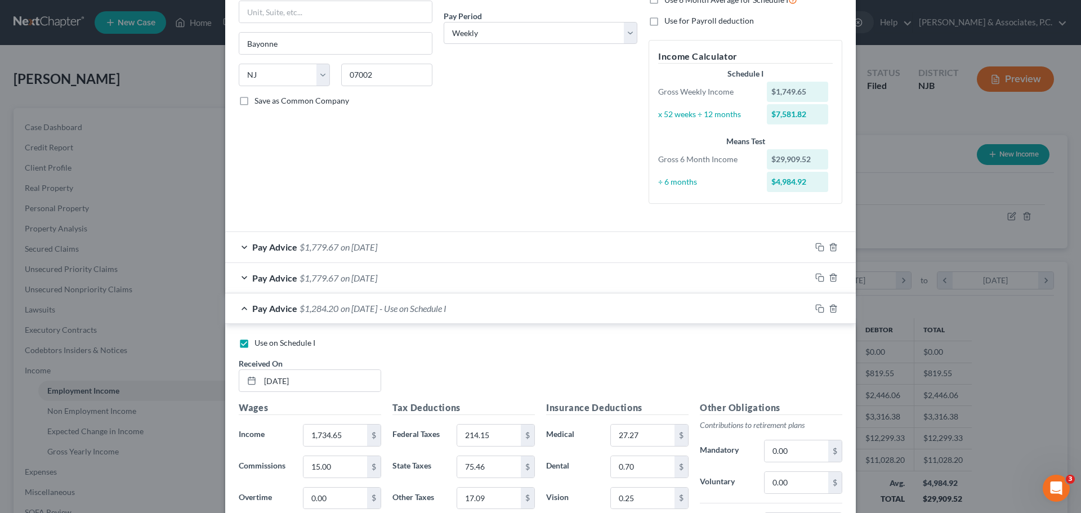
click at [254, 345] on label "Use on Schedule I" at bounding box center [284, 342] width 61 height 11
click at [259, 345] on input "Use on Schedule I" at bounding box center [262, 340] width 7 height 7
checkbox input "false"
click at [426, 273] on div "Pay Advice $1,779.67 on [DATE]" at bounding box center [518, 278] width 586 height 30
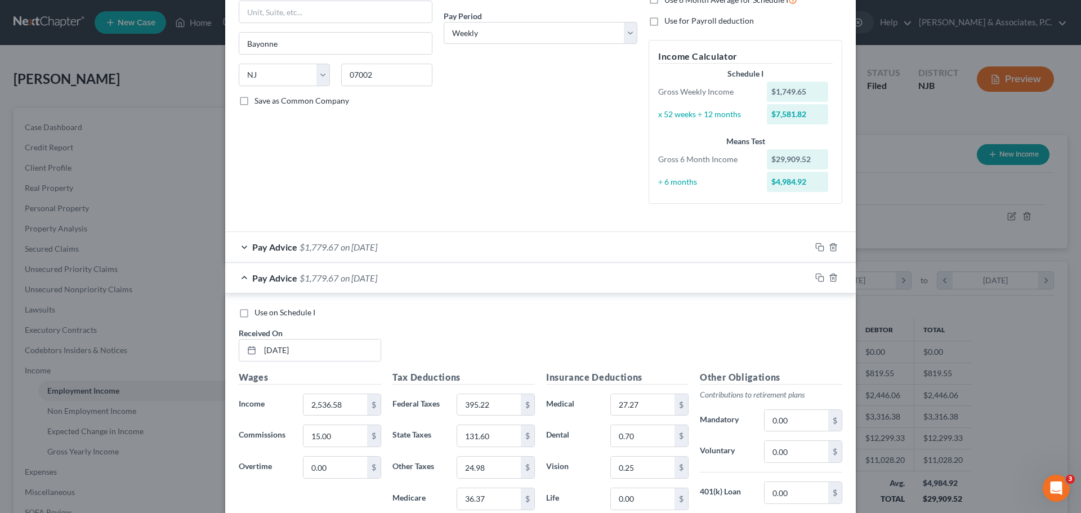
click at [254, 311] on label "Use on Schedule I" at bounding box center [284, 312] width 61 height 11
click at [259, 311] on input "Use on Schedule I" at bounding box center [262, 310] width 7 height 7
checkbox input "true"
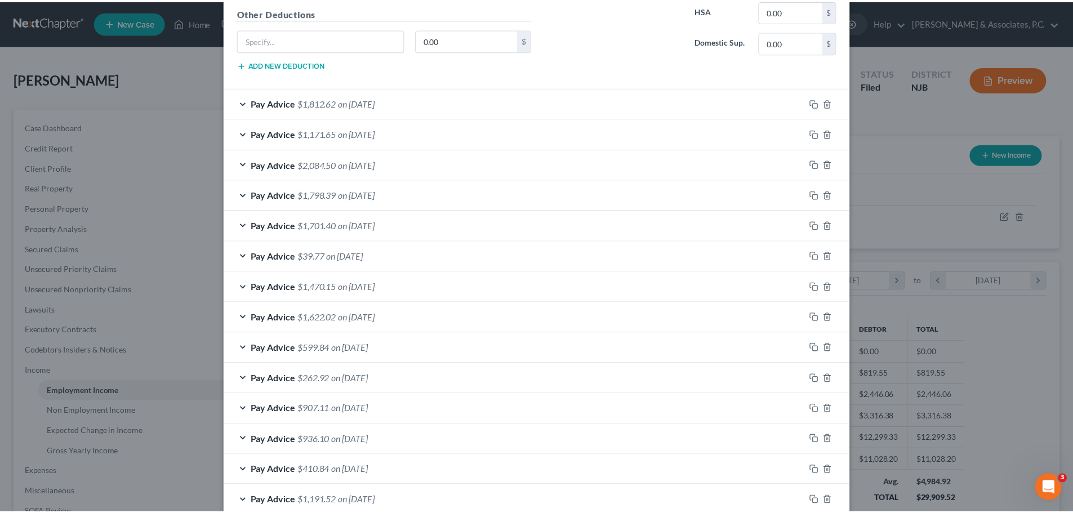
scroll to position [1179, 0]
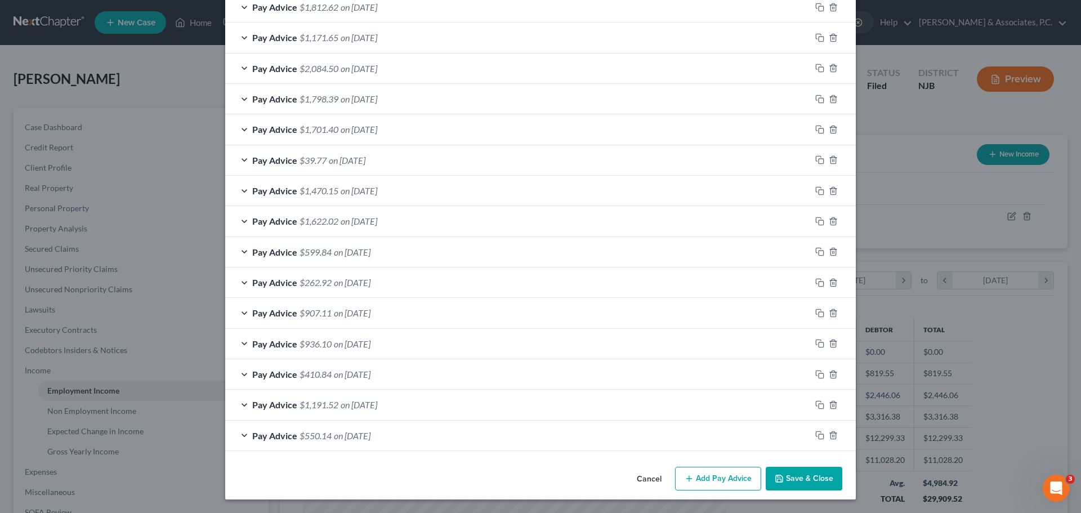
click at [827, 482] on button "Save & Close" at bounding box center [804, 479] width 77 height 24
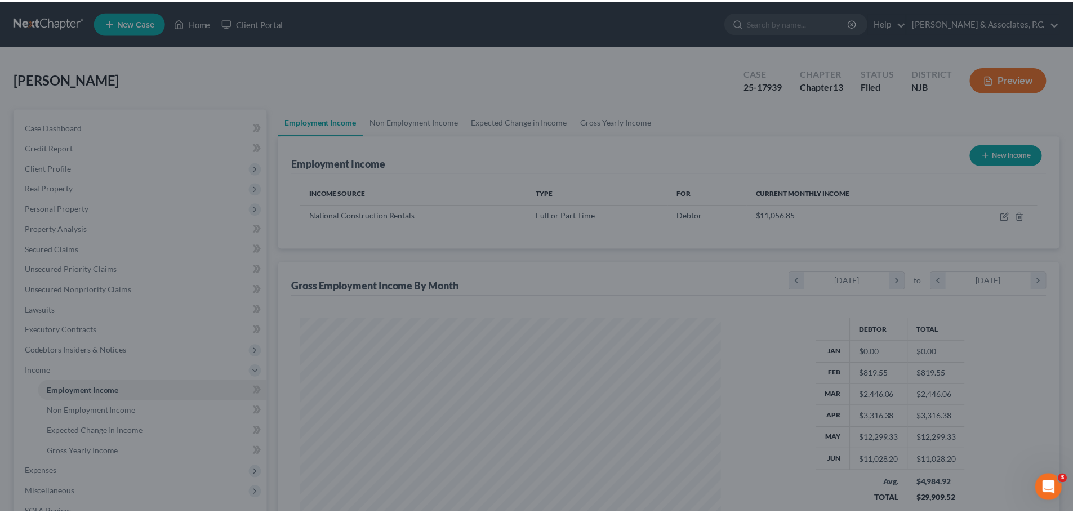
scroll to position [562820, 562587]
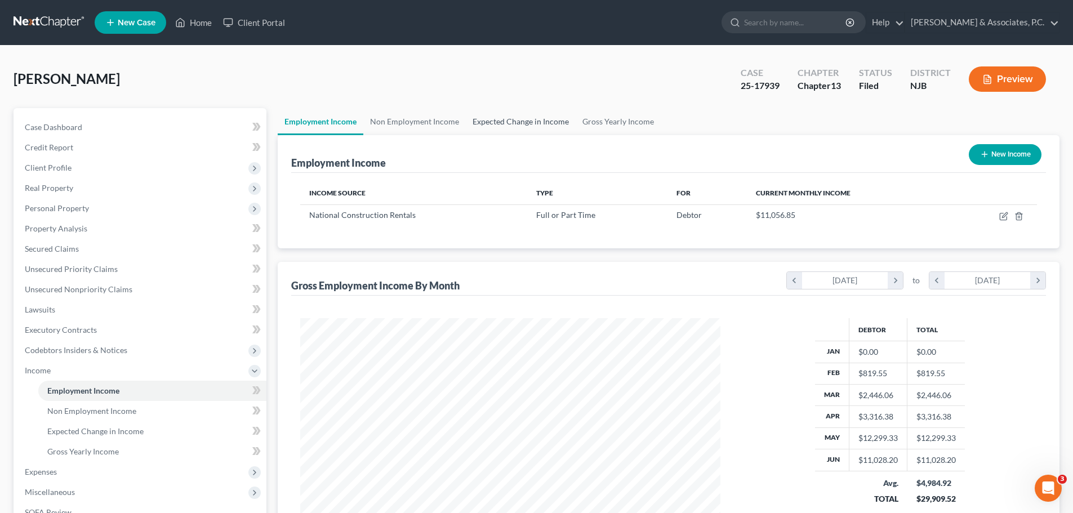
click at [521, 117] on link "Expected Change in Income" at bounding box center [521, 121] width 110 height 27
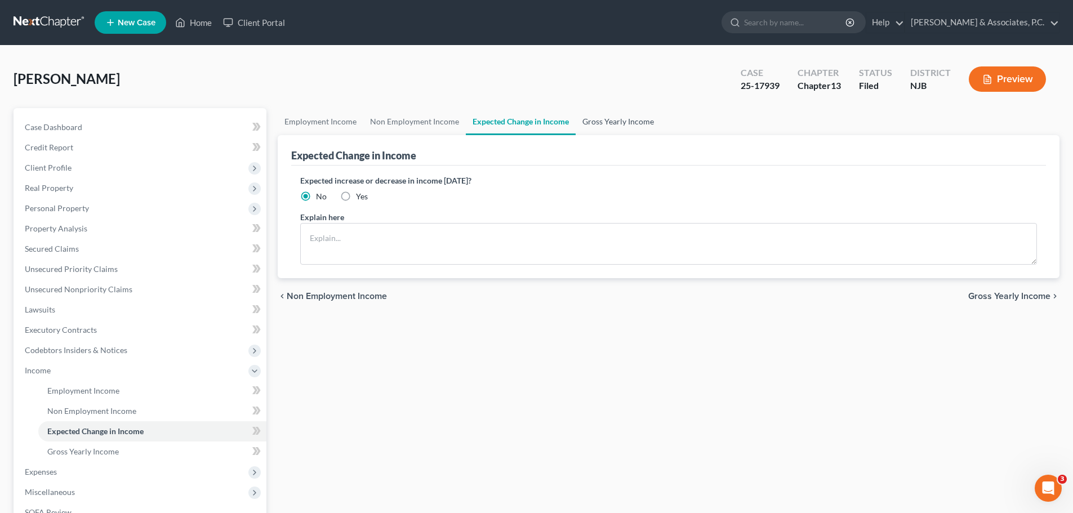
click at [607, 122] on link "Gross Yearly Income" at bounding box center [617, 121] width 85 height 27
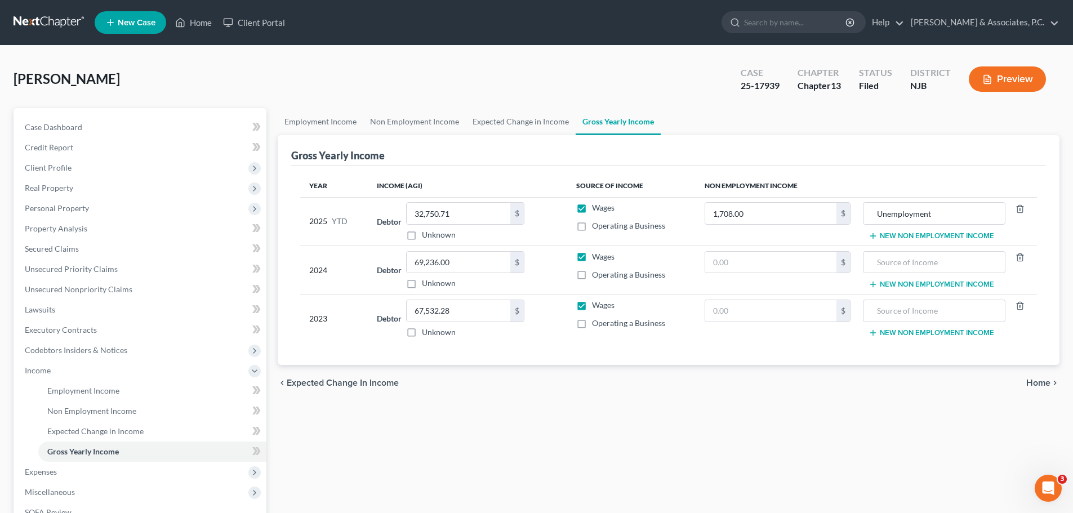
click at [1039, 383] on span "Home" at bounding box center [1038, 382] width 24 height 9
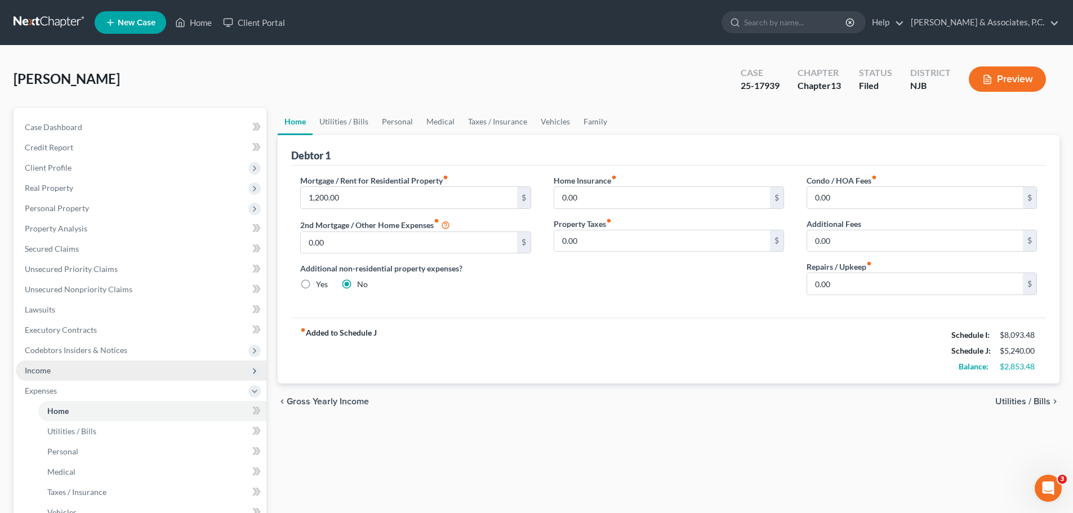
click at [68, 374] on span "Income" at bounding box center [141, 370] width 251 height 20
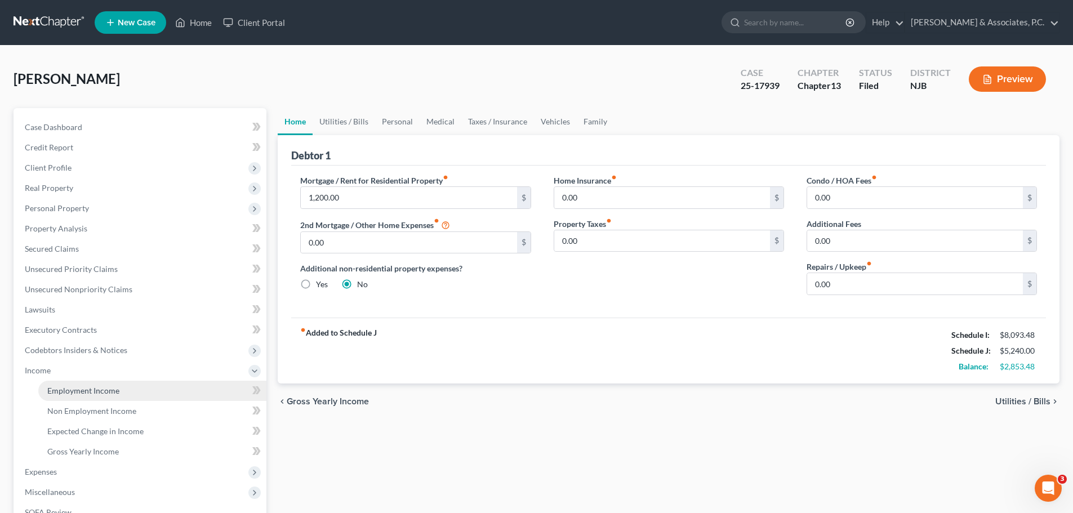
click at [101, 395] on span "Employment Income" at bounding box center [83, 391] width 72 height 10
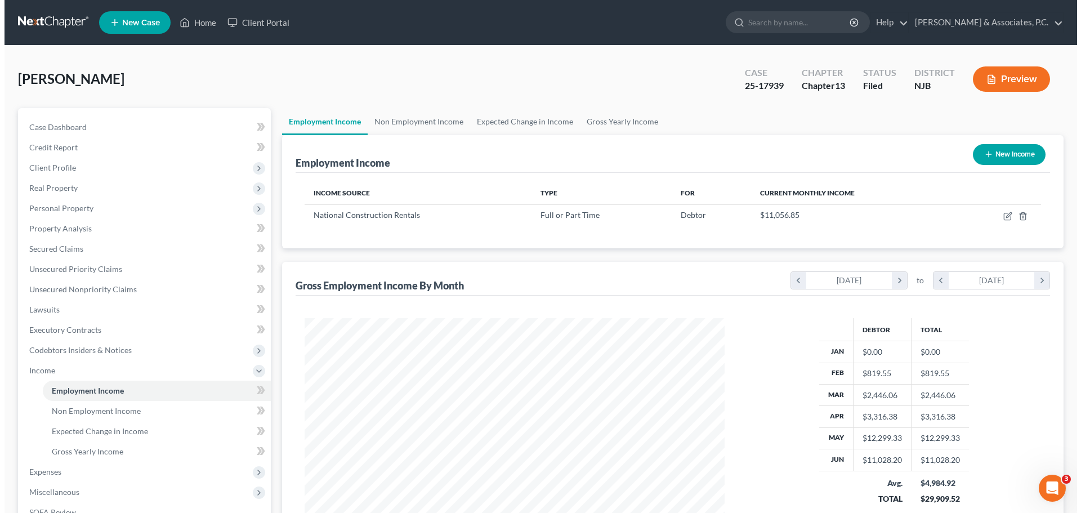
scroll to position [210, 443]
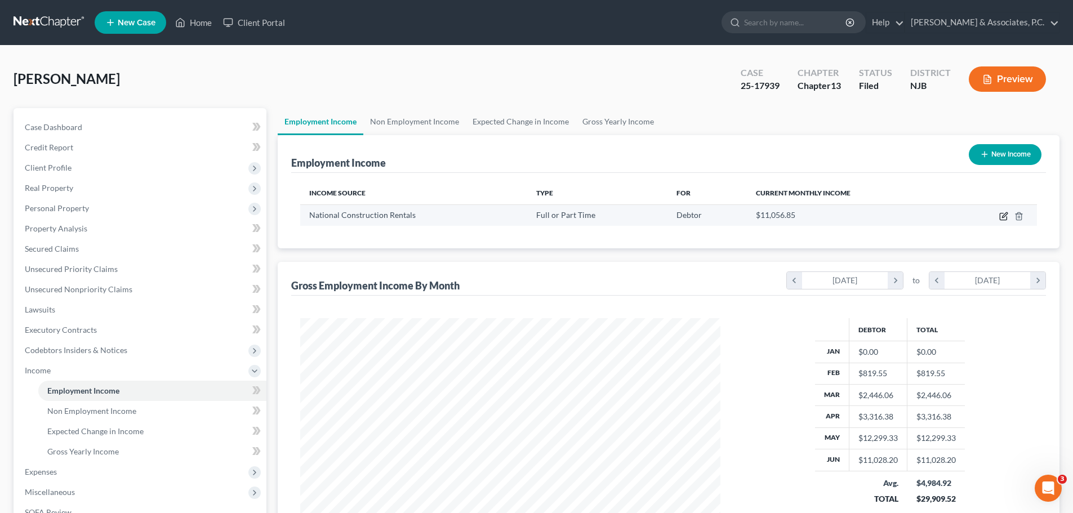
click at [1007, 214] on icon "button" at bounding box center [1003, 216] width 9 height 9
select select "0"
select select "33"
select select "3"
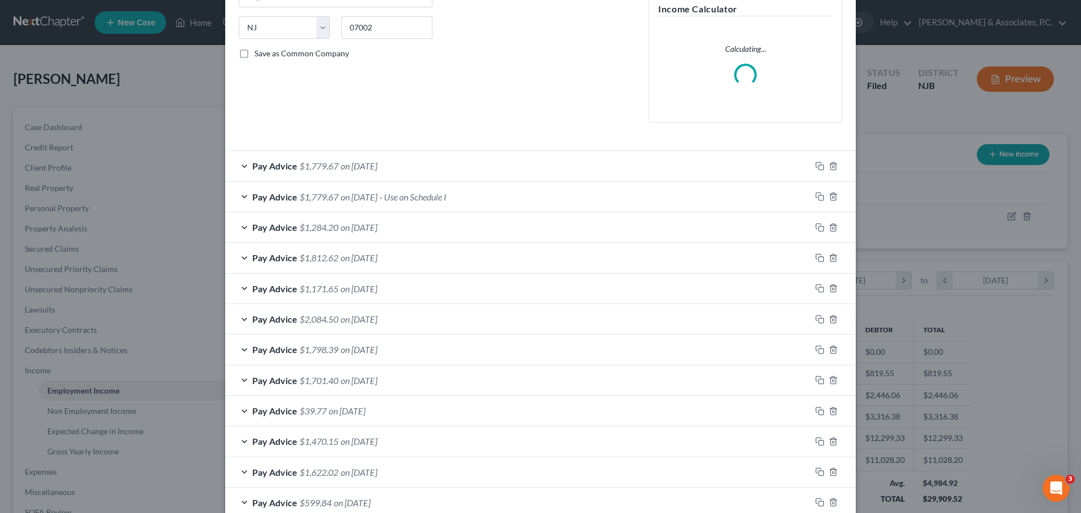
scroll to position [225, 0]
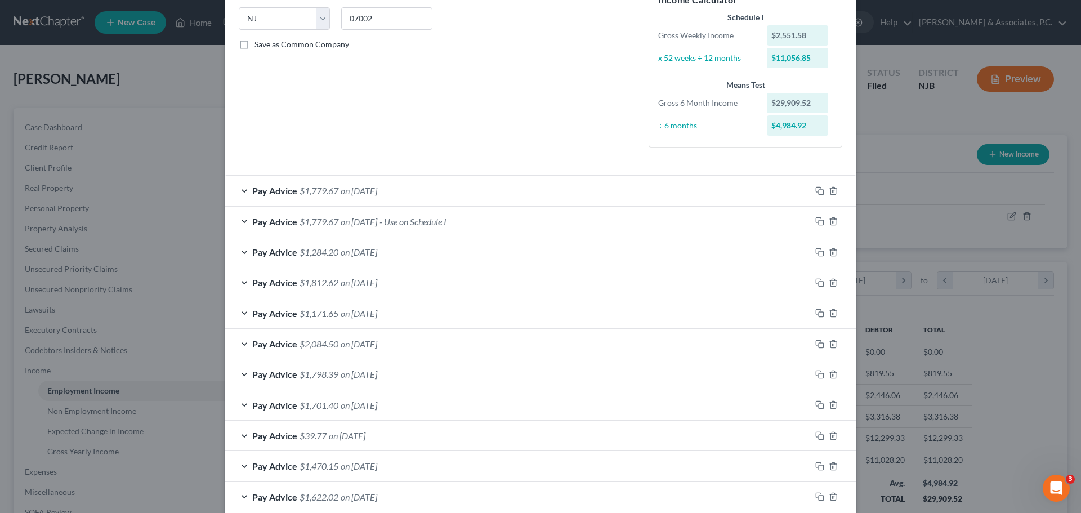
click at [543, 220] on div "Pay Advice $1,779.67 on [DATE] - Use on Schedule I" at bounding box center [518, 222] width 586 height 30
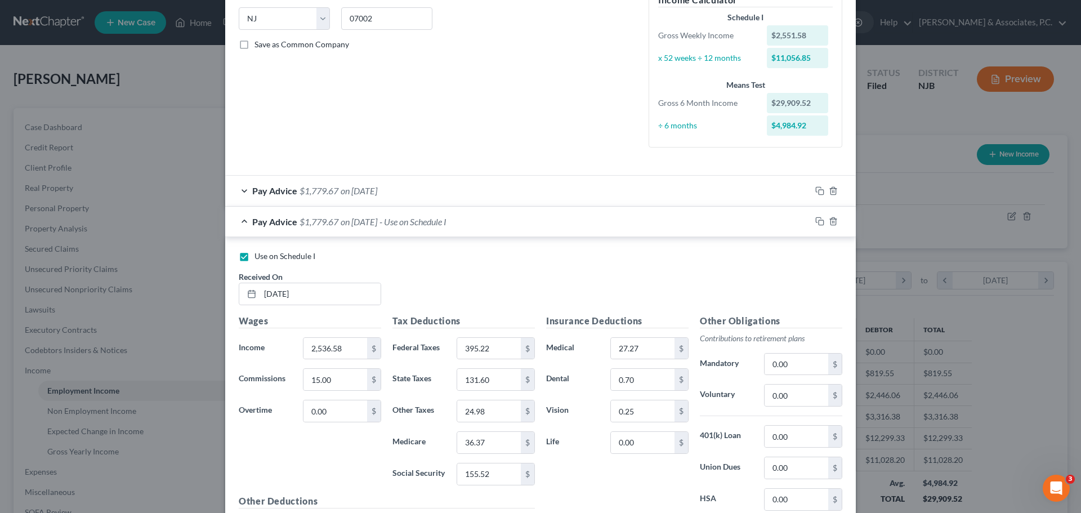
drag, startPoint x: 235, startPoint y: 260, endPoint x: 240, endPoint y: 257, distance: 6.3
click at [254, 260] on label "Use on Schedule I" at bounding box center [284, 256] width 61 height 11
click at [259, 258] on input "Use on Schedule I" at bounding box center [262, 254] width 7 height 7
checkbox input "false"
click at [490, 217] on div "Pay Advice $1,779.67 on [DATE]" at bounding box center [518, 222] width 586 height 30
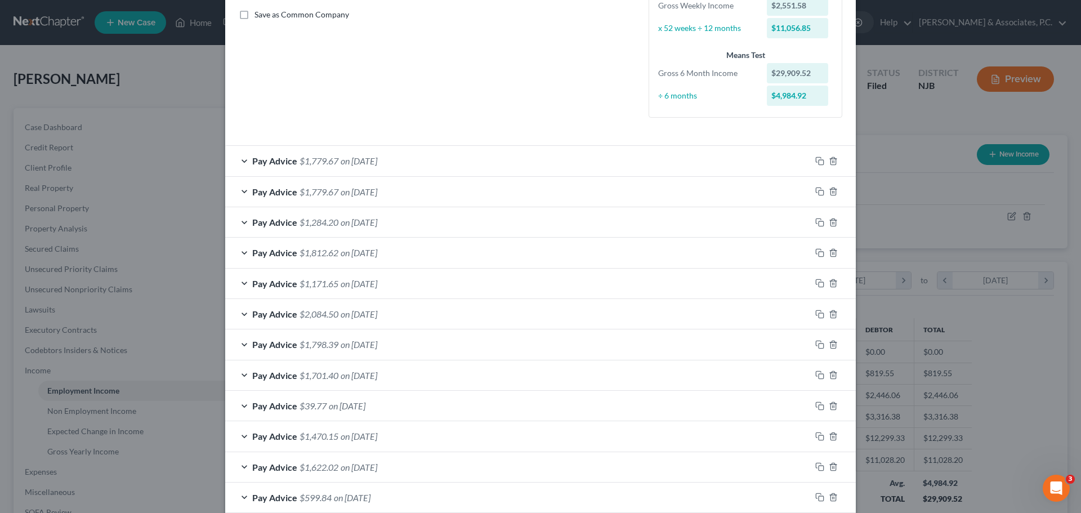
scroll to position [282, 0]
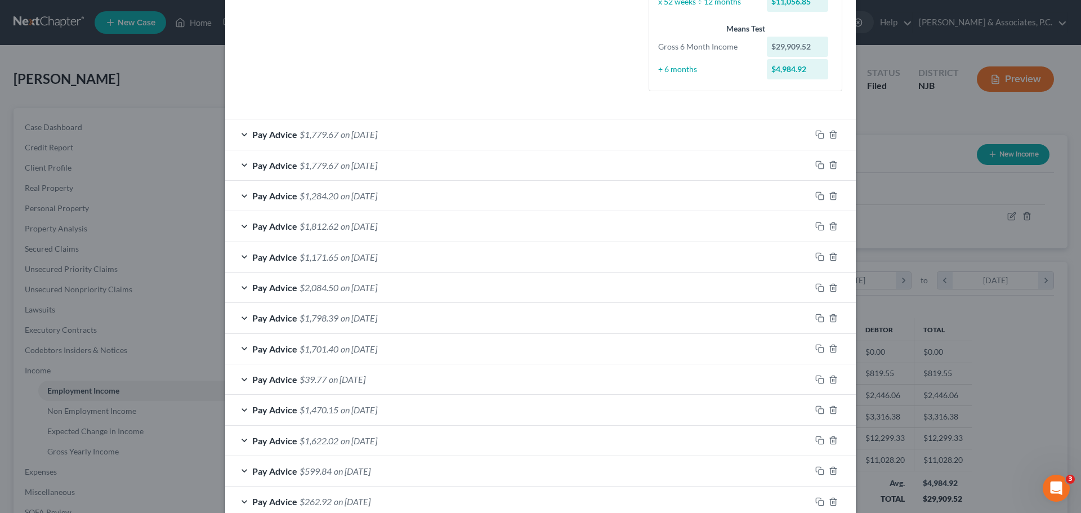
click at [444, 254] on div "Pay Advice $1,171.65 on [DATE]" at bounding box center [518, 257] width 586 height 30
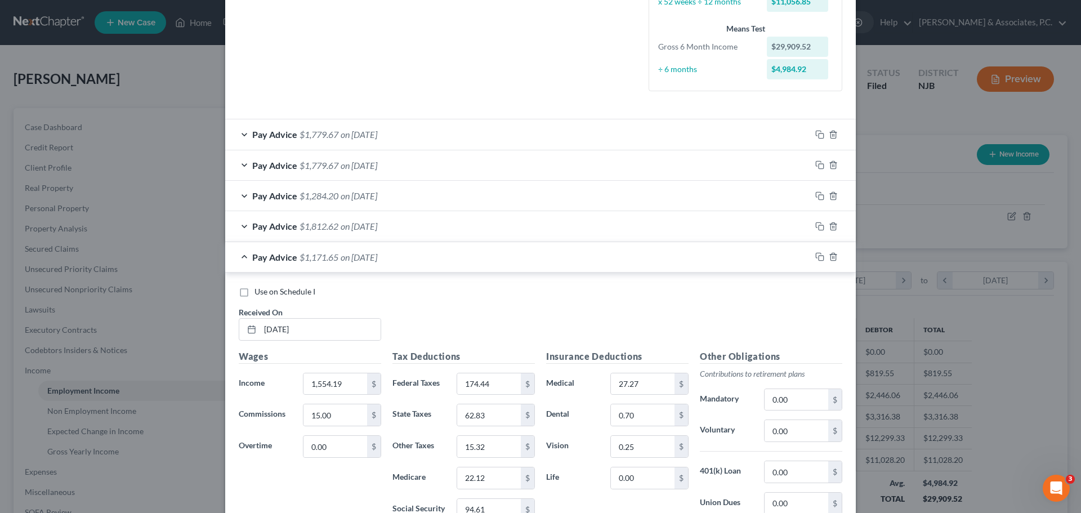
click at [254, 293] on label "Use on Schedule I" at bounding box center [284, 291] width 61 height 11
click at [259, 293] on input "Use on Schedule I" at bounding box center [262, 289] width 7 height 7
checkbox input "true"
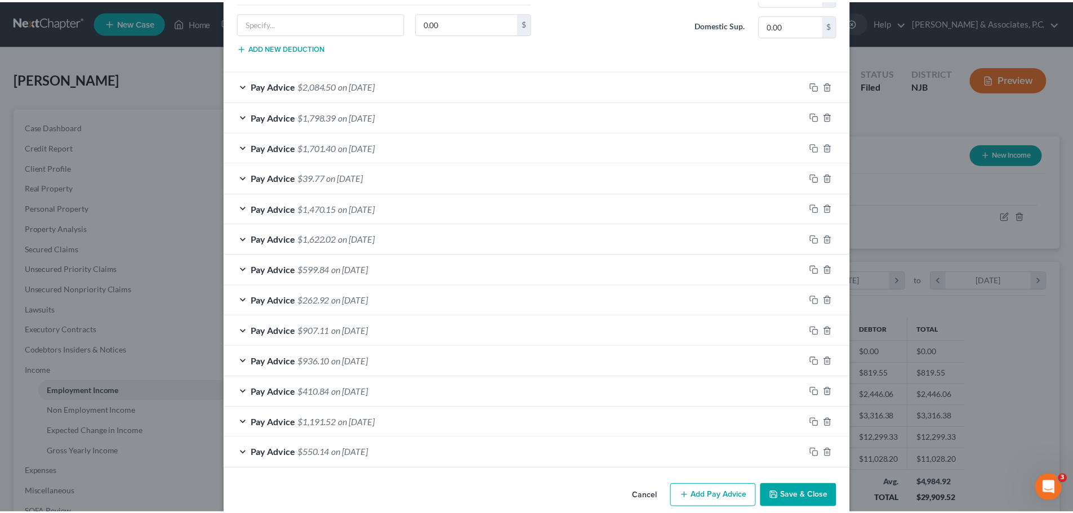
scroll to position [839, 0]
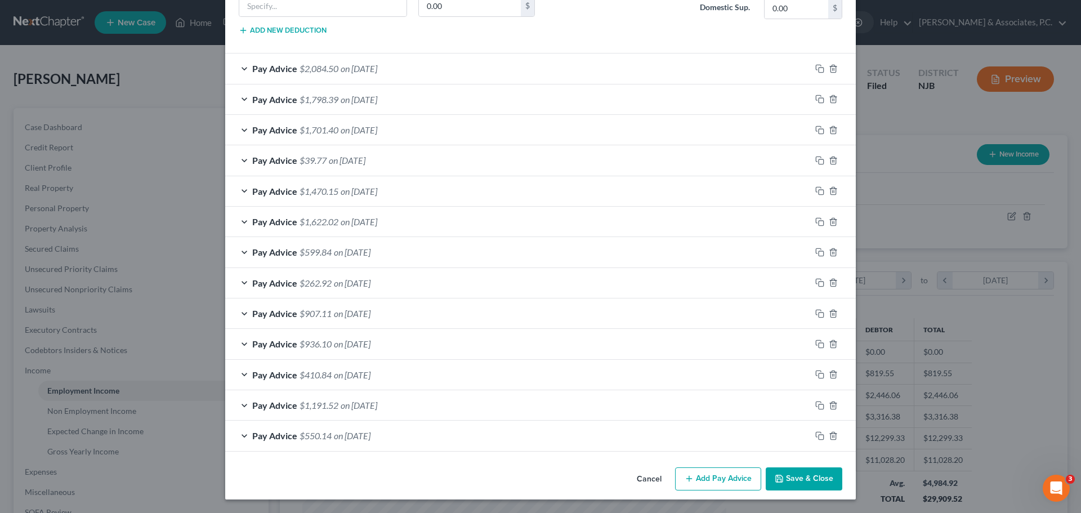
drag, startPoint x: 802, startPoint y: 483, endPoint x: 803, endPoint y: 468, distance: 14.2
click at [800, 481] on button "Save & Close" at bounding box center [804, 479] width 77 height 24
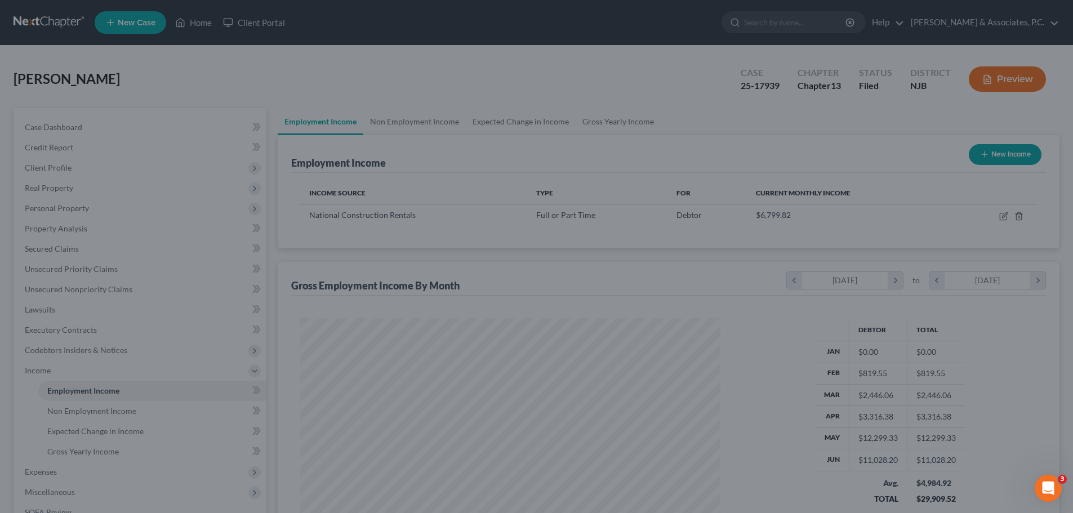
scroll to position [562820, 562587]
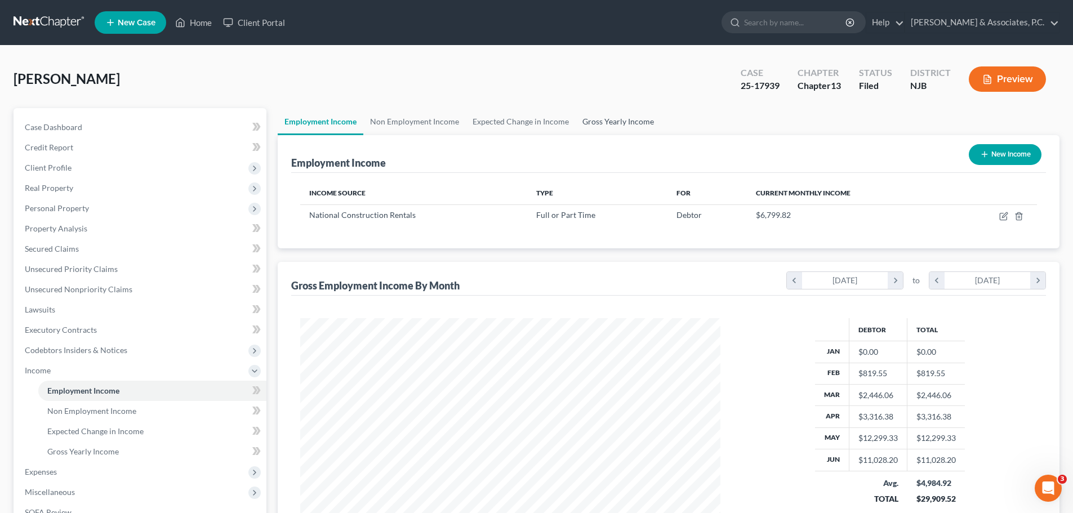
click at [605, 119] on link "Gross Yearly Income" at bounding box center [617, 121] width 85 height 27
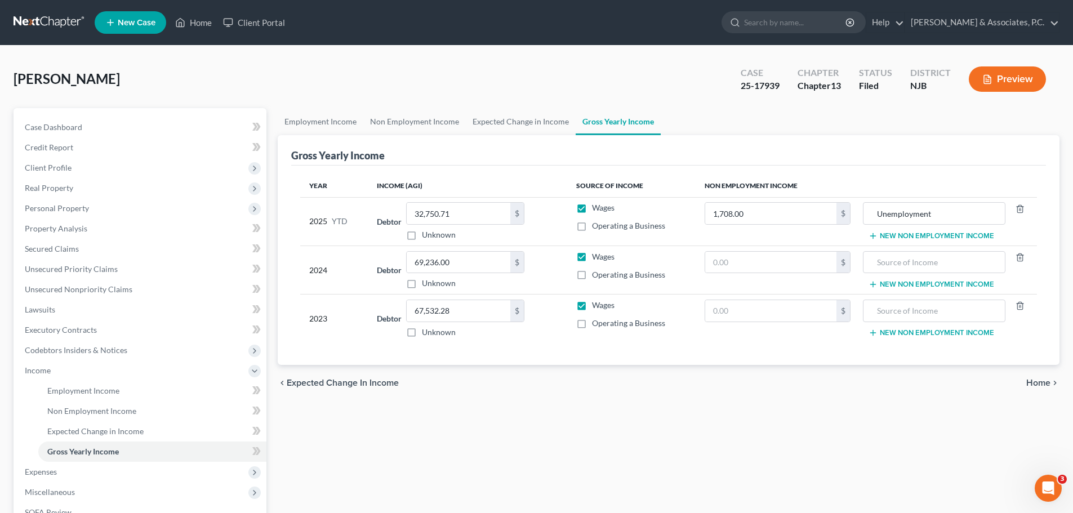
click at [1046, 385] on span "Home" at bounding box center [1038, 382] width 24 height 9
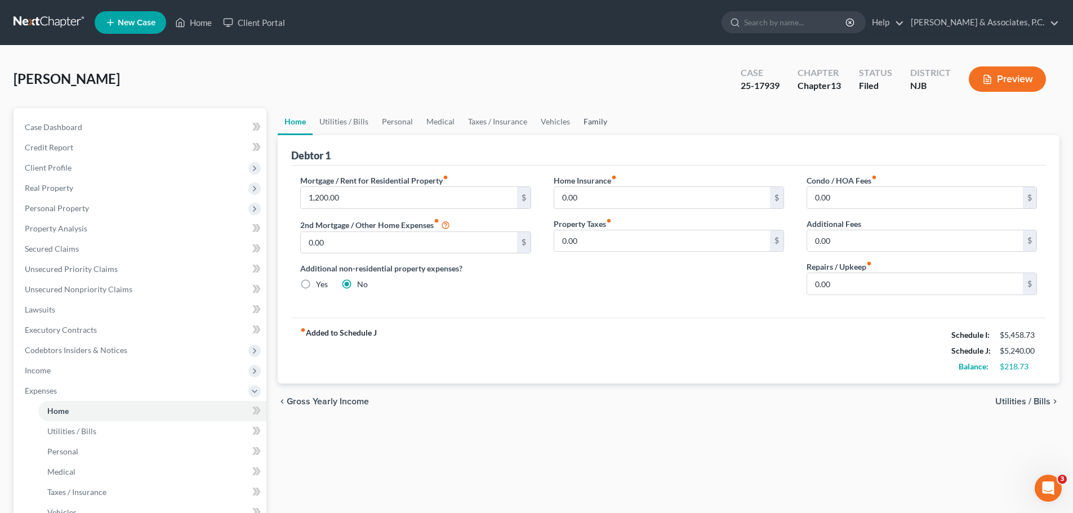
click at [599, 122] on link "Family" at bounding box center [595, 121] width 37 height 27
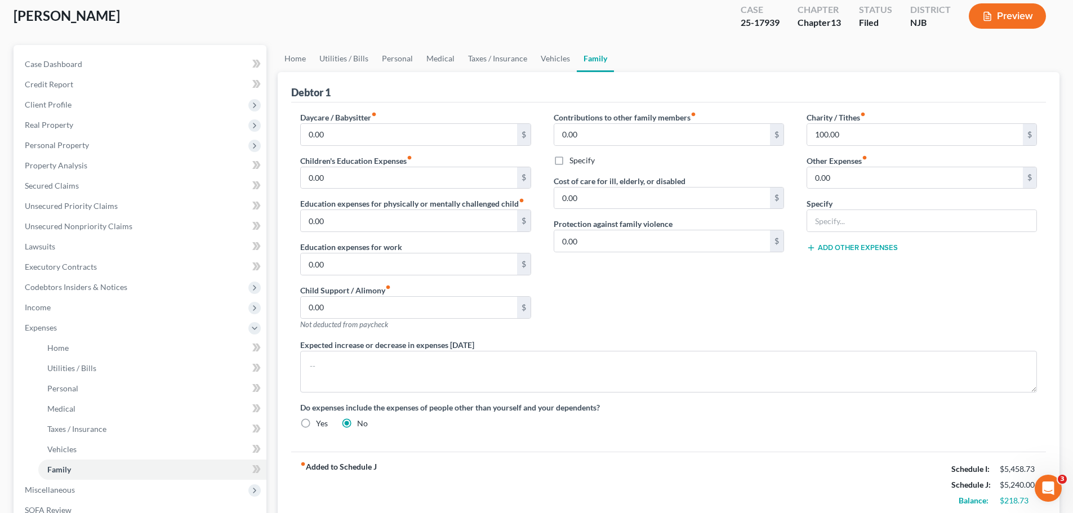
scroll to position [225, 0]
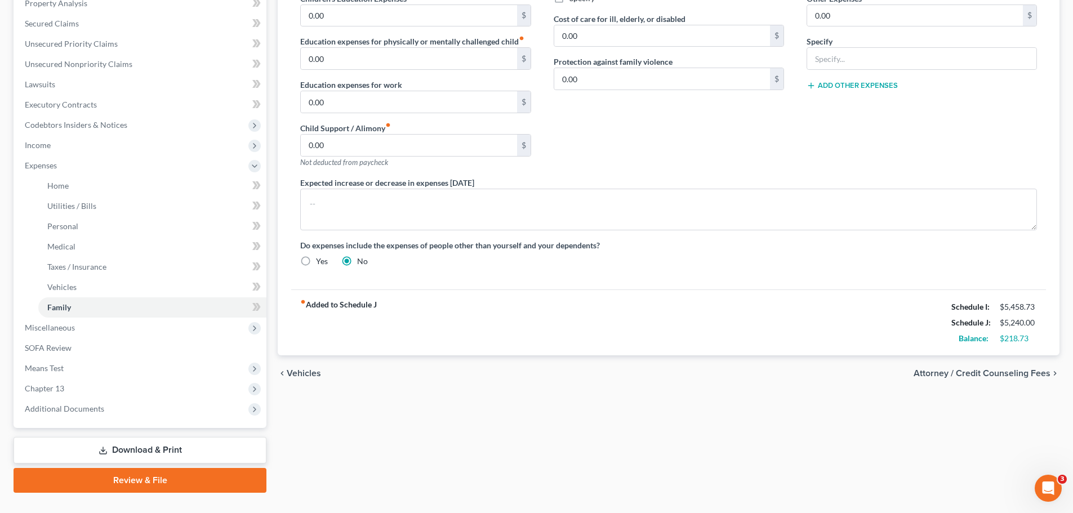
click at [1011, 369] on span "Attorney / Credit Counseling Fees" at bounding box center [981, 373] width 137 height 9
select select "0"
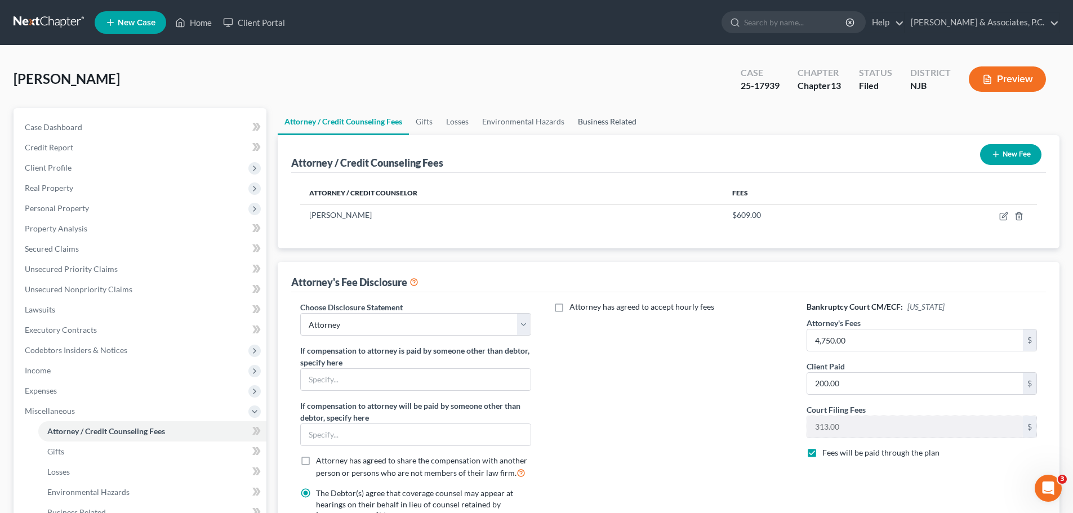
click at [620, 122] on link "Business Related" at bounding box center [607, 121] width 72 height 27
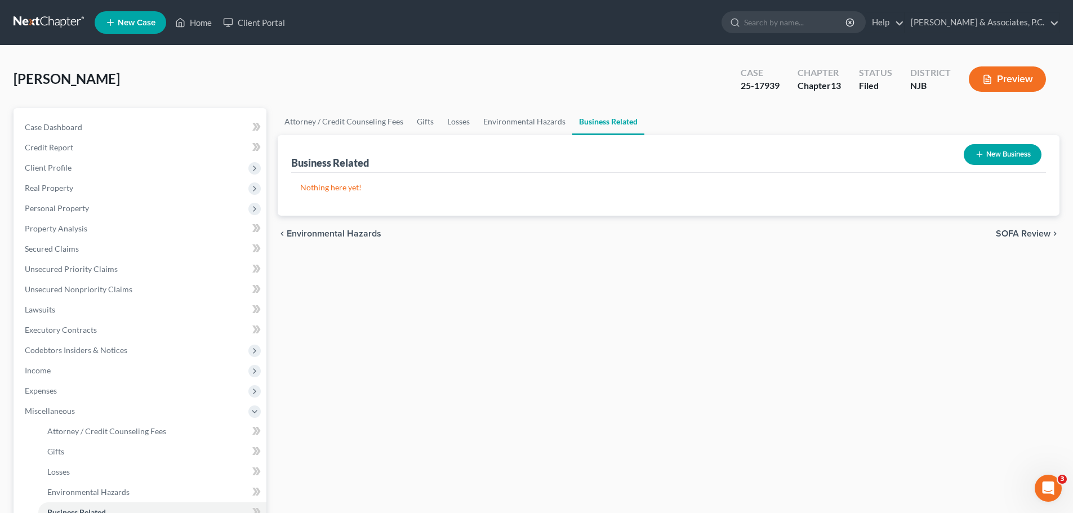
click at [1014, 235] on span "SOFA Review" at bounding box center [1022, 233] width 55 height 9
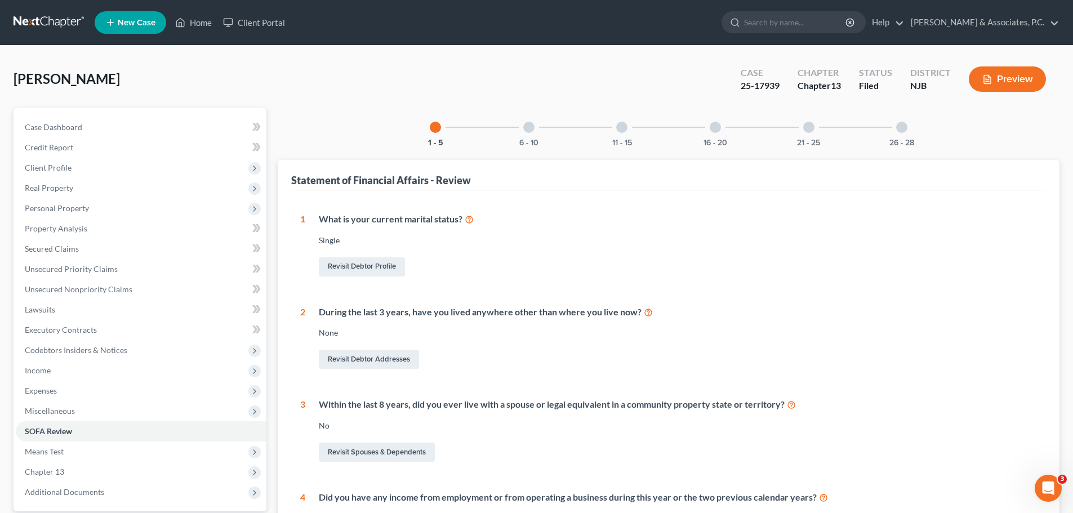
click at [900, 132] on div at bounding box center [901, 127] width 11 height 11
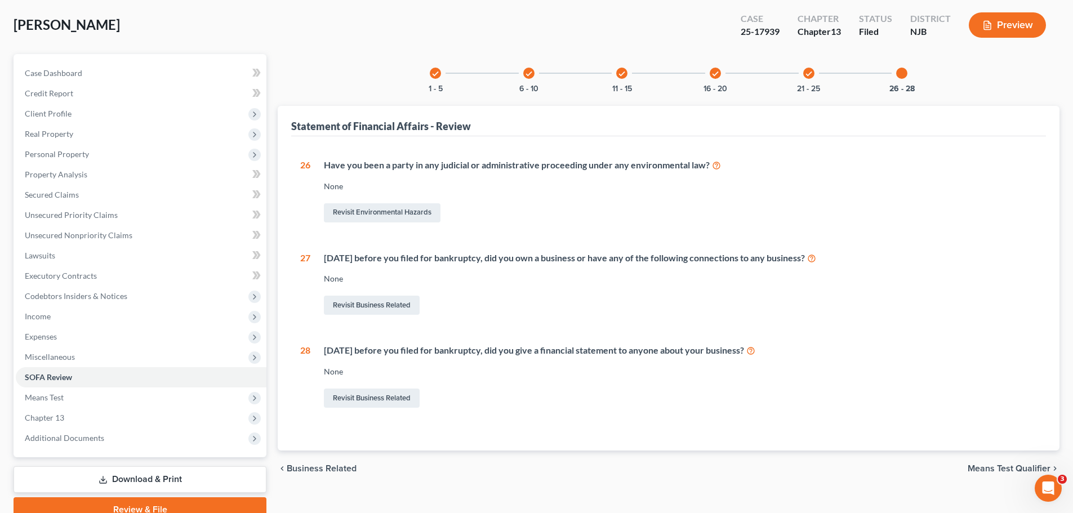
scroll to position [106, 0]
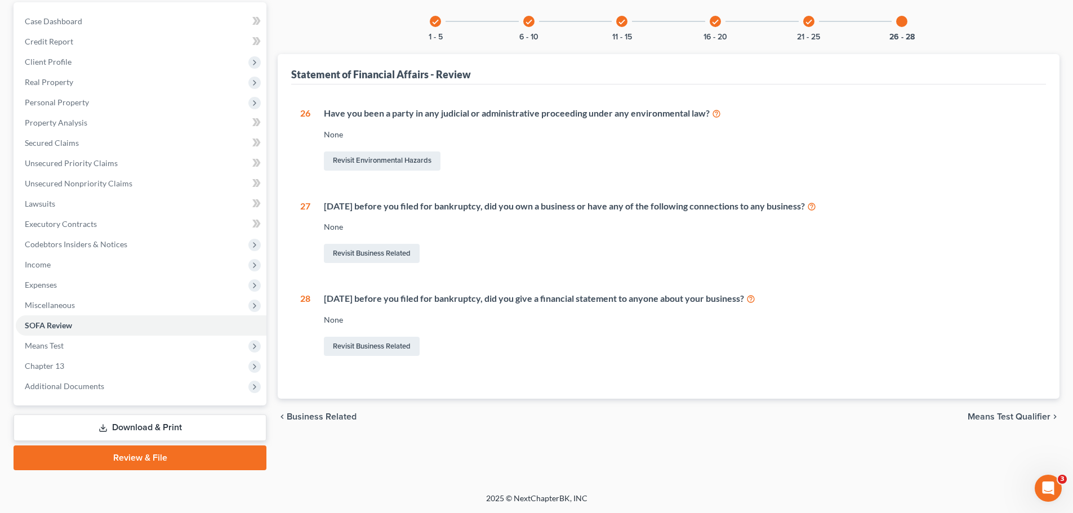
click at [996, 417] on span "Means Test Qualifier" at bounding box center [1008, 416] width 83 height 9
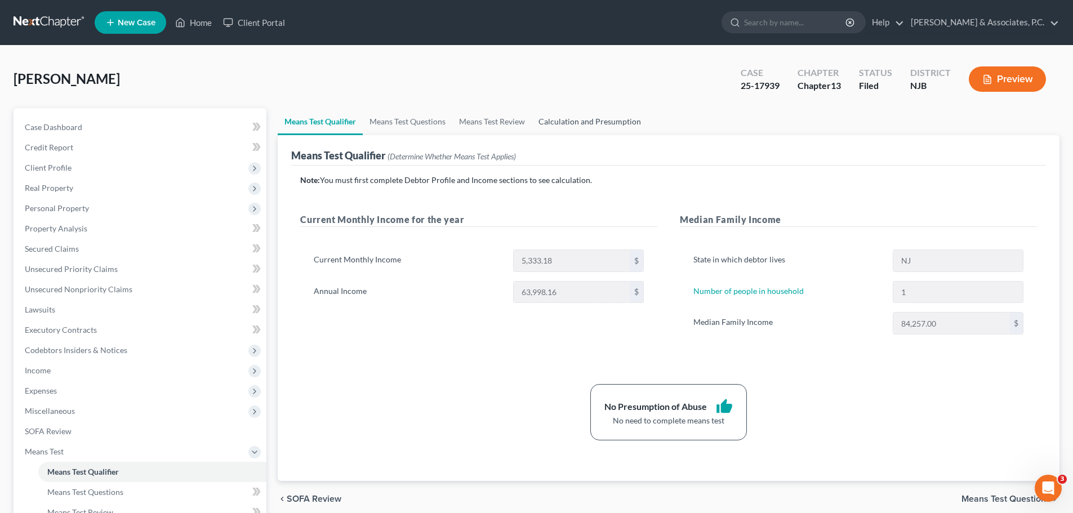
click at [622, 116] on link "Calculation and Presumption" at bounding box center [590, 121] width 116 height 27
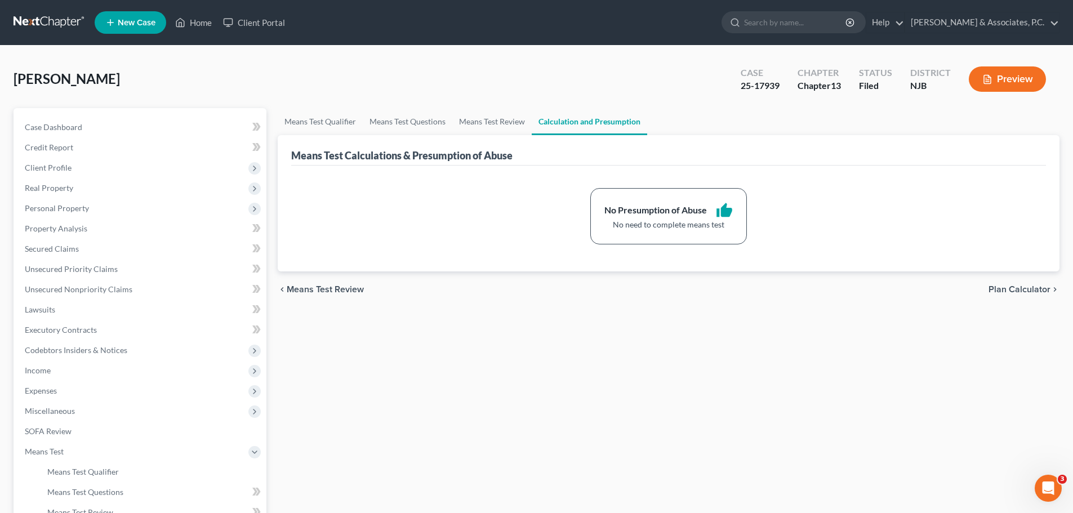
click at [1008, 291] on span "Plan Calculator" at bounding box center [1019, 289] width 62 height 9
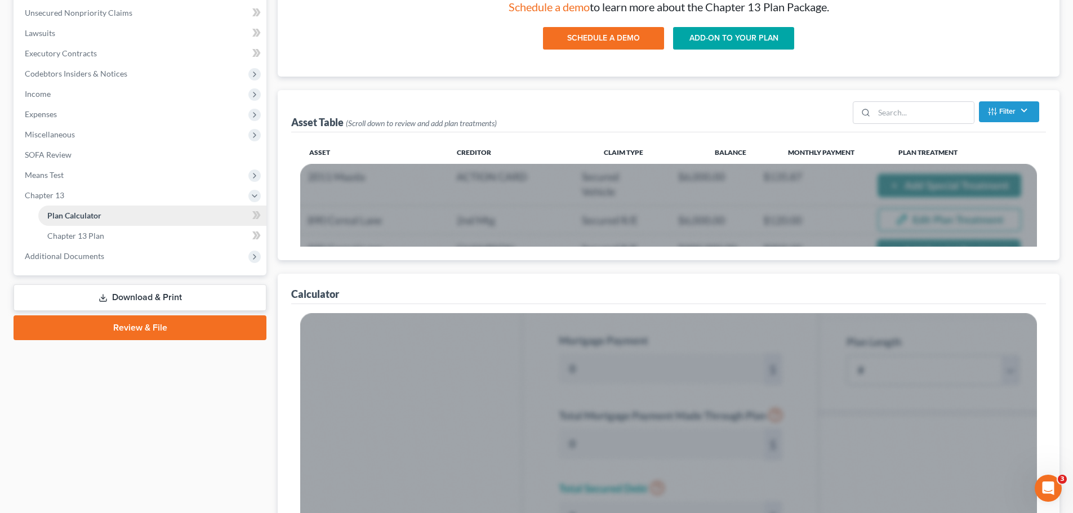
scroll to position [169, 0]
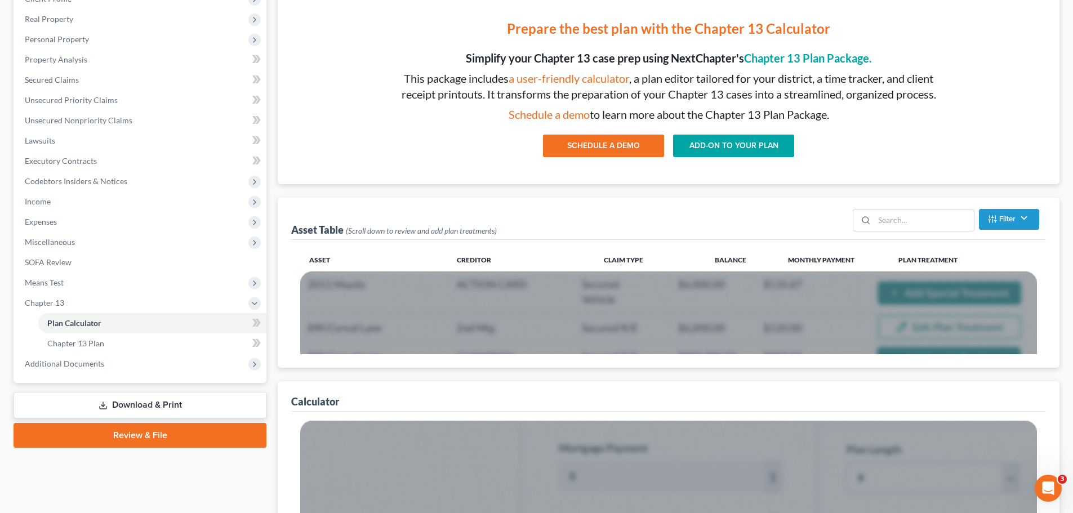
click at [161, 404] on link "Download & Print" at bounding box center [140, 405] width 253 height 26
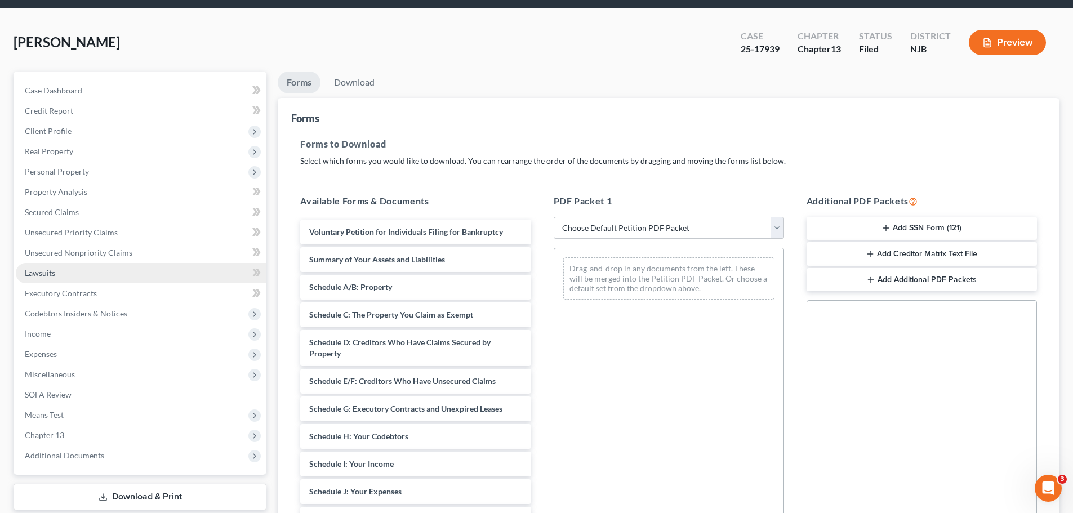
scroll to position [56, 0]
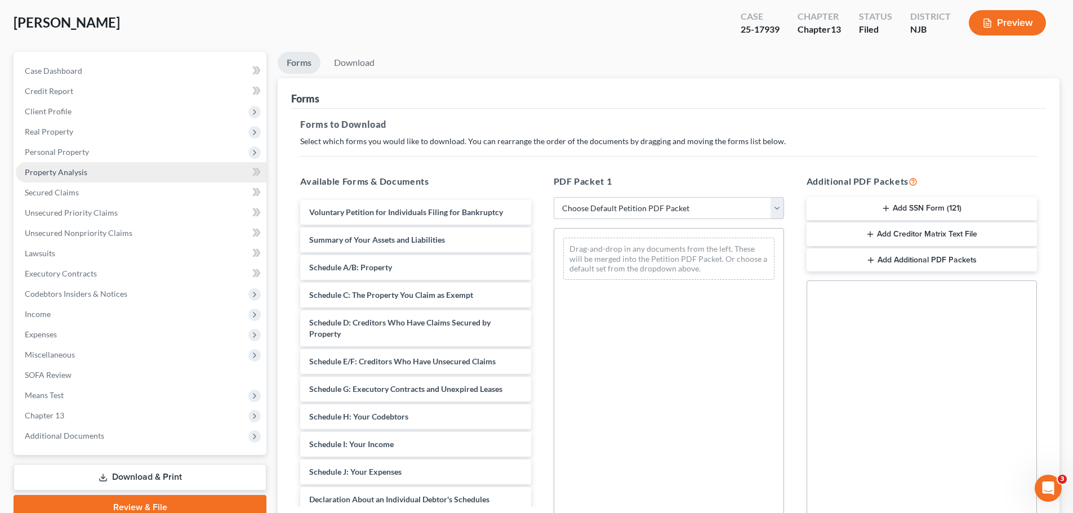
click at [82, 171] on span "Property Analysis" at bounding box center [56, 172] width 62 height 10
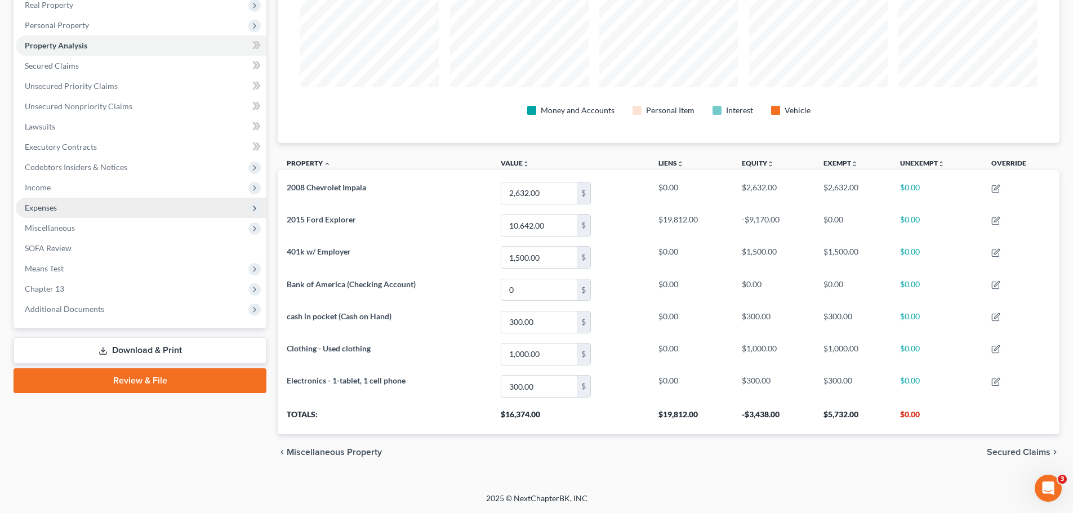
click at [43, 209] on span "Expenses" at bounding box center [41, 208] width 32 height 10
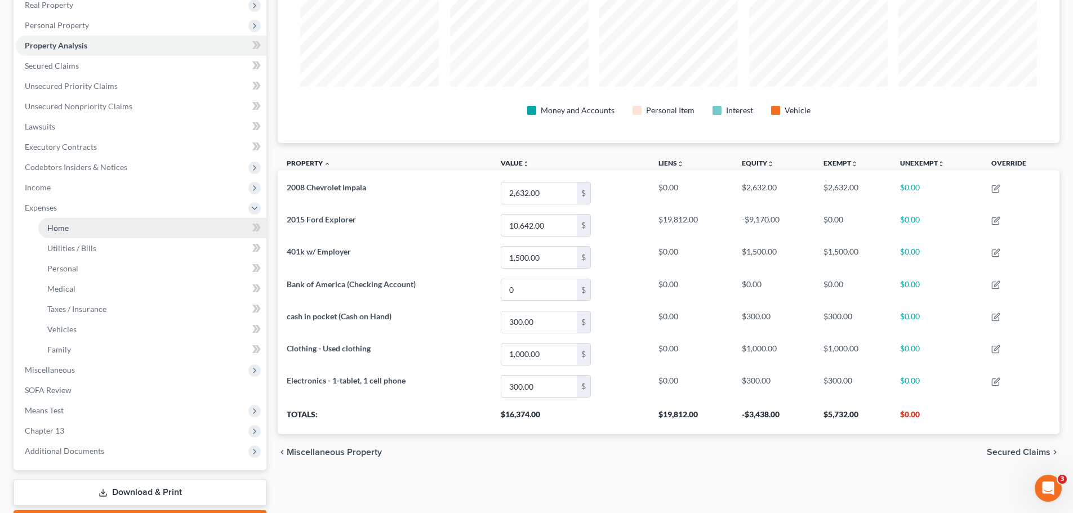
click at [60, 226] on span "Home" at bounding box center [57, 228] width 21 height 10
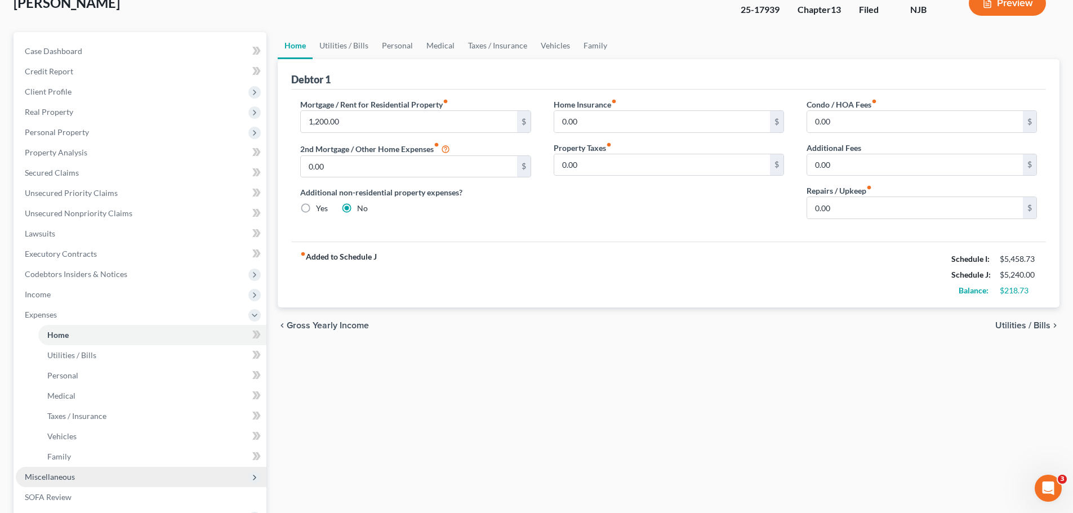
scroll to position [225, 0]
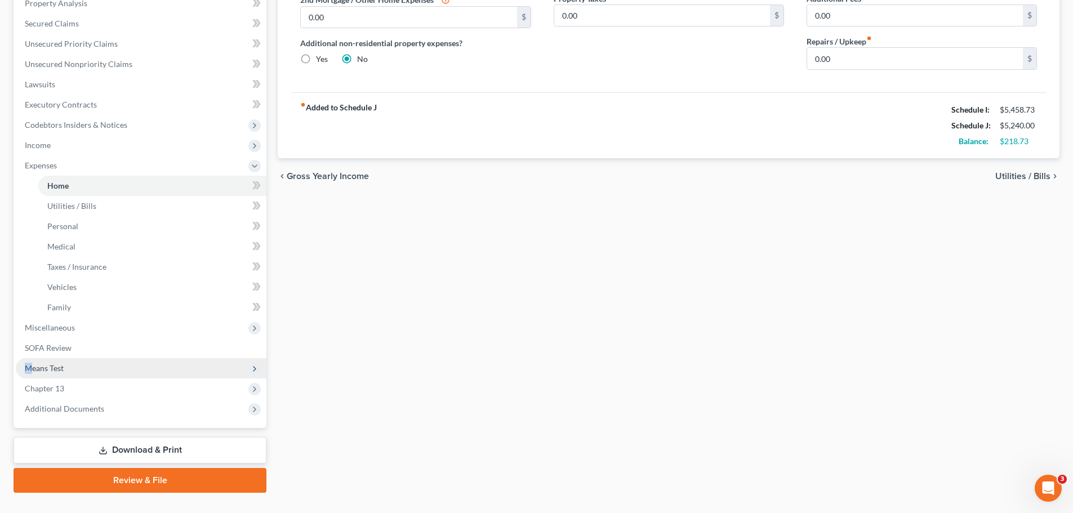
click at [30, 363] on span "Means Test" at bounding box center [44, 368] width 39 height 10
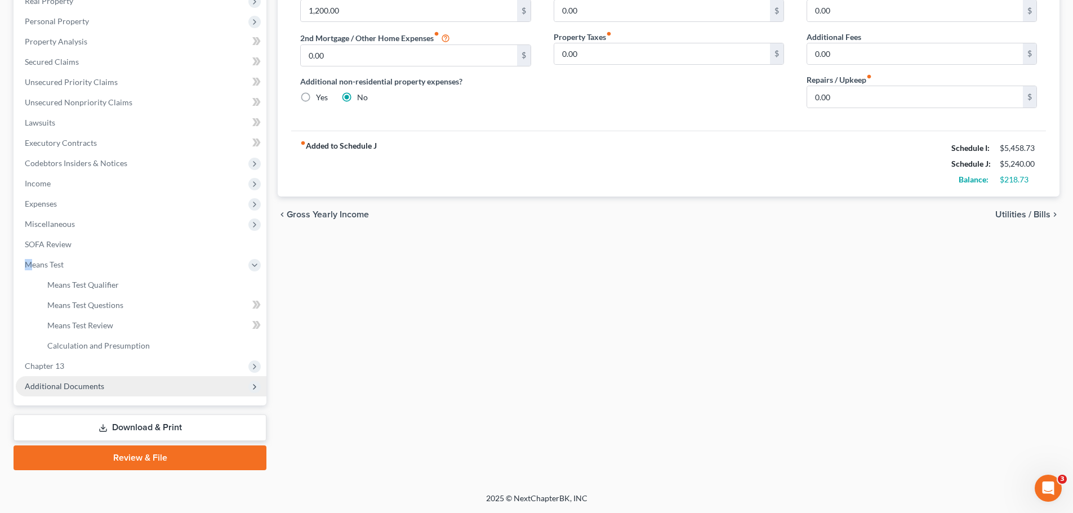
scroll to position [187, 0]
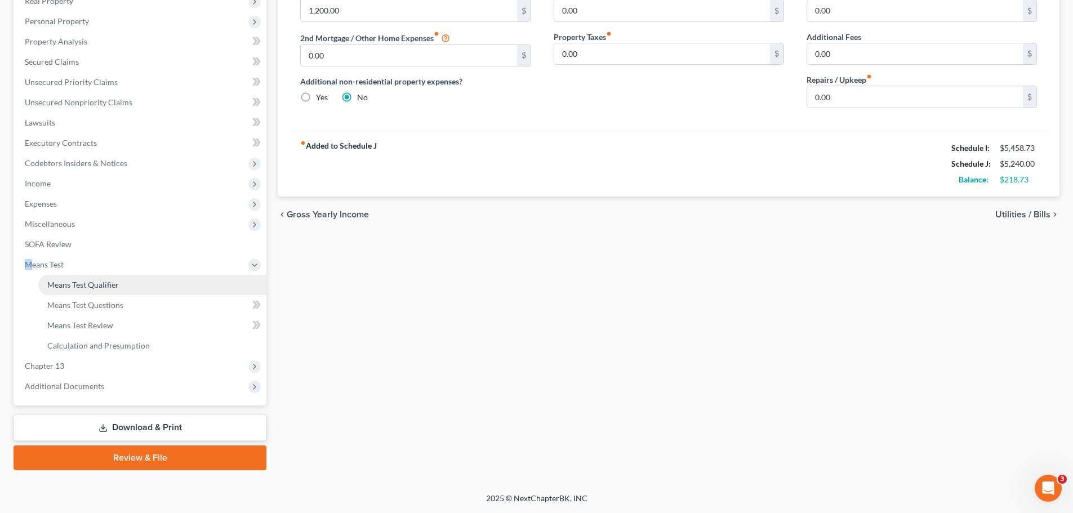
click at [99, 284] on span "Means Test Qualifier" at bounding box center [83, 285] width 72 height 10
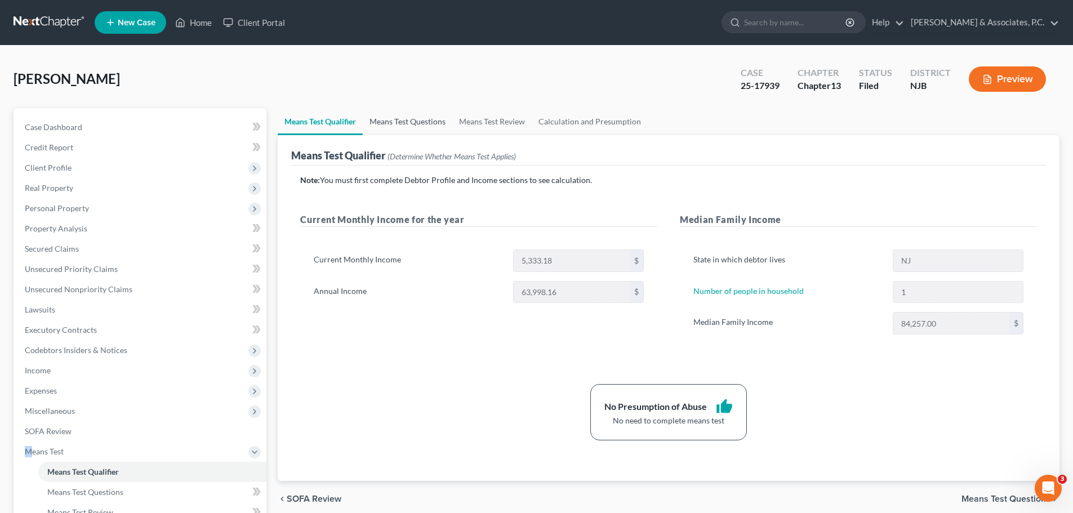
click at [420, 120] on link "Means Test Questions" at bounding box center [408, 121] width 90 height 27
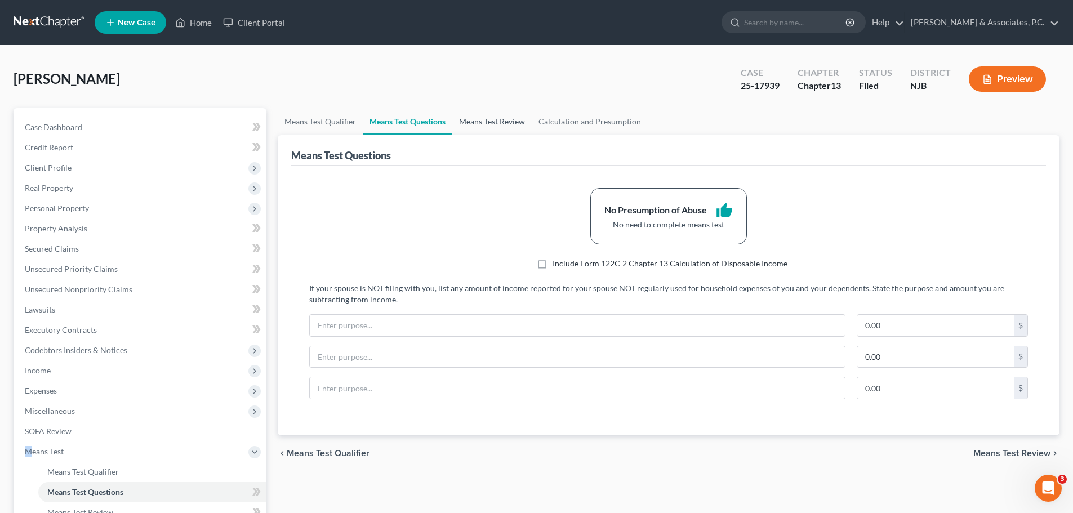
drag, startPoint x: 501, startPoint y: 120, endPoint x: 526, endPoint y: 114, distance: 26.1
click at [501, 120] on link "Means Test Review" at bounding box center [491, 121] width 79 height 27
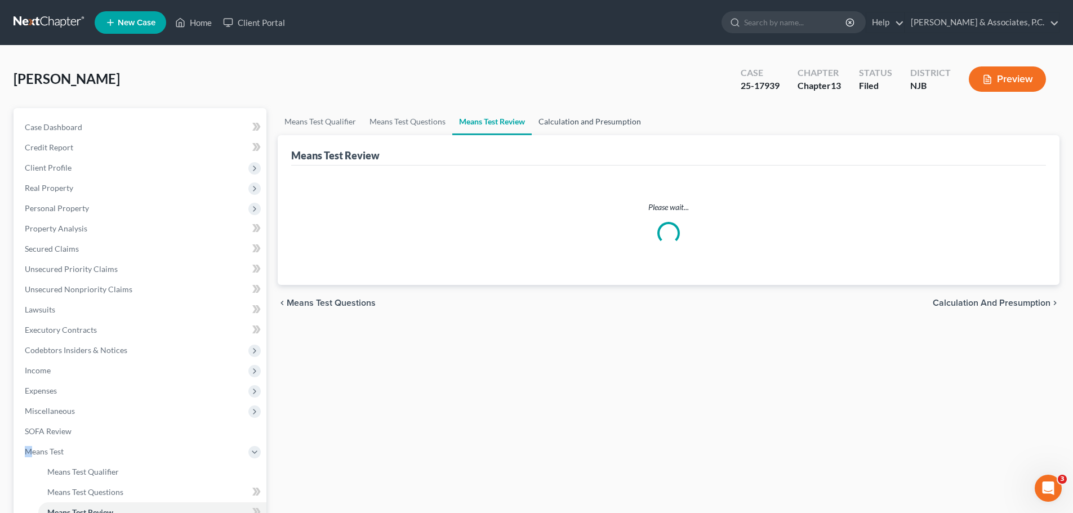
drag, startPoint x: 584, startPoint y: 118, endPoint x: 752, endPoint y: 147, distance: 169.7
click at [586, 118] on link "Calculation and Presumption" at bounding box center [590, 121] width 116 height 27
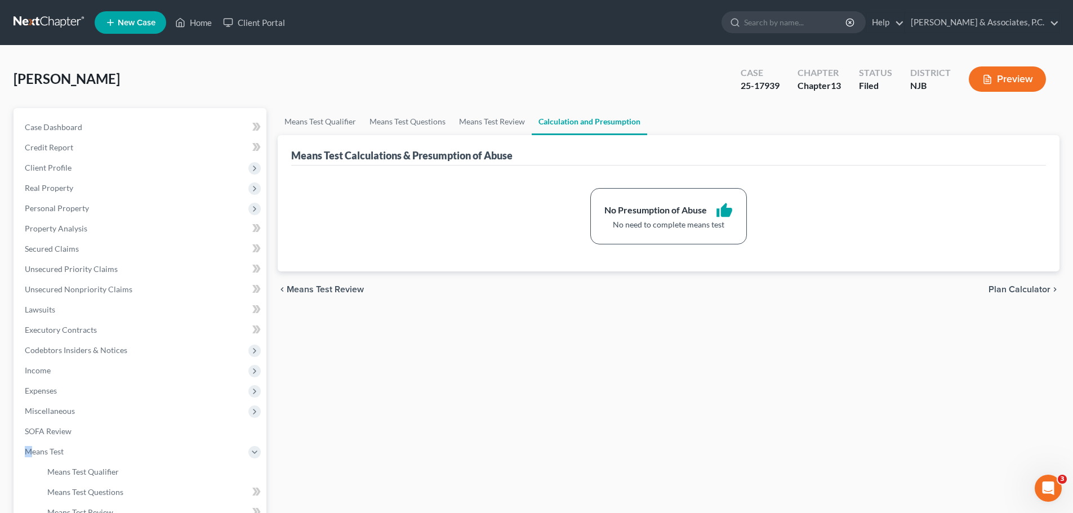
click at [1036, 286] on span "Plan Calculator" at bounding box center [1019, 289] width 62 height 9
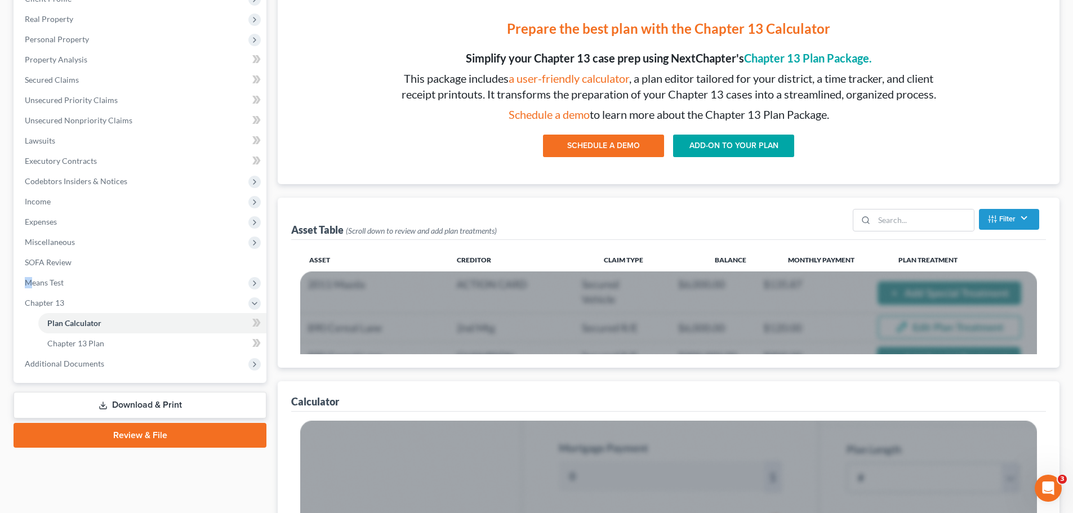
click at [185, 401] on link "Download & Print" at bounding box center [140, 405] width 253 height 26
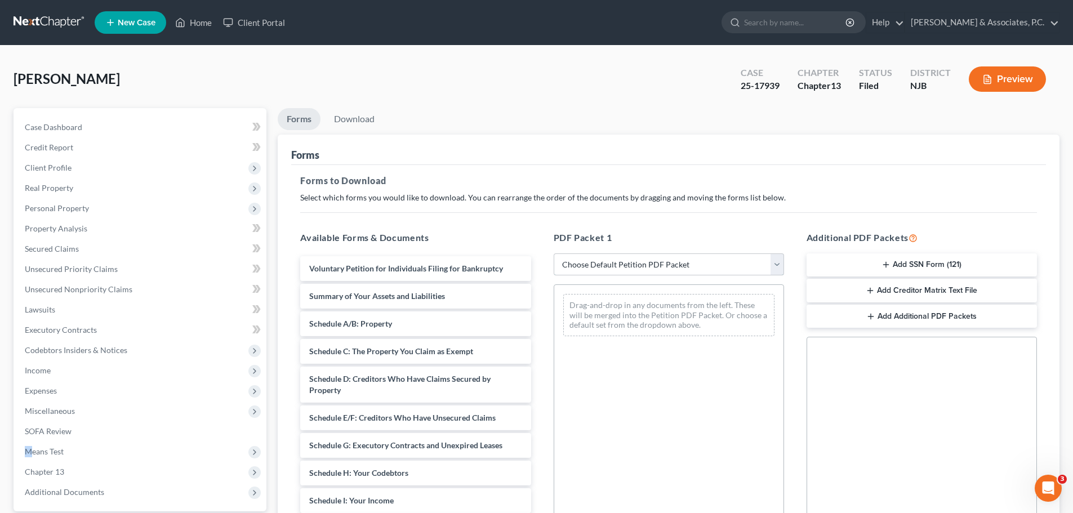
click at [706, 261] on select "Choose Default Petition PDF Packet Complete Bankruptcy Petition (all forms and …" at bounding box center [668, 264] width 230 height 23
select select "2"
click at [553, 253] on select "Choose Default Petition PDF Packet Complete Bankruptcy Petition (all forms and …" at bounding box center [668, 264] width 230 height 23
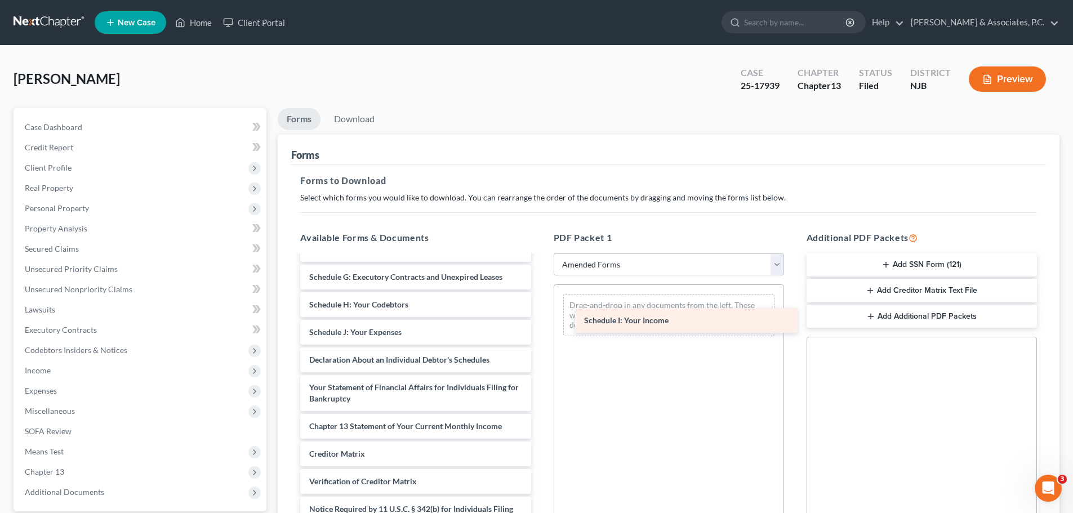
drag, startPoint x: 324, startPoint y: 330, endPoint x: 589, endPoint y: 321, distance: 264.8
click at [539, 315] on div "Schedule I: Your Income Voluntary Petition for Individuals Filing for Bankruptc…" at bounding box center [415, 324] width 248 height 472
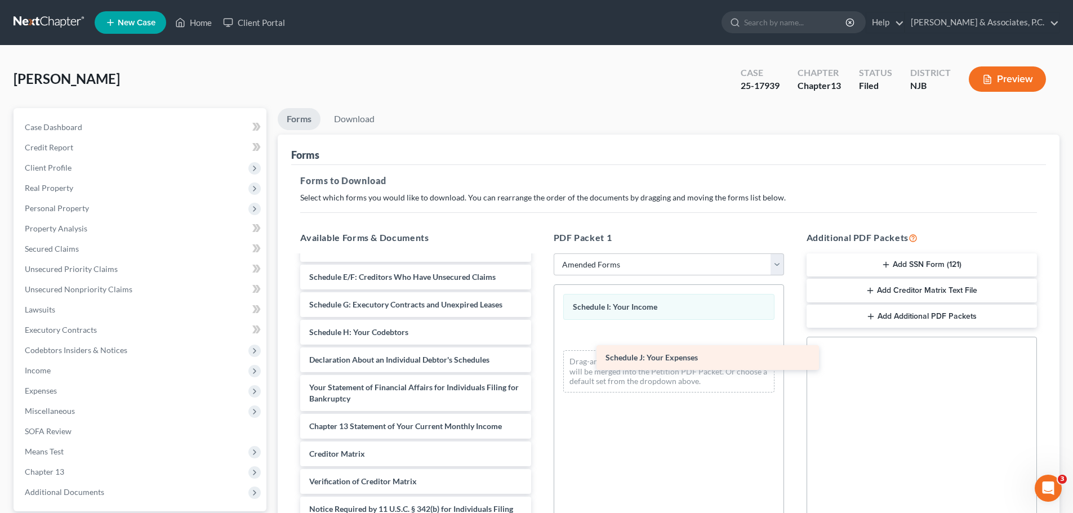
drag, startPoint x: 365, startPoint y: 334, endPoint x: 648, endPoint y: 358, distance: 284.2
click at [539, 359] on div "Schedule J: Your Expenses Voluntary Petition for Individuals Filing for Bankrup…" at bounding box center [415, 337] width 248 height 445
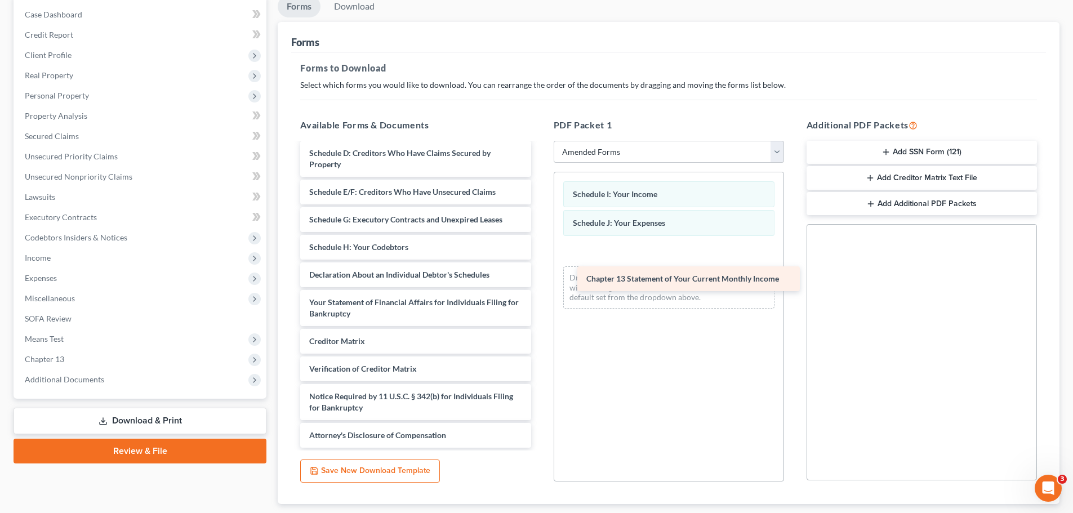
drag, startPoint x: 321, startPoint y: 320, endPoint x: 614, endPoint y: 280, distance: 294.9
click at [539, 280] on div "Chapter 13 Statement of Your Current Monthly Income Voluntary Petition for Indi…" at bounding box center [415, 238] width 248 height 417
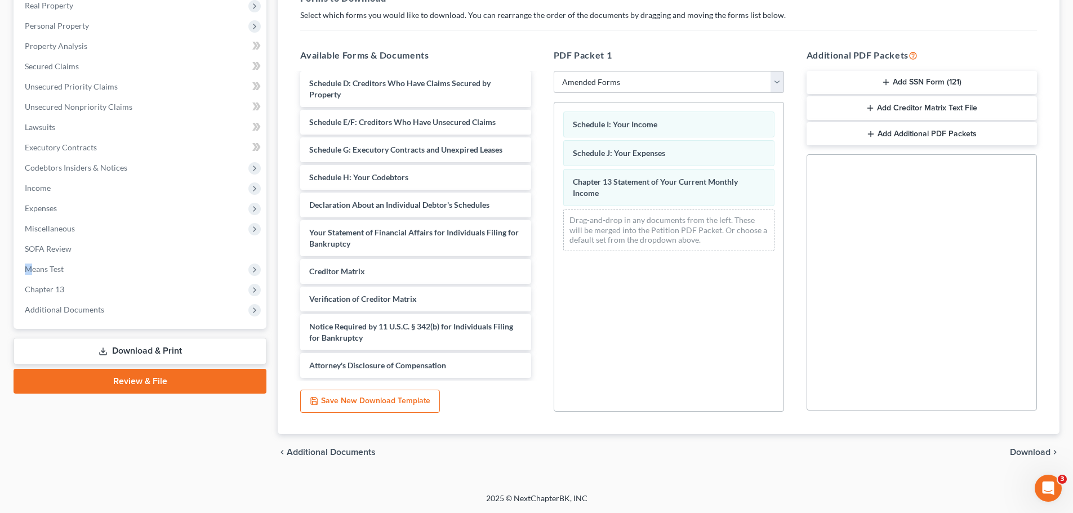
click at [1035, 452] on span "Download" at bounding box center [1030, 452] width 41 height 9
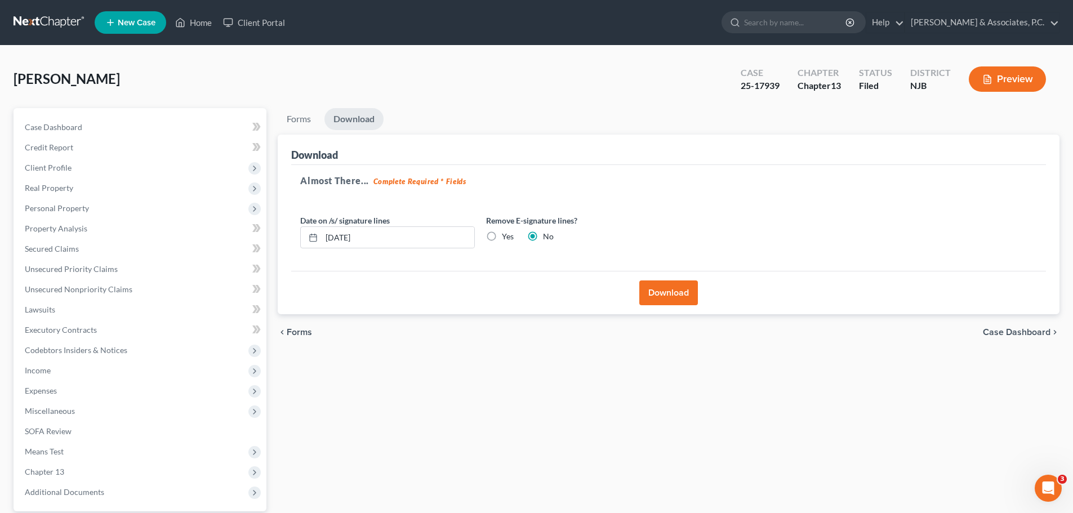
click at [502, 235] on label "Yes" at bounding box center [508, 236] width 12 height 11
click at [506, 235] on input "Yes" at bounding box center [509, 234] width 7 height 7
radio input "true"
radio input "false"
click at [656, 291] on button "Download" at bounding box center [668, 292] width 59 height 25
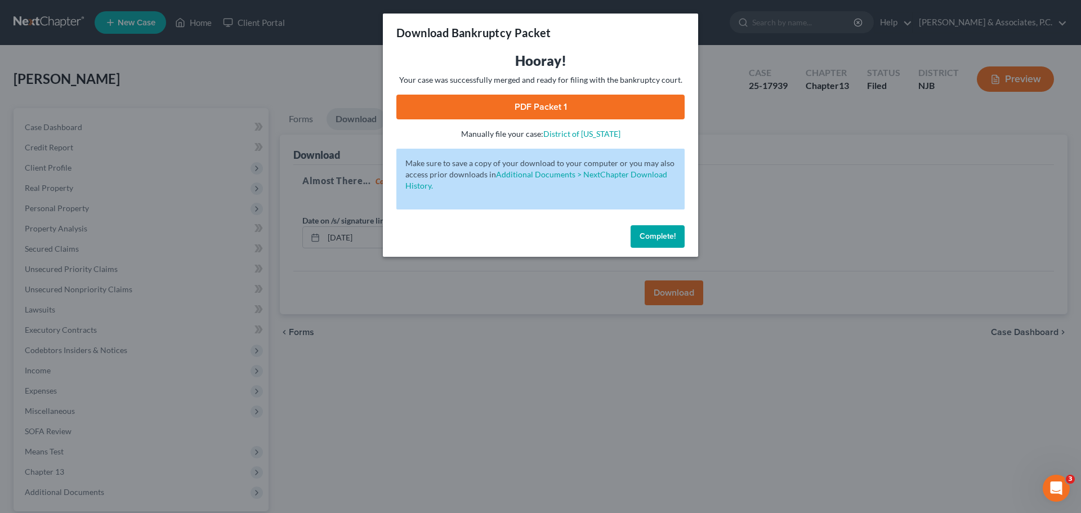
click at [523, 104] on link "PDF Packet 1" at bounding box center [540, 107] width 288 height 25
drag, startPoint x: 650, startPoint y: 236, endPoint x: 664, endPoint y: 244, distance: 16.6
click at [649, 237] on span "Complete!" at bounding box center [658, 236] width 36 height 10
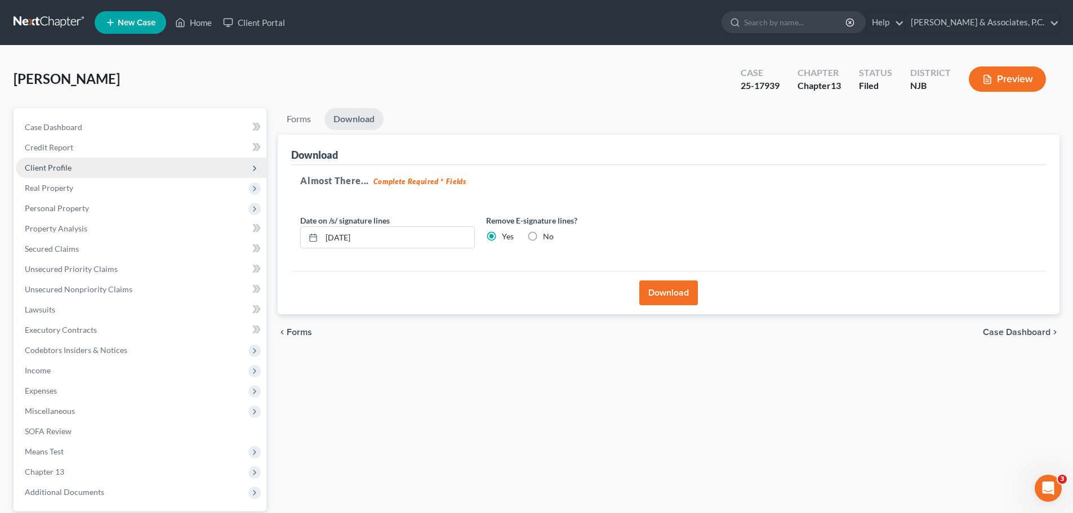
click at [65, 162] on span "Client Profile" at bounding box center [141, 168] width 251 height 20
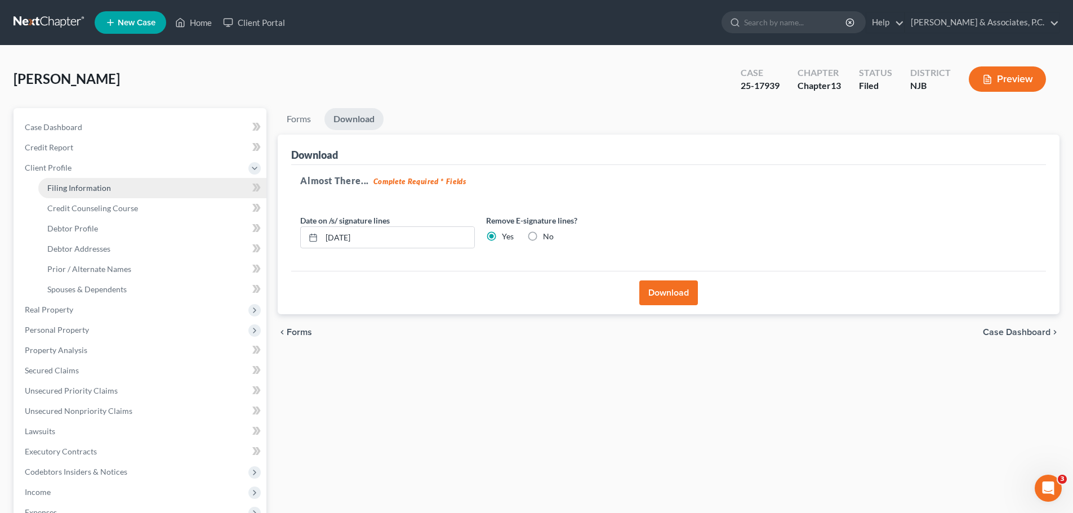
click at [86, 187] on span "Filing Information" at bounding box center [79, 188] width 64 height 10
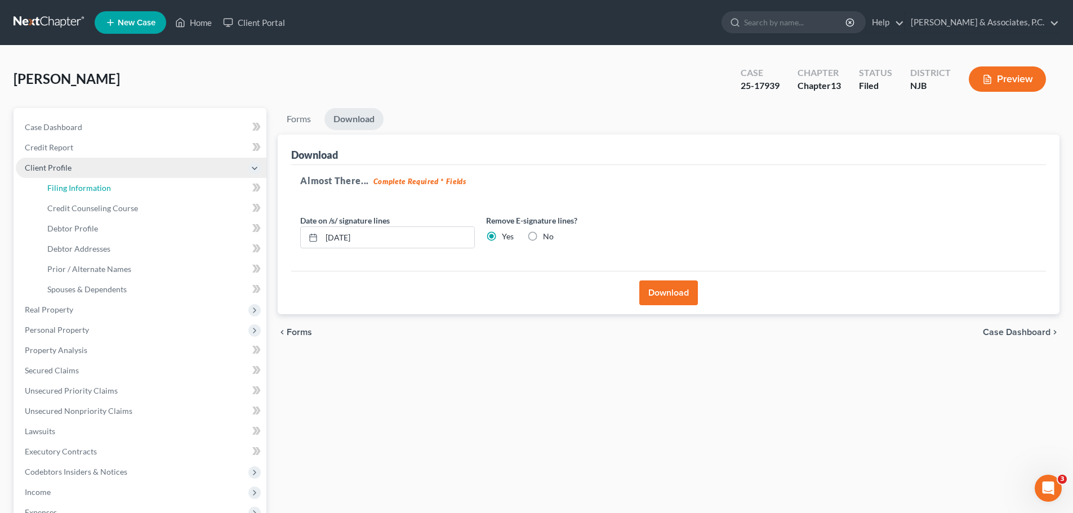
select select "1"
select select "0"
select select "3"
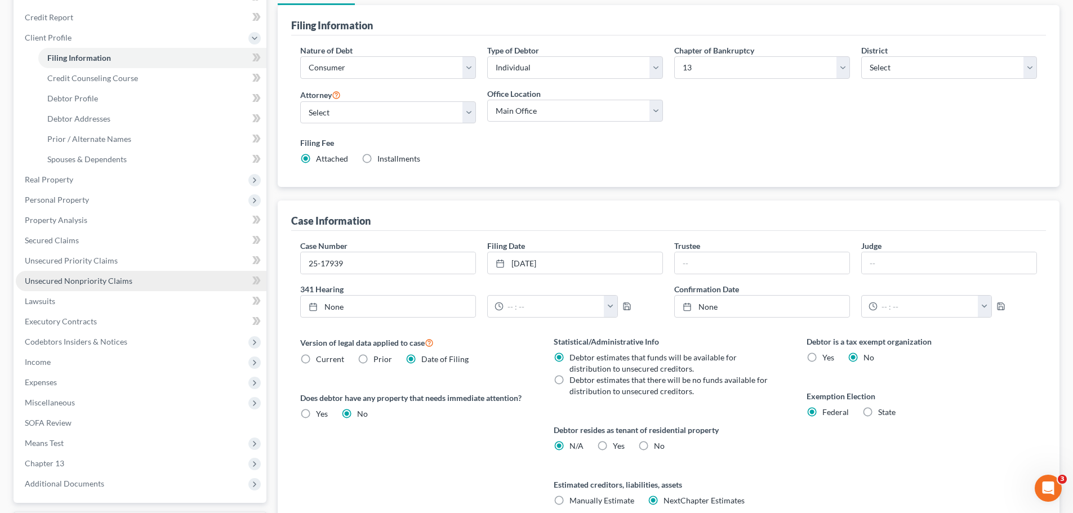
scroll to position [229, 0]
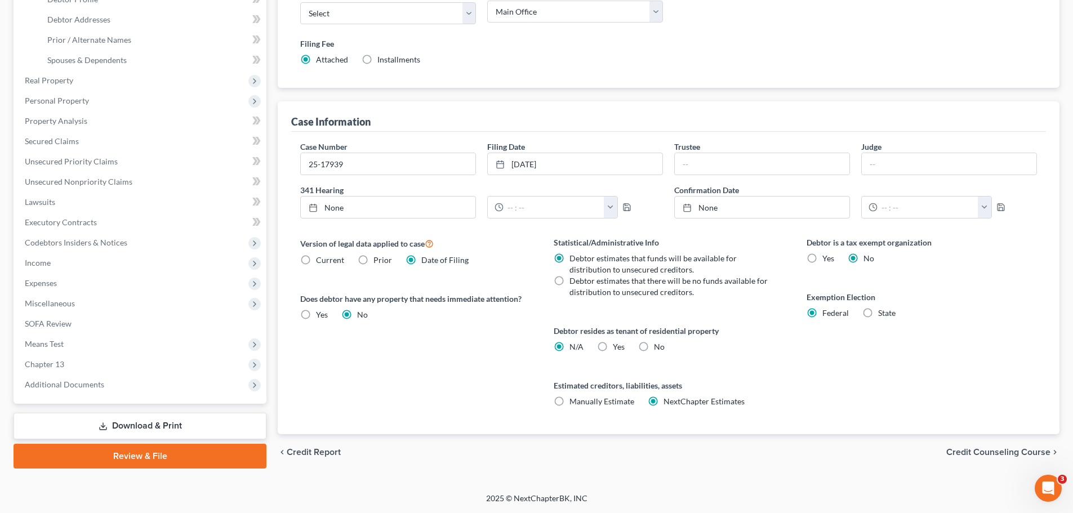
drag, startPoint x: 177, startPoint y: 422, endPoint x: 504, endPoint y: 388, distance: 329.4
click at [177, 422] on link "Download & Print" at bounding box center [140, 426] width 253 height 26
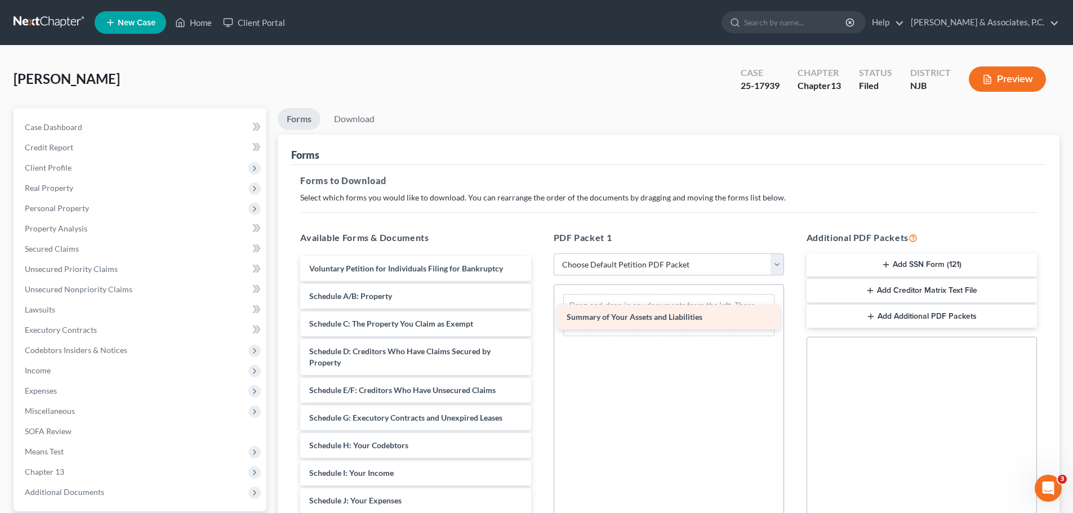
drag, startPoint x: 334, startPoint y: 303, endPoint x: 588, endPoint y: 316, distance: 253.7
click at [539, 315] on div "Summary of Your Assets and Liabilities Voluntary Petition for Individuals Filin…" at bounding box center [415, 492] width 248 height 472
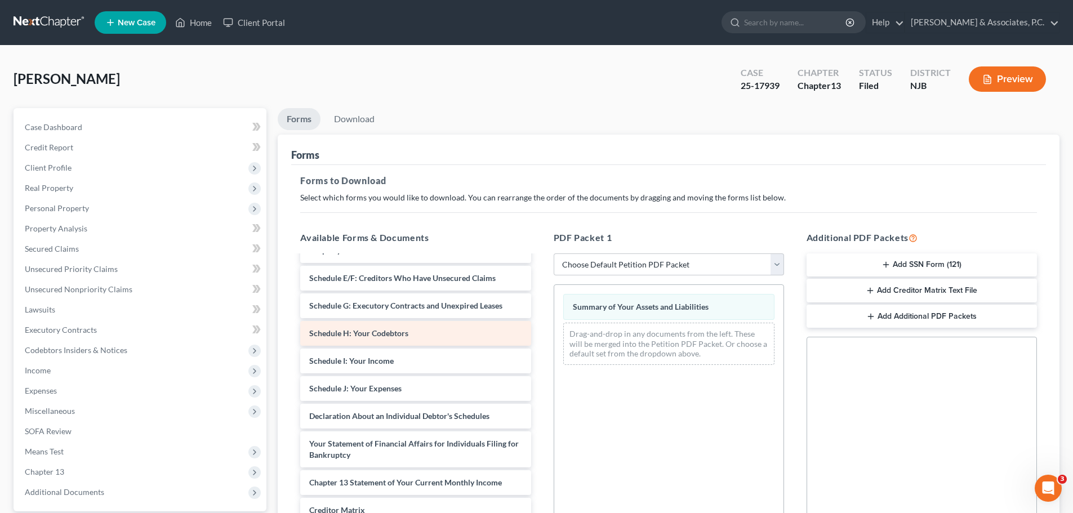
scroll to position [113, 0]
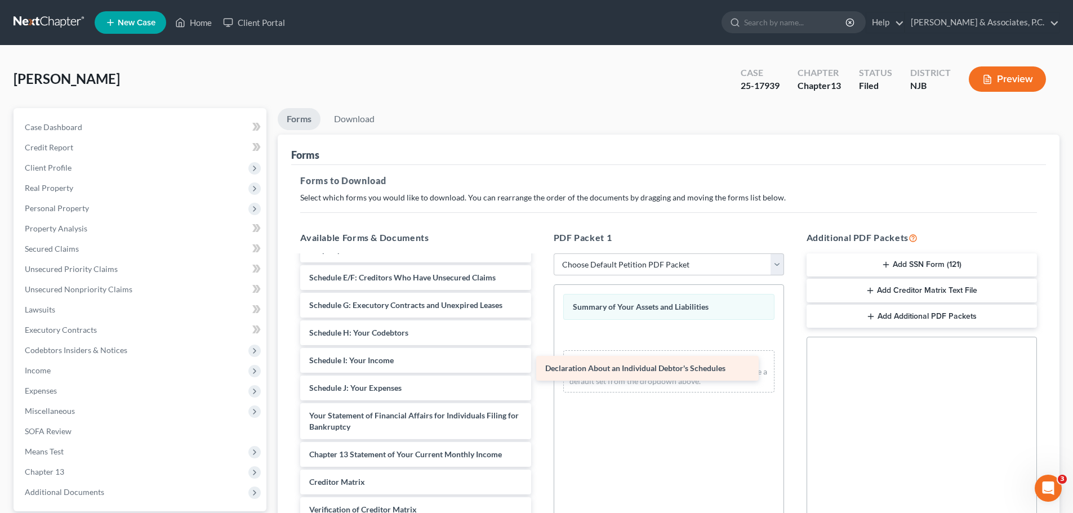
drag, startPoint x: 359, startPoint y: 419, endPoint x: 581, endPoint y: 373, distance: 226.6
click at [539, 367] on div "Declaration About an Individual Debtor's Schedules Voluntary Petition for Indiv…" at bounding box center [415, 366] width 248 height 445
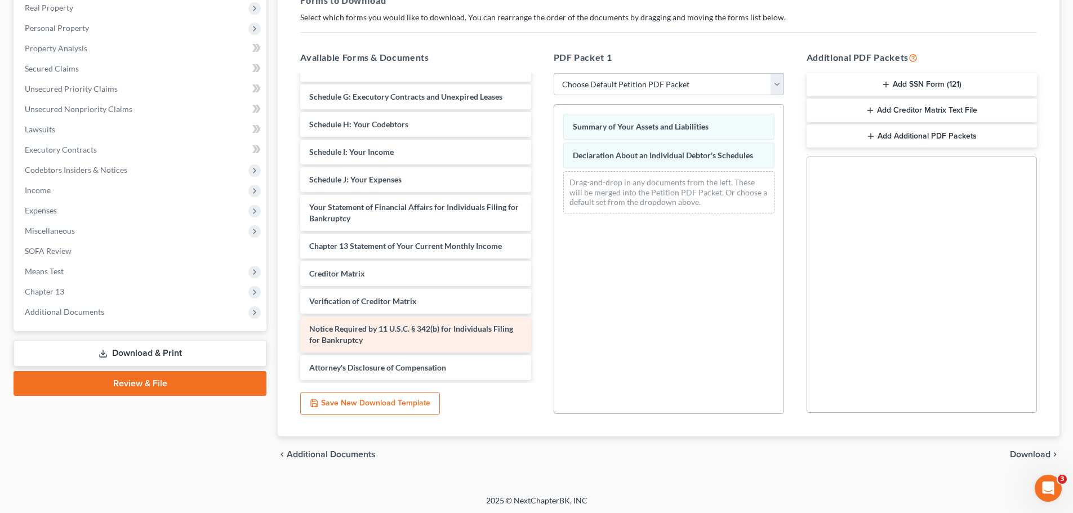
scroll to position [182, 0]
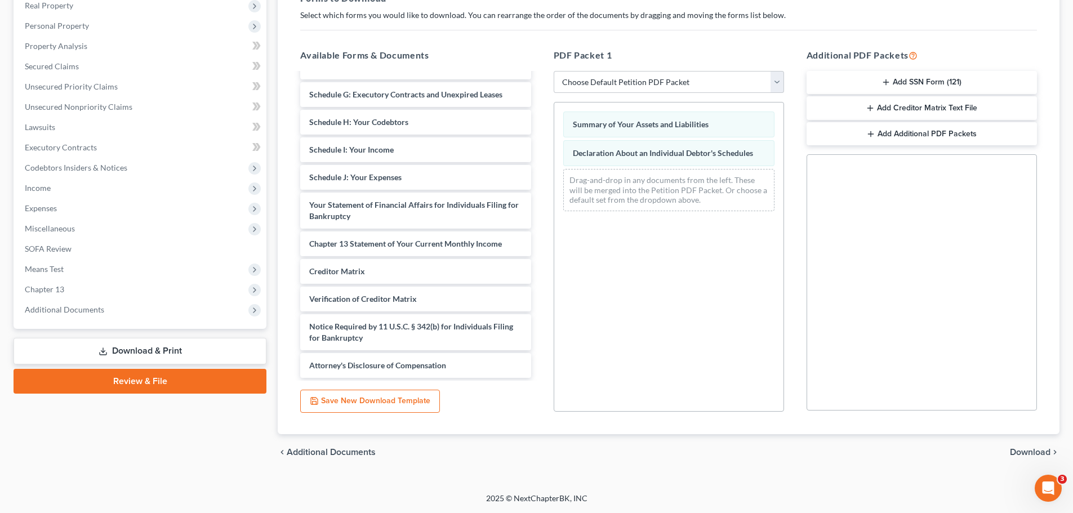
click at [1020, 448] on span "Download" at bounding box center [1030, 452] width 41 height 9
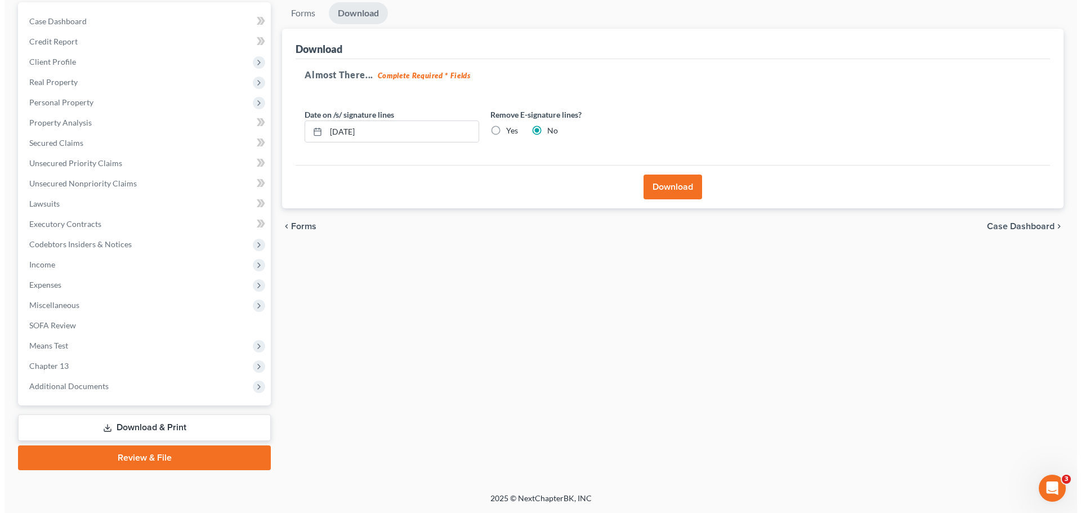
scroll to position [106, 0]
drag, startPoint x: 495, startPoint y: 130, endPoint x: 543, endPoint y: 164, distance: 58.6
click at [502, 130] on label "Yes" at bounding box center [508, 130] width 12 height 11
click at [506, 130] on input "Yes" at bounding box center [509, 128] width 7 height 7
radio input "true"
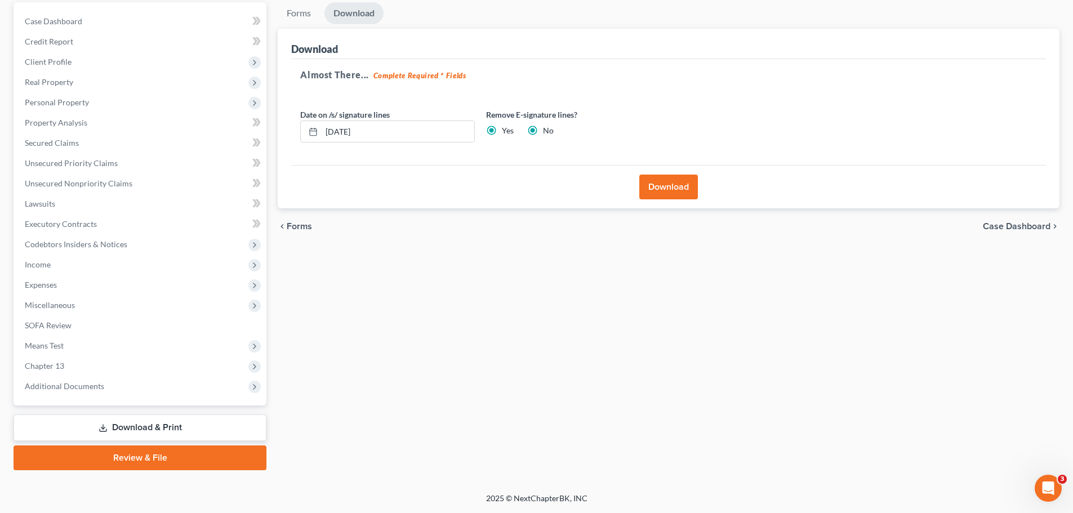
radio input "false"
click at [675, 194] on button "Download" at bounding box center [668, 187] width 59 height 25
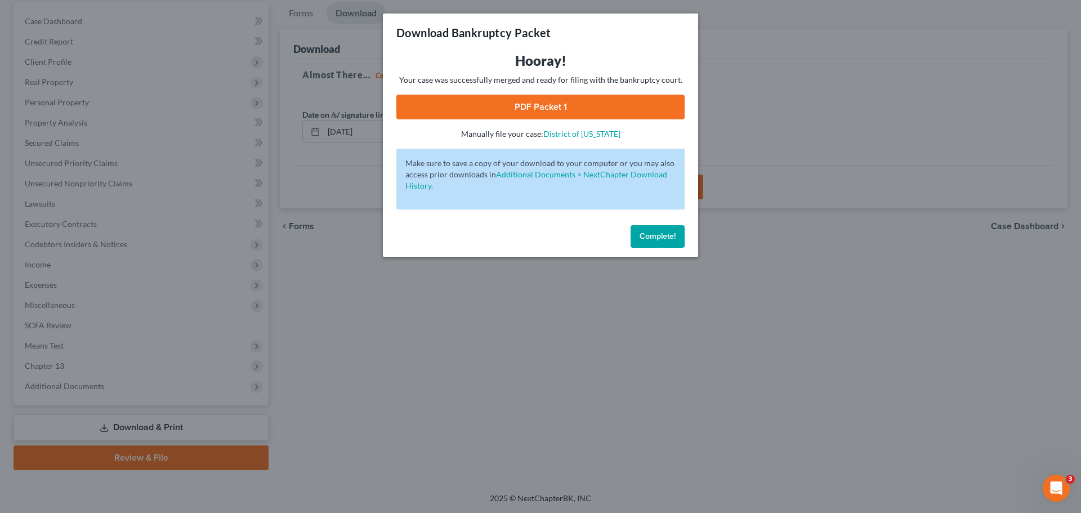
drag, startPoint x: 647, startPoint y: 108, endPoint x: 646, endPoint y: 137, distance: 29.3
click at [647, 108] on link "PDF Packet 1" at bounding box center [540, 107] width 288 height 25
drag, startPoint x: 656, startPoint y: 236, endPoint x: 713, endPoint y: 284, distance: 74.7
click at [657, 236] on span "Complete!" at bounding box center [658, 236] width 36 height 10
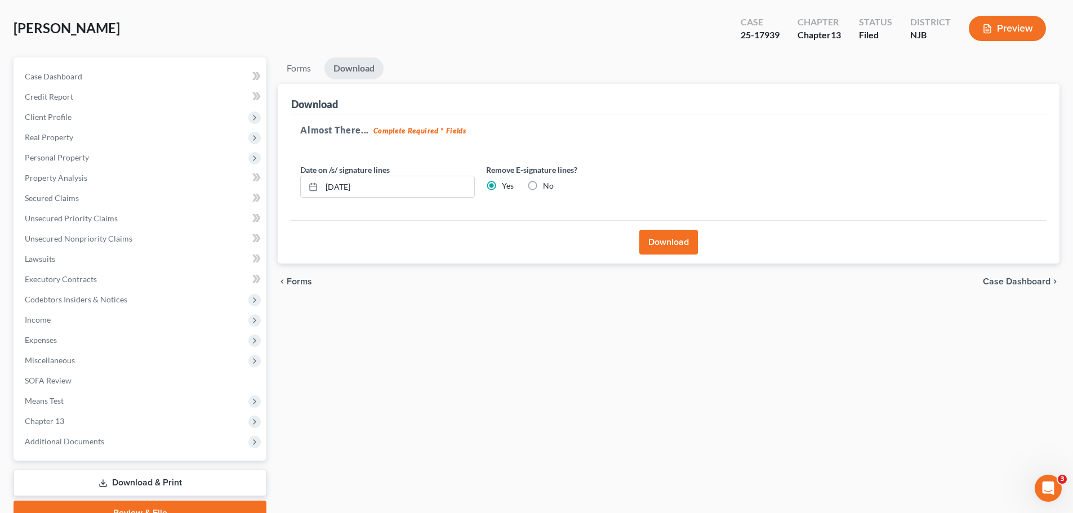
scroll to position [0, 0]
